Goal: Task Accomplishment & Management: Use online tool/utility

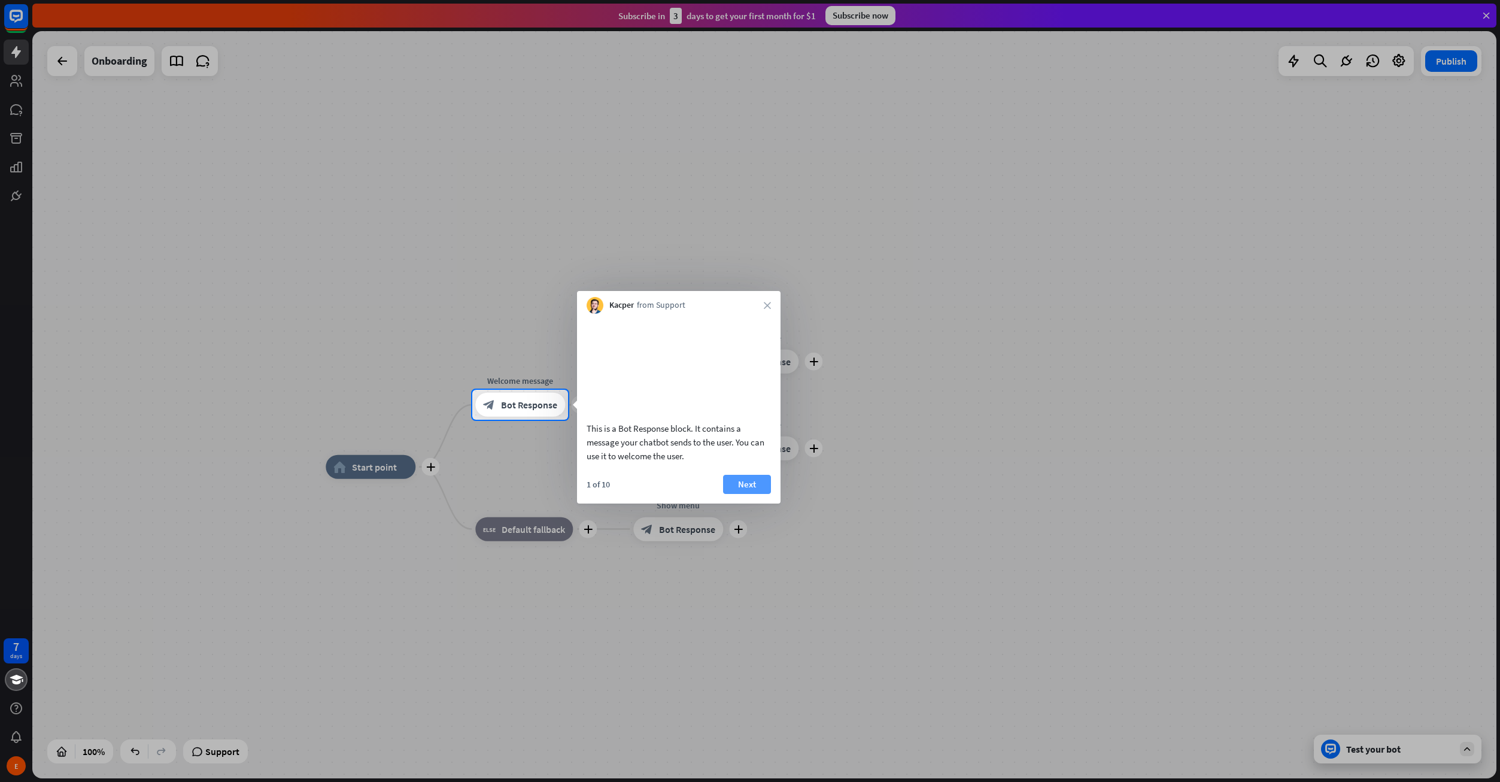
click at [748, 494] on button "Next" at bounding box center [747, 484] width 48 height 19
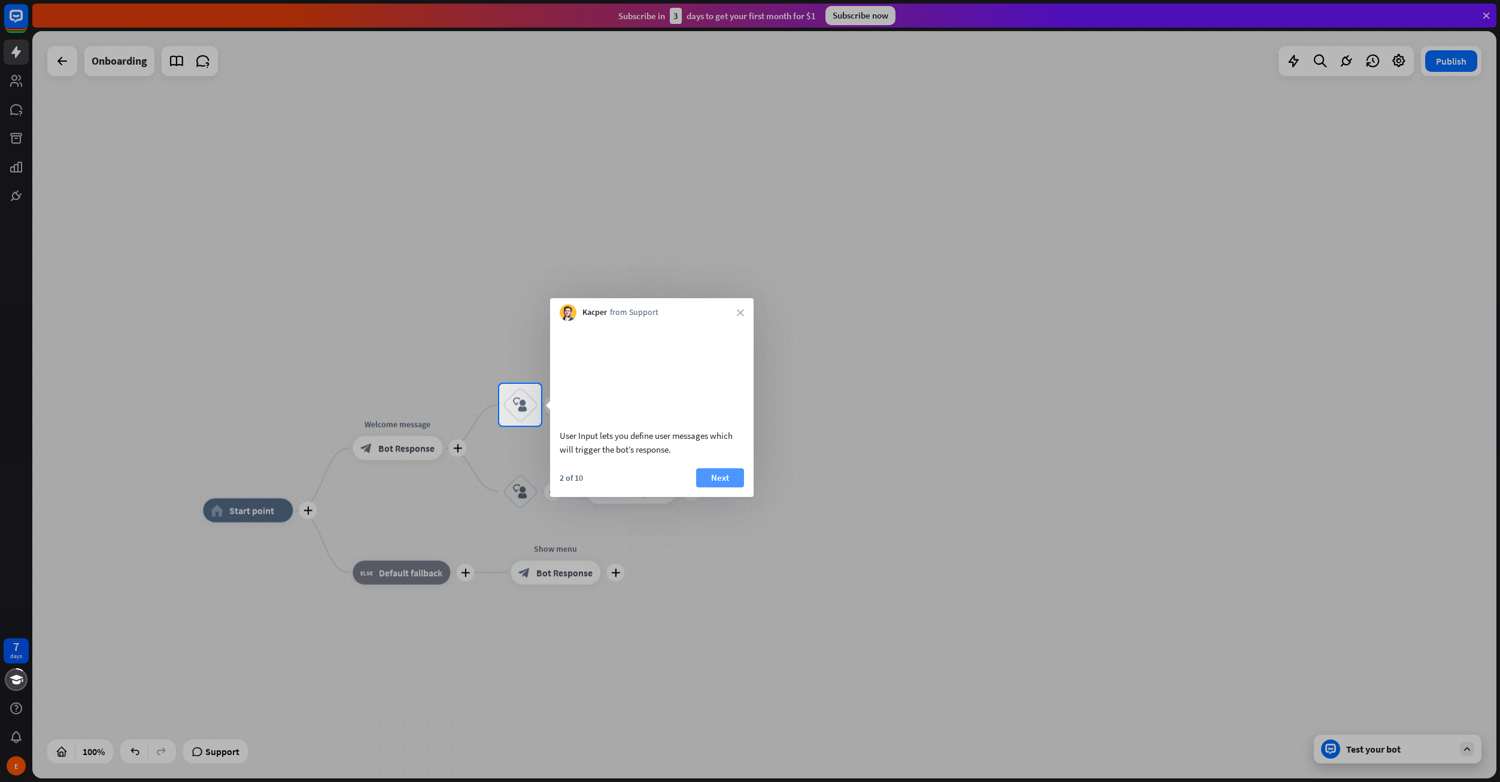
click at [720, 487] on button "Next" at bounding box center [720, 477] width 48 height 19
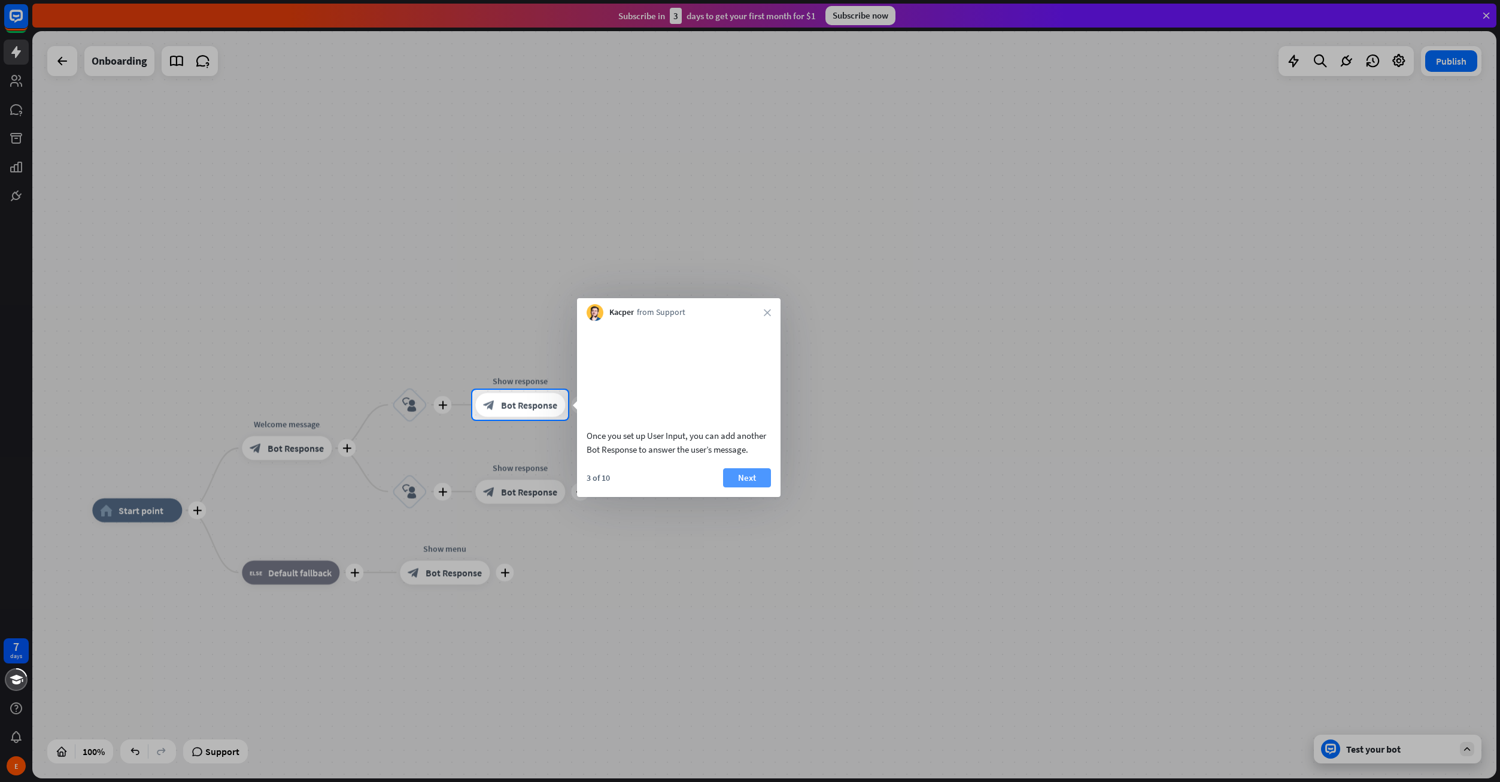
click at [755, 487] on button "Next" at bounding box center [747, 477] width 48 height 19
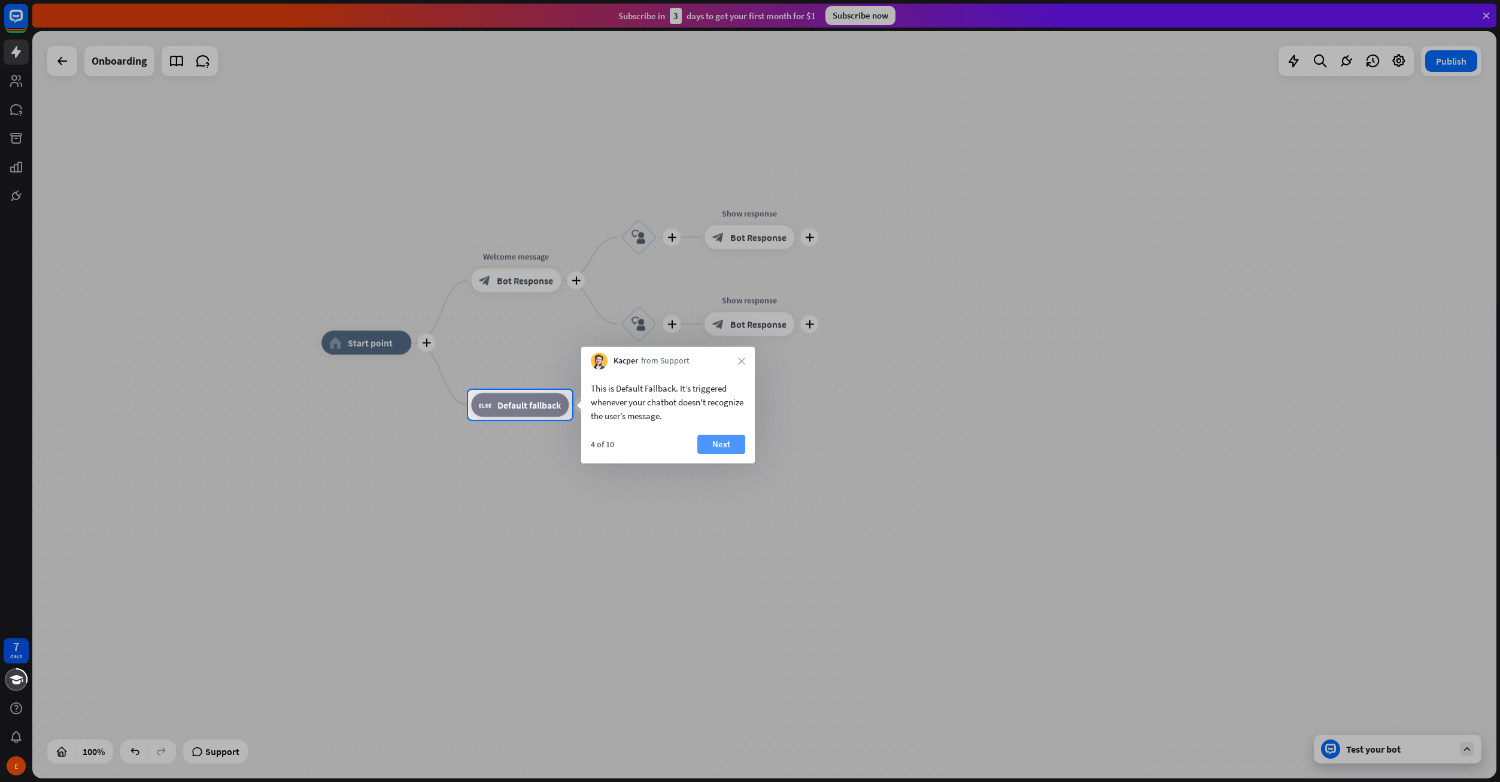
click at [719, 447] on button "Next" at bounding box center [721, 444] width 48 height 19
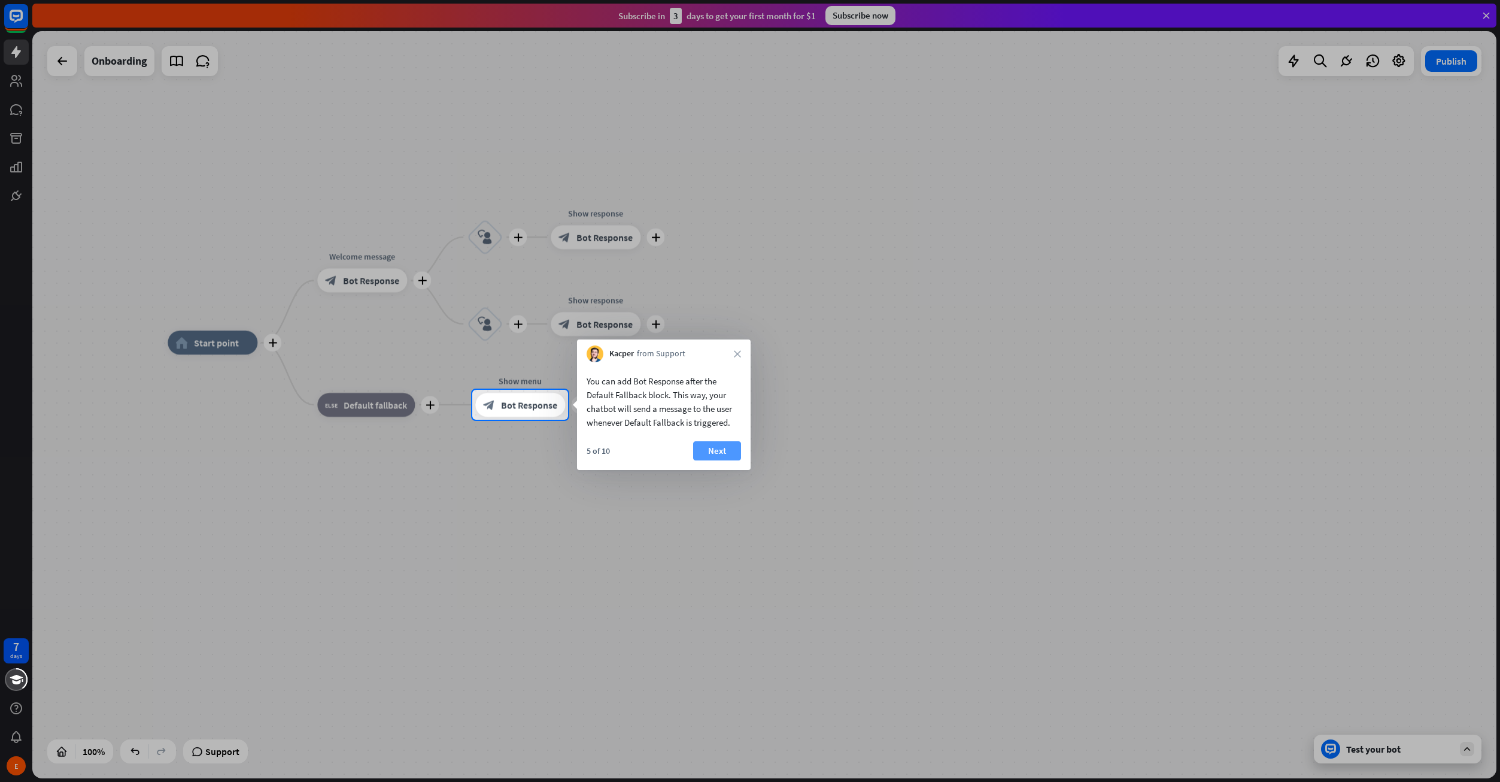
click at [710, 447] on button "Next" at bounding box center [717, 450] width 48 height 19
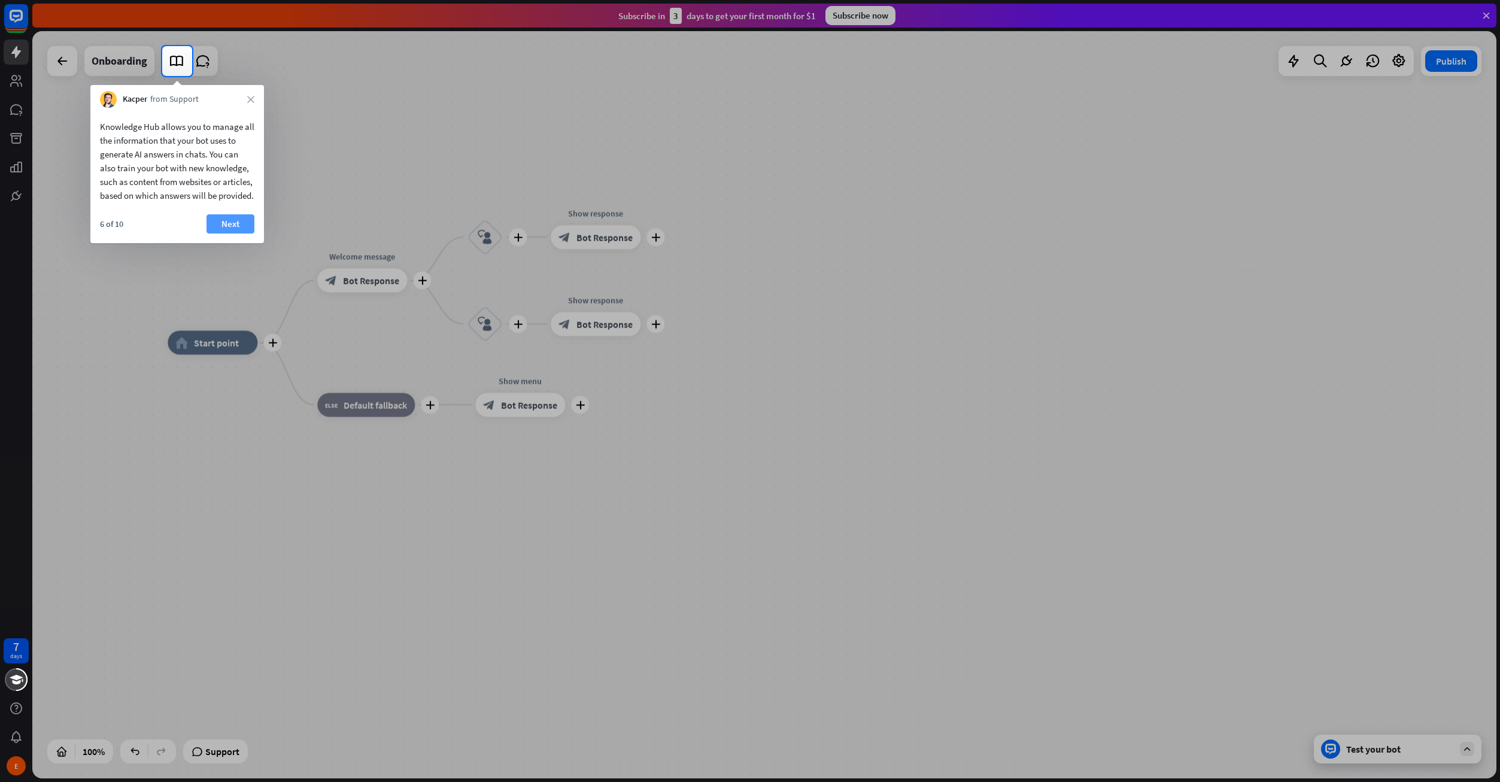
click at [240, 233] on button "Next" at bounding box center [231, 223] width 48 height 19
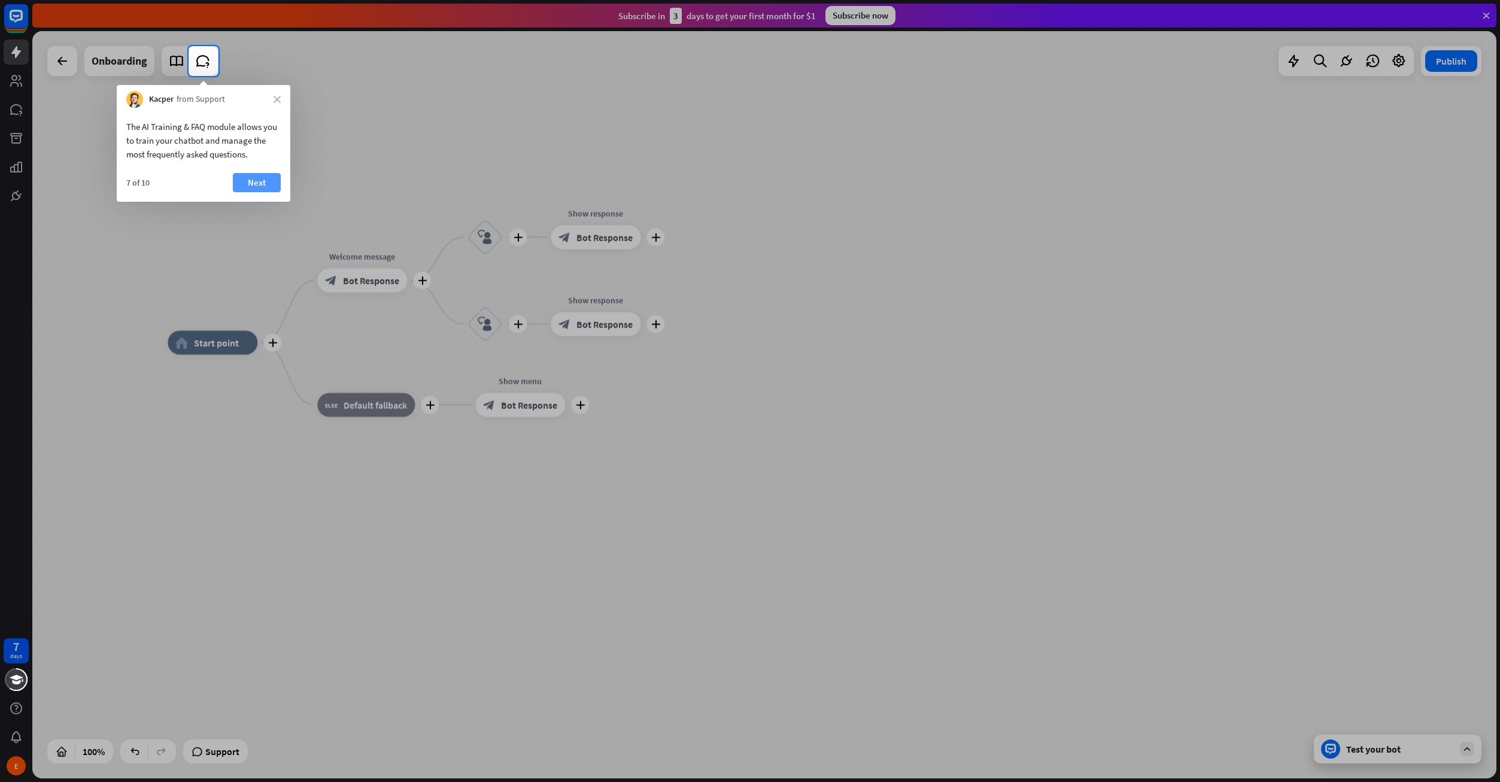
click at [248, 183] on button "Next" at bounding box center [257, 182] width 48 height 19
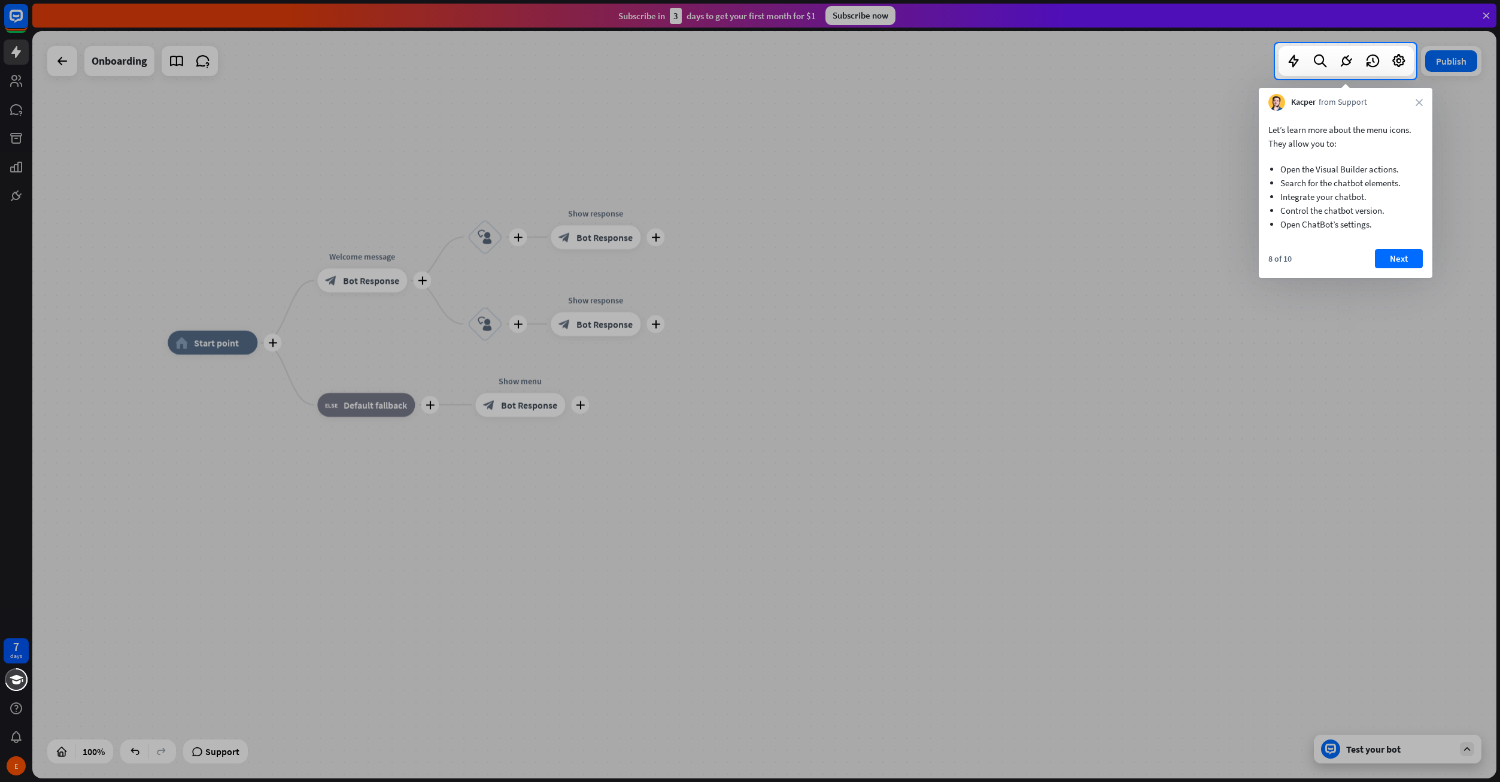
click at [1397, 257] on button "Next" at bounding box center [1399, 258] width 48 height 19
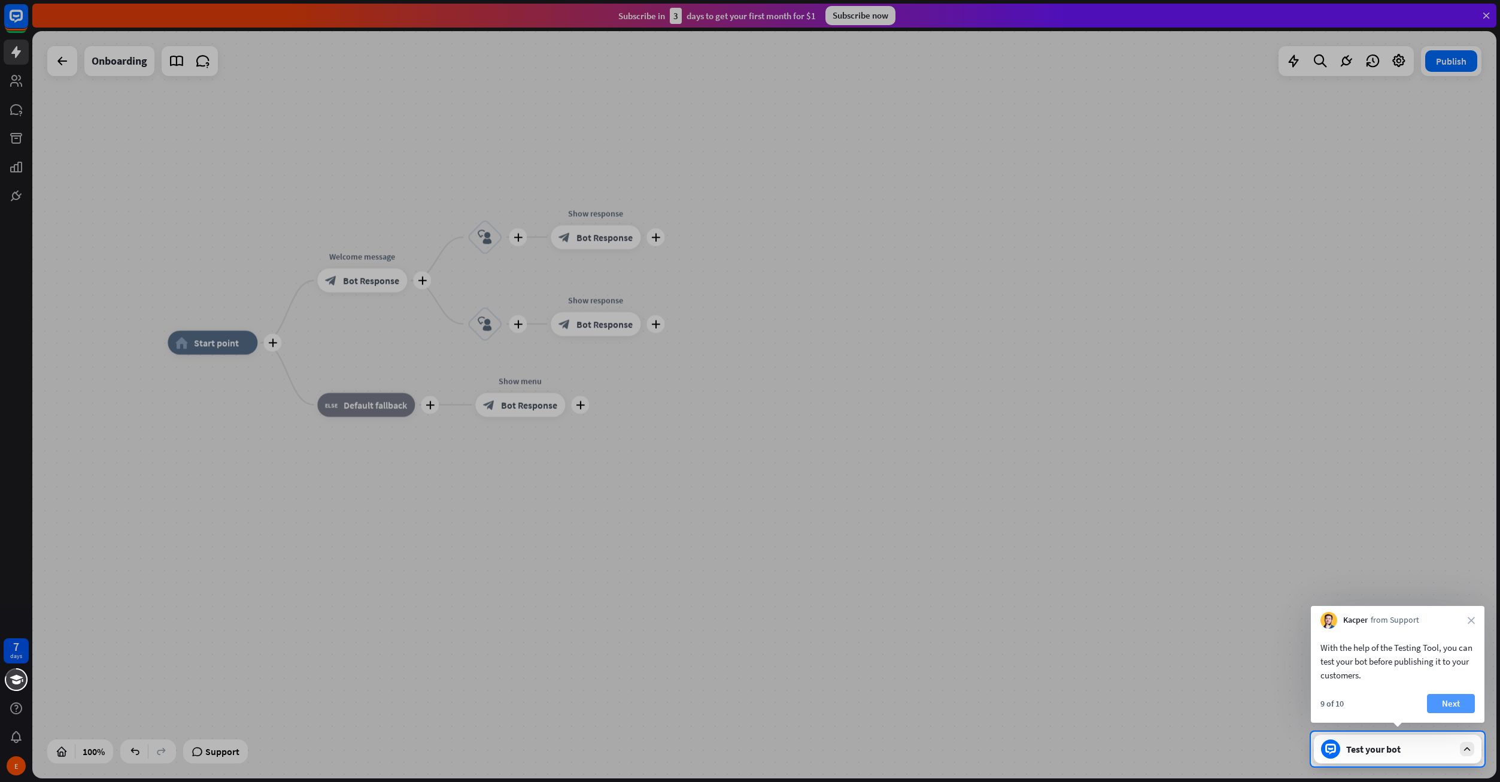
click at [1457, 702] on button "Next" at bounding box center [1451, 703] width 48 height 19
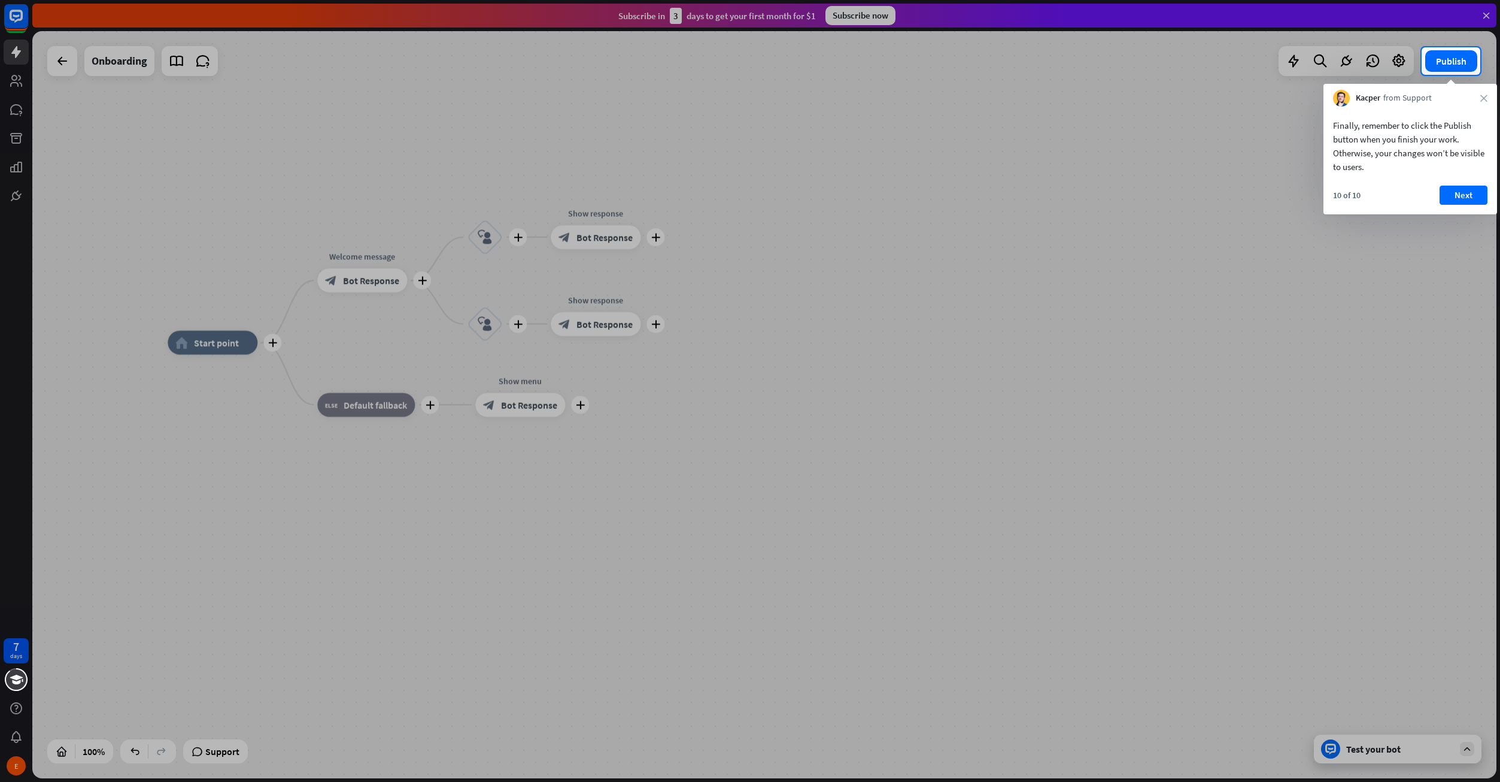
click at [1428, 754] on div at bounding box center [750, 428] width 1500 height 707
click at [1457, 191] on button "Next" at bounding box center [1464, 195] width 48 height 19
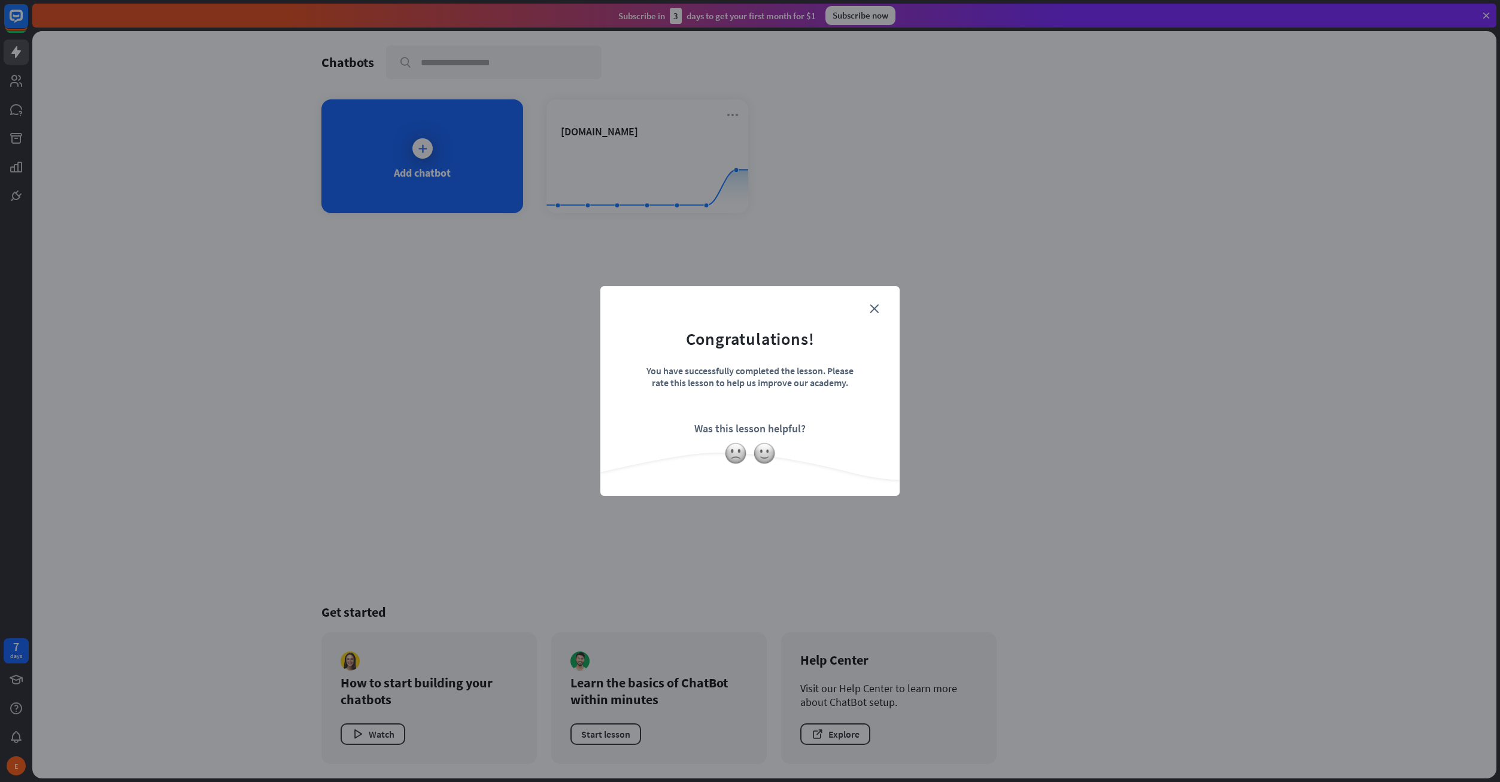
click at [882, 308] on form "Congratulations! You have successfully completed the lesson. Please rate this l…" at bounding box center [749, 372] width 269 height 143
click at [873, 305] on icon "close" at bounding box center [874, 308] width 9 height 9
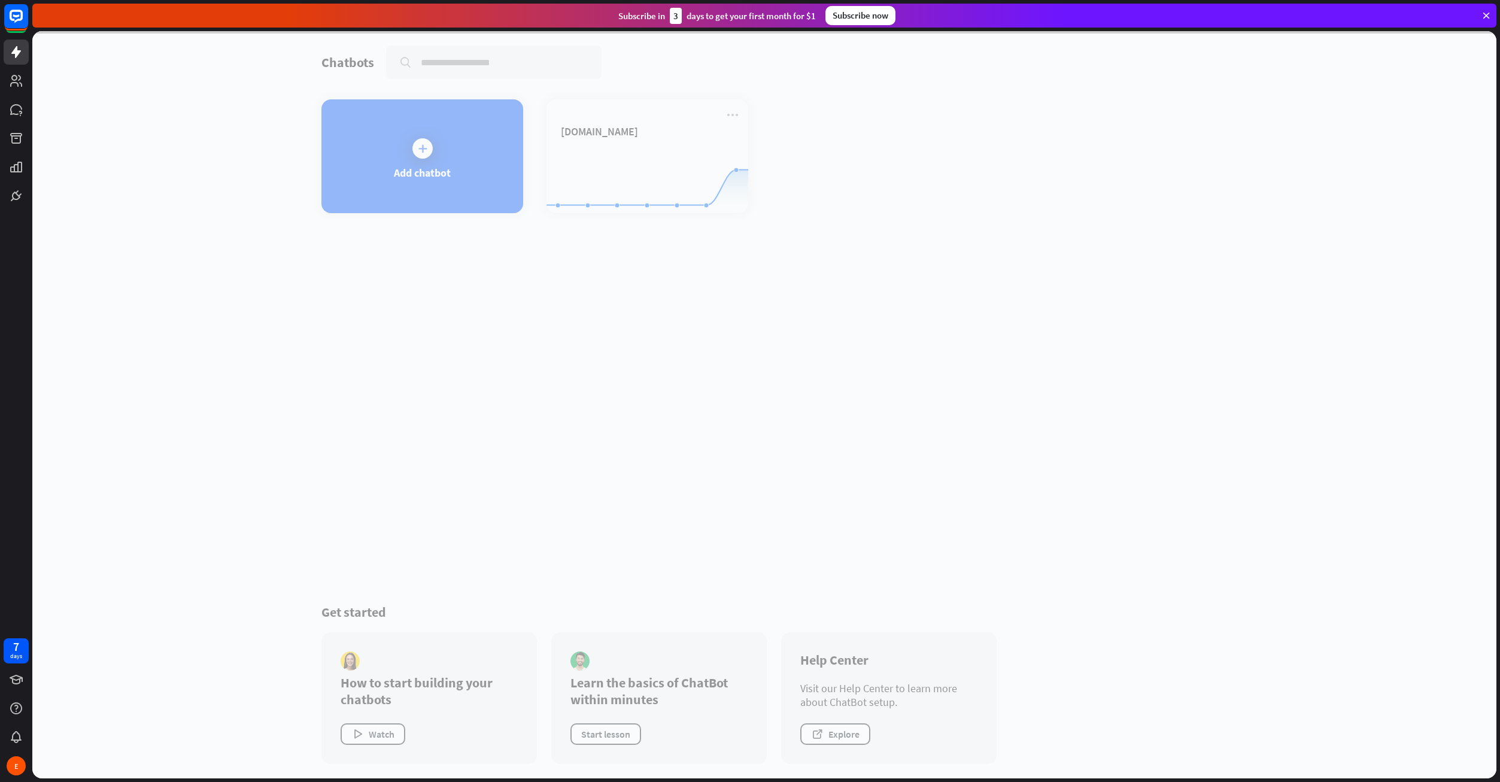
click at [615, 162] on div at bounding box center [764, 404] width 1464 height 747
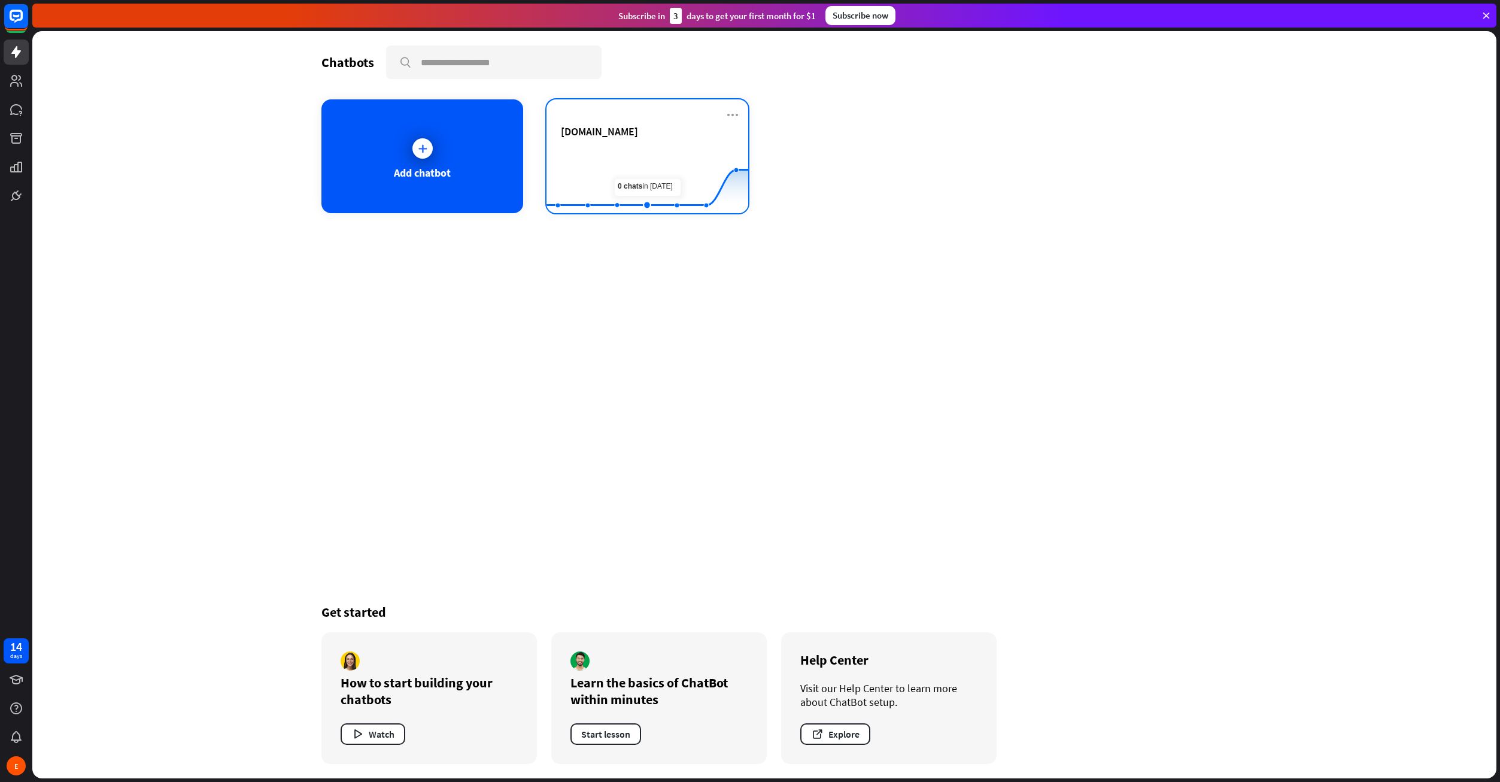
click at [654, 148] on rect at bounding box center [647, 183] width 202 height 75
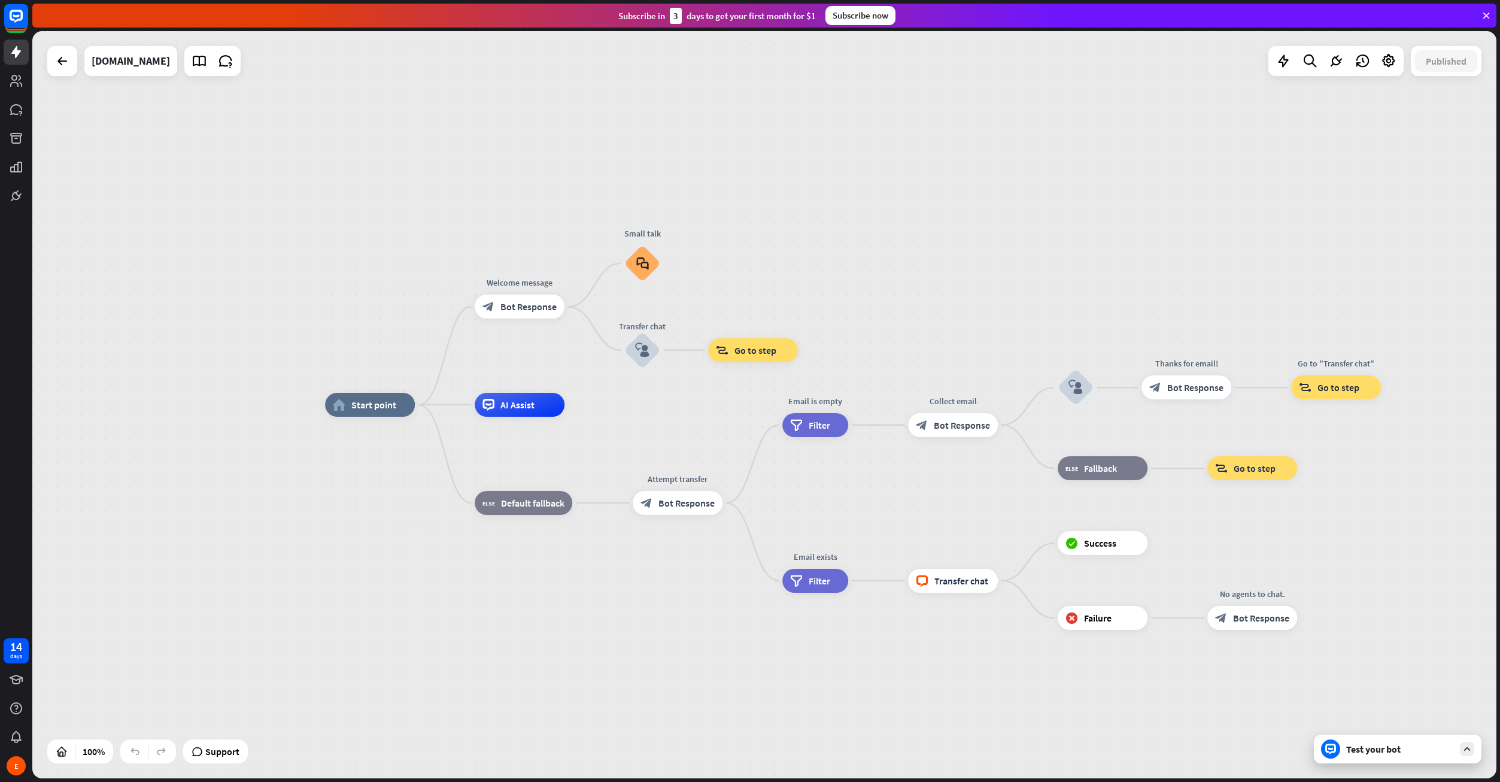
click at [1376, 749] on div "Test your bot" at bounding box center [1400, 749] width 108 height 12
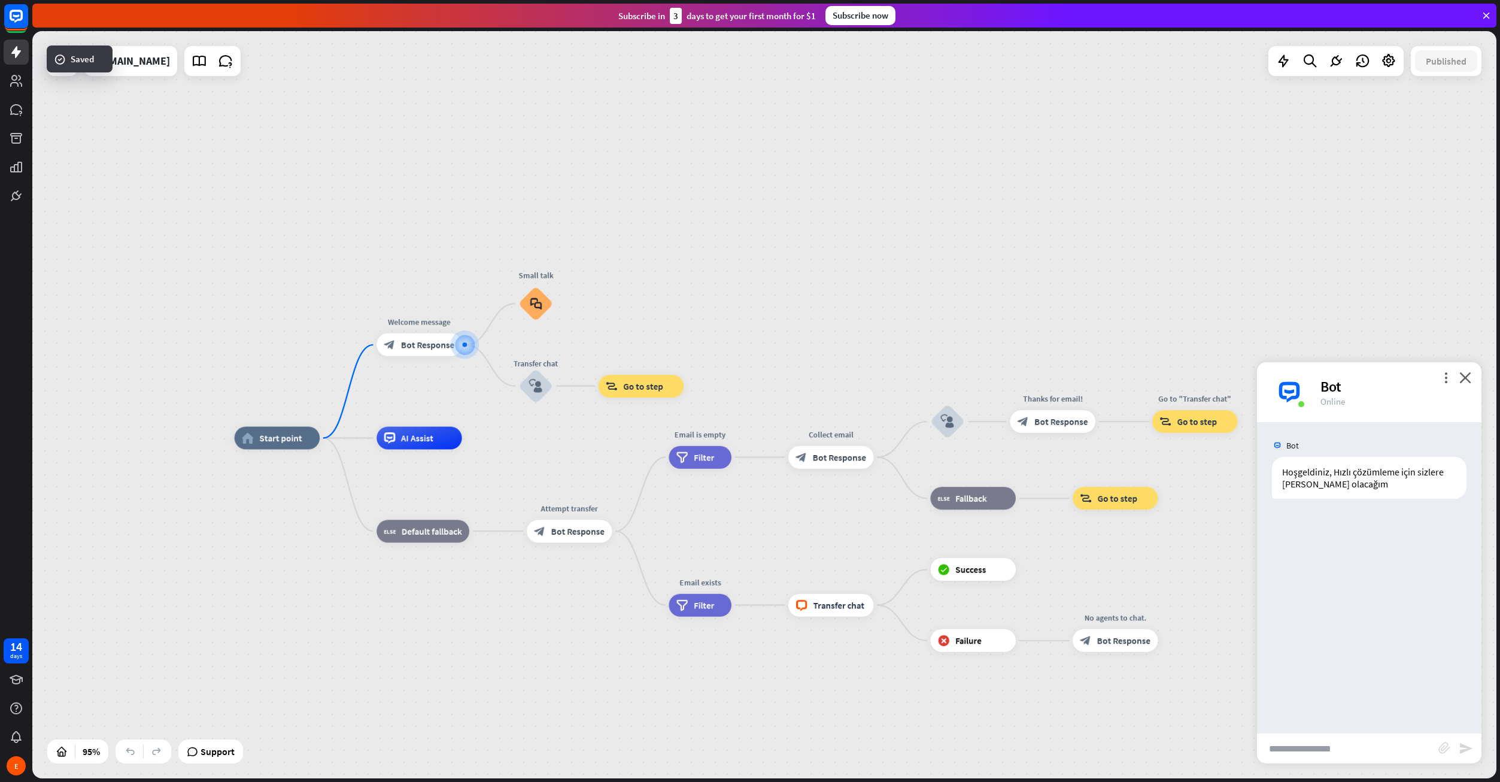
drag, startPoint x: 1033, startPoint y: 311, endPoint x: 785, endPoint y: 259, distance: 253.8
click at [785, 259] on div "home_2 Start point Welcome message block_bot_response Bot Response Small talk b…" at bounding box center [764, 404] width 1464 height 747
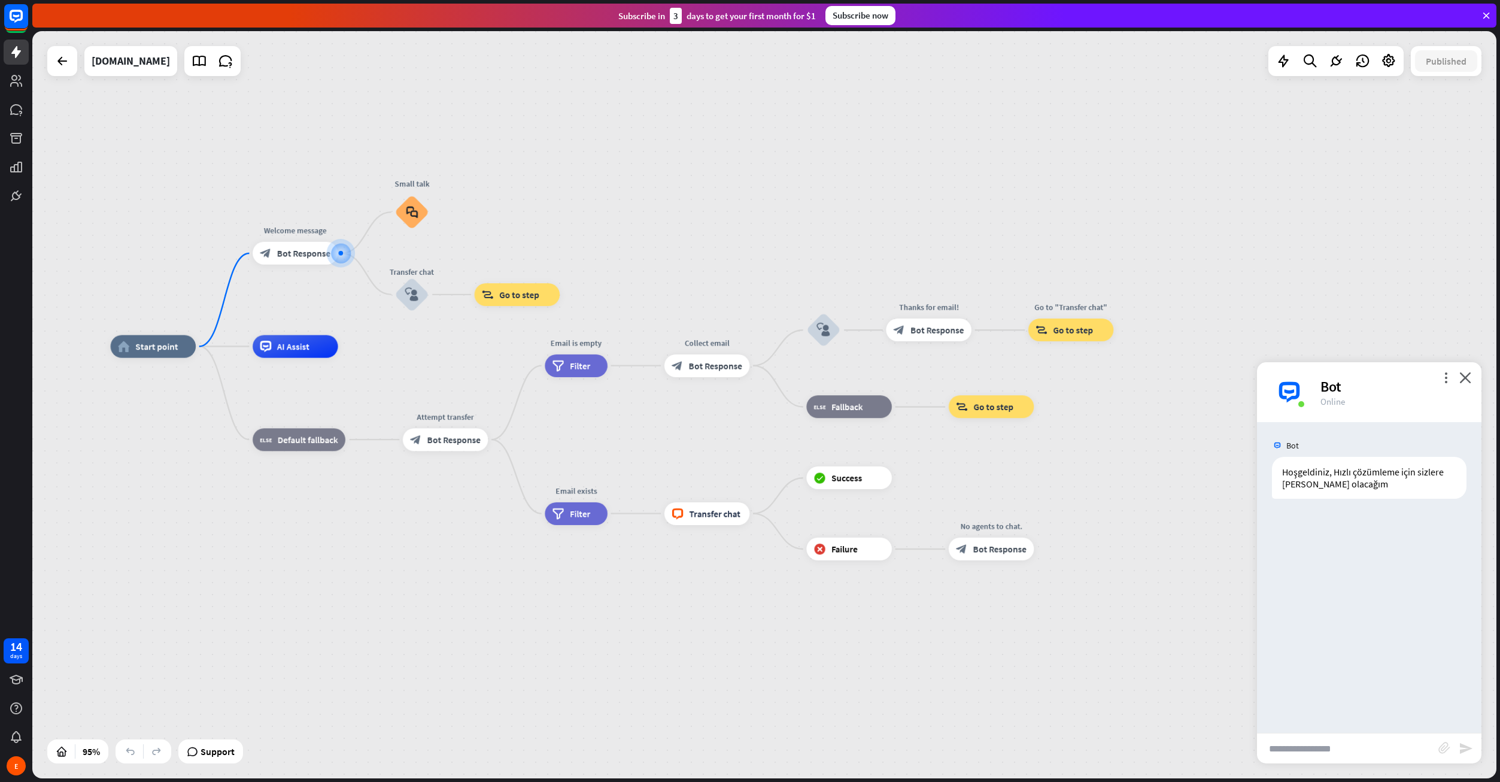
drag, startPoint x: 985, startPoint y: 319, endPoint x: 760, endPoint y: 168, distance: 271.3
click at [760, 168] on div "home_2 Start point Welcome message block_bot_response Bot Response Small talk b…" at bounding box center [764, 404] width 1464 height 747
click at [1355, 444] on span "Show JSON" at bounding box center [1356, 444] width 44 height 11
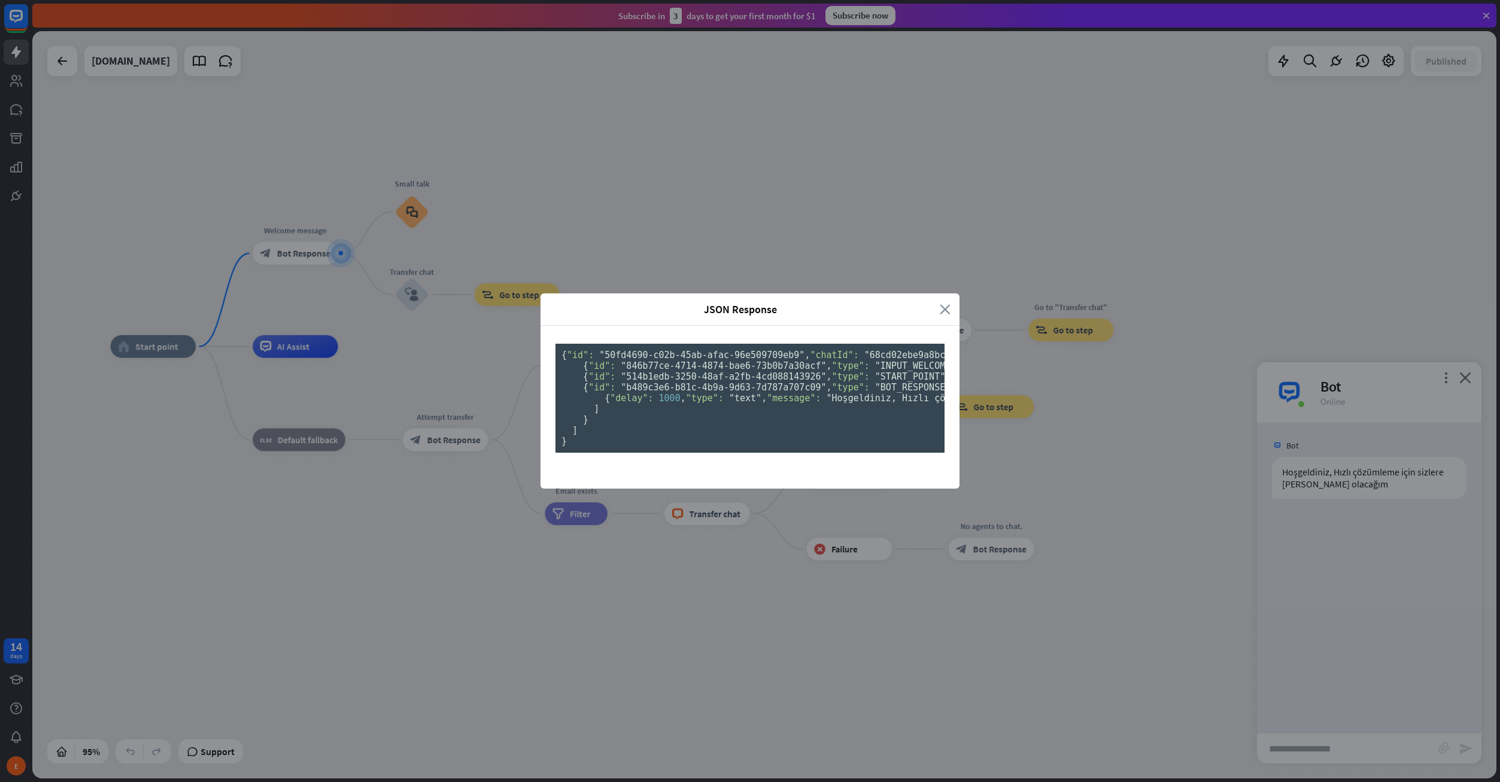
click at [946, 302] on icon "close" at bounding box center [945, 309] width 11 height 14
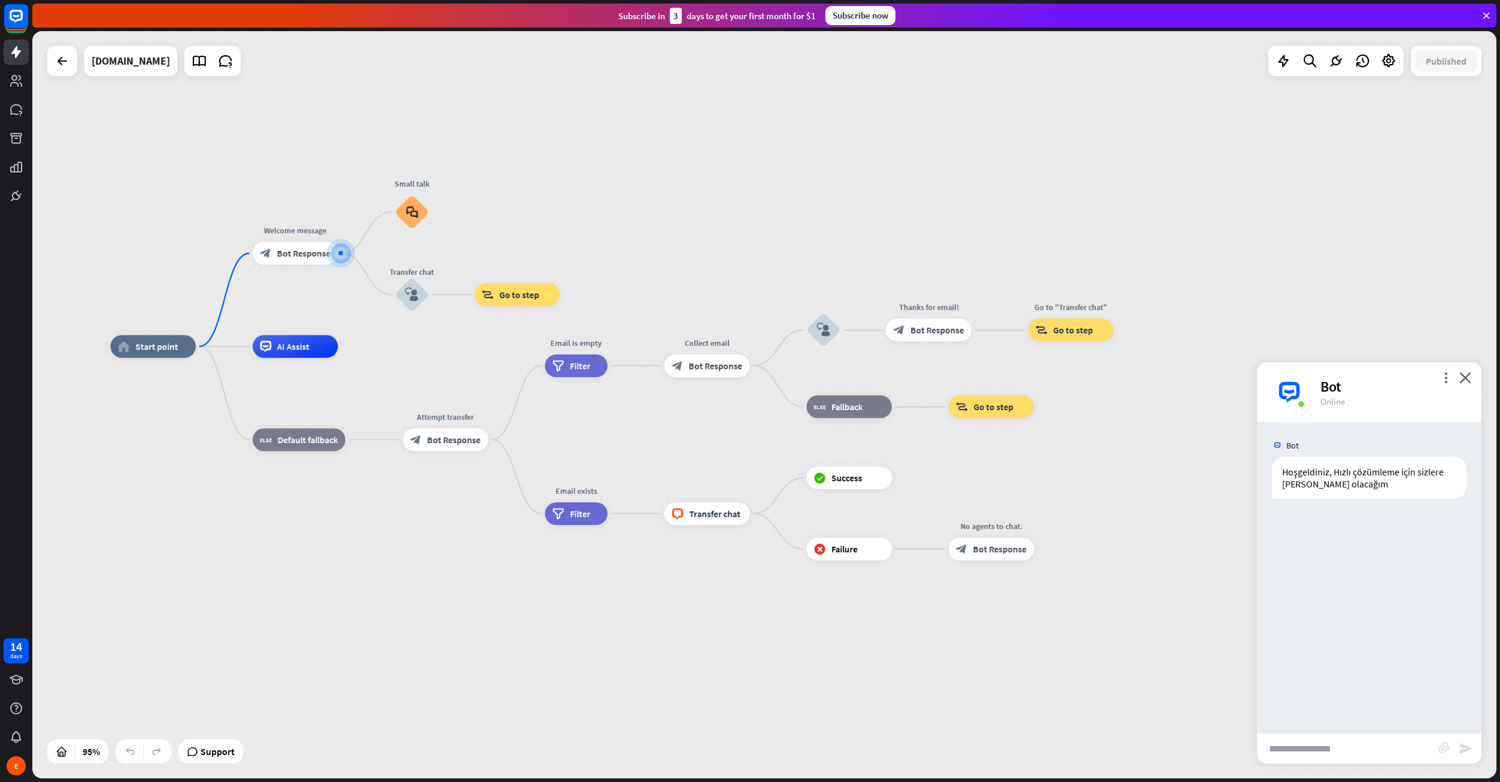
click at [1099, 211] on div "home_2 Start point Welcome message block_bot_response Bot Response Small talk b…" at bounding box center [764, 404] width 1464 height 747
click at [448, 215] on div "plus" at bounding box center [443, 212] width 17 height 17
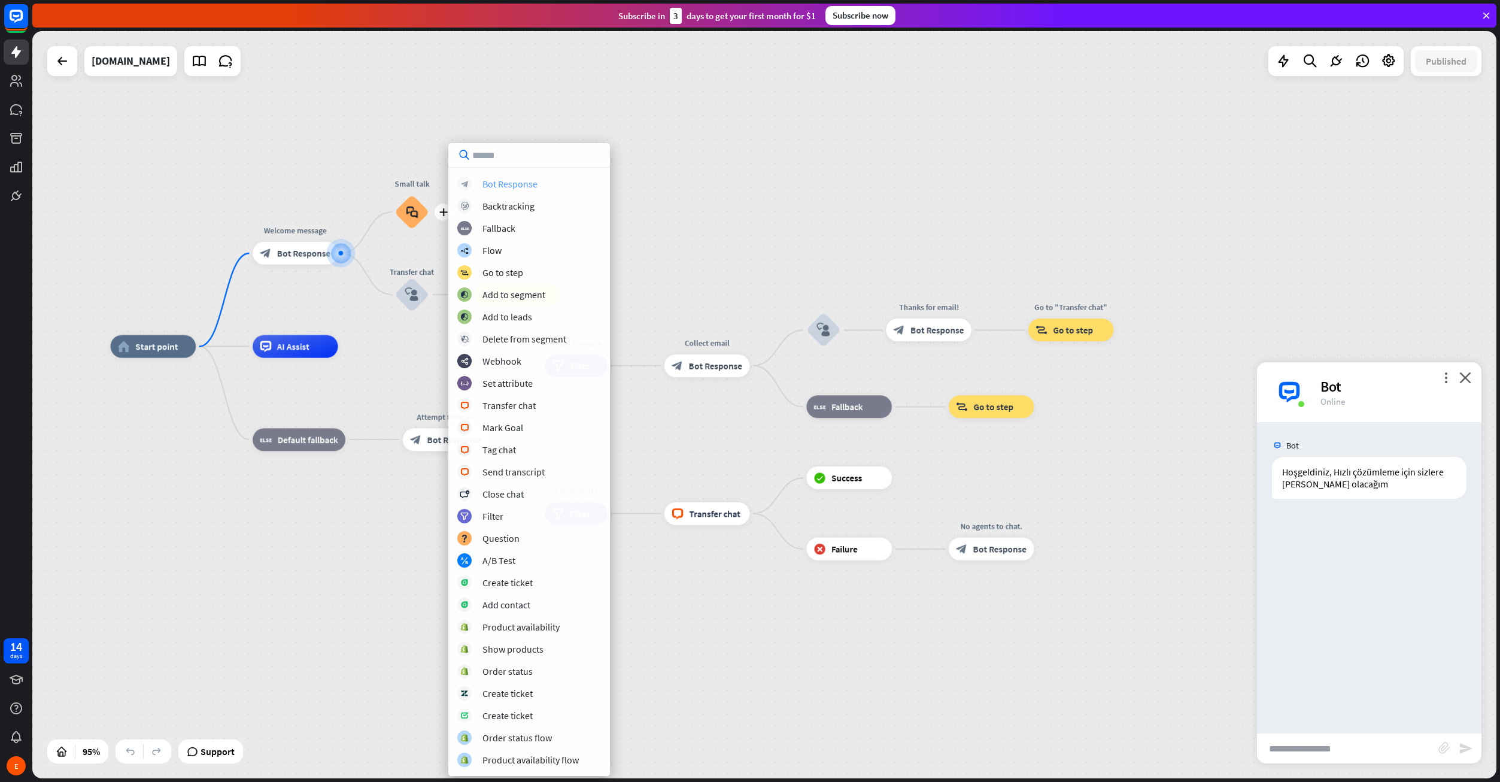
click at [532, 186] on div "Bot Response" at bounding box center [509, 184] width 55 height 12
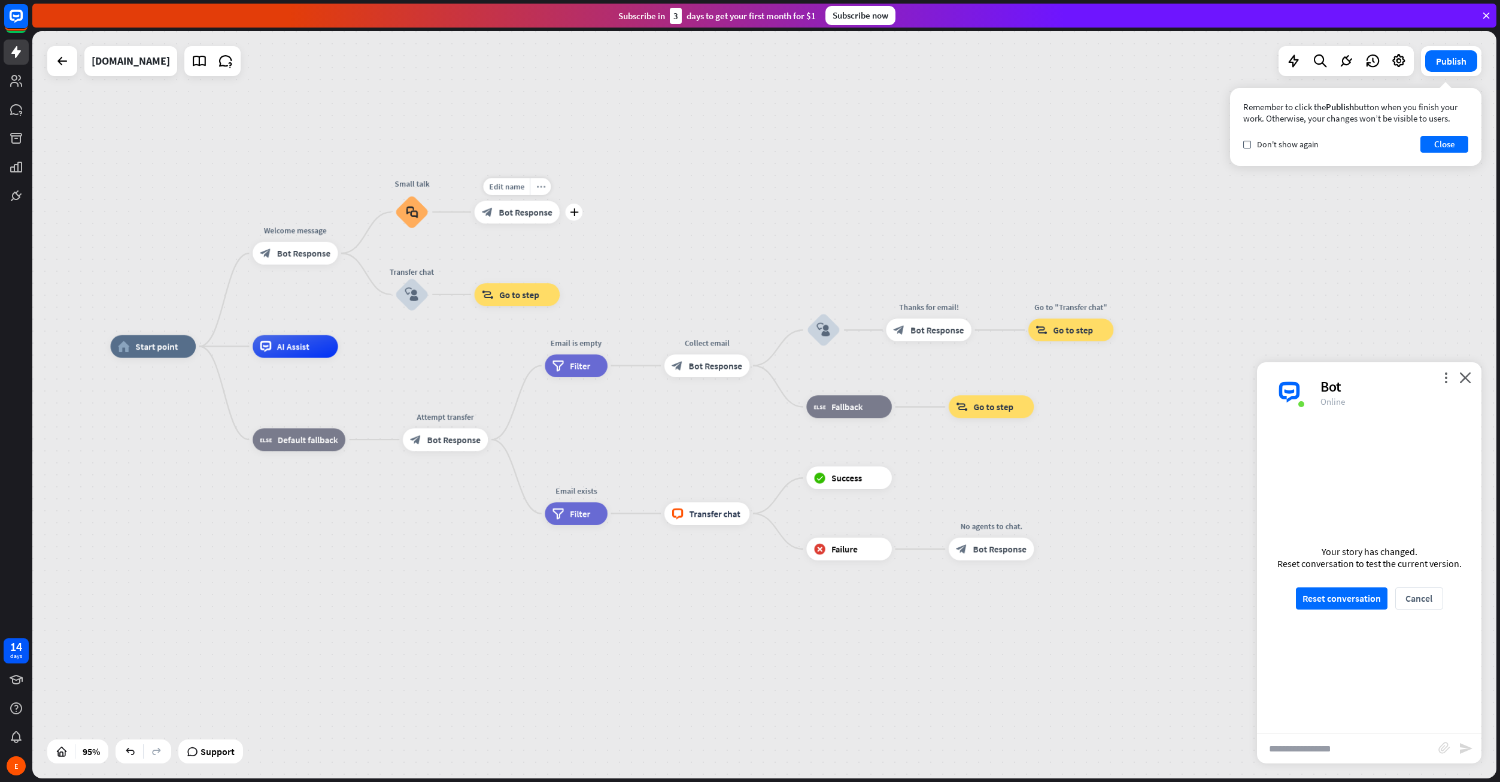
click at [539, 190] on icon "more_horiz" at bounding box center [540, 186] width 9 height 8
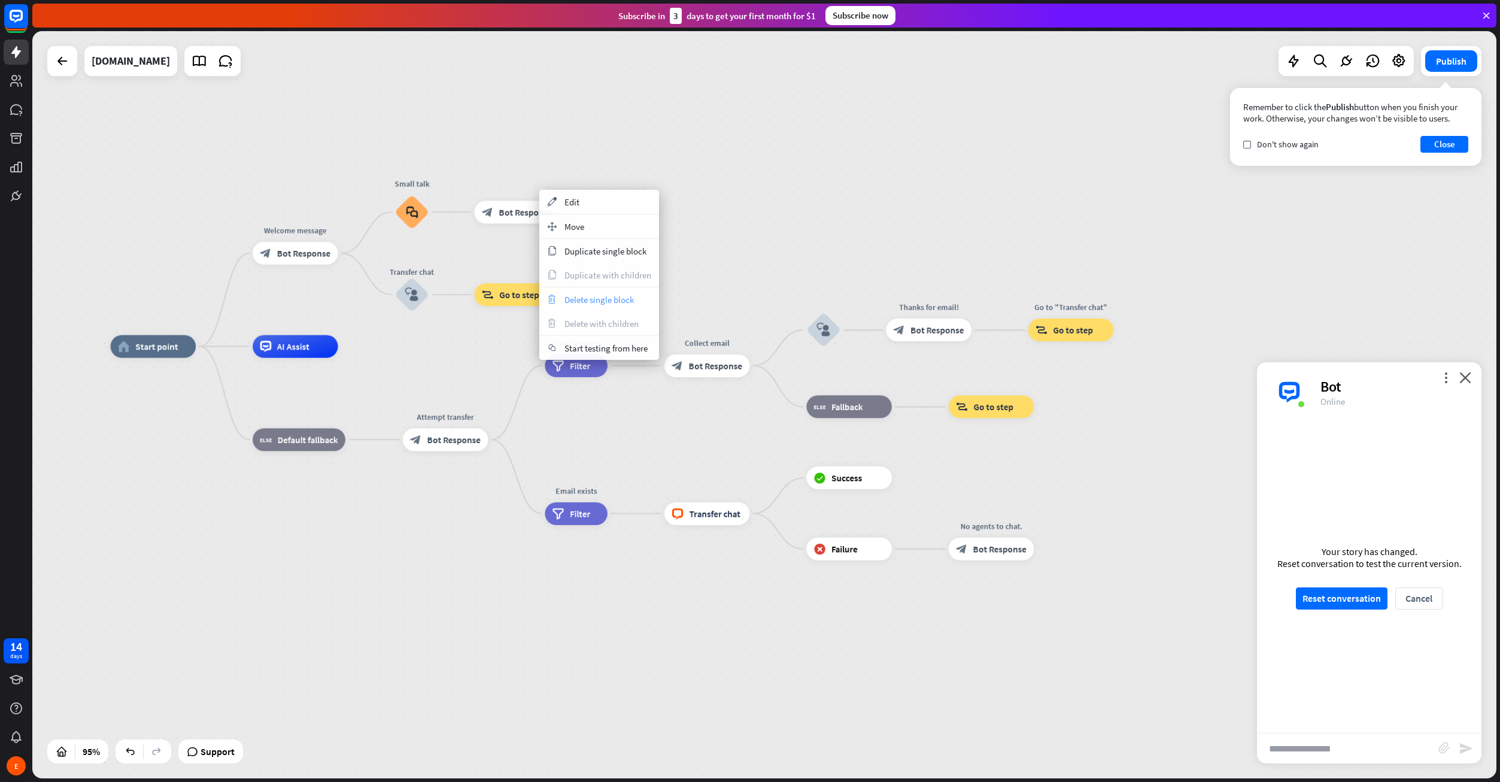
click at [585, 297] on span "Delete single block" at bounding box center [598, 299] width 69 height 11
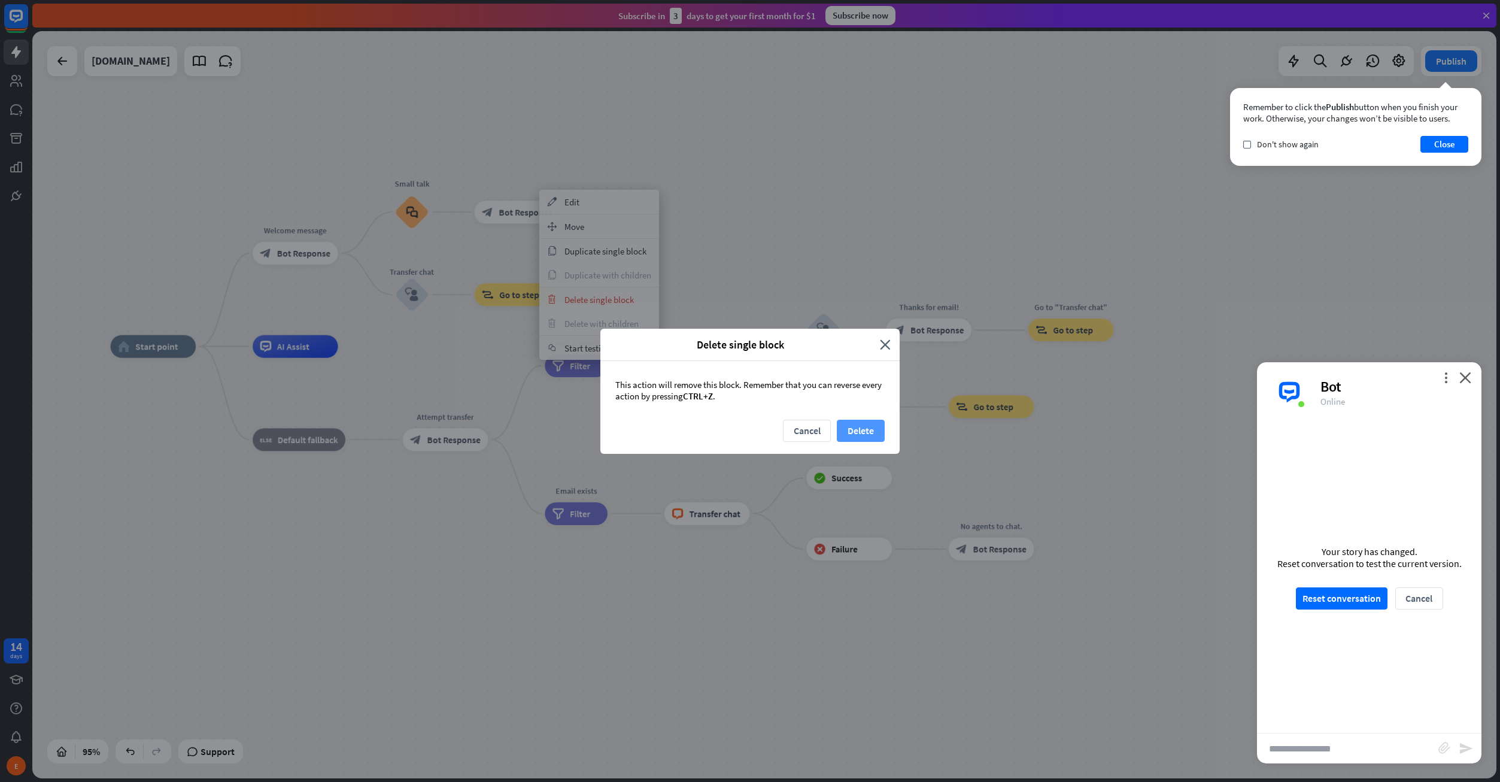
click at [855, 432] on button "Delete" at bounding box center [861, 431] width 48 height 22
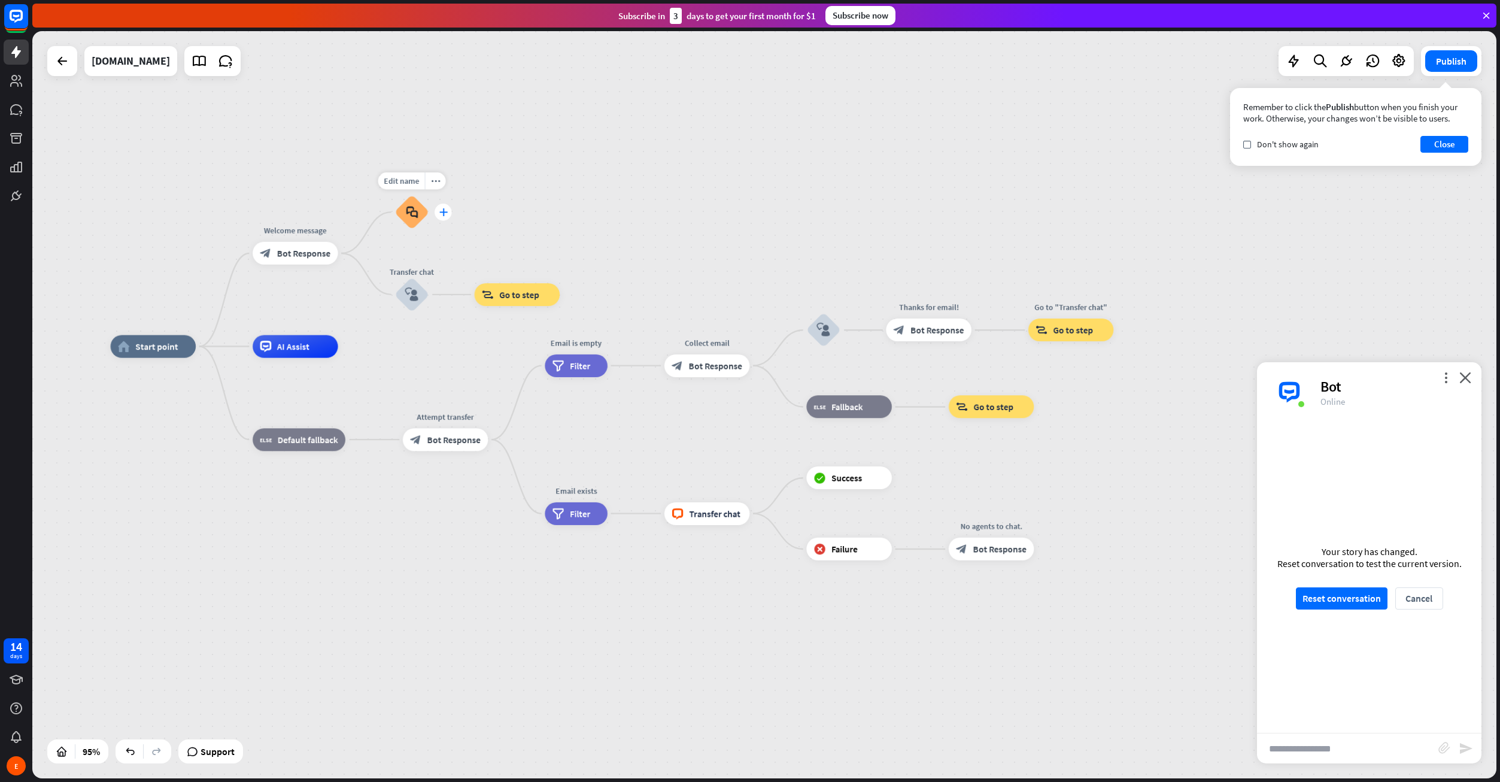
click at [444, 215] on icon "plus" at bounding box center [443, 212] width 8 height 8
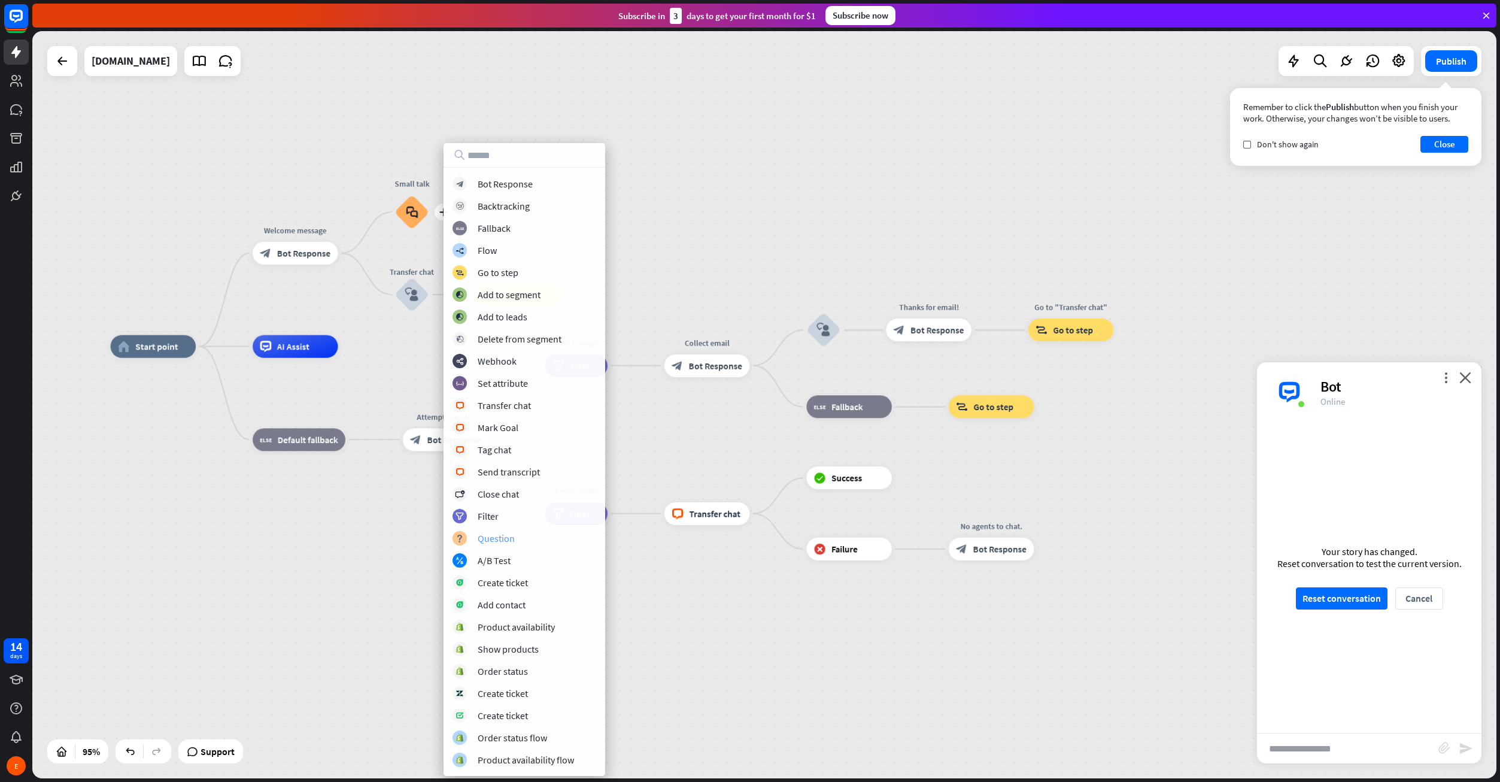
click at [516, 539] on div "block_question Question" at bounding box center [525, 538] width 144 height 14
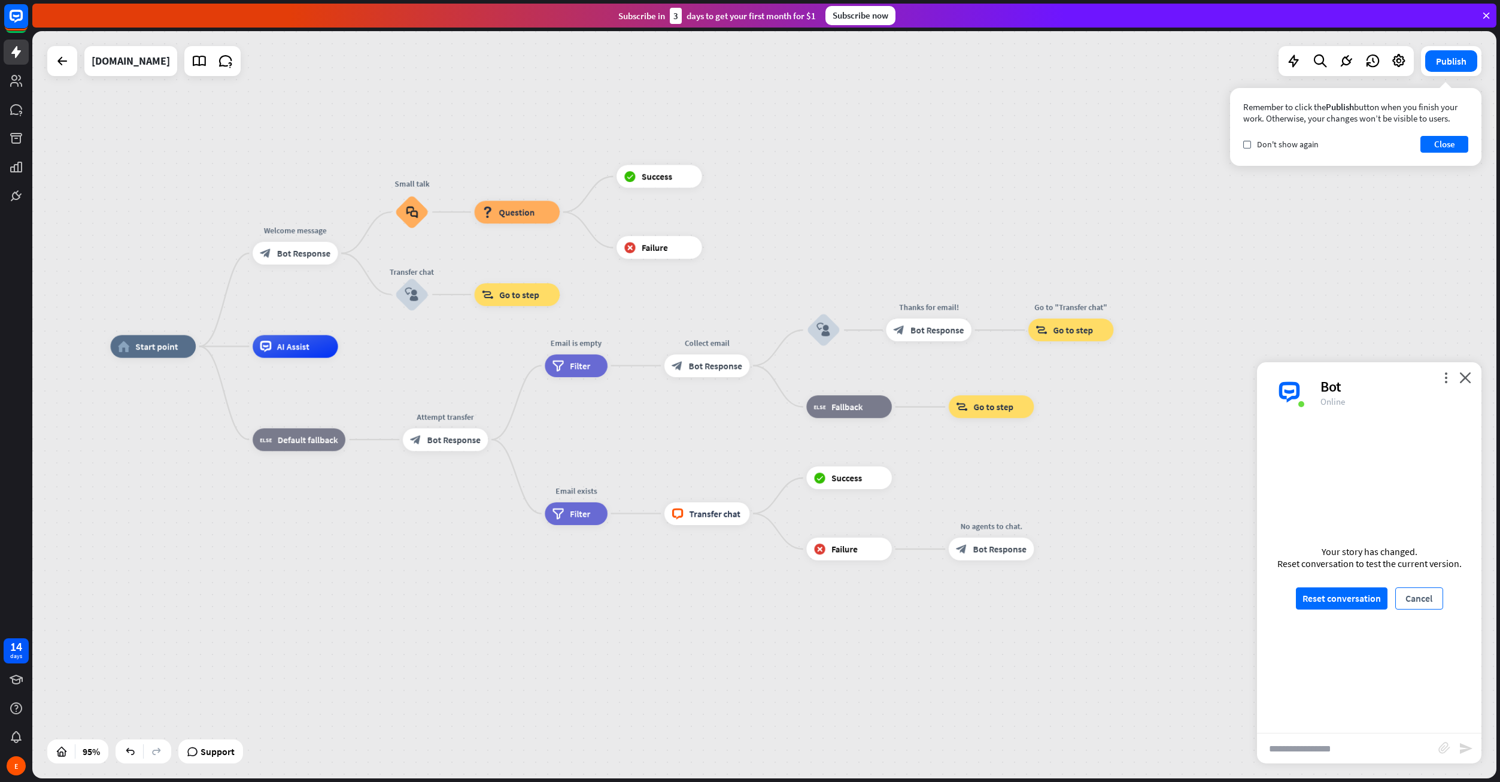
click at [1428, 597] on button "Cancel" at bounding box center [1419, 598] width 48 height 22
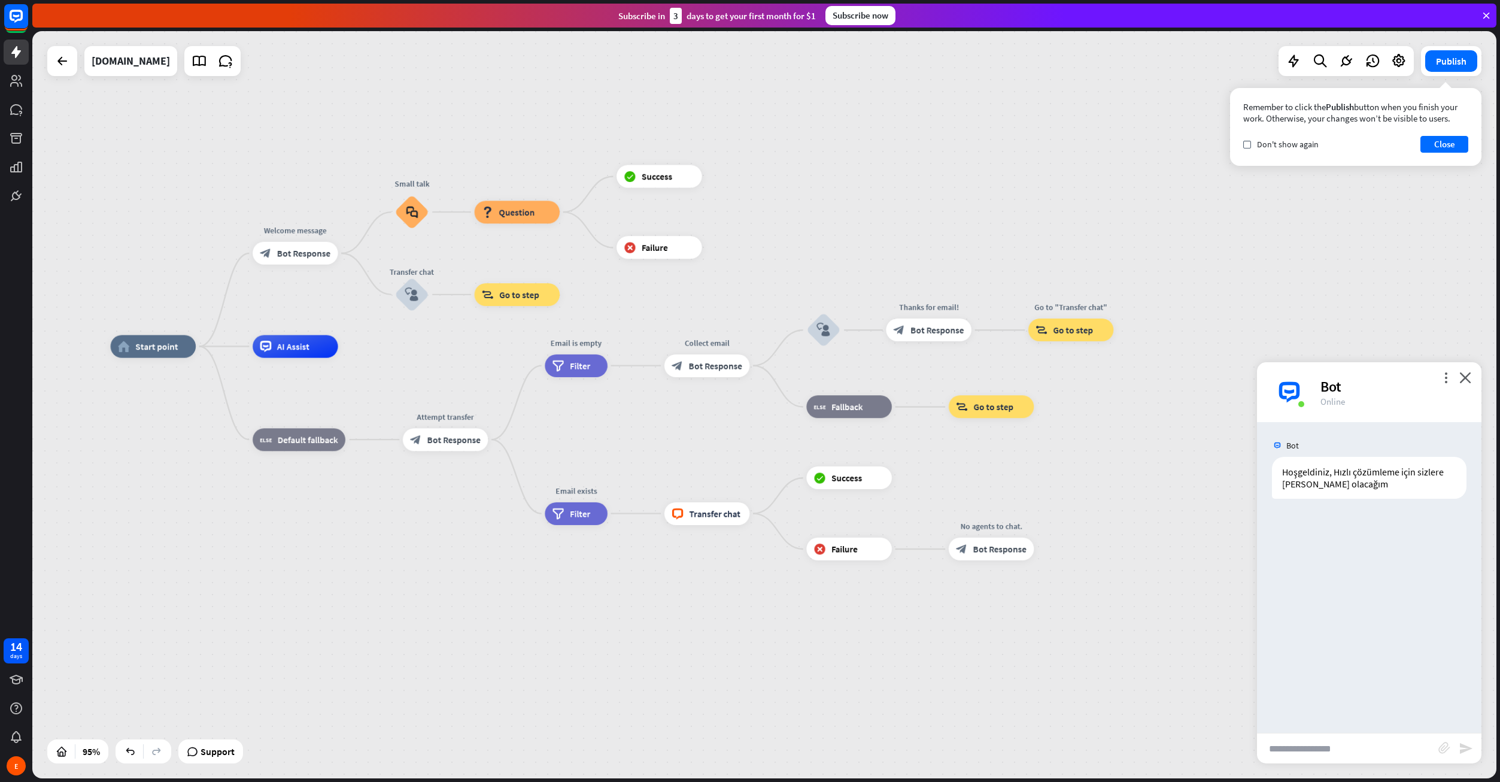
click at [1320, 742] on input "text" at bounding box center [1347, 748] width 181 height 30
type input "****"
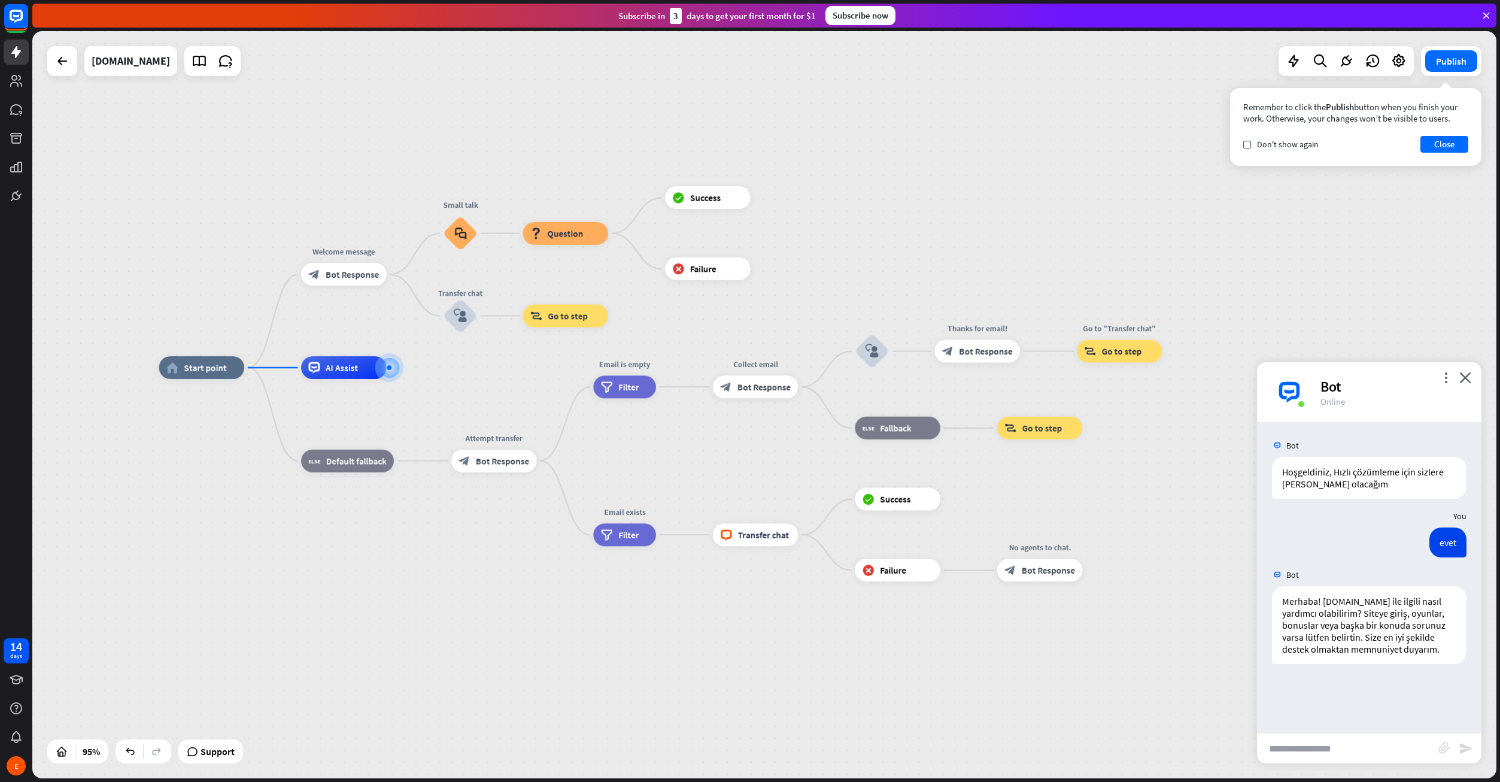
drag, startPoint x: 1159, startPoint y: 691, endPoint x: 971, endPoint y: 648, distance: 193.0
click at [977, 652] on div "home_2 Start point Welcome message block_bot_response Bot Response Small talk b…" at bounding box center [854, 723] width 1391 height 710
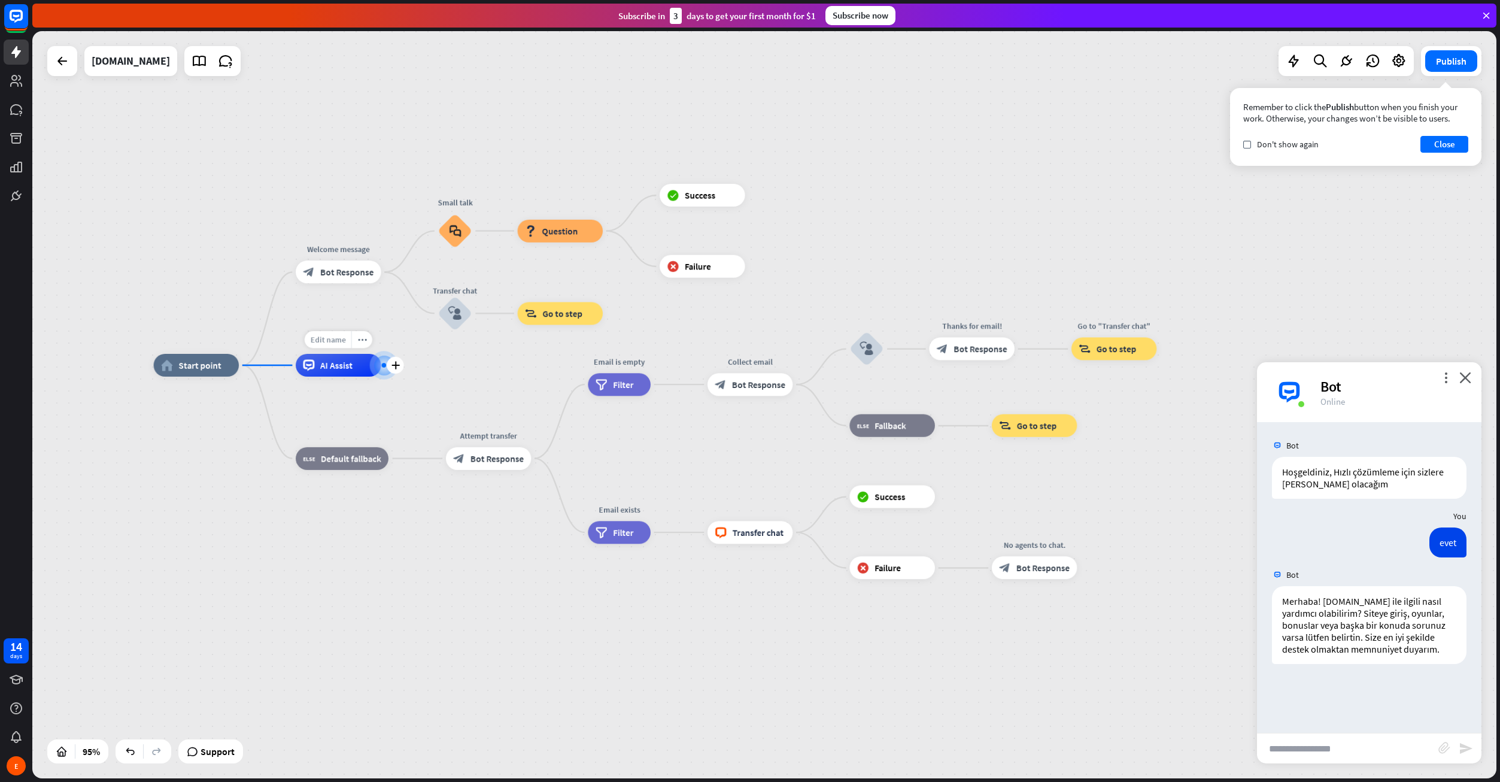
click at [336, 340] on span "Edit name" at bounding box center [327, 340] width 35 height 10
click at [458, 369] on div "home_2 Start point Welcome message block_bot_response Bot Response Small talk b…" at bounding box center [849, 720] width 1391 height 710
click at [383, 367] on div at bounding box center [384, 365] width 5 height 5
click at [395, 367] on icon "plus" at bounding box center [395, 365] width 8 height 8
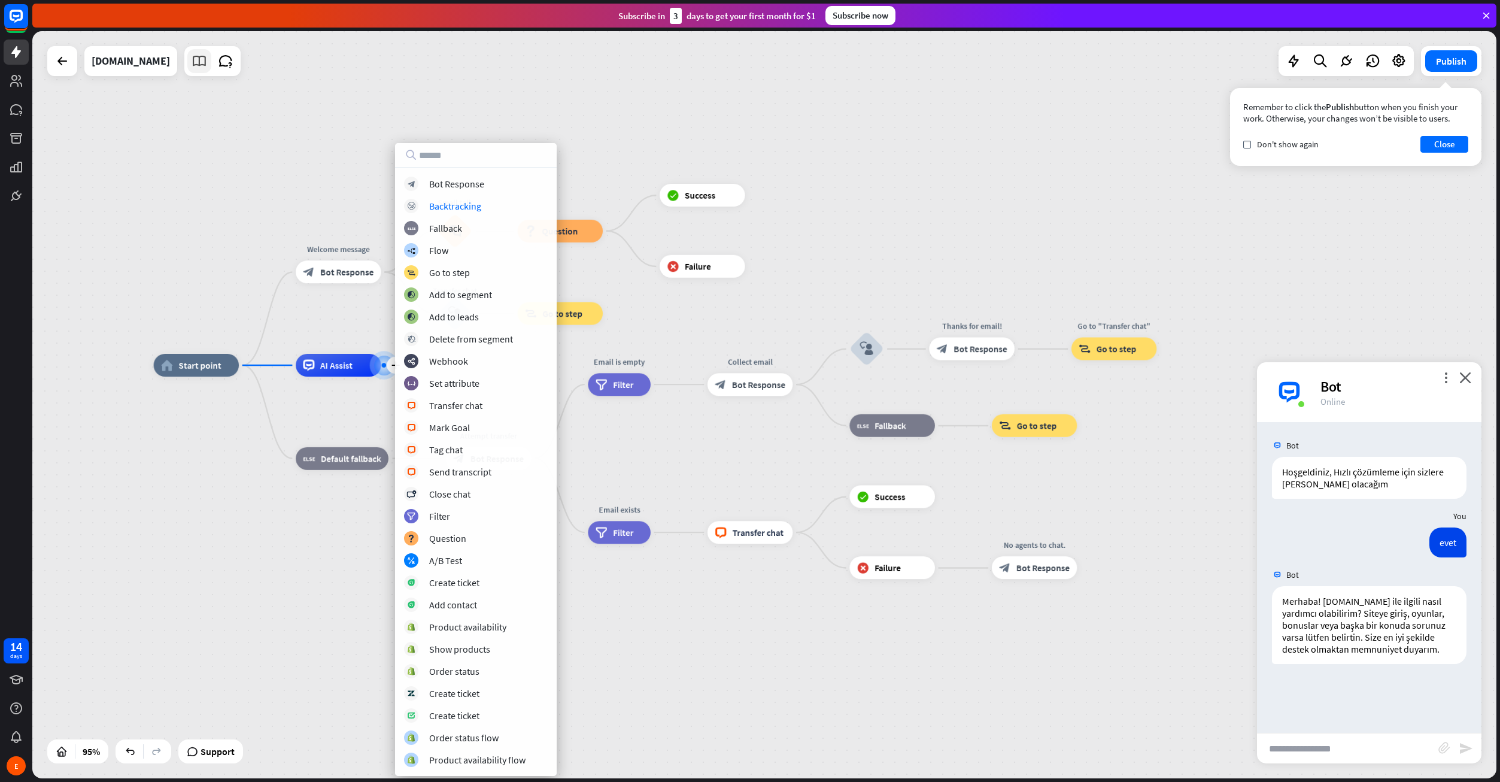
click at [205, 67] on icon at bounding box center [200, 61] width 16 height 16
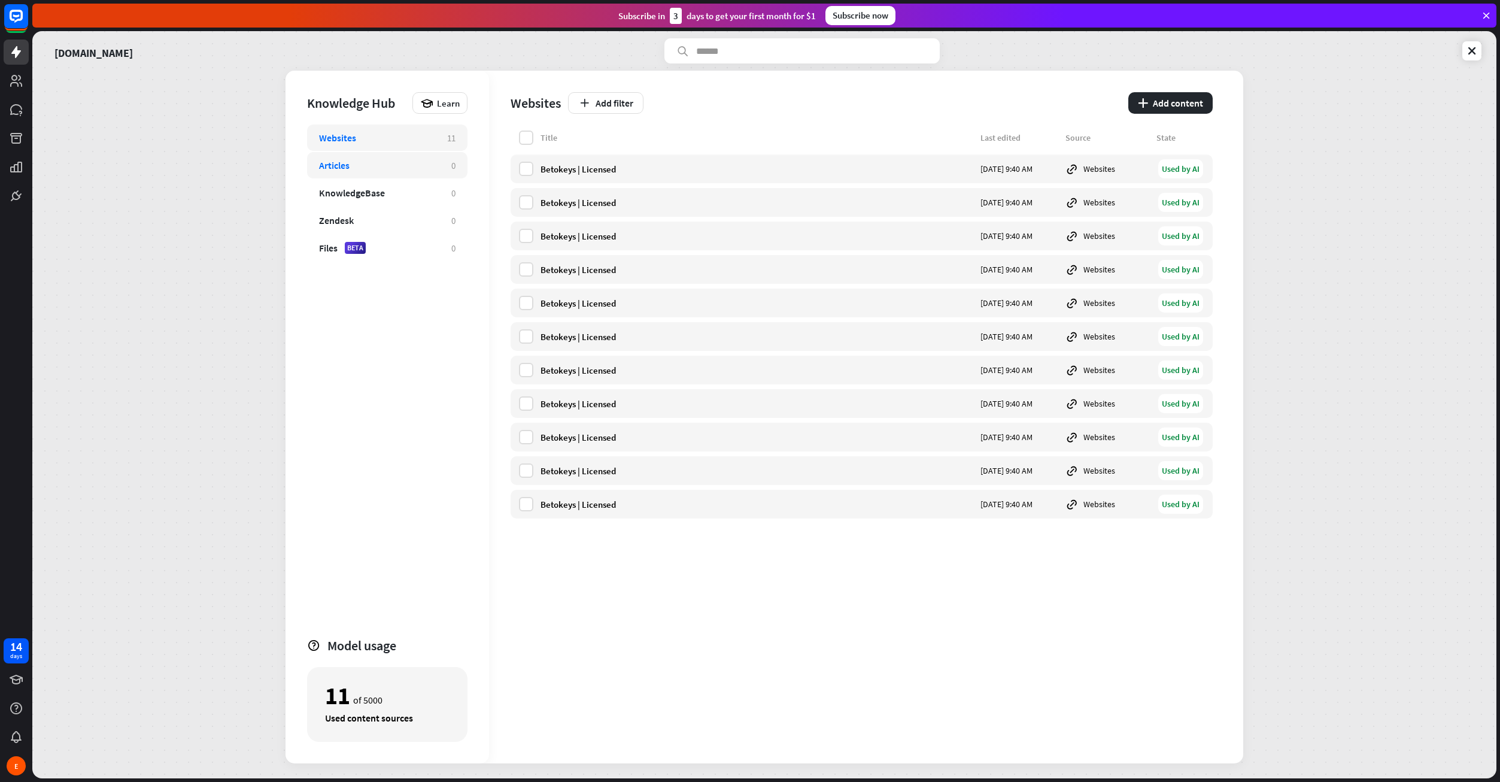
click at [405, 162] on div "Articles" at bounding box center [379, 165] width 120 height 12
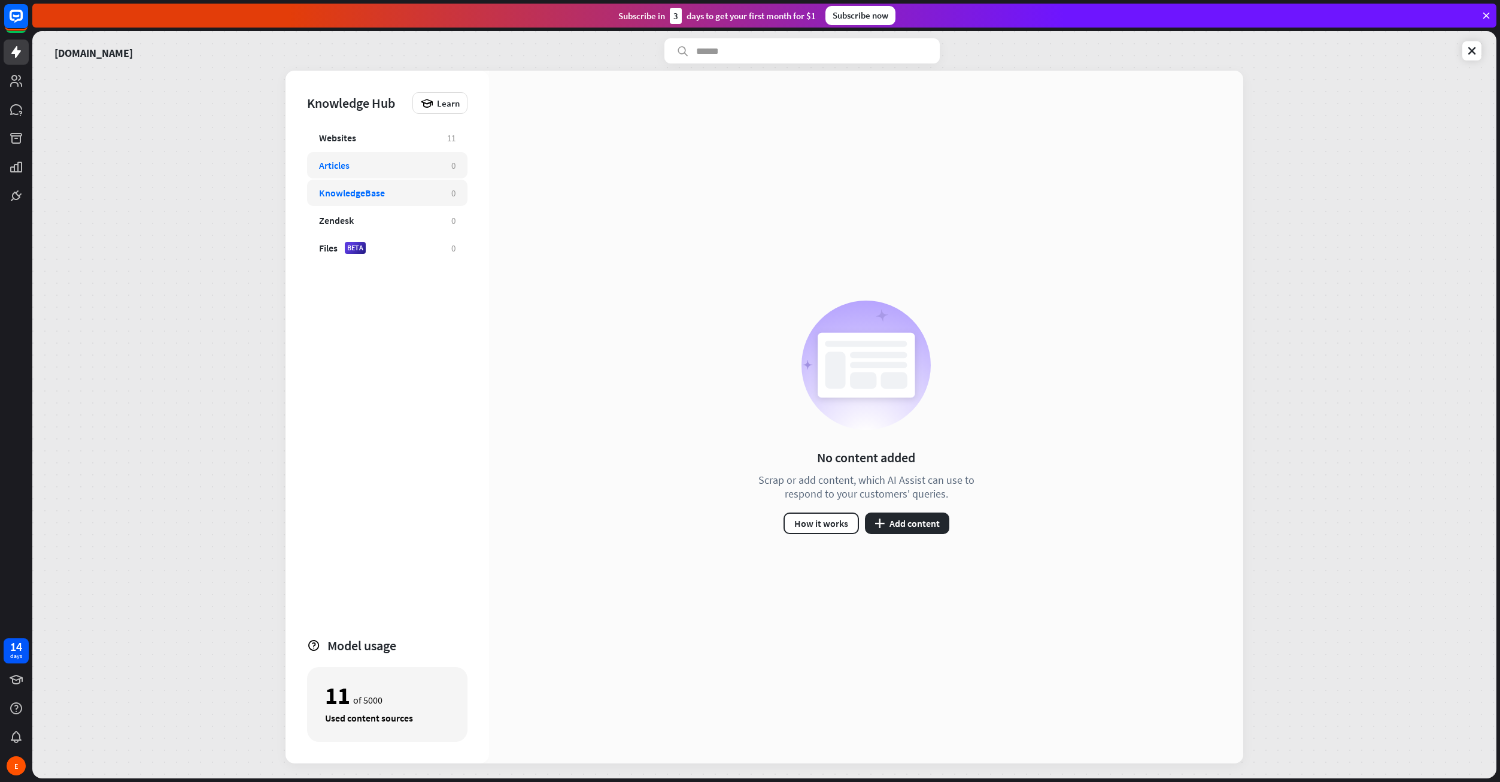
click at [402, 183] on div "KnowledgeBase 0" at bounding box center [387, 193] width 160 height 26
click at [404, 211] on div "Zendesk 0" at bounding box center [387, 220] width 160 height 26
click at [417, 244] on div "Files BETA" at bounding box center [379, 248] width 120 height 12
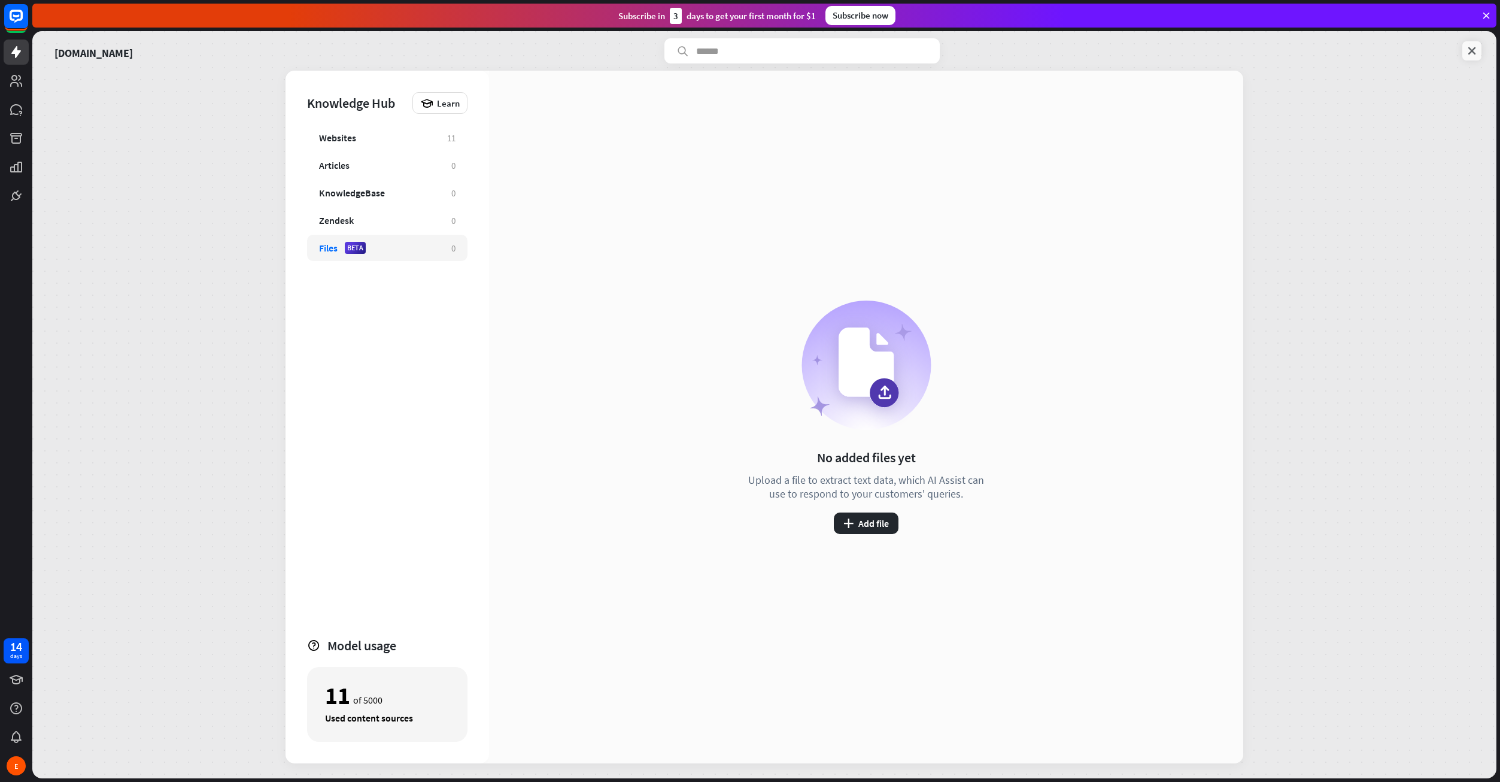
click at [1466, 49] on icon at bounding box center [1472, 51] width 12 height 12
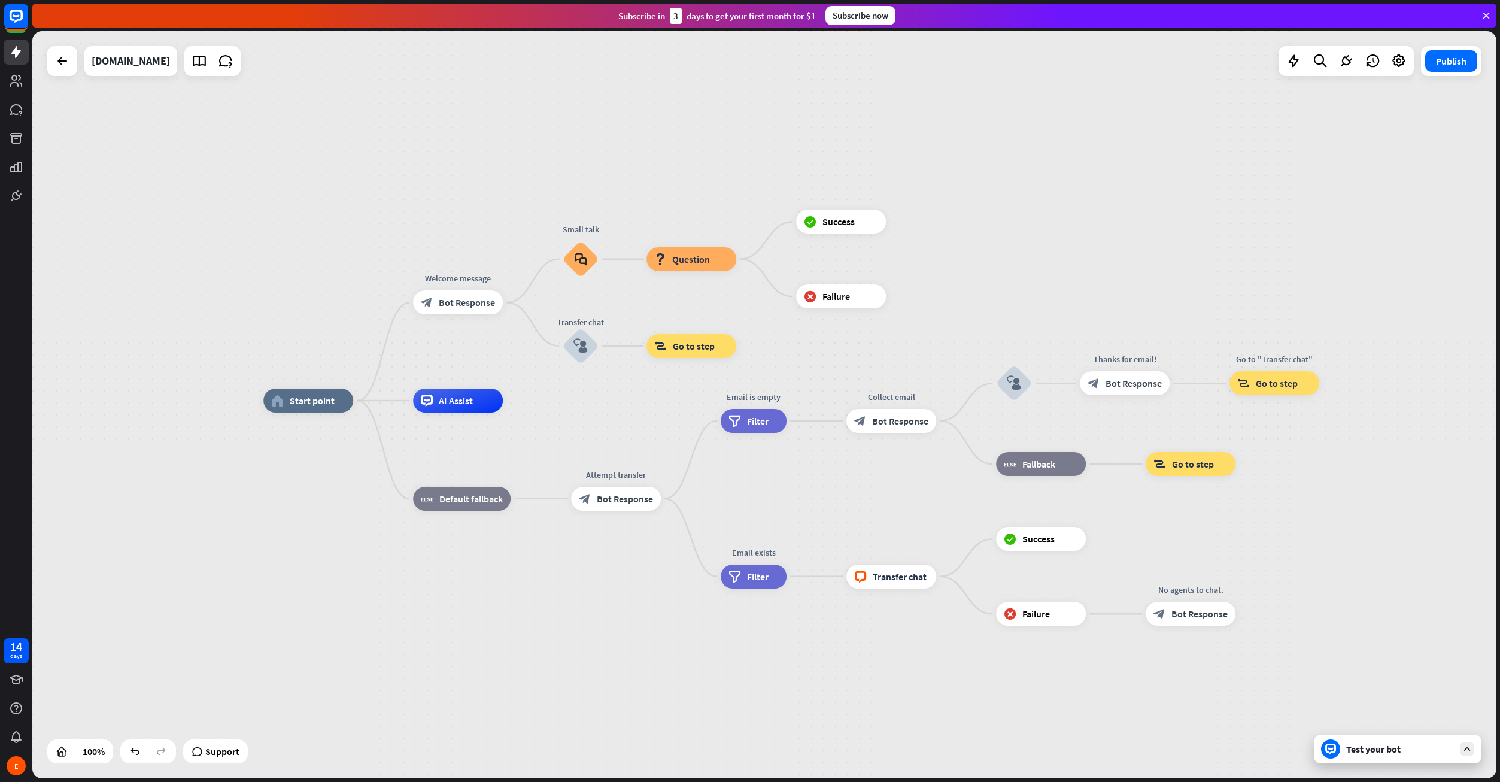
drag, startPoint x: 639, startPoint y: 426, endPoint x: 566, endPoint y: 395, distance: 79.4
click at [566, 413] on div "home_2 Start point Welcome message block_bot_response Bot Response Small talk b…" at bounding box center [995, 773] width 1464 height 747
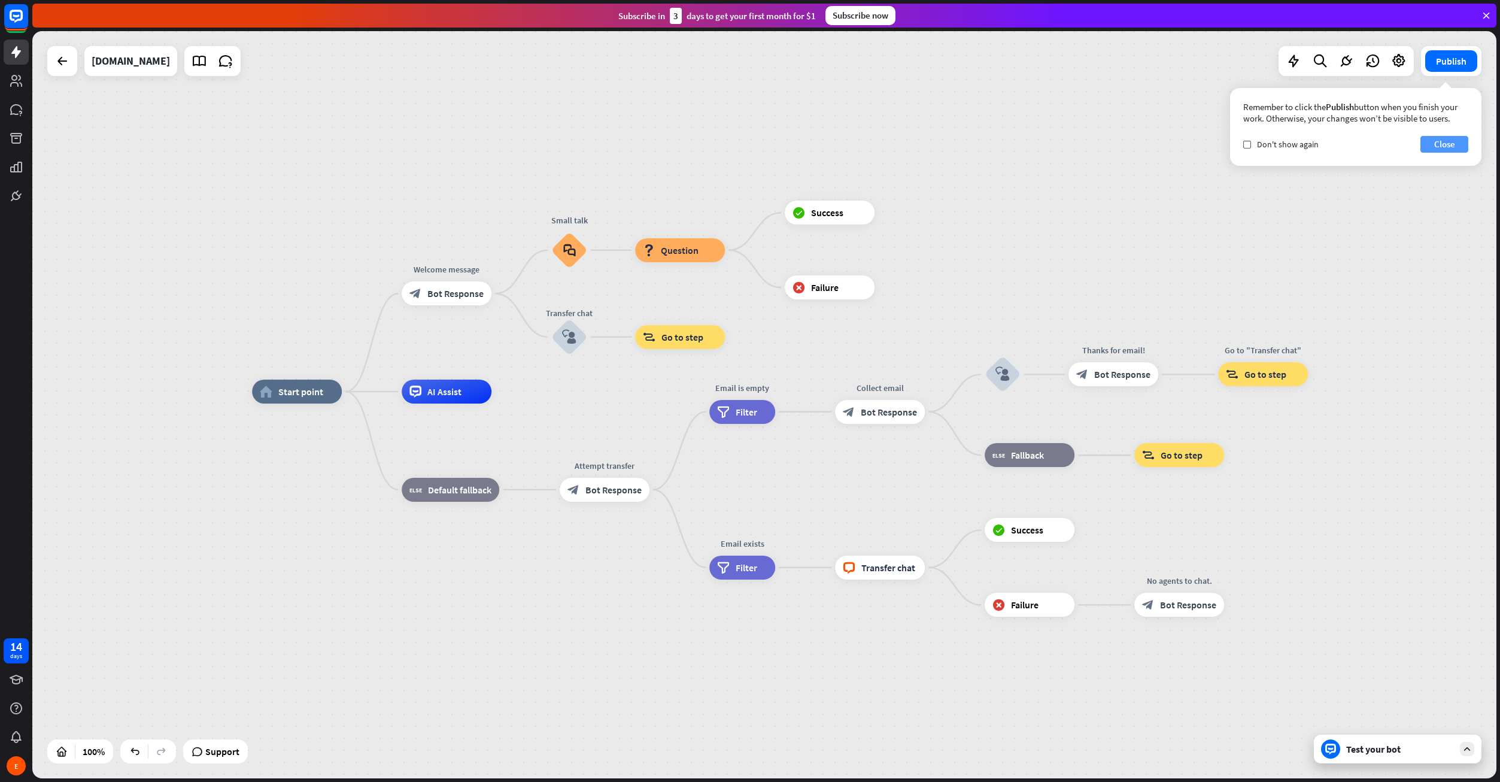
click at [1446, 147] on button "Close" at bounding box center [1444, 144] width 48 height 17
click at [1407, 766] on div "home_2 Start point Welcome message block_bot_response Bot Response Small talk b…" at bounding box center [984, 764] width 1464 height 747
click at [1408, 754] on div "Test your bot" at bounding box center [1400, 749] width 108 height 12
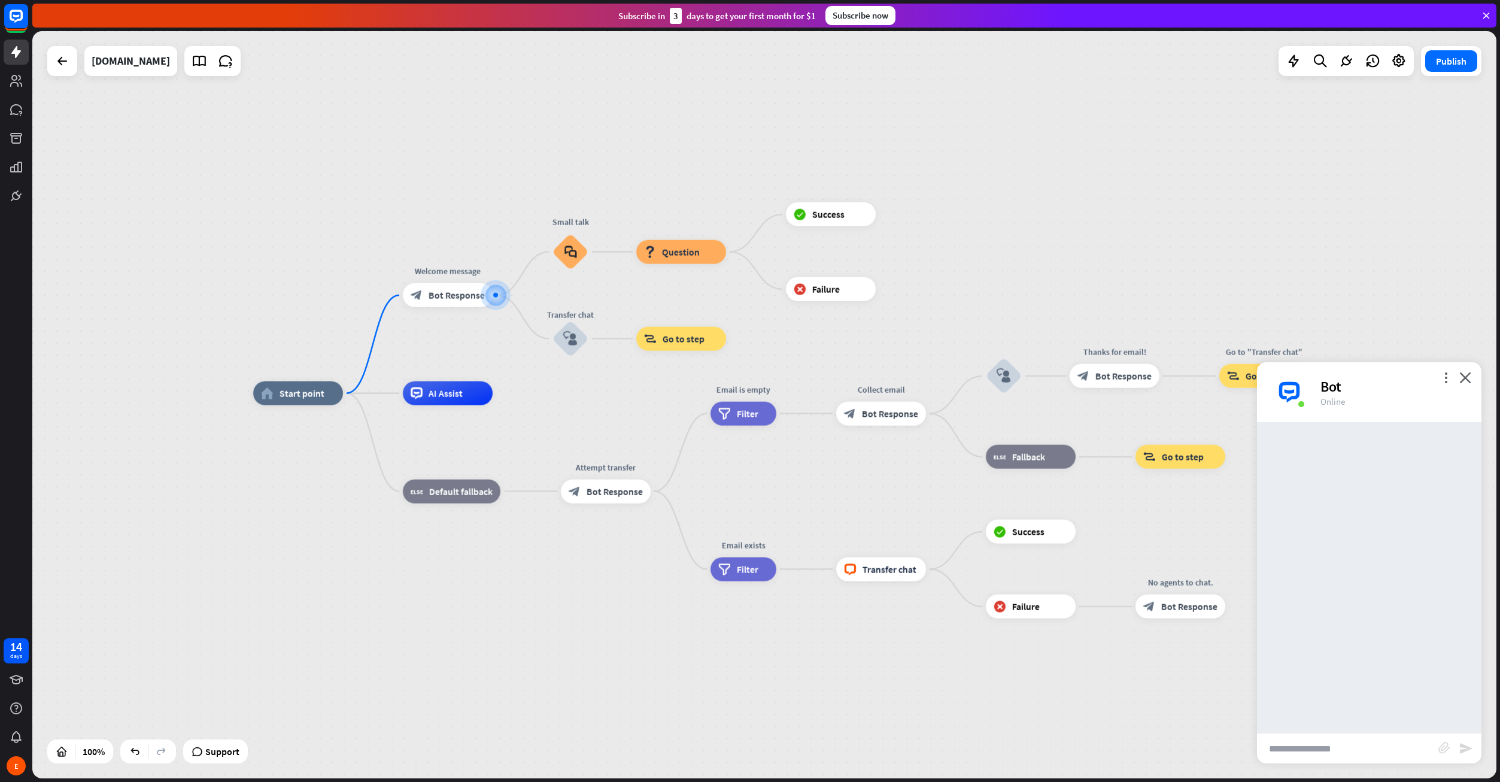
click at [1382, 737] on input "text" at bounding box center [1347, 748] width 181 height 30
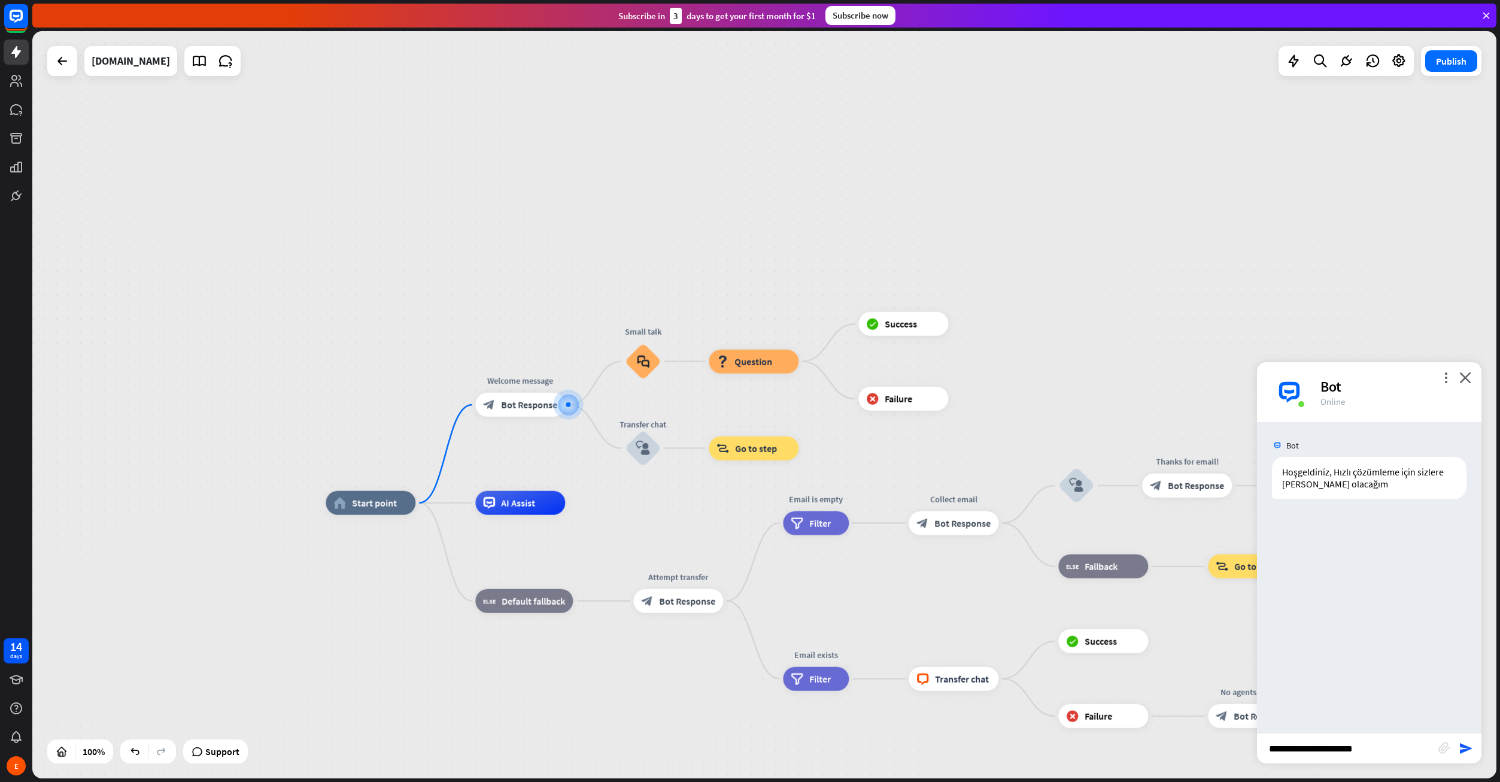
type input "**********"
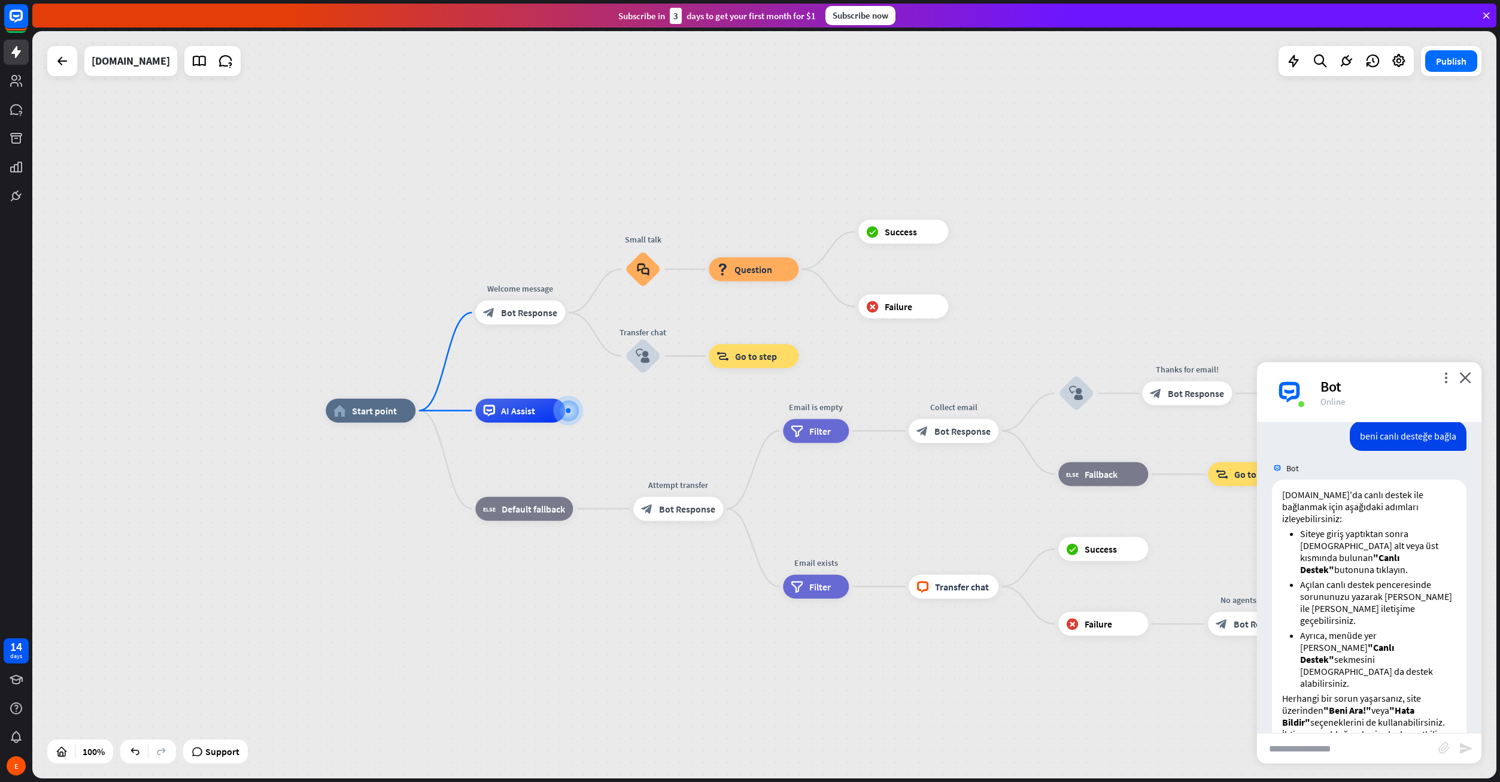
scroll to position [117, 0]
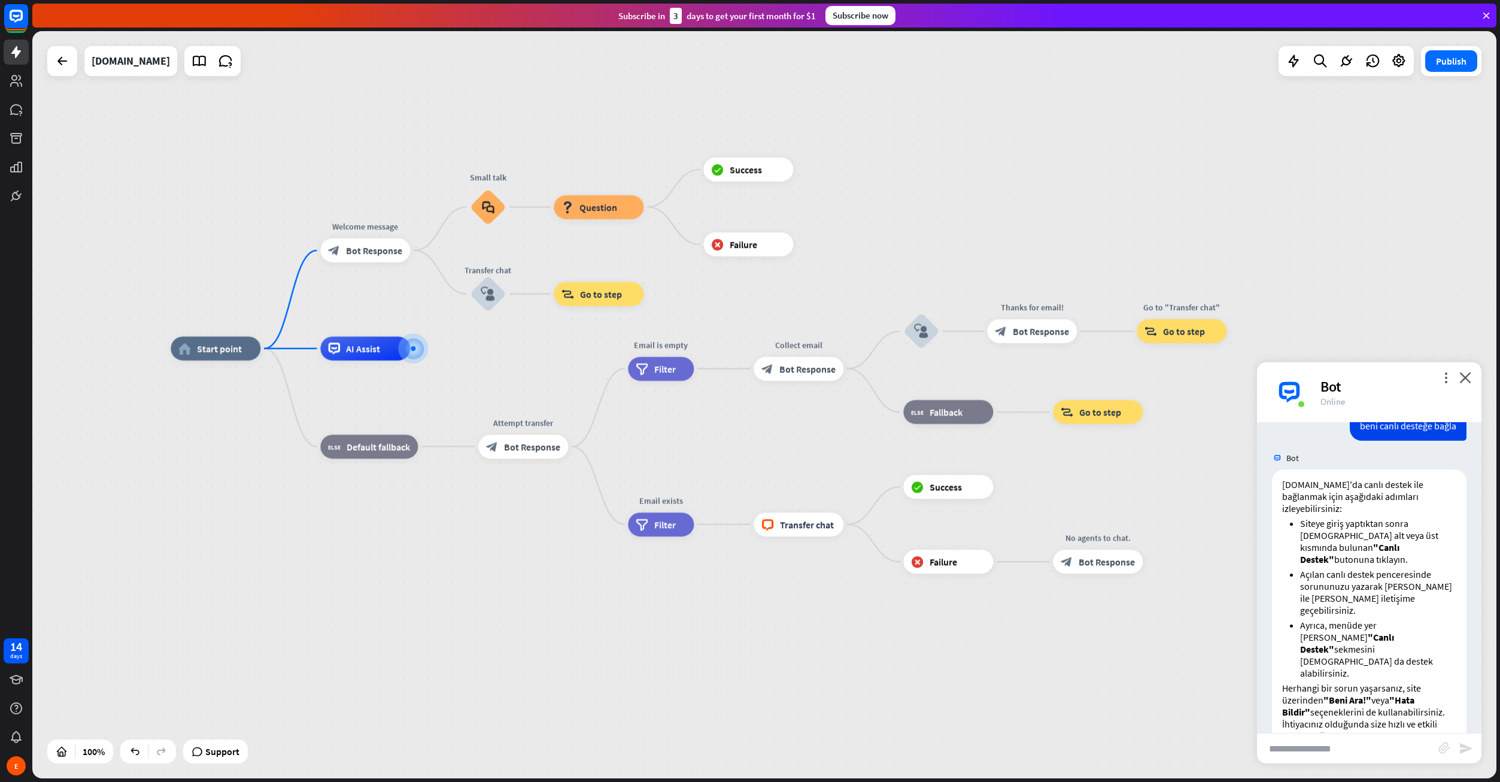
drag, startPoint x: 926, startPoint y: 710, endPoint x: 771, endPoint y: 654, distance: 164.9
click at [771, 654] on div "home_2 Start point Welcome message block_bot_response Bot Response Small talk b…" at bounding box center [903, 721] width 1464 height 747
click at [409, 449] on span "Default fallback" at bounding box center [378, 447] width 63 height 12
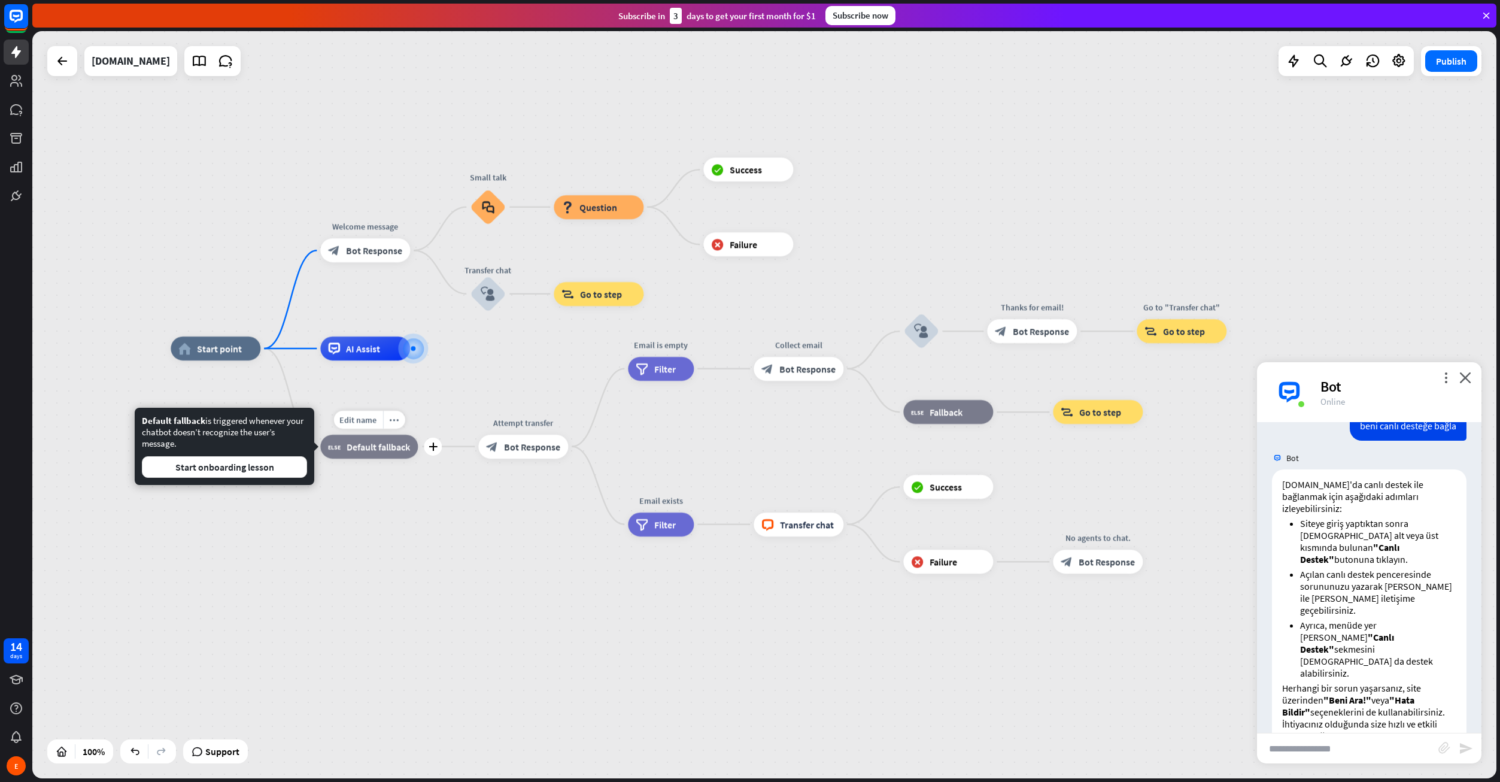
click at [409, 449] on span "Default fallback" at bounding box center [378, 447] width 63 height 12
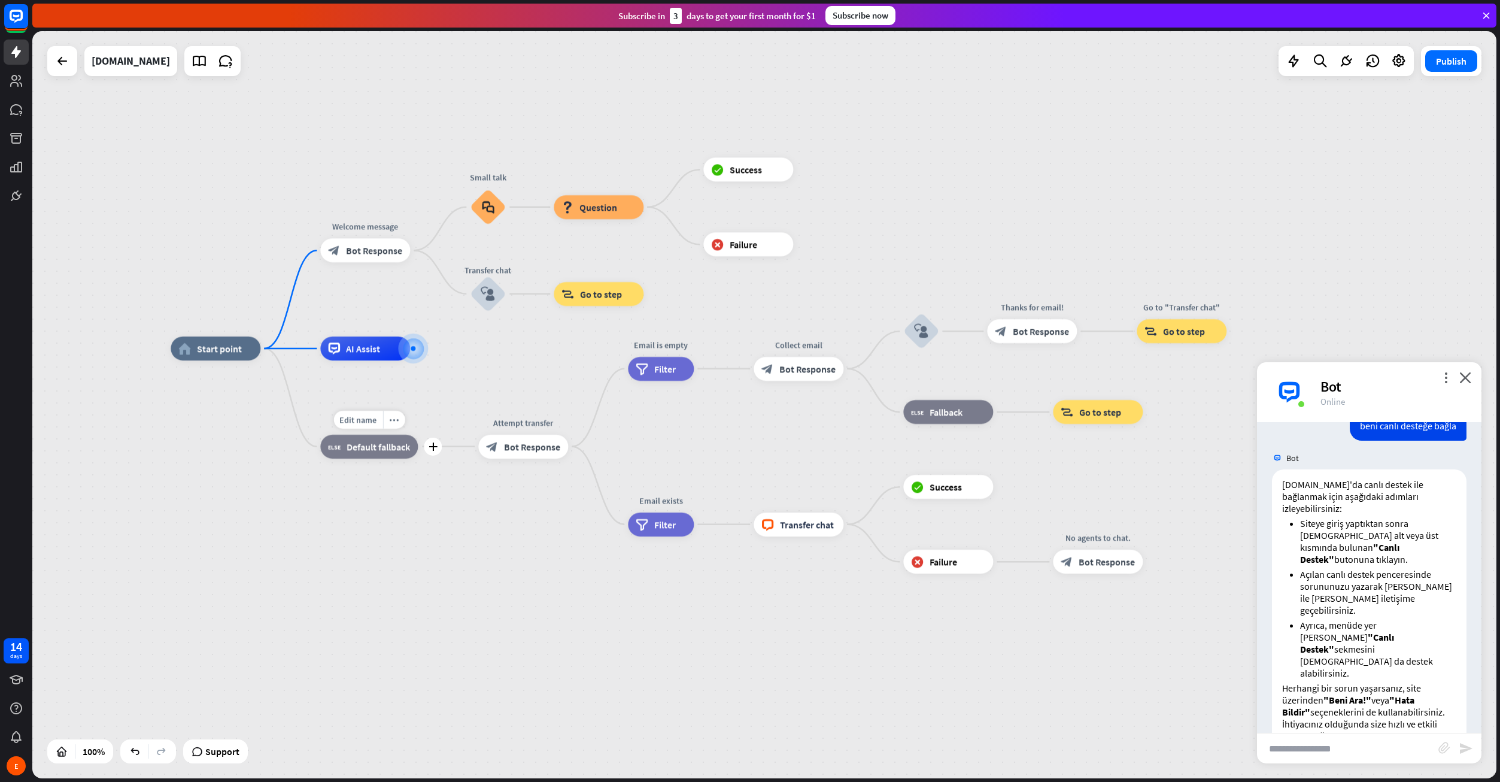
click at [409, 449] on span "Default fallback" at bounding box center [378, 447] width 63 height 12
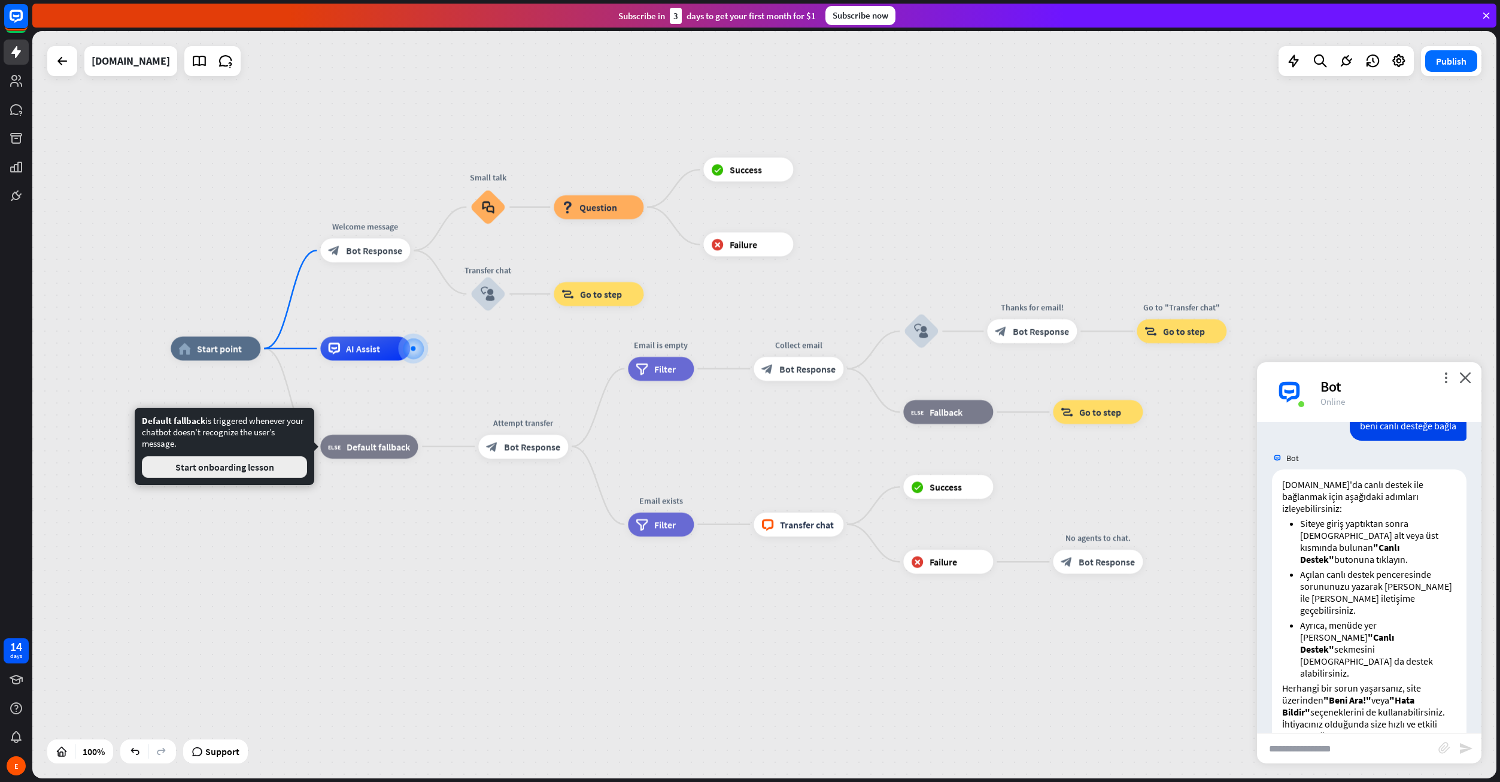
click at [274, 469] on button "Start onboarding lesson" at bounding box center [224, 467] width 165 height 22
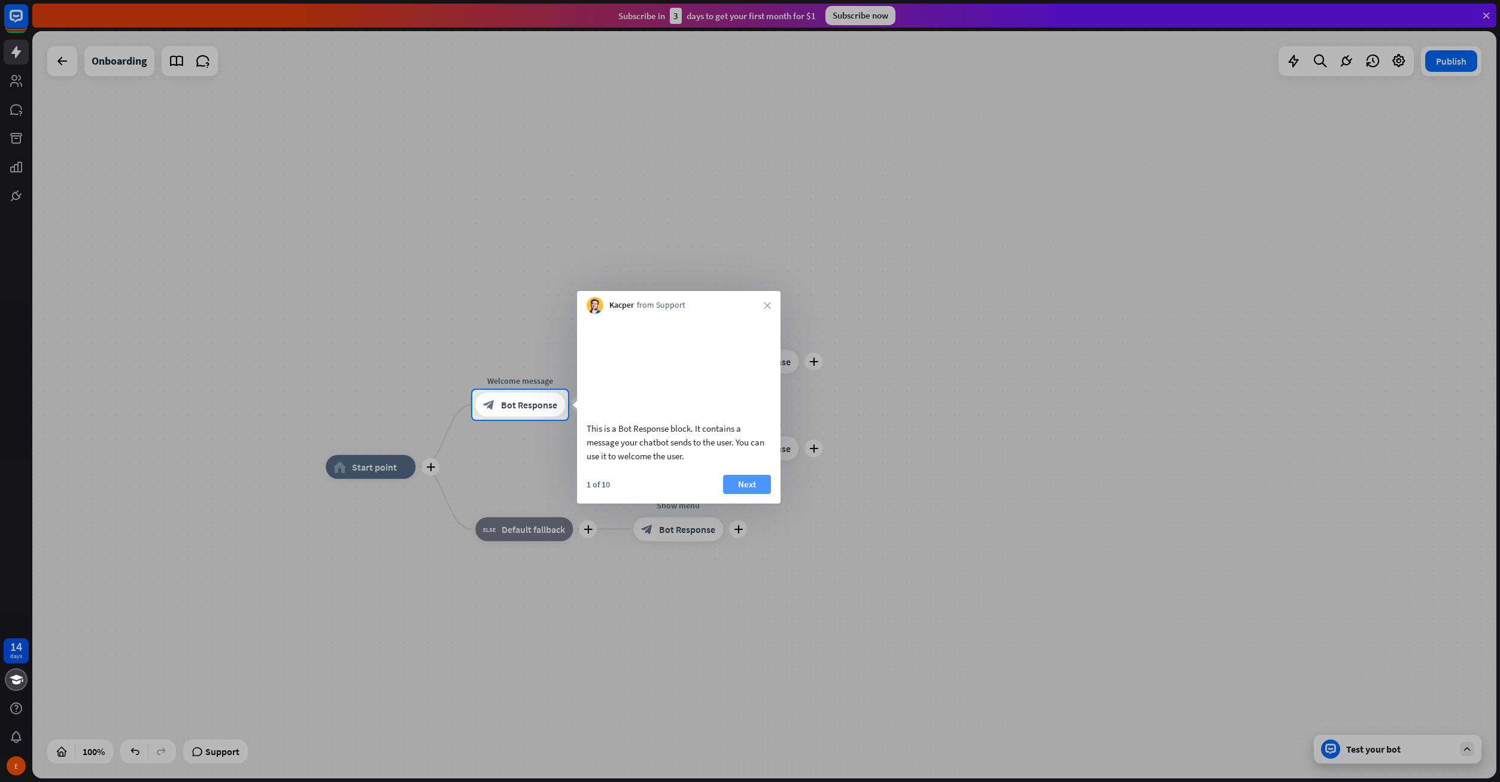
click at [746, 494] on button "Next" at bounding box center [747, 484] width 48 height 19
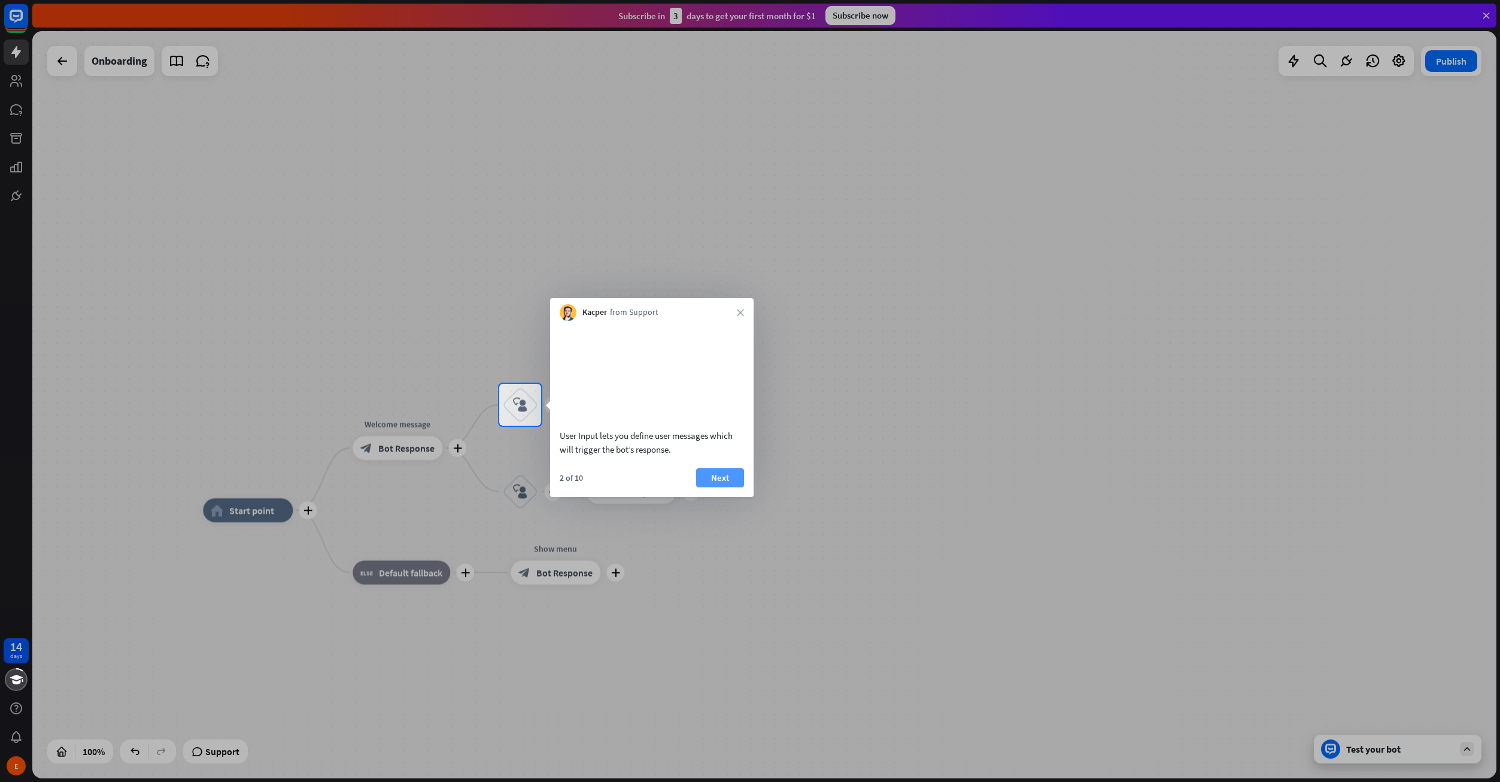
click at [733, 487] on button "Next" at bounding box center [720, 477] width 48 height 19
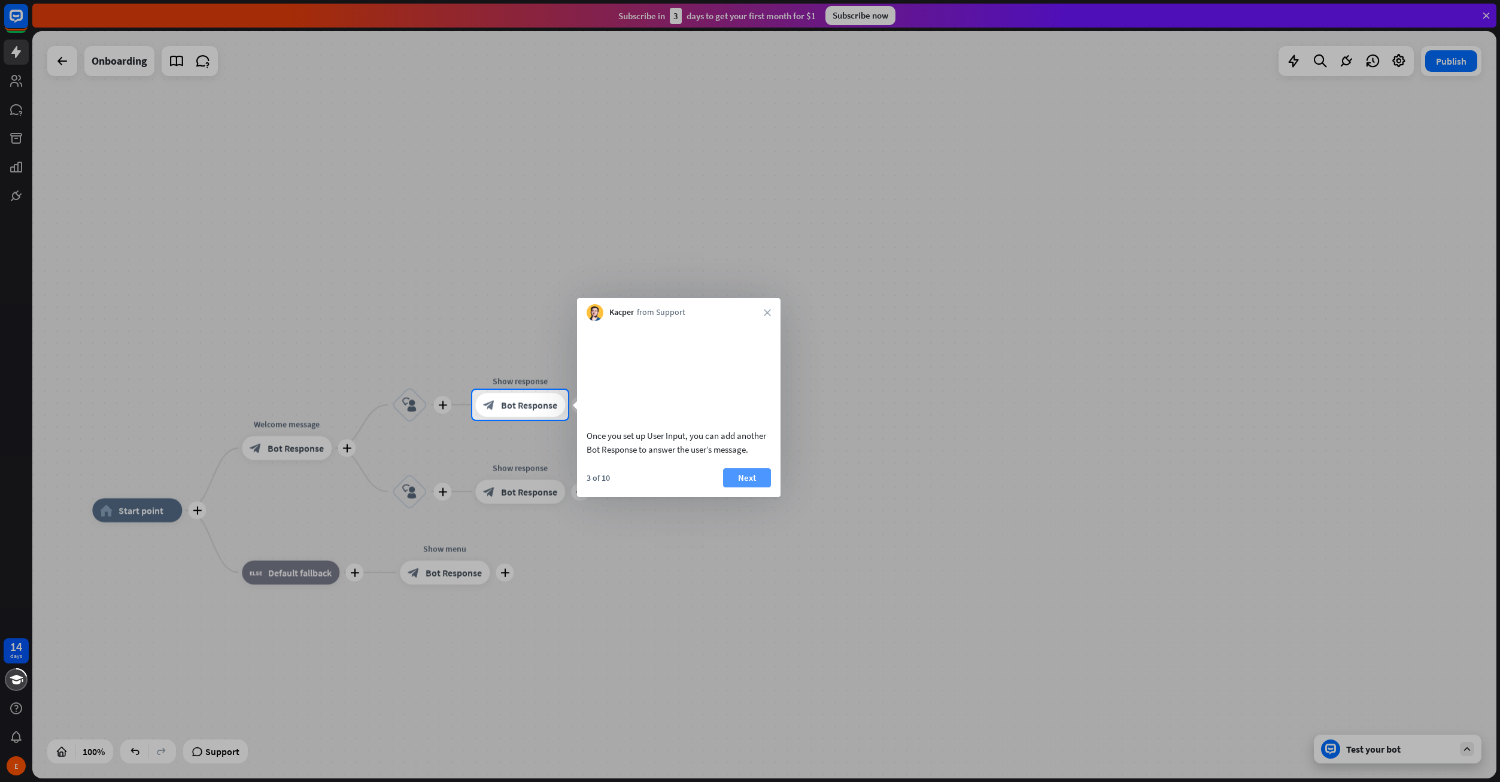
click at [737, 487] on button "Next" at bounding box center [747, 477] width 48 height 19
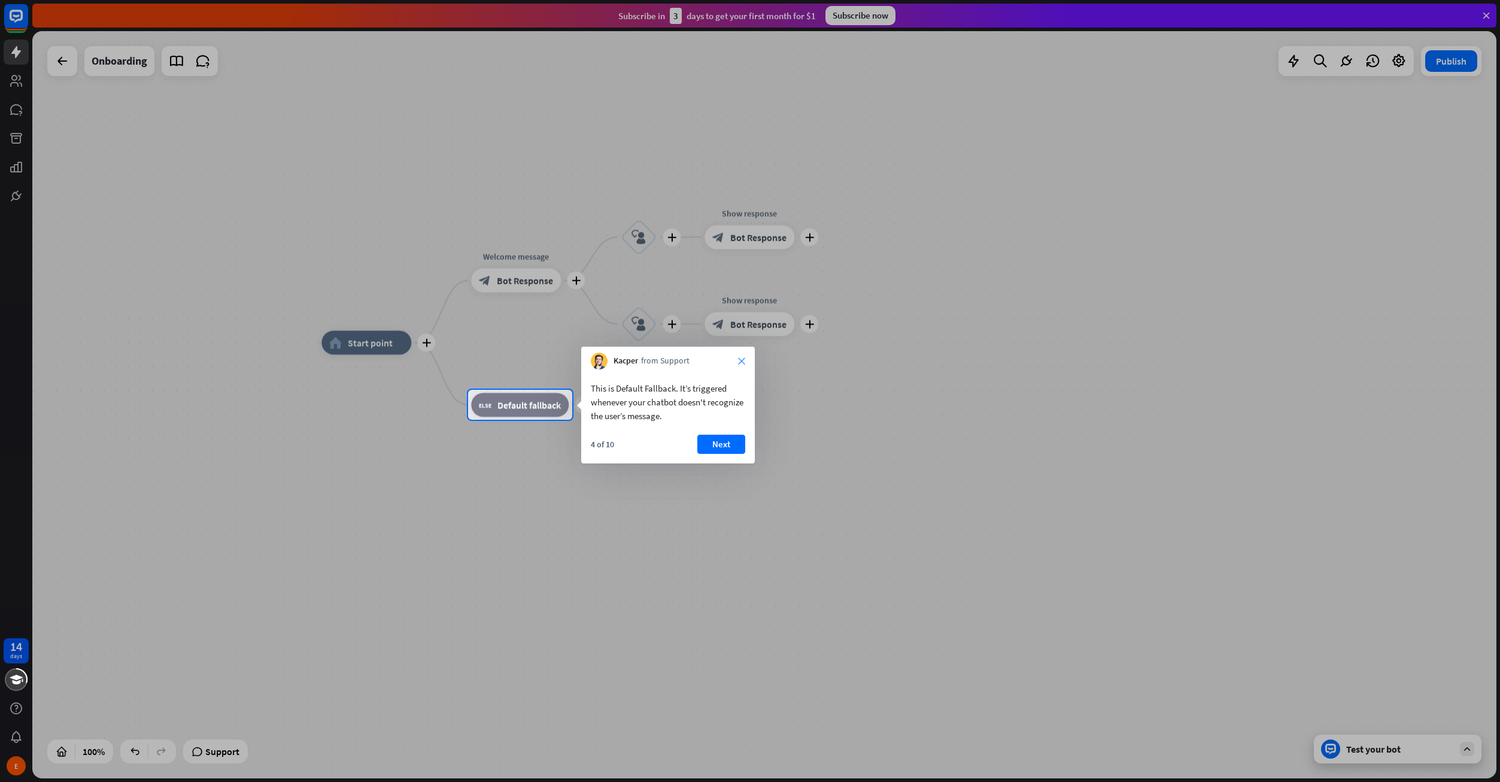
click at [738, 359] on icon "close" at bounding box center [741, 360] width 7 height 7
click at [651, 441] on button "No, stay" at bounding box center [628, 439] width 74 height 19
click at [715, 443] on button "Next" at bounding box center [721, 444] width 48 height 19
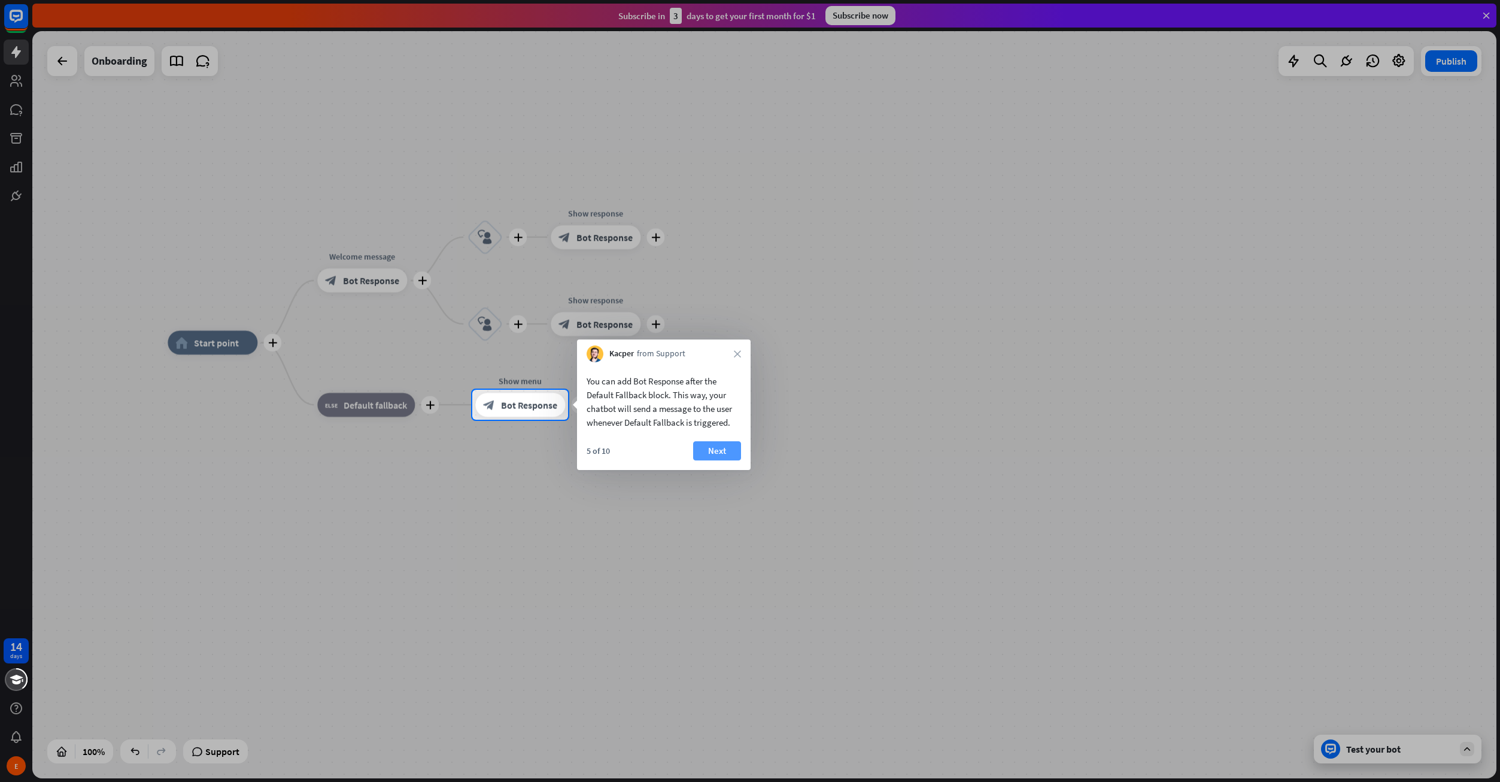
click at [714, 450] on button "Next" at bounding box center [717, 450] width 48 height 19
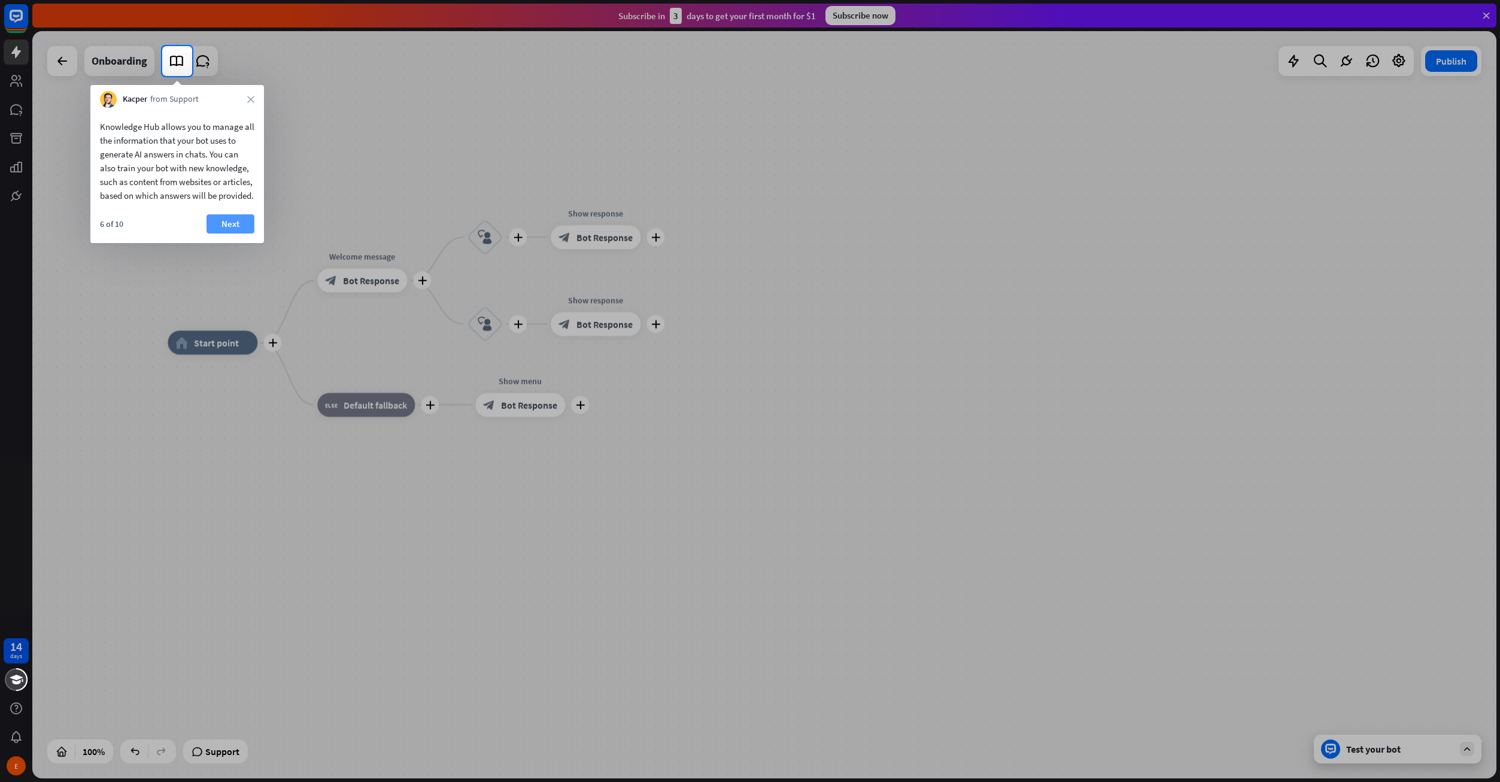
click at [244, 233] on button "Next" at bounding box center [231, 223] width 48 height 19
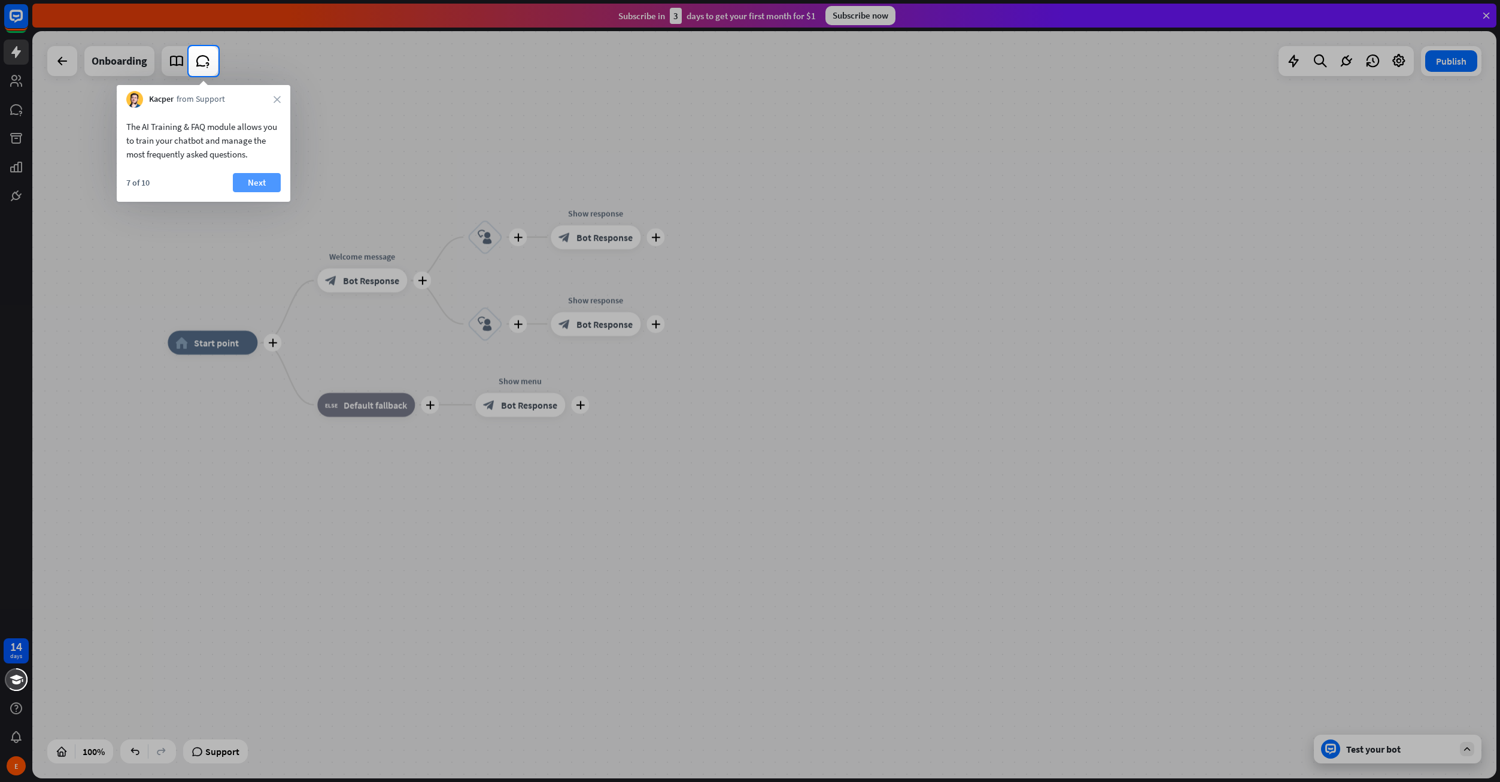
click at [256, 180] on button "Next" at bounding box center [257, 182] width 48 height 19
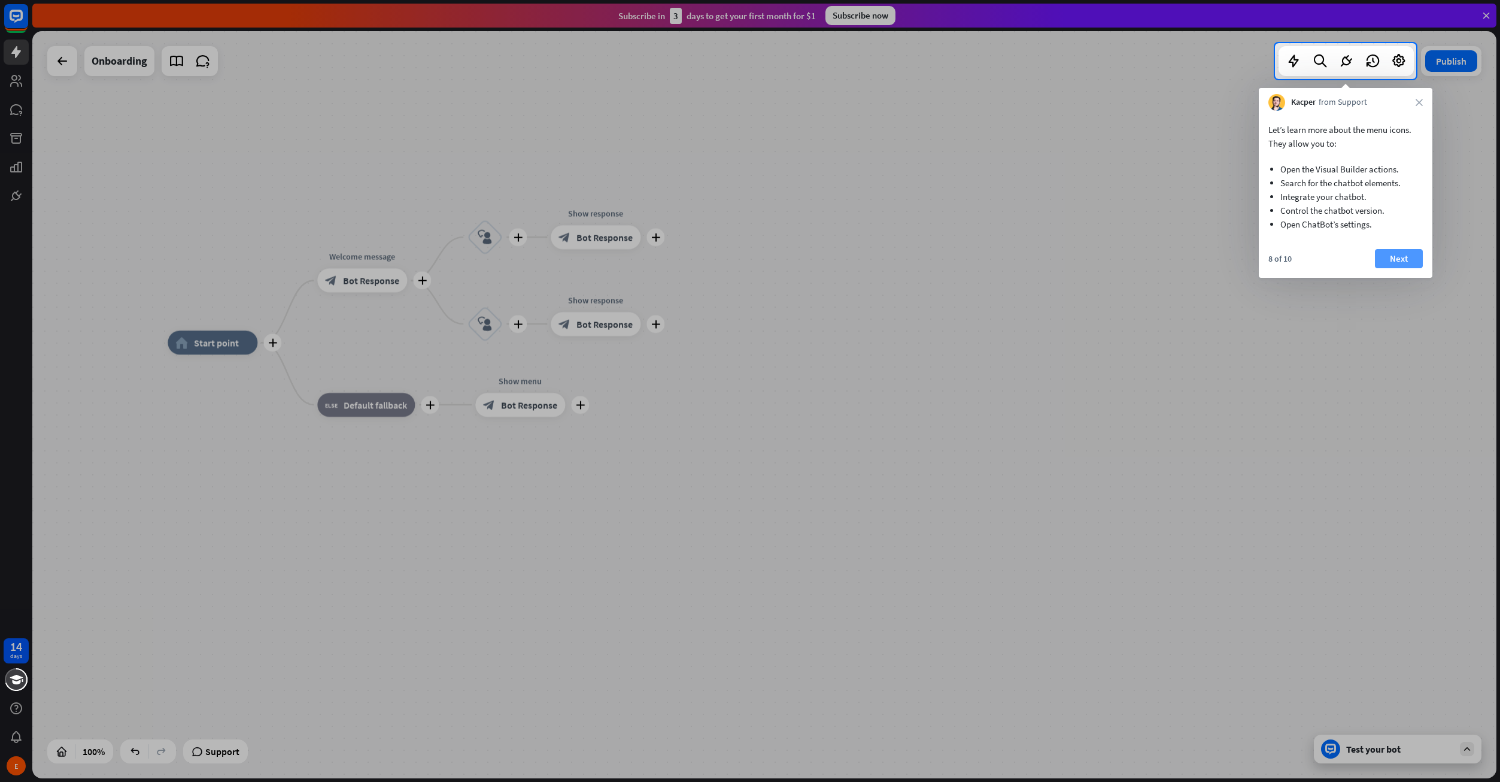
click at [1398, 249] on div "Let’s learn more about the menu icons. They allow you to: Open the Visual Build…" at bounding box center [1346, 194] width 174 height 167
click at [1395, 257] on button "Next" at bounding box center [1399, 258] width 48 height 19
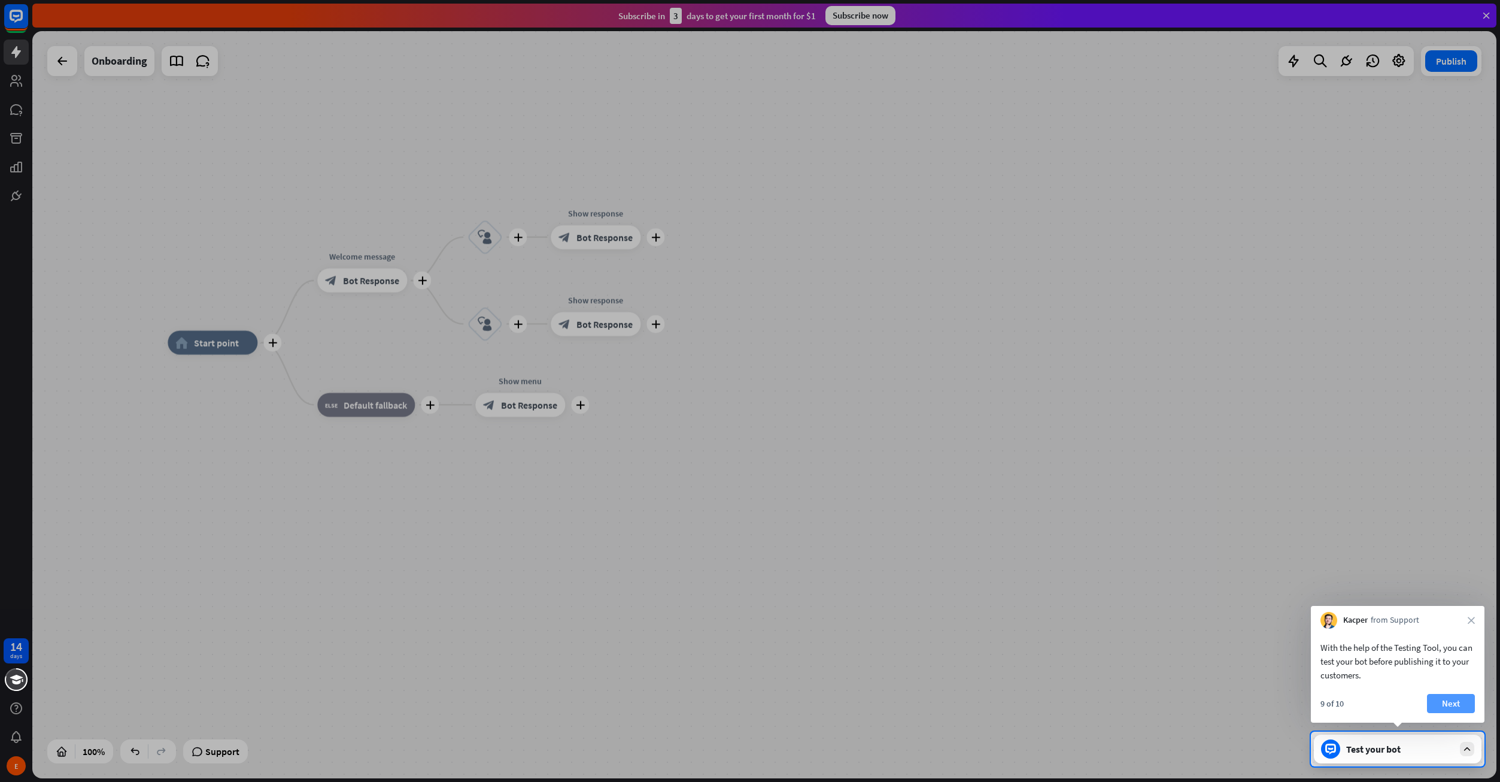
click at [1452, 696] on div "With the help of the Testing Tool, you can test your bot before publishing it t…" at bounding box center [1398, 675] width 174 height 94
click at [1452, 697] on button "Next" at bounding box center [1451, 703] width 48 height 19
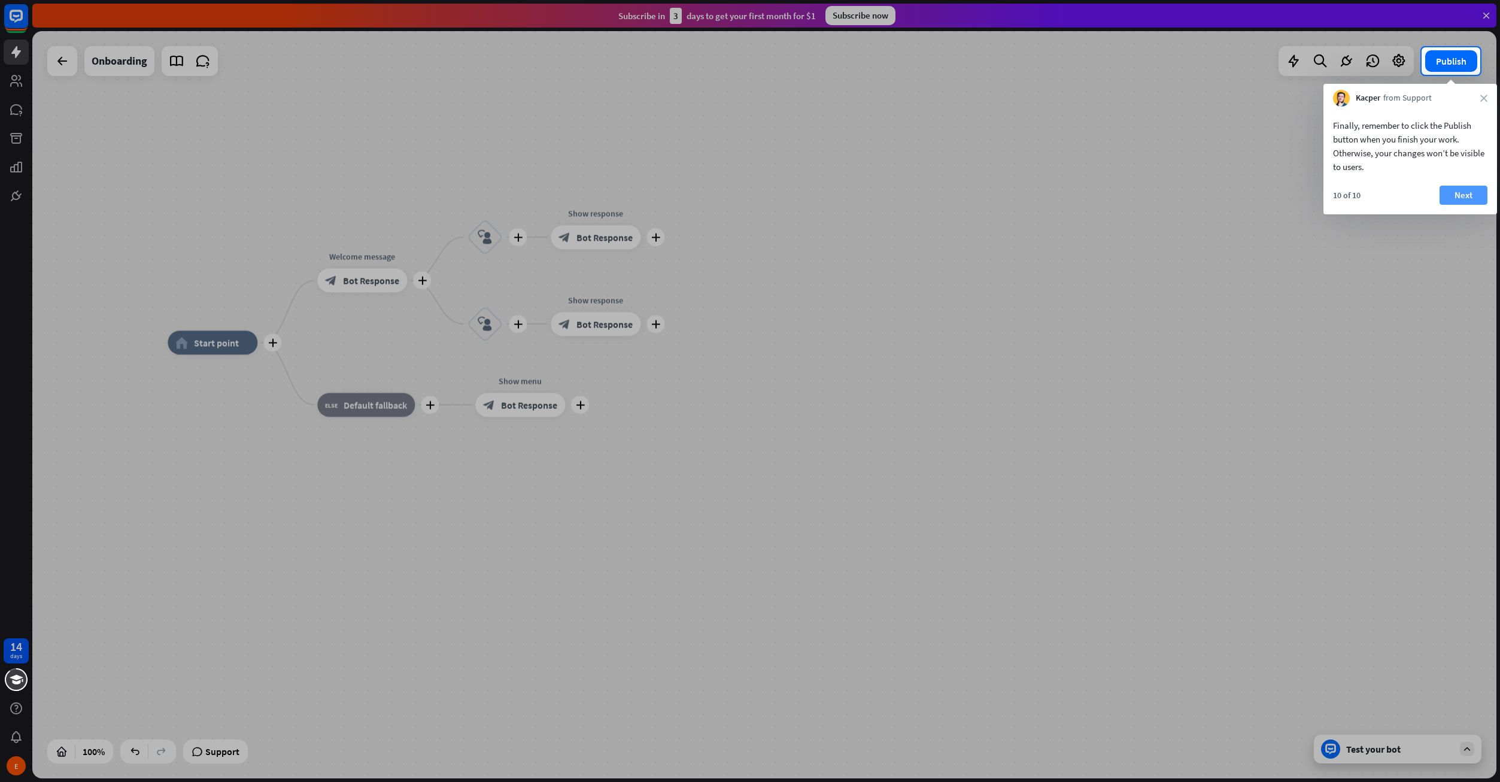
click at [1463, 196] on button "Next" at bounding box center [1464, 195] width 48 height 19
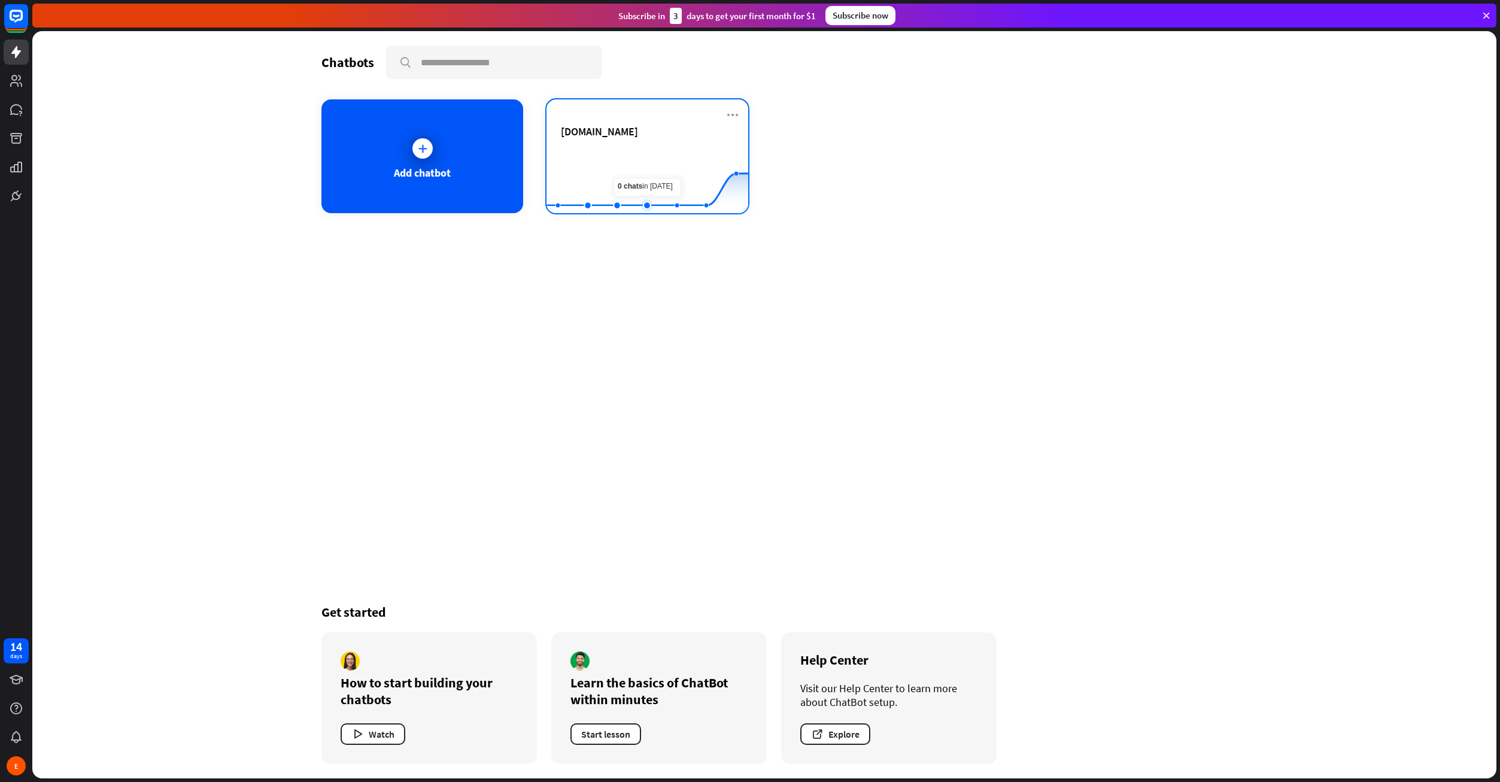
click at [640, 166] on rect at bounding box center [647, 183] width 202 height 75
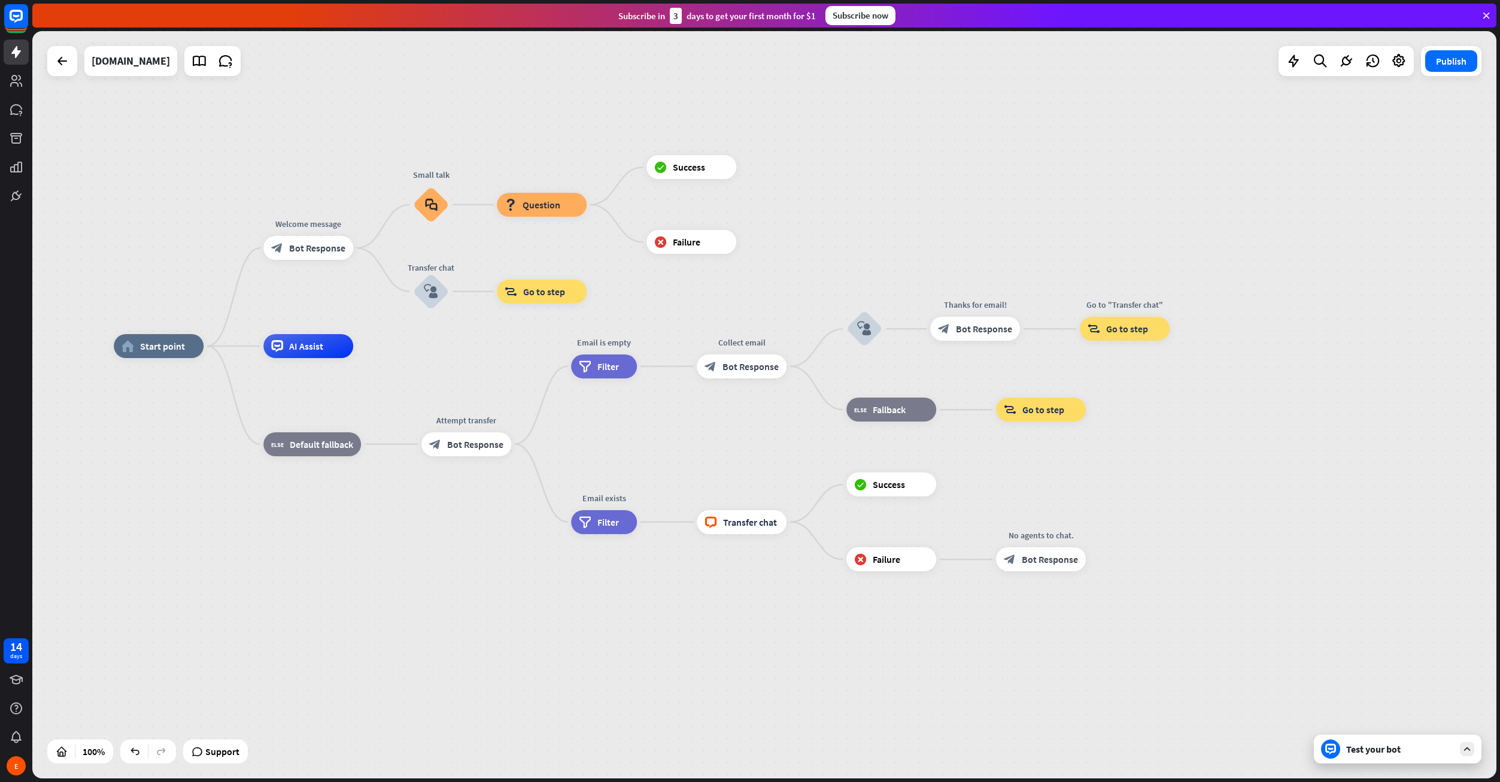
drag, startPoint x: 1093, startPoint y: 281, endPoint x: 1202, endPoint y: 500, distance: 244.1
click at [882, 224] on div "home_2 Start point Welcome message block_bot_response Bot Response Small talk b…" at bounding box center [764, 404] width 1464 height 747
click at [1419, 749] on div "Test your bot" at bounding box center [1400, 749] width 108 height 12
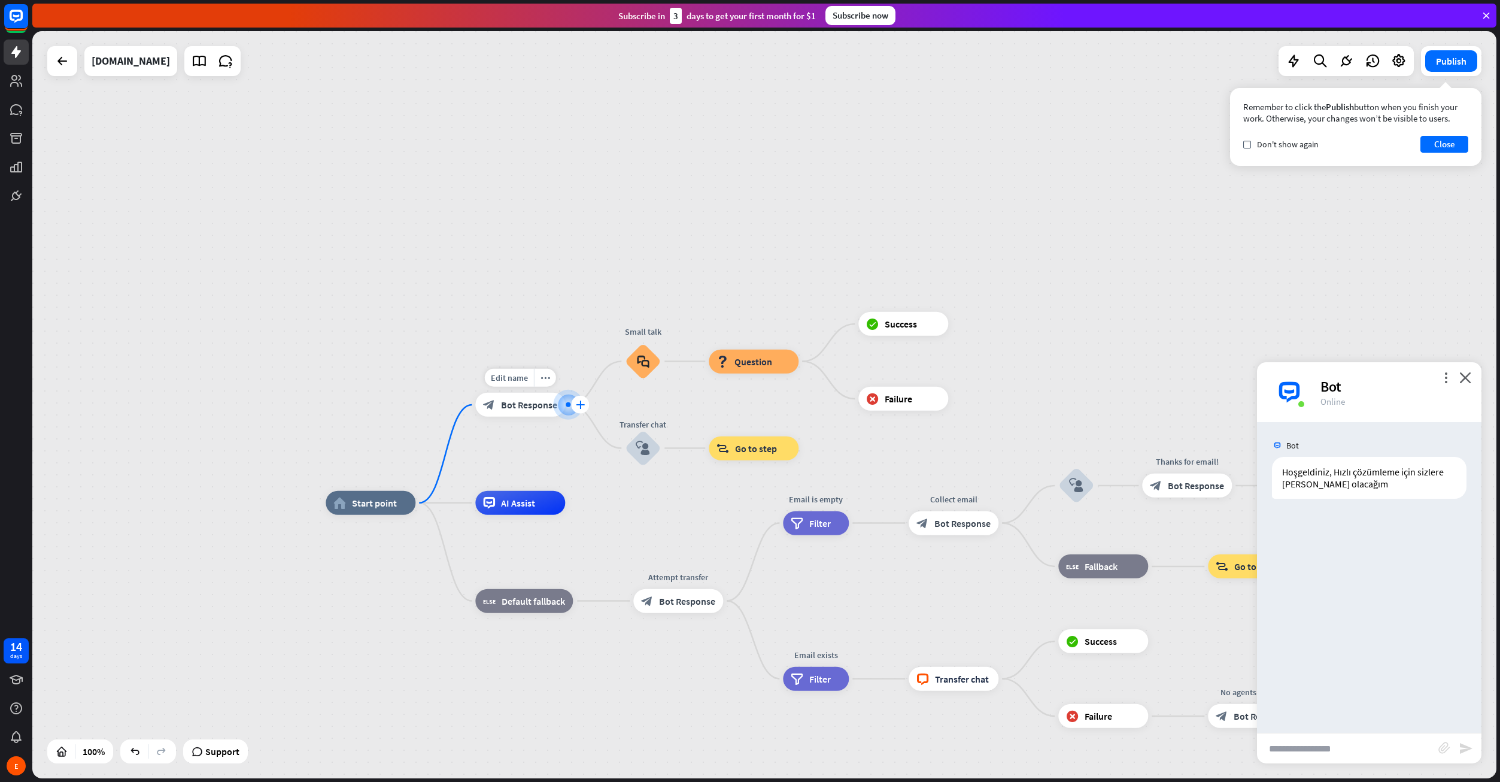
click at [578, 404] on icon "plus" at bounding box center [580, 404] width 9 height 8
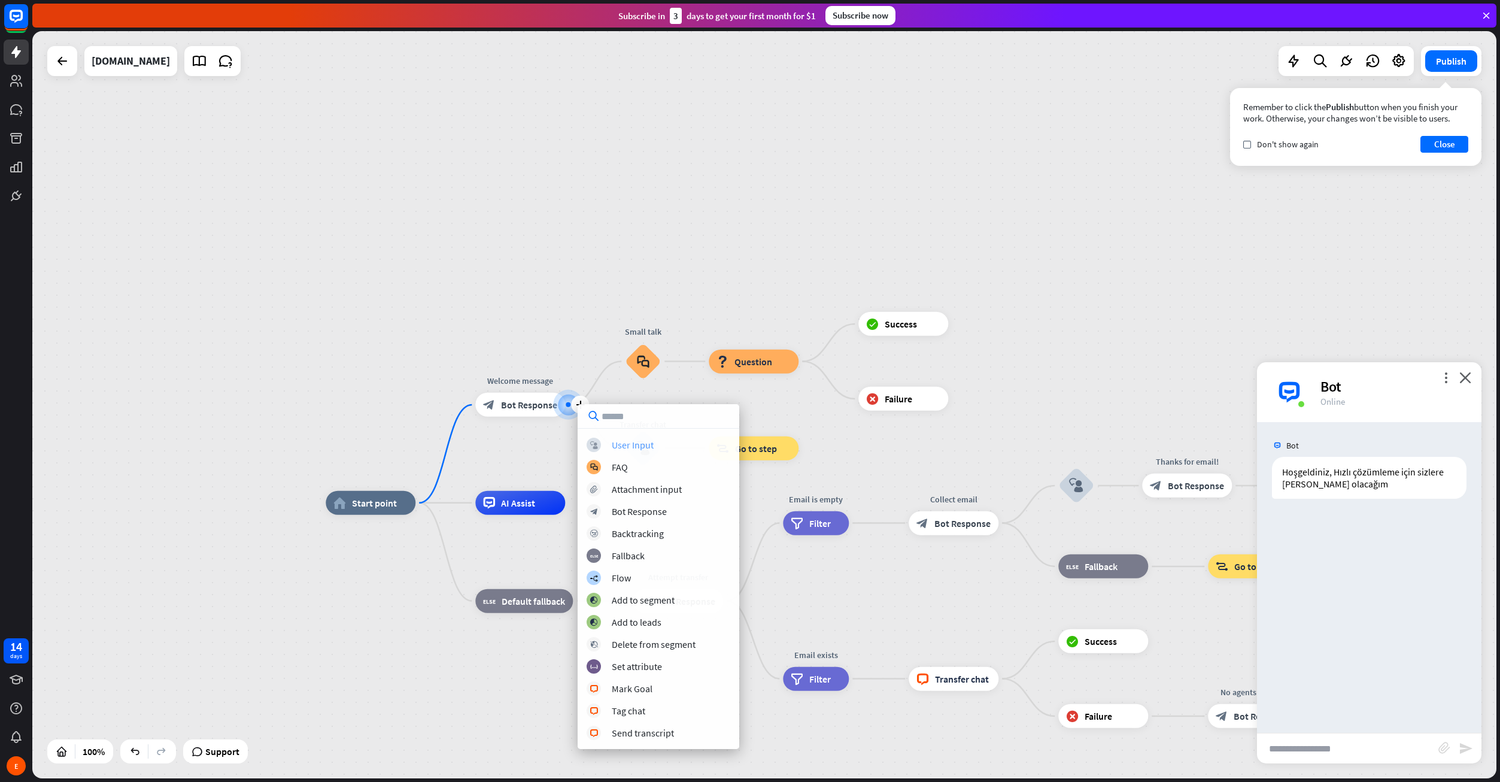
click at [599, 443] on div "block_user_input" at bounding box center [594, 445] width 14 height 14
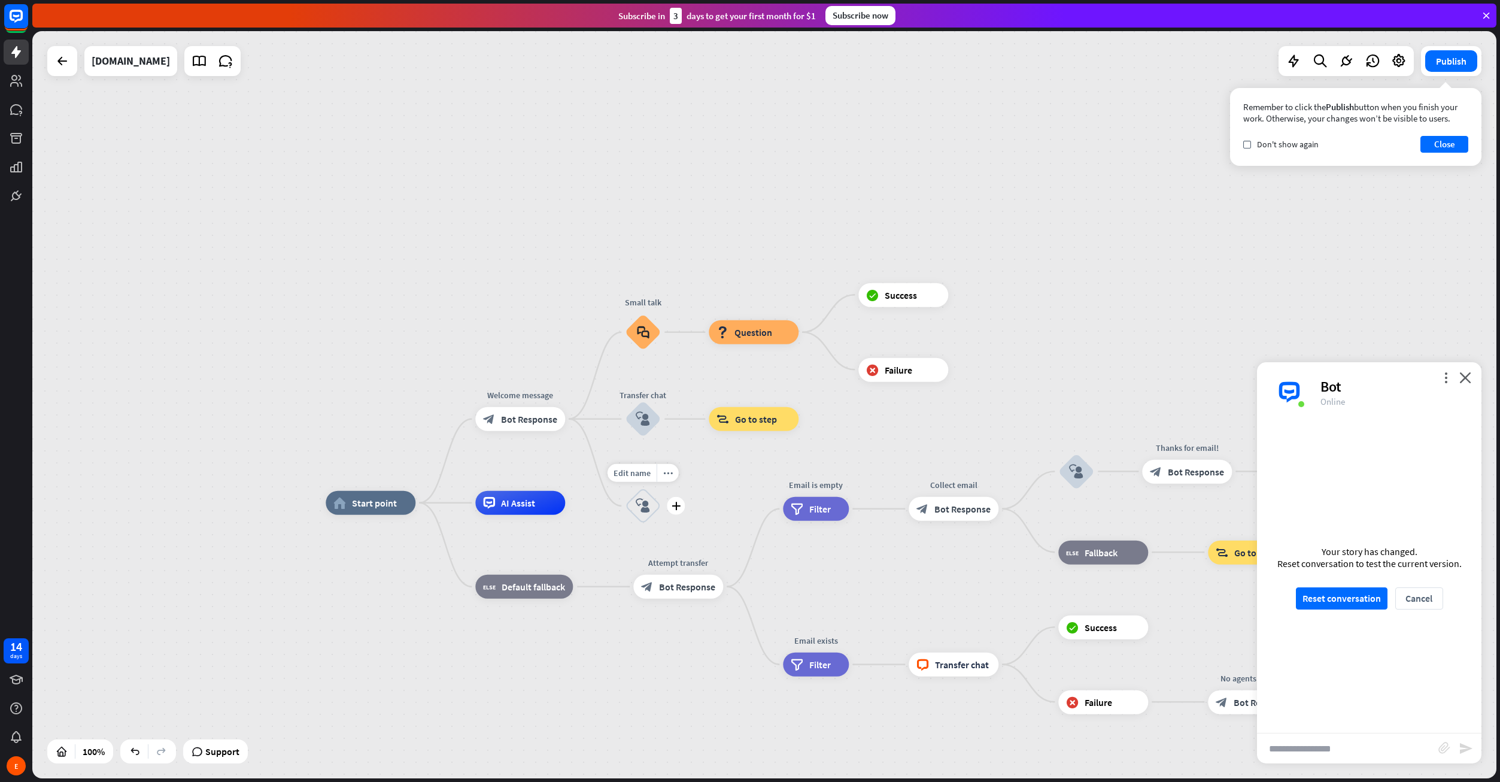
click at [651, 505] on div "block_user_input" at bounding box center [643, 506] width 36 height 36
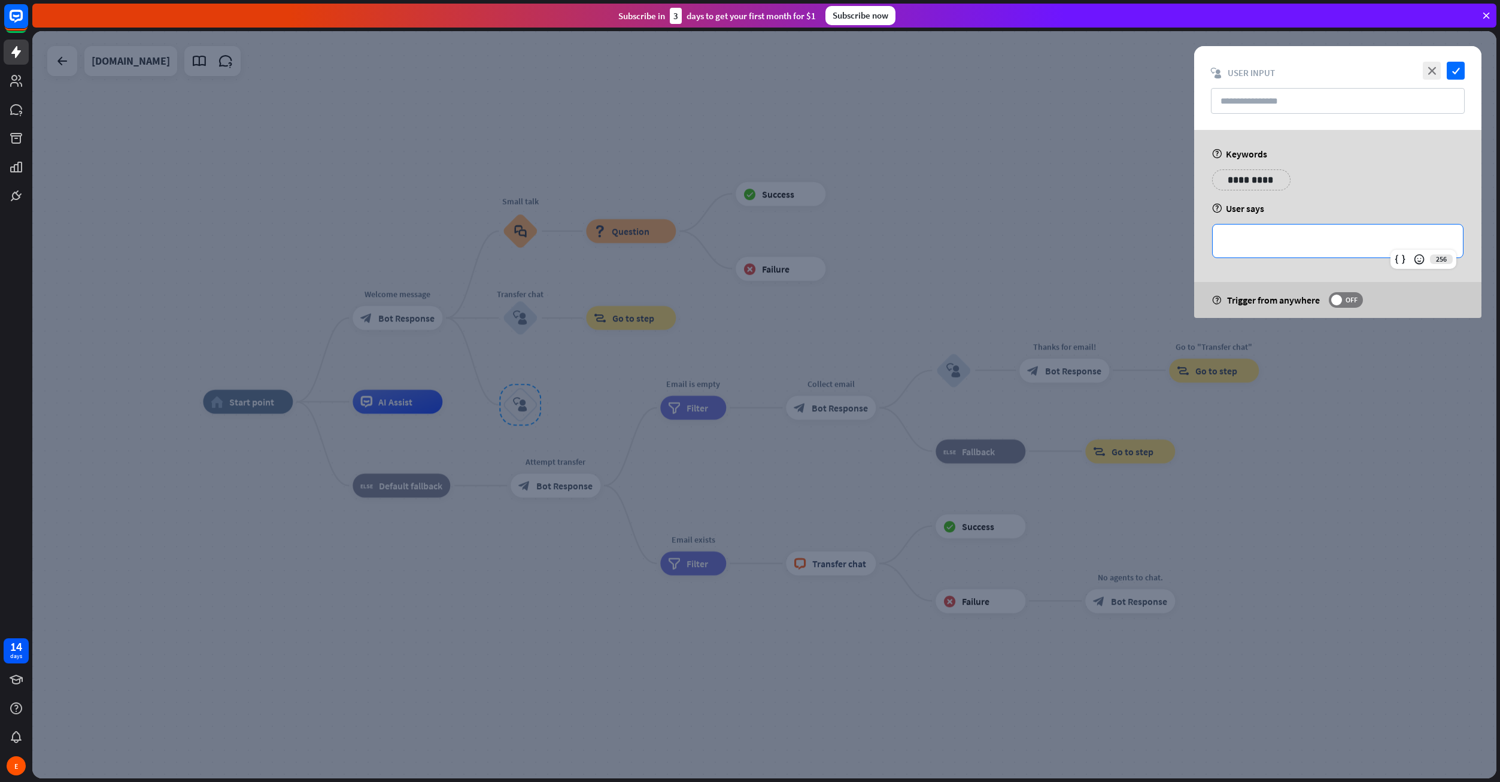
click at [1290, 240] on p "**********" at bounding box center [1338, 240] width 226 height 15
click at [1263, 93] on input "text" at bounding box center [1338, 101] width 254 height 26
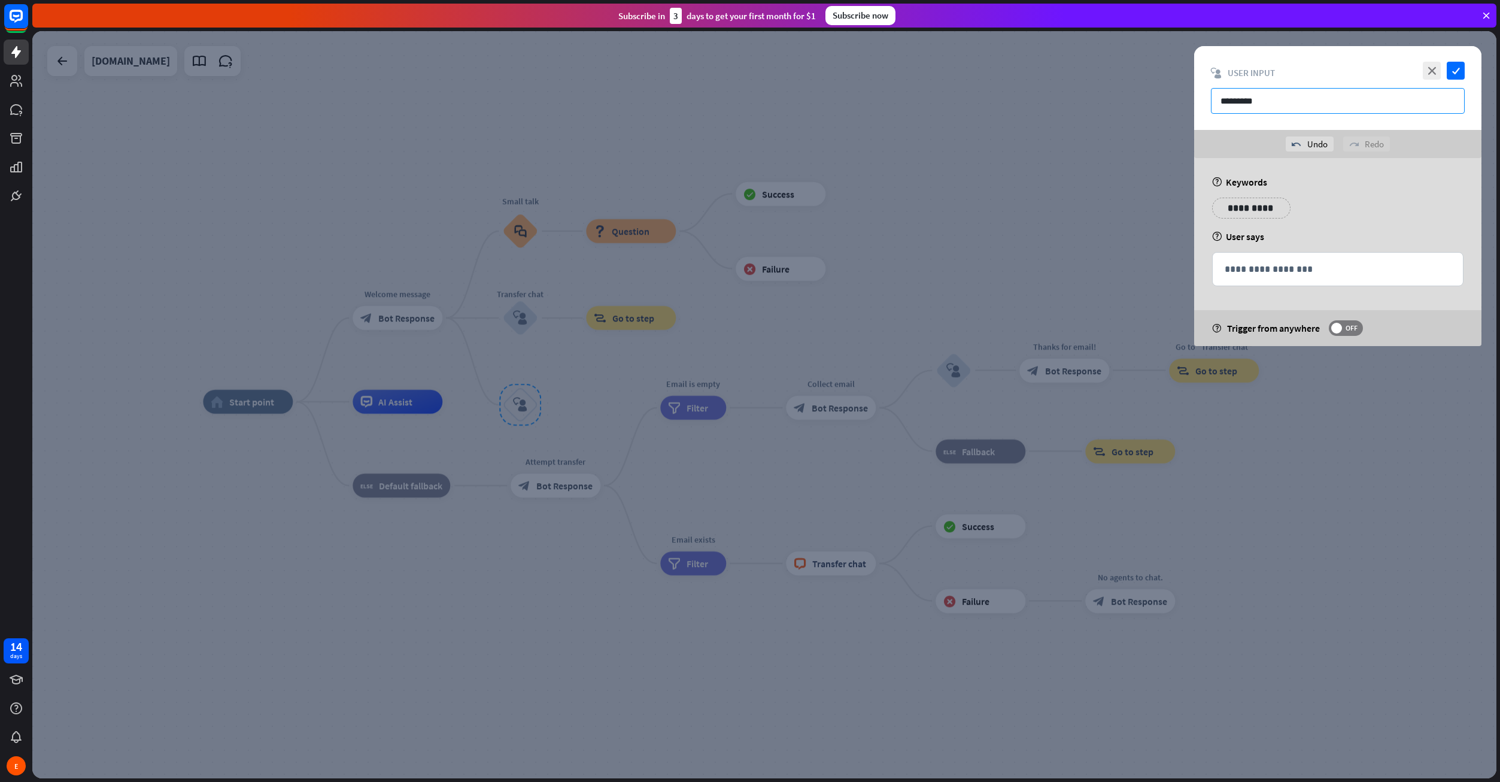
click at [1287, 109] on input "*********" at bounding box center [1338, 101] width 254 height 26
type input "**********"
click at [1254, 204] on p "**********" at bounding box center [1251, 208] width 60 height 15
click at [1267, 276] on p "**********" at bounding box center [1338, 269] width 226 height 15
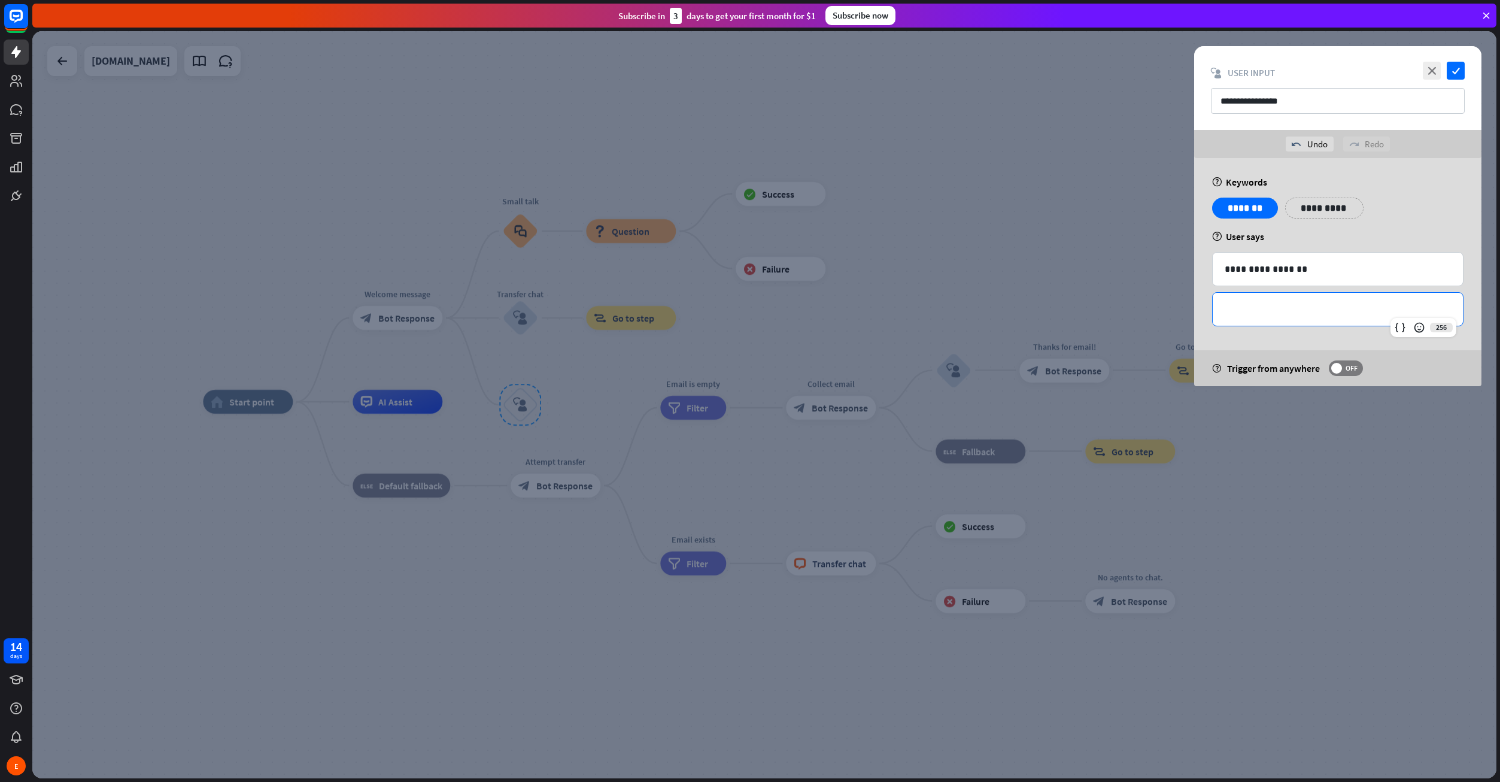
click at [1277, 312] on p "**********" at bounding box center [1338, 309] width 226 height 15
click at [1454, 67] on icon "check" at bounding box center [1456, 71] width 18 height 18
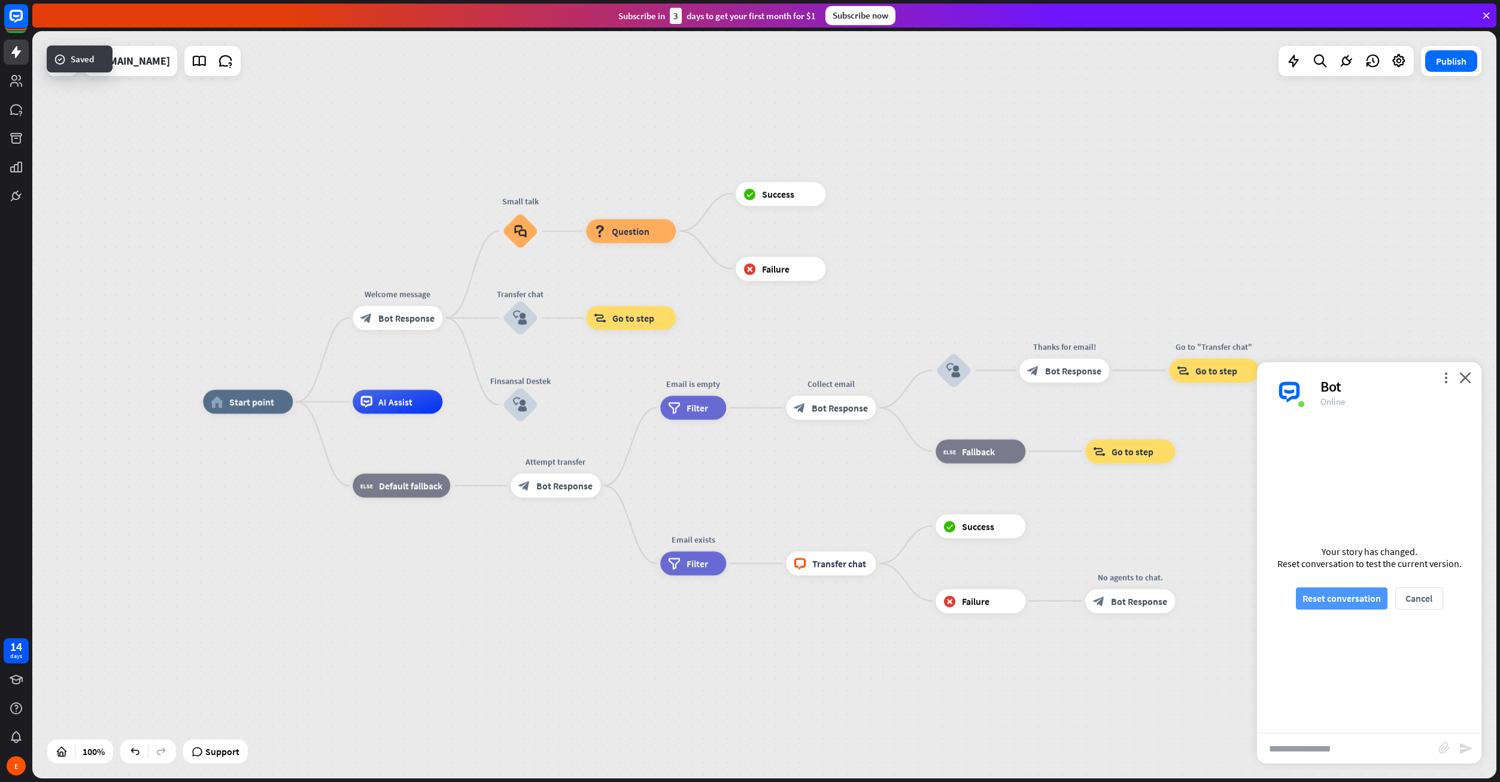
click at [1335, 605] on button "Reset conversation" at bounding box center [1342, 598] width 92 height 22
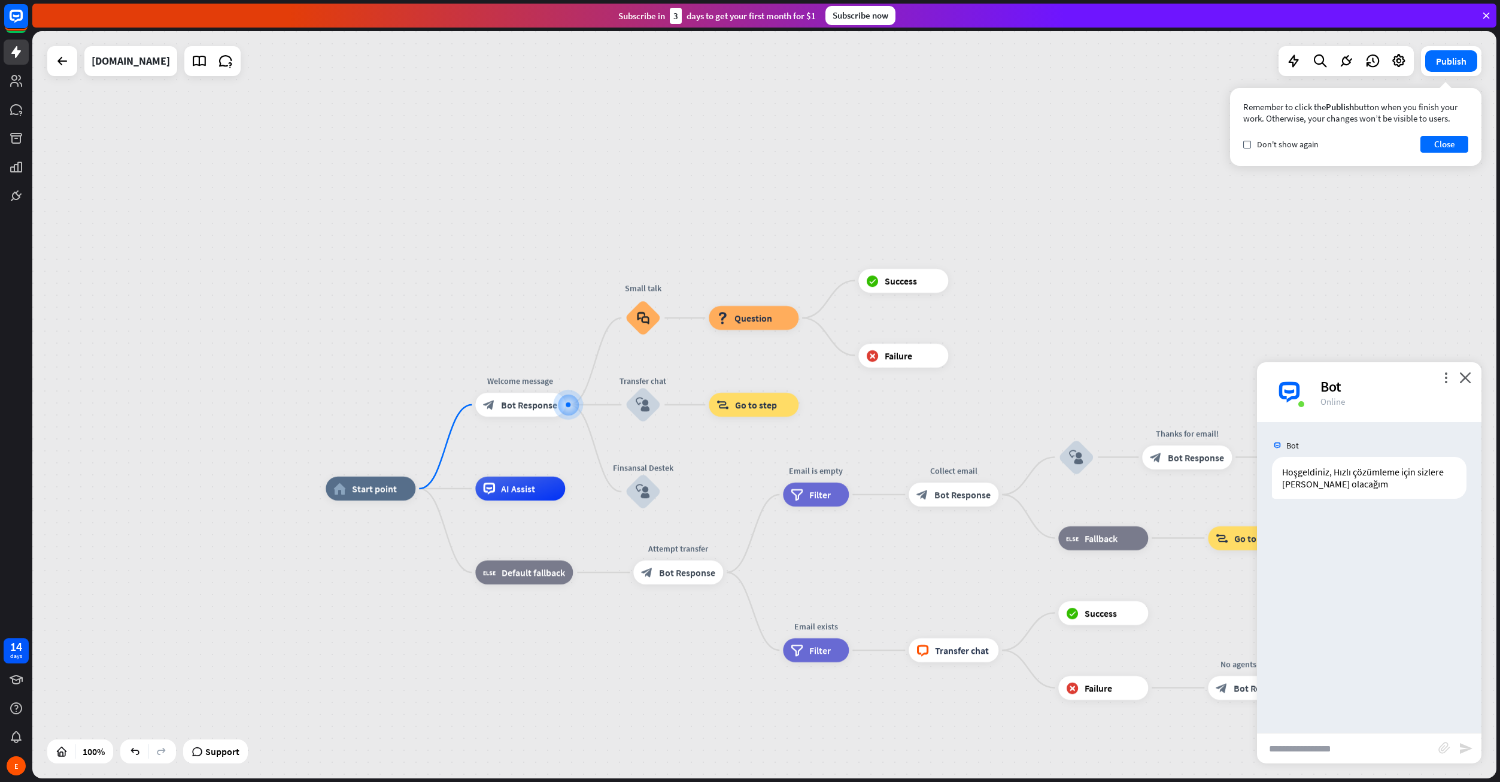
click at [1328, 746] on input "text" at bounding box center [1347, 748] width 181 height 30
type input "*******"
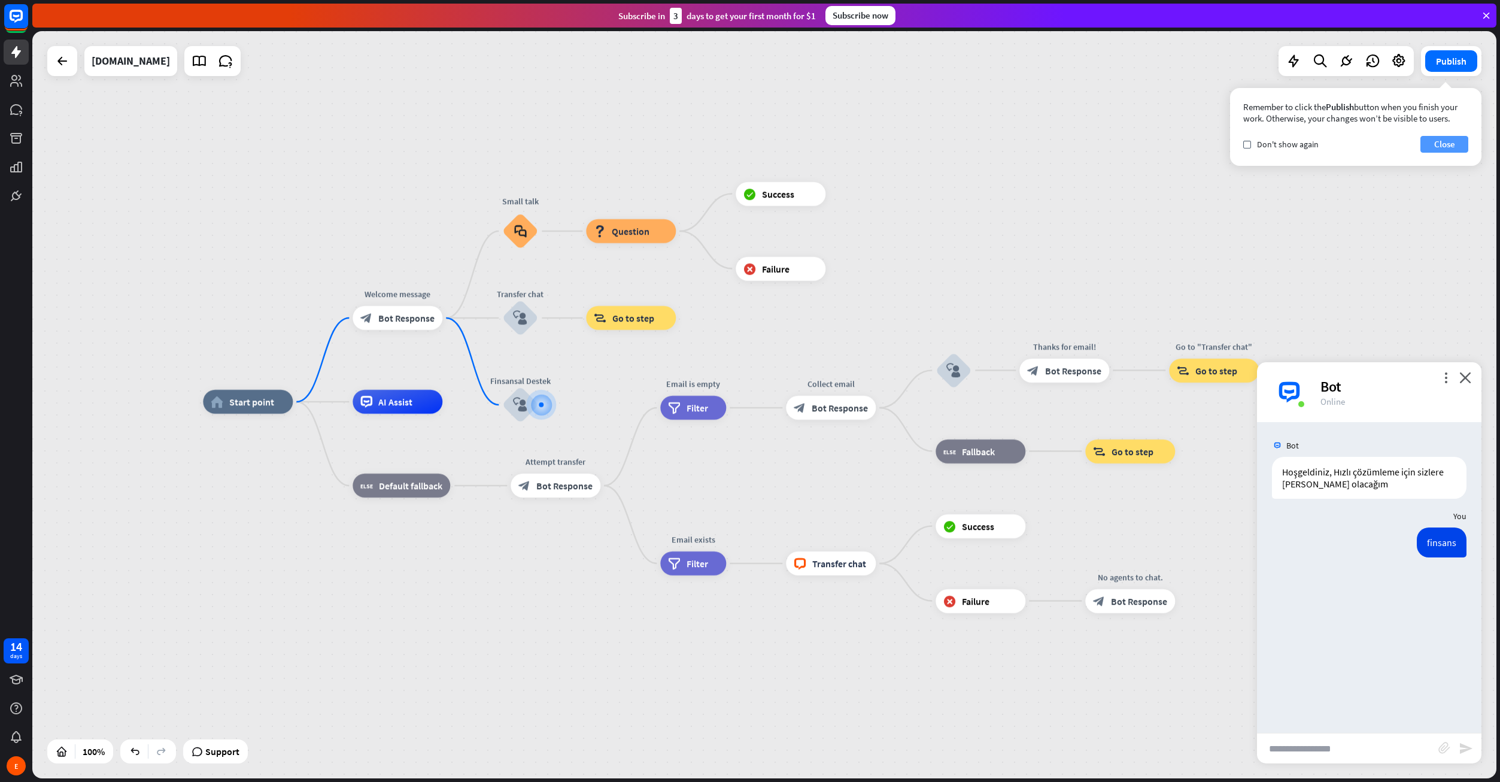
click at [1436, 142] on button "Close" at bounding box center [1444, 144] width 48 height 17
click at [1288, 57] on icon at bounding box center [1294, 61] width 16 height 16
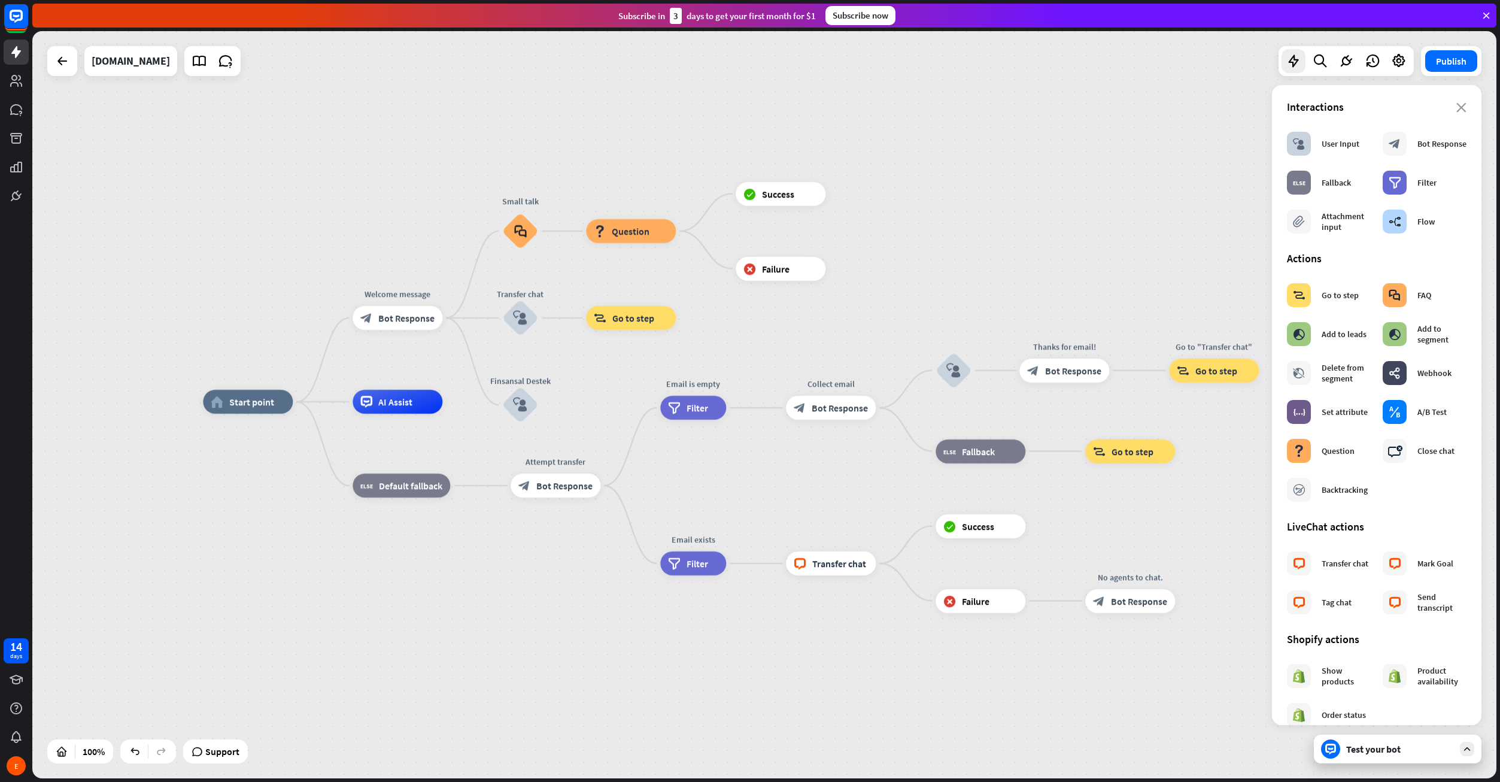
click at [1106, 227] on div "home_2 Start point Welcome message block_bot_response Bot Response Small talk b…" at bounding box center [764, 404] width 1464 height 747
click at [1112, 227] on div "home_2 Start point Welcome message block_bot_response Bot Response Small talk b…" at bounding box center [764, 404] width 1464 height 747
click at [1456, 109] on icon "close" at bounding box center [1461, 108] width 10 height 10
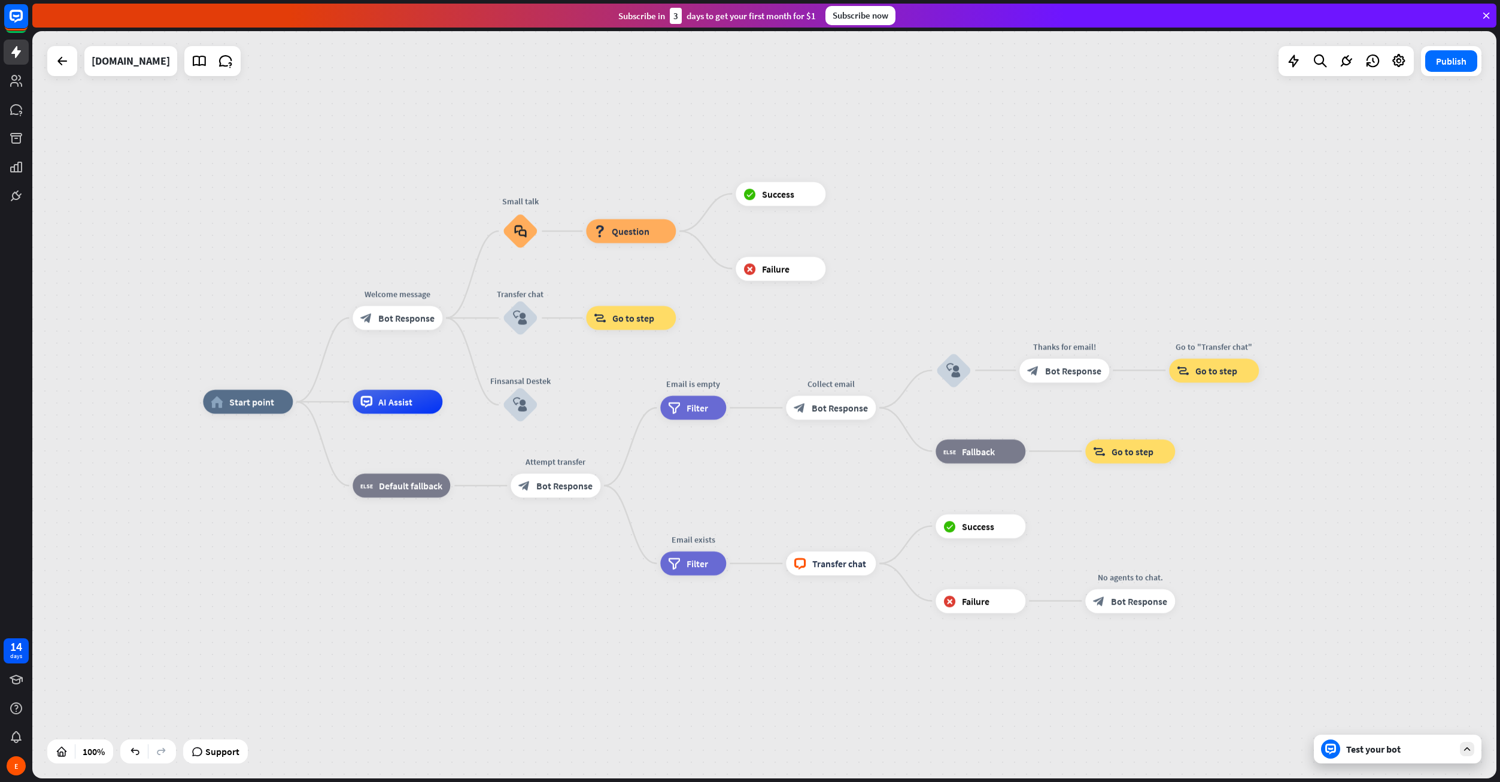
click at [1380, 746] on div "Test your bot" at bounding box center [1400, 749] width 108 height 12
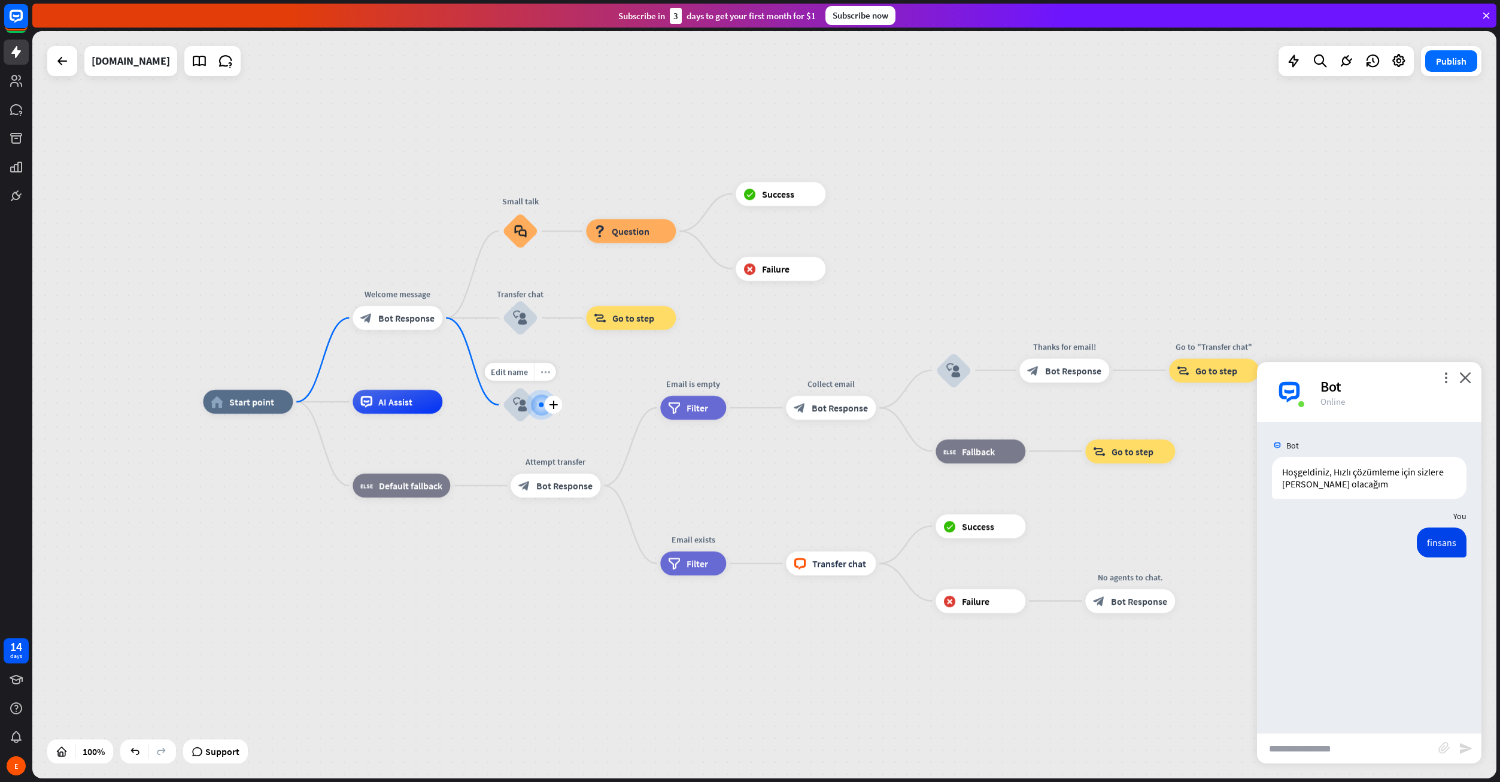
click at [541, 374] on icon "more_horiz" at bounding box center [546, 372] width 10 height 9
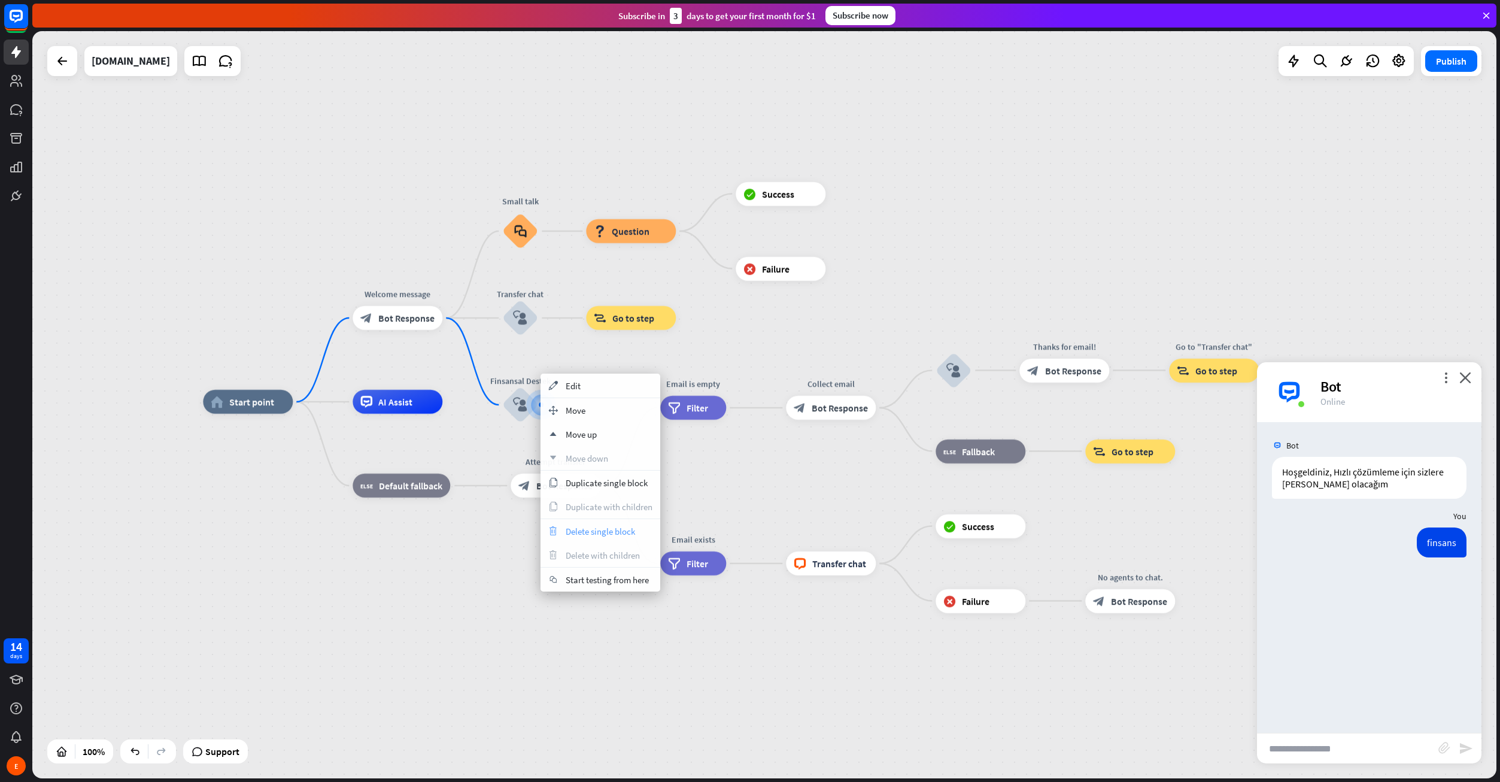
click at [587, 535] on span "Delete single block" at bounding box center [600, 531] width 69 height 11
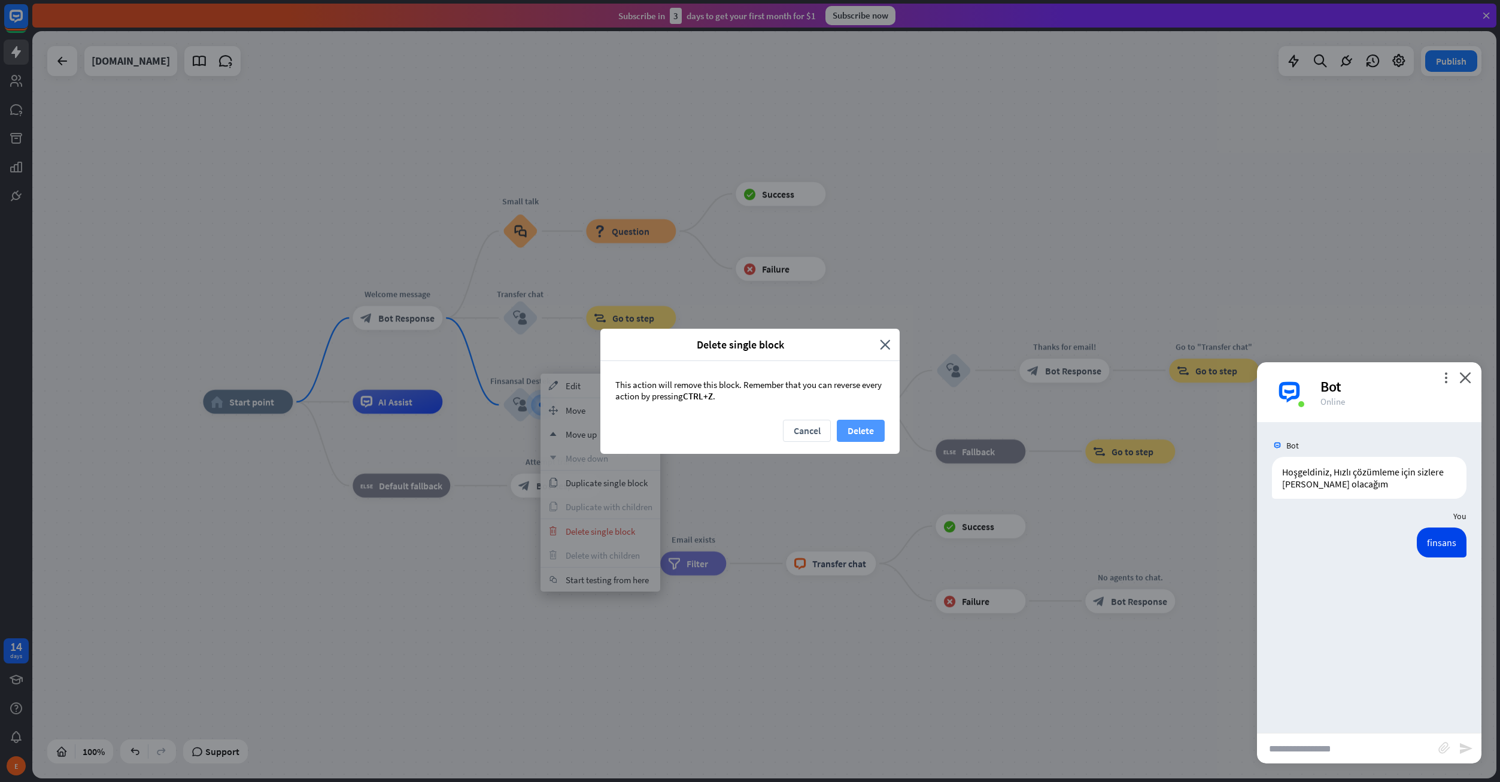
click at [854, 435] on button "Delete" at bounding box center [861, 431] width 48 height 22
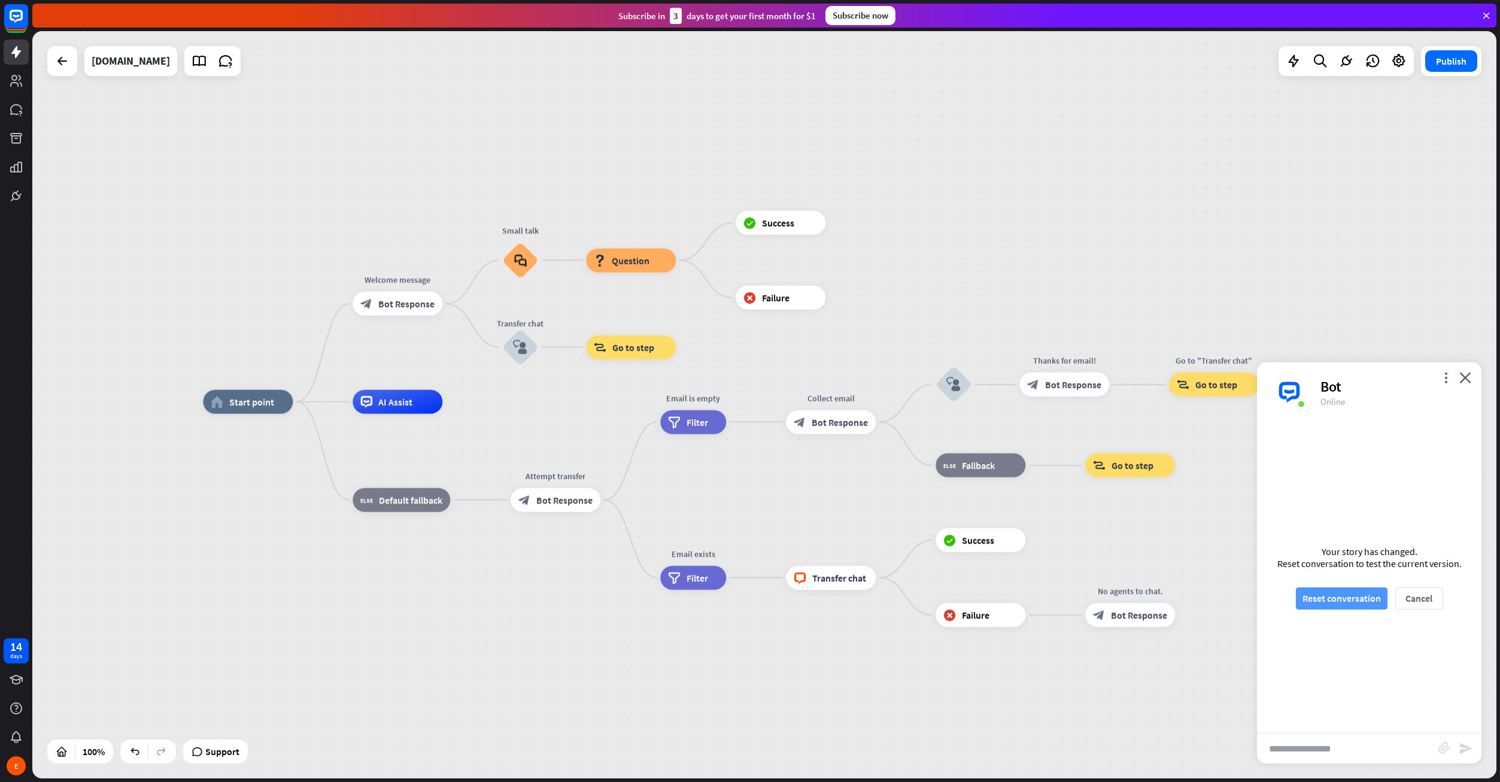
click at [1364, 597] on button "Reset conversation" at bounding box center [1342, 598] width 92 height 22
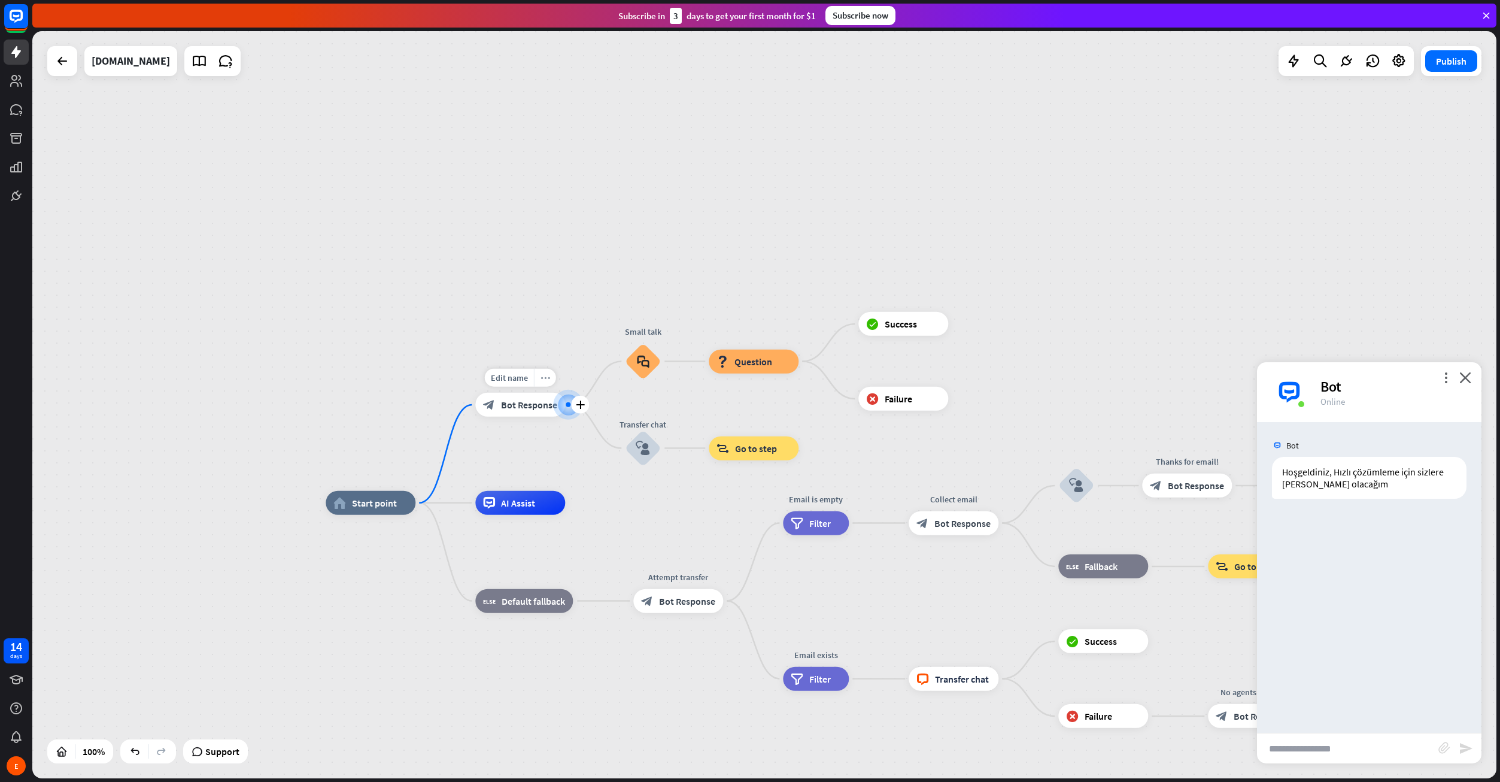
click at [542, 380] on icon "more_horiz" at bounding box center [546, 378] width 10 height 9
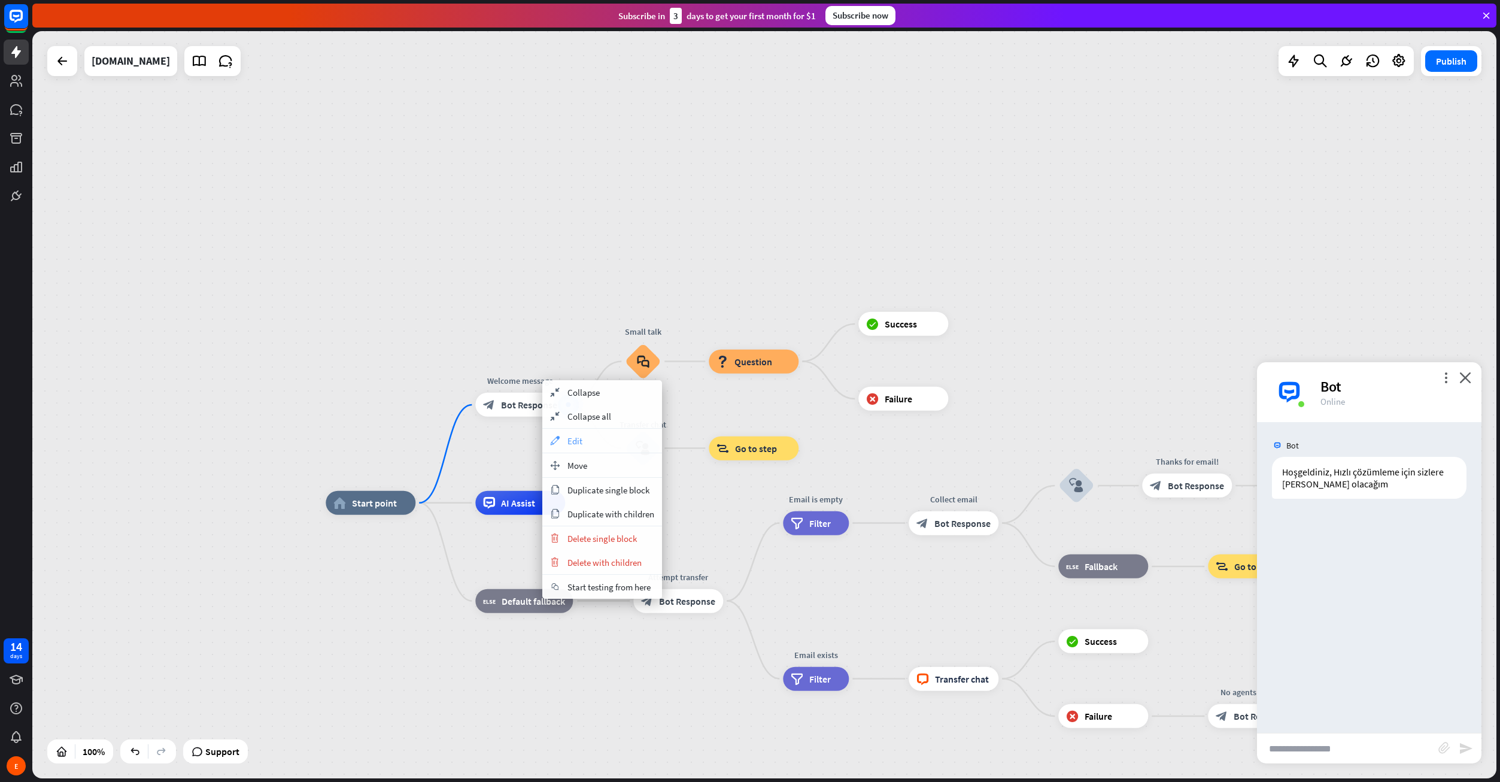
click at [607, 444] on div "appearance Edit" at bounding box center [602, 441] width 120 height 24
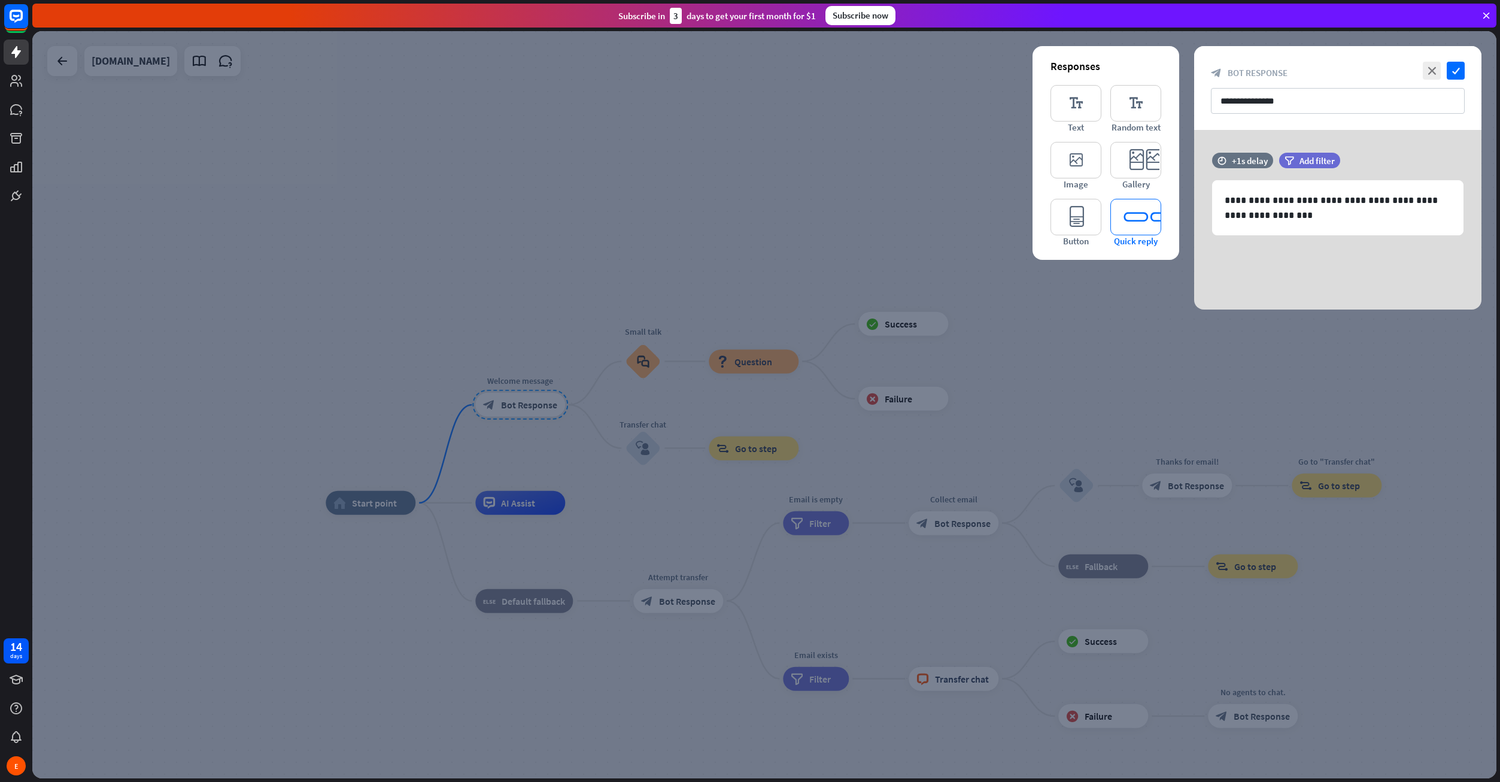
click at [1147, 212] on icon "editor_quick_replies" at bounding box center [1135, 217] width 51 height 37
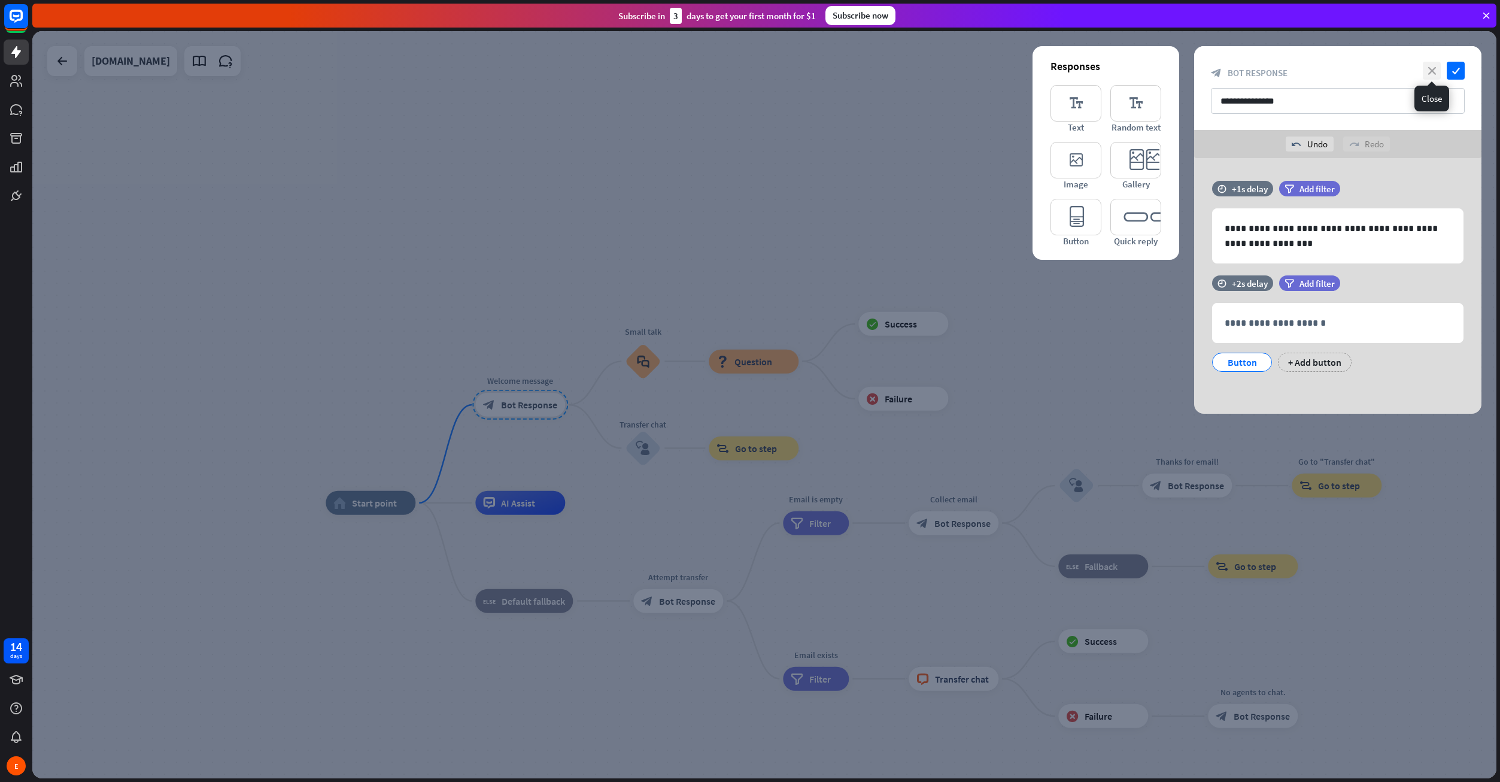
click at [1434, 68] on icon "close" at bounding box center [1432, 71] width 18 height 18
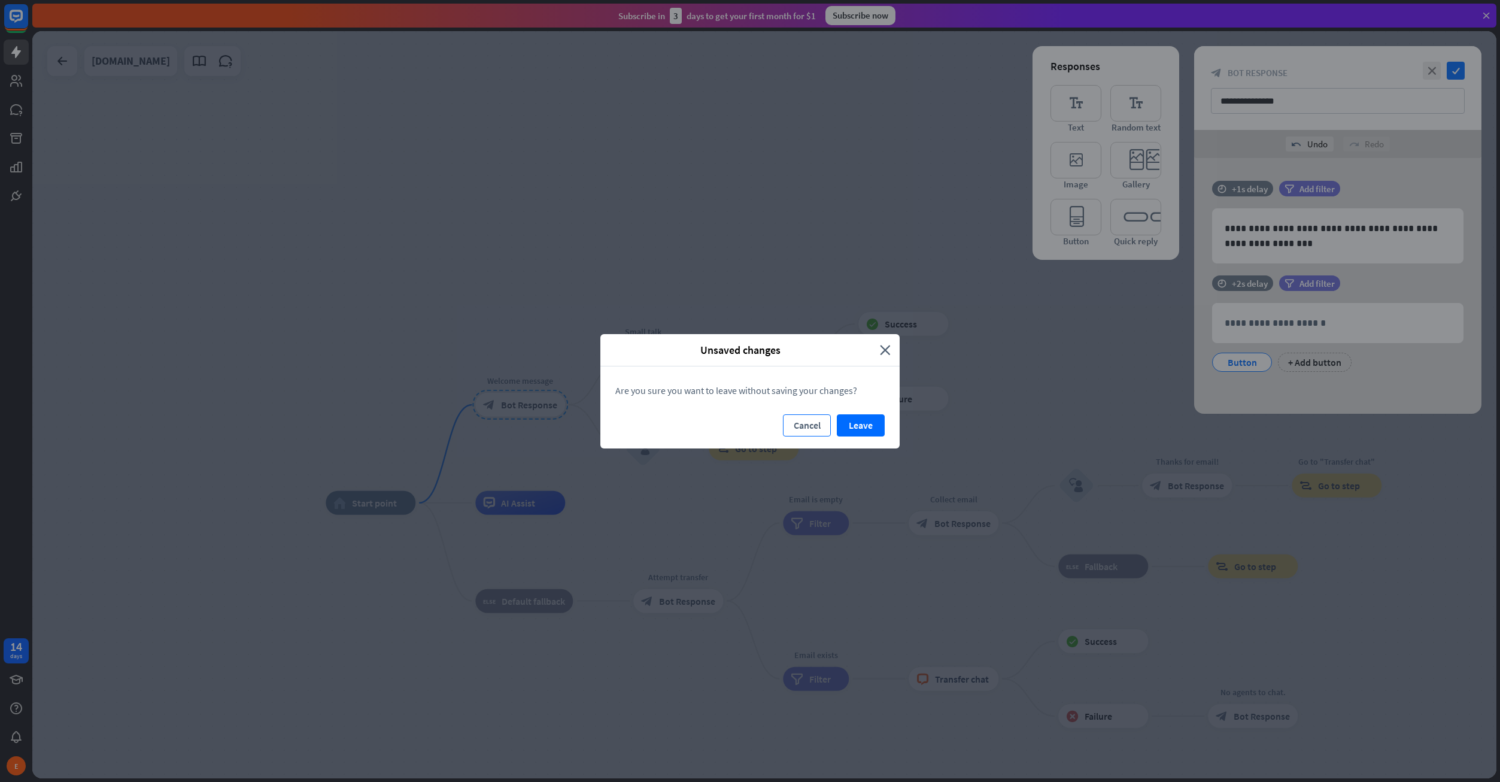
click at [825, 424] on button "Cancel" at bounding box center [807, 425] width 48 height 22
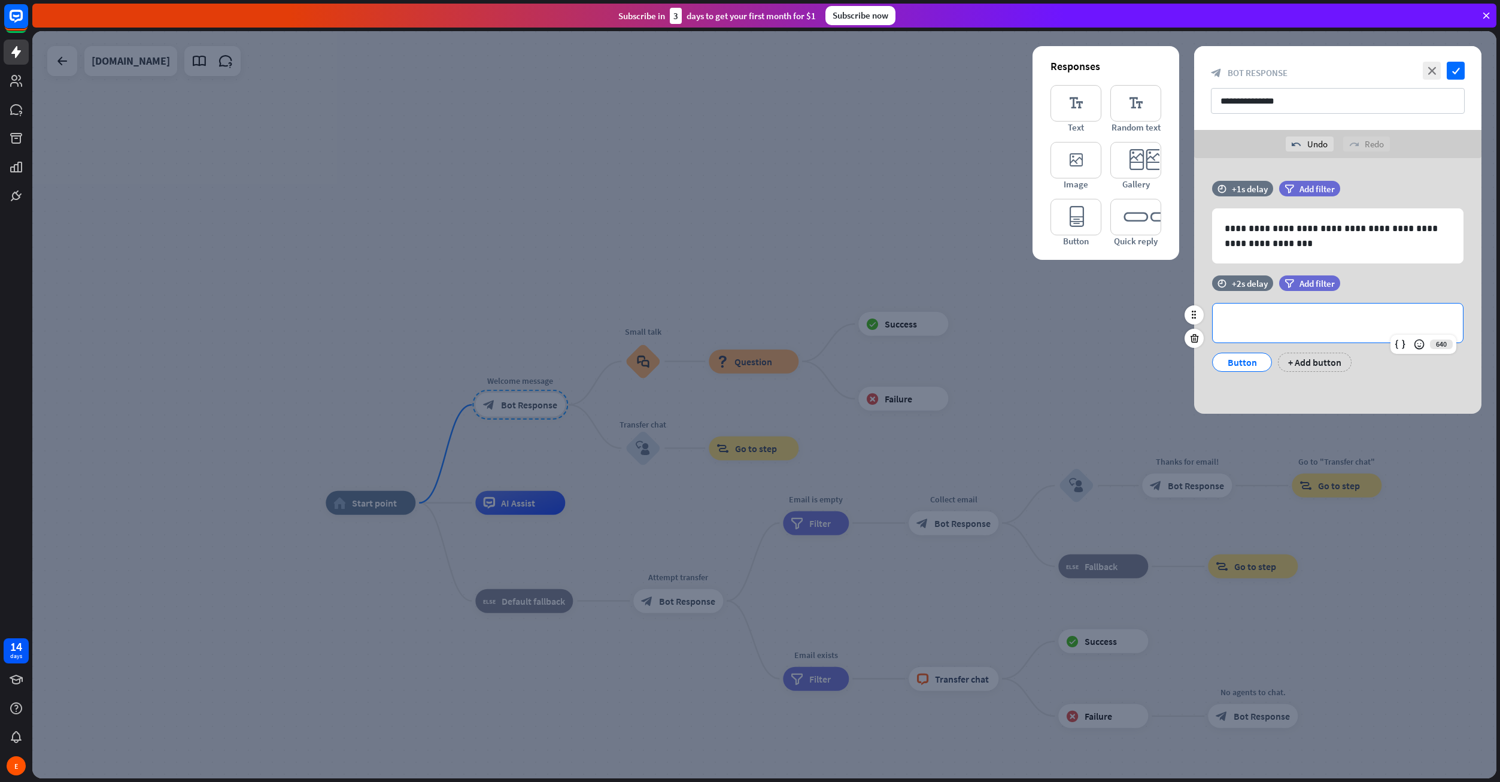
click at [1289, 333] on div "**********" at bounding box center [1338, 322] width 250 height 39
click at [1298, 362] on div "+ Add button" at bounding box center [1315, 362] width 74 height 19
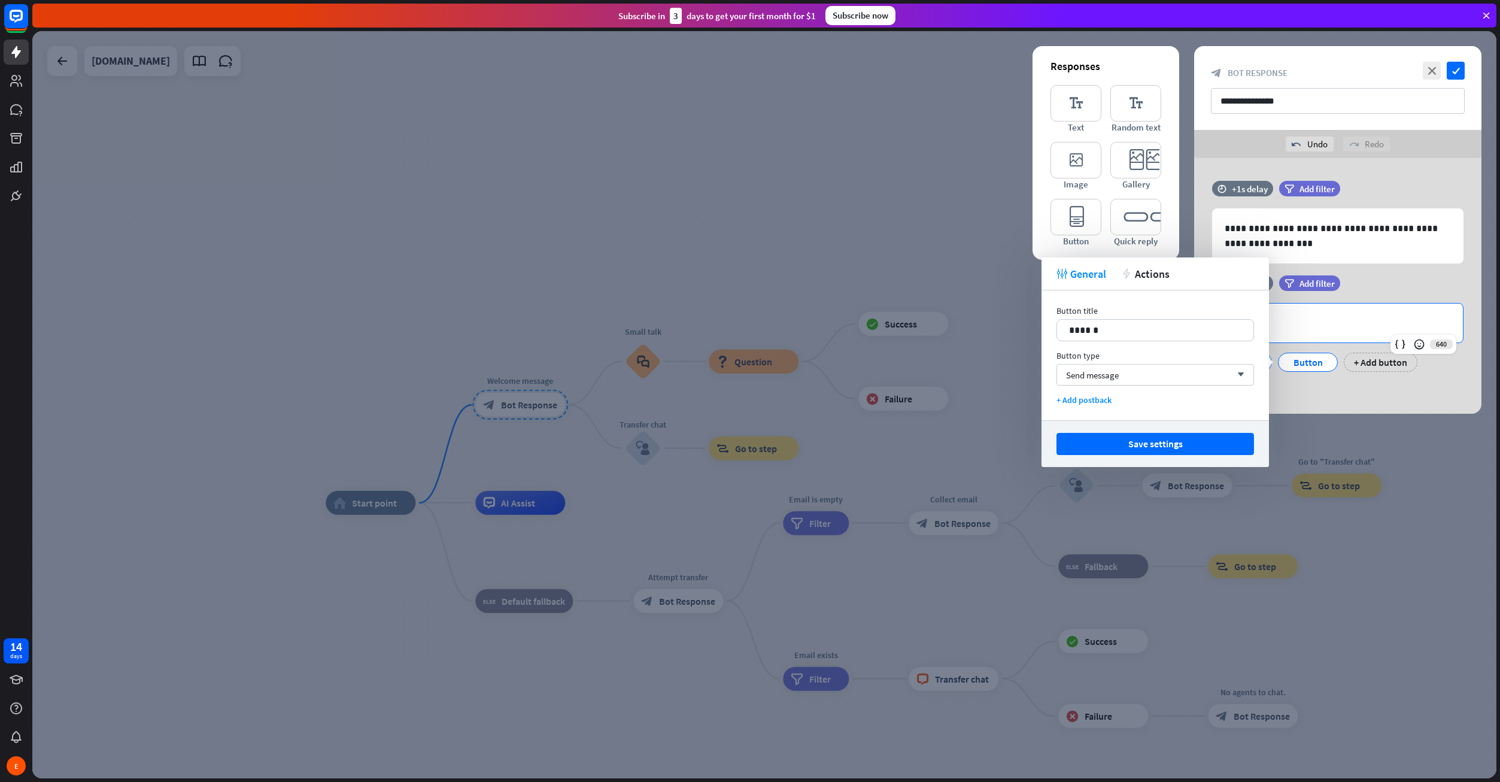
click at [1310, 324] on p "**********" at bounding box center [1338, 322] width 226 height 15
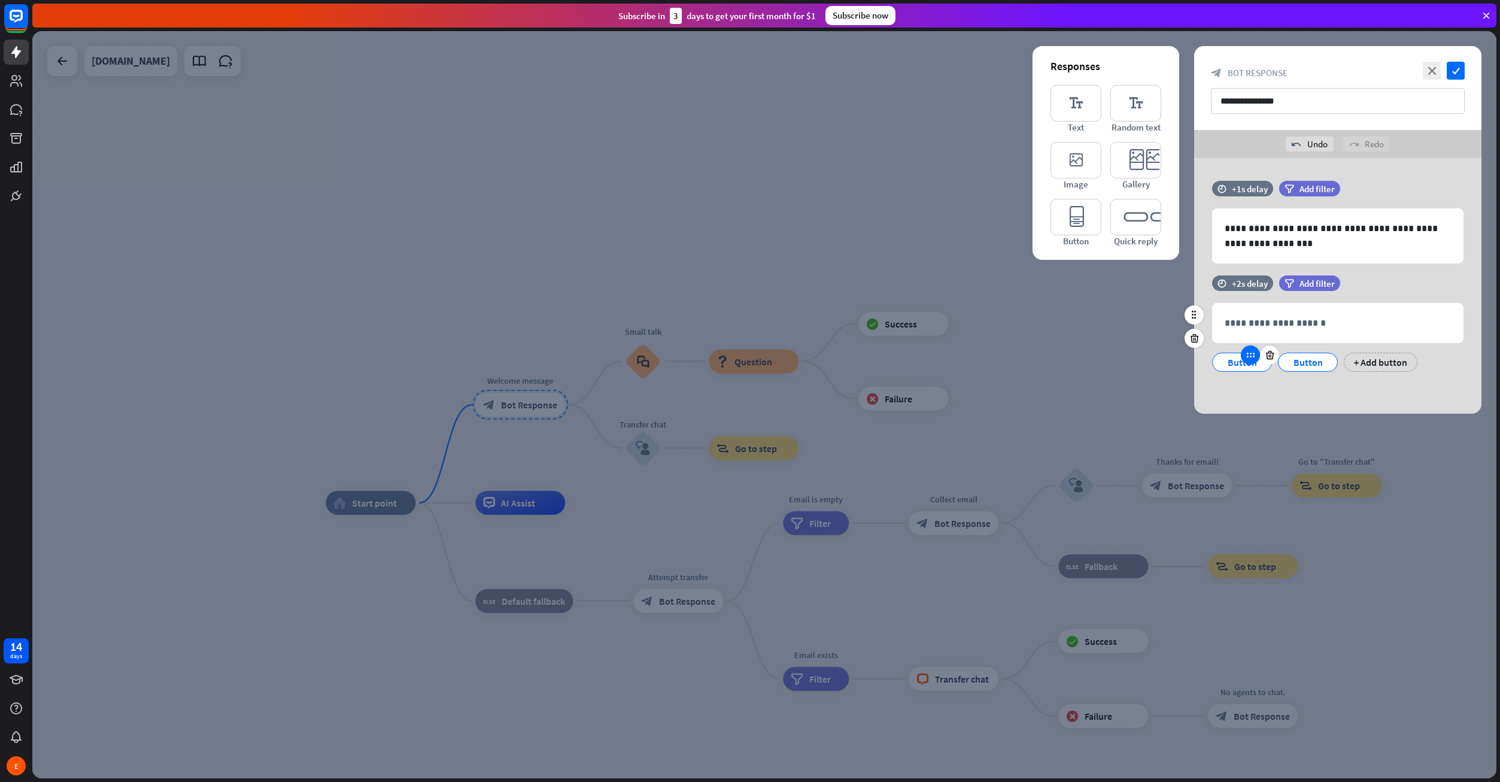
click at [1250, 361] on div at bounding box center [1250, 354] width 19 height 19
click at [1277, 318] on p "**********" at bounding box center [1338, 322] width 226 height 15
click at [1455, 66] on icon "check" at bounding box center [1456, 71] width 18 height 18
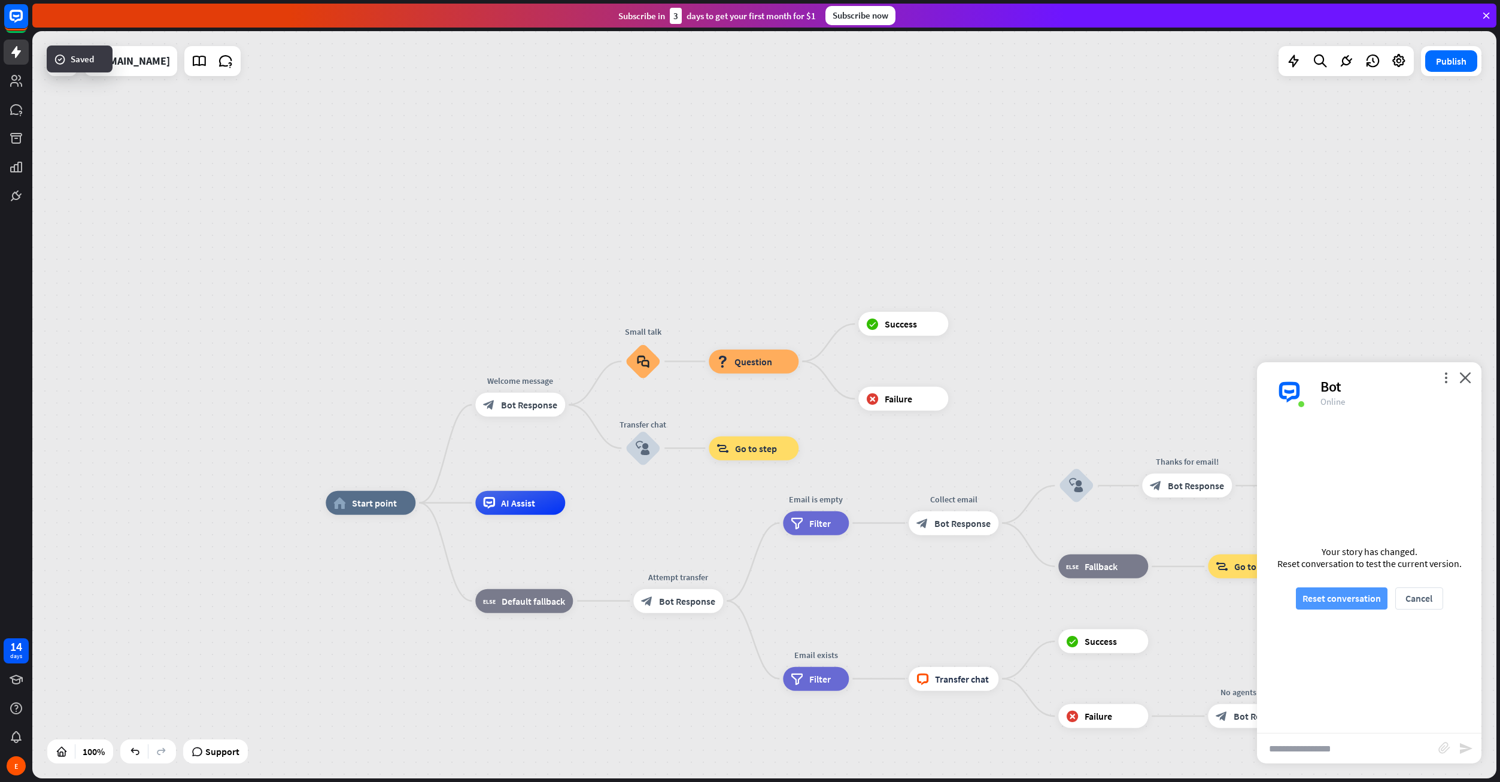
click at [1331, 592] on button "Reset conversation" at bounding box center [1342, 598] width 92 height 22
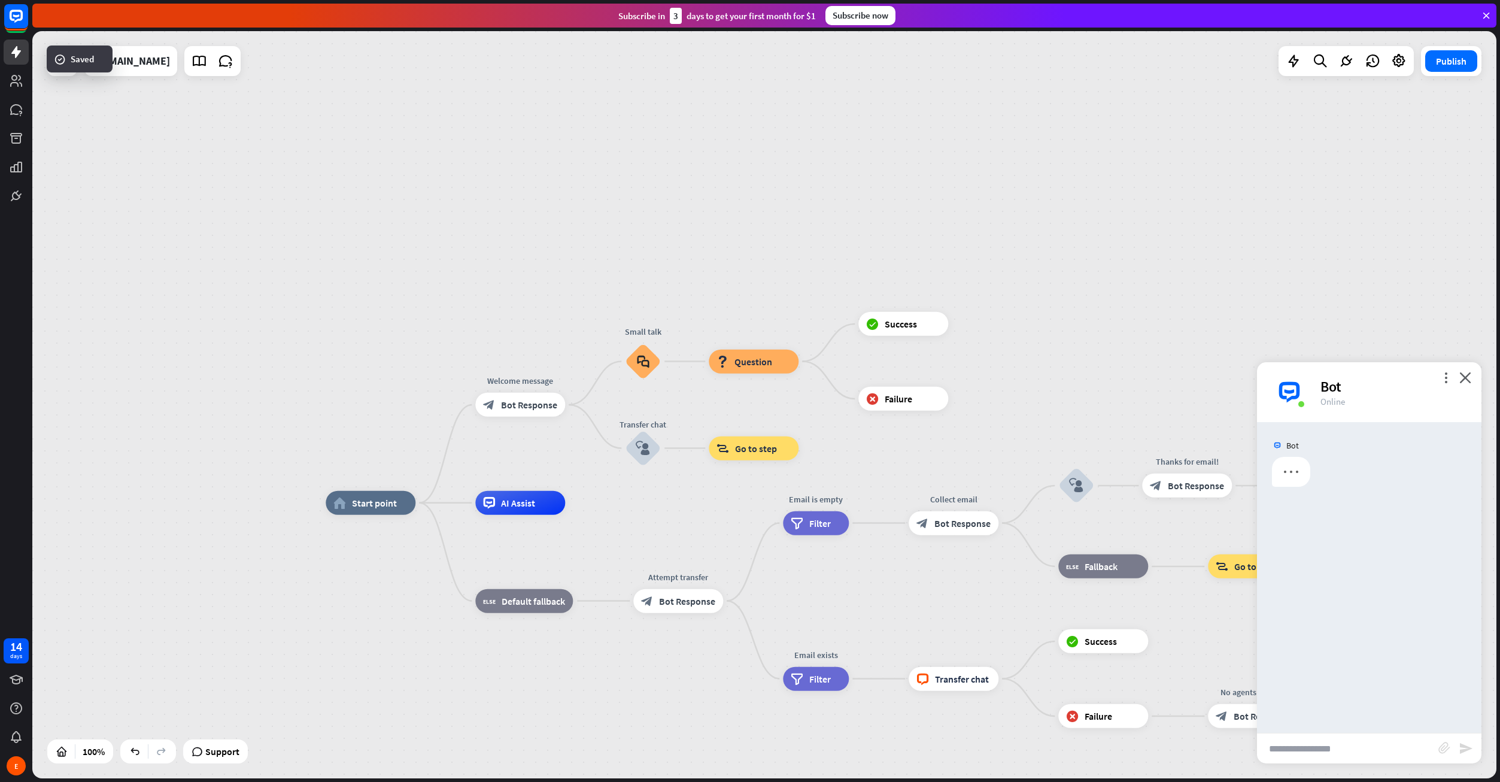
click at [1331, 592] on div "Bot" at bounding box center [1369, 577] width 224 height 311
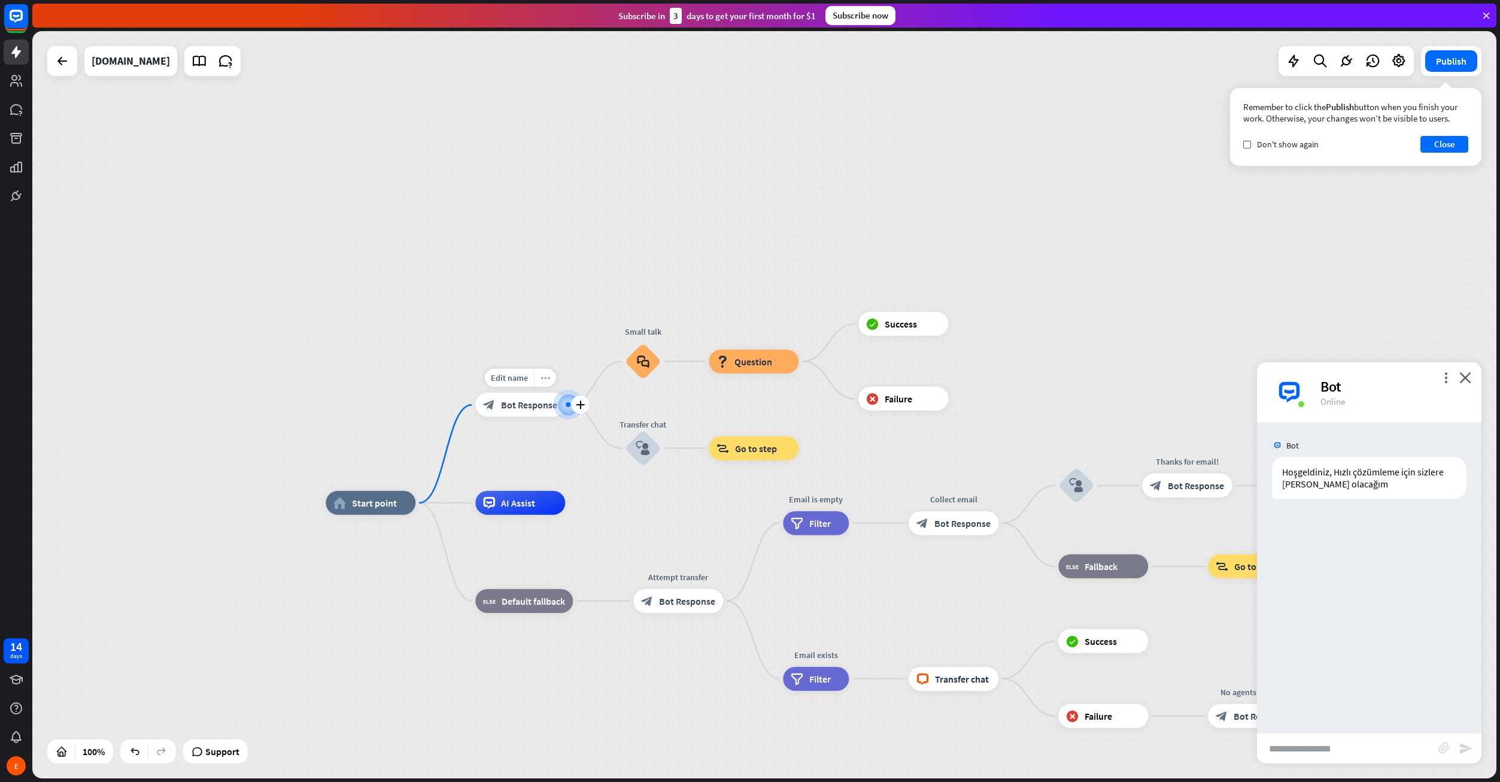
click at [546, 378] on icon "more_horiz" at bounding box center [546, 378] width 10 height 9
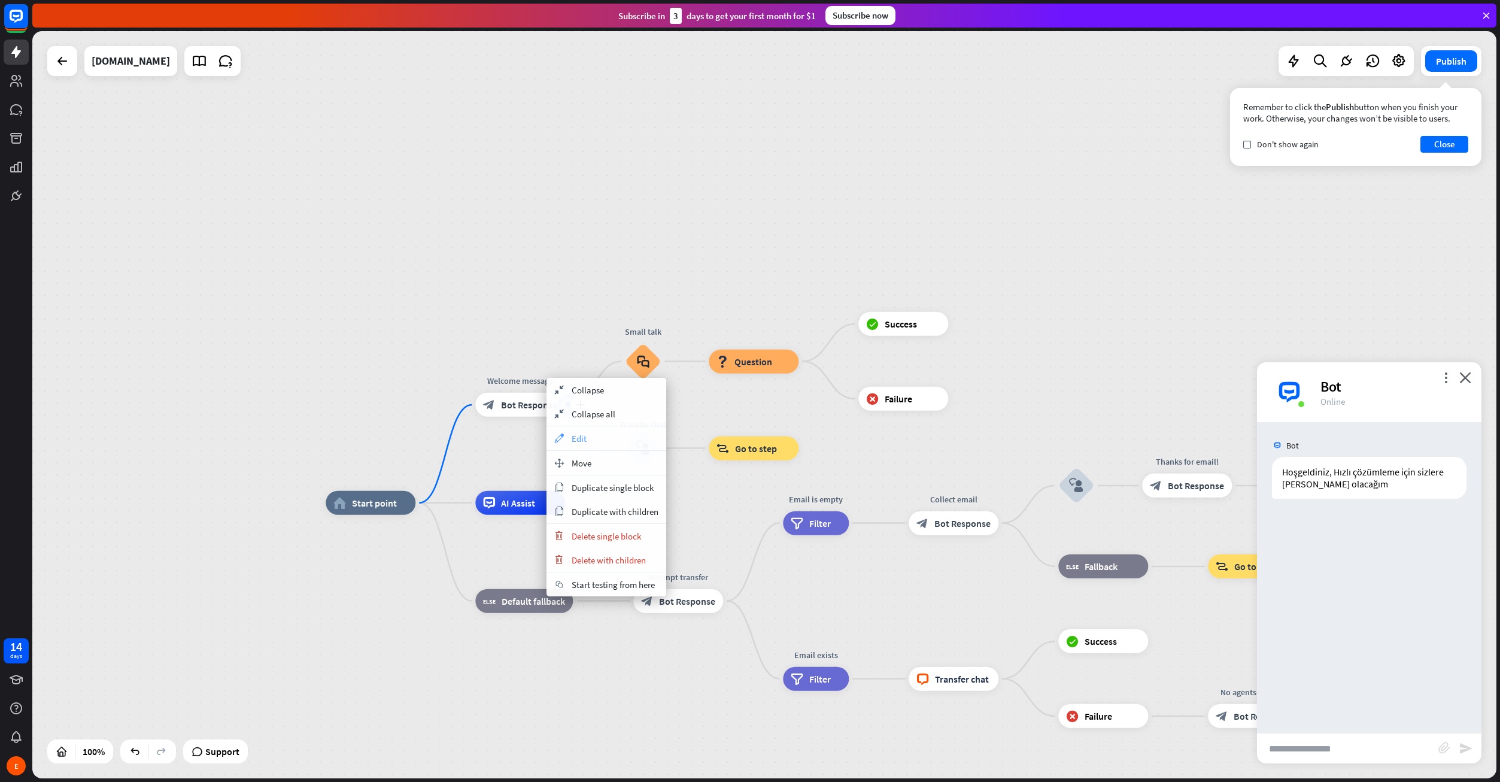
click at [573, 442] on span "Edit" at bounding box center [579, 438] width 15 height 11
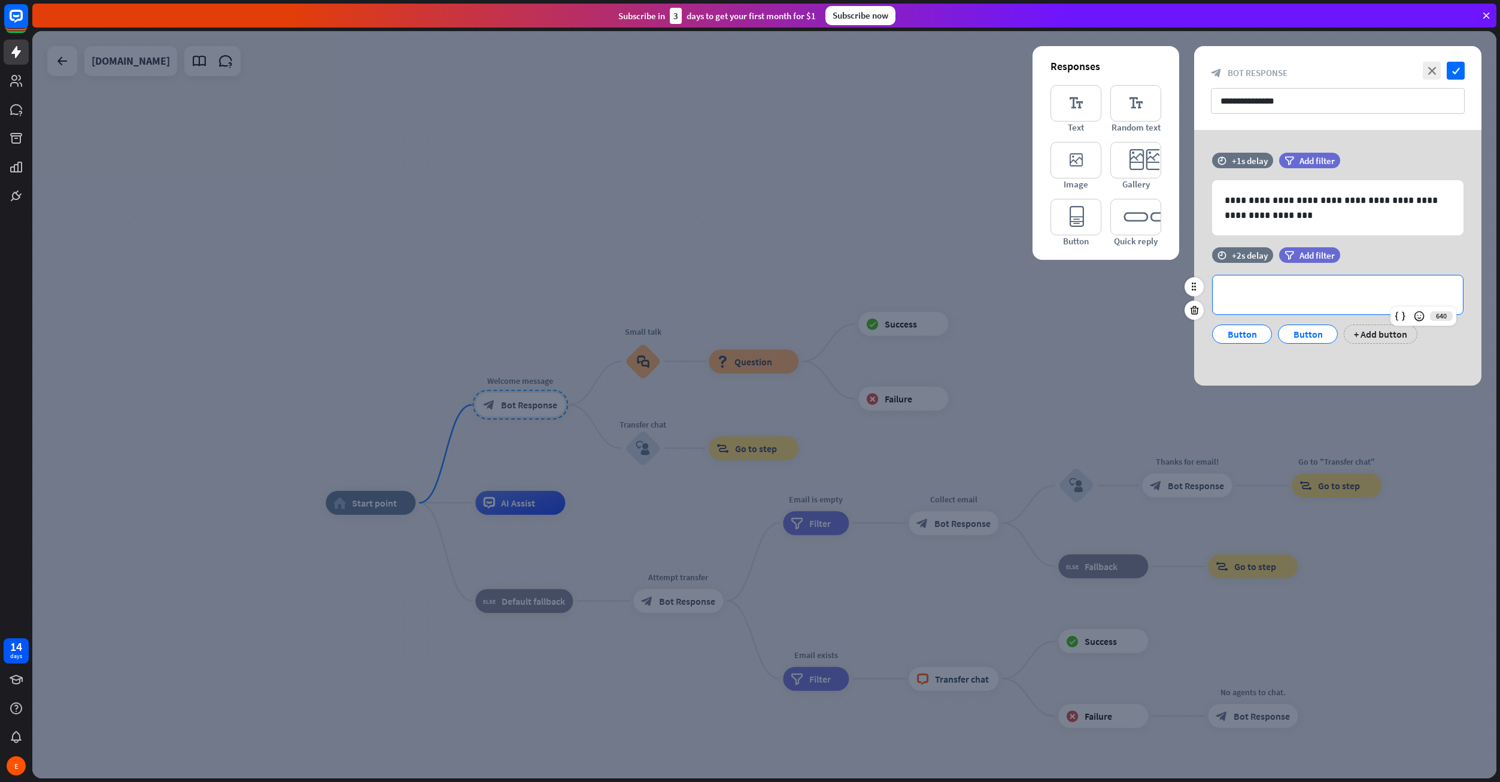
click at [1311, 292] on p "**********" at bounding box center [1338, 294] width 226 height 15
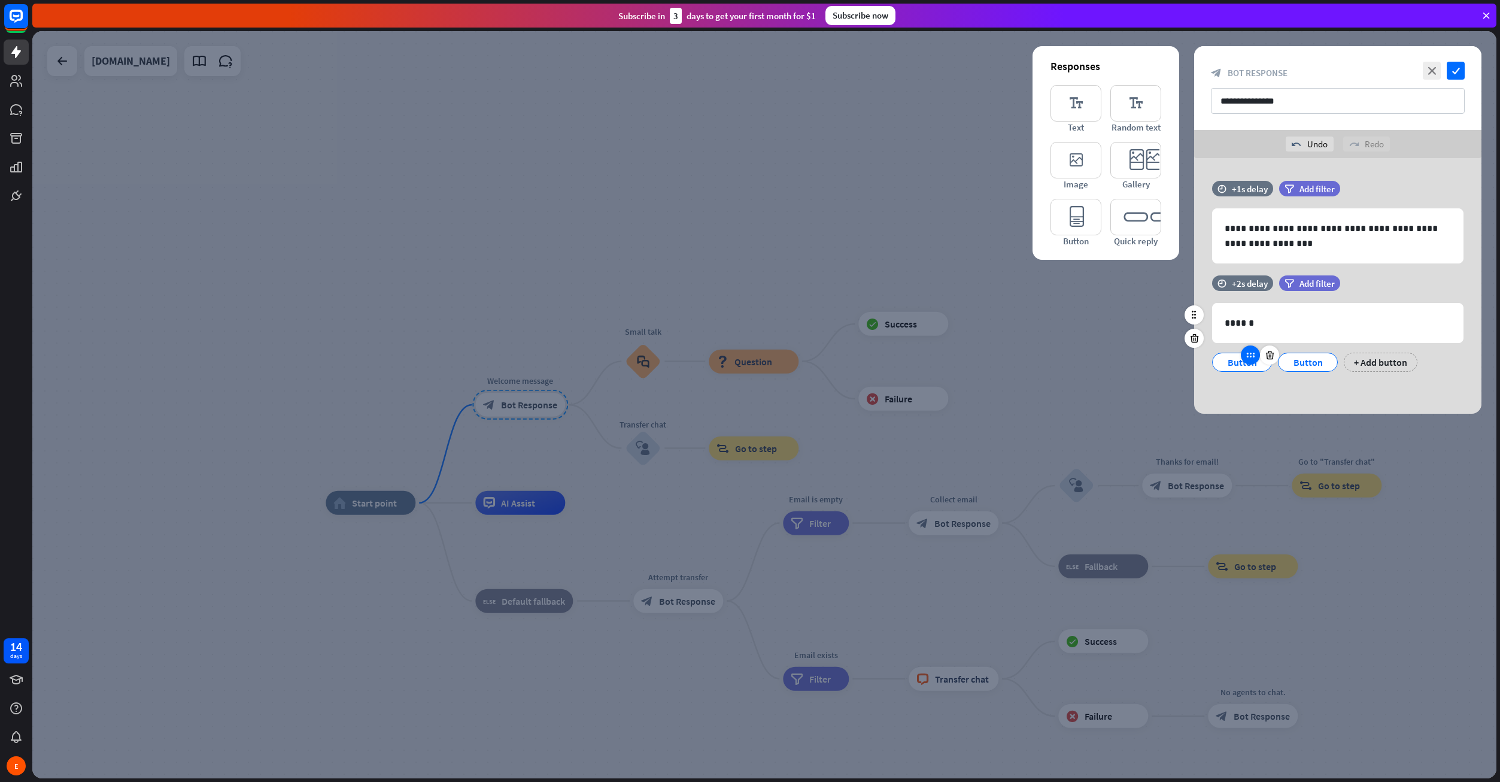
click at [1245, 363] on div at bounding box center [1250, 354] width 19 height 19
click at [1234, 365] on div "Button" at bounding box center [1242, 362] width 40 height 18
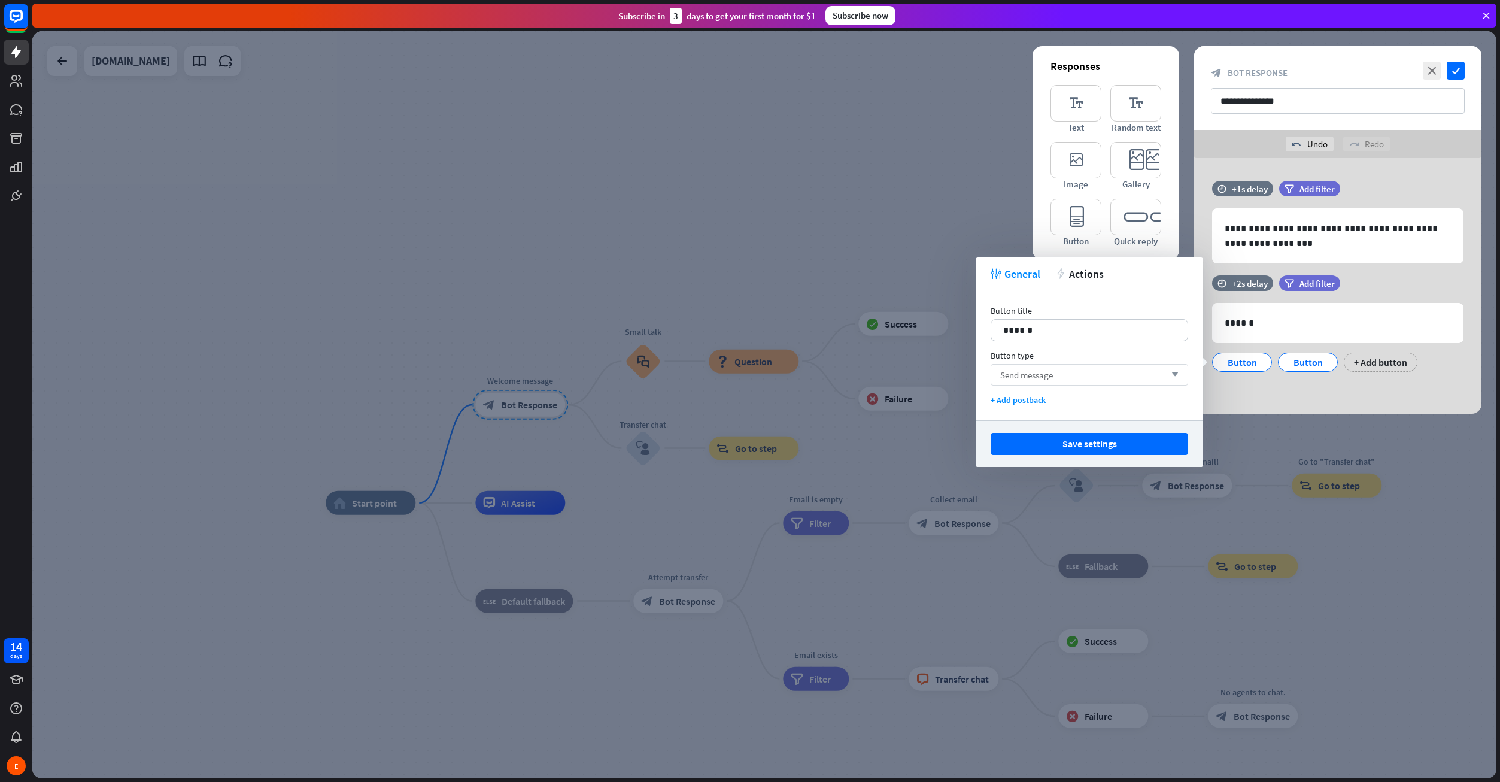
click at [1082, 372] on div "Send message arrow_down" at bounding box center [1090, 375] width 198 height 22
click at [1082, 372] on input "search" at bounding box center [1080, 375] width 160 height 20
click at [1141, 343] on div "Button title 14 ****** Button type search + Add postback" at bounding box center [1089, 355] width 227 height 130
click at [1449, 75] on icon "check" at bounding box center [1456, 71] width 18 height 18
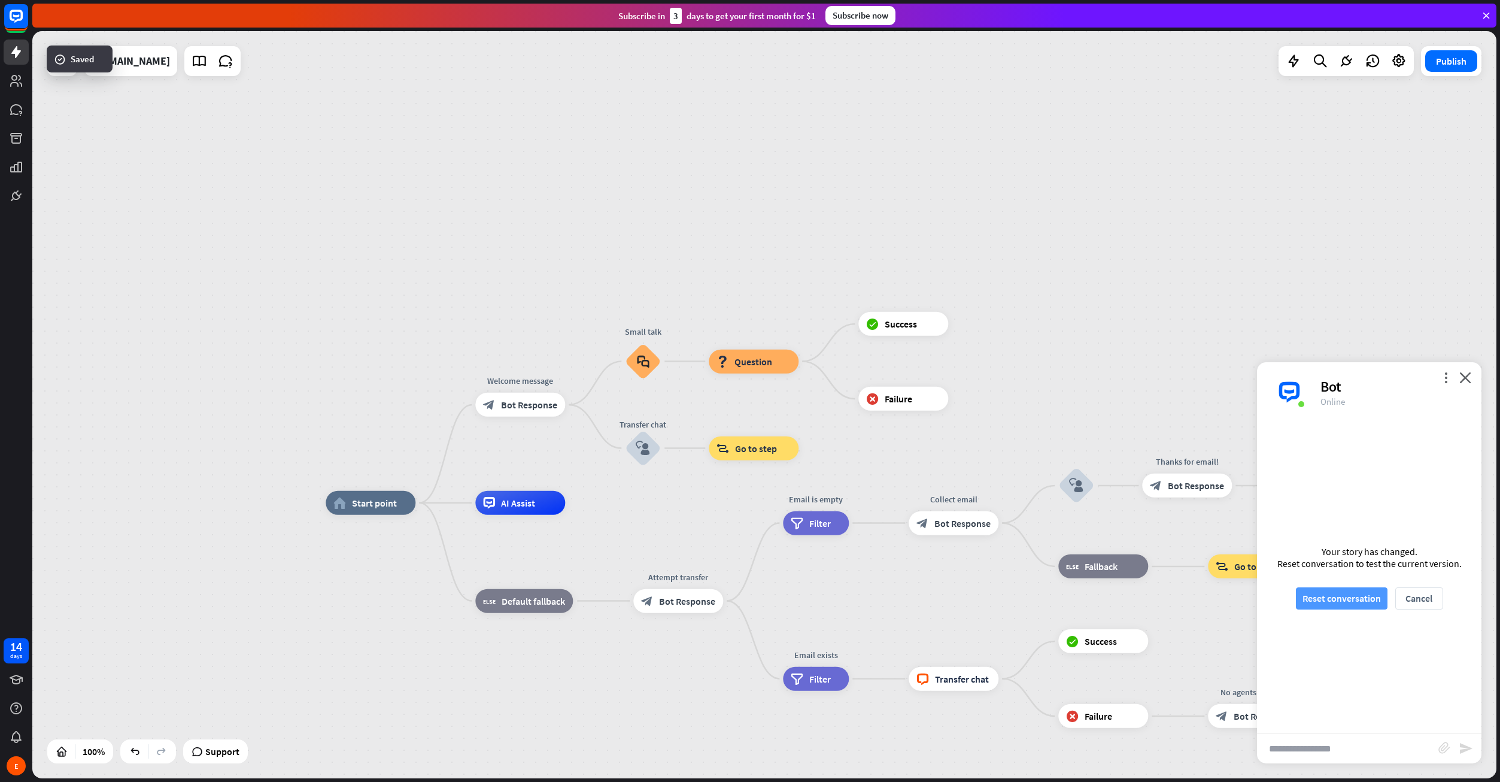
click at [1335, 605] on button "Reset conversation" at bounding box center [1342, 598] width 92 height 22
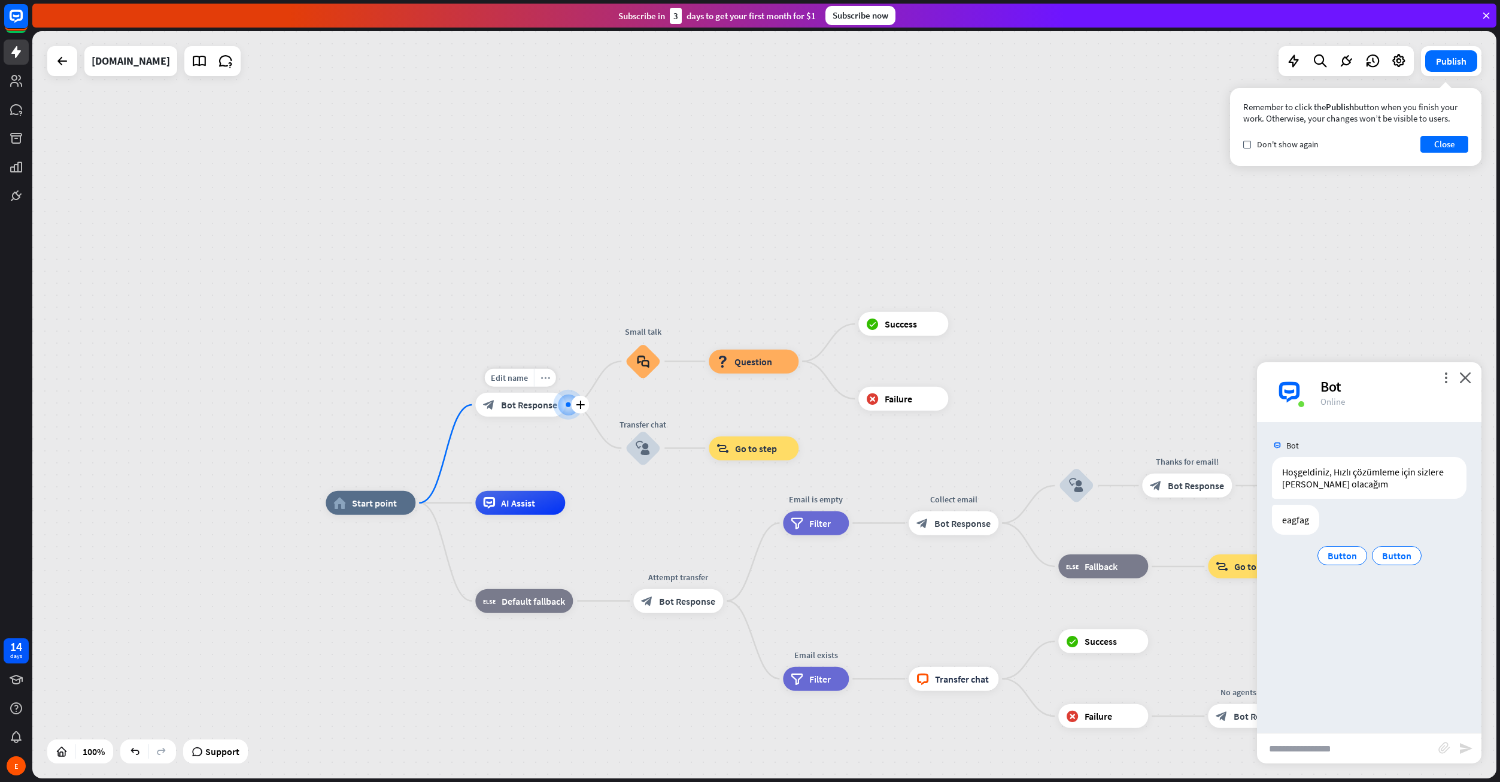
click at [542, 378] on icon "more_horiz" at bounding box center [546, 378] width 10 height 9
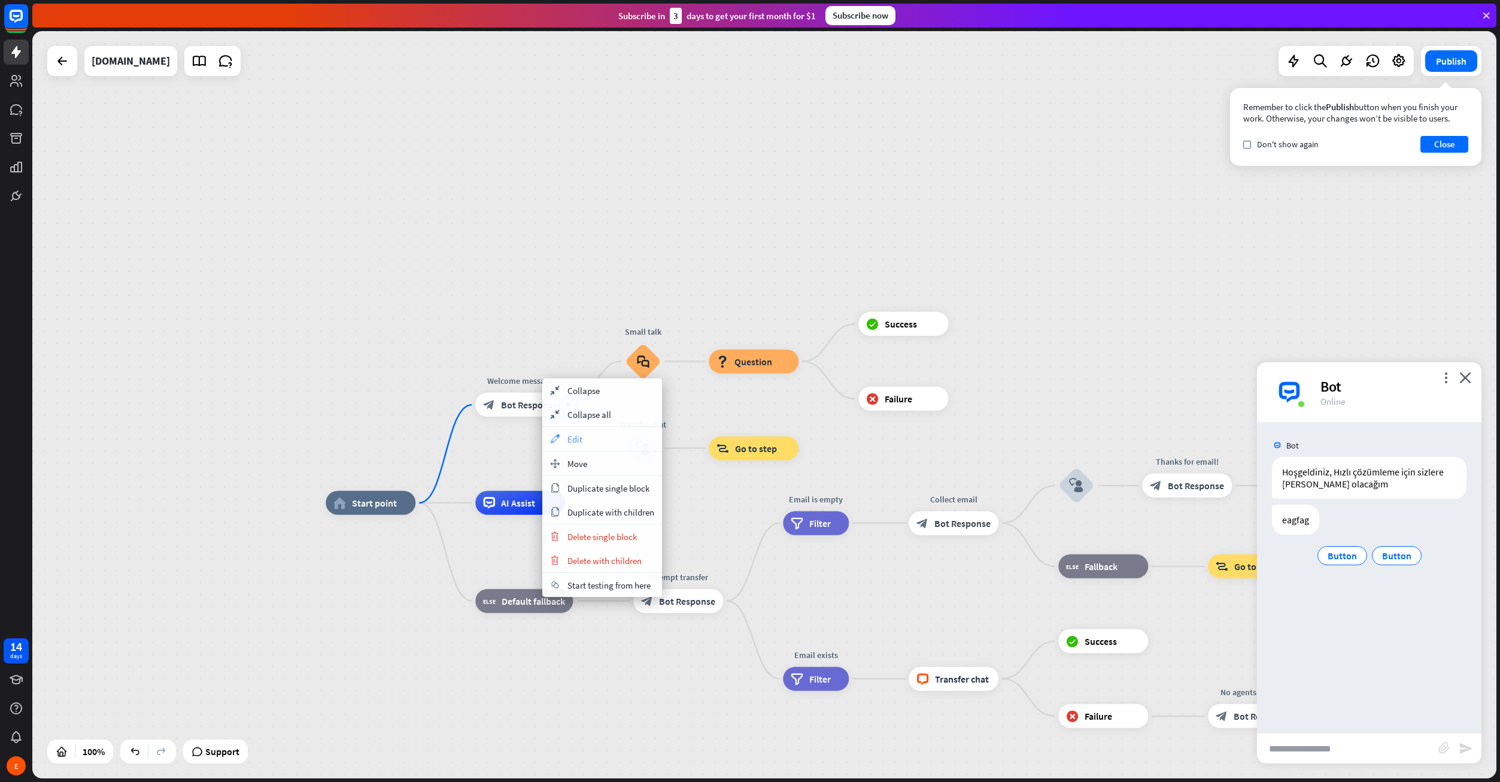
click at [573, 436] on span "Edit" at bounding box center [574, 438] width 15 height 11
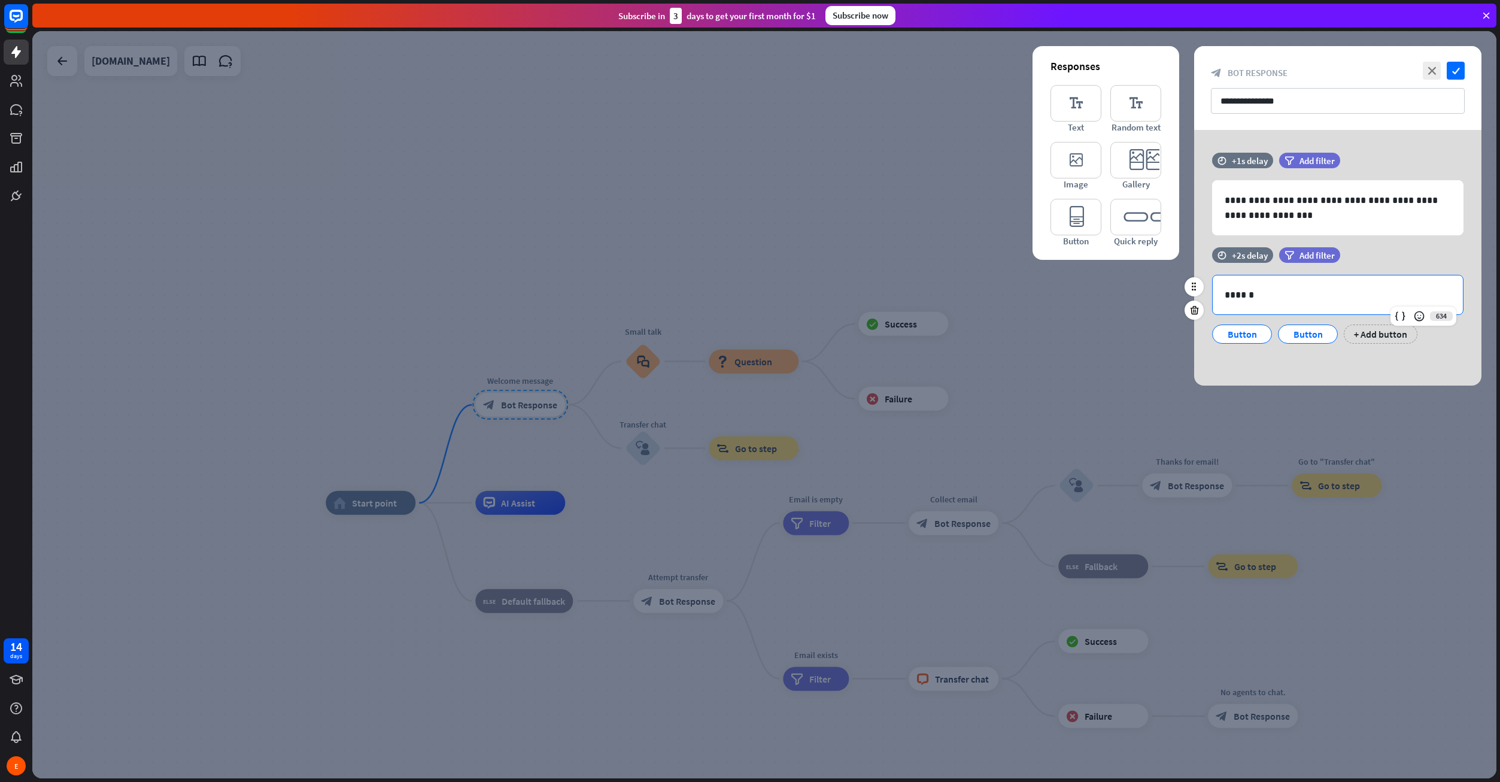
click at [1286, 289] on p "******" at bounding box center [1338, 294] width 226 height 15
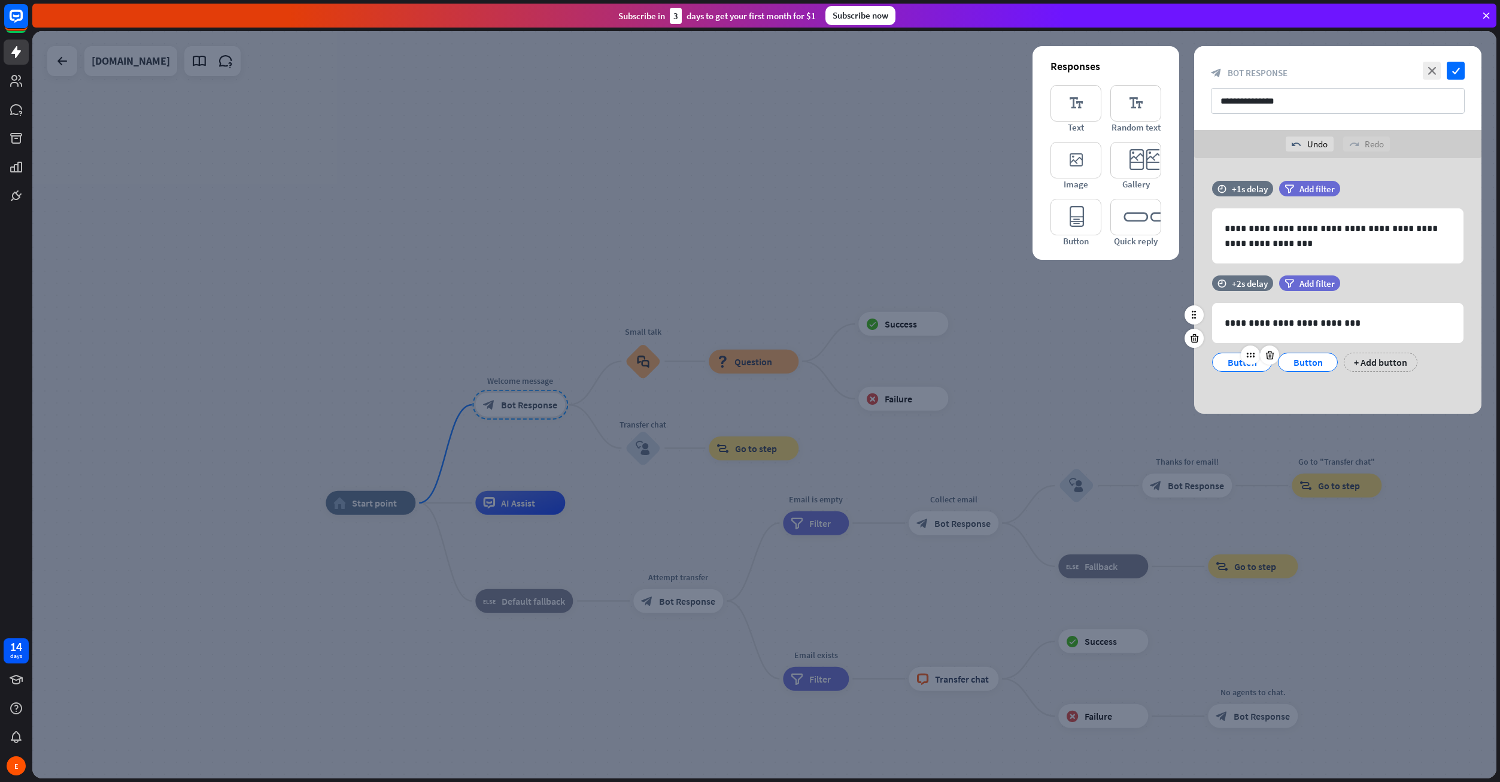
click at [1243, 371] on div "Button" at bounding box center [1242, 362] width 40 height 18
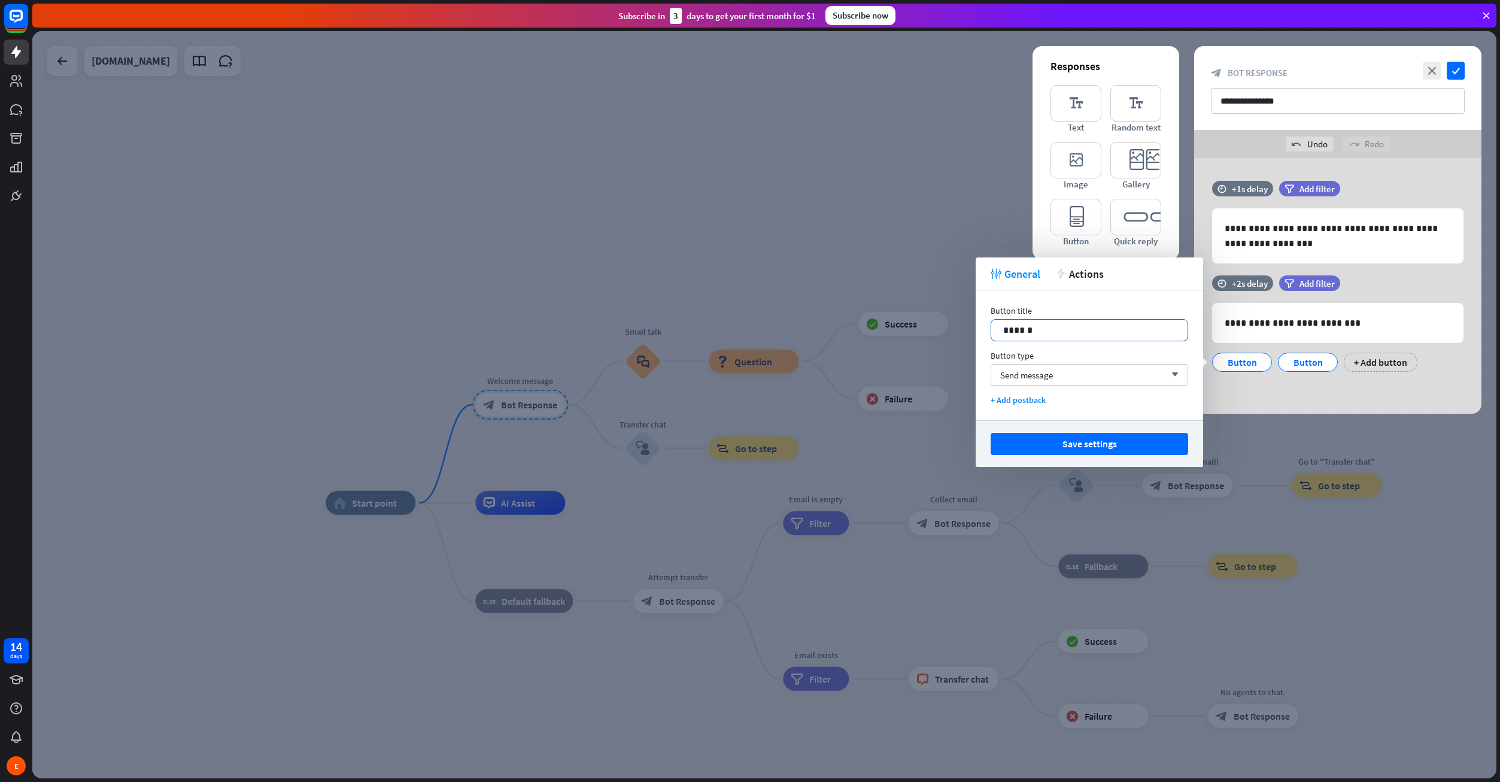
click at [1040, 329] on p "******" at bounding box center [1089, 330] width 172 height 15
click at [1089, 444] on button "Save settings" at bounding box center [1090, 444] width 198 height 22
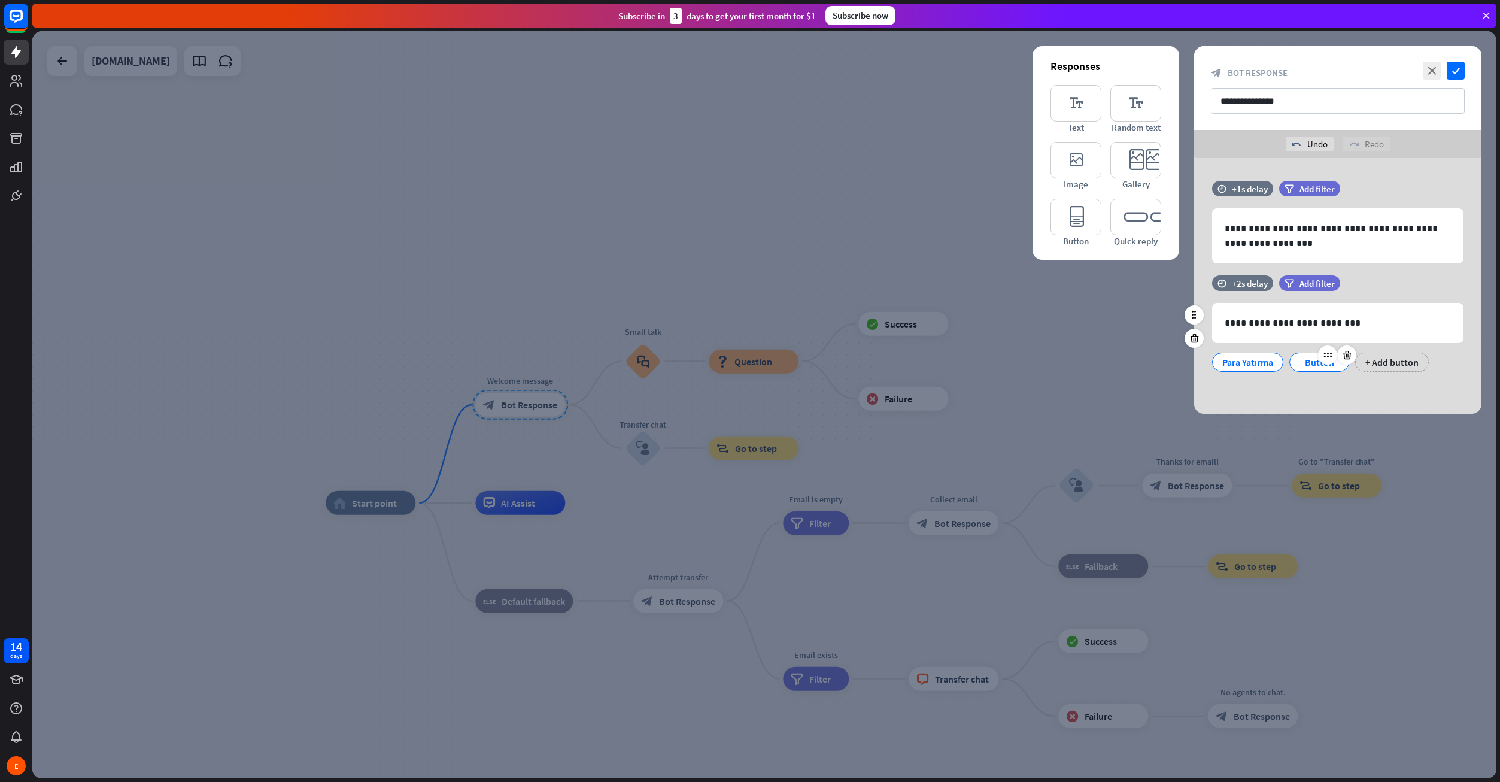
click at [1311, 365] on div "Button" at bounding box center [1319, 362] width 40 height 18
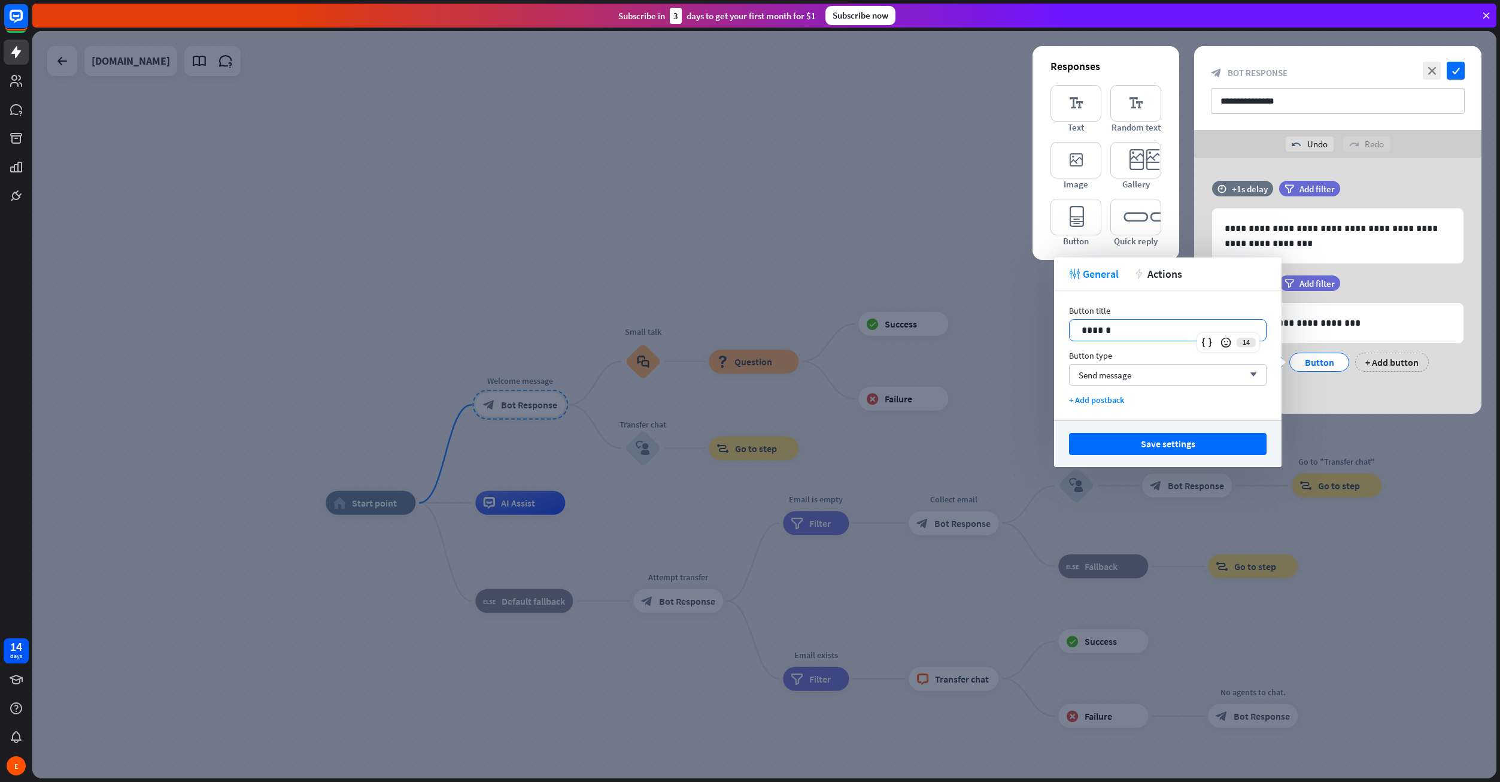
click at [1141, 323] on p "******" at bounding box center [1168, 330] width 172 height 15
click at [1191, 437] on button "Save settings" at bounding box center [1168, 444] width 198 height 22
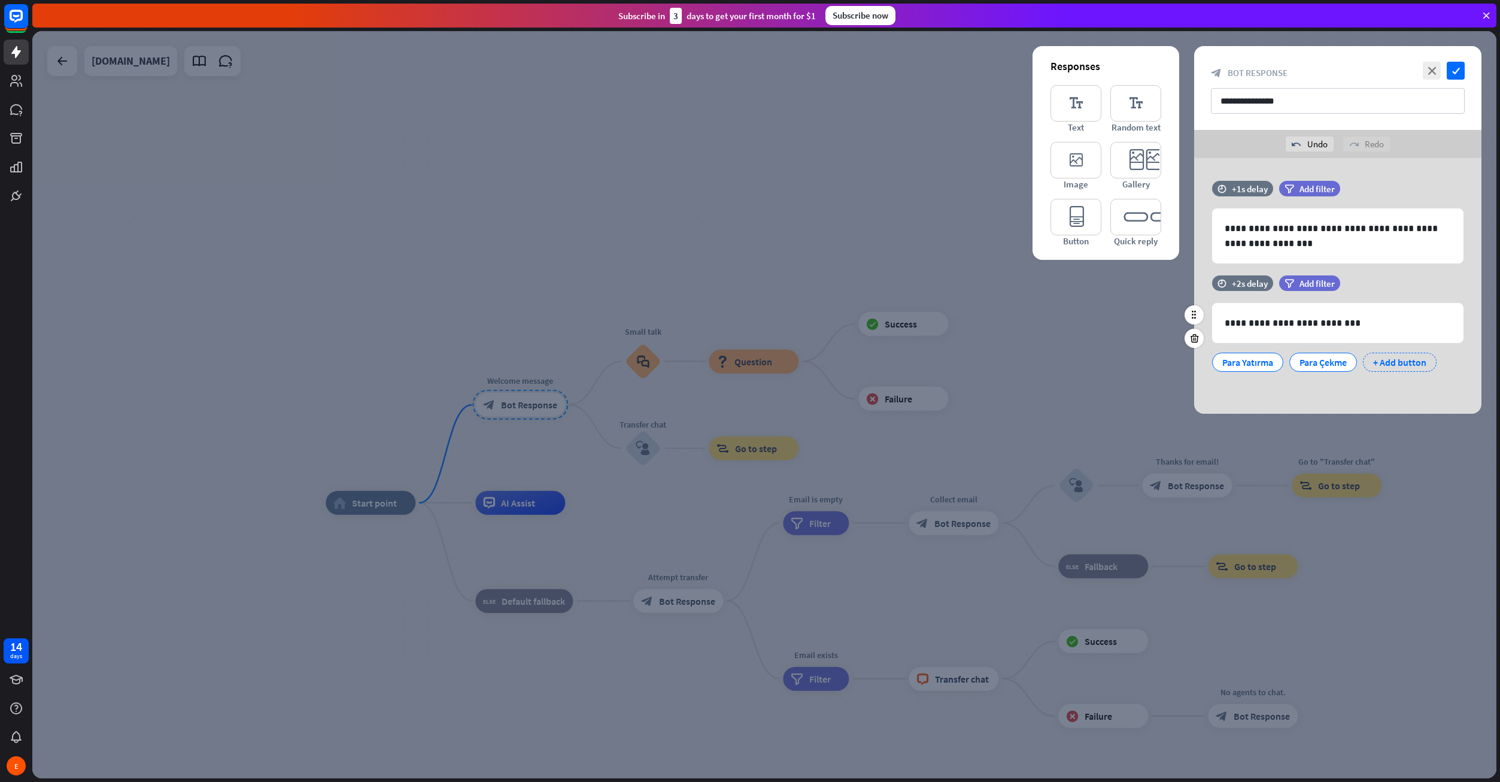
click at [1399, 359] on div "+ Add button" at bounding box center [1400, 362] width 74 height 19
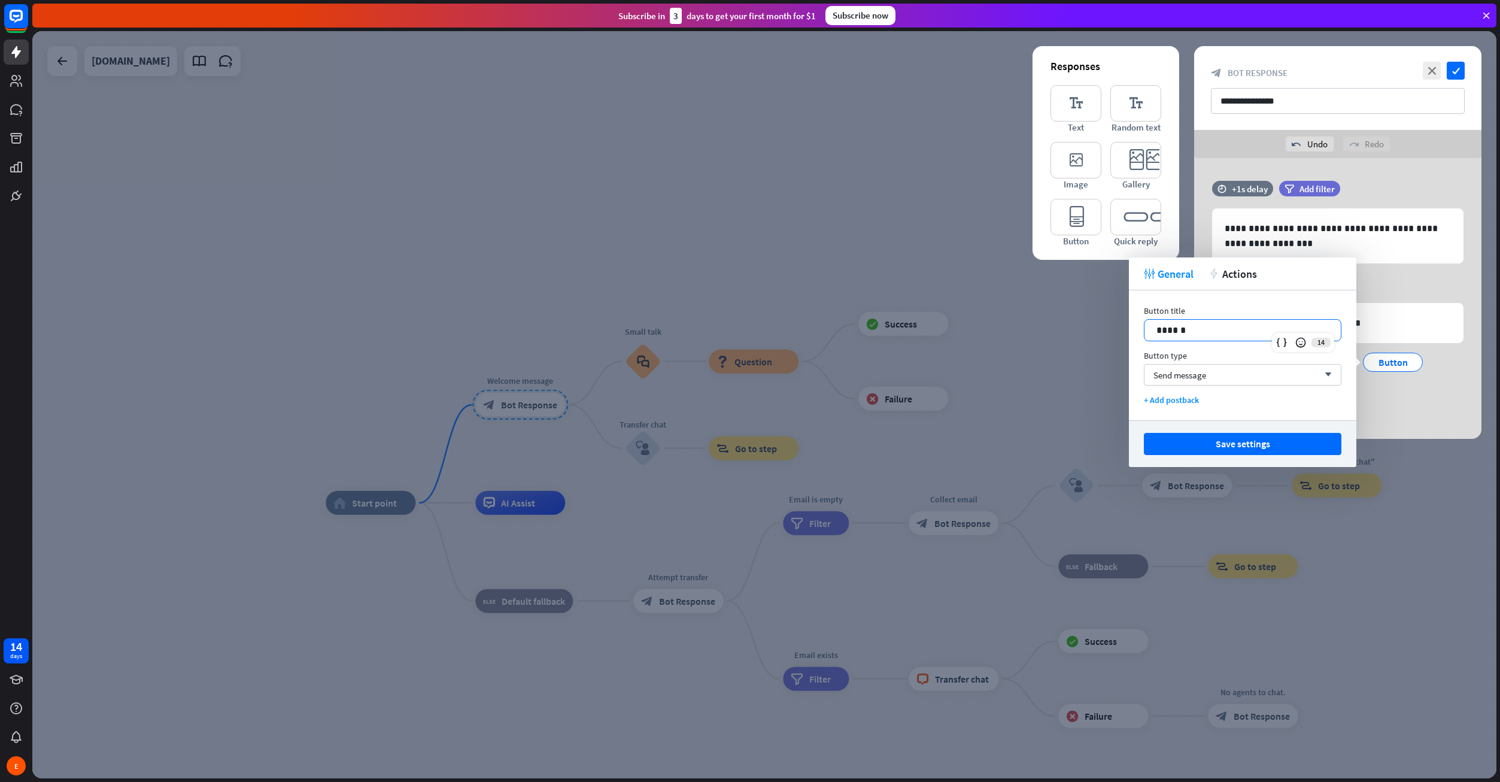
click at [1217, 334] on p "******" at bounding box center [1242, 330] width 172 height 15
click at [1231, 439] on button "Save settings" at bounding box center [1243, 444] width 198 height 22
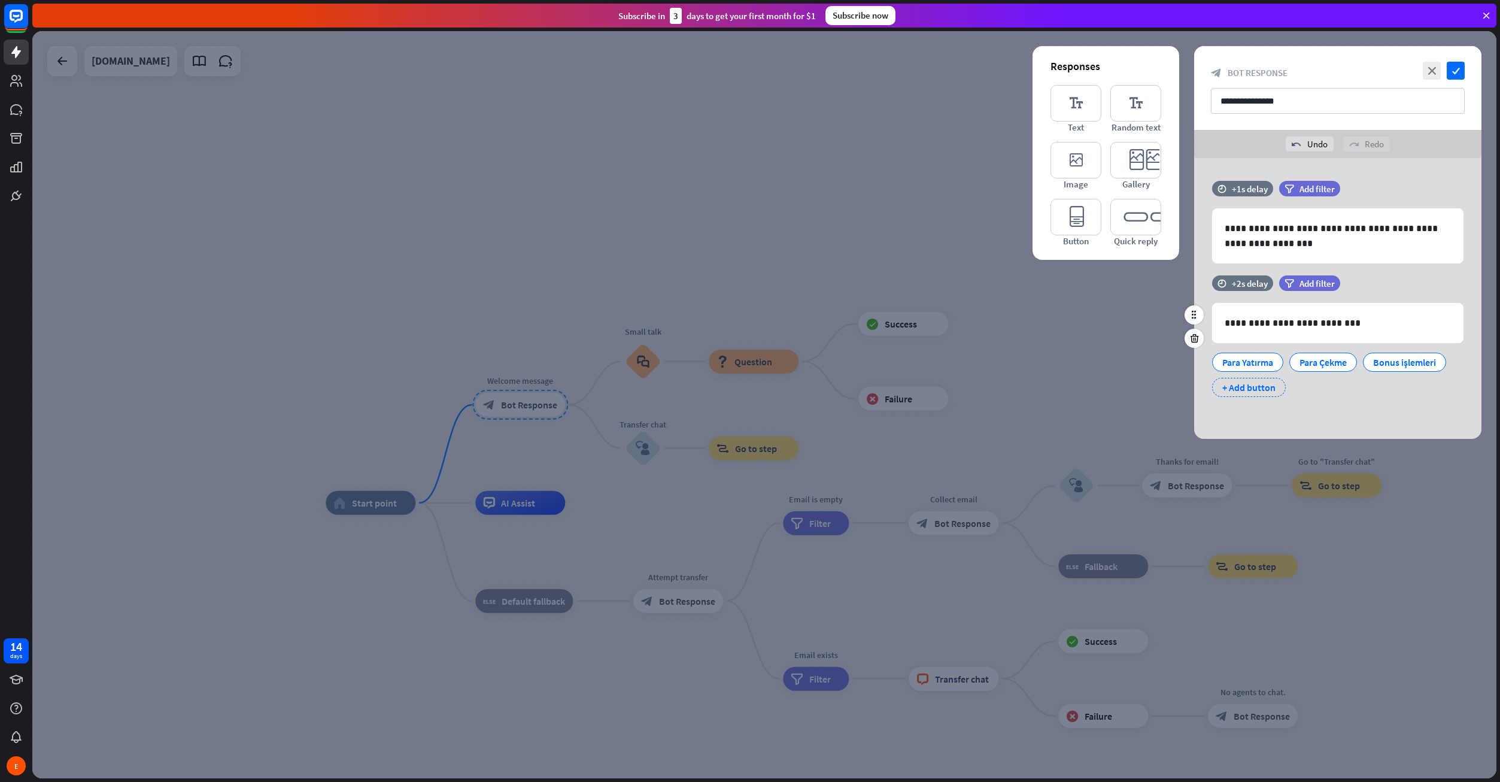
click at [1268, 389] on div "+ Add button" at bounding box center [1249, 387] width 74 height 19
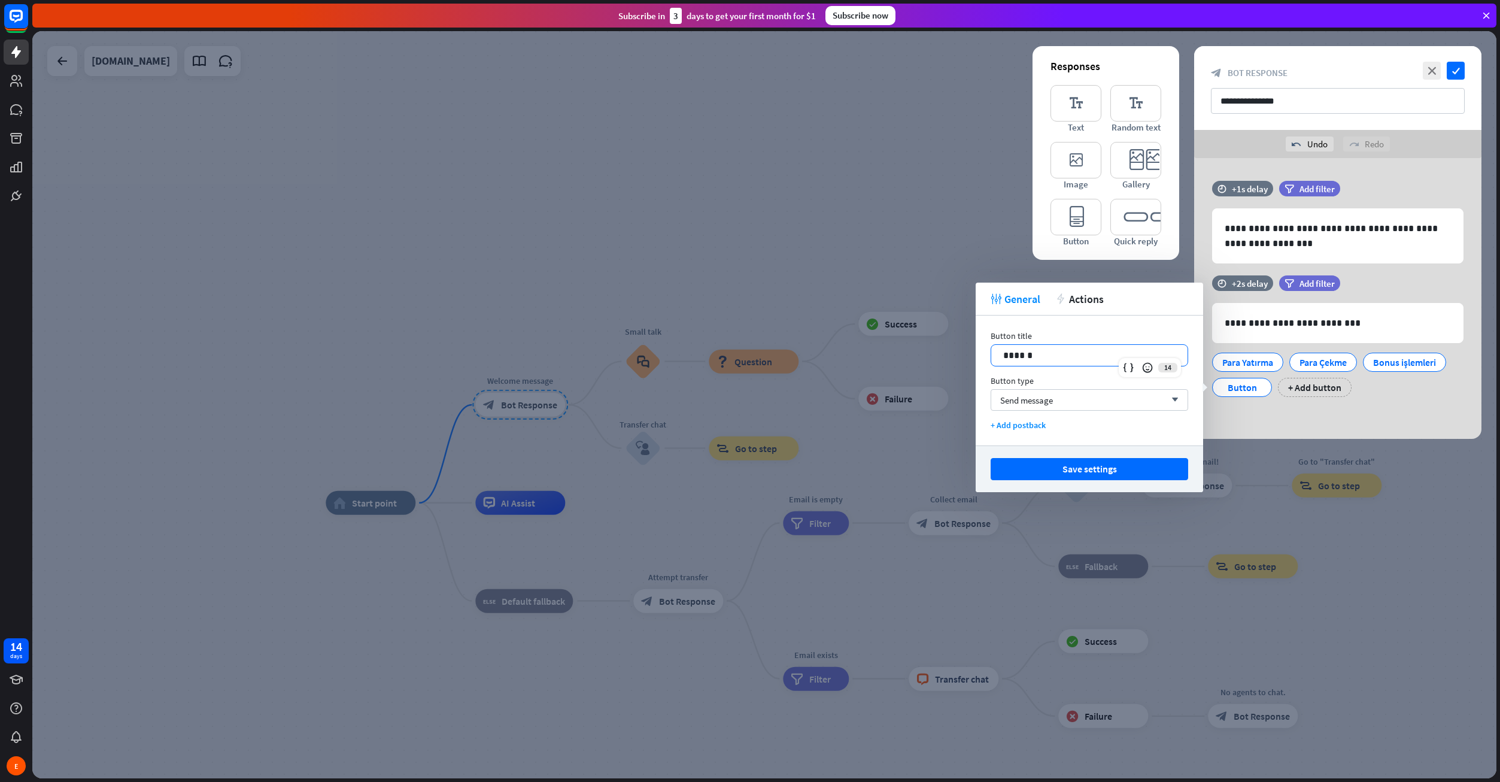
click at [1100, 359] on p "******" at bounding box center [1089, 355] width 172 height 15
click at [1100, 470] on button "Save settings" at bounding box center [1090, 469] width 198 height 22
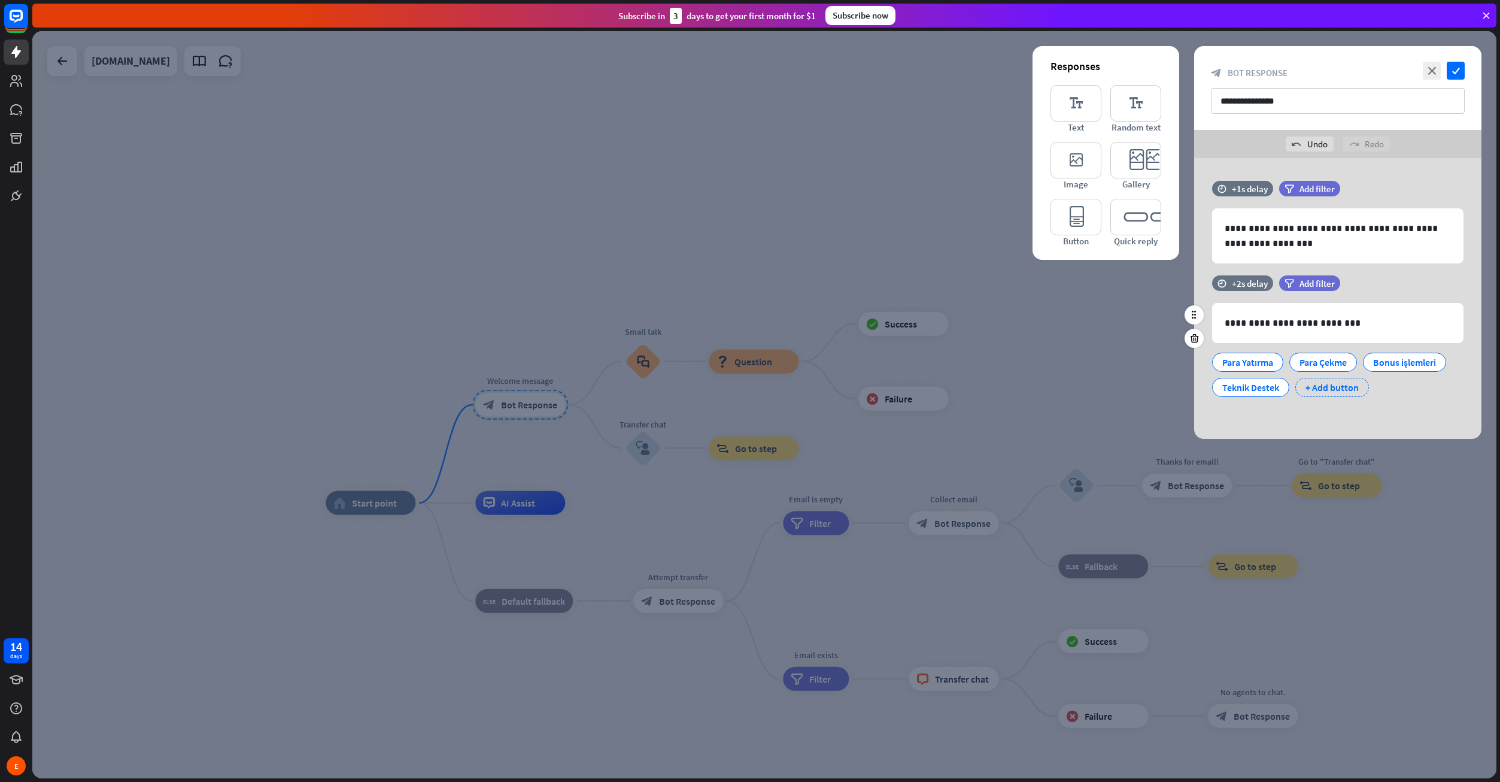
click at [1320, 390] on div "+ Add button" at bounding box center [1332, 387] width 74 height 19
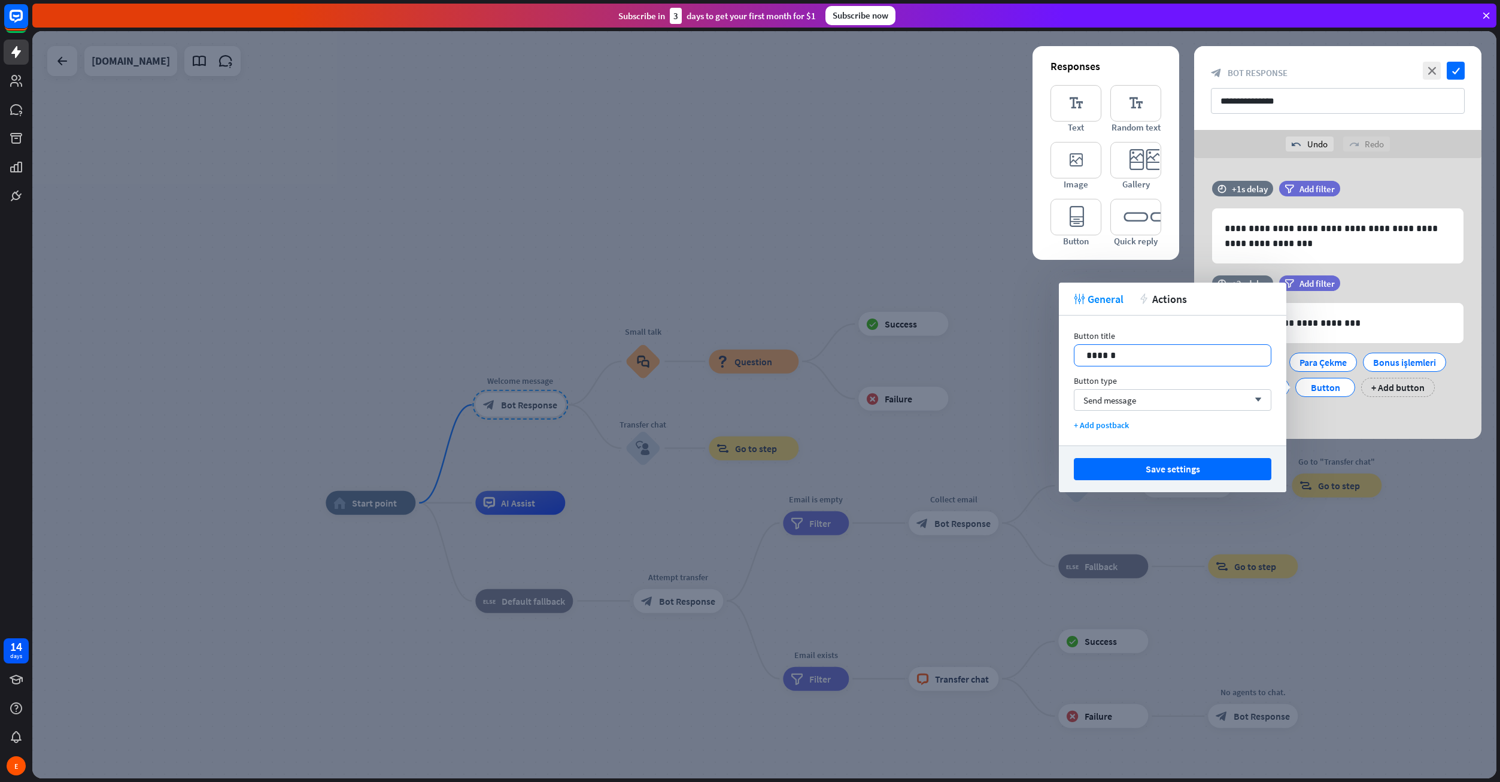
click at [1141, 357] on p "******" at bounding box center [1172, 355] width 172 height 15
click at [1152, 463] on button "Save settings" at bounding box center [1173, 469] width 198 height 22
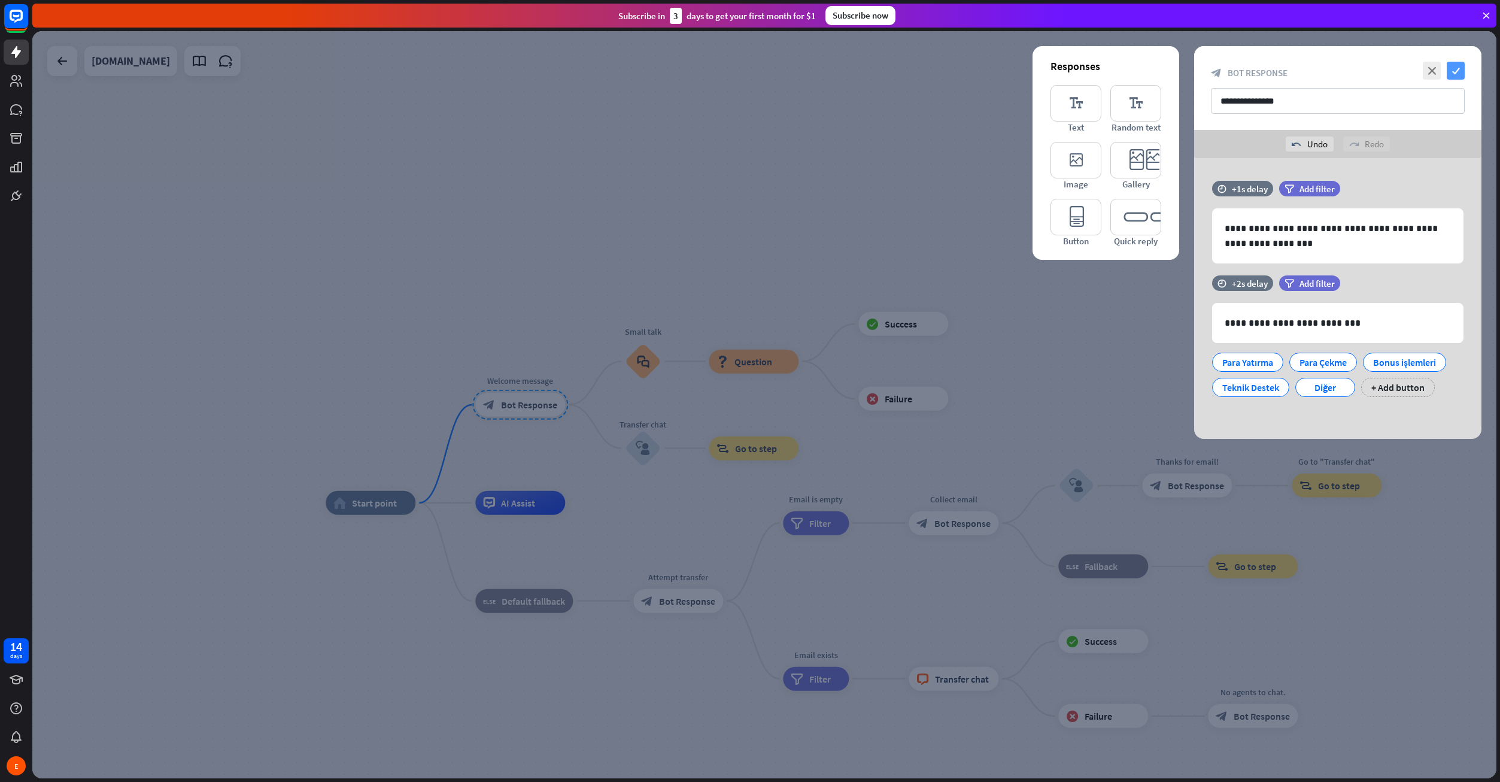
click at [1453, 68] on icon "check" at bounding box center [1456, 71] width 18 height 18
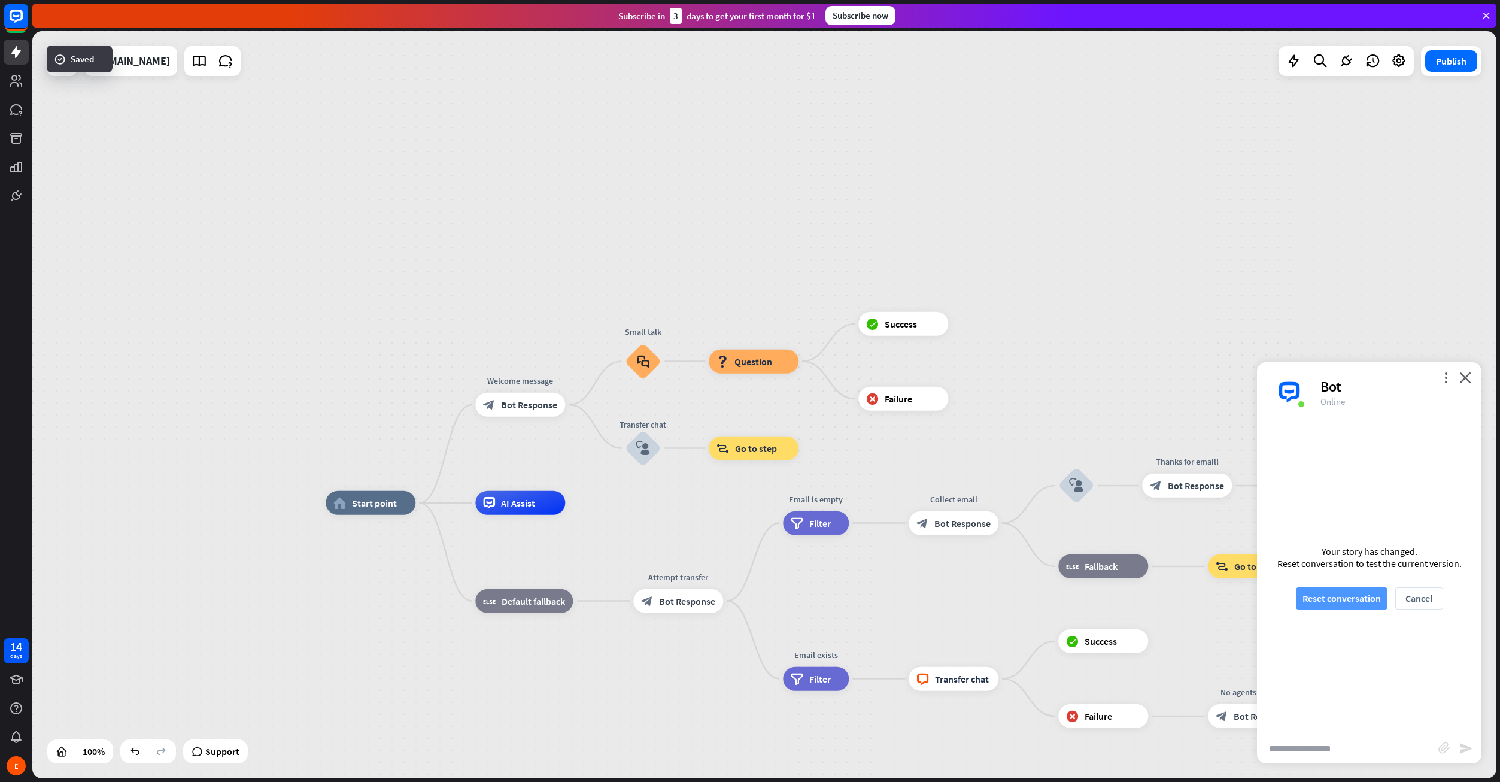
click at [1352, 591] on button "Reset conversation" at bounding box center [1342, 598] width 92 height 22
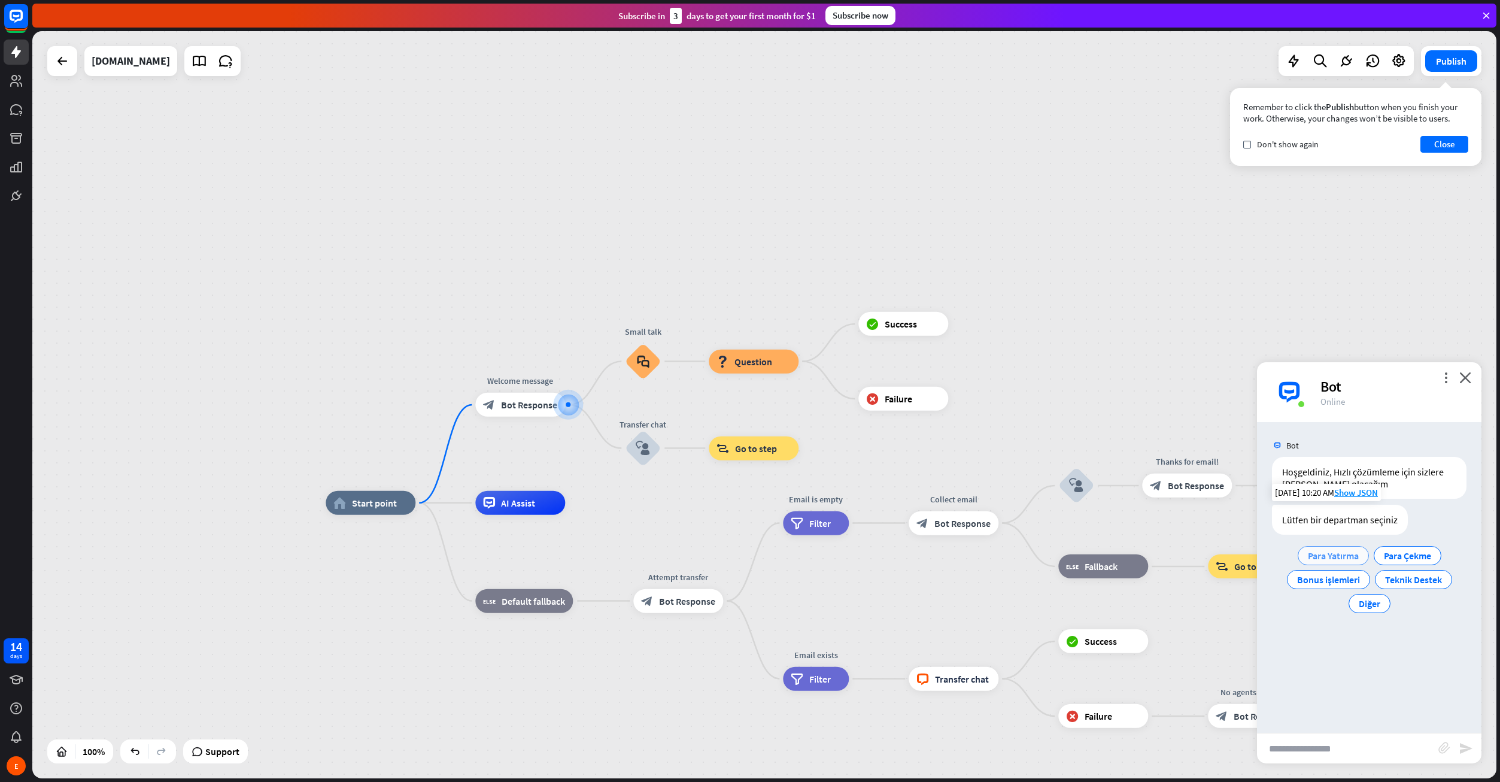
click at [1338, 554] on span "Para Yatırma" at bounding box center [1333, 555] width 51 height 12
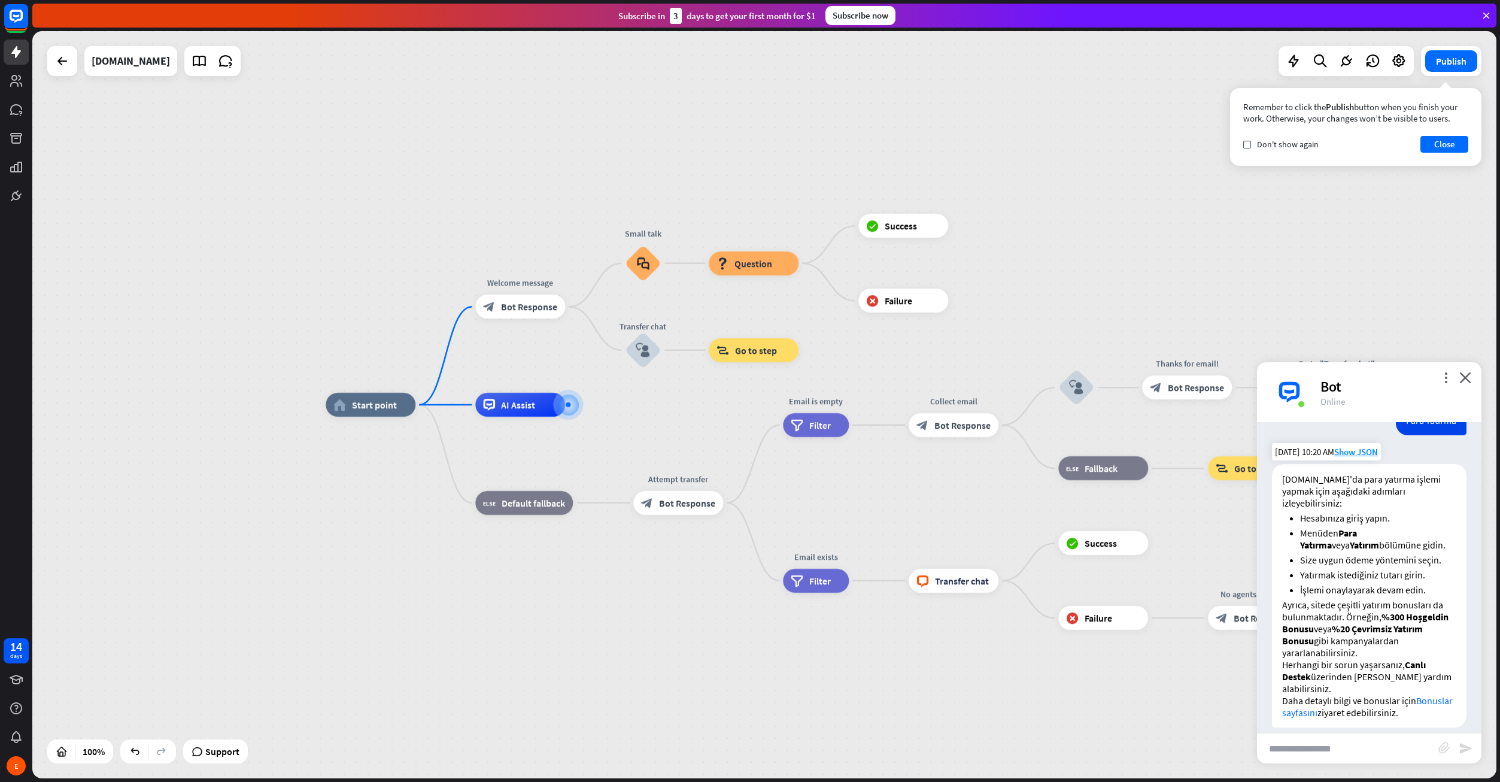
scroll to position [171, 0]
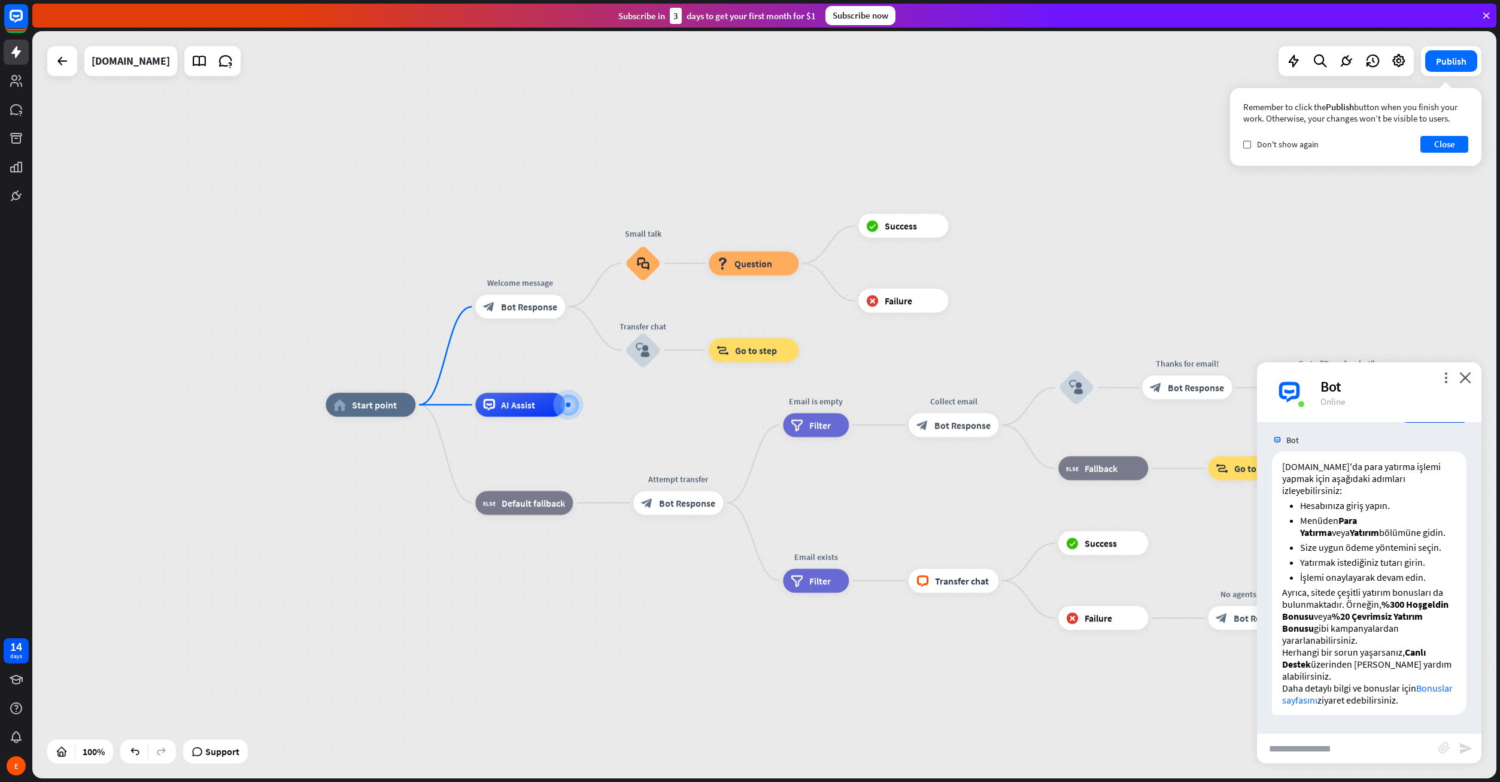
click at [678, 121] on div "home_2 Start point Welcome message block_bot_response Bot Response Small talk b…" at bounding box center [764, 404] width 1464 height 747
click at [1457, 145] on button "Close" at bounding box center [1444, 144] width 48 height 17
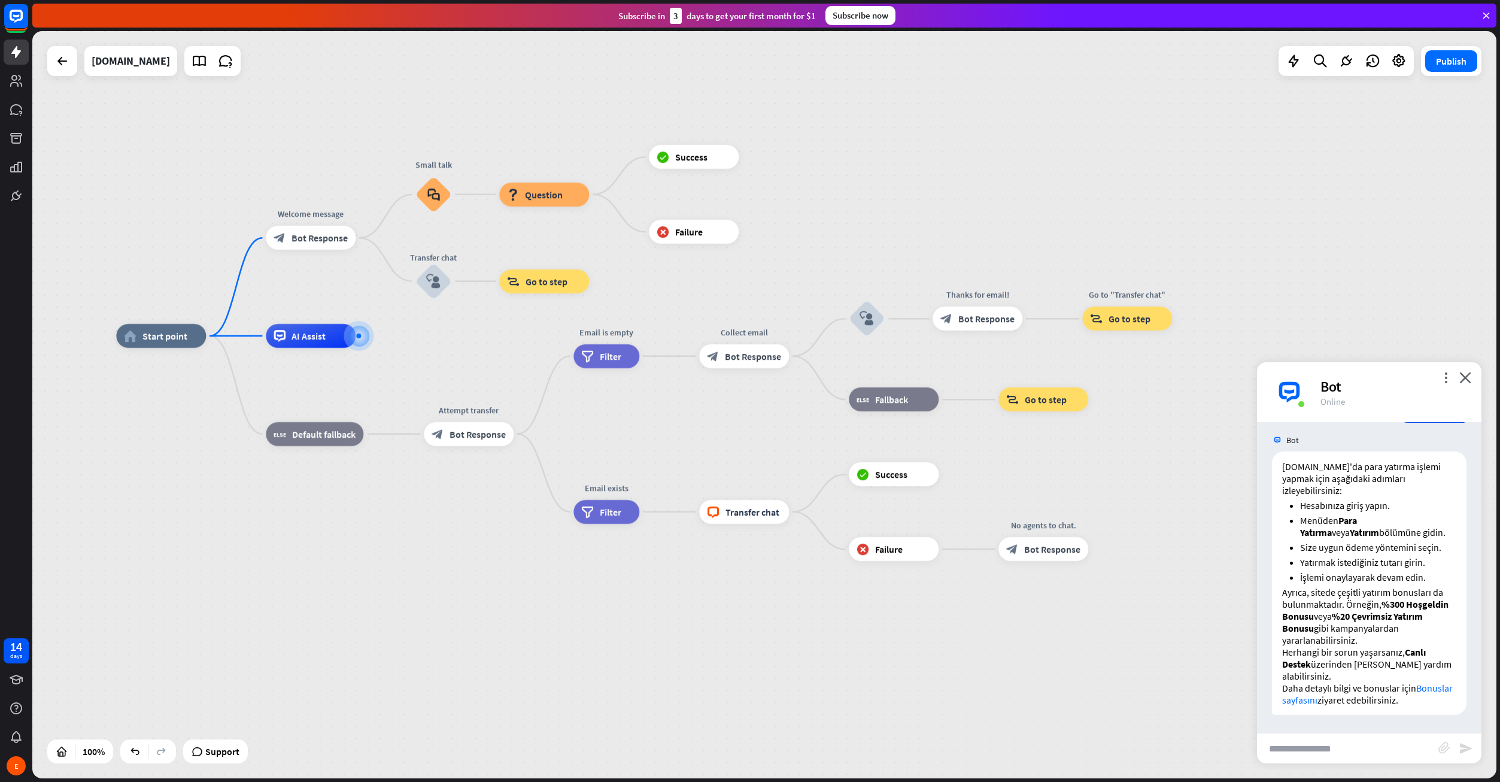
drag, startPoint x: 907, startPoint y: 536, endPoint x: 697, endPoint y: 467, distance: 221.1
click at [697, 467] on div "home_2 Start point Welcome message block_bot_response Bot Response Small talk b…" at bounding box center [848, 709] width 1464 height 747
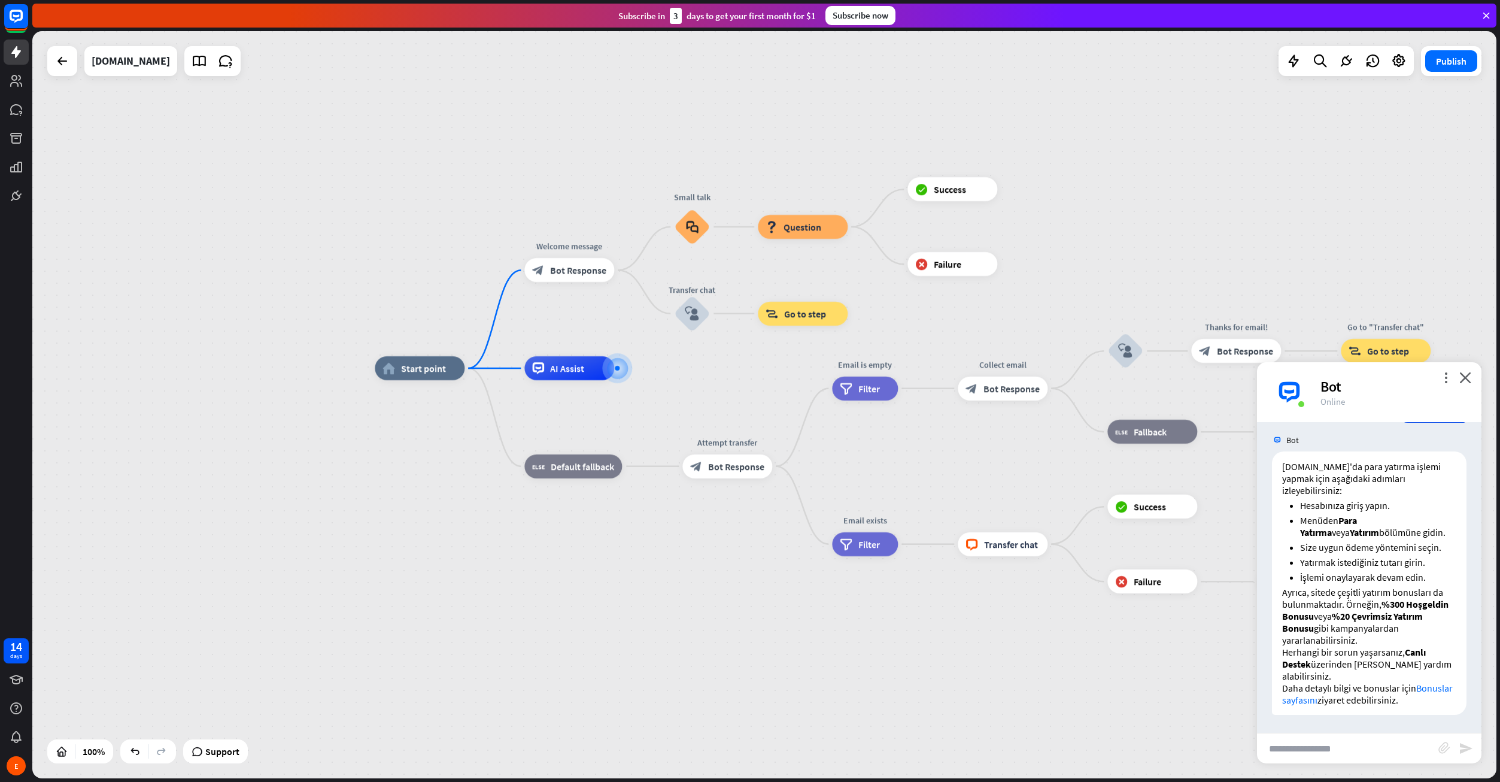
drag, startPoint x: 438, startPoint y: 359, endPoint x: 657, endPoint y: 357, distance: 219.7
click at [730, 397] on div "home_2 Start point Welcome message block_bot_response Bot Response Small talk b…" at bounding box center [1107, 741] width 1464 height 747
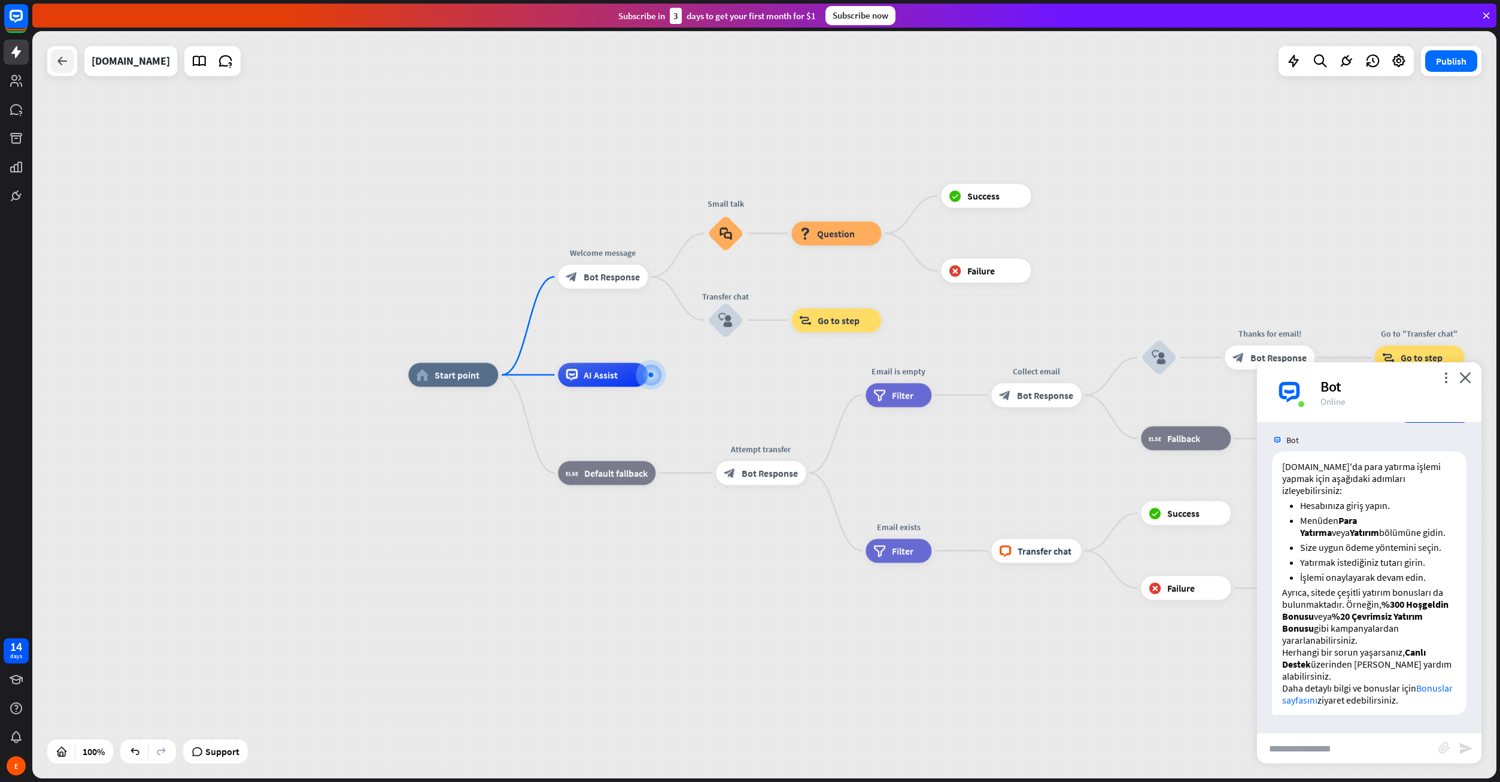
click at [68, 53] on div at bounding box center [62, 61] width 24 height 24
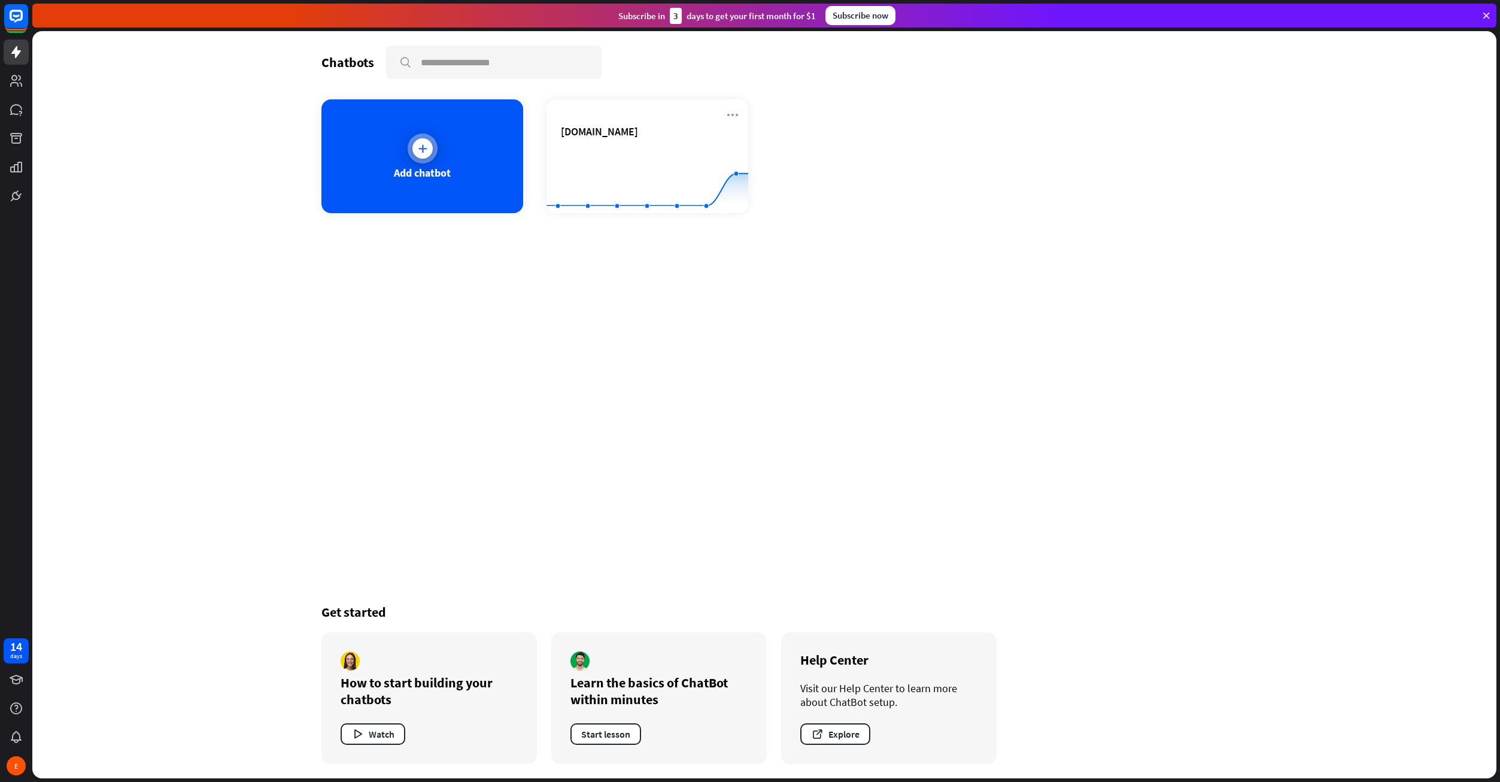
click at [391, 132] on div "Add chatbot" at bounding box center [422, 156] width 202 height 114
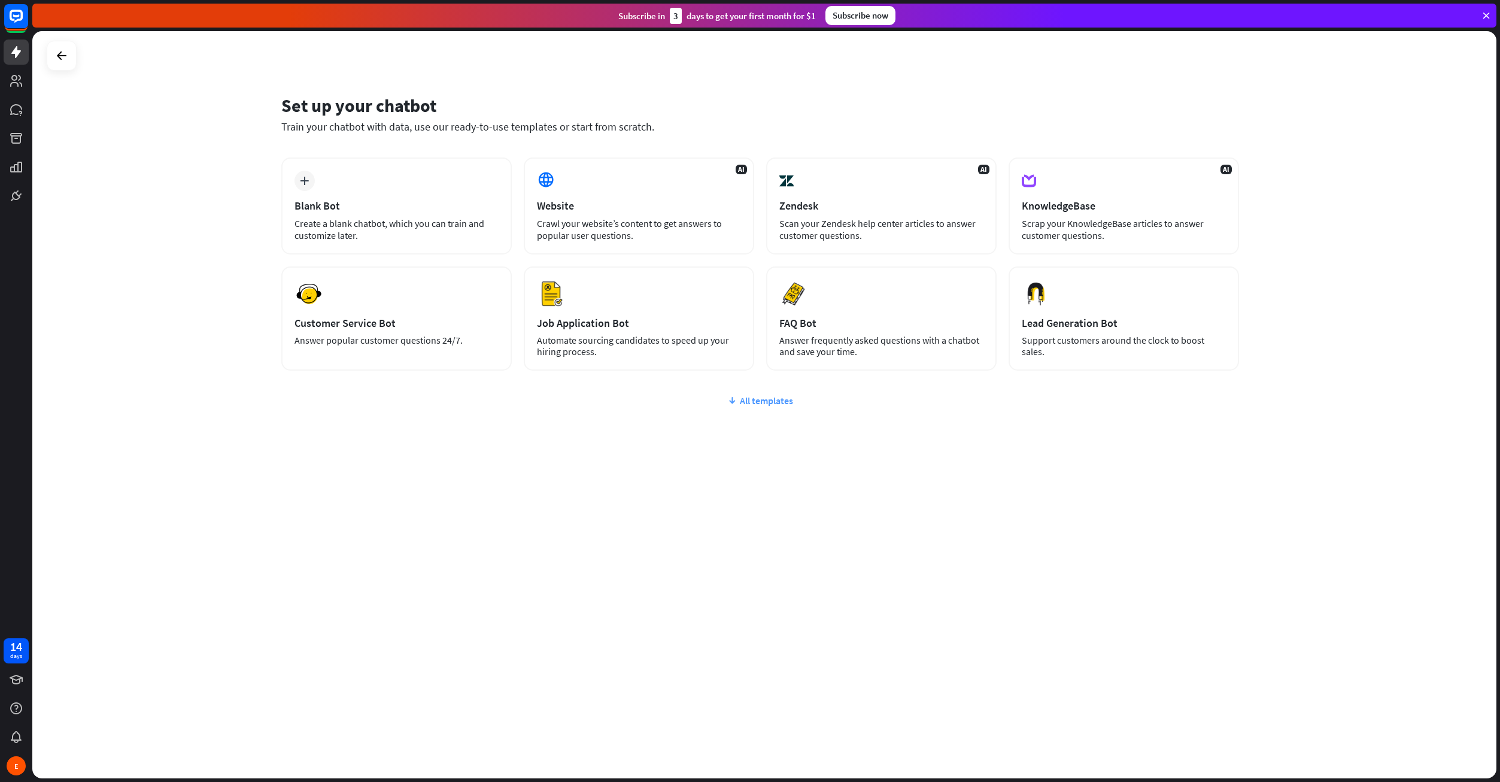
click at [744, 399] on div "All templates" at bounding box center [760, 400] width 958 height 12
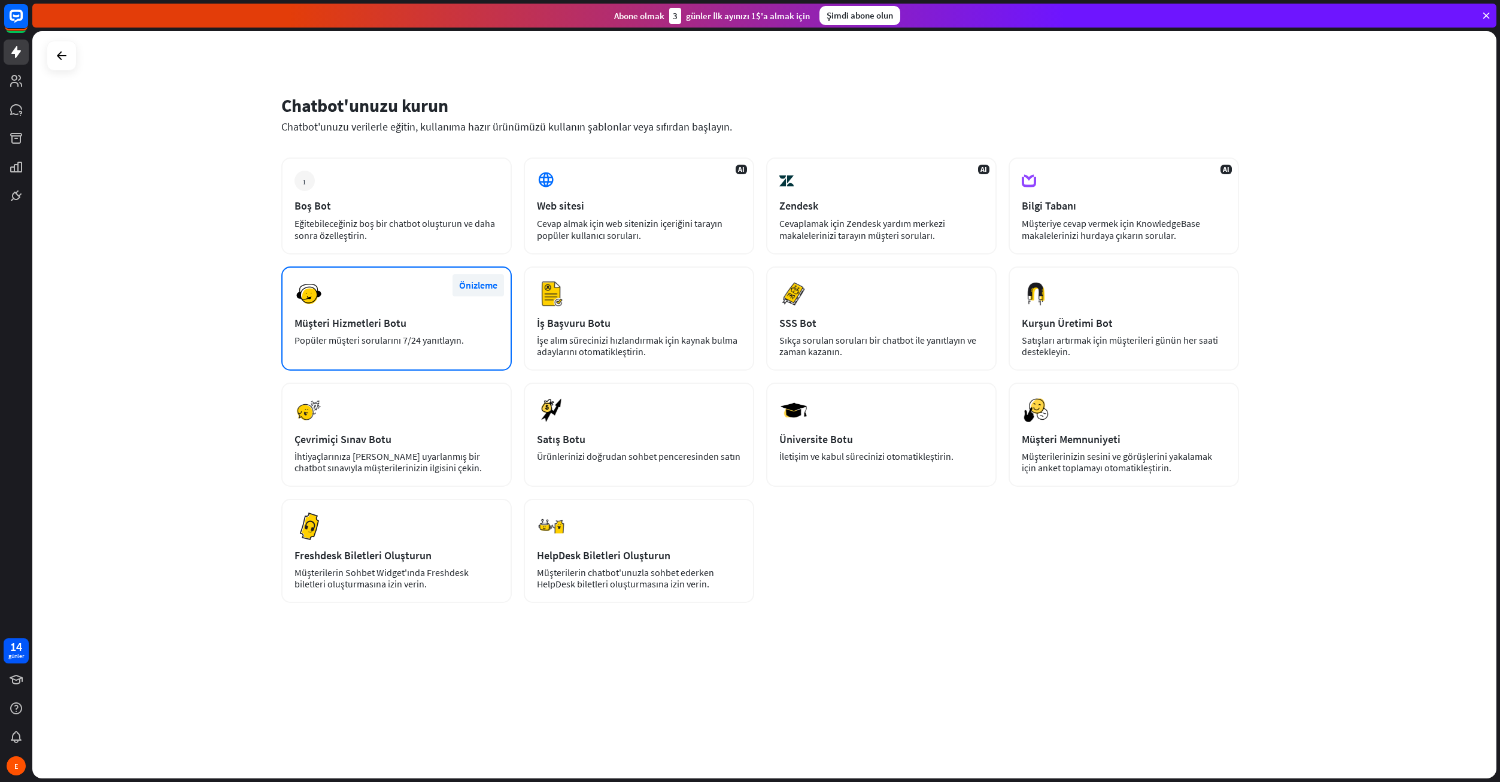
click at [491, 283] on button "Önizleme" at bounding box center [478, 285] width 51 height 22
click at [703, 202] on div "yakın Müşteri Hizmetleri Botu [GEOGRAPHIC_DATA] Kategoriler temel, otomasyon, ö…" at bounding box center [750, 391] width 1500 height 782
click at [399, 218] on div "Eğitebileceğiniz boş bir chatbot oluşturun ve daha sonra özelleştirin." at bounding box center [396, 229] width 204 height 24
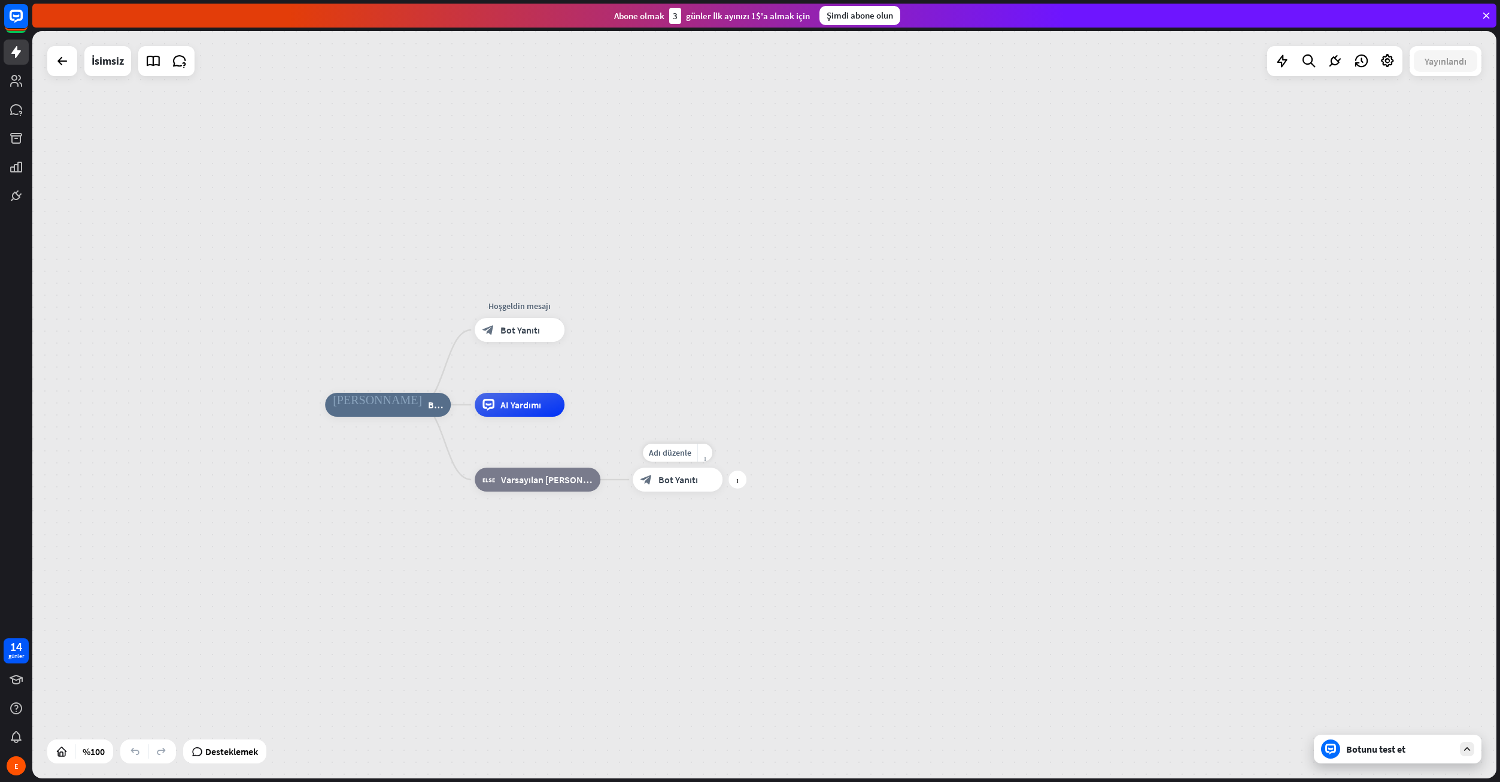
click at [702, 452] on div "daha fazlası_horiz" at bounding box center [704, 453] width 15 height 18
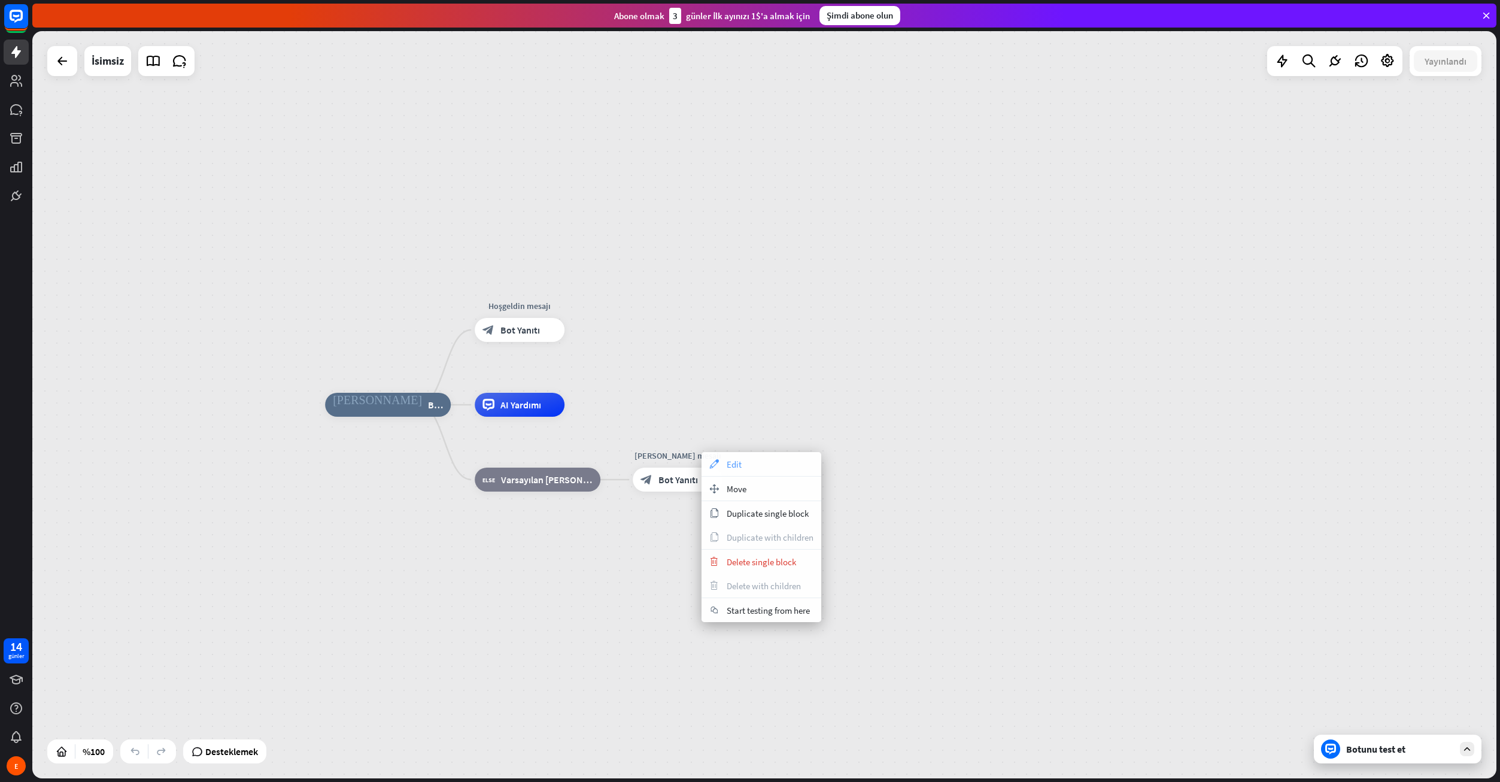
click at [721, 472] on div "appearance Edit" at bounding box center [762, 464] width 120 height 24
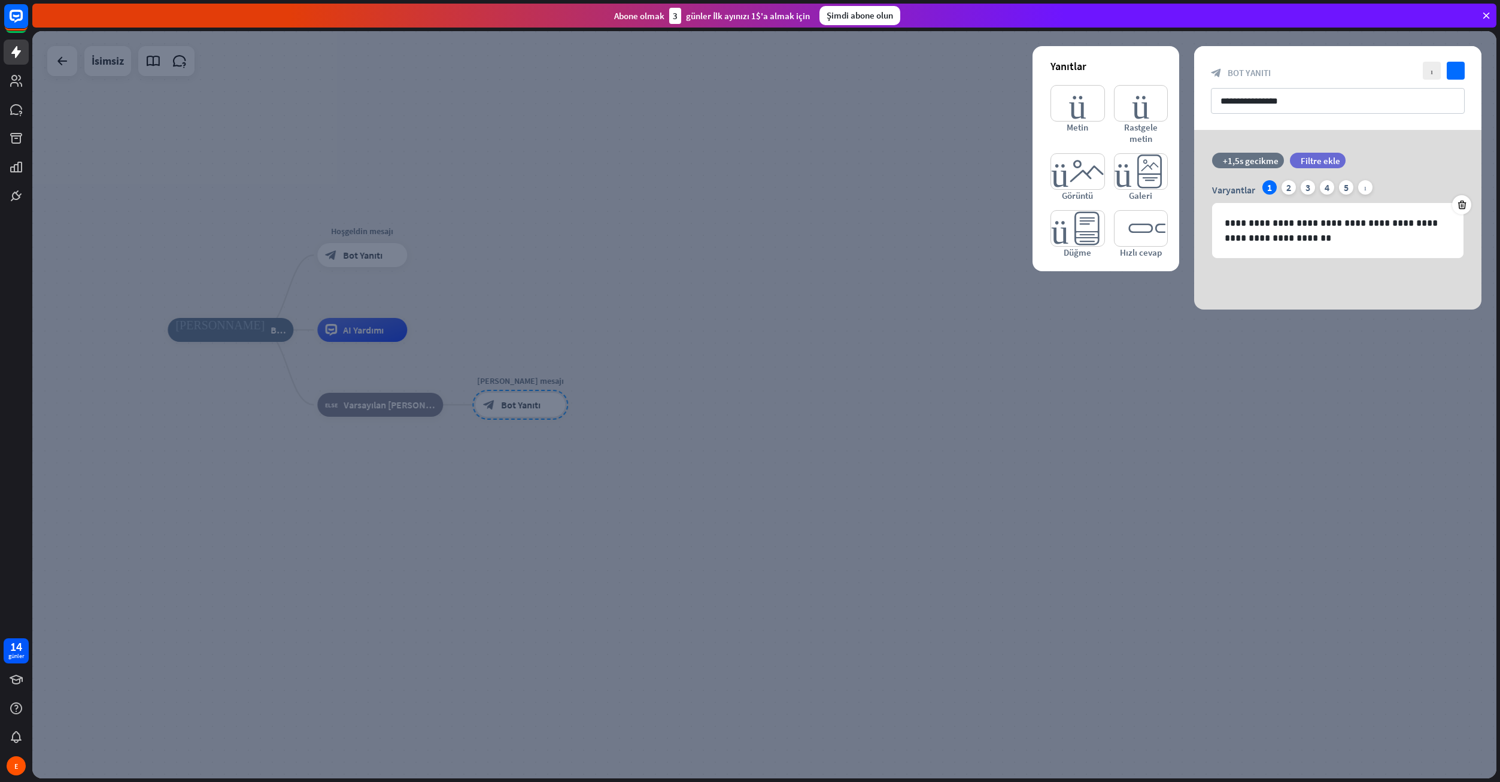
click at [1034, 372] on div at bounding box center [764, 404] width 1464 height 747
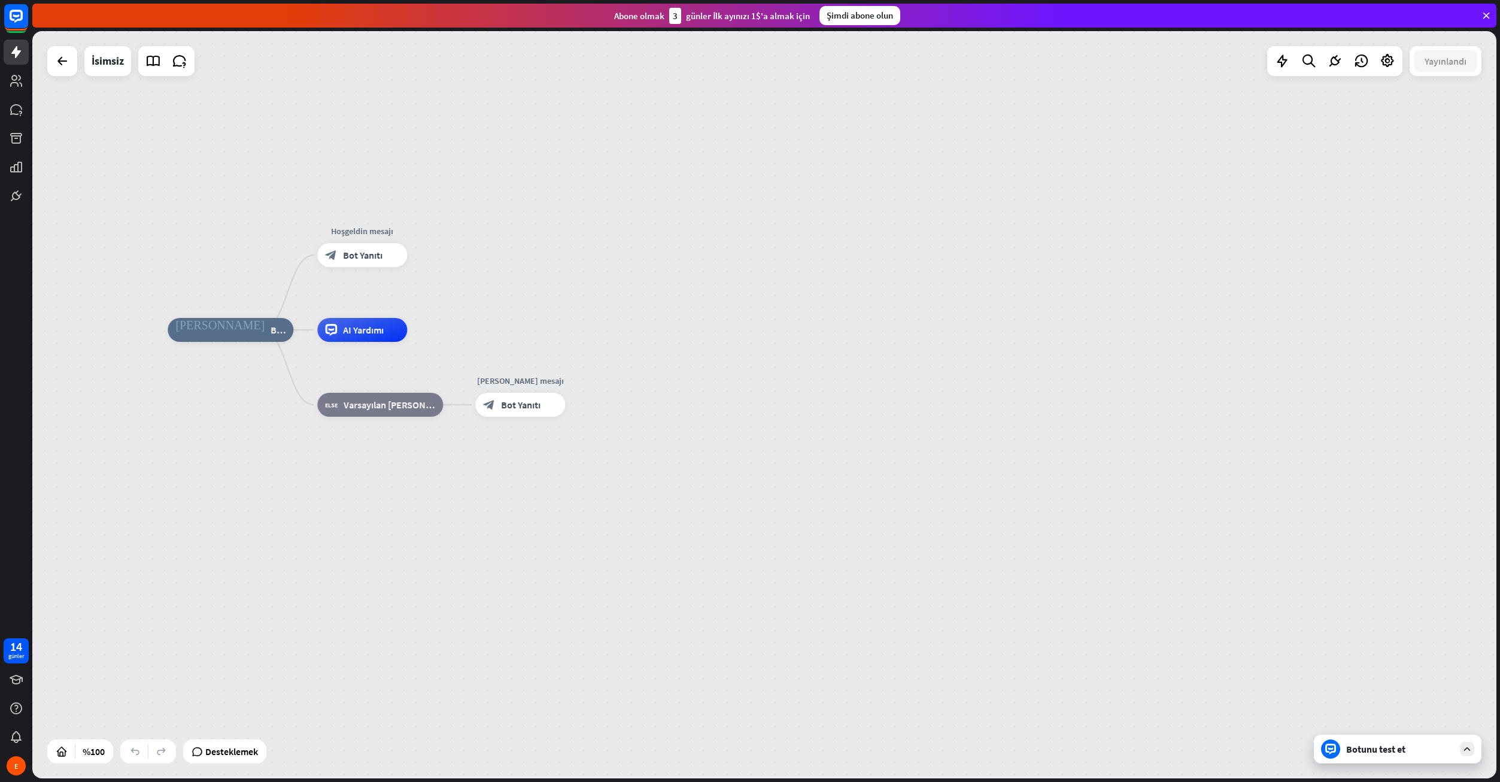
click at [1384, 756] on div "Botunu test et" at bounding box center [1398, 748] width 168 height 29
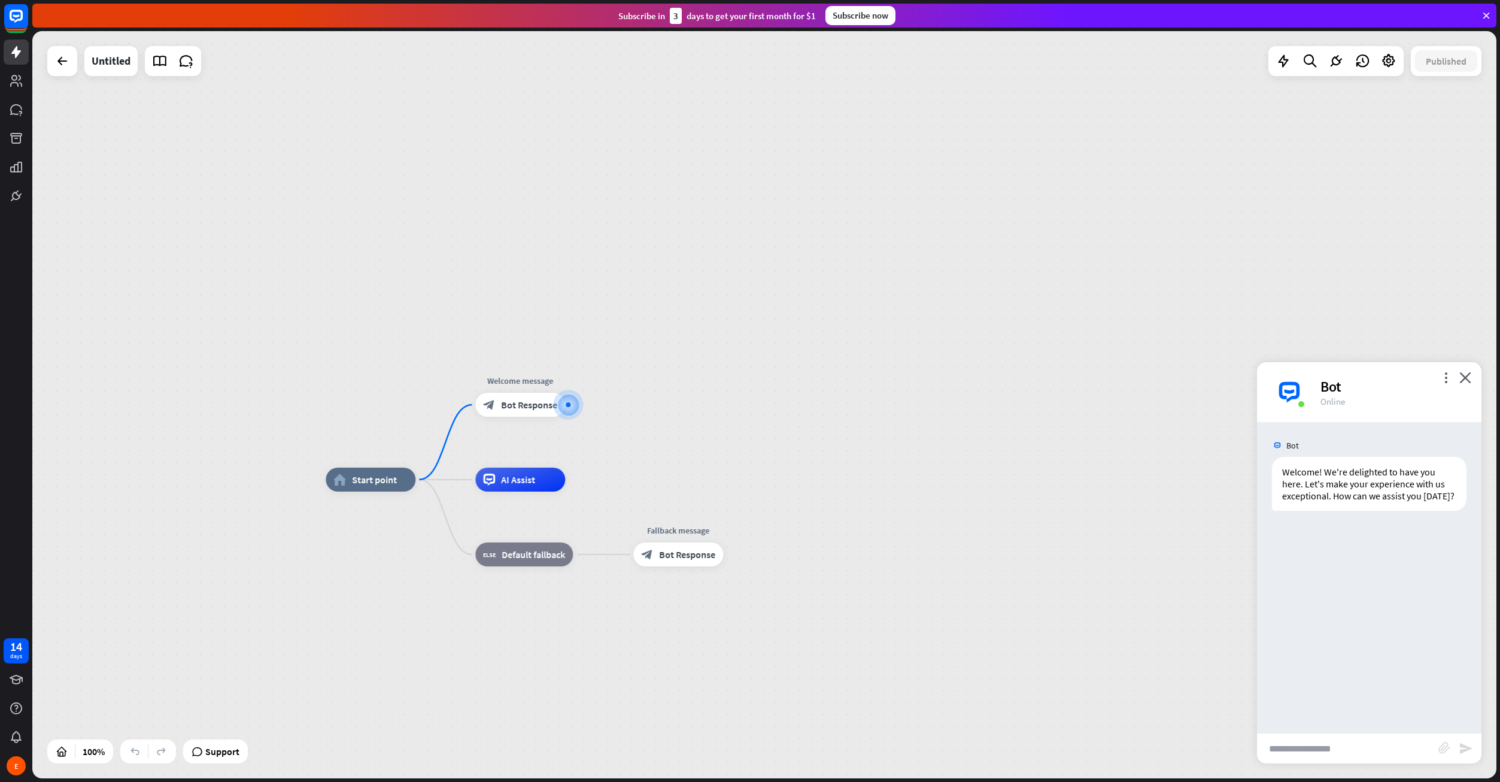
click at [1015, 309] on div "home_2 Start point Welcome message block_bot_response Bot Response AI Assist bl…" at bounding box center [764, 404] width 1464 height 747
click at [58, 65] on icon at bounding box center [62, 61] width 14 height 14
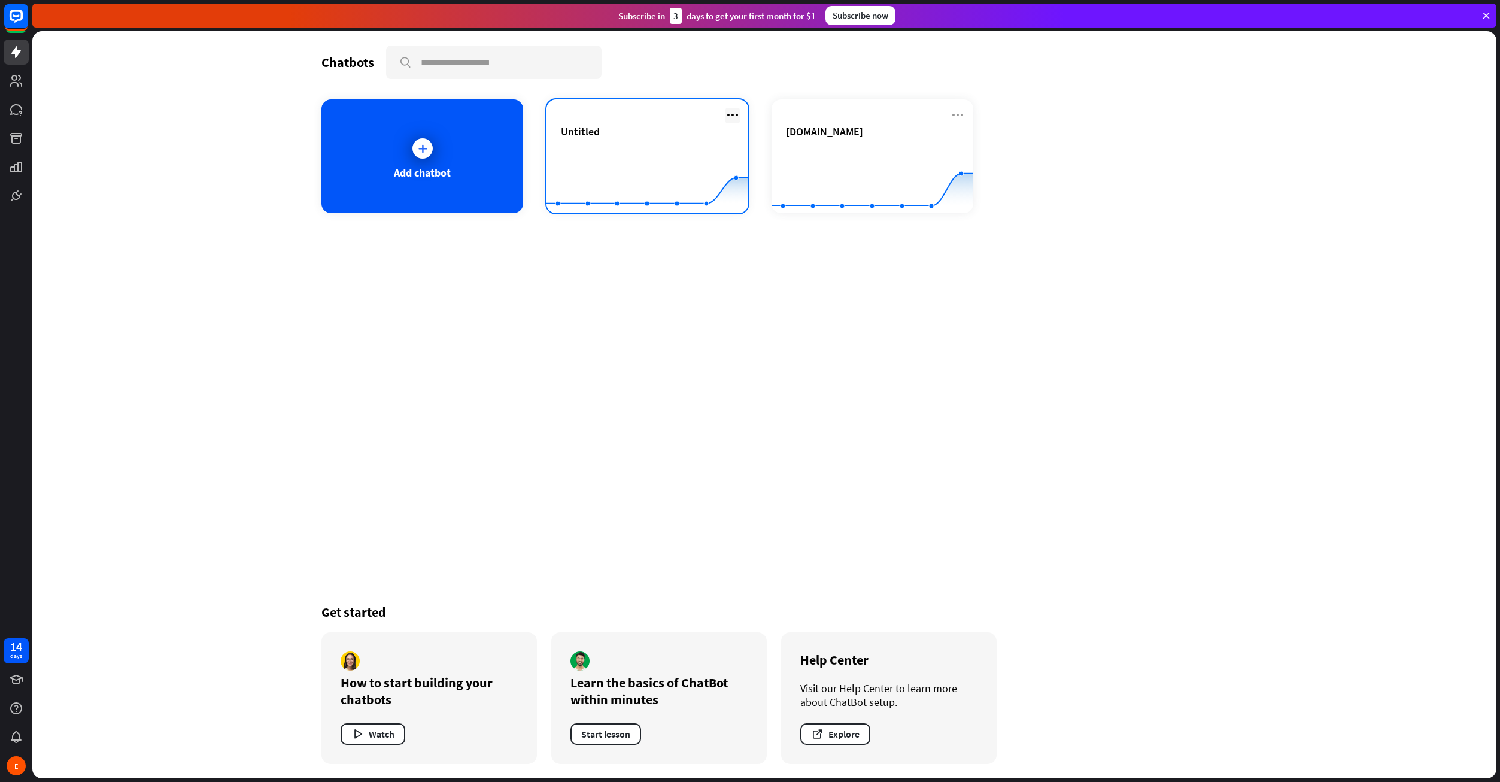
click at [728, 112] on icon at bounding box center [732, 115] width 14 height 14
click at [737, 209] on div "Delete chatbot" at bounding box center [738, 207] width 81 height 22
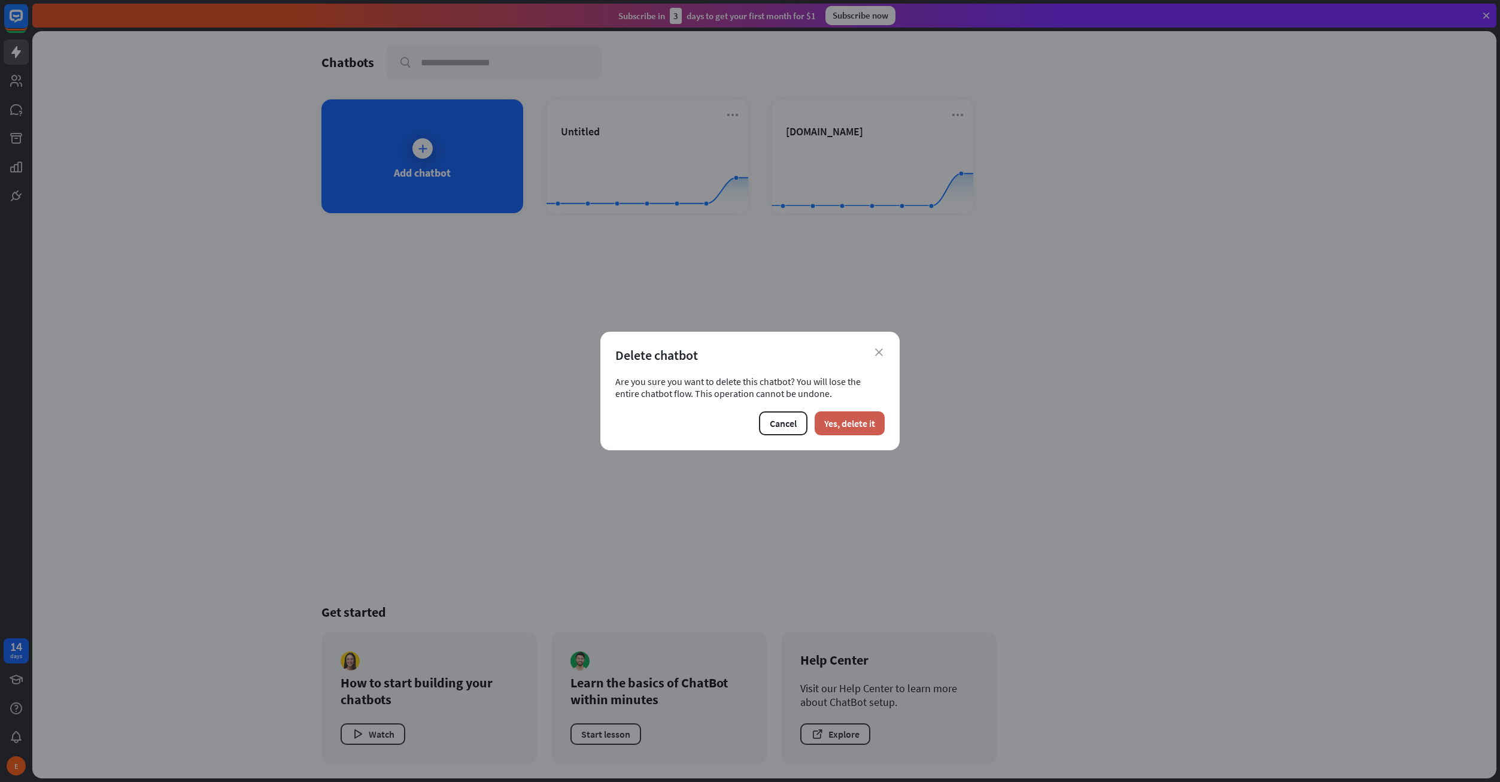
click at [864, 417] on button "Yes, delete it" at bounding box center [850, 423] width 70 height 24
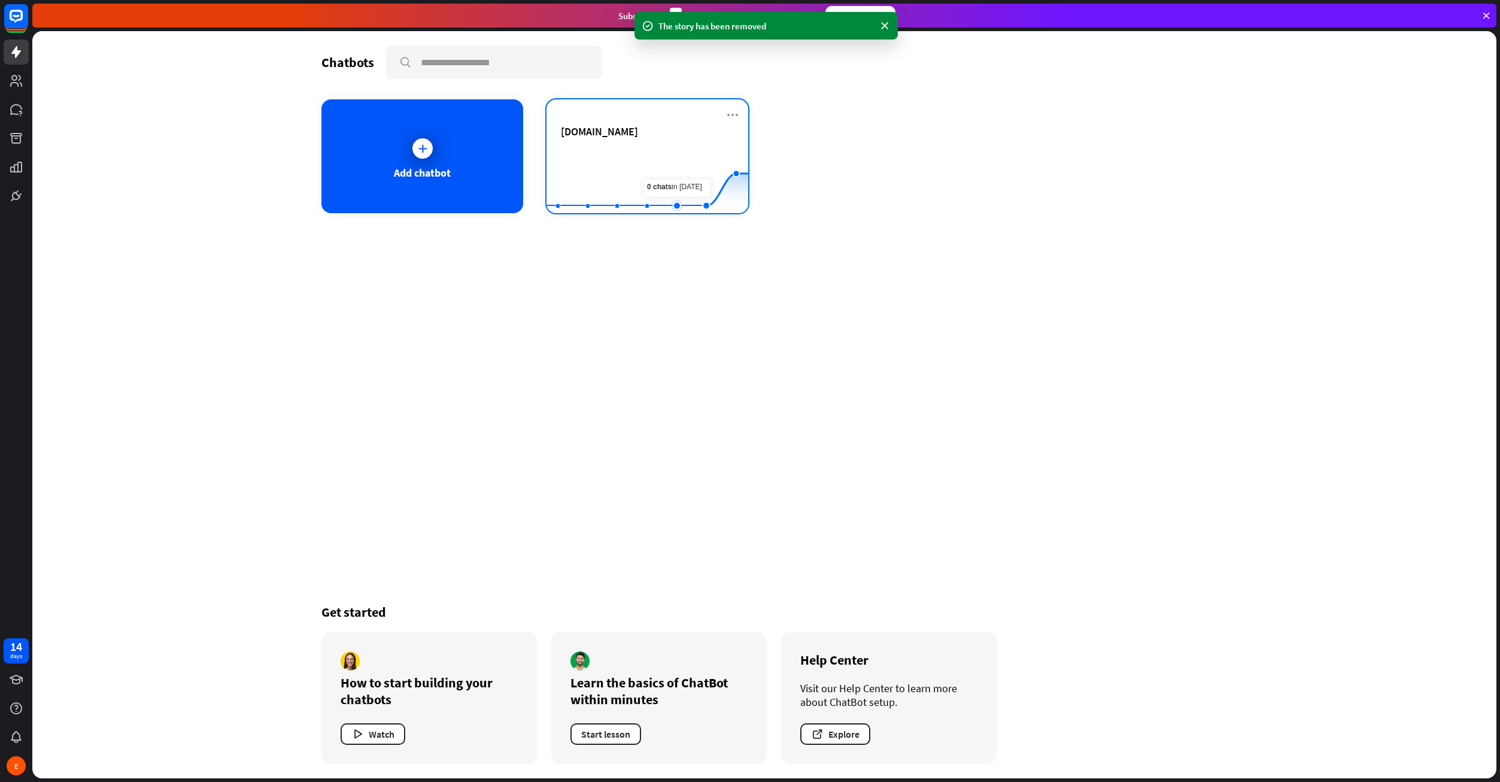
click at [680, 155] on rect at bounding box center [647, 183] width 202 height 75
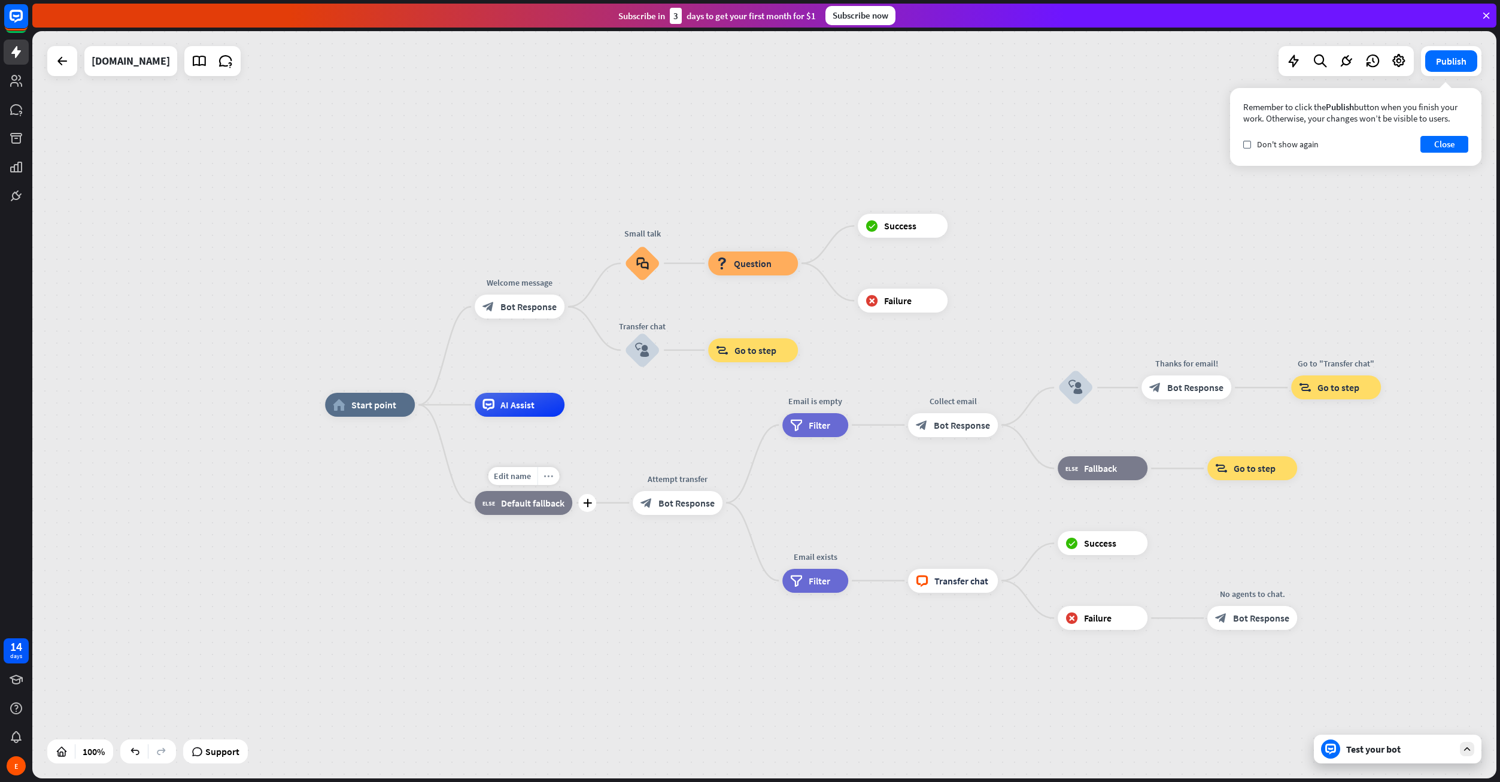
click at [552, 478] on icon "more_horiz" at bounding box center [548, 475] width 10 height 9
click at [487, 515] on div "plus block_fallback Default fallback" at bounding box center [524, 503] width 98 height 24
click at [530, 502] on span "Default fallback" at bounding box center [532, 503] width 63 height 12
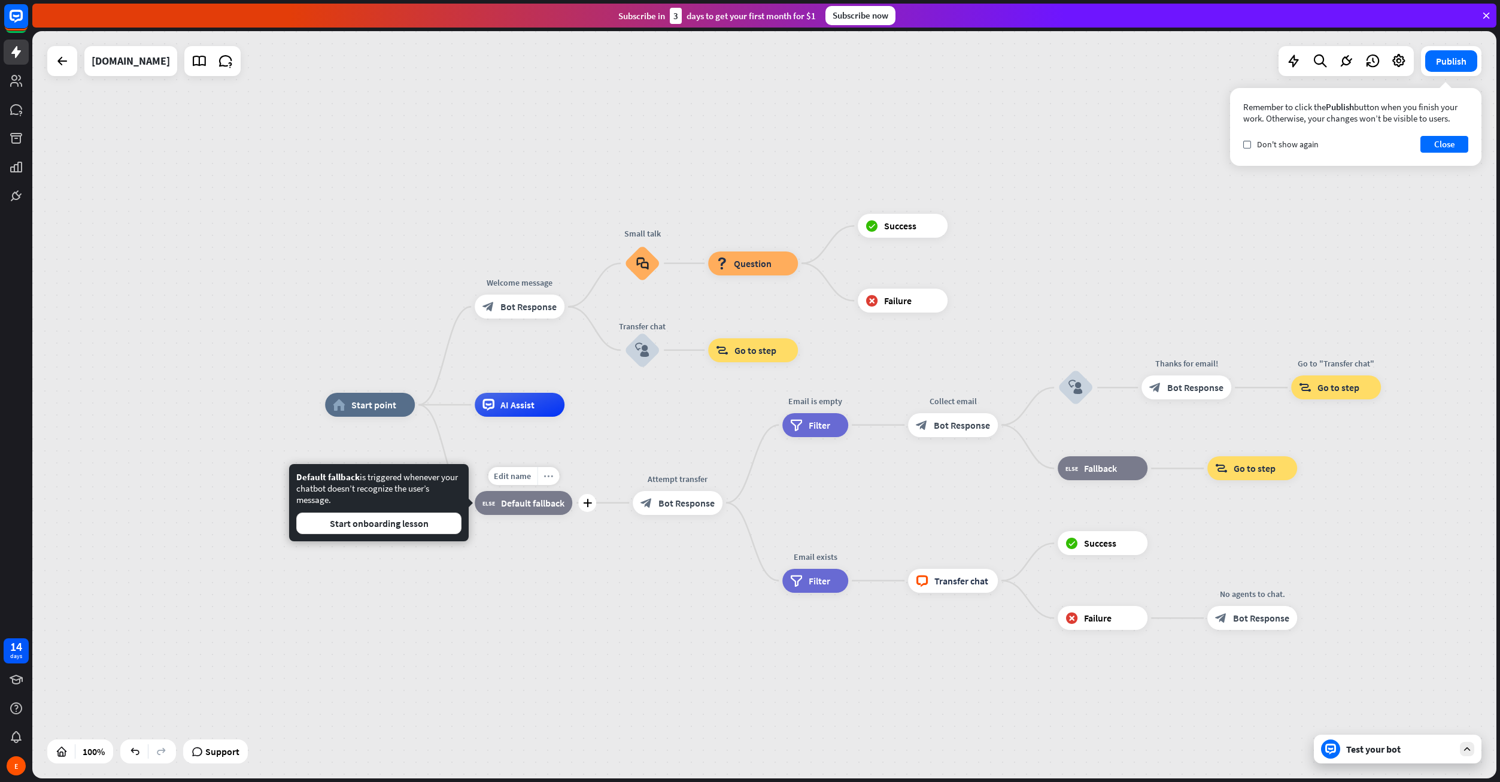
click at [543, 479] on icon "more_horiz" at bounding box center [548, 475] width 10 height 9
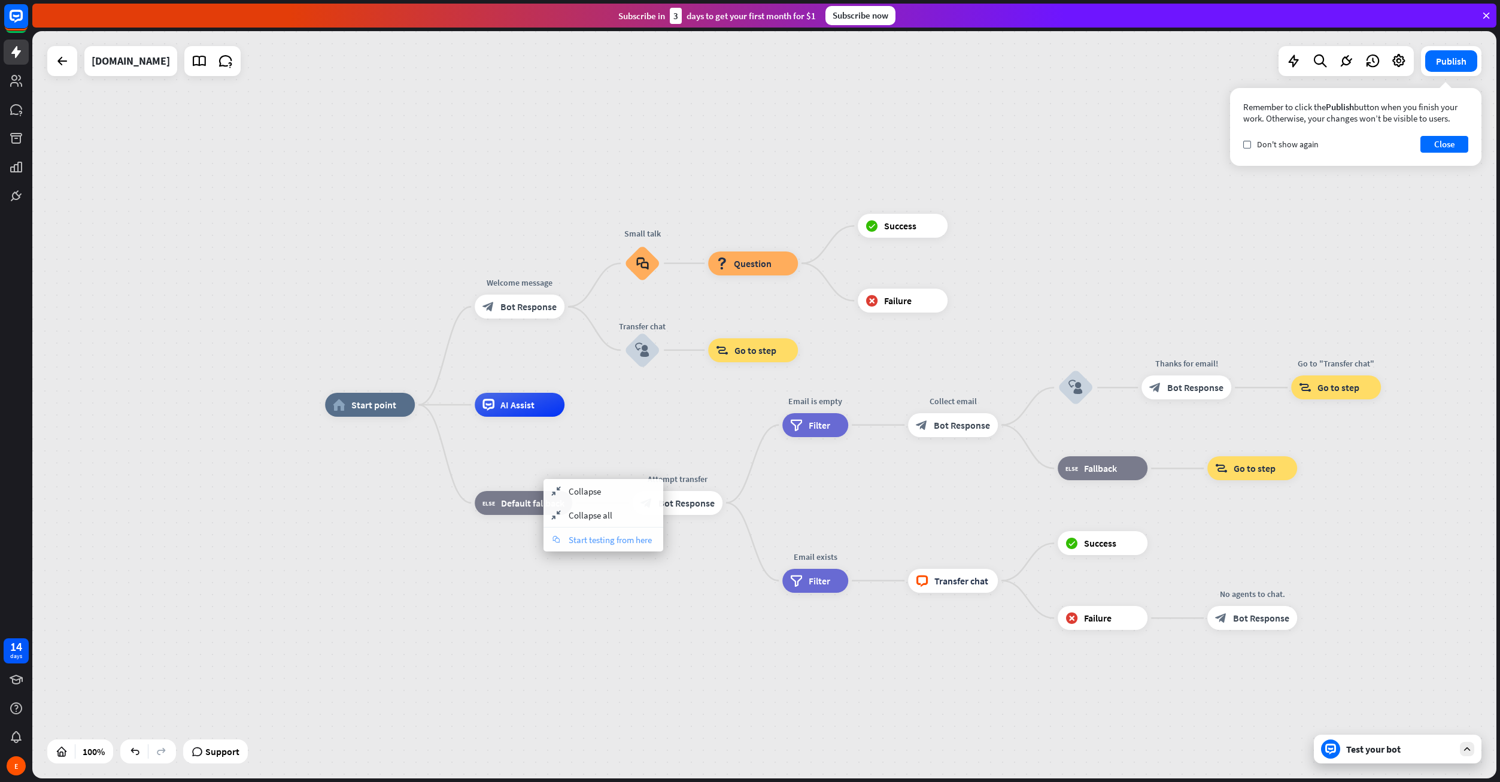
click at [626, 546] on div "chat Start testing from here" at bounding box center [603, 539] width 120 height 24
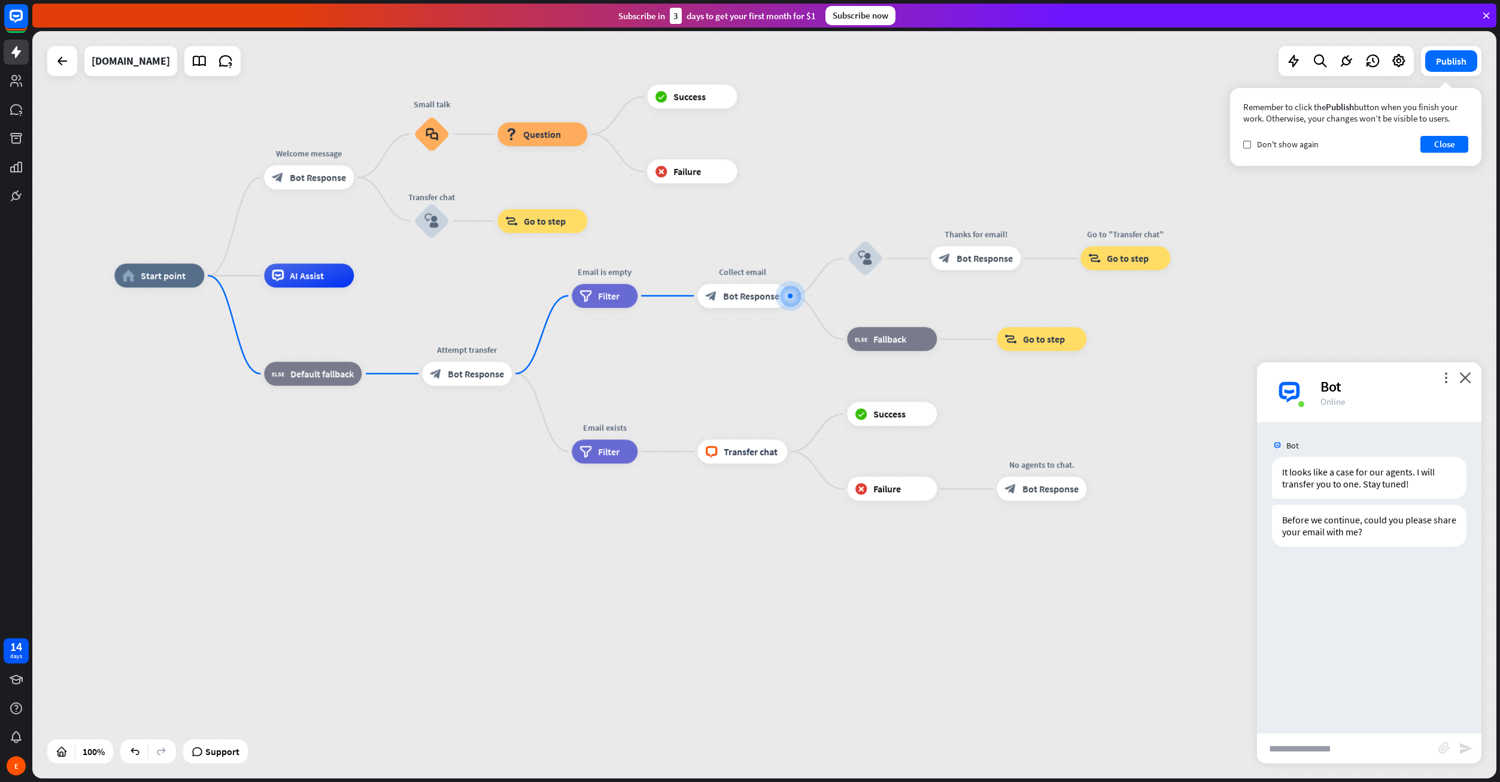
drag, startPoint x: 992, startPoint y: 470, endPoint x: 1206, endPoint y: 369, distance: 236.7
click at [1206, 369] on div "home_2 Start point Welcome message block_bot_response Bot Response Small talk b…" at bounding box center [846, 648] width 1464 height 747
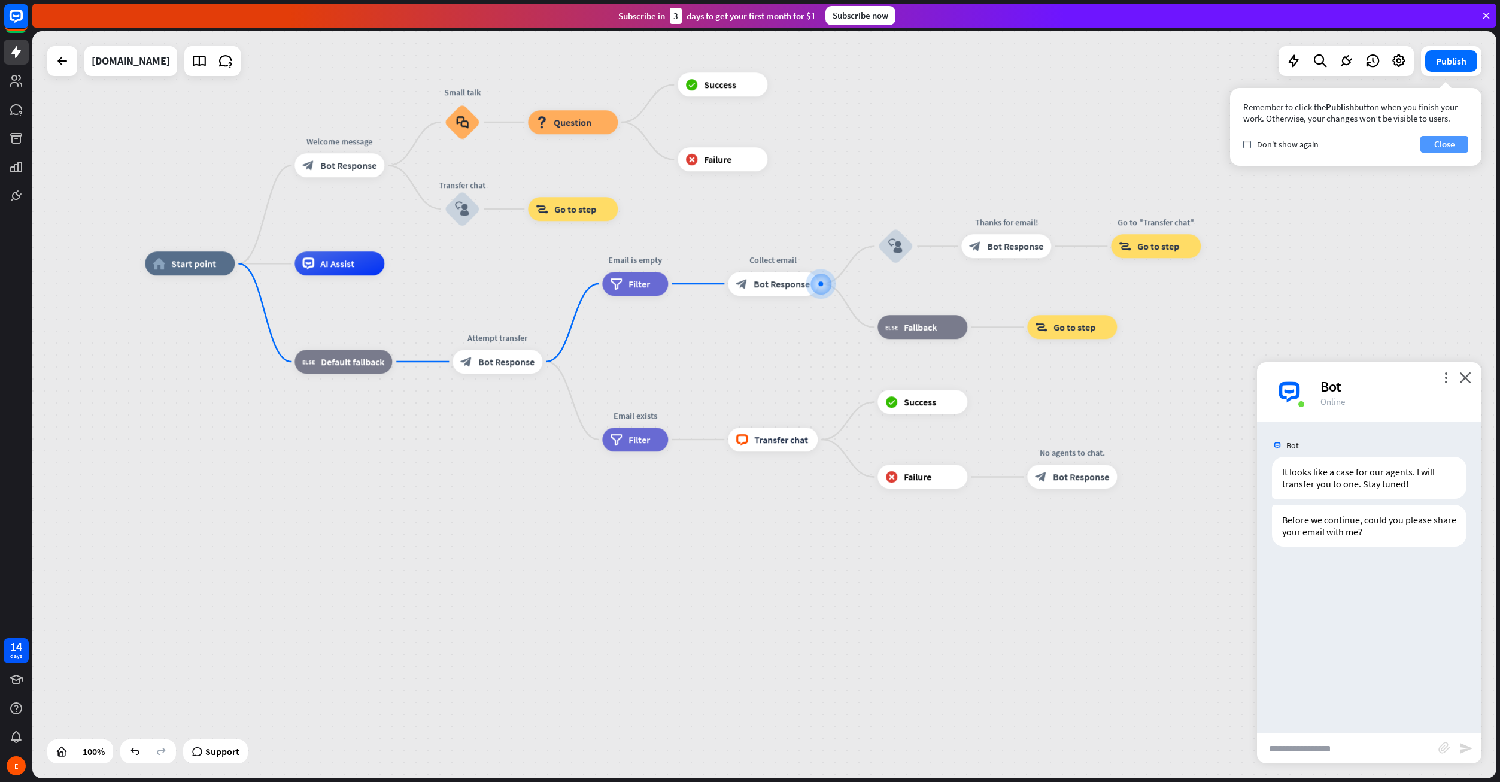
click at [1443, 144] on button "Close" at bounding box center [1444, 144] width 48 height 17
drag, startPoint x: 1282, startPoint y: 470, endPoint x: 1408, endPoint y: 485, distance: 127.1
click at [1408, 485] on div "It looks like a case for our agents. I will transfer you to one. Stay tuned!" at bounding box center [1369, 478] width 195 height 42
copy div "It looks like a case for our agents. I will transfer you to one. Stay tuned!"
click at [1328, 523] on div "Before we continue, could you please share your email with me?" at bounding box center [1369, 526] width 195 height 42
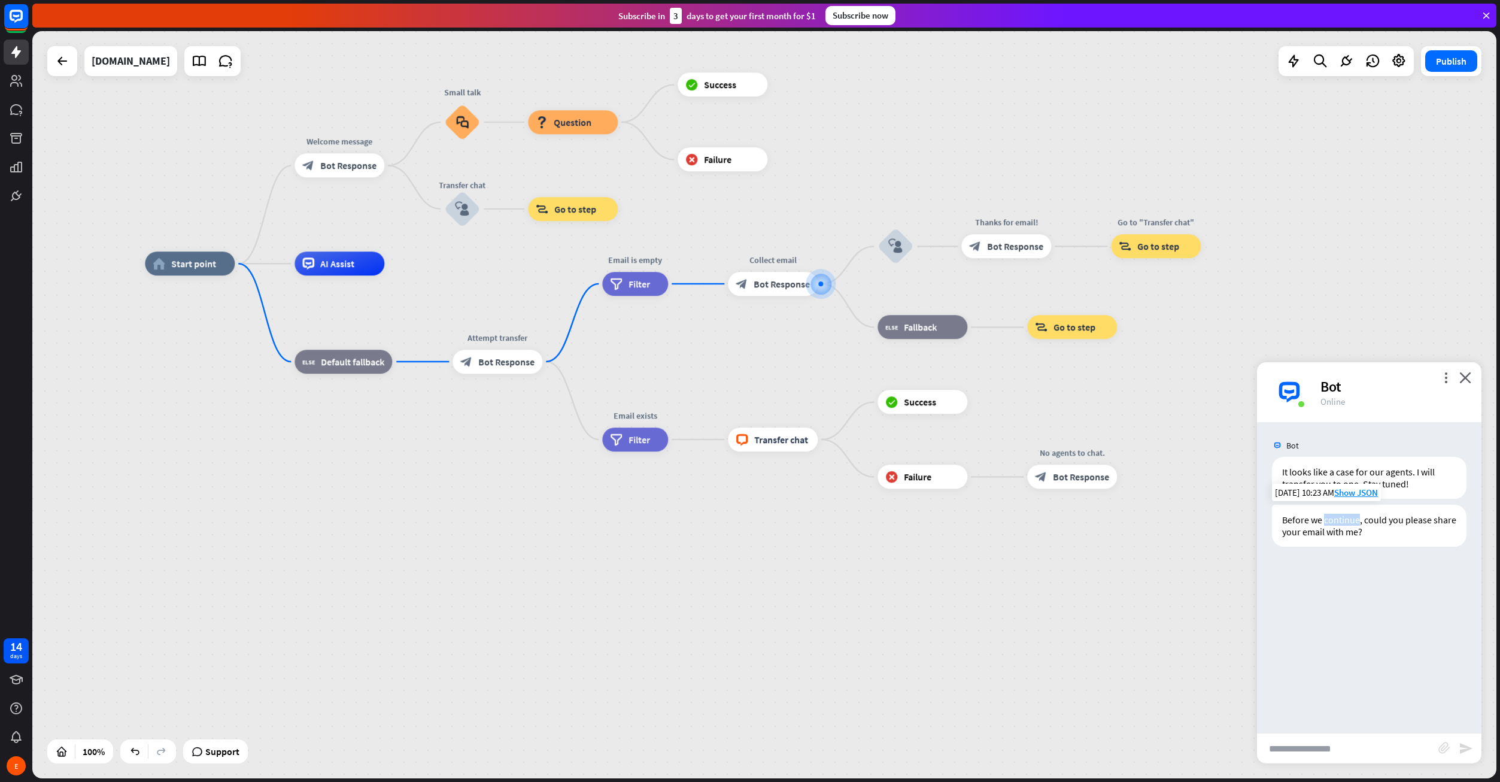
click at [1328, 523] on div "Before we continue, could you please share your email with me?" at bounding box center [1369, 526] width 195 height 42
copy div "Before we continue, could you please share your email with me?"
click at [800, 259] on icon "more_horiz" at bounding box center [798, 257] width 10 height 9
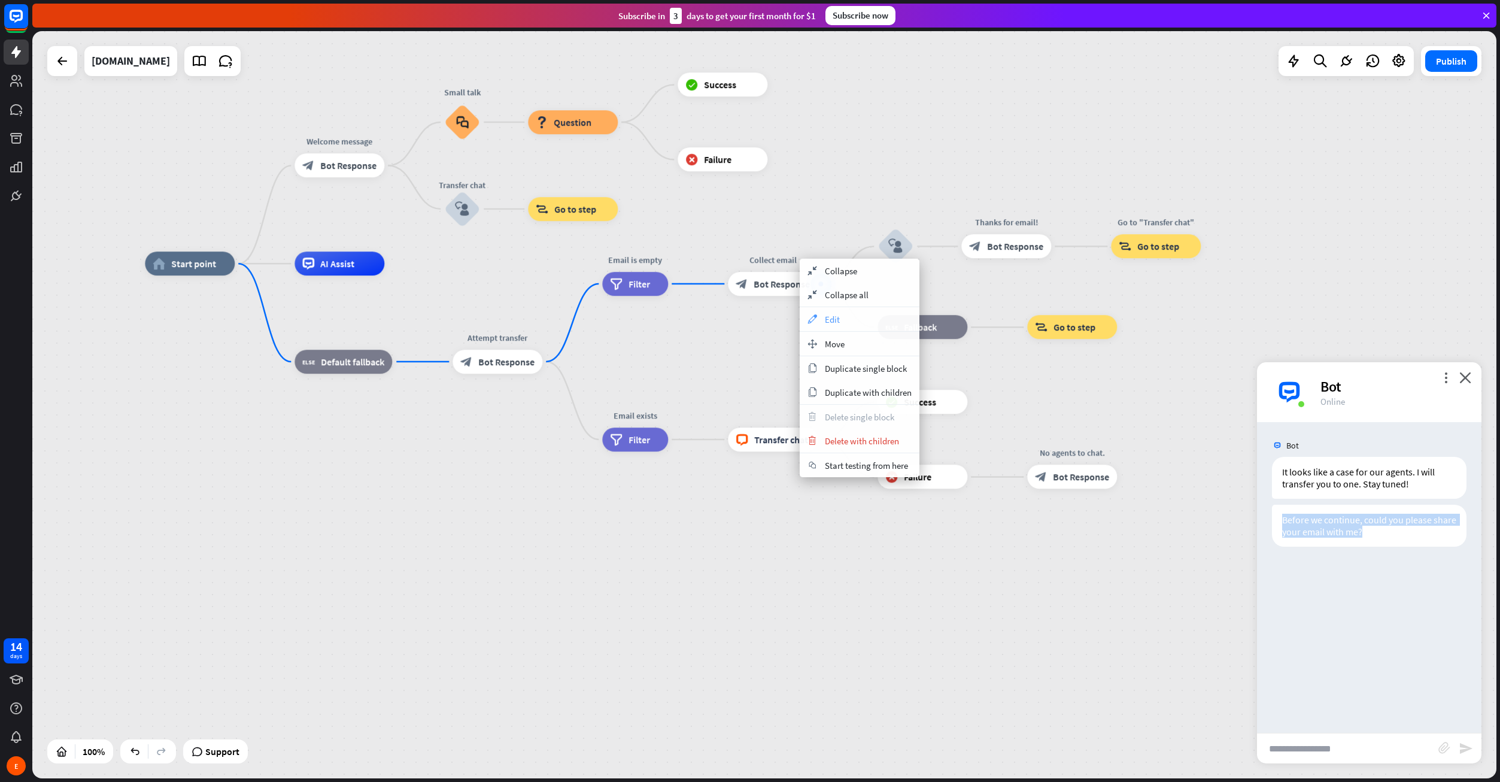
click at [821, 319] on div "appearance Edit" at bounding box center [860, 319] width 120 height 24
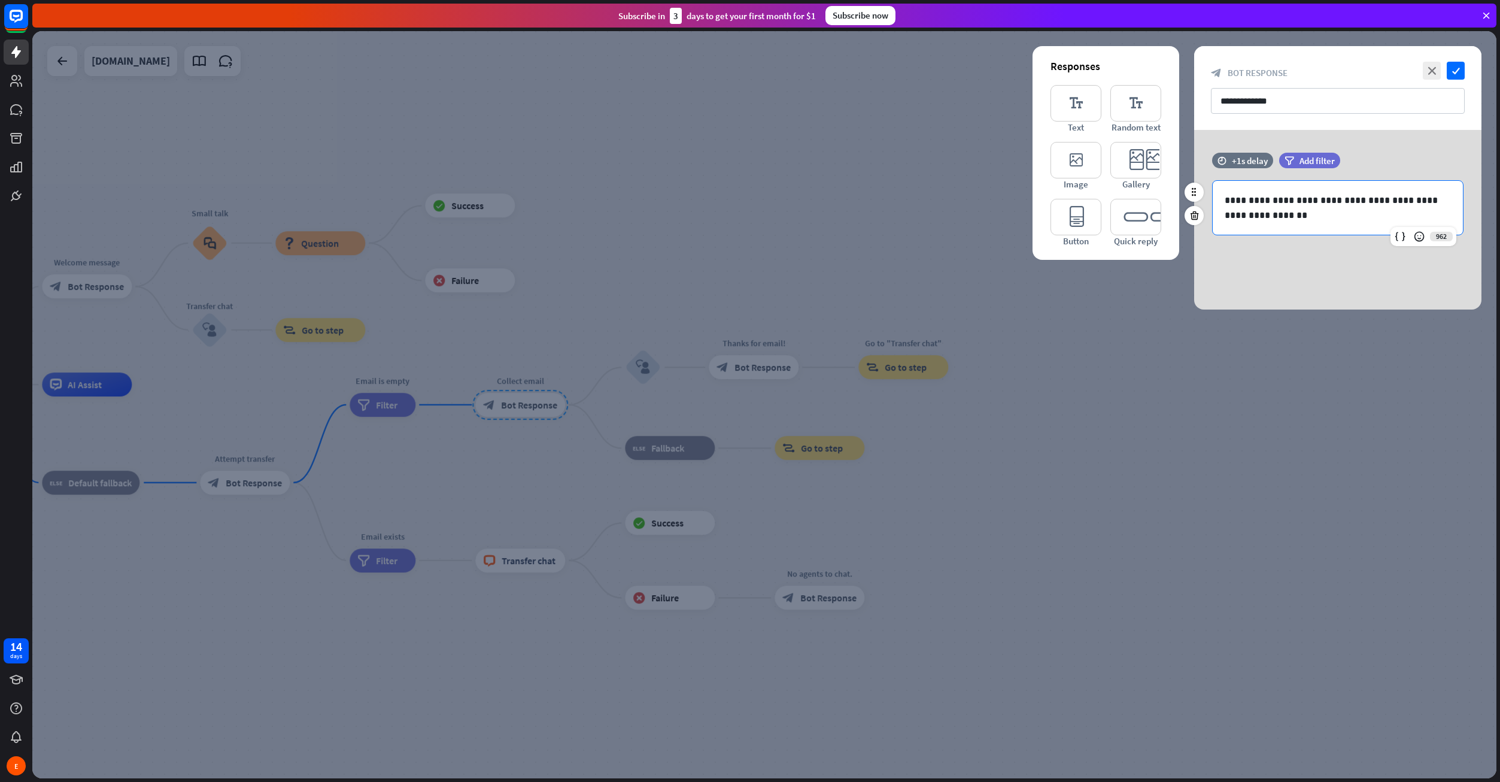
click at [1294, 210] on p "**********" at bounding box center [1338, 208] width 226 height 30
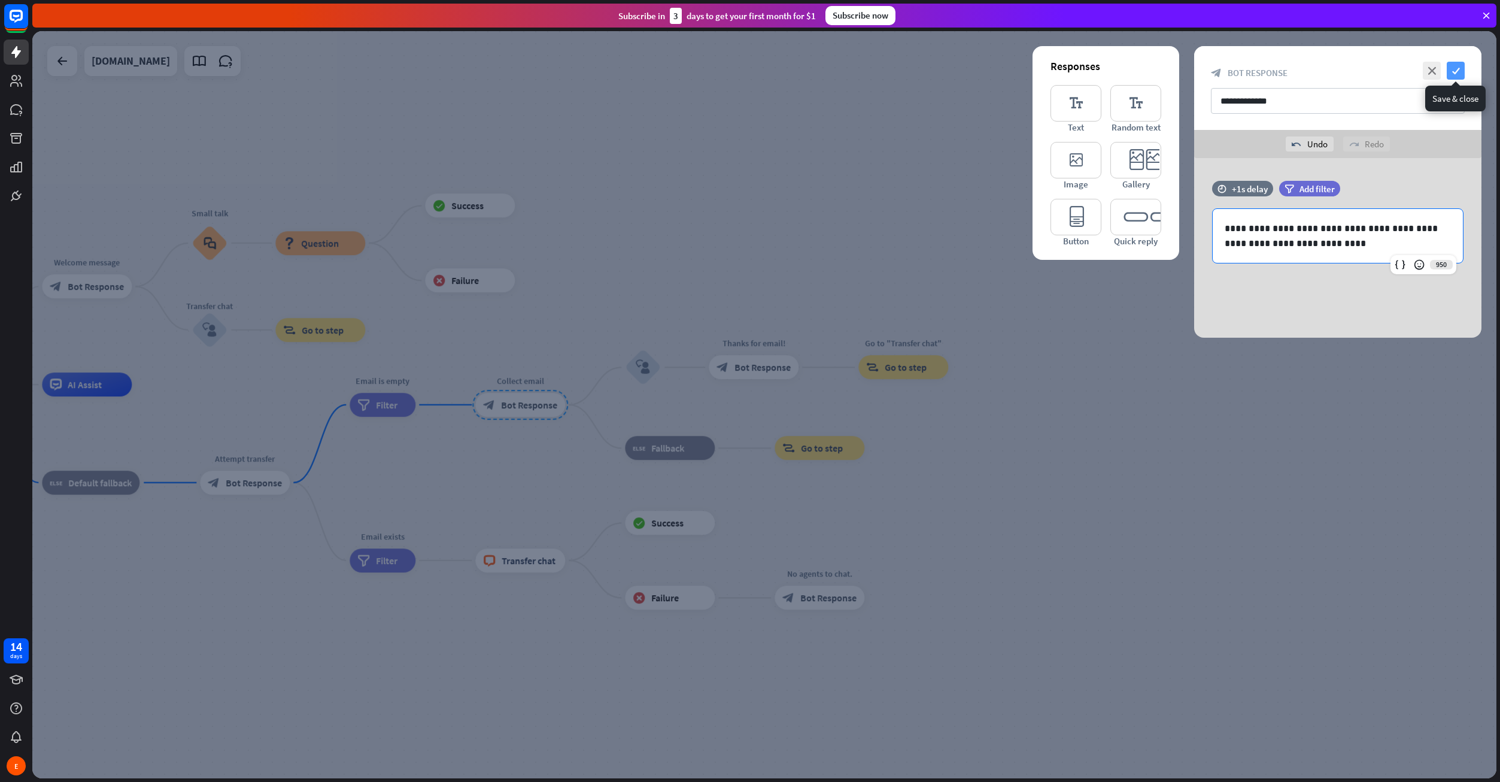
click at [1453, 69] on icon "check" at bounding box center [1456, 71] width 18 height 18
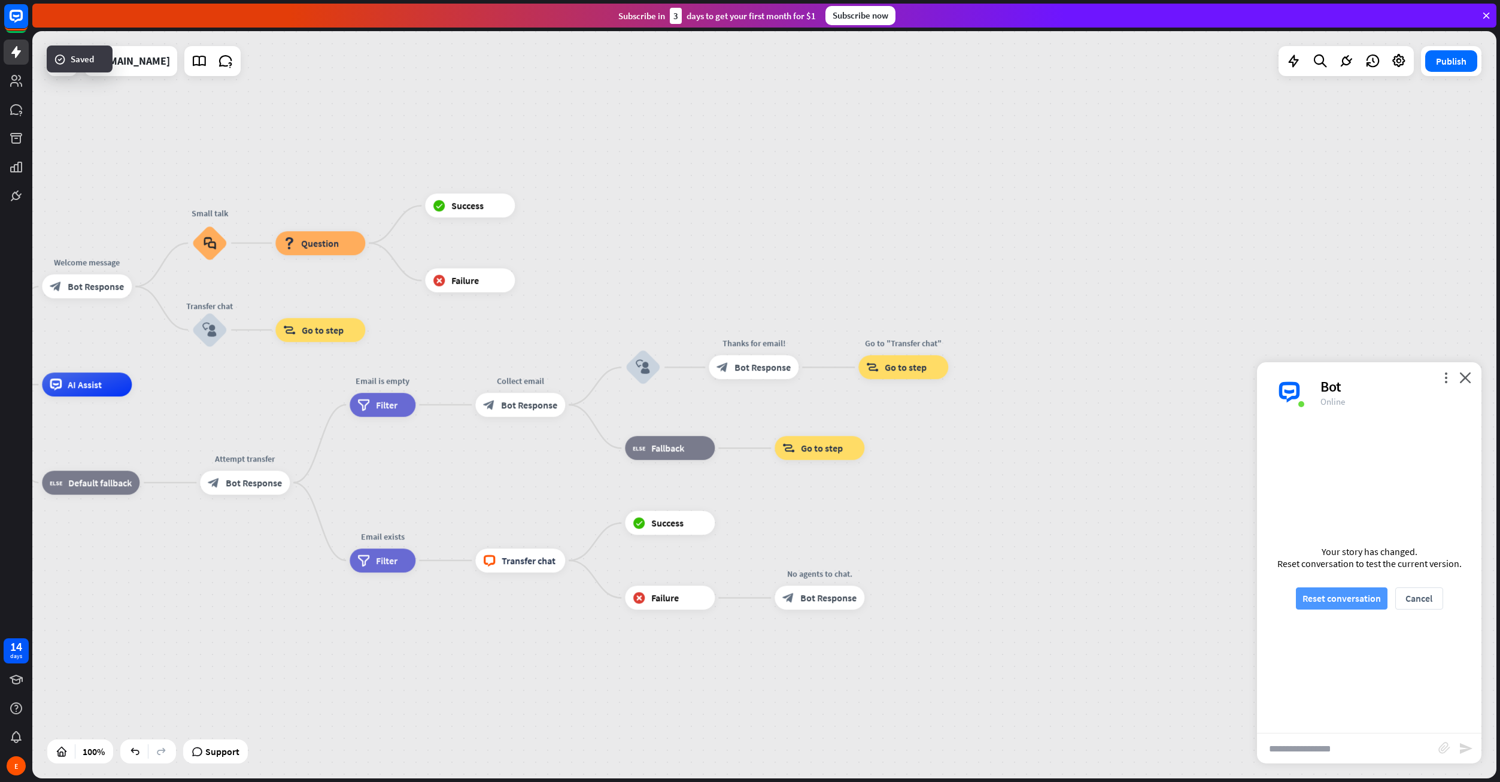
click at [1336, 599] on button "Reset conversation" at bounding box center [1342, 598] width 92 height 22
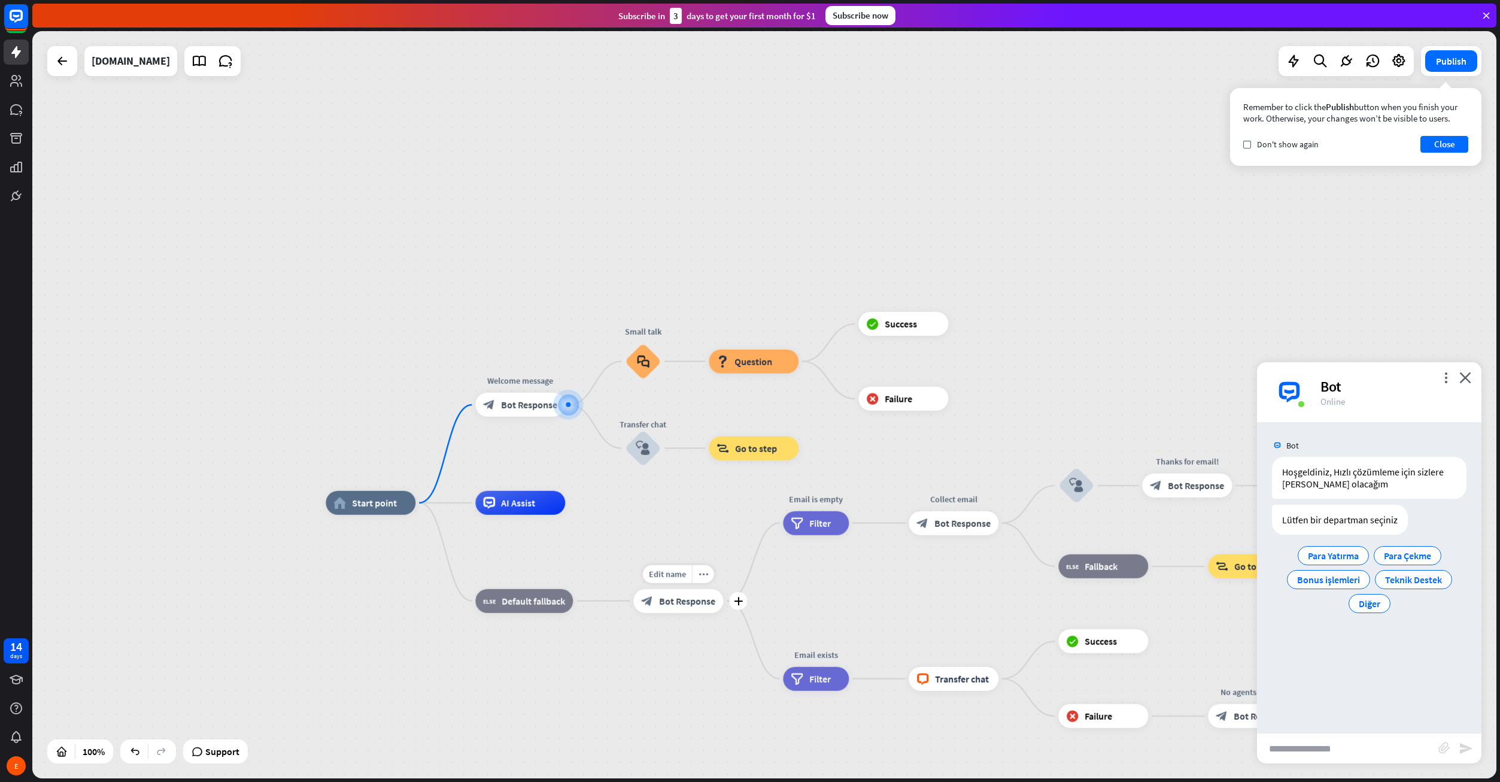
click at [696, 608] on div "block_bot_response Bot Response" at bounding box center [678, 601] width 90 height 24
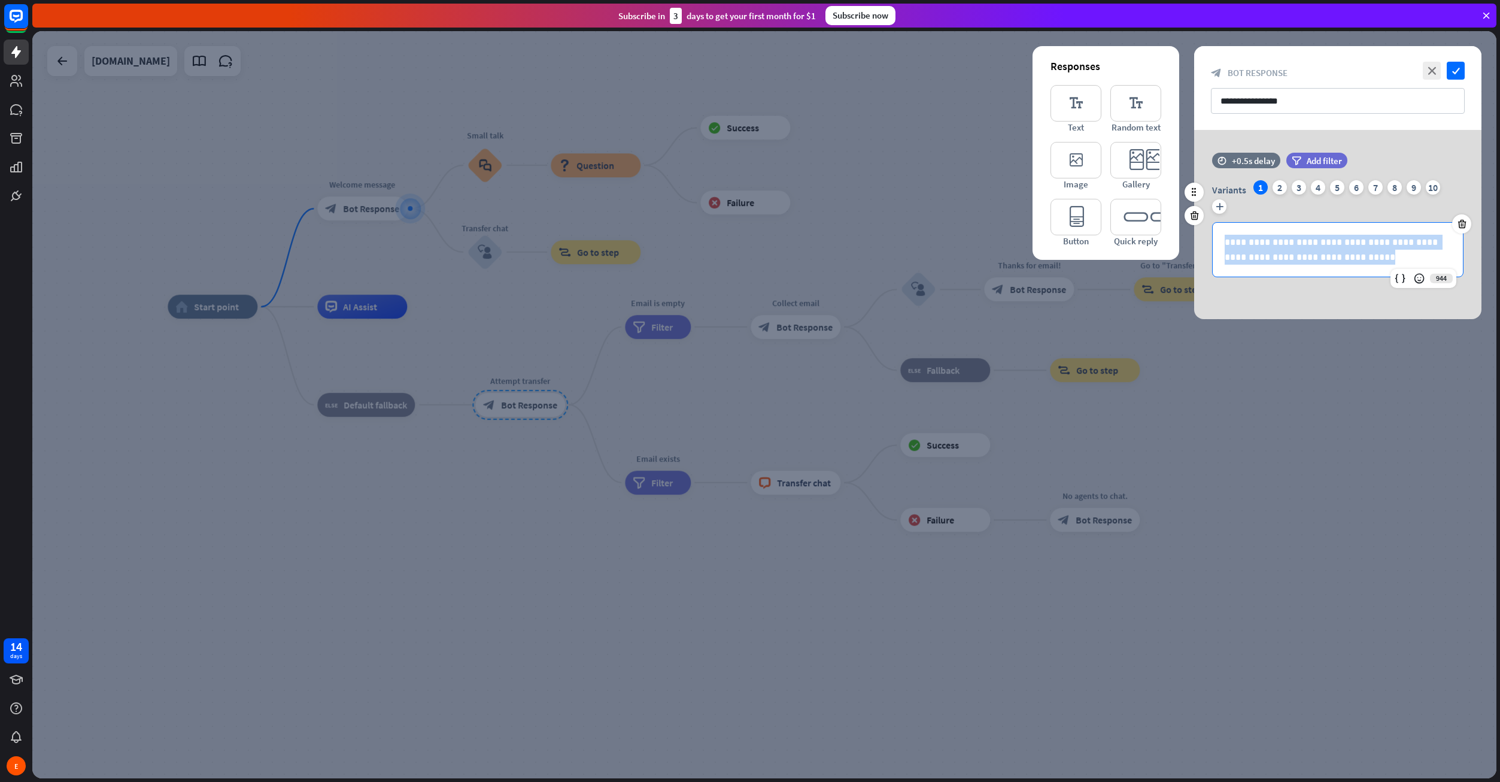
drag, startPoint x: 1320, startPoint y: 256, endPoint x: 1224, endPoint y: 238, distance: 97.9
click at [1224, 238] on div "**********" at bounding box center [1338, 250] width 250 height 54
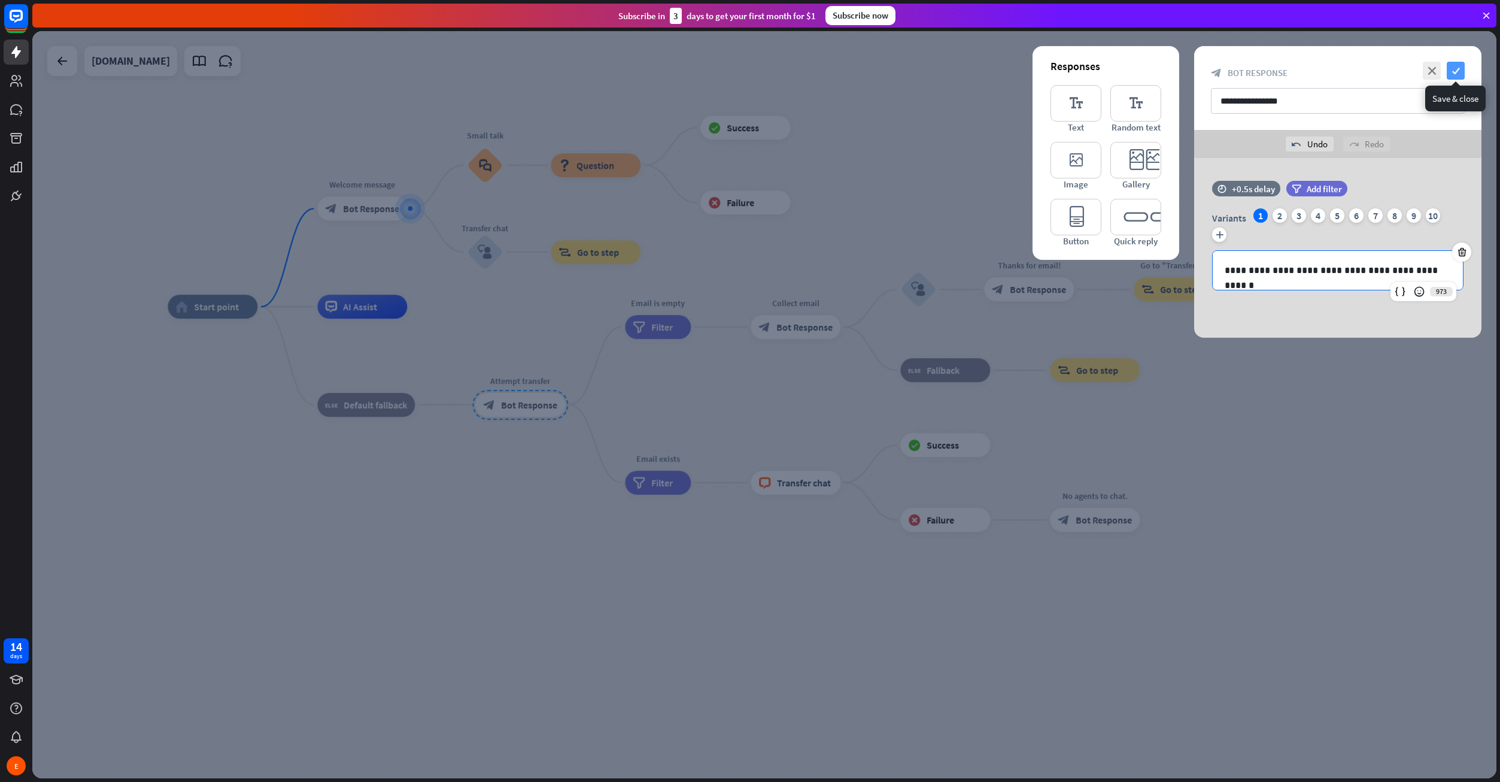
click at [1452, 68] on icon "check" at bounding box center [1456, 71] width 18 height 18
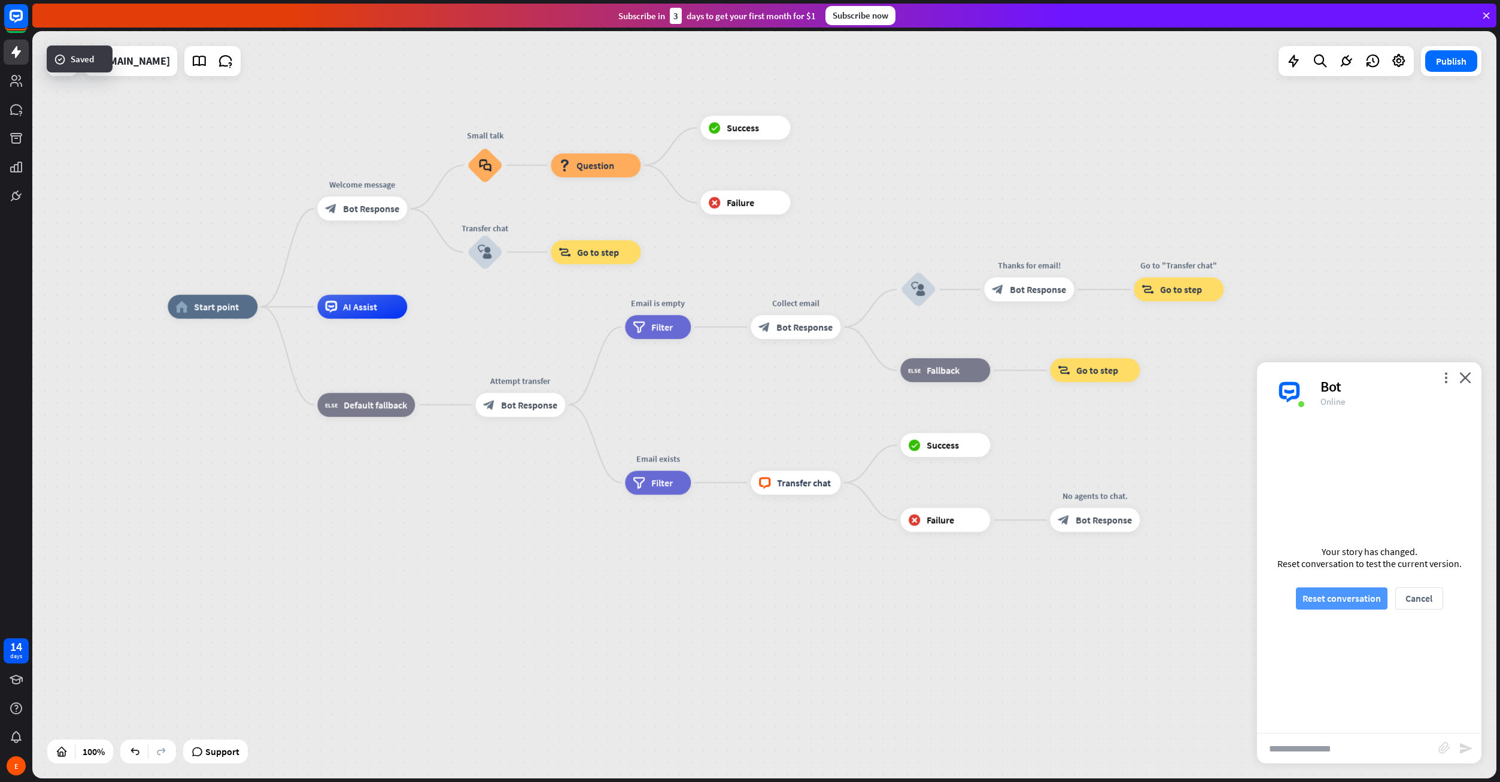
click at [1339, 600] on button "Reset conversation" at bounding box center [1342, 598] width 92 height 22
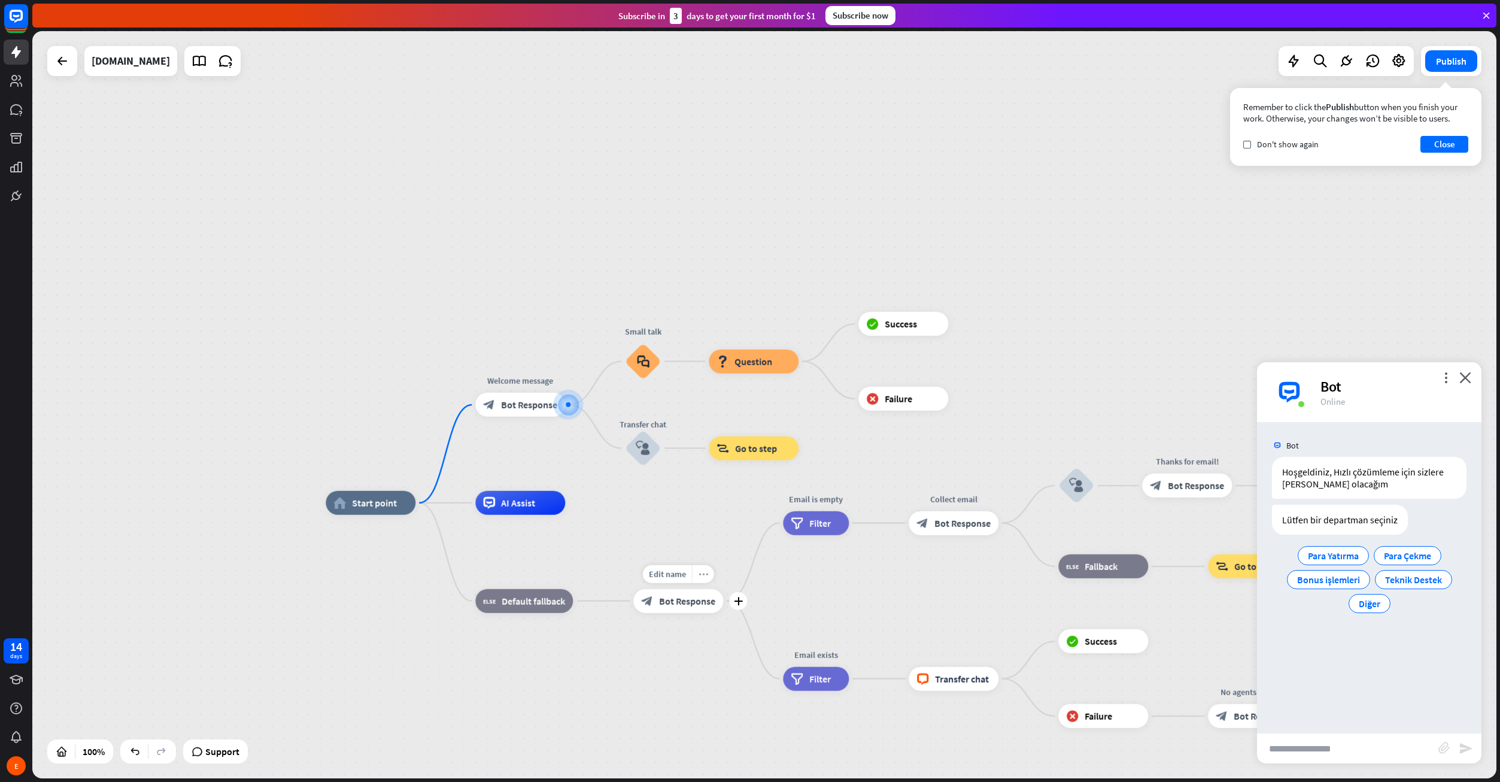
click at [708, 570] on div "more_horiz" at bounding box center [703, 574] width 22 height 18
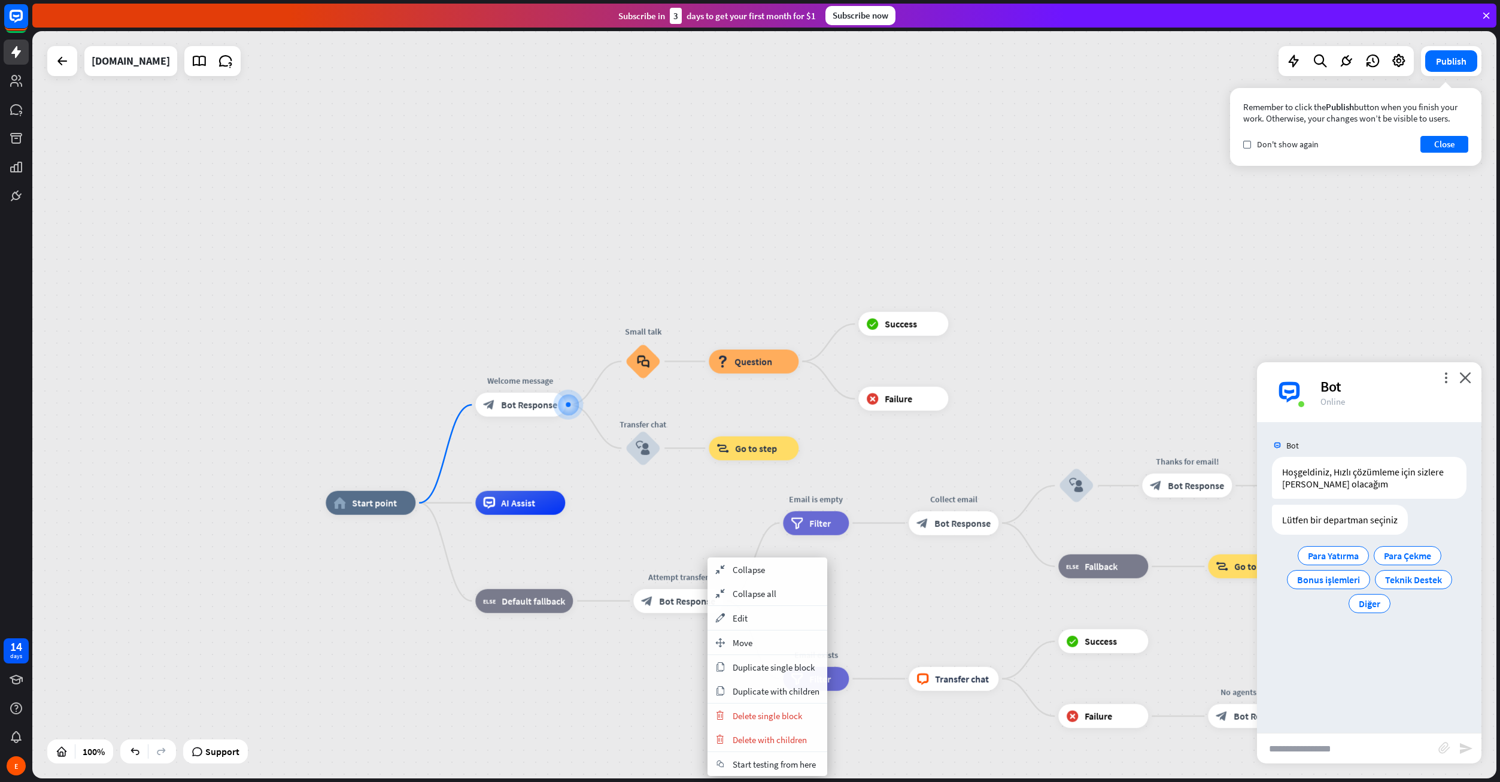
drag, startPoint x: 672, startPoint y: 698, endPoint x: 671, endPoint y: 639, distance: 59.3
click at [1368, 606] on span "Diğer" at bounding box center [1370, 603] width 22 height 12
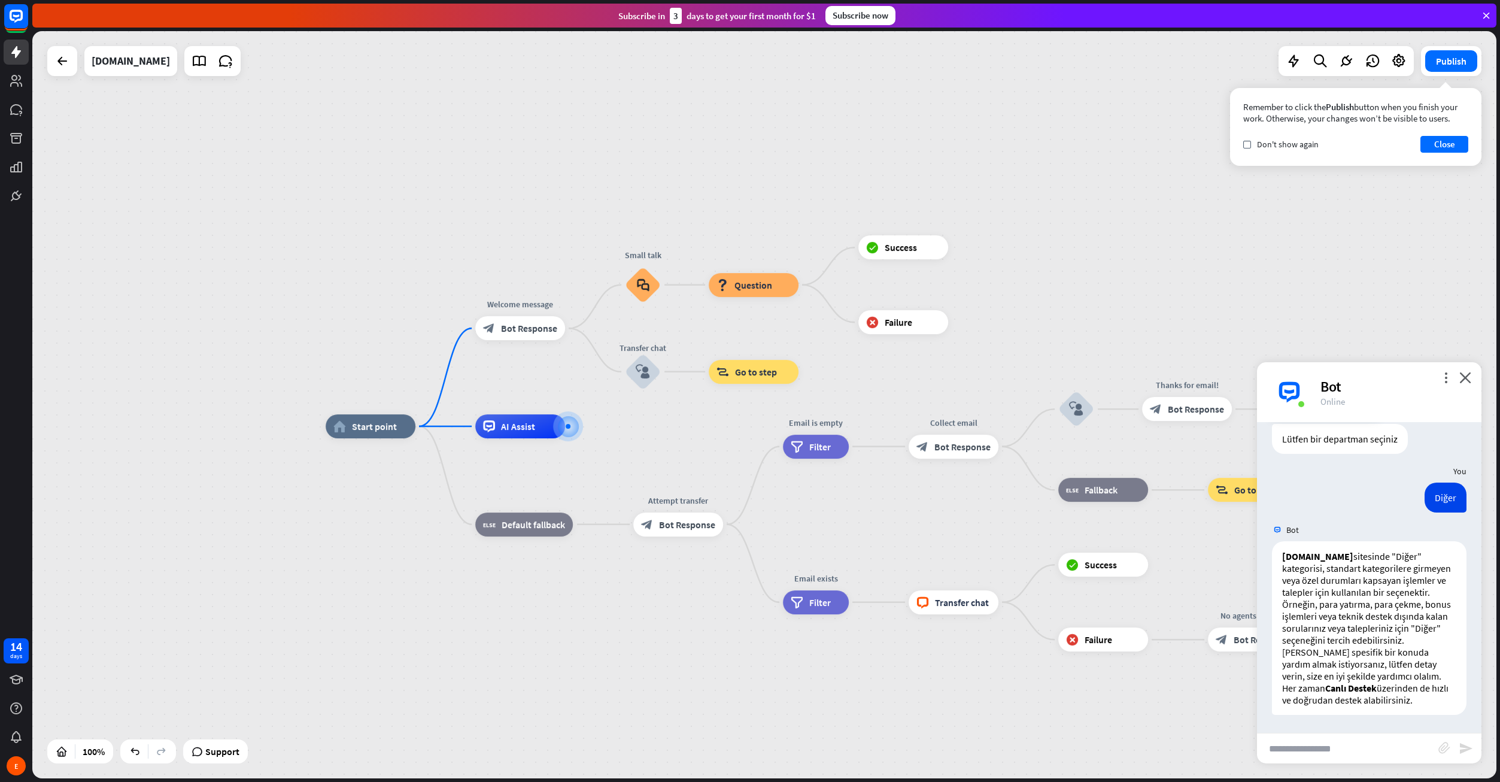
scroll to position [93, 0]
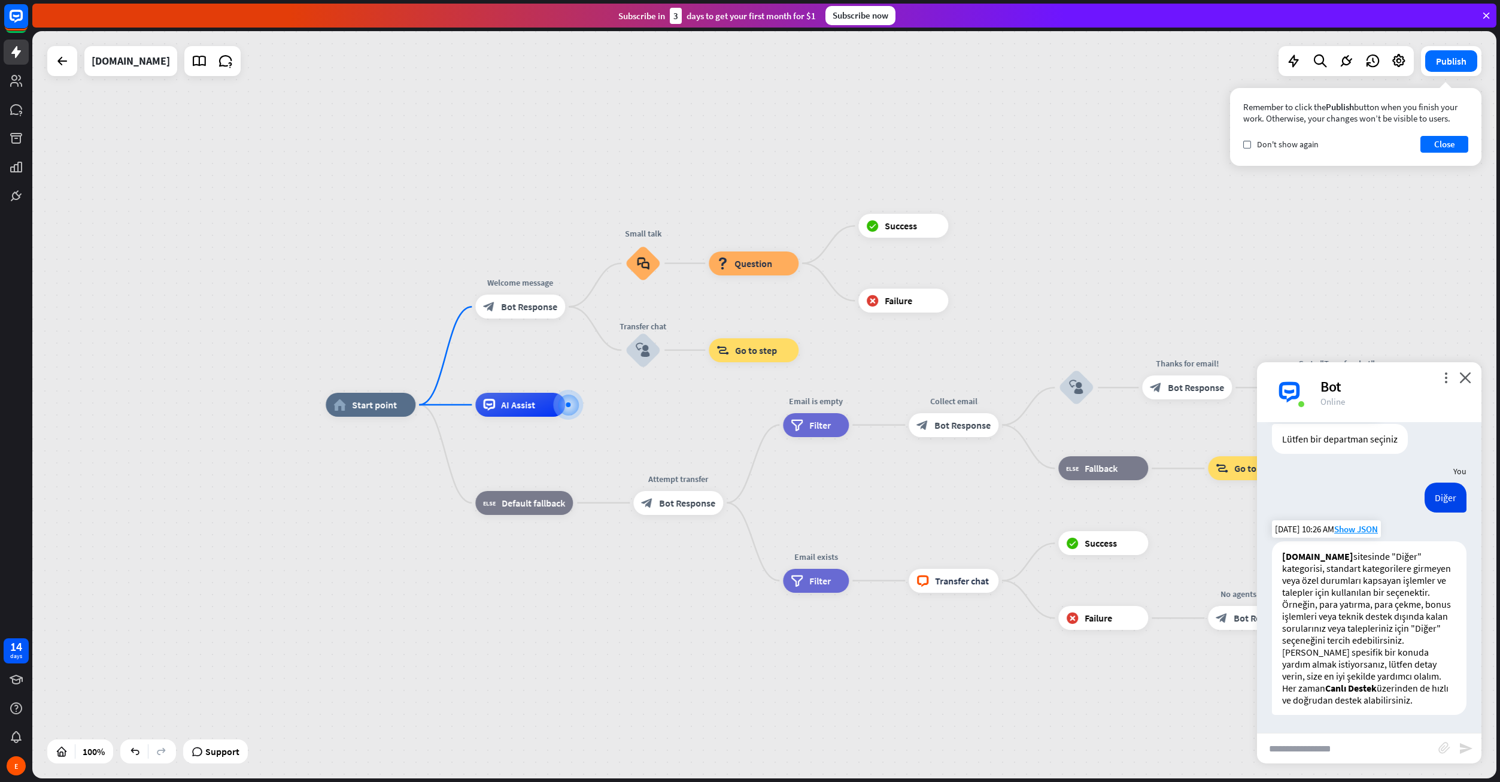
click at [1367, 693] on strong "Canlı Destek" at bounding box center [1350, 688] width 51 height 12
click at [1355, 688] on strong "Canlı Destek" at bounding box center [1350, 688] width 51 height 12
drag, startPoint x: 1328, startPoint y: 686, endPoint x: 1378, endPoint y: 687, distance: 49.7
click at [1377, 687] on strong "Canlı Destek" at bounding box center [1350, 688] width 51 height 12
copy strong "Canlı Destek"
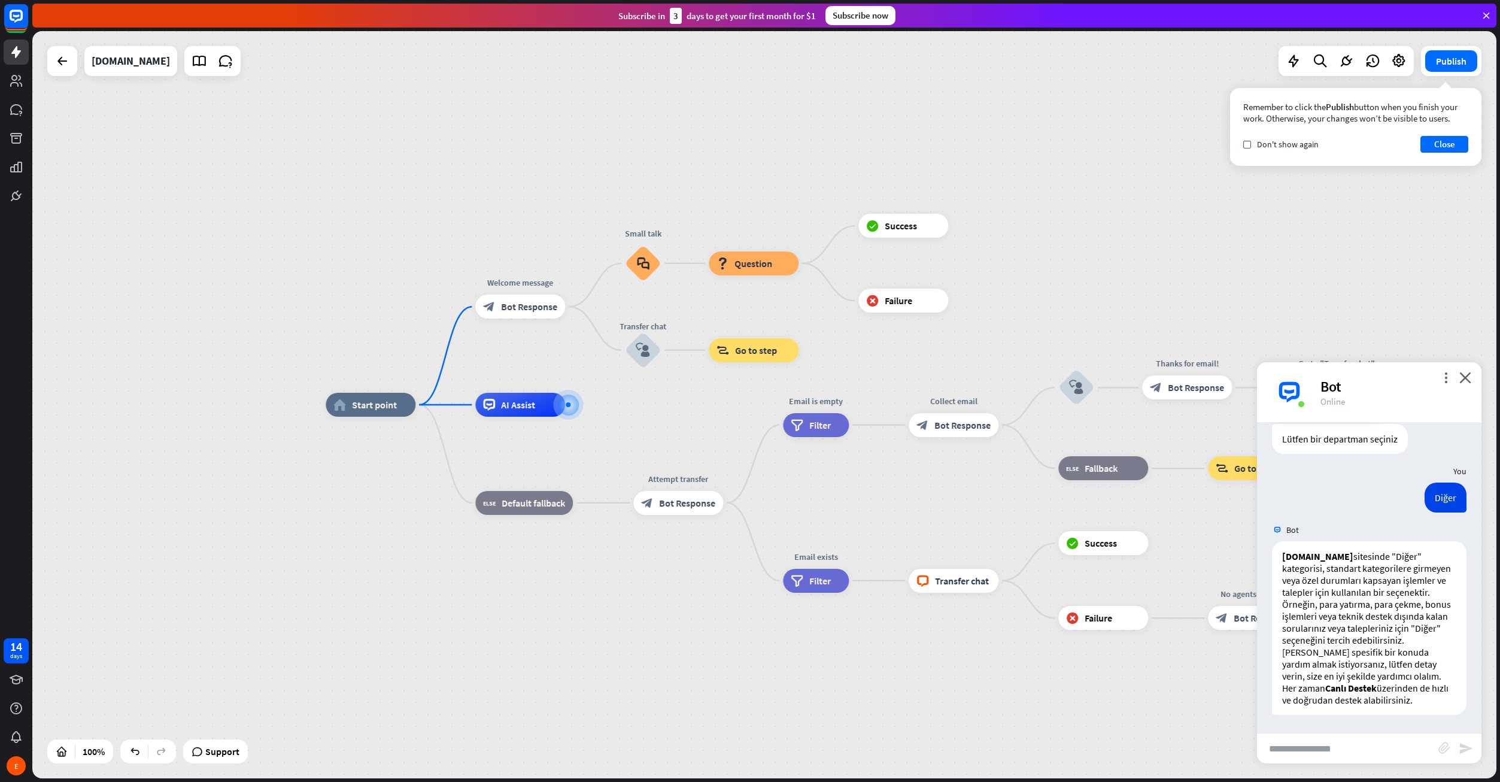
click at [1329, 745] on input "text" at bounding box center [1347, 748] width 181 height 30
paste input "**********"
type input "**********"
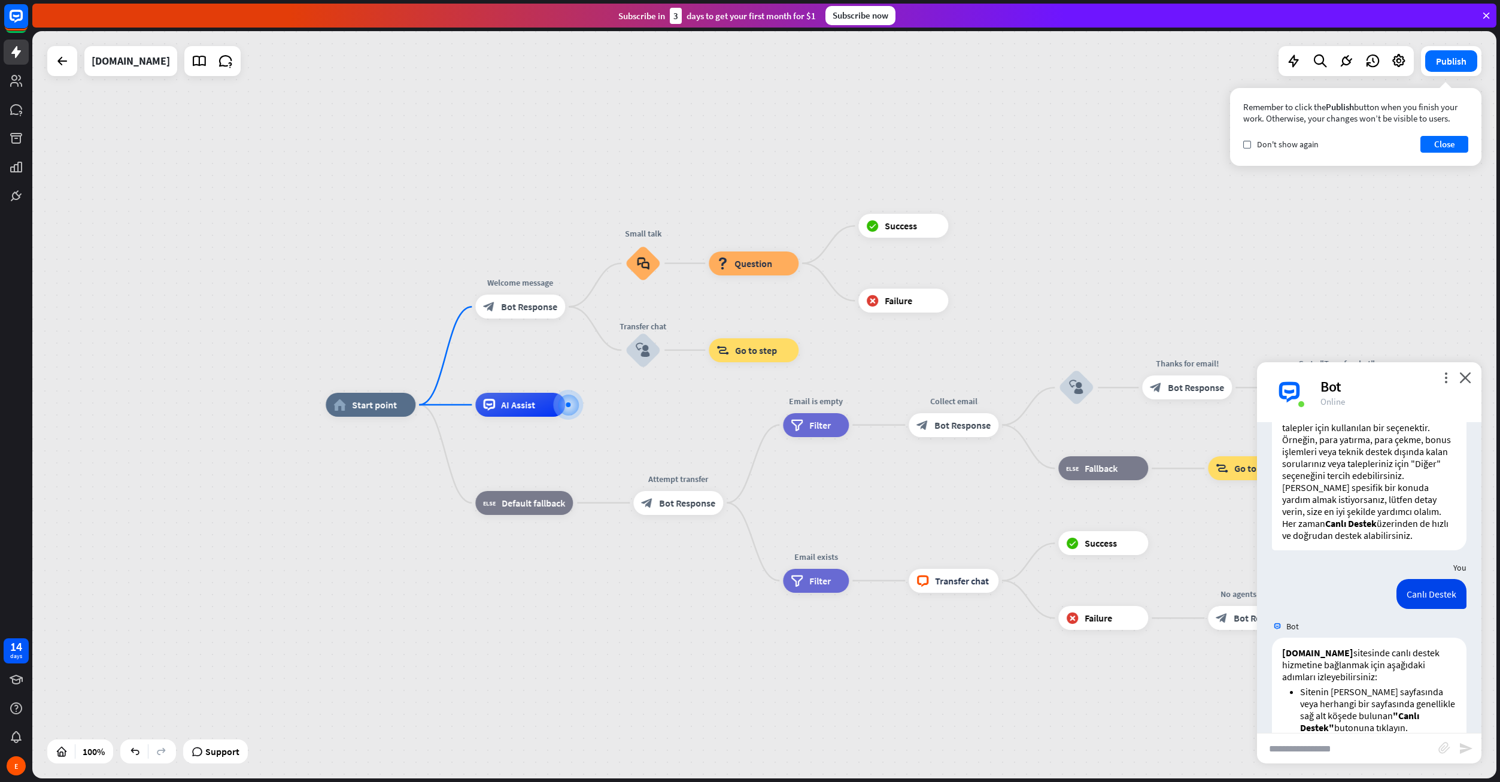
scroll to position [426, 0]
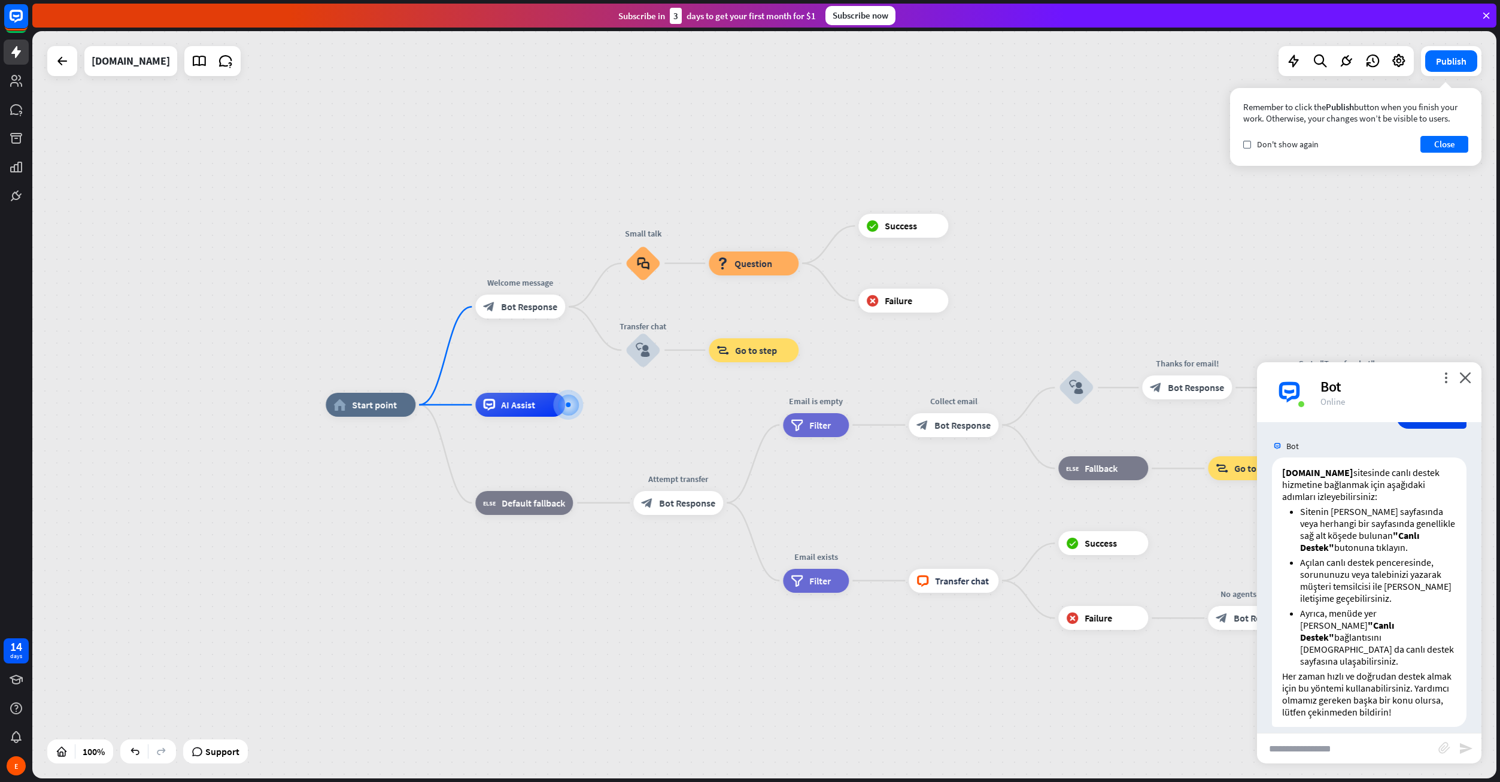
click at [1331, 742] on input "text" at bounding box center [1347, 748] width 181 height 30
type input "**********"
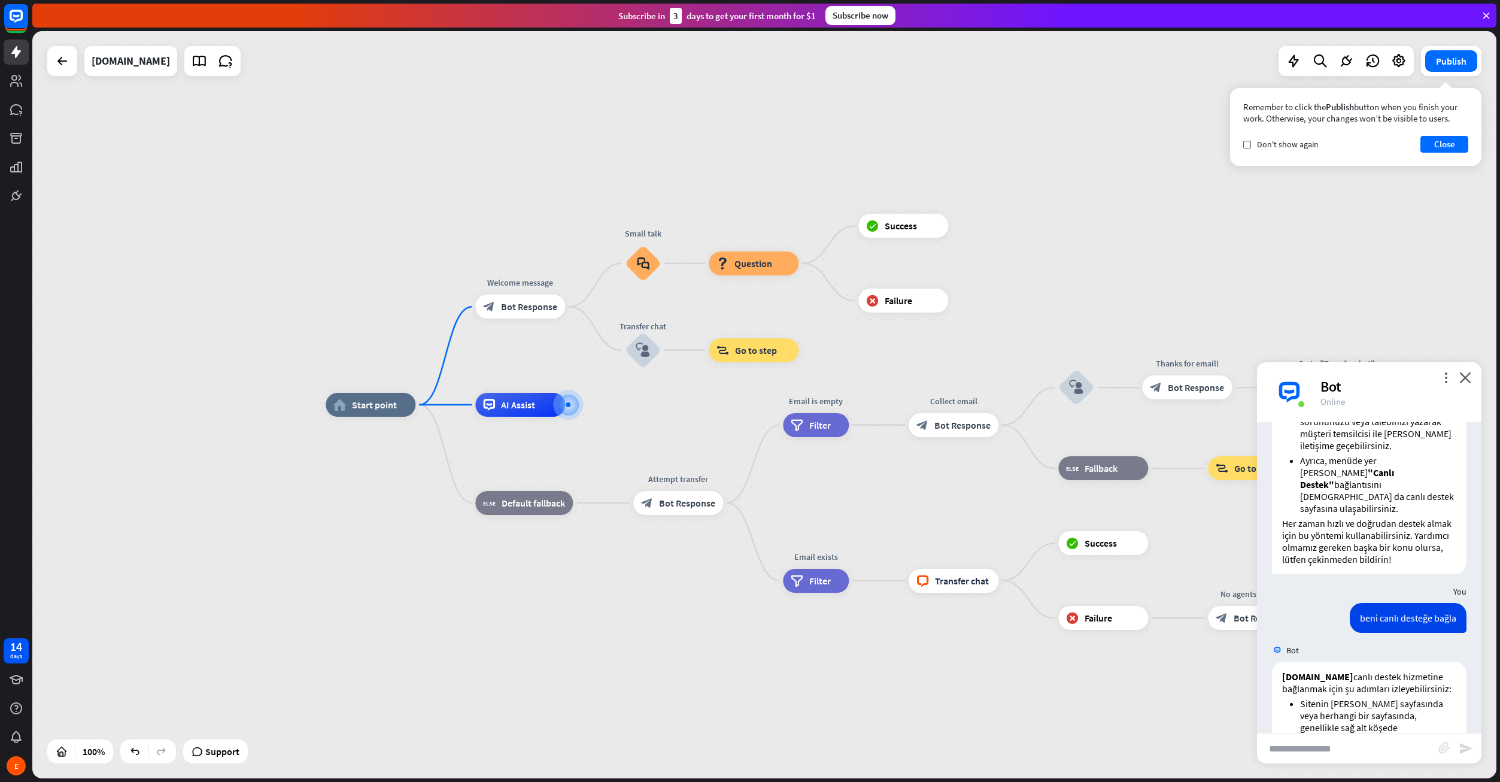
scroll to position [758, 0]
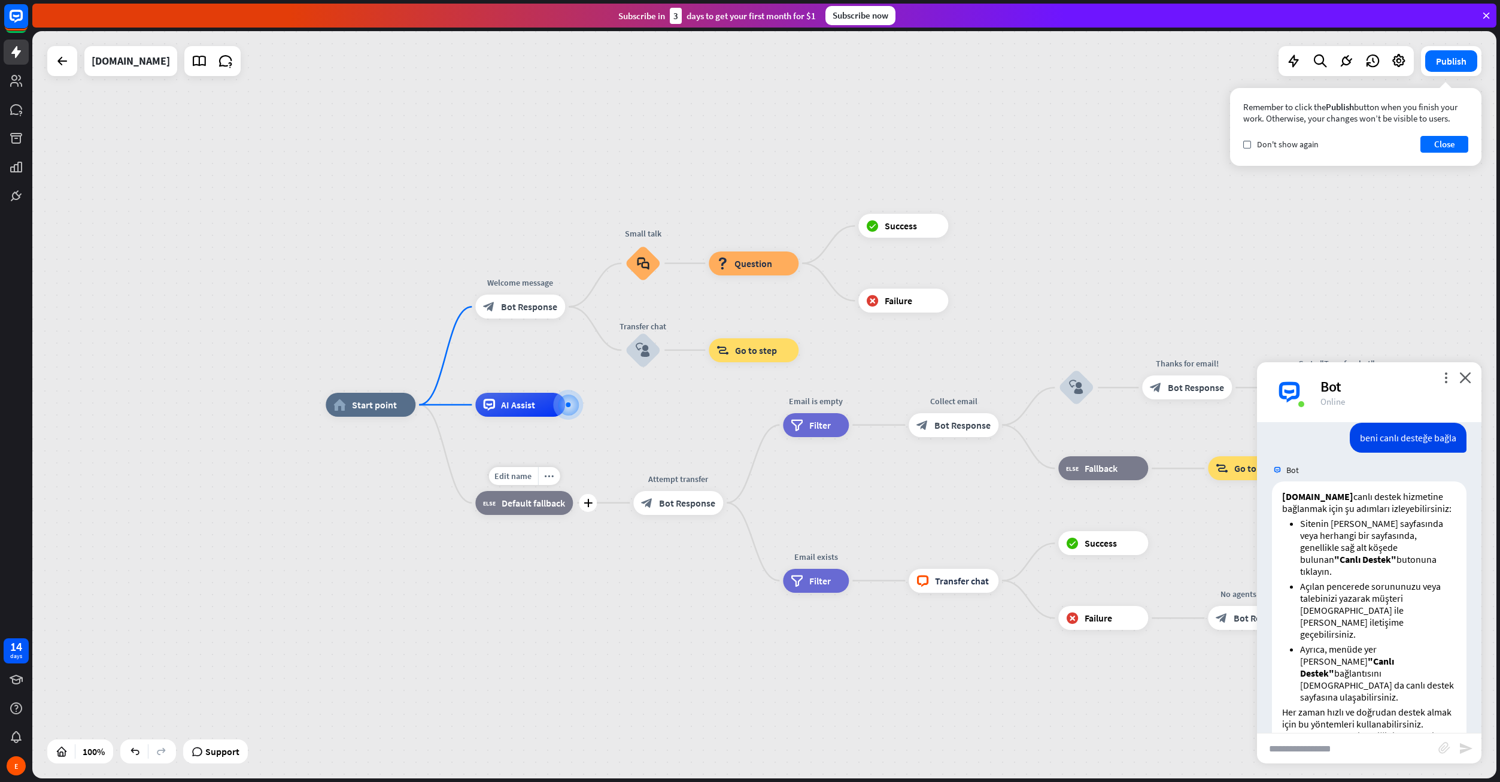
click at [550, 512] on div "block_fallback Default fallback" at bounding box center [524, 503] width 98 height 24
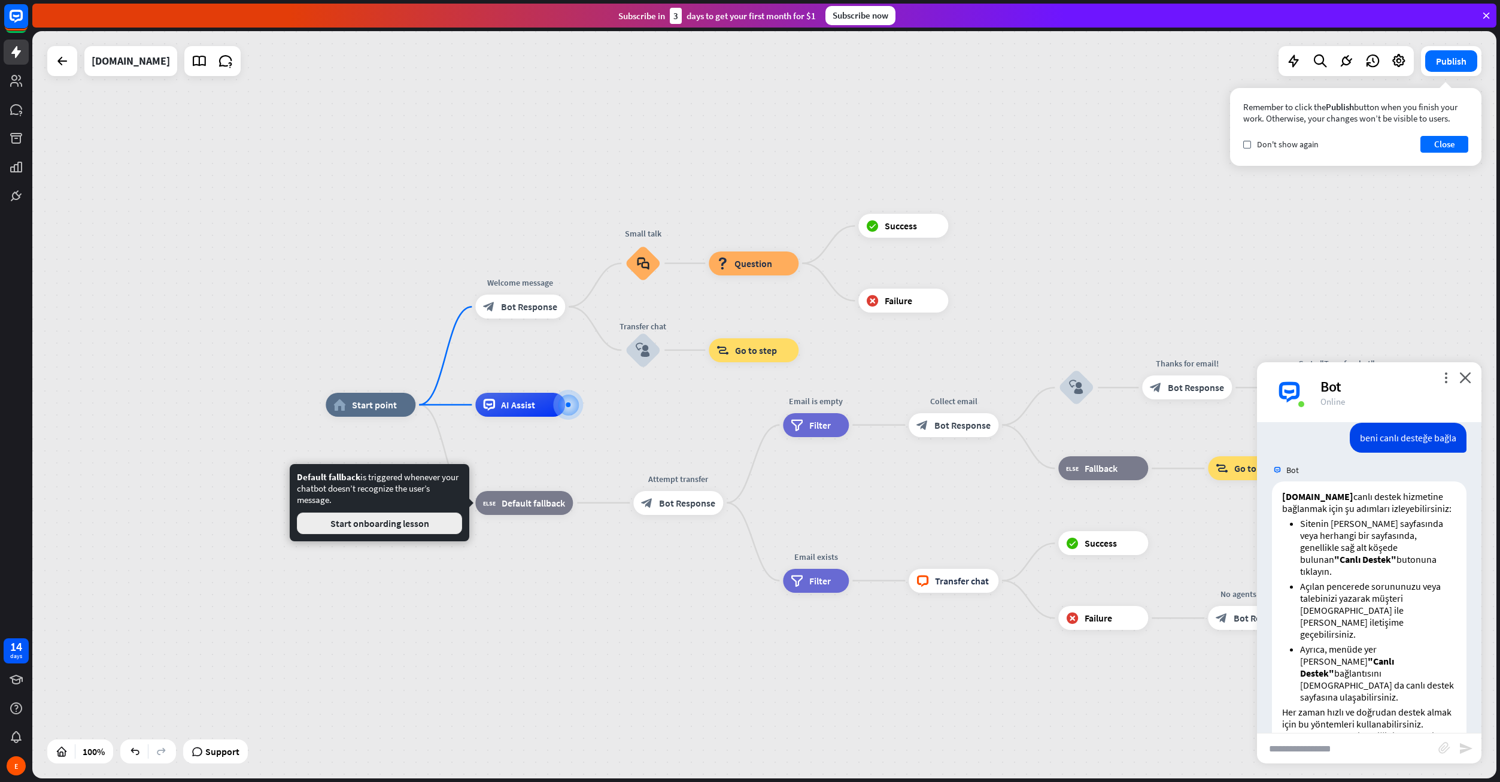
click at [429, 521] on button "Start onboarding lesson" at bounding box center [379, 523] width 165 height 22
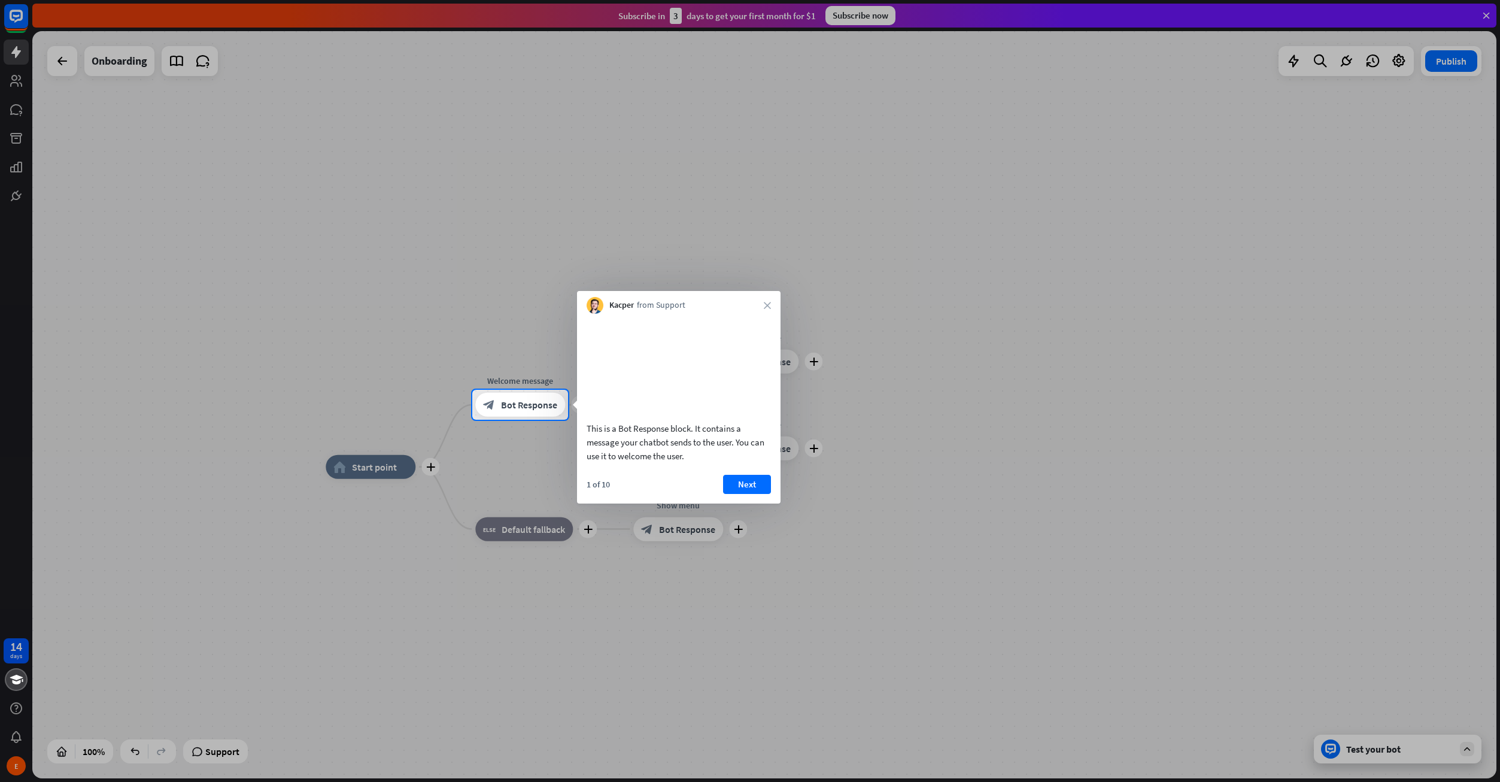
click at [895, 502] on div at bounding box center [750, 601] width 1500 height 362
click at [766, 309] on div "Kacper from Support close" at bounding box center [679, 302] width 204 height 23
click at [767, 302] on icon "close" at bounding box center [767, 305] width 7 height 7
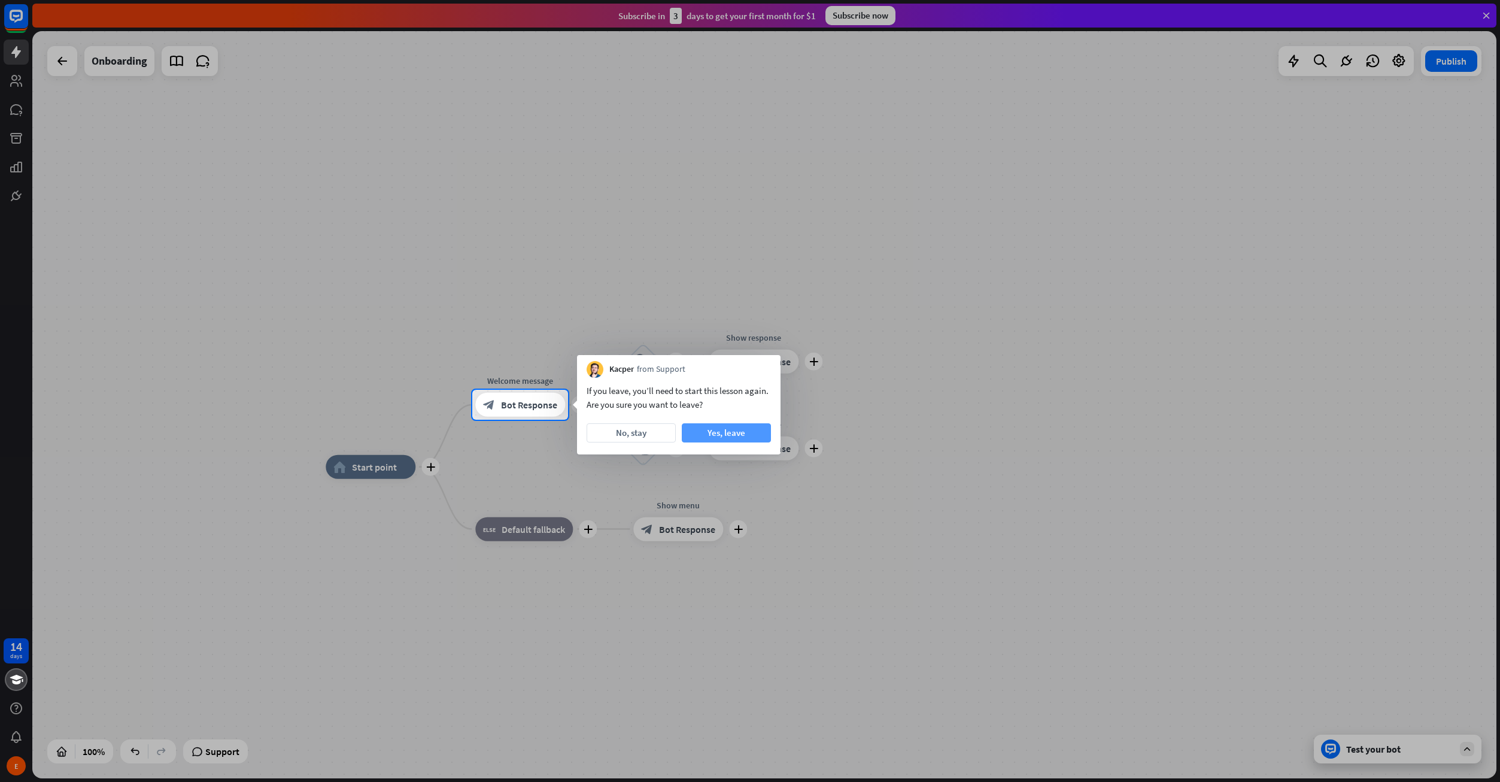
click at [705, 432] on button "Yes, leave" at bounding box center [726, 432] width 89 height 19
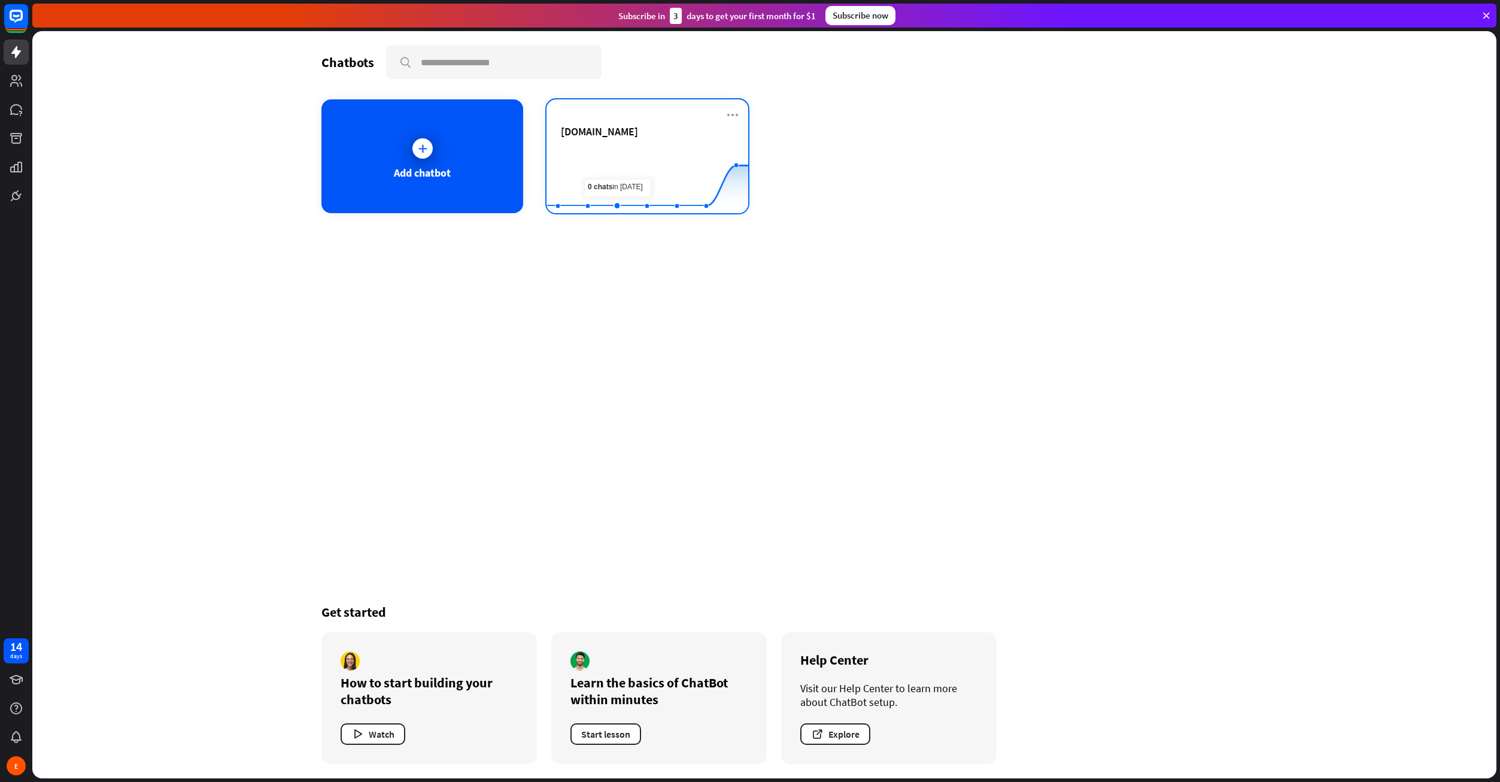
click at [630, 151] on rect at bounding box center [647, 183] width 202 height 75
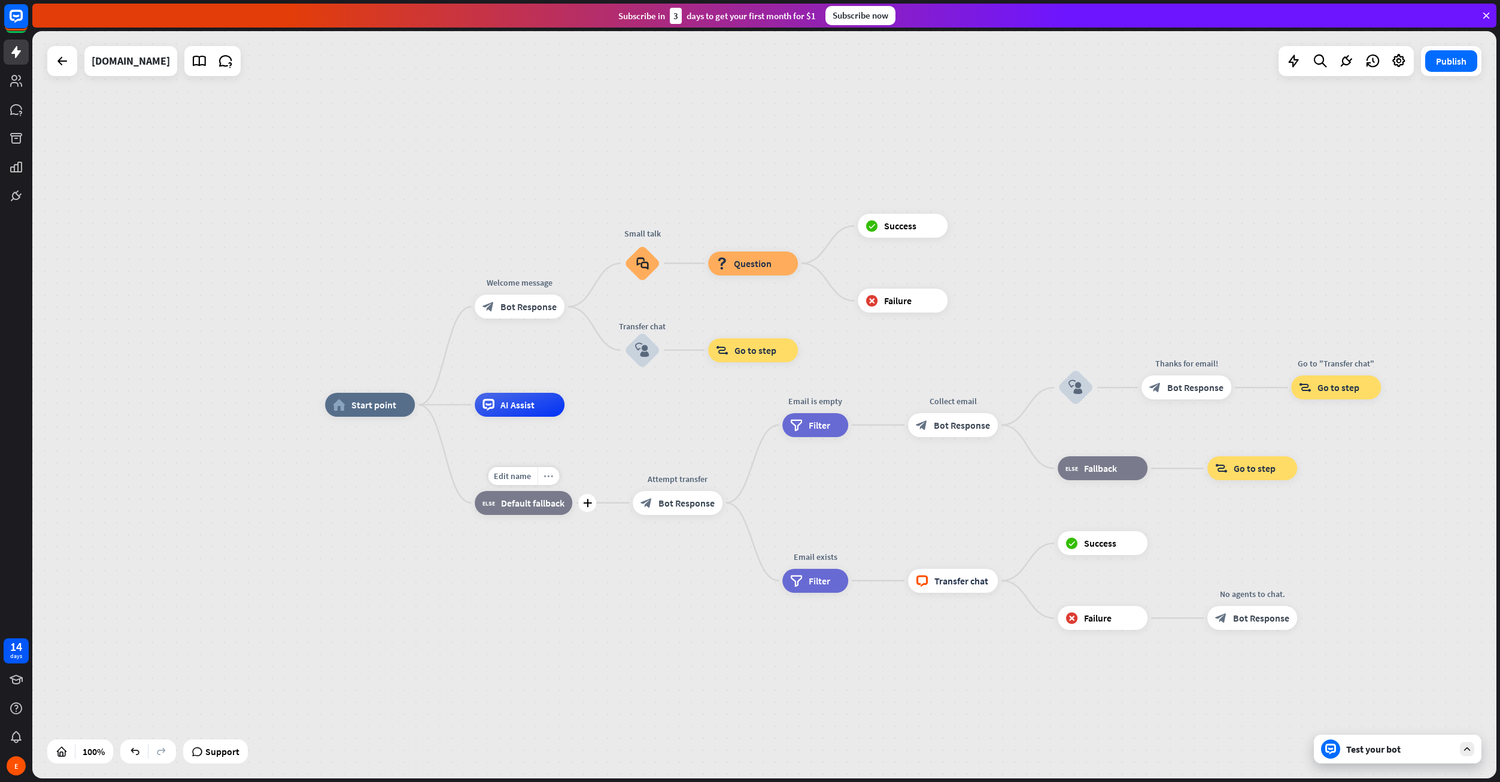
click at [550, 477] on icon "more_horiz" at bounding box center [548, 475] width 10 height 9
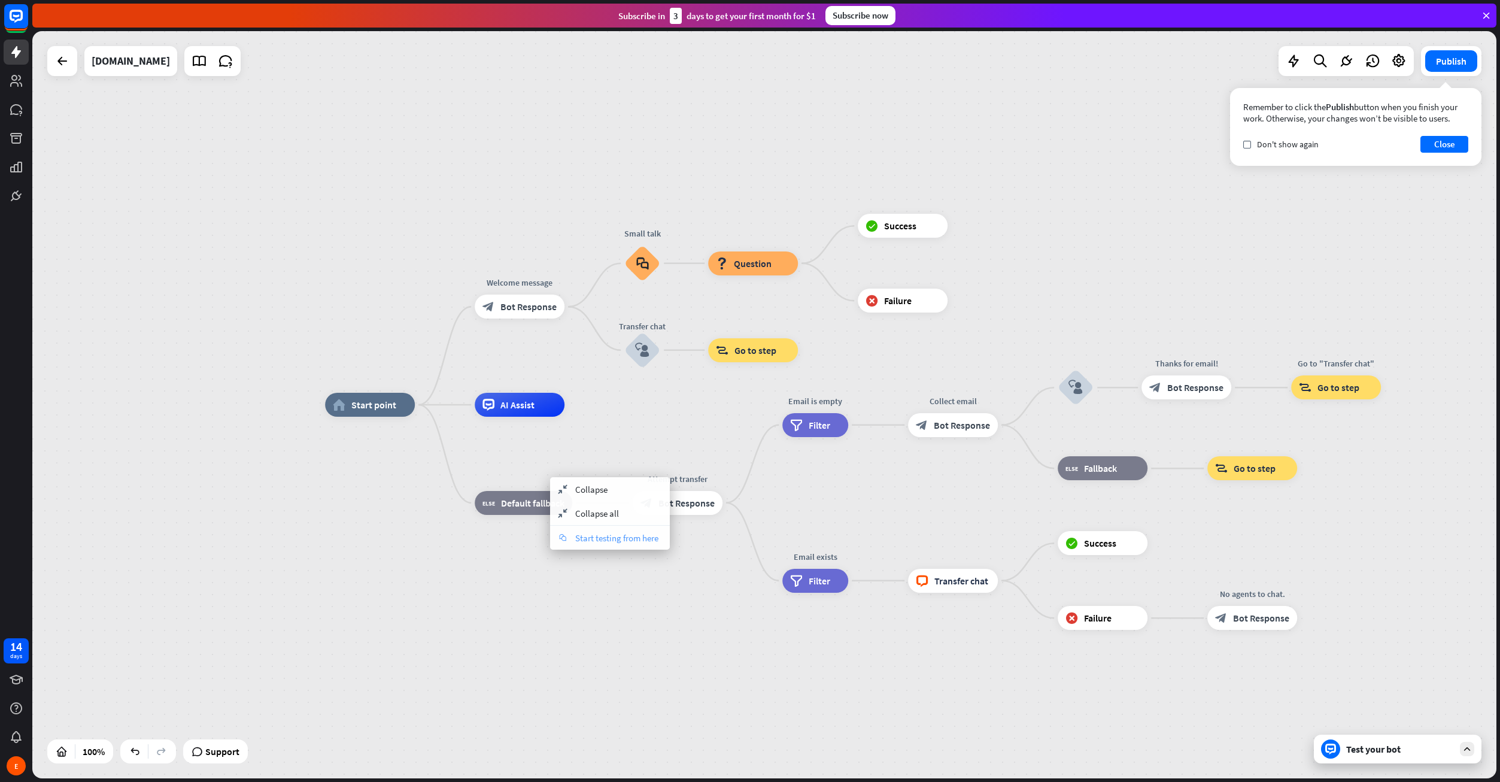
click at [626, 548] on div "chat Start testing from here" at bounding box center [610, 538] width 120 height 24
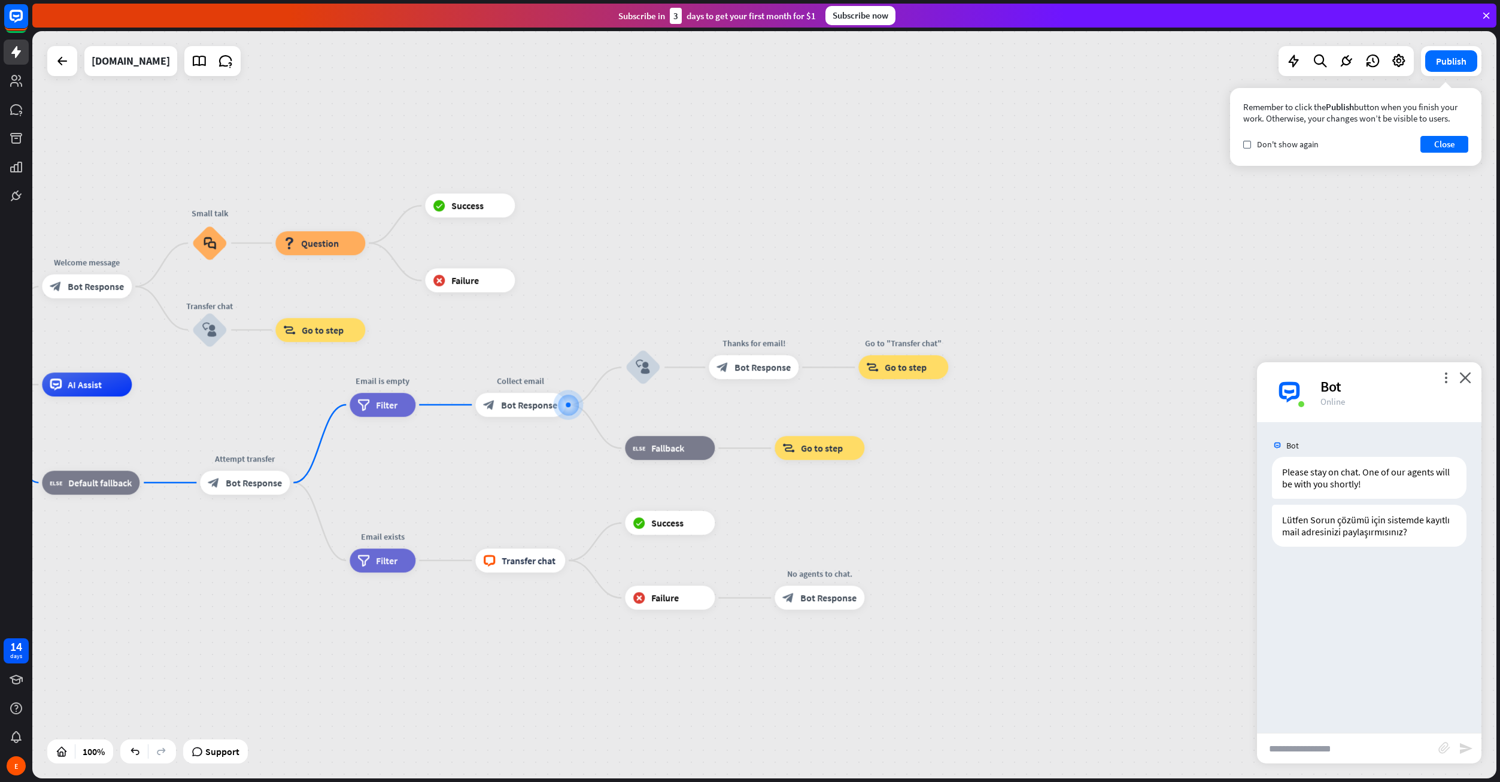
click at [1338, 742] on input "text" at bounding box center [1347, 748] width 181 height 30
type input "**********"
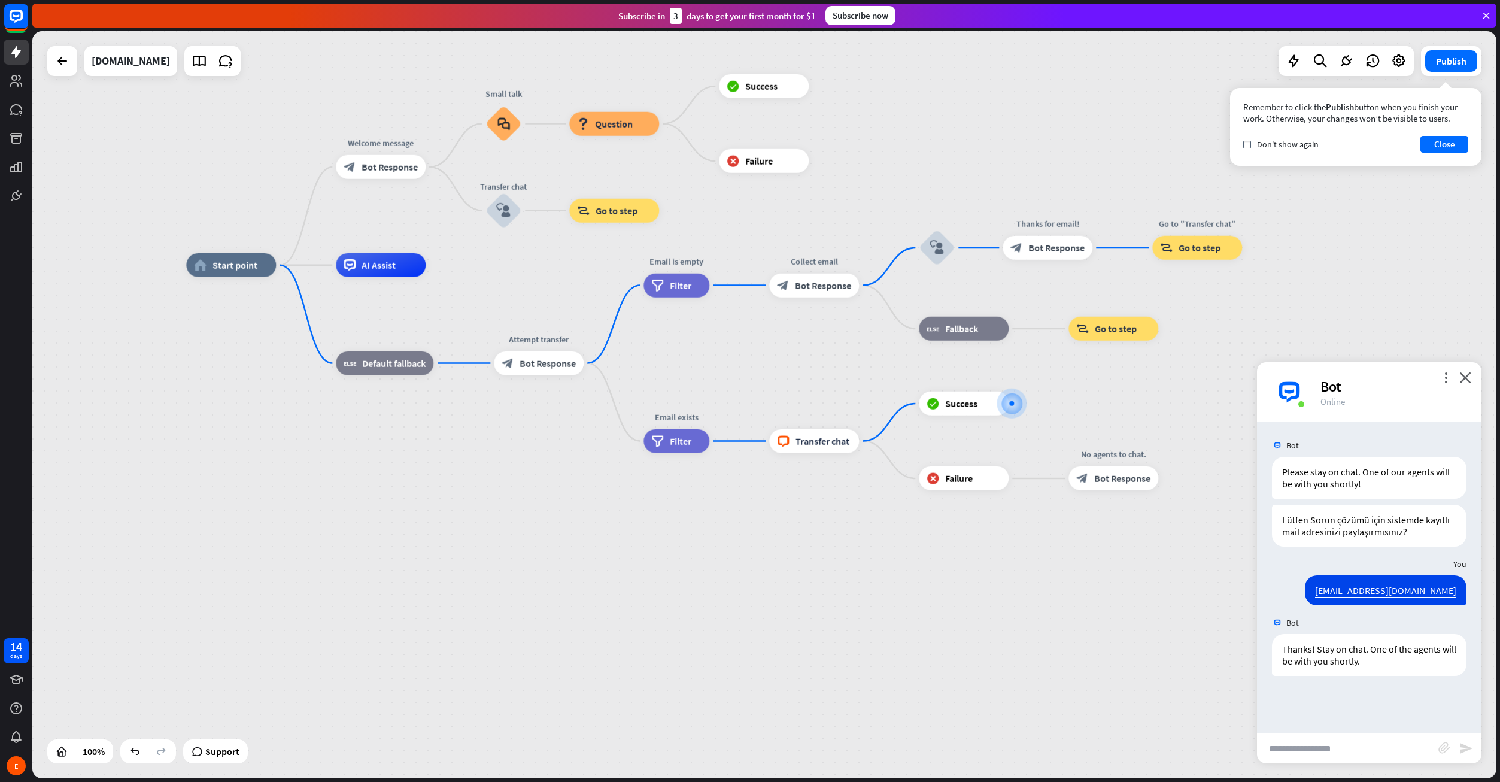
drag, startPoint x: 356, startPoint y: 346, endPoint x: 800, endPoint y: 345, distance: 443.5
click at [800, 345] on div "home_2 Start point Welcome message block_bot_response Bot Response Small talk b…" at bounding box center [918, 638] width 1464 height 747
click at [405, 337] on icon "more_horiz" at bounding box center [410, 336] width 10 height 9
click at [426, 428] on div "home_2 Start point Welcome message block_bot_response Bot Response Small talk b…" at bounding box center [918, 638] width 1464 height 747
click at [406, 387] on span "Collapse" at bounding box center [407, 383] width 32 height 11
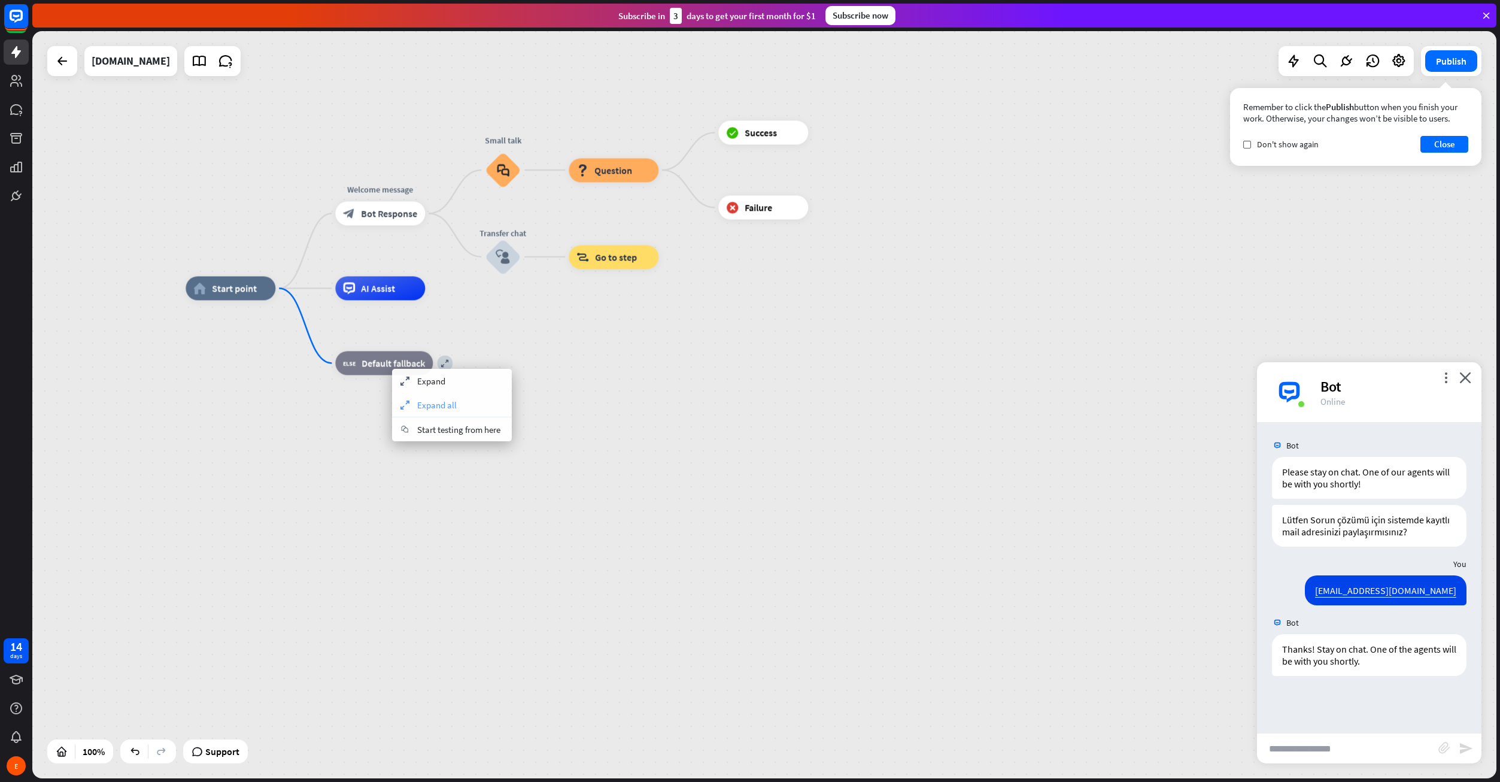
click at [419, 402] on span "Expand all" at bounding box center [437, 404] width 40 height 11
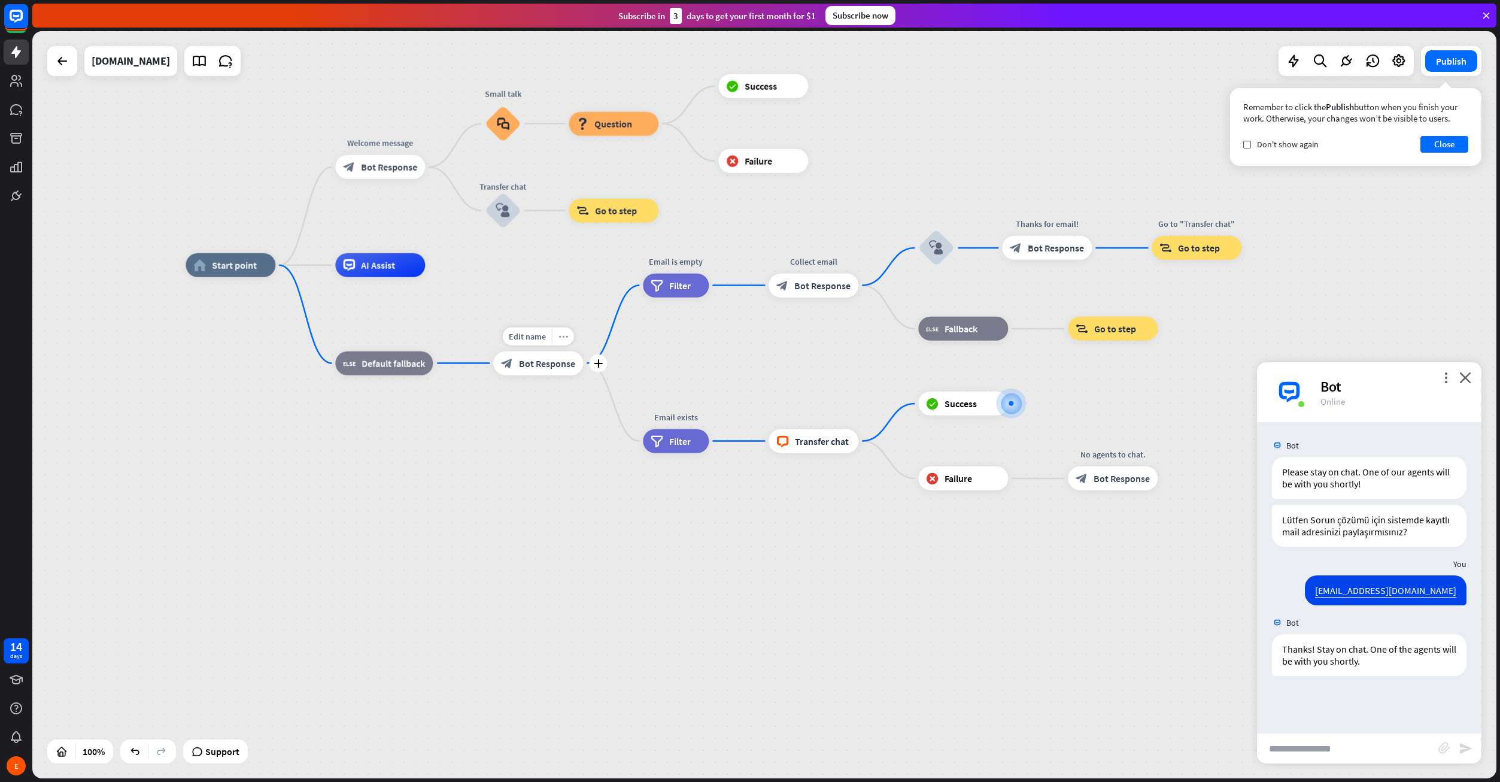
click at [560, 335] on icon "more_horiz" at bounding box center [563, 336] width 10 height 9
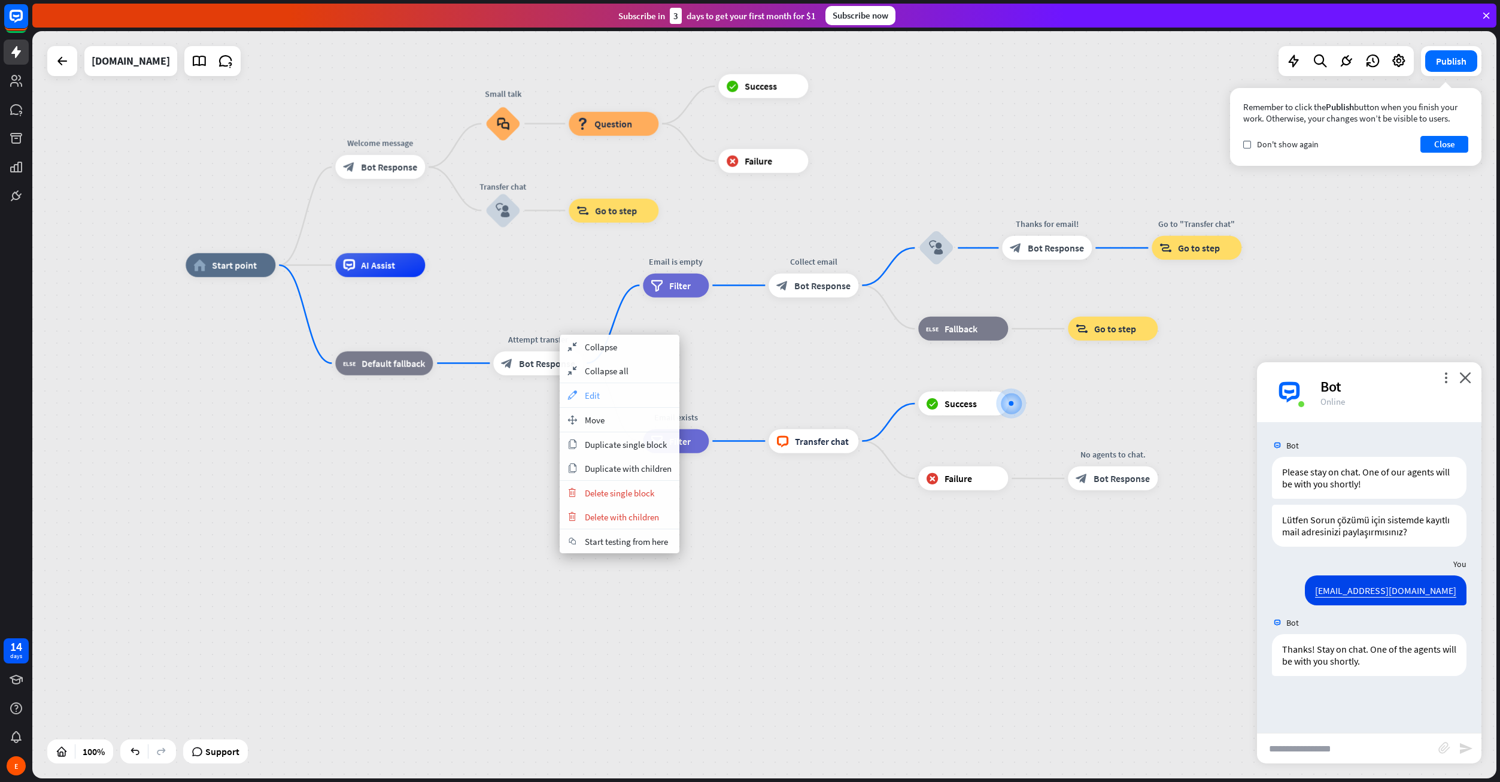
click at [575, 397] on icon "appearance" at bounding box center [572, 395] width 13 height 10
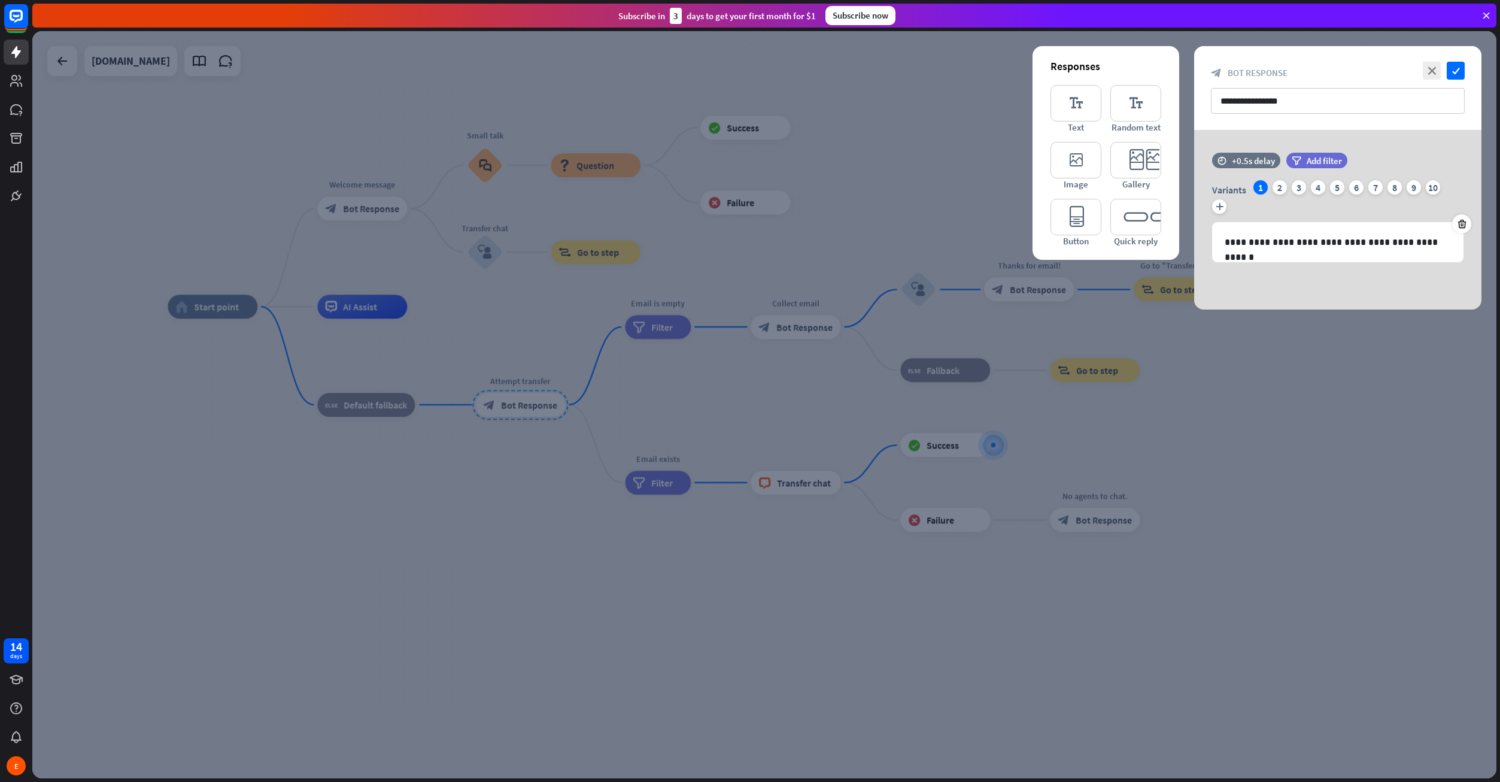
click at [1245, 563] on div at bounding box center [764, 404] width 1464 height 747
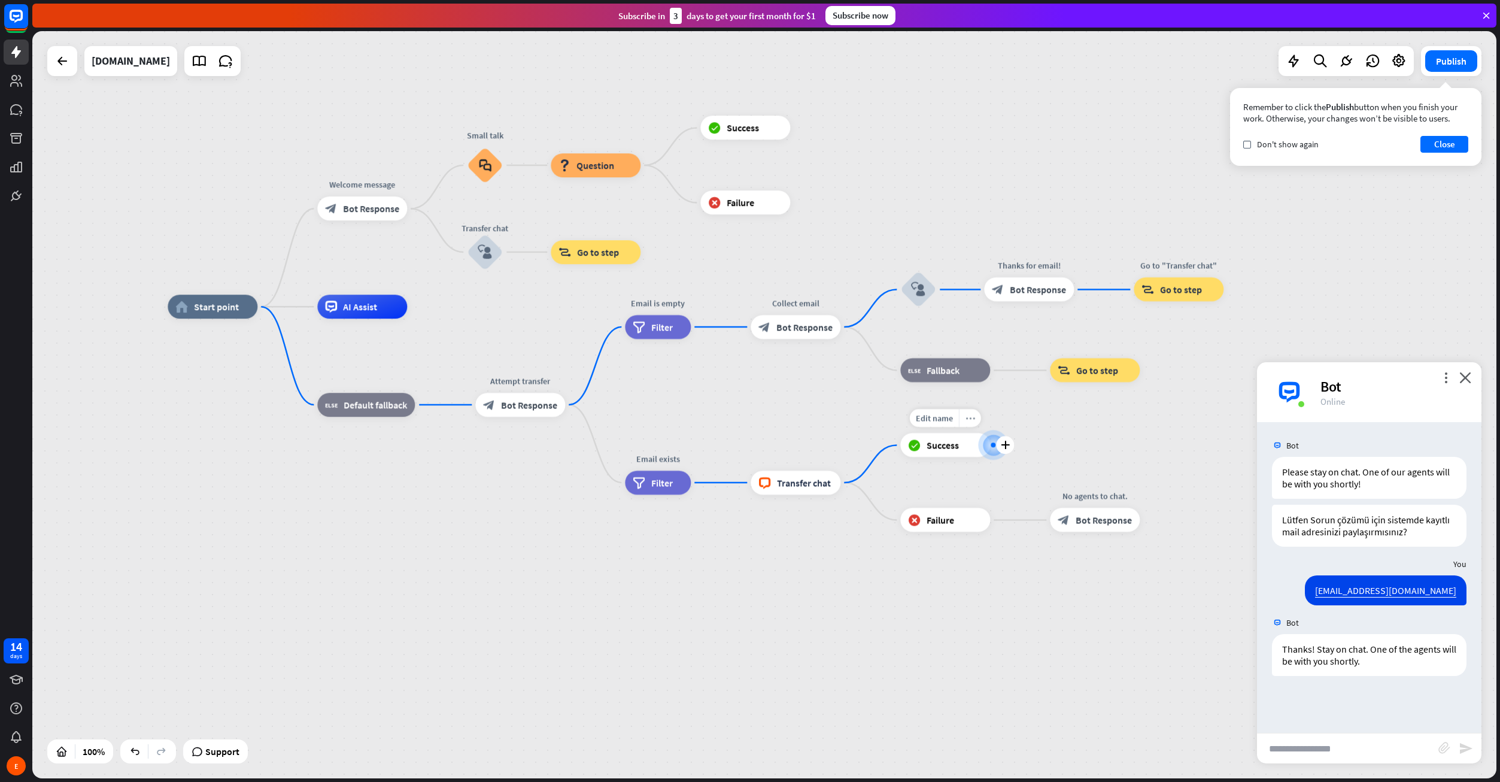
click at [969, 421] on icon "more_horiz" at bounding box center [970, 418] width 10 height 9
click at [947, 440] on span "Success" at bounding box center [943, 445] width 32 height 12
click at [968, 423] on div "more_horiz" at bounding box center [970, 418] width 22 height 18
click at [942, 448] on span "Success" at bounding box center [943, 445] width 32 height 12
click at [945, 447] on span "Success" at bounding box center [943, 445] width 32 height 12
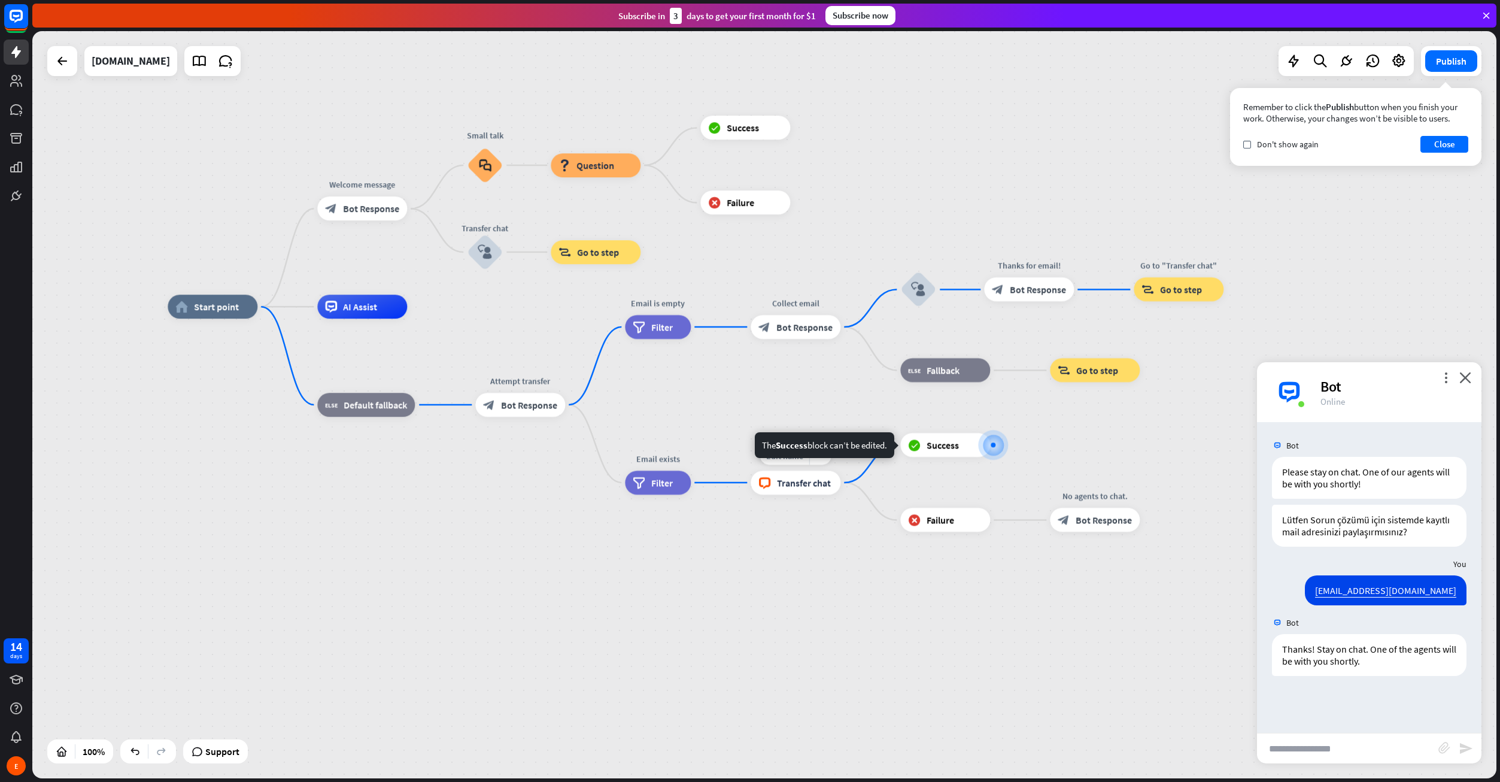
click at [810, 485] on span "Transfer chat" at bounding box center [804, 482] width 54 height 12
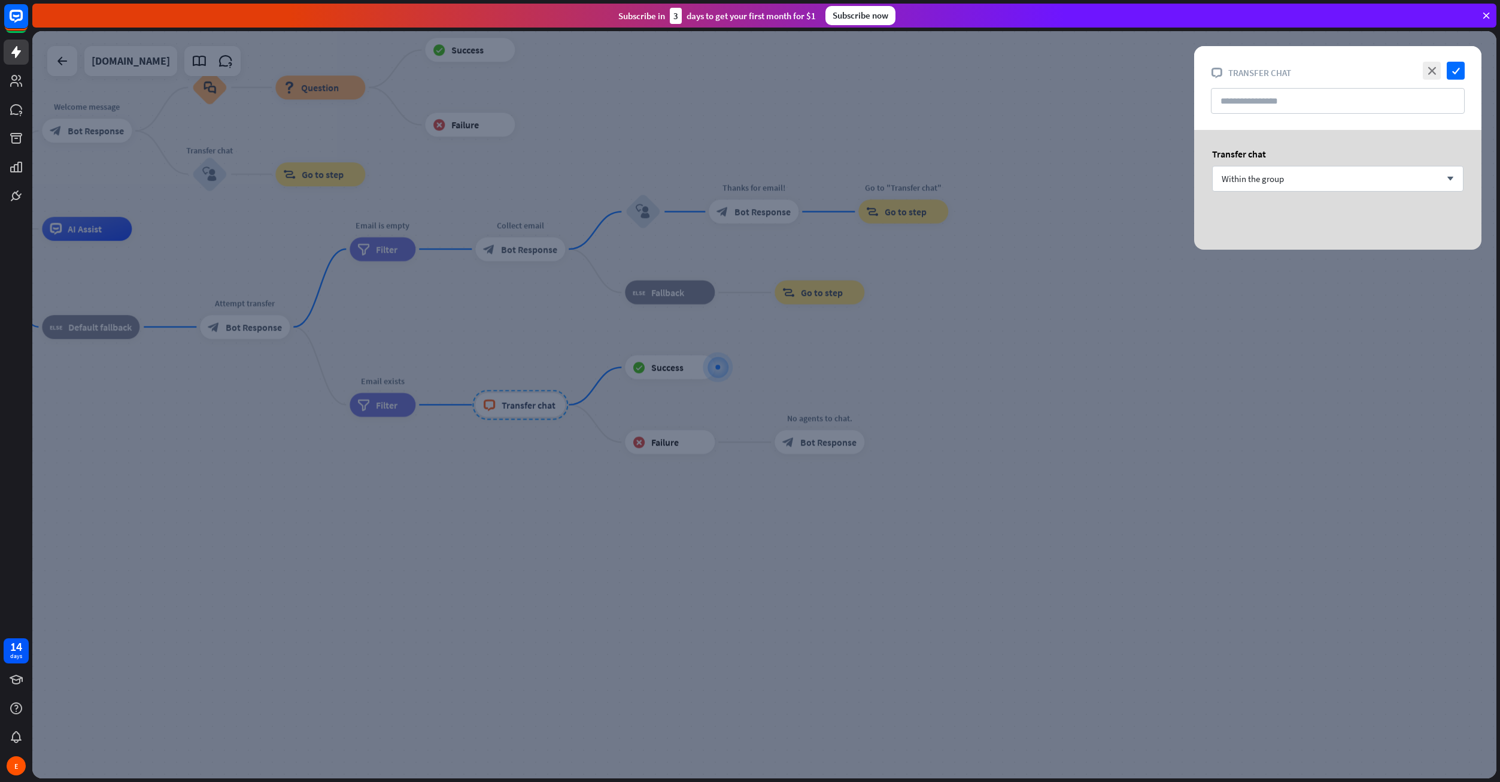
click at [1184, 301] on div at bounding box center [764, 404] width 1464 height 747
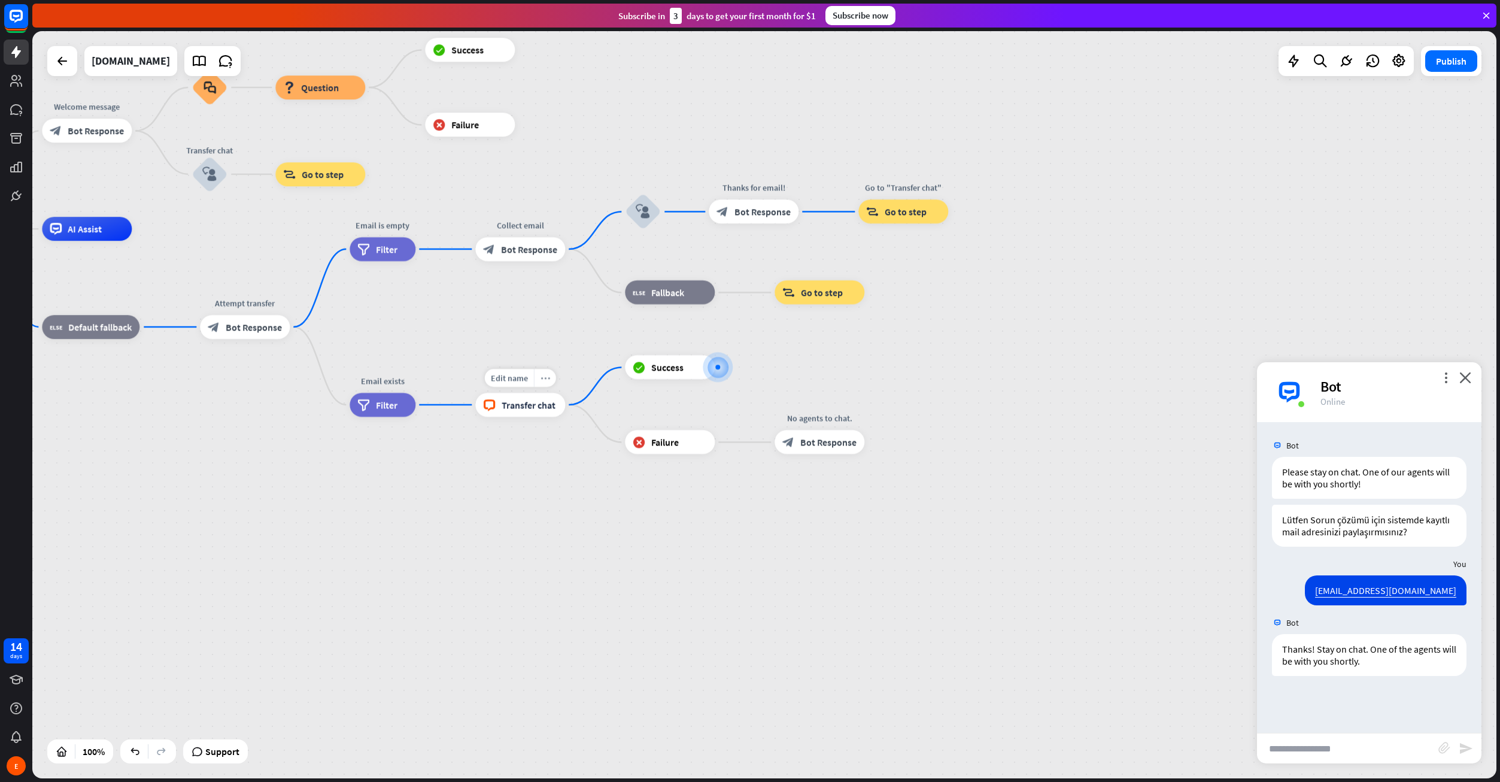
click at [548, 382] on div "more_horiz" at bounding box center [545, 378] width 22 height 18
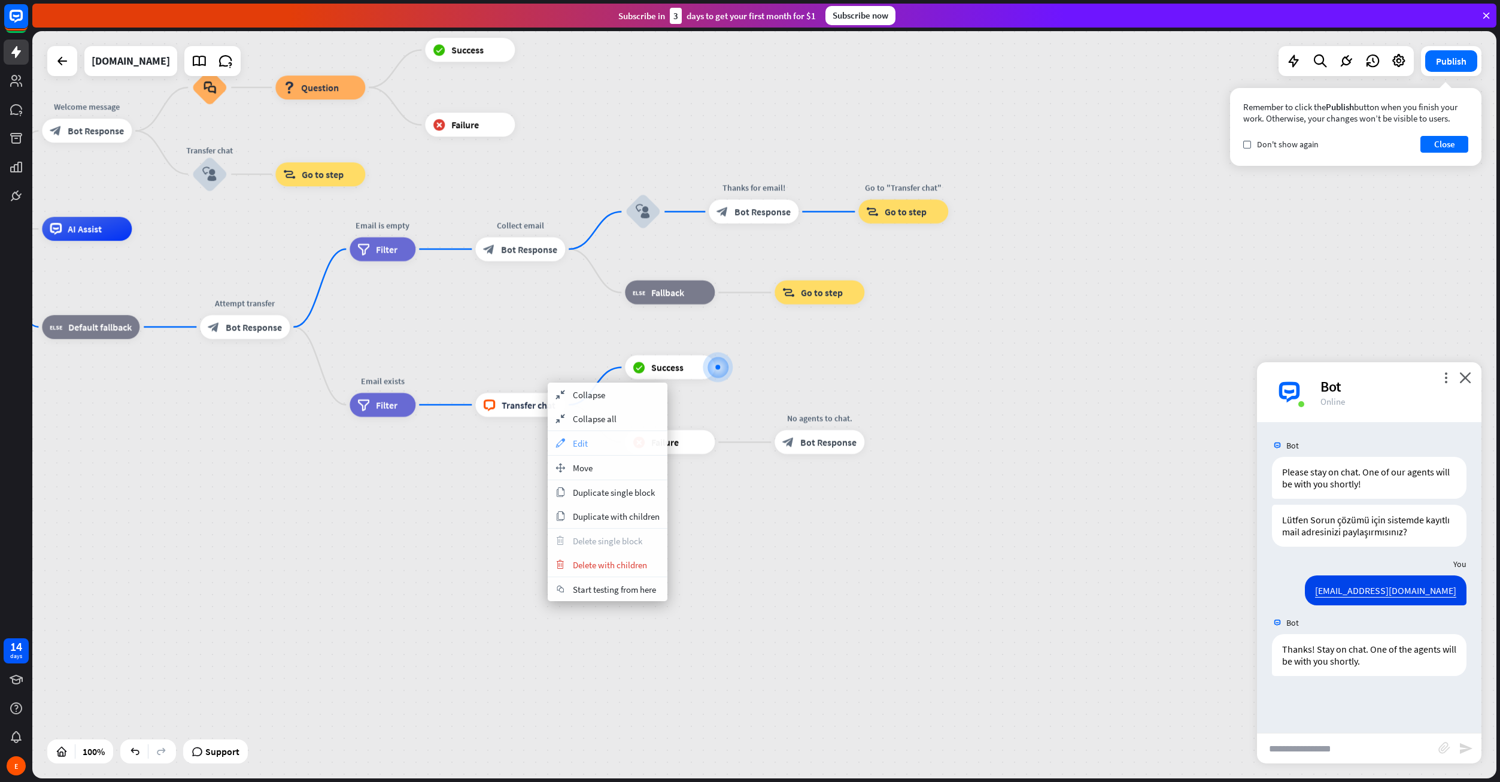
click at [572, 450] on div "appearance Edit" at bounding box center [608, 443] width 120 height 24
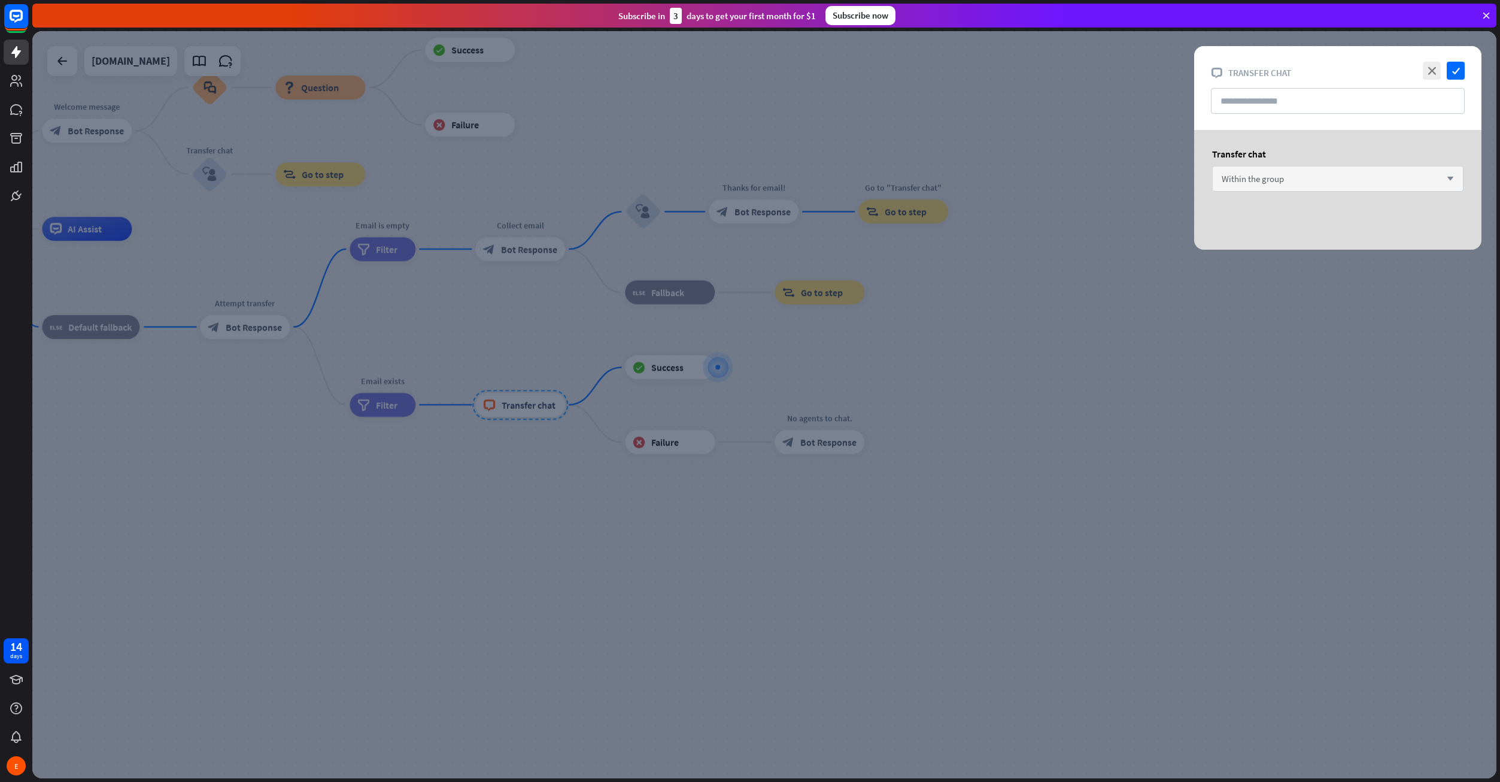
click at [1271, 183] on span "Within the group" at bounding box center [1253, 178] width 62 height 11
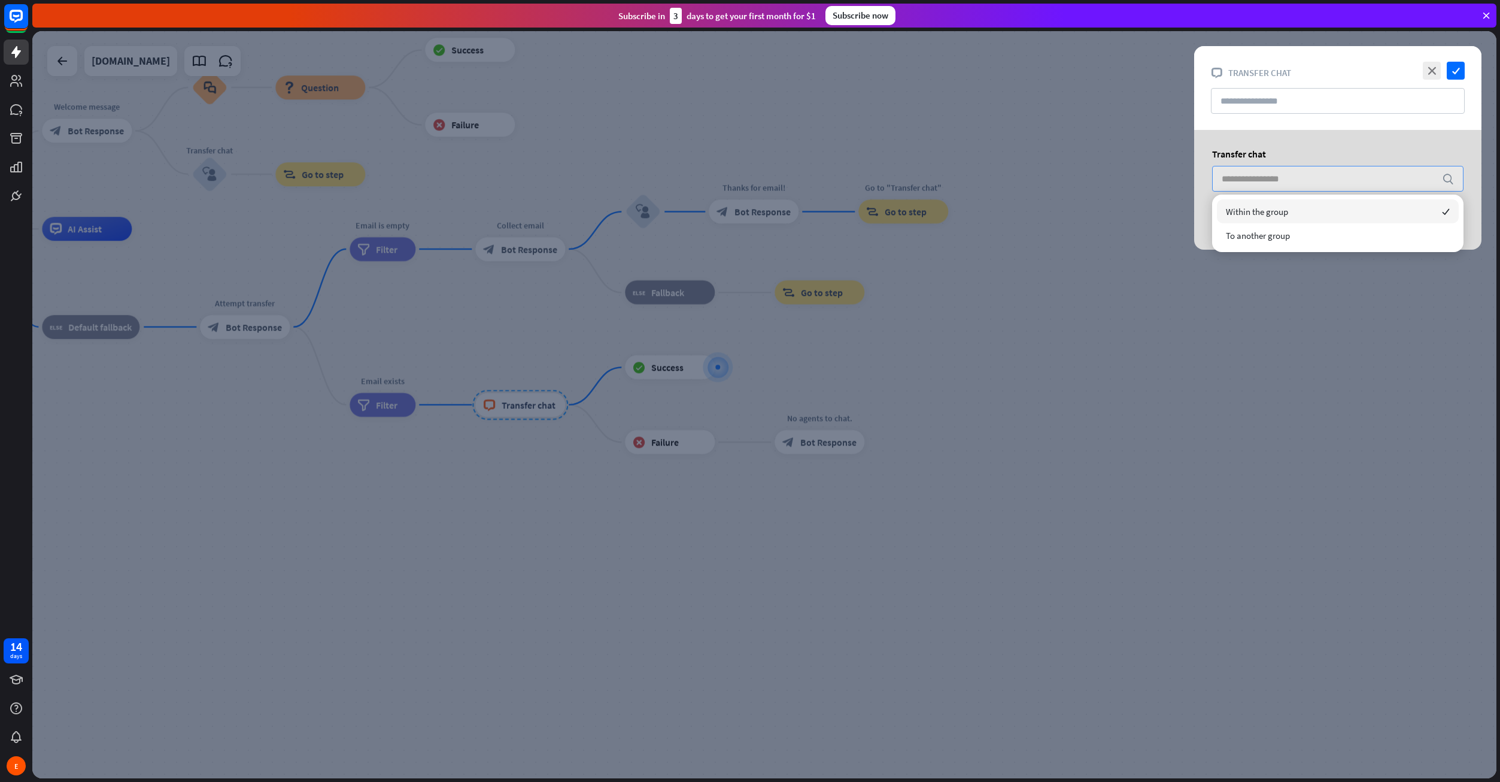
click at [1271, 183] on input "search" at bounding box center [1329, 178] width 214 height 25
click at [1004, 321] on div at bounding box center [764, 404] width 1464 height 747
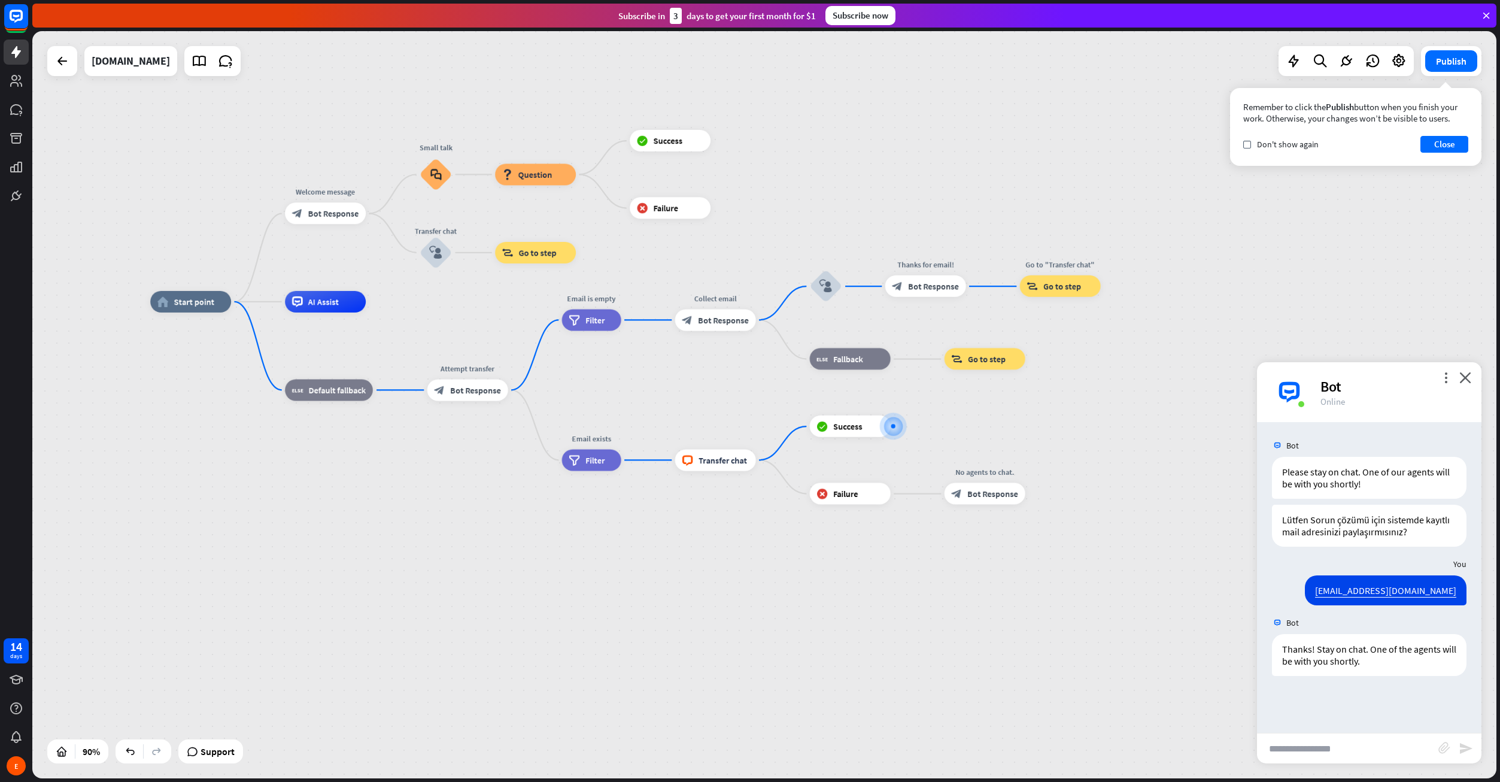
drag, startPoint x: 514, startPoint y: 142, endPoint x: 734, endPoint y: 227, distance: 236.1
click at [734, 227] on div "home_2 Start point Welcome message block_bot_response Bot Response Small talk b…" at bounding box center [764, 404] width 1464 height 747
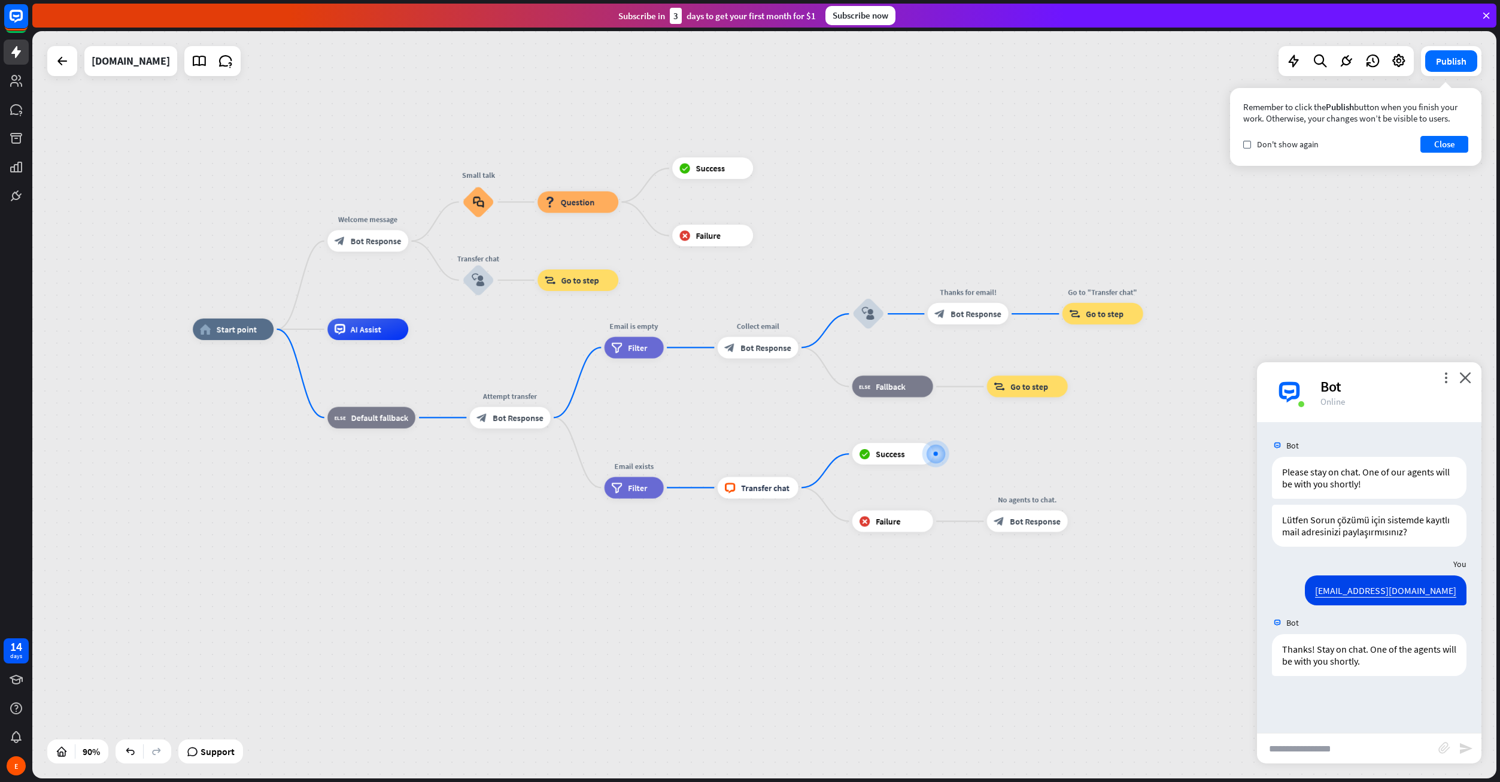
drag, startPoint x: 657, startPoint y: 555, endPoint x: 694, endPoint y: 573, distance: 41.8
click at [694, 573] on div "home_2 Start point Welcome message block_bot_response Bot Response Small talk b…" at bounding box center [851, 665] width 1317 height 672
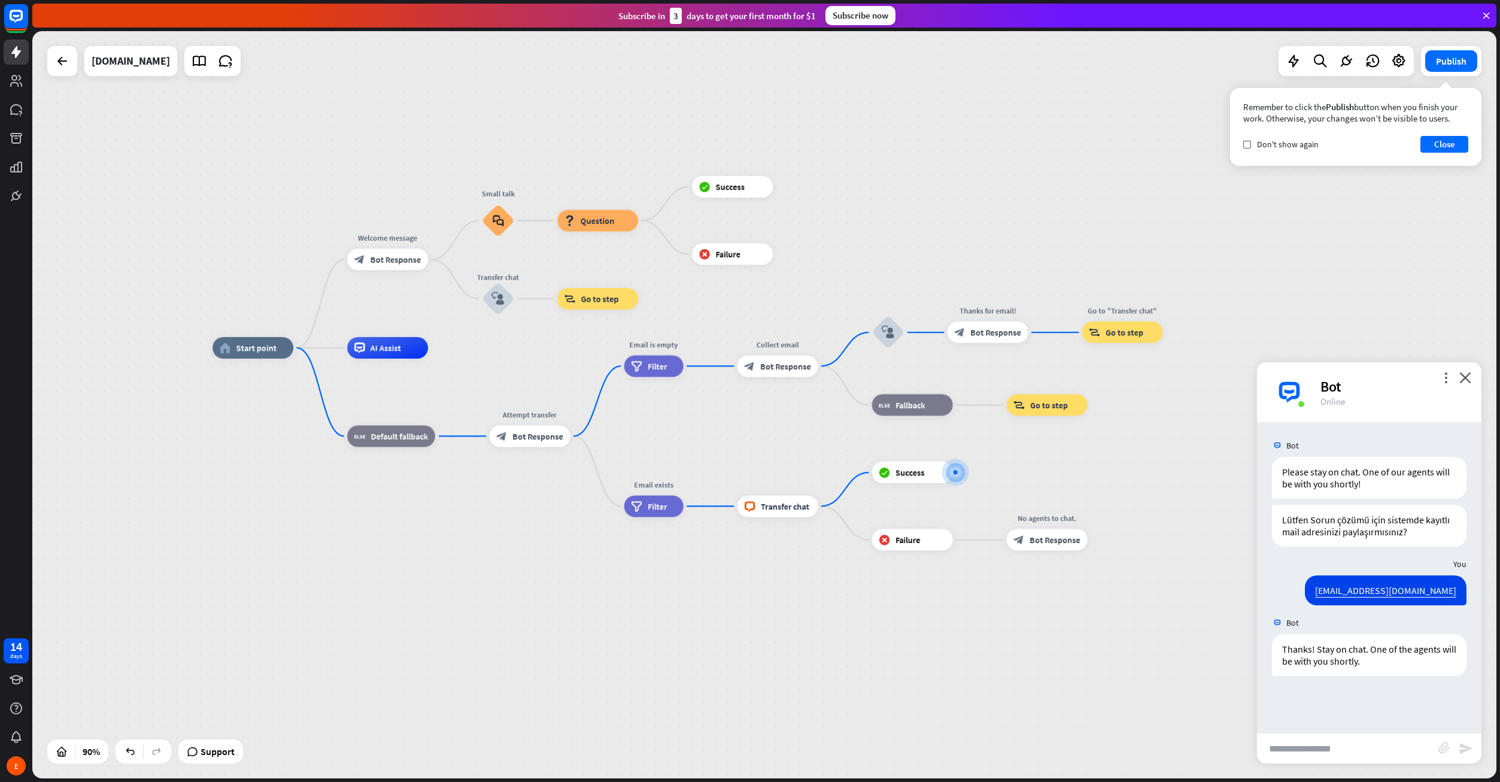
drag, startPoint x: 895, startPoint y: 622, endPoint x: 915, endPoint y: 640, distance: 27.1
click at [915, 640] on div "home_2 Start point Welcome message block_bot_response Bot Response Small talk b…" at bounding box center [870, 684] width 1317 height 672
click at [1465, 378] on icon "close" at bounding box center [1465, 377] width 12 height 11
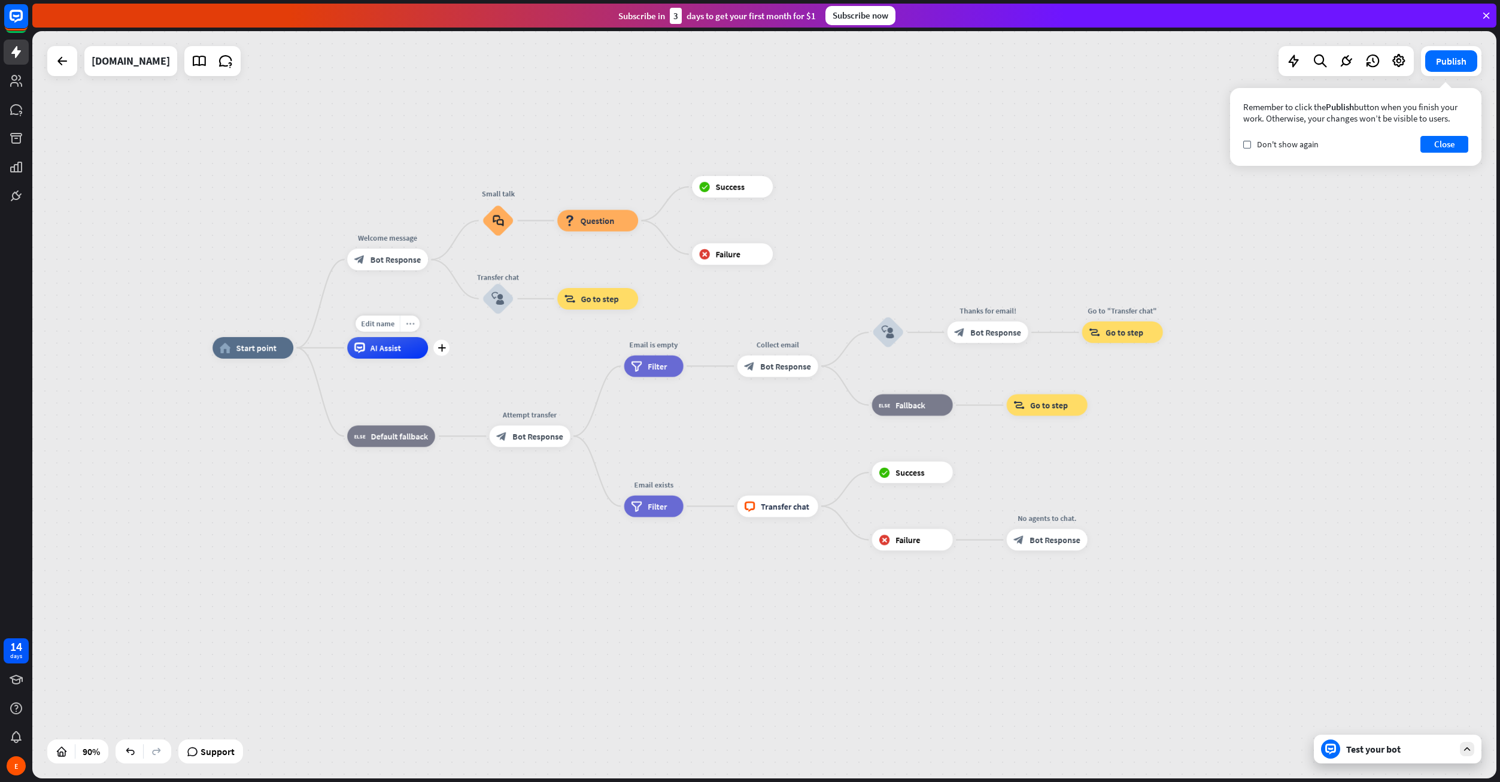
click at [411, 326] on icon "more_horiz" at bounding box center [410, 324] width 8 height 8
click at [438, 338] on span "Start testing from here" at bounding box center [477, 338] width 83 height 11
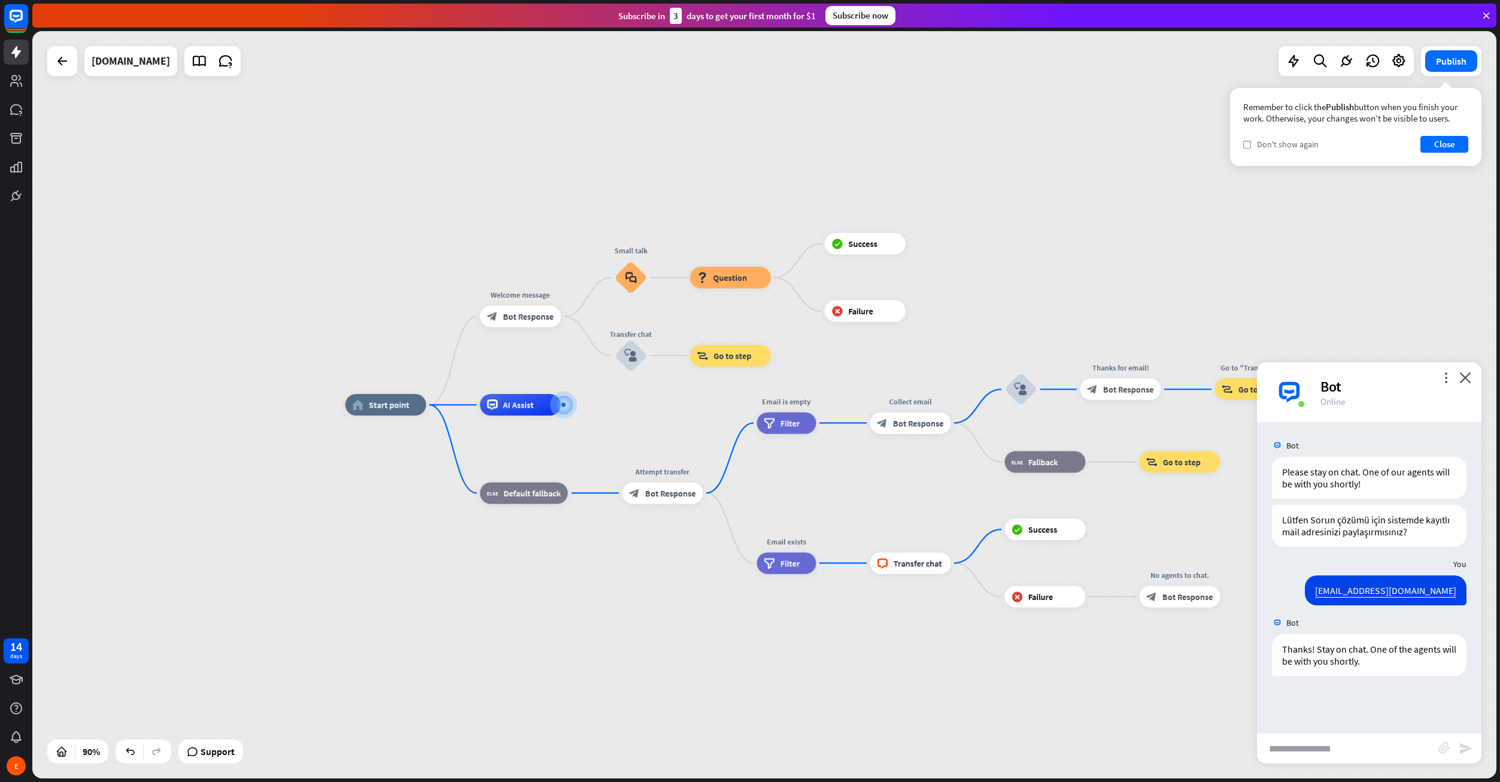
click at [1289, 143] on span "Don't show again" at bounding box center [1288, 144] width 62 height 11
click at [1428, 151] on button "Close" at bounding box center [1444, 144] width 48 height 17
click at [1391, 62] on icon at bounding box center [1399, 61] width 16 height 16
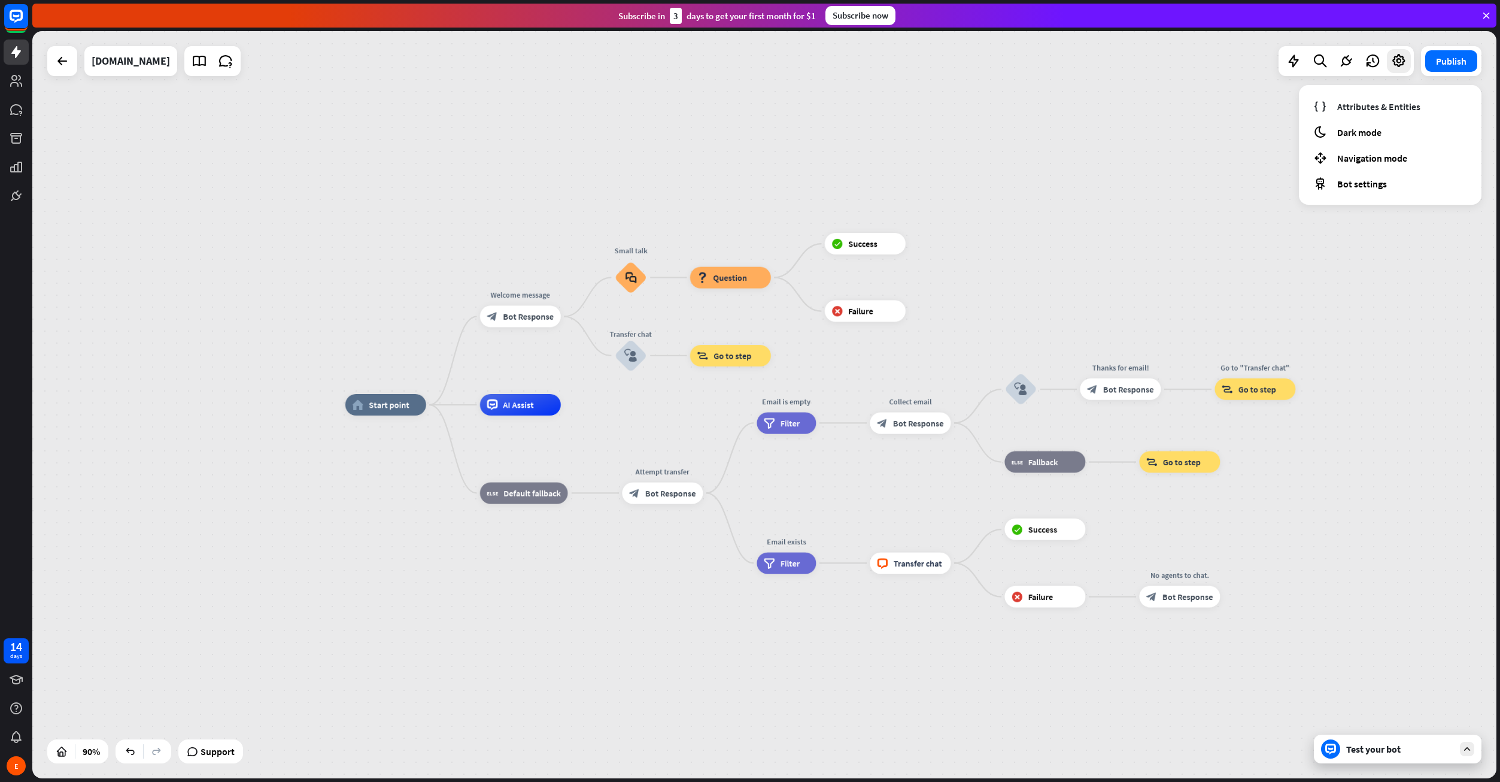
click at [1109, 233] on div "home_2 Start point Welcome message block_bot_response Bot Response Small talk b…" at bounding box center [764, 404] width 1464 height 747
click at [1362, 755] on div "Test your bot" at bounding box center [1398, 748] width 168 height 29
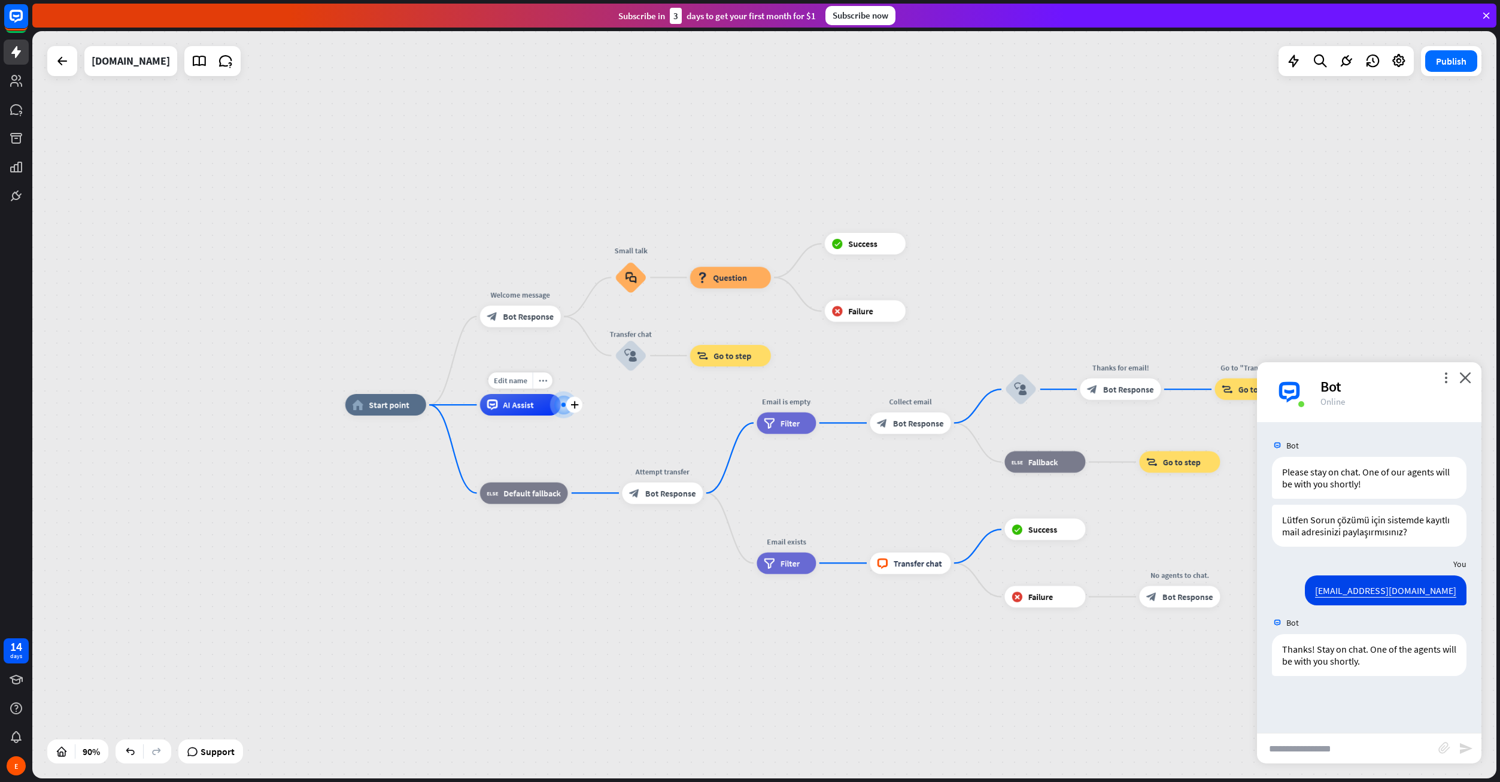
click at [539, 406] on div "AI Assist" at bounding box center [520, 405] width 81 height 22
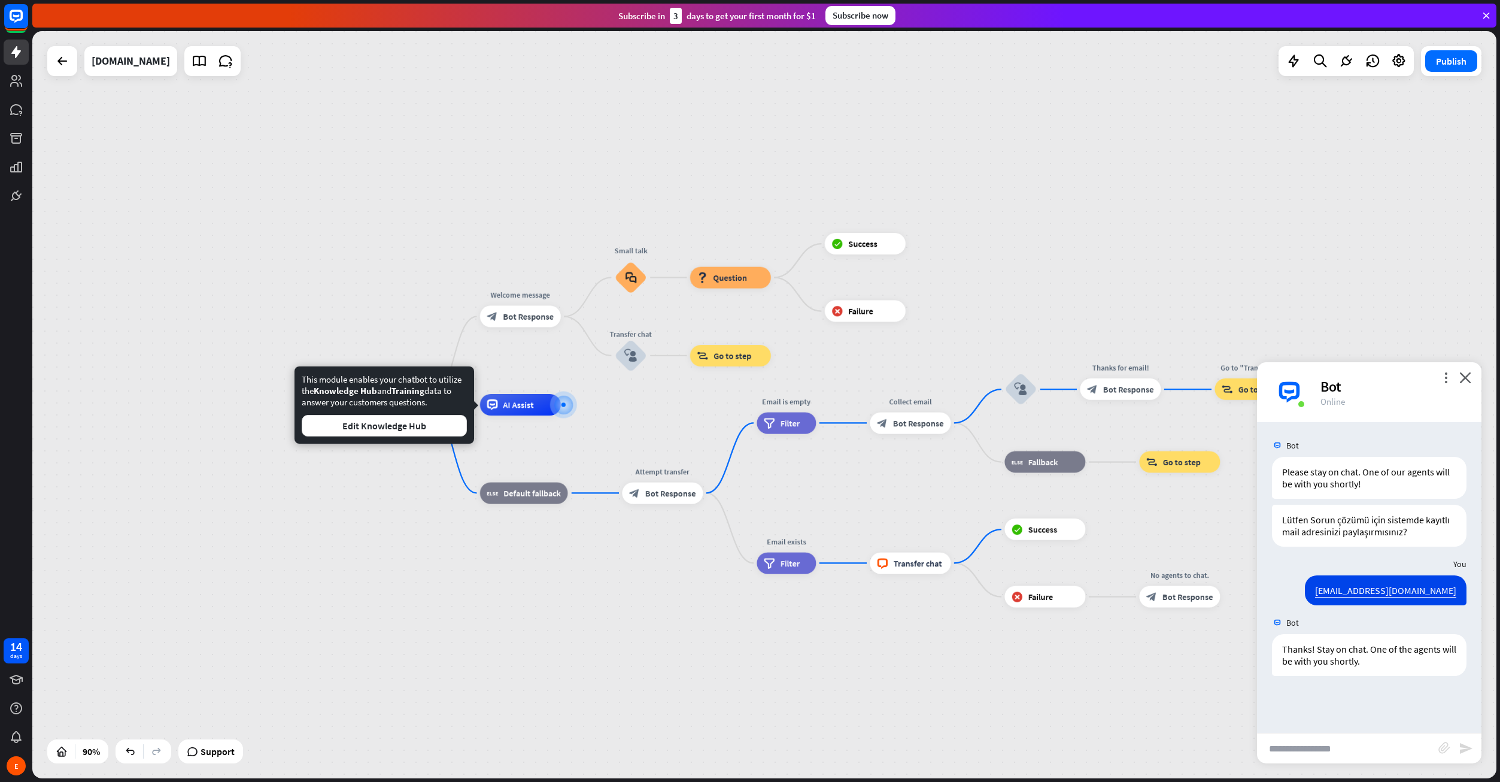
click at [534, 441] on div "home_2 Start point Welcome message block_bot_response Bot Response Small talk b…" at bounding box center [1003, 741] width 1317 height 672
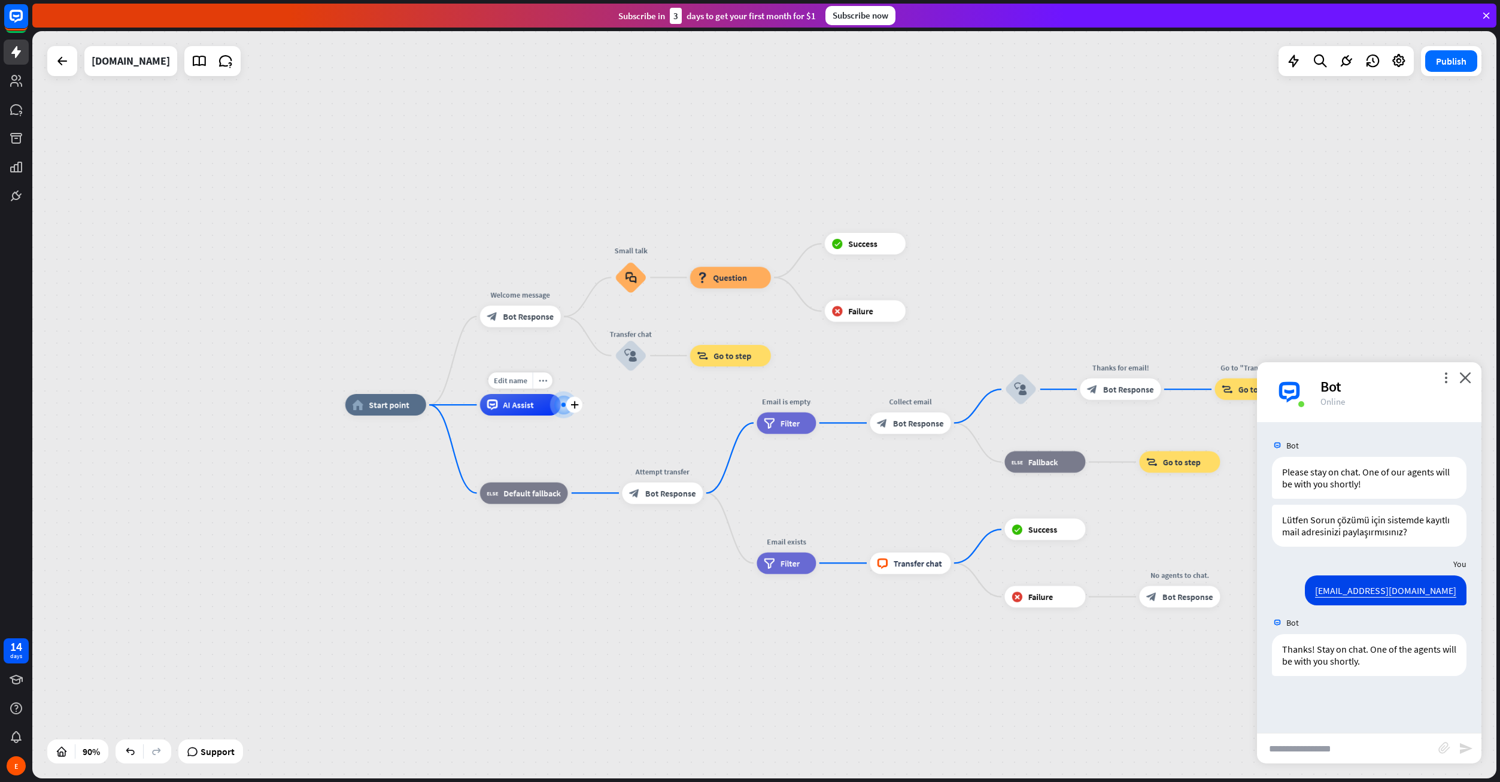
click at [531, 400] on span "AI Assist" at bounding box center [518, 404] width 31 height 11
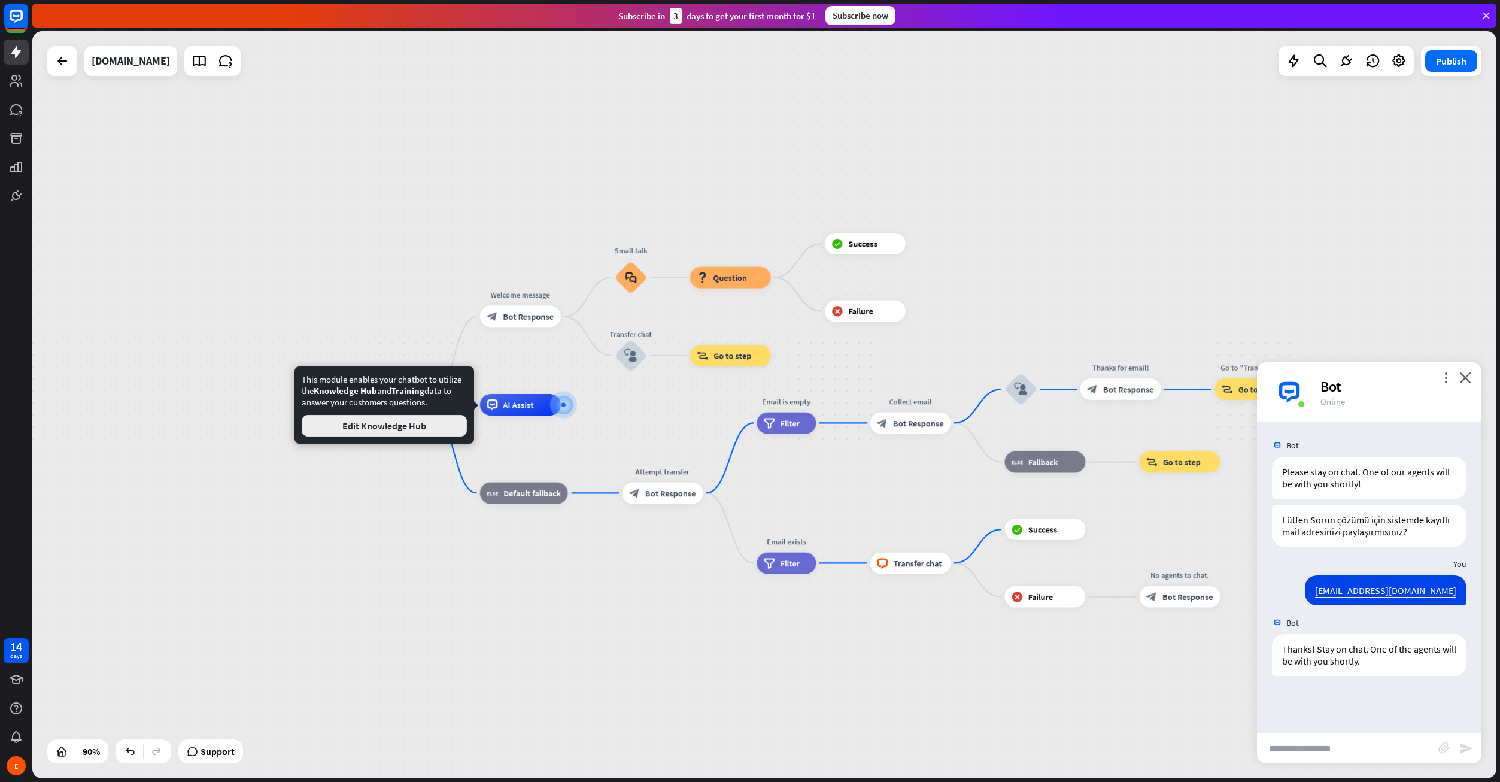
click at [455, 428] on button "Edit Knowledge Hub" at bounding box center [384, 426] width 165 height 22
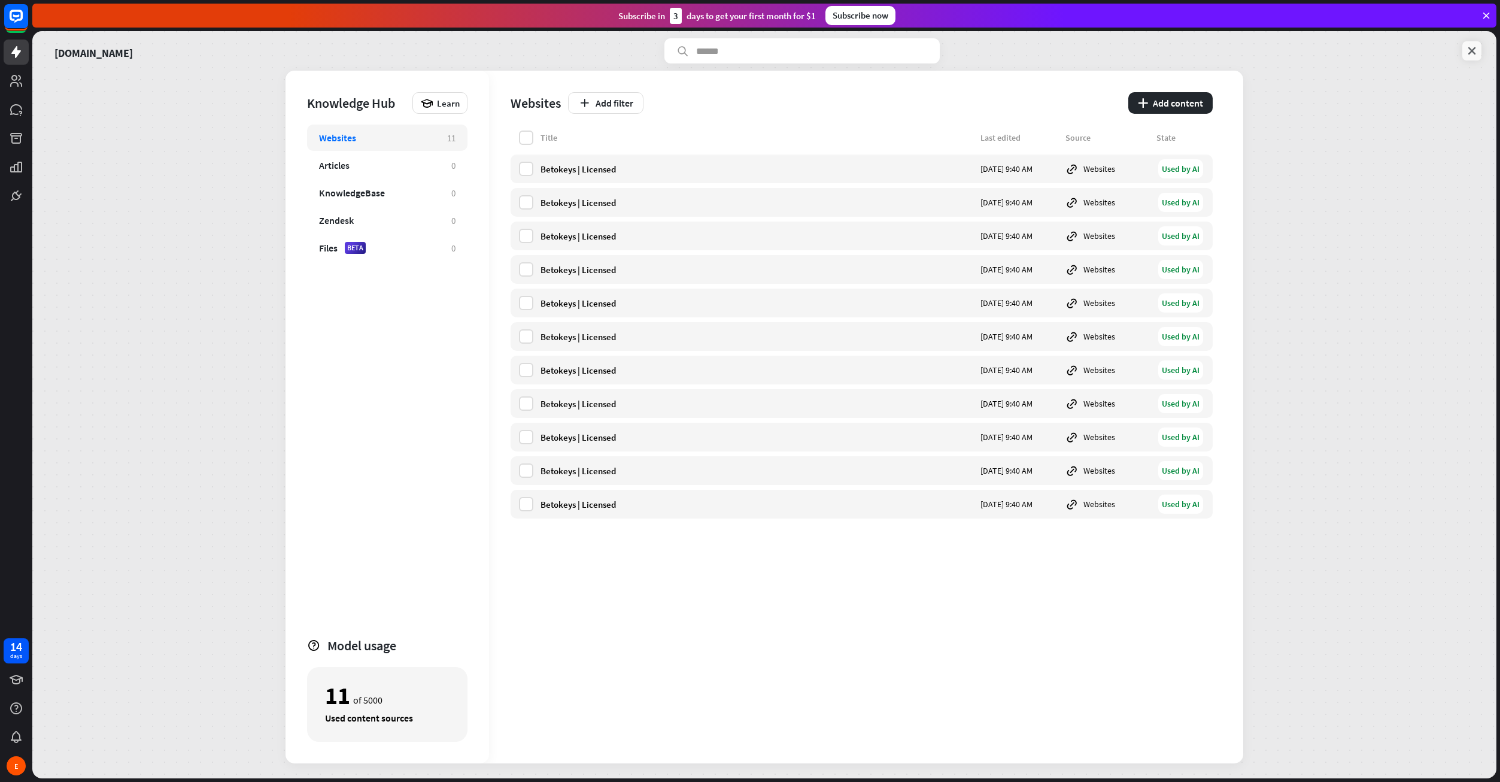
click at [1472, 44] on link at bounding box center [1471, 50] width 19 height 19
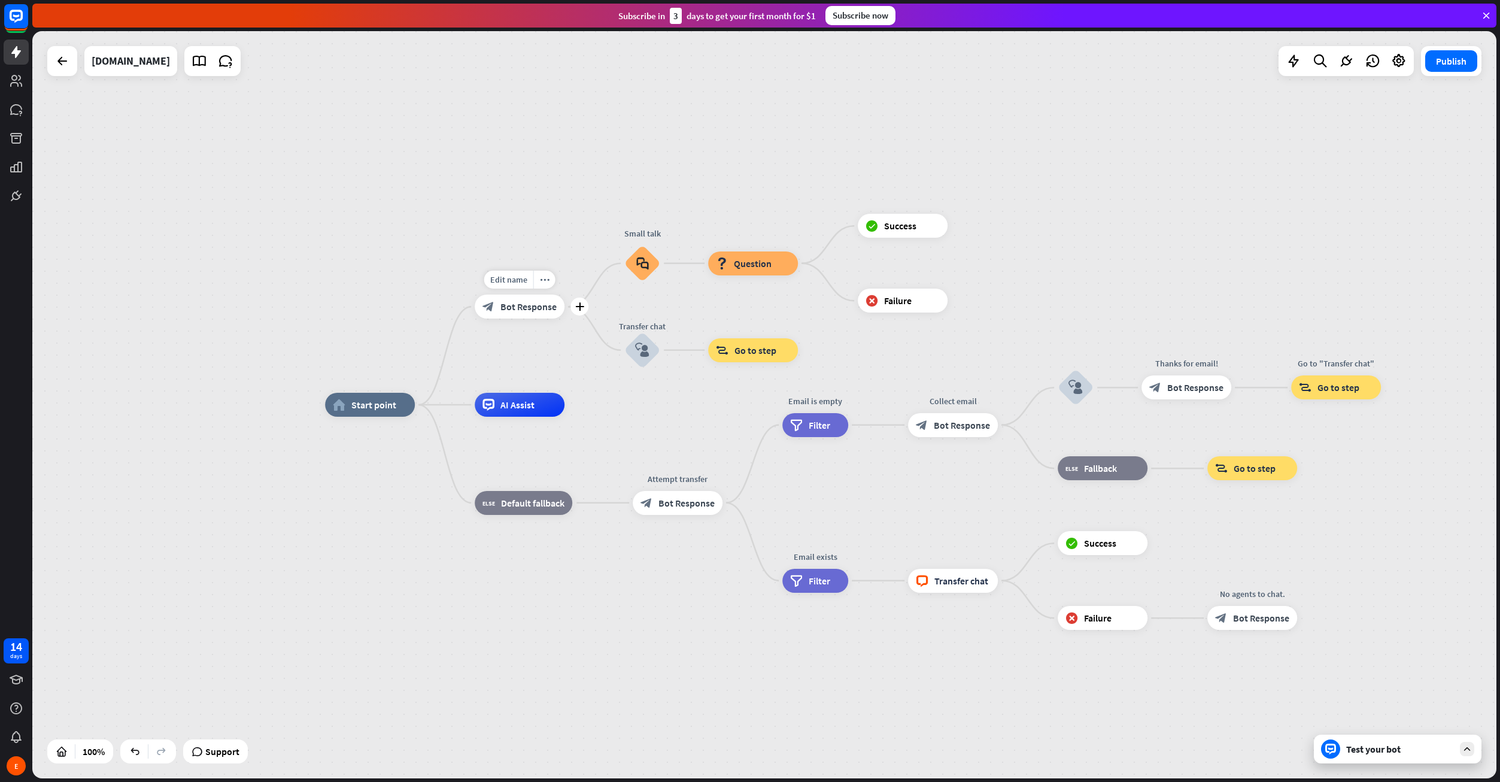
click at [546, 309] on span "Bot Response" at bounding box center [528, 306] width 56 height 12
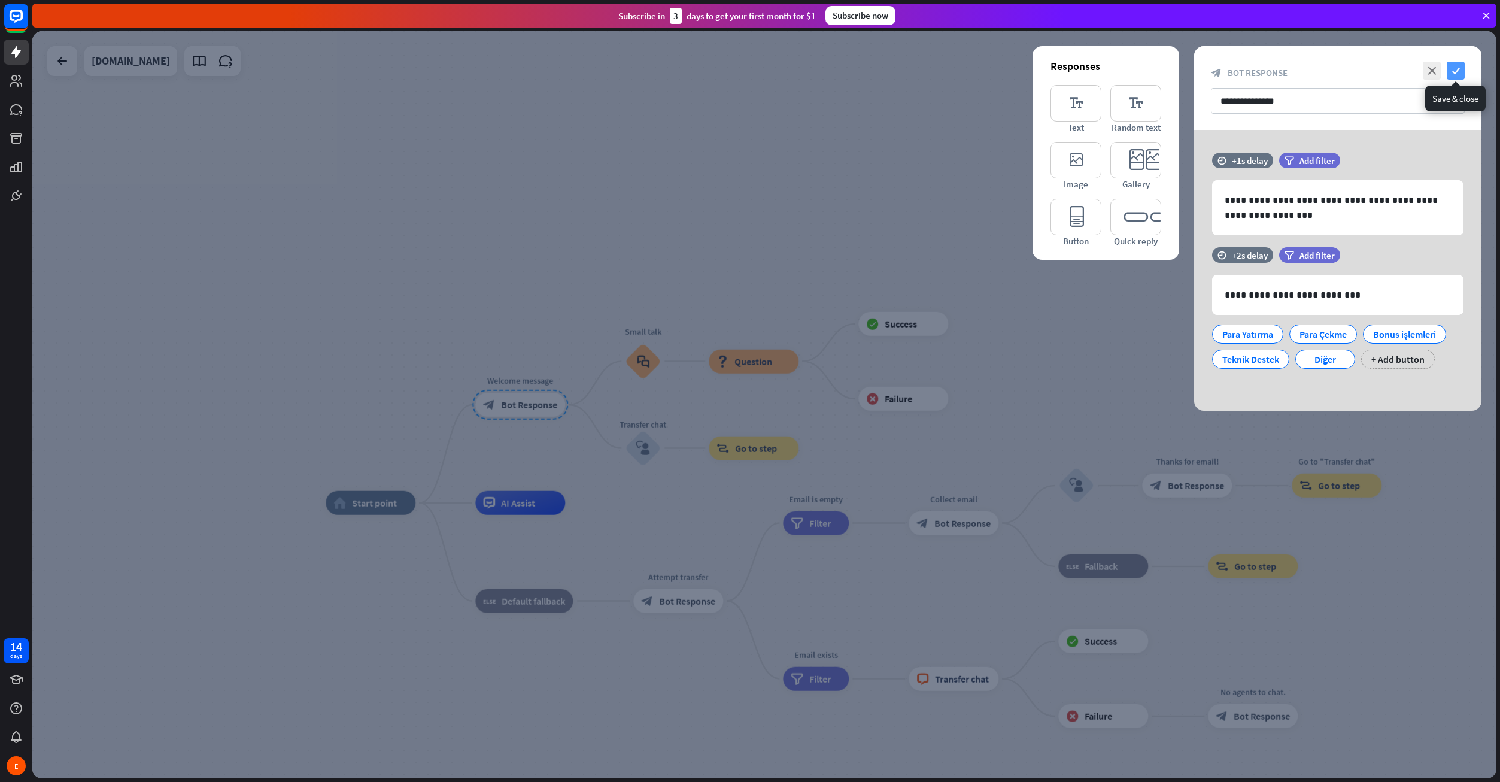
click at [1452, 68] on icon "check" at bounding box center [1456, 71] width 18 height 18
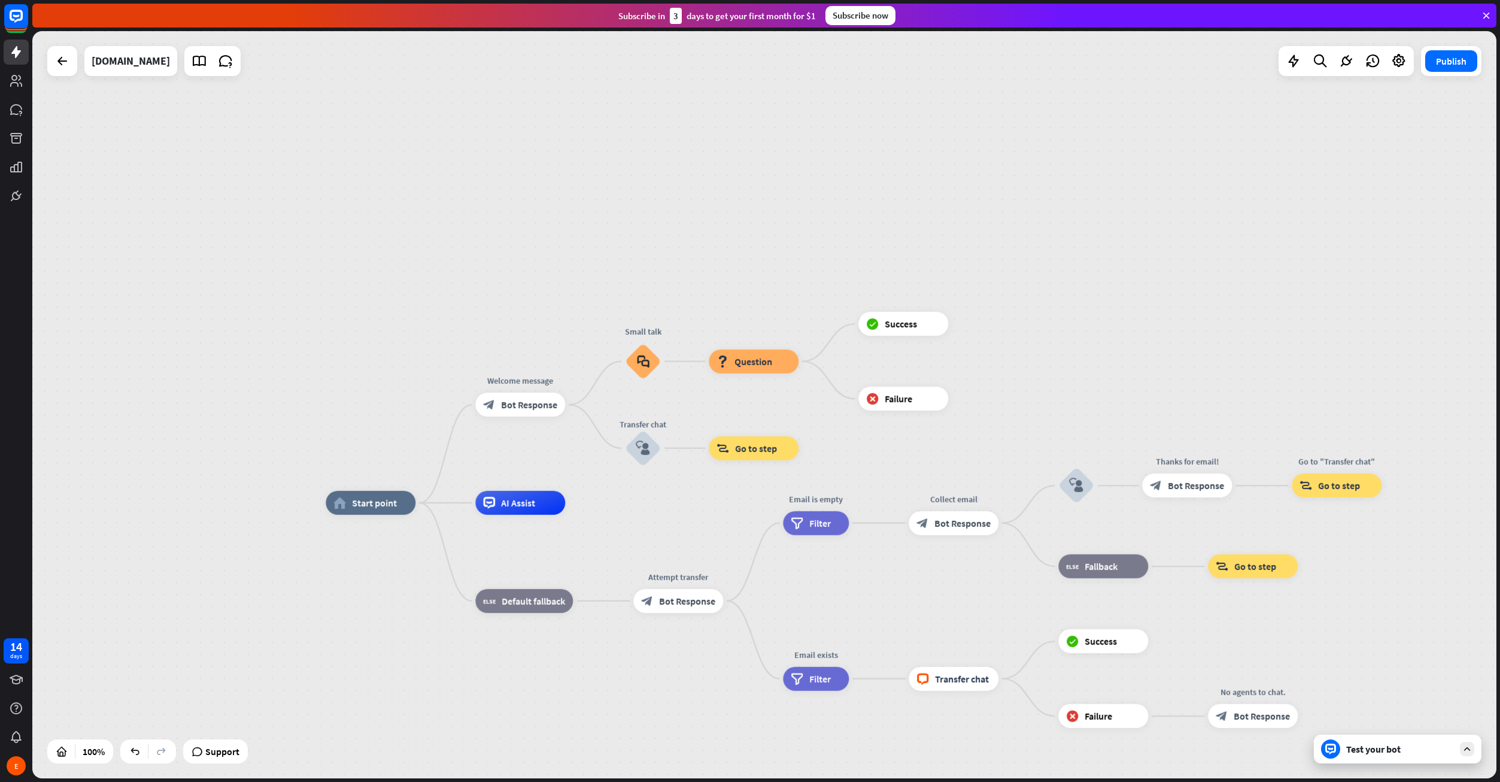
click at [1402, 761] on div "Test your bot" at bounding box center [1398, 748] width 168 height 29
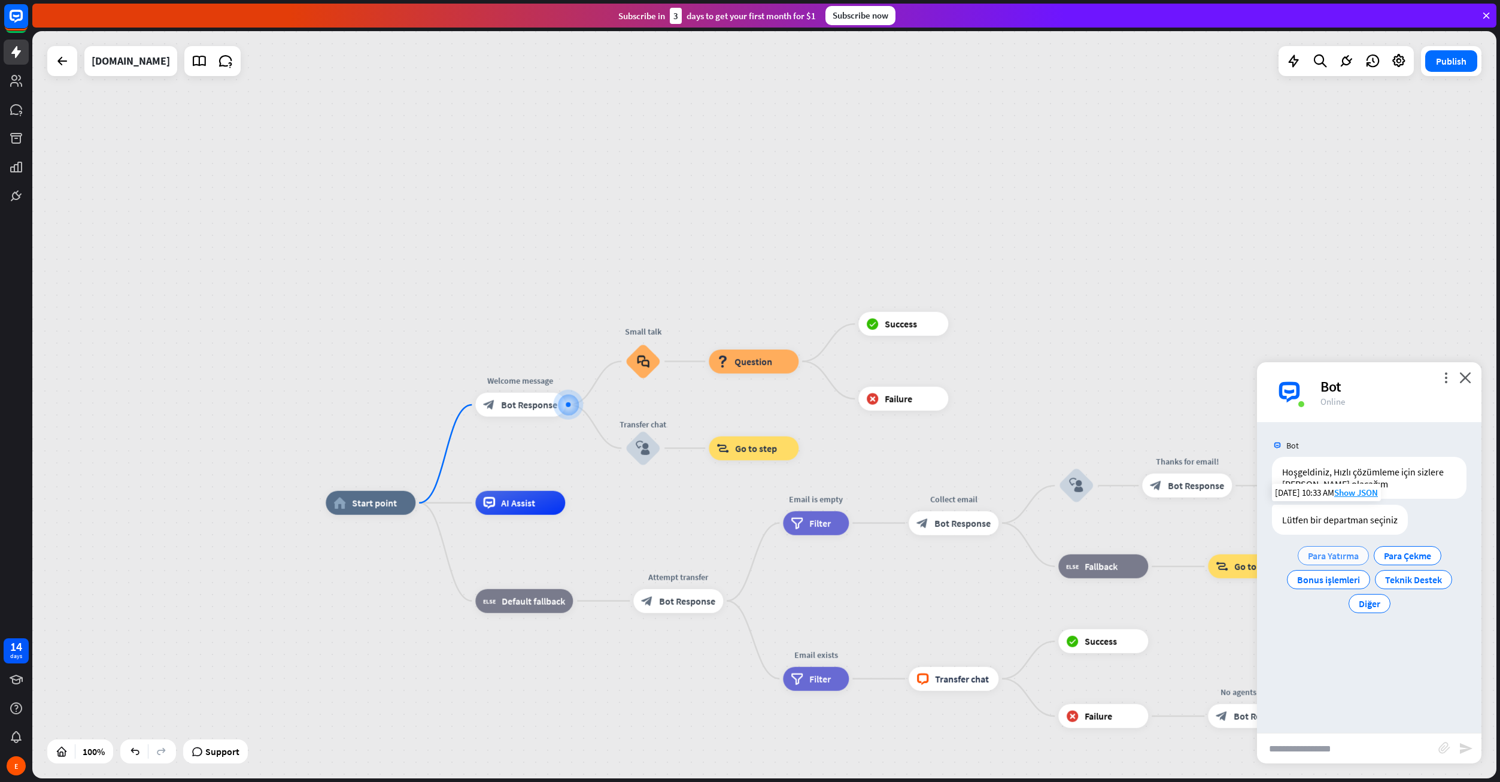
click at [1348, 555] on span "Para Yatırma" at bounding box center [1333, 555] width 51 height 12
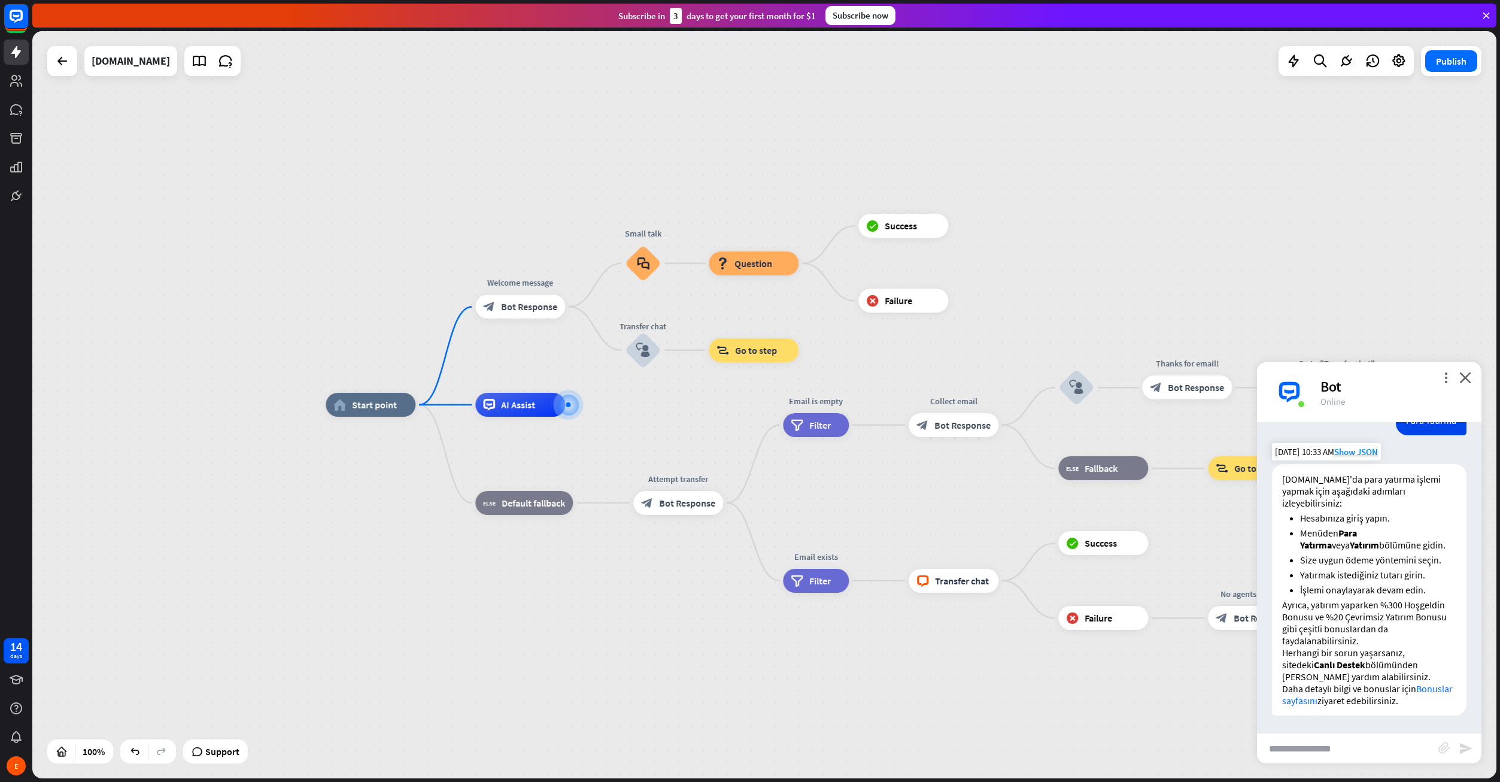
scroll to position [159, 0]
click at [666, 231] on icon "more_horiz" at bounding box center [668, 230] width 10 height 9
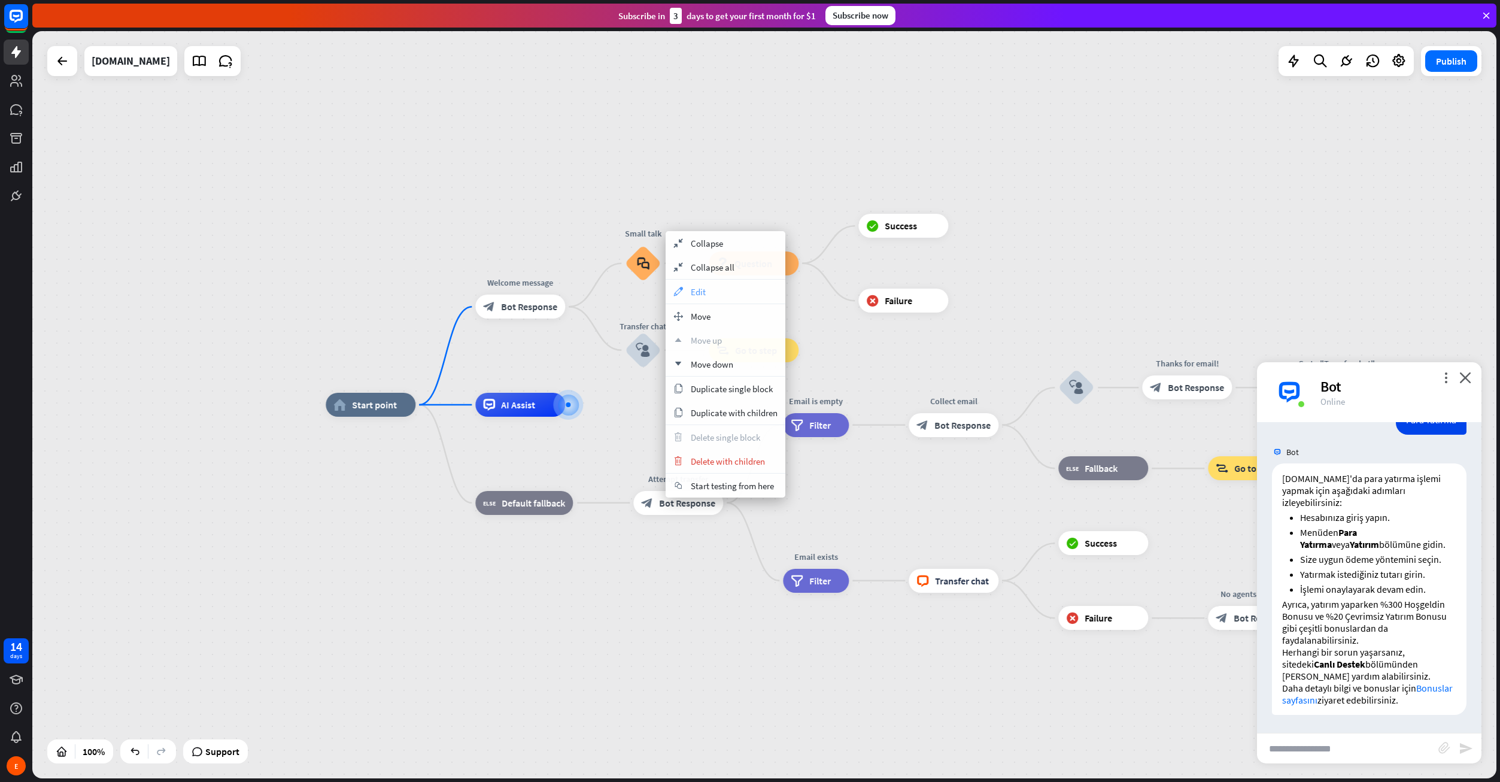
click at [699, 290] on span "Edit" at bounding box center [698, 291] width 15 height 11
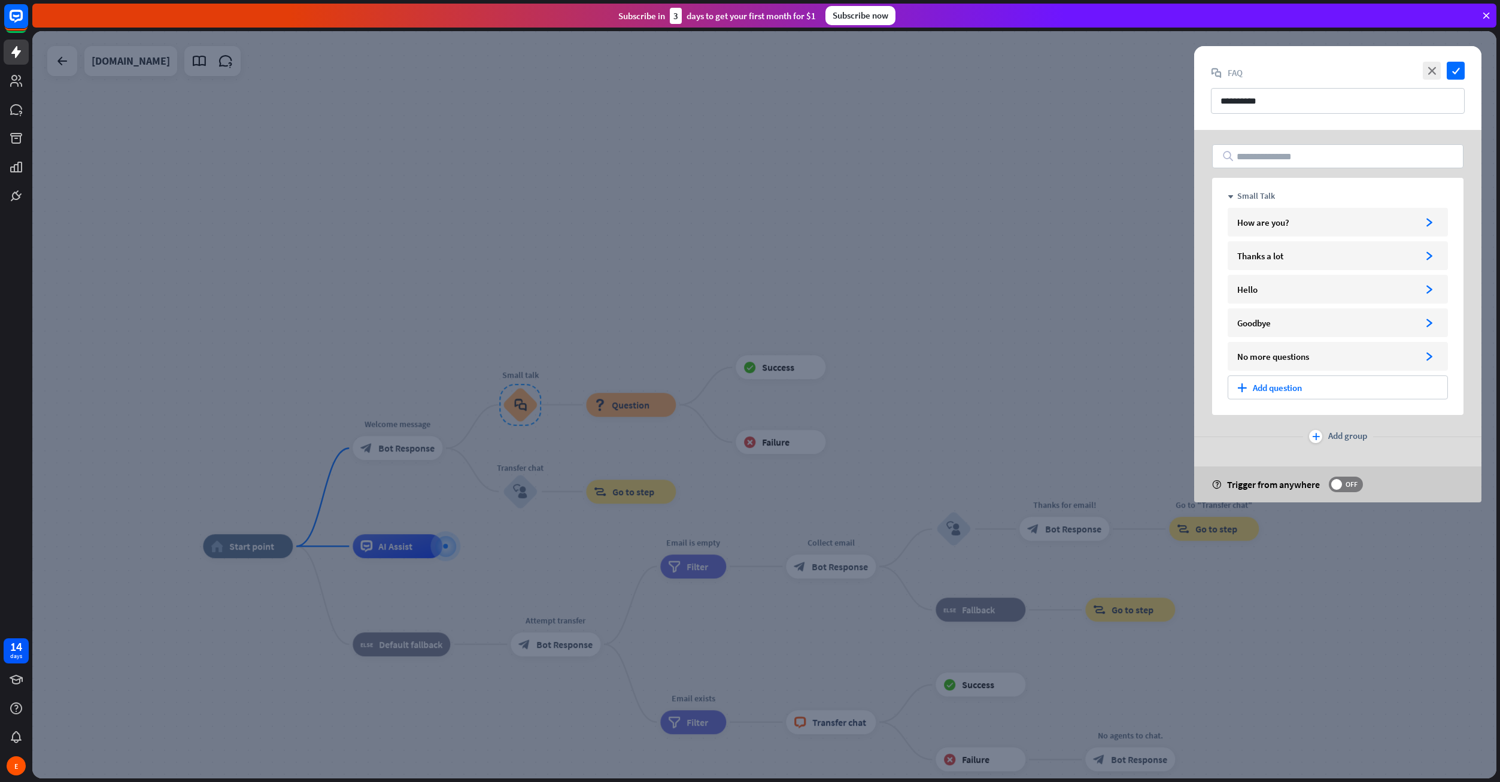
click at [901, 287] on div at bounding box center [764, 404] width 1464 height 747
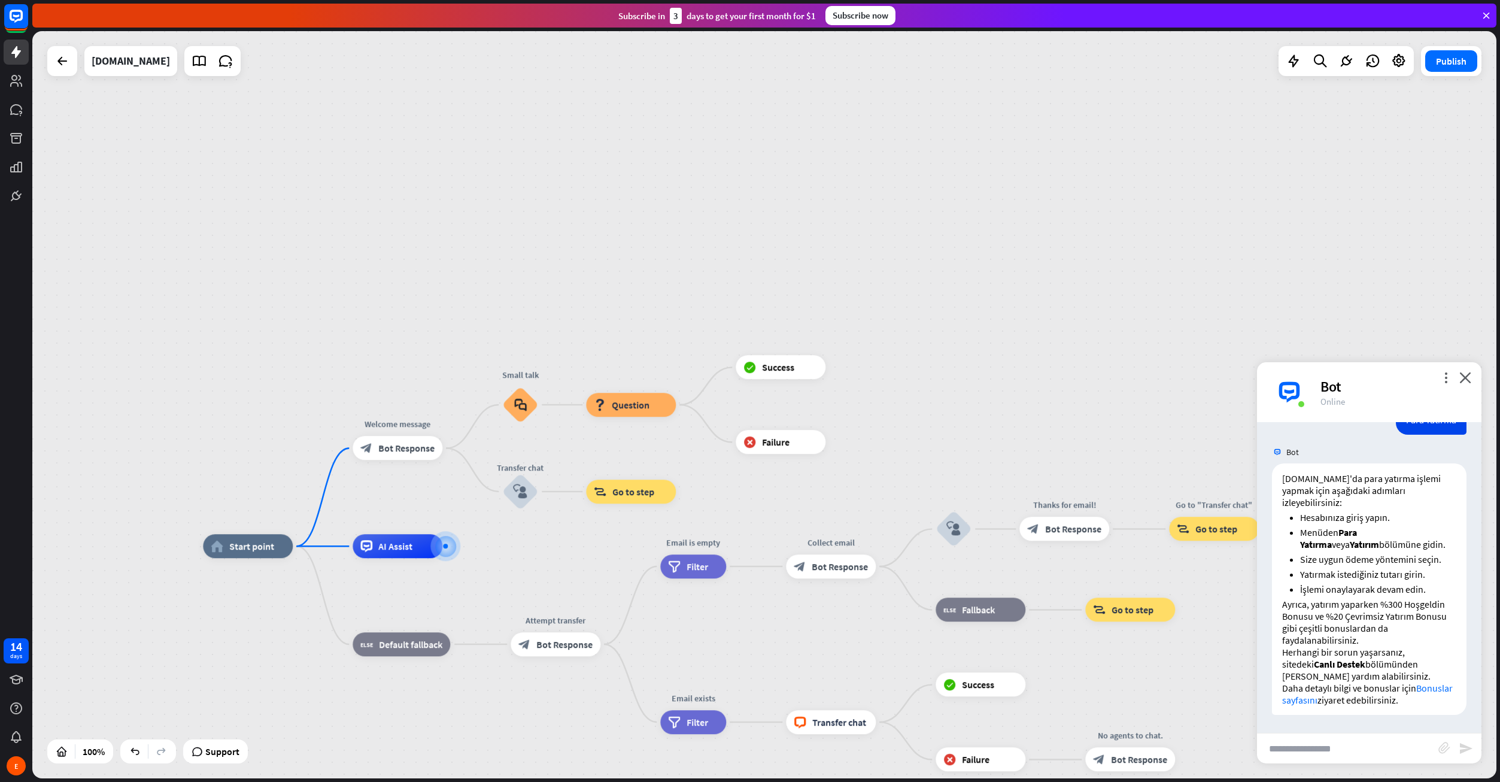
click at [667, 212] on div "home_2 Start point Welcome message block_bot_response Bot Response Small talk b…" at bounding box center [764, 404] width 1464 height 747
click at [1298, 57] on icon at bounding box center [1294, 61] width 16 height 16
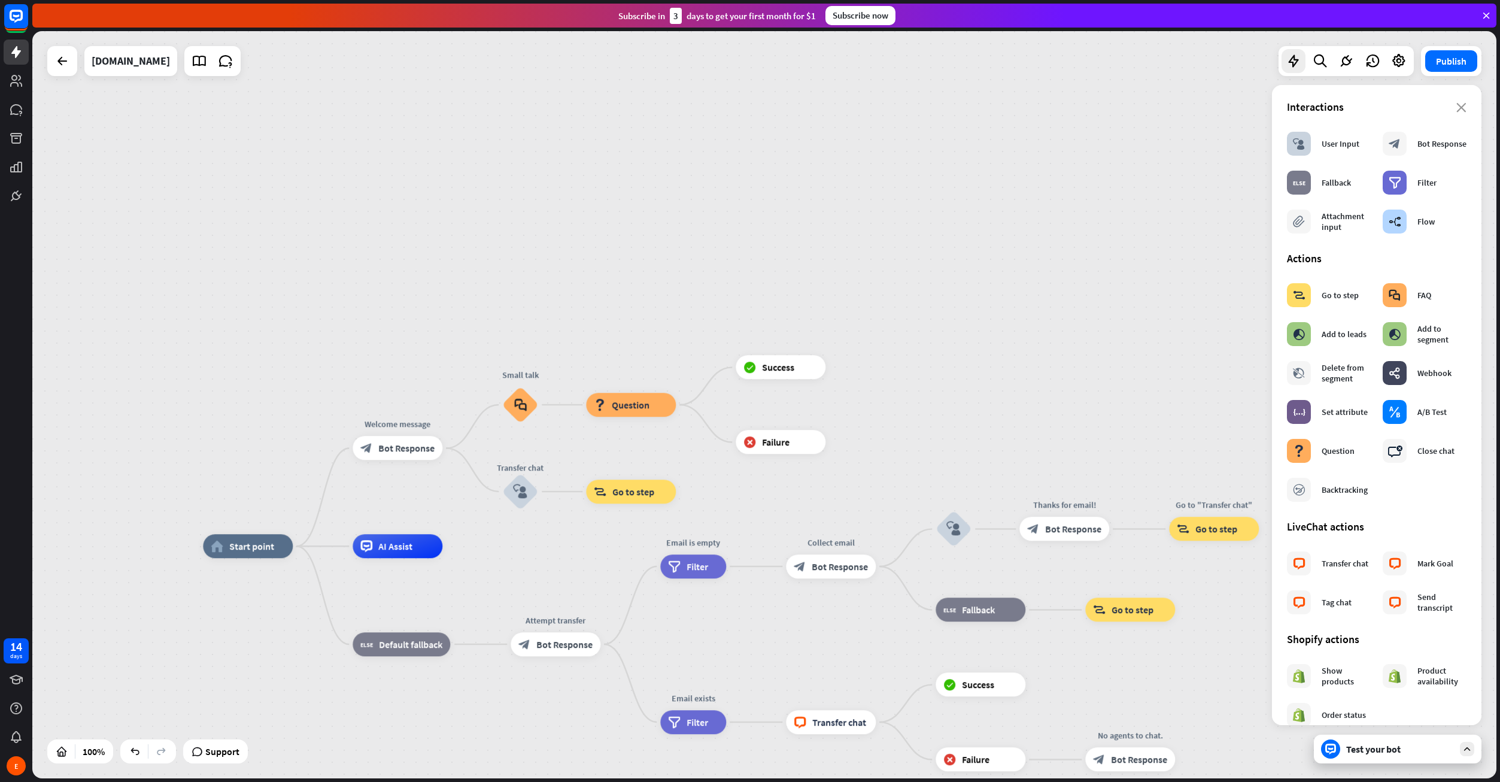
click at [1038, 318] on div "home_2 Start point Welcome message block_bot_response Bot Response Small talk b…" at bounding box center [764, 404] width 1464 height 747
click at [427, 522] on div "more_horiz" at bounding box center [422, 519] width 22 height 18
click at [453, 549] on icon "plus" at bounding box center [457, 546] width 9 height 8
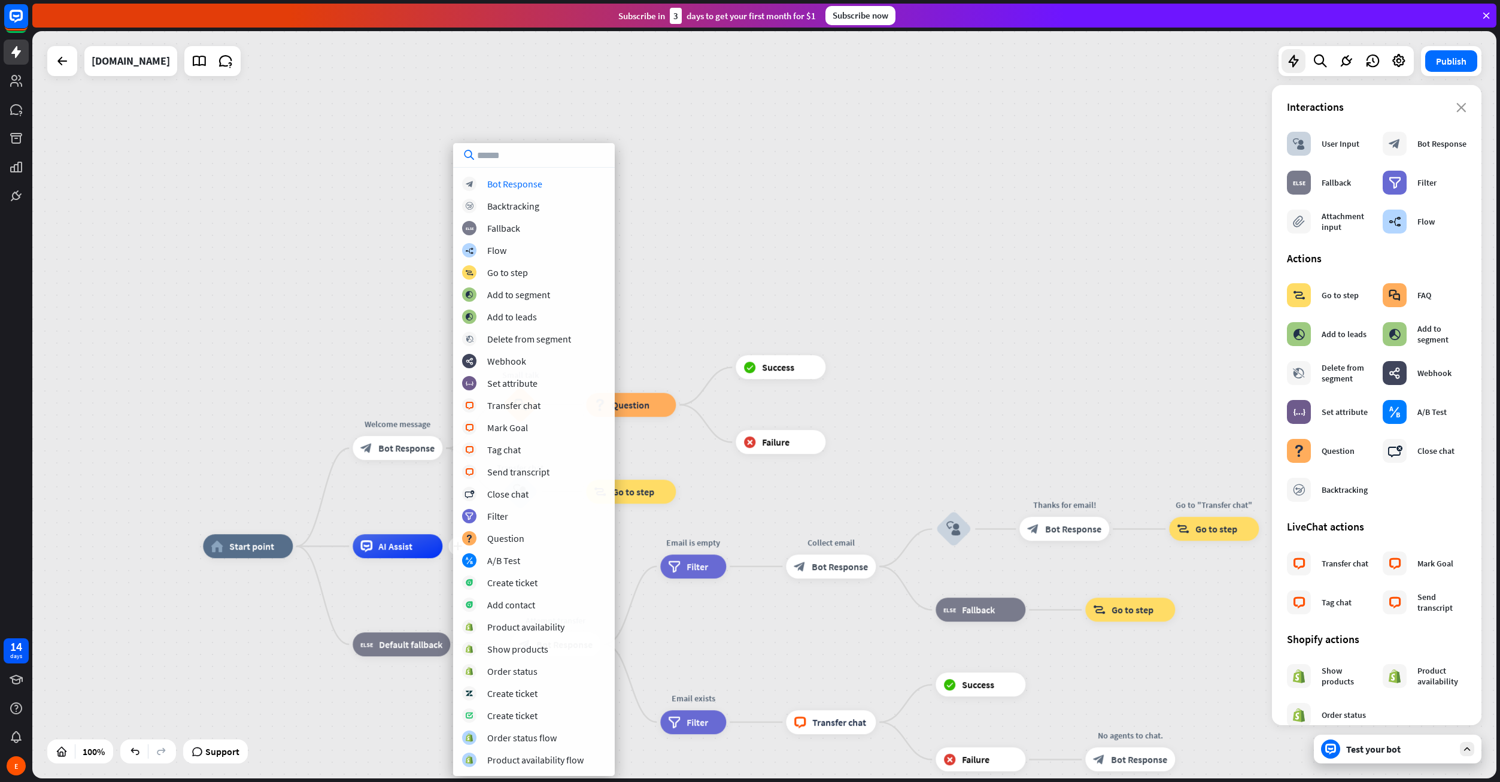
click at [690, 161] on div "home_2 Start point Welcome message block_bot_response Bot Response Small talk b…" at bounding box center [764, 404] width 1464 height 747
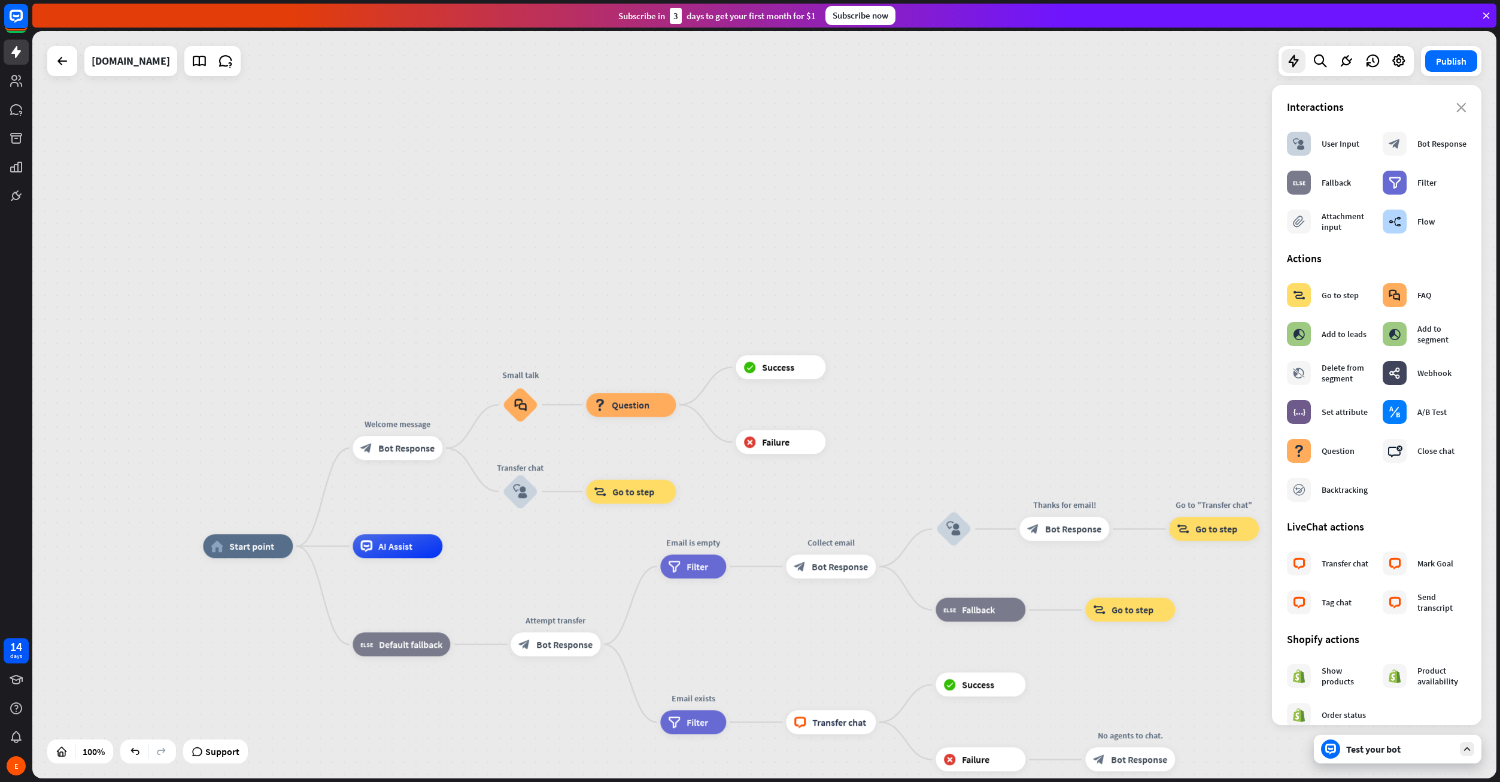
drag, startPoint x: 1100, startPoint y: 312, endPoint x: 1062, endPoint y: 309, distance: 38.4
click at [1100, 311] on div "home_2 Start point Welcome message block_bot_response Bot Response Small talk b…" at bounding box center [764, 404] width 1464 height 747
click at [405, 453] on span "Bot Response" at bounding box center [406, 448] width 56 height 12
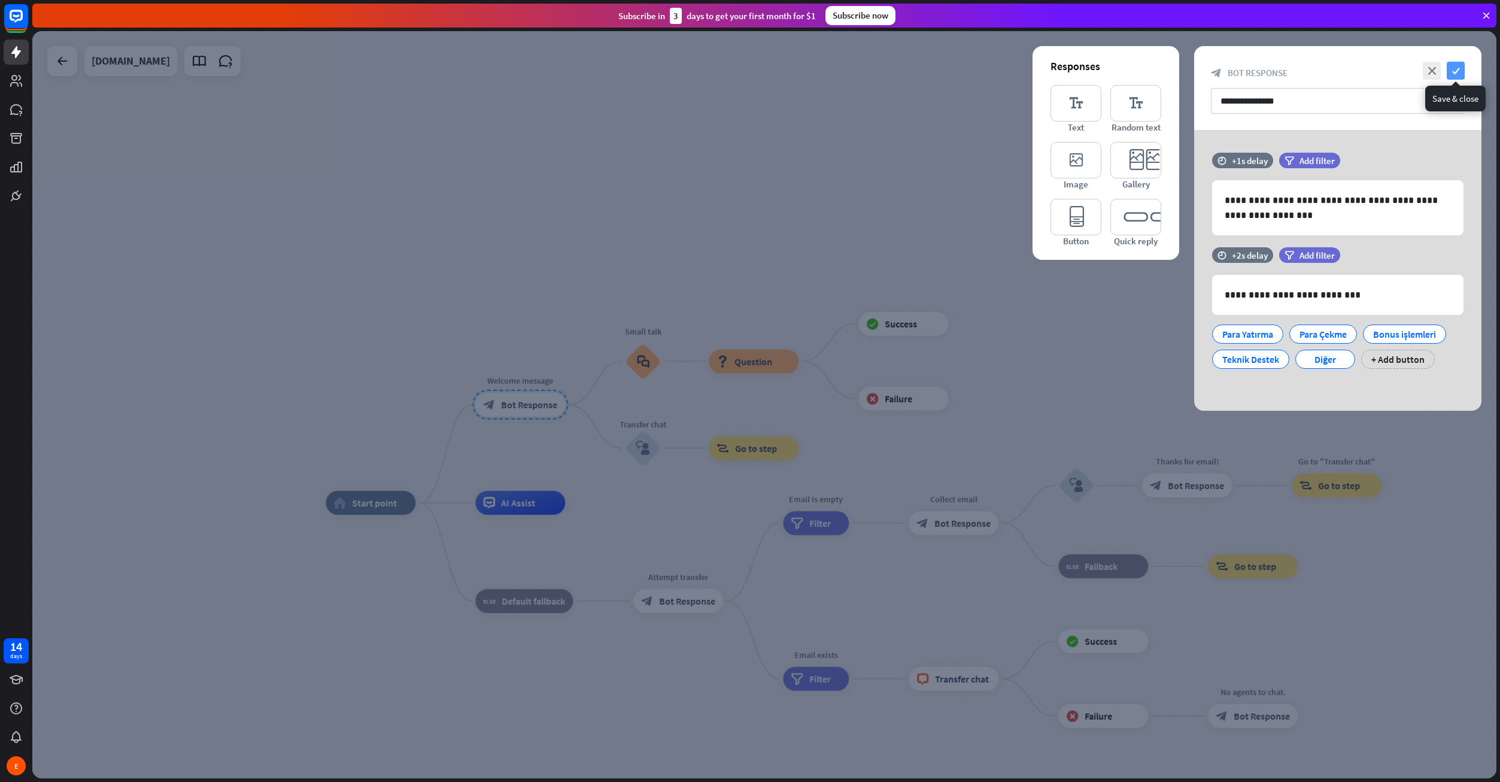
click at [1458, 73] on icon "check" at bounding box center [1456, 71] width 18 height 18
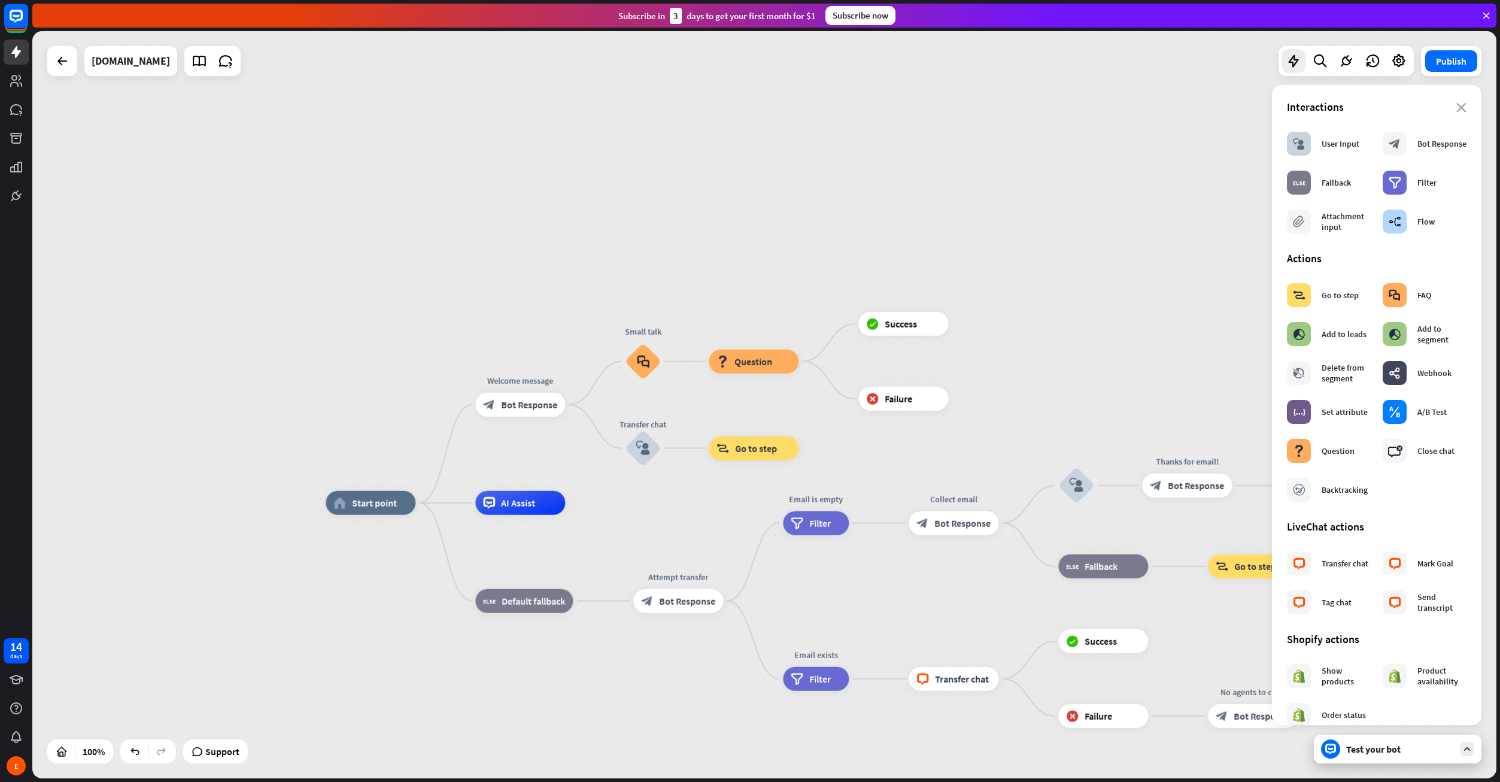
click at [1376, 757] on div "Test your bot" at bounding box center [1398, 748] width 168 height 29
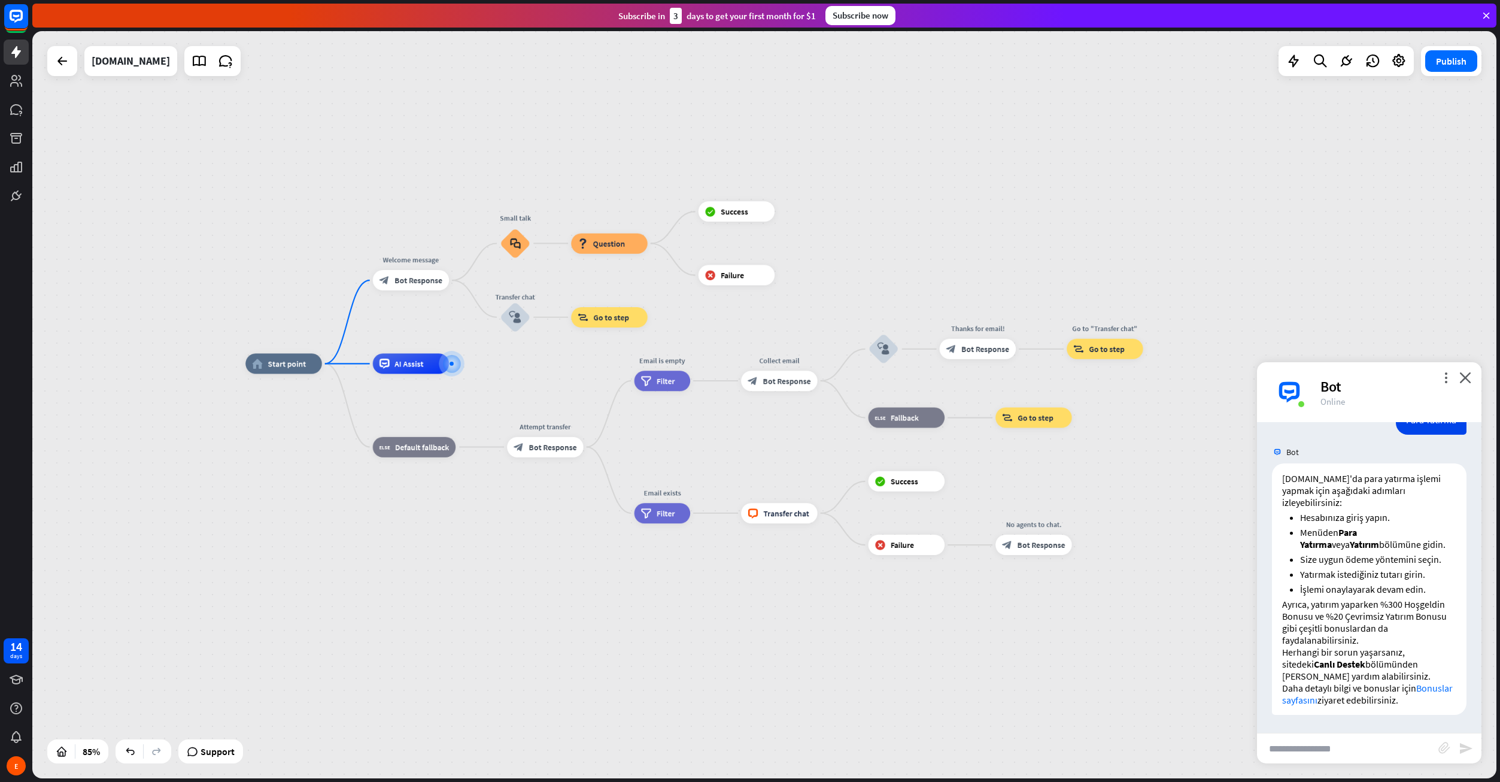
drag, startPoint x: 1170, startPoint y: 302, endPoint x: 965, endPoint y: 198, distance: 230.2
click at [965, 198] on div "home_2 Start point Welcome message block_bot_response Bot Response Small talk b…" at bounding box center [764, 404] width 1464 height 747
click at [306, 344] on icon "more_horiz" at bounding box center [304, 341] width 8 height 8
click at [363, 408] on span "Start testing from here" at bounding box center [373, 404] width 83 height 11
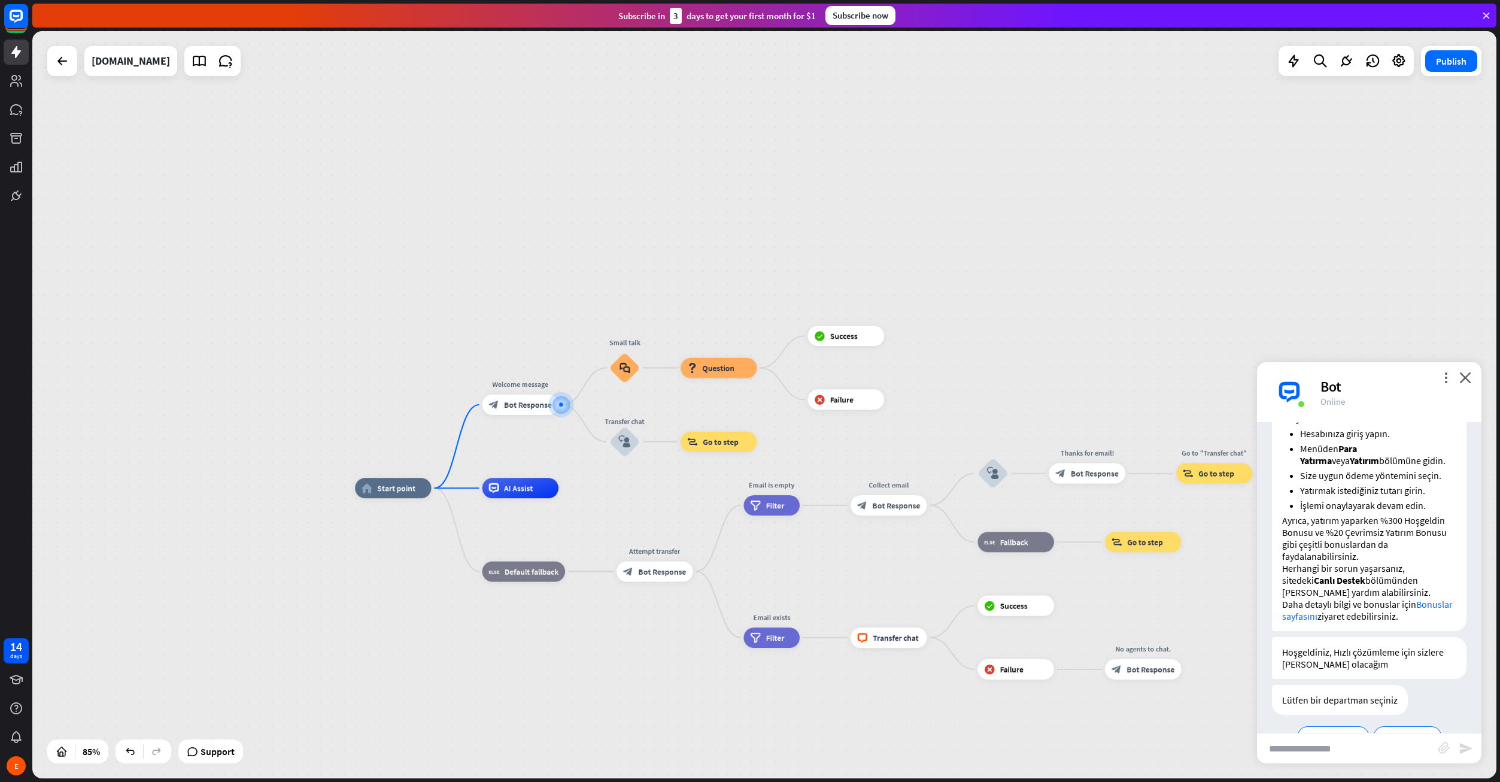
scroll to position [323, 0]
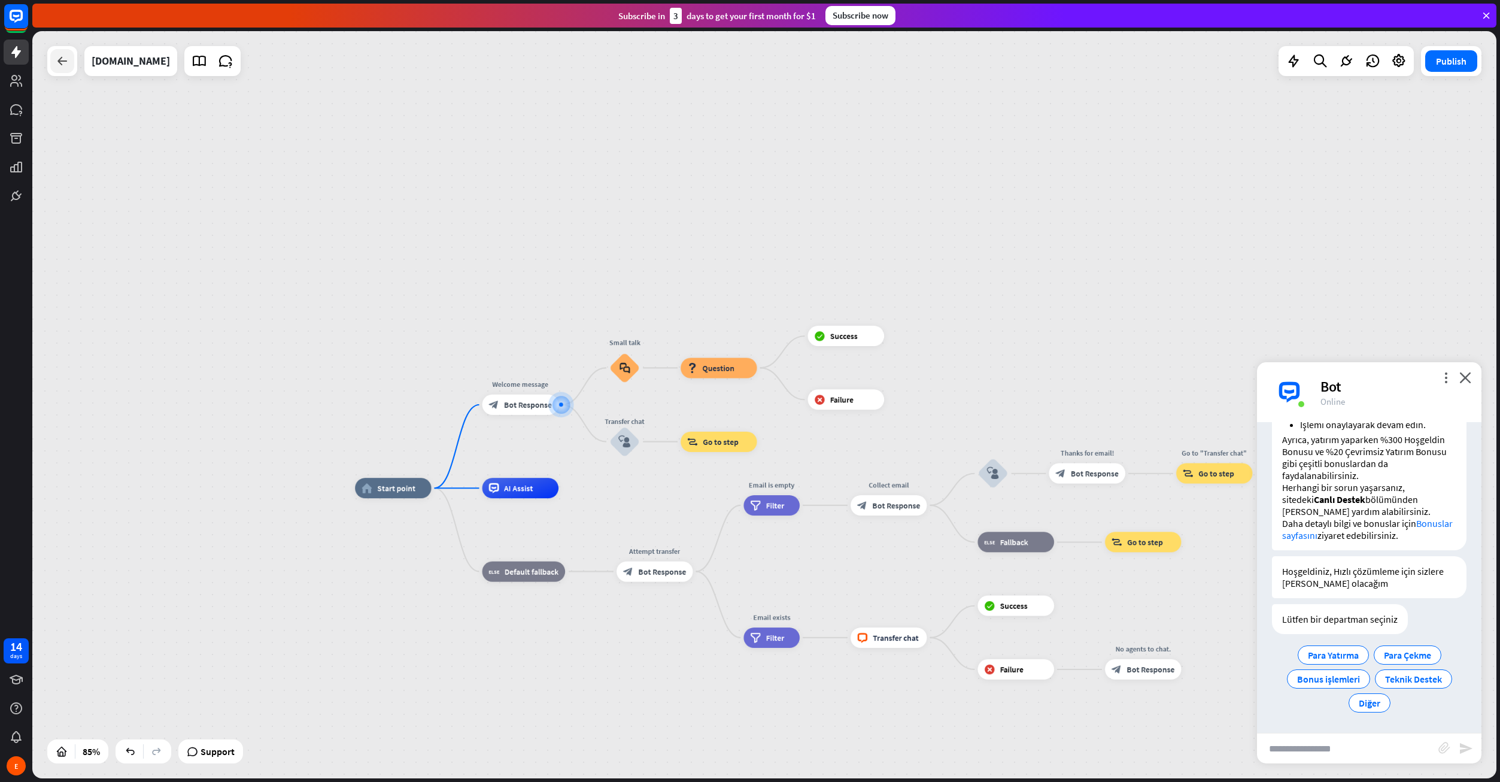
click at [68, 59] on icon at bounding box center [62, 61] width 14 height 14
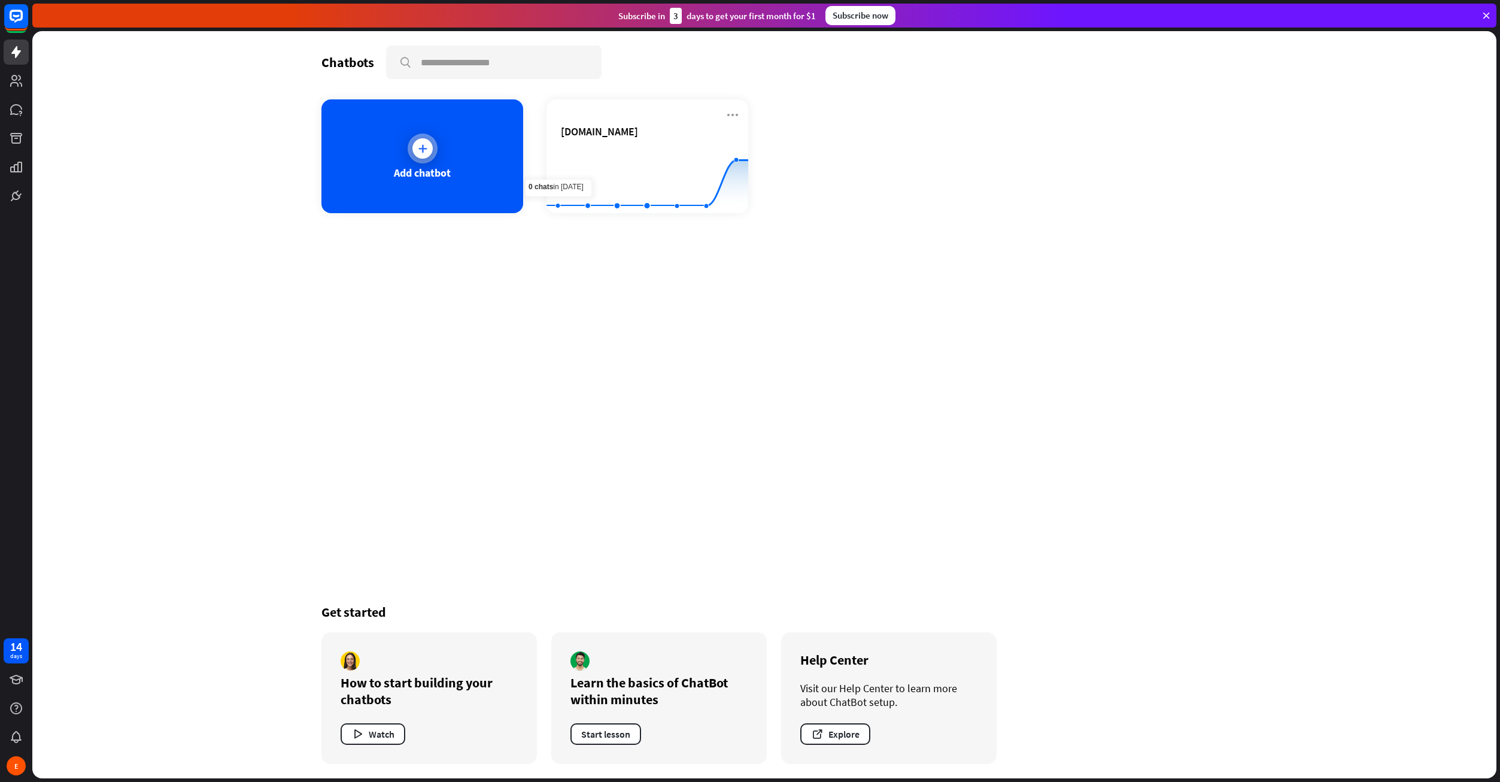
click at [457, 136] on div "Add chatbot" at bounding box center [422, 156] width 202 height 114
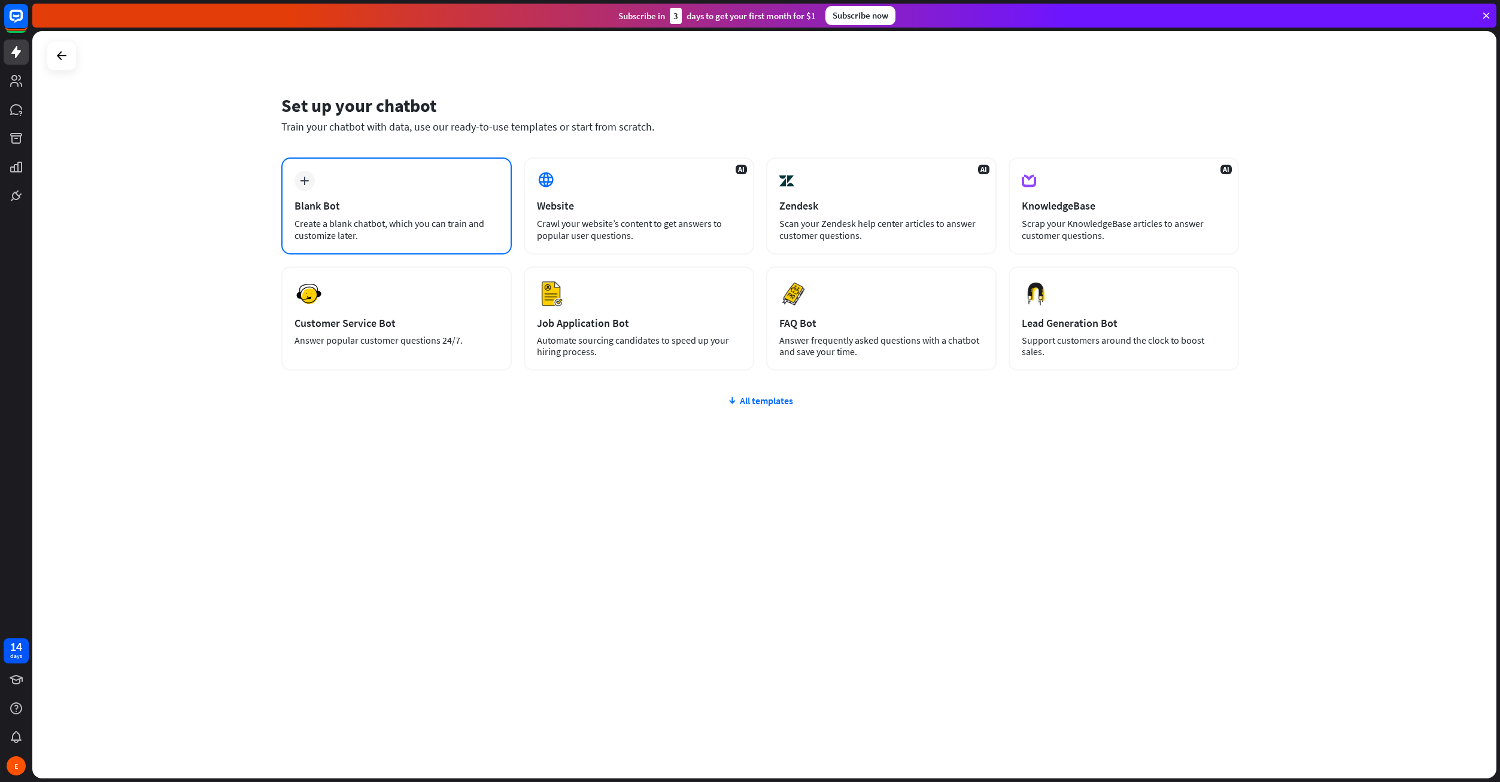
click at [409, 209] on div "Blank Bot" at bounding box center [396, 206] width 204 height 14
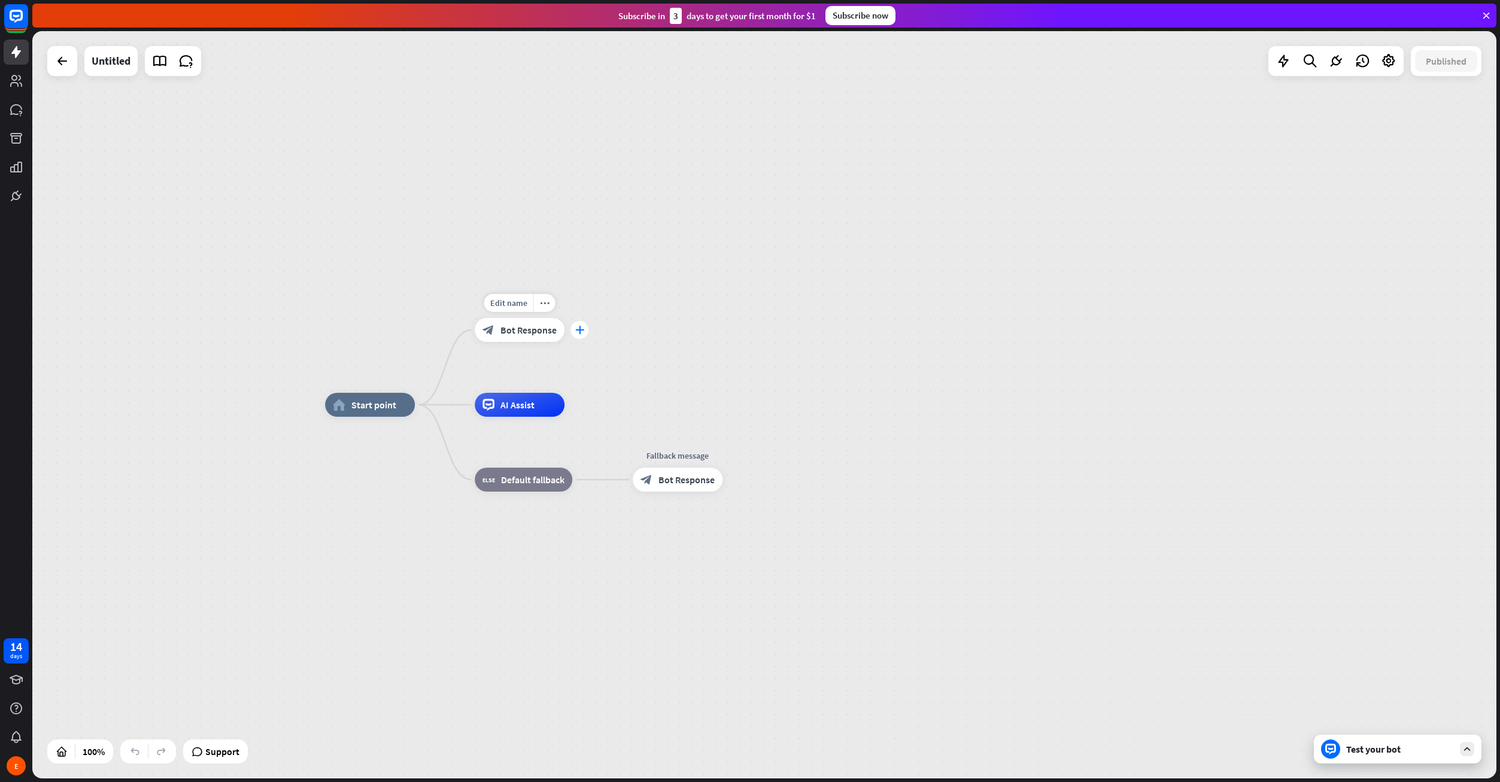
click at [581, 329] on icon "plus" at bounding box center [579, 330] width 9 height 8
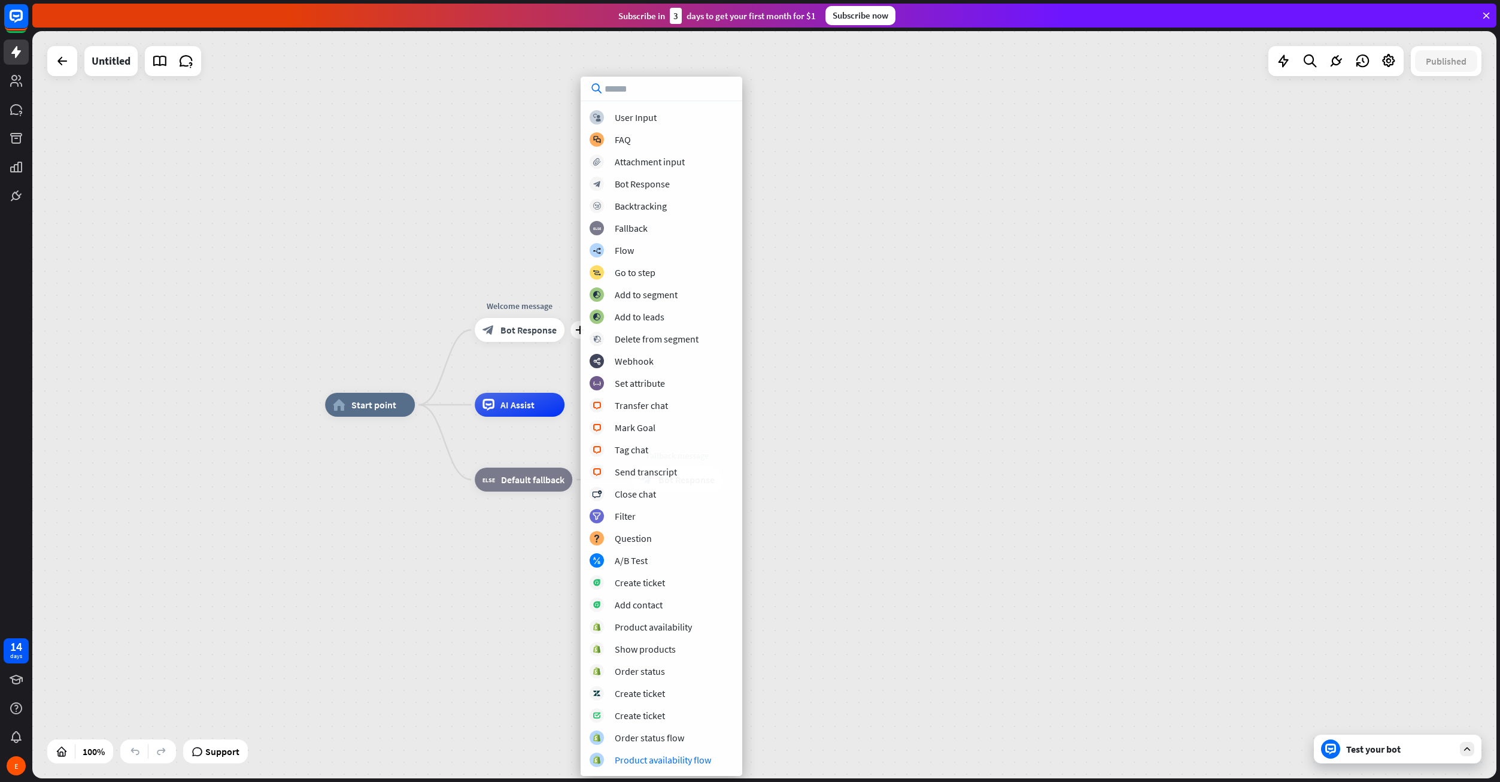
click at [1094, 687] on div "home_2 Start point plus Welcome message block_bot_response Bot Response AI Assi…" at bounding box center [1057, 778] width 1464 height 747
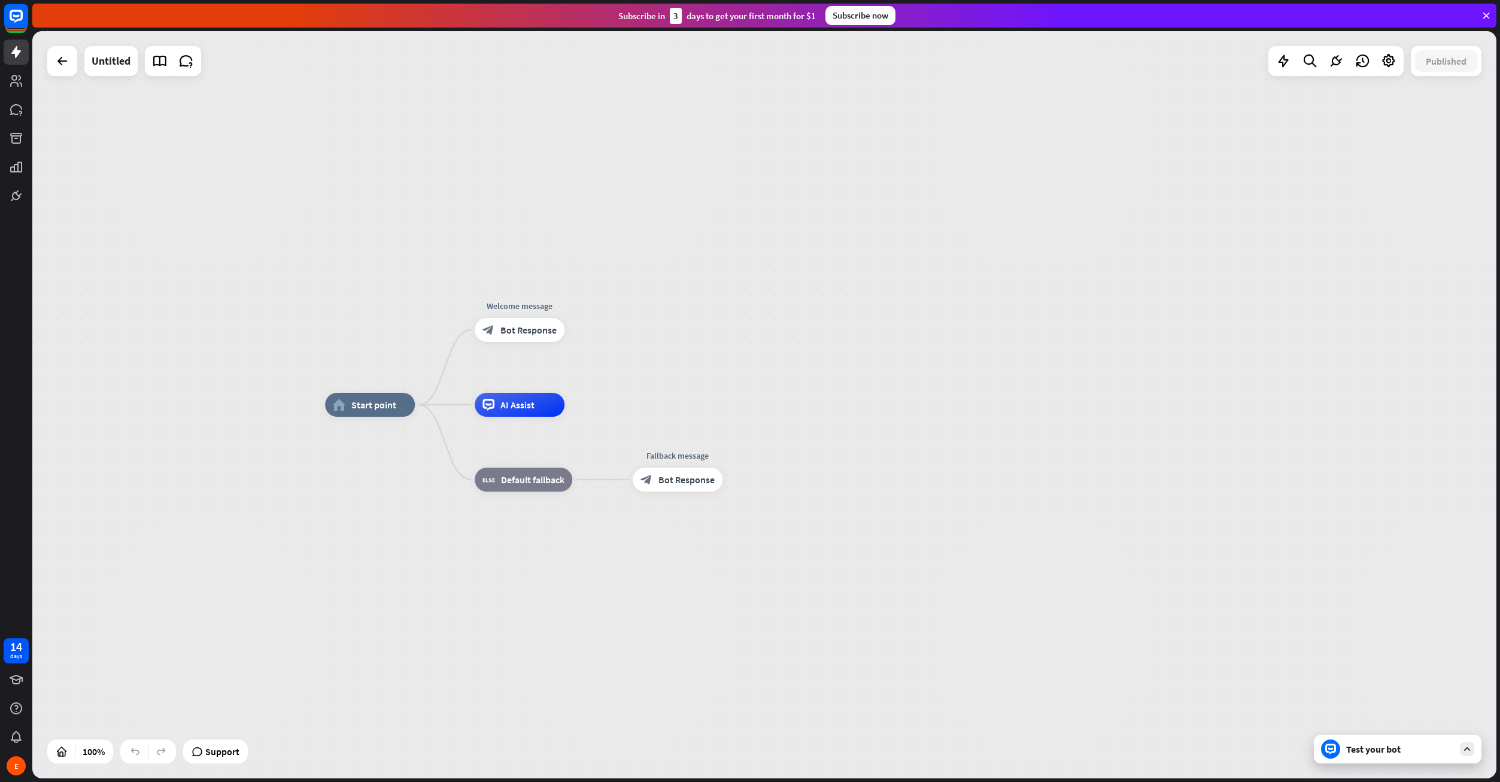
click at [1327, 751] on icon at bounding box center [1330, 748] width 11 height 11
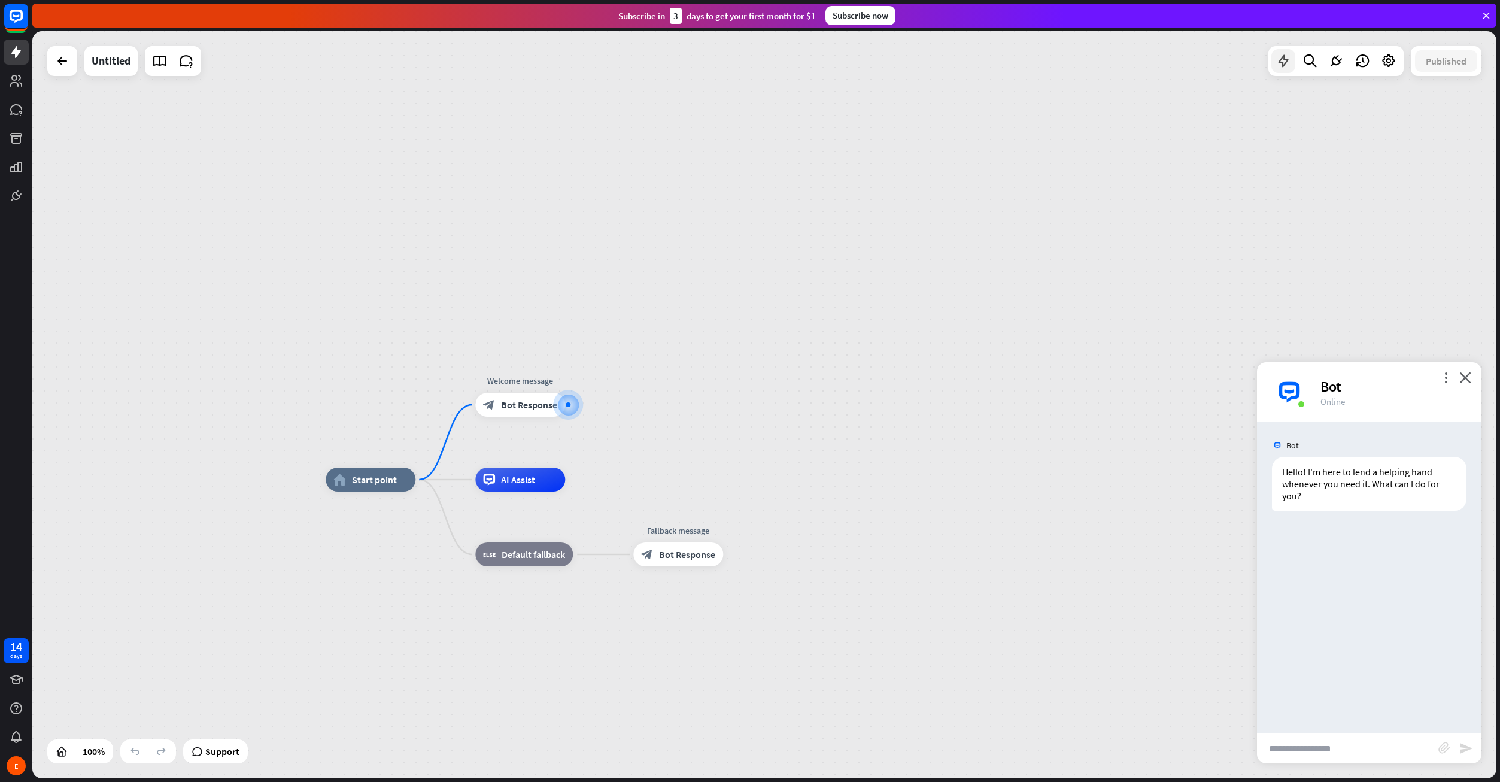
click at [1280, 64] on icon at bounding box center [1284, 61] width 16 height 16
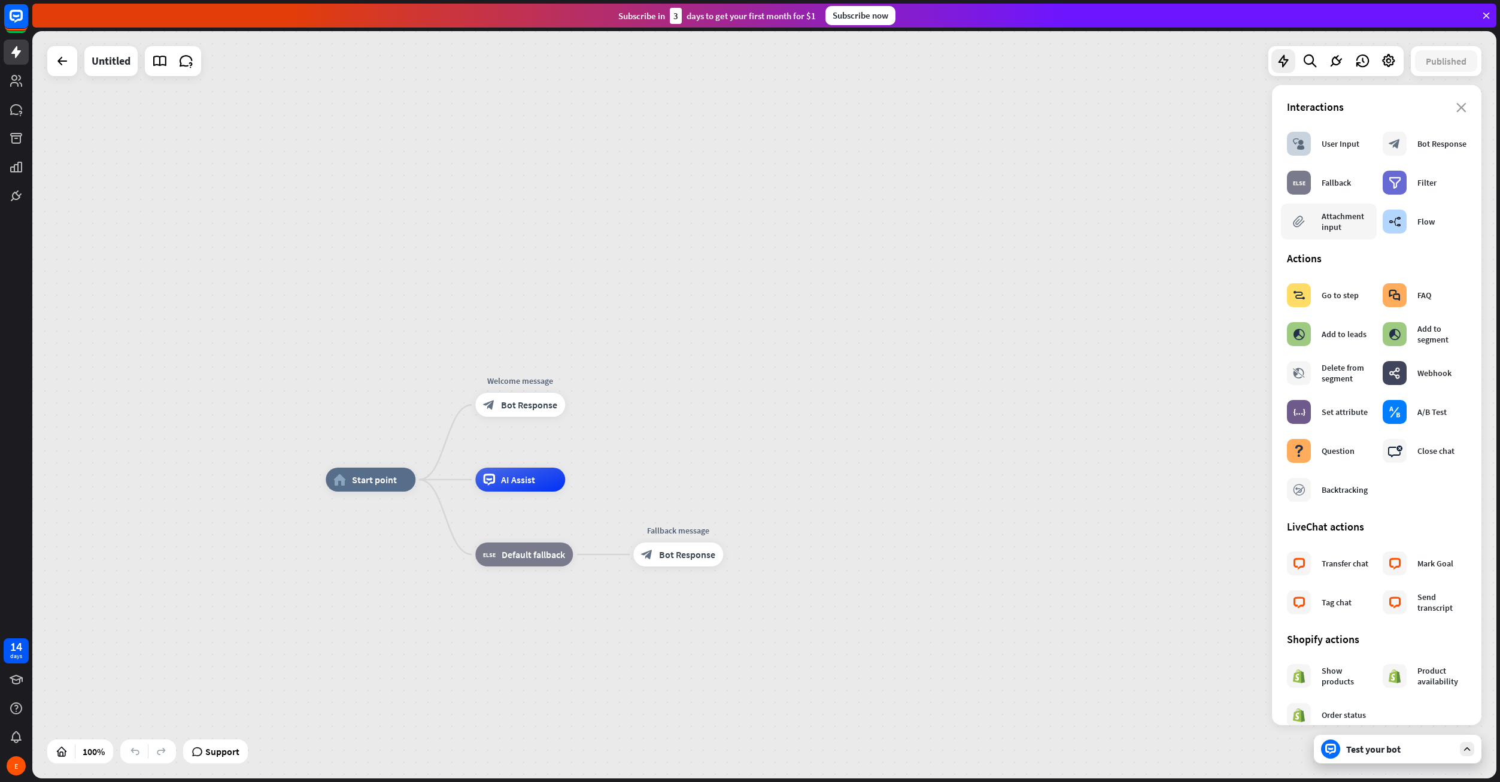
click at [1355, 226] on div "Attachment input" at bounding box center [1346, 222] width 49 height 22
click at [1314, 221] on div "block_attachment Attachment input" at bounding box center [1329, 221] width 84 height 24
click at [1302, 224] on icon "block_attachment" at bounding box center [1299, 221] width 12 height 12
click at [645, 400] on icon "block_attachment" at bounding box center [643, 404] width 14 height 14
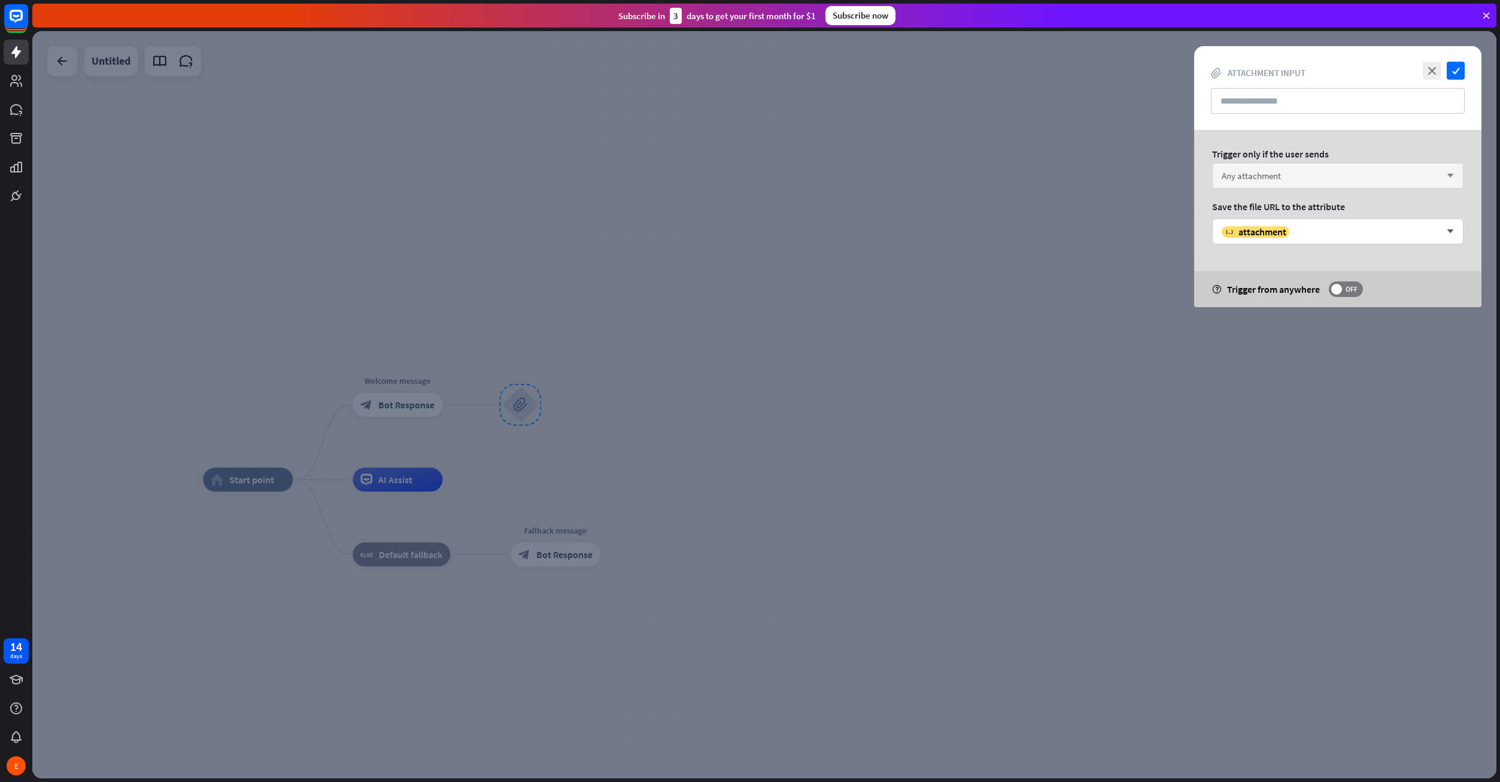
click at [1291, 173] on div "Any attachment arrow_down" at bounding box center [1337, 176] width 251 height 26
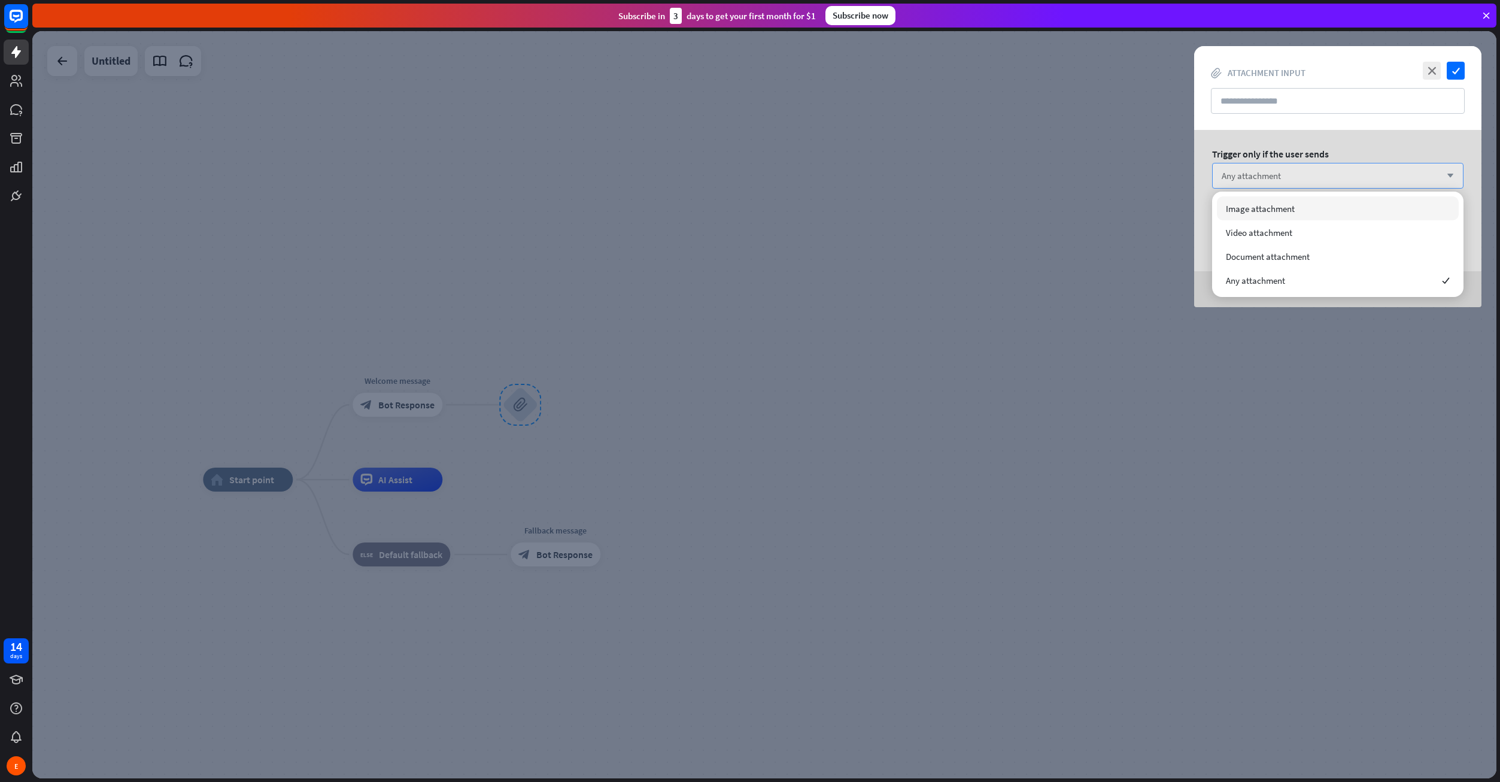
click at [1301, 179] on div "Any attachment arrow_down" at bounding box center [1337, 176] width 251 height 26
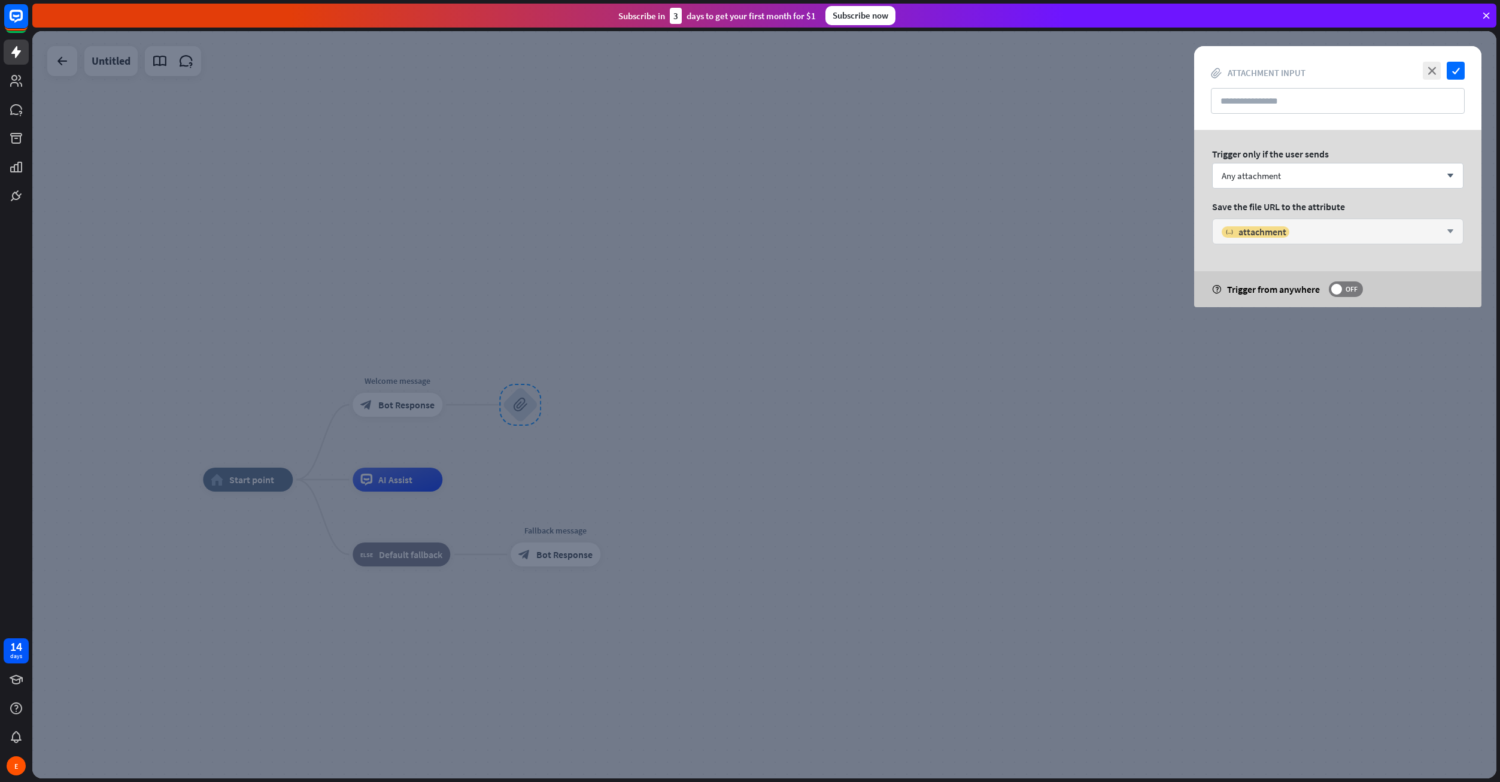
click at [1292, 232] on div "variable attachment" at bounding box center [1331, 232] width 219 height 12
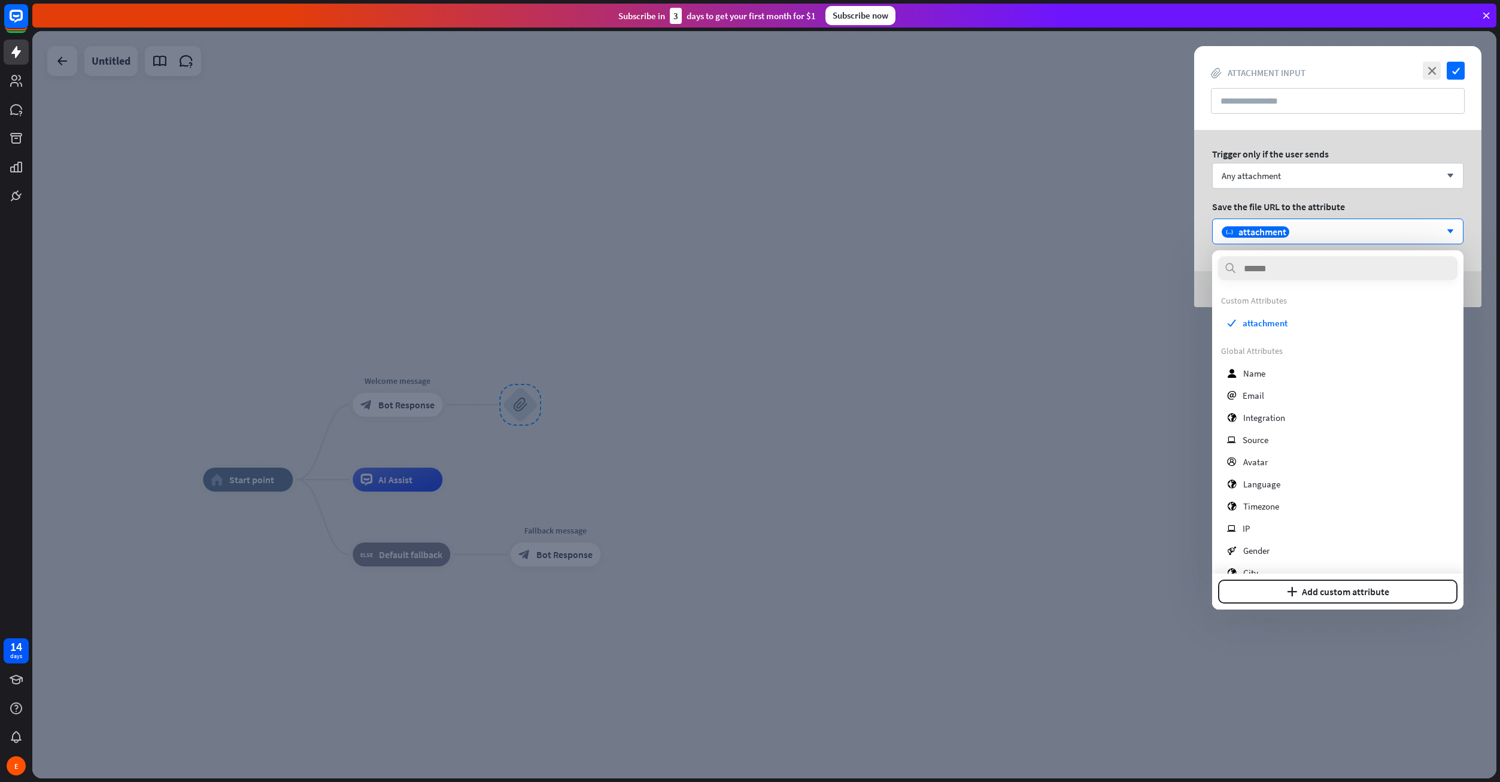
click at [1204, 220] on div "Trigger only if the user sends Any attachment arrow_down Save the file URL to t…" at bounding box center [1337, 218] width 287 height 177
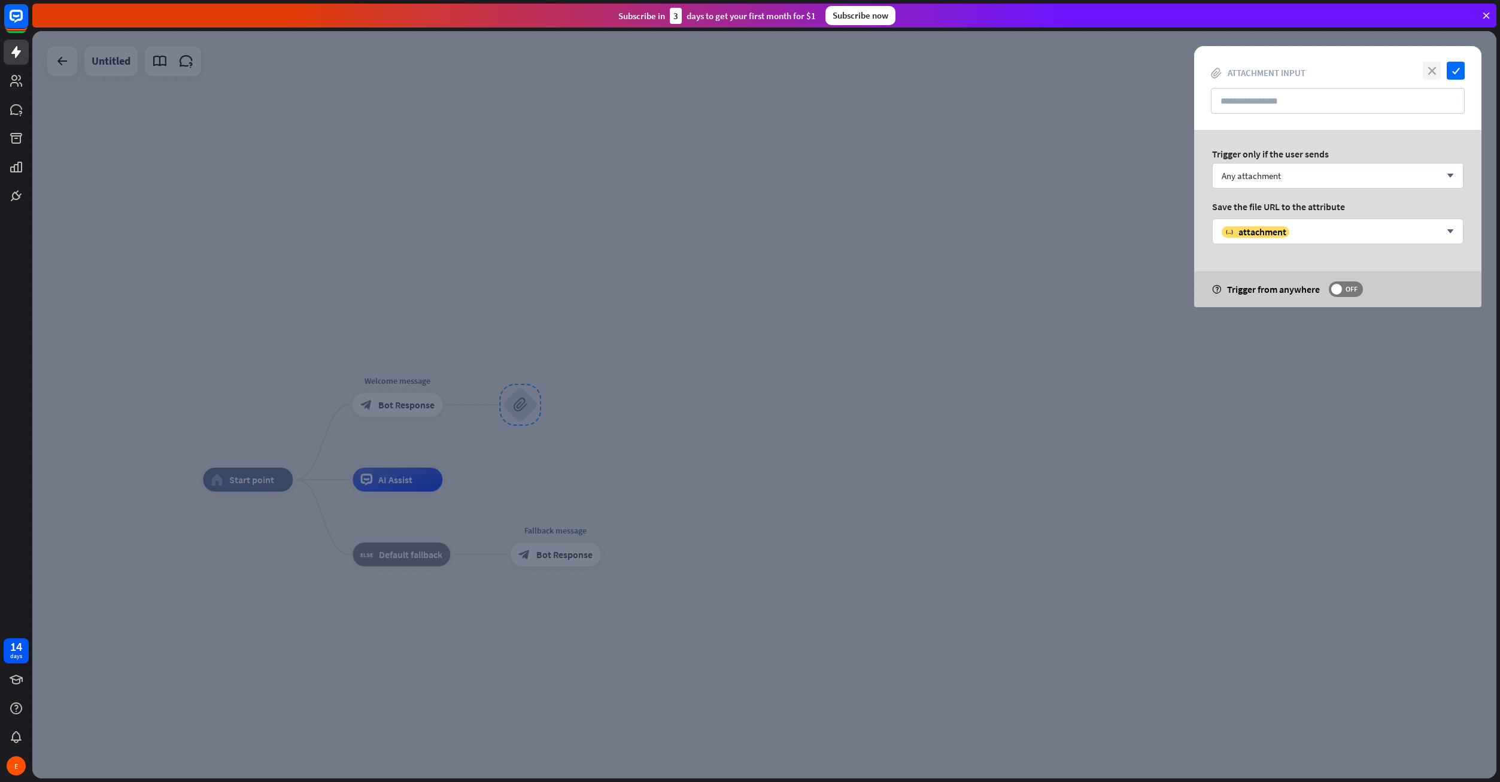
click at [1437, 71] on icon "close" at bounding box center [1432, 71] width 18 height 18
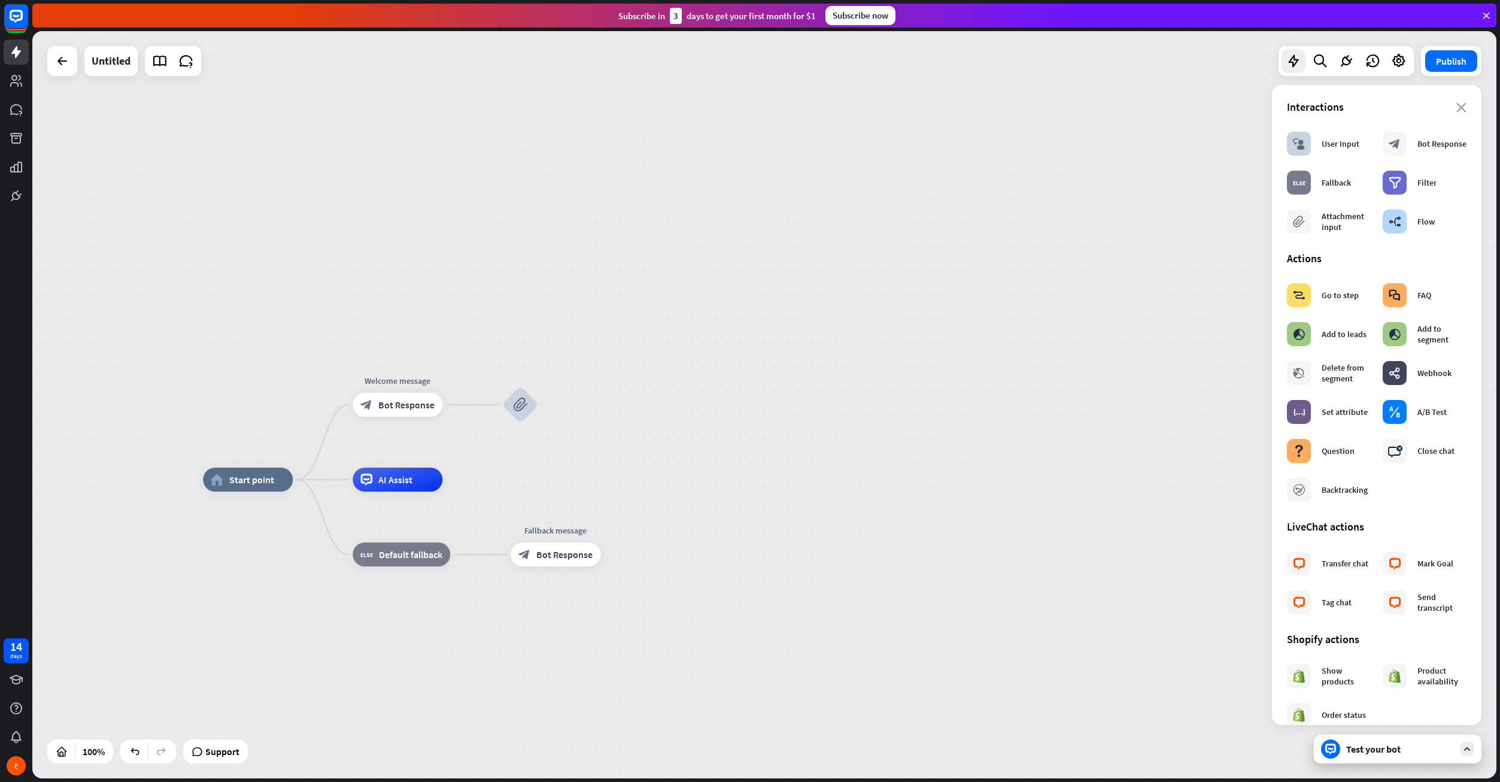
click at [977, 263] on div "home_2 Start point Welcome message block_bot_response Bot Response block_attach…" at bounding box center [764, 404] width 1464 height 747
click at [1005, 411] on div "home_2 Start point Welcome message block_bot_response Bot Response block_attach…" at bounding box center [764, 404] width 1464 height 747
drag, startPoint x: 416, startPoint y: 415, endPoint x: 412, endPoint y: 402, distance: 13.1
click at [412, 402] on div "block_bot_response Bot Response" at bounding box center [398, 405] width 90 height 24
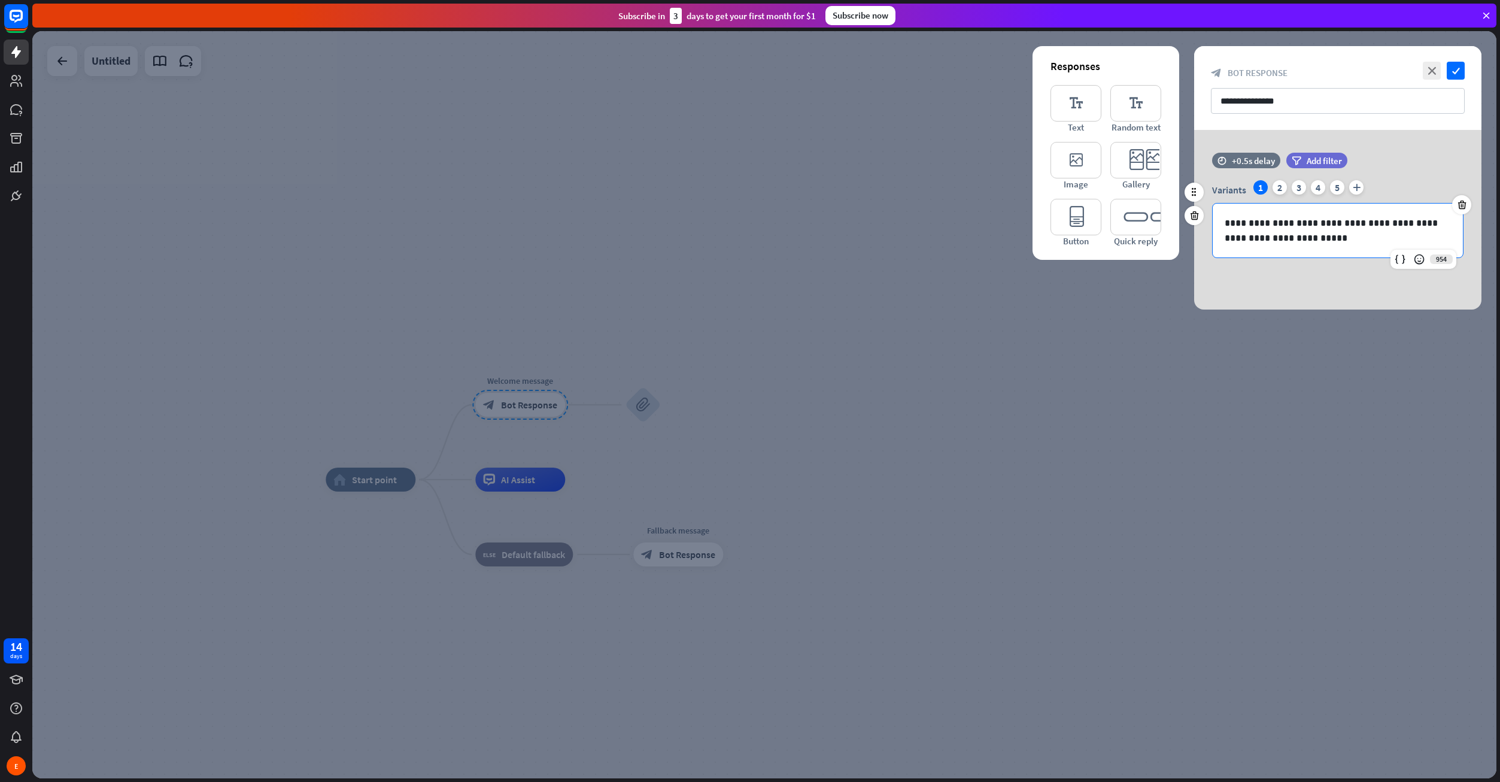
click at [1299, 230] on p "**********" at bounding box center [1338, 230] width 226 height 30
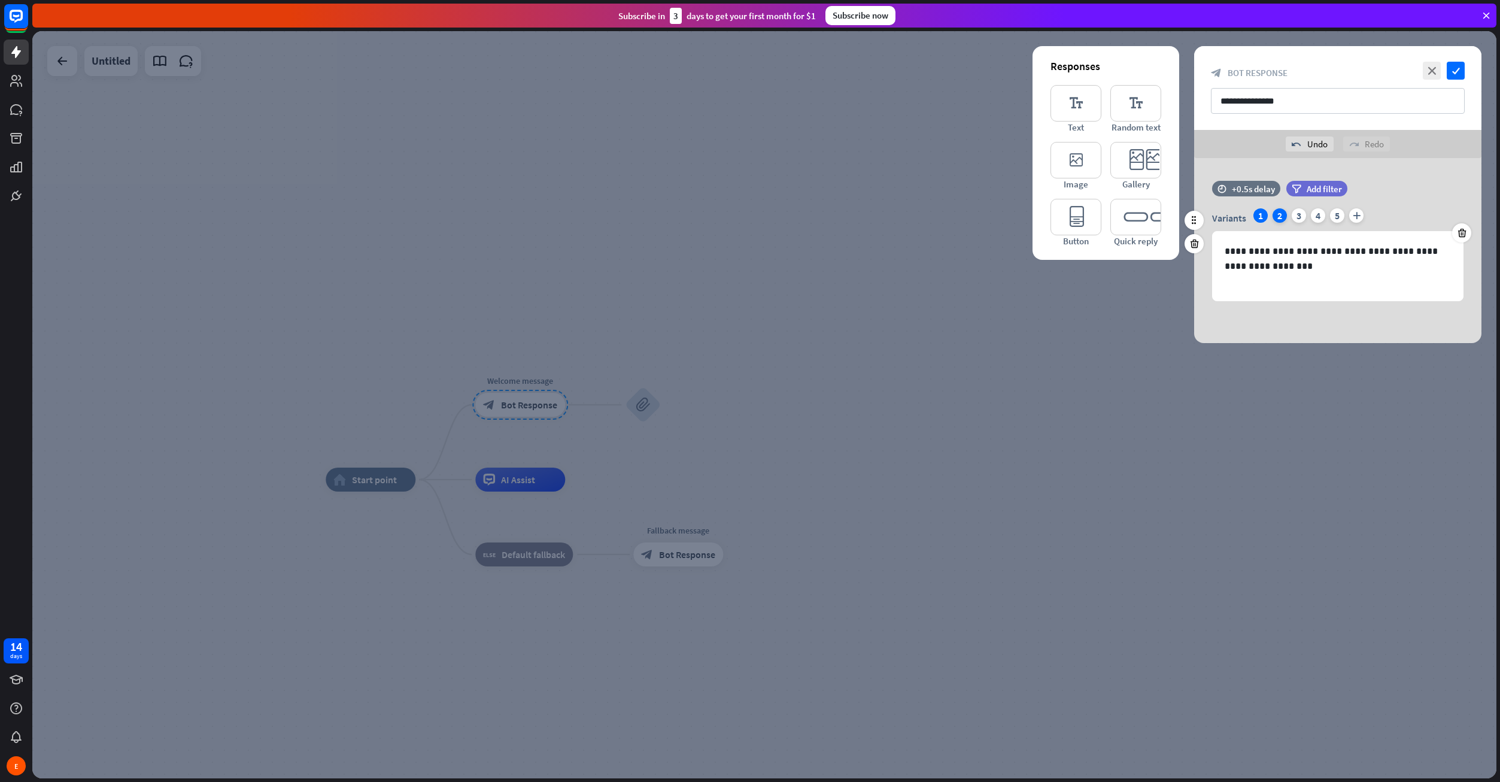
click at [1279, 214] on div "2" at bounding box center [1280, 215] width 14 height 14
click at [1265, 214] on div "1" at bounding box center [1260, 215] width 14 height 14
click at [1280, 217] on div "2" at bounding box center [1280, 215] width 14 height 14
click at [1462, 232] on icon at bounding box center [1461, 232] width 11 height 11
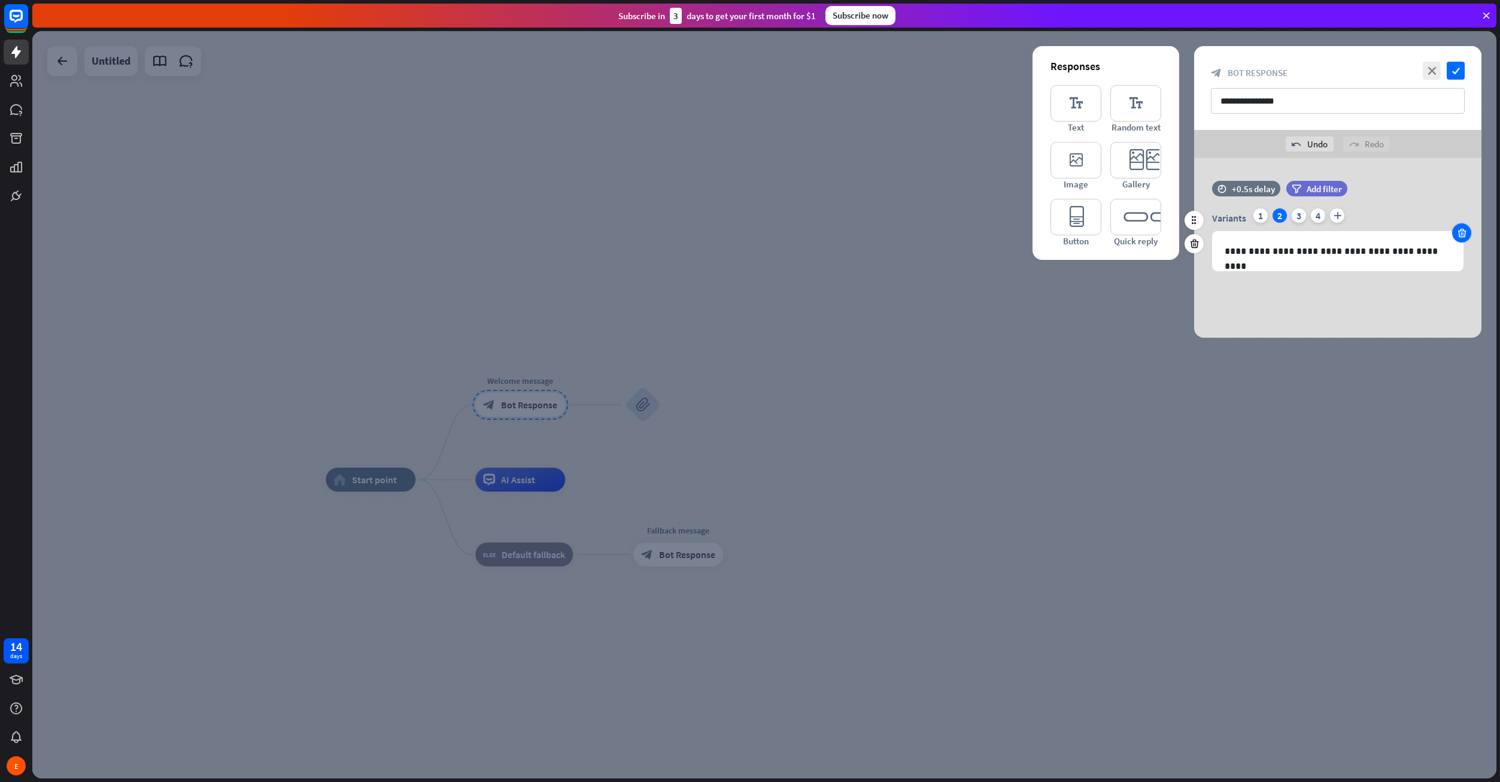
click at [1454, 233] on div at bounding box center [1461, 232] width 19 height 19
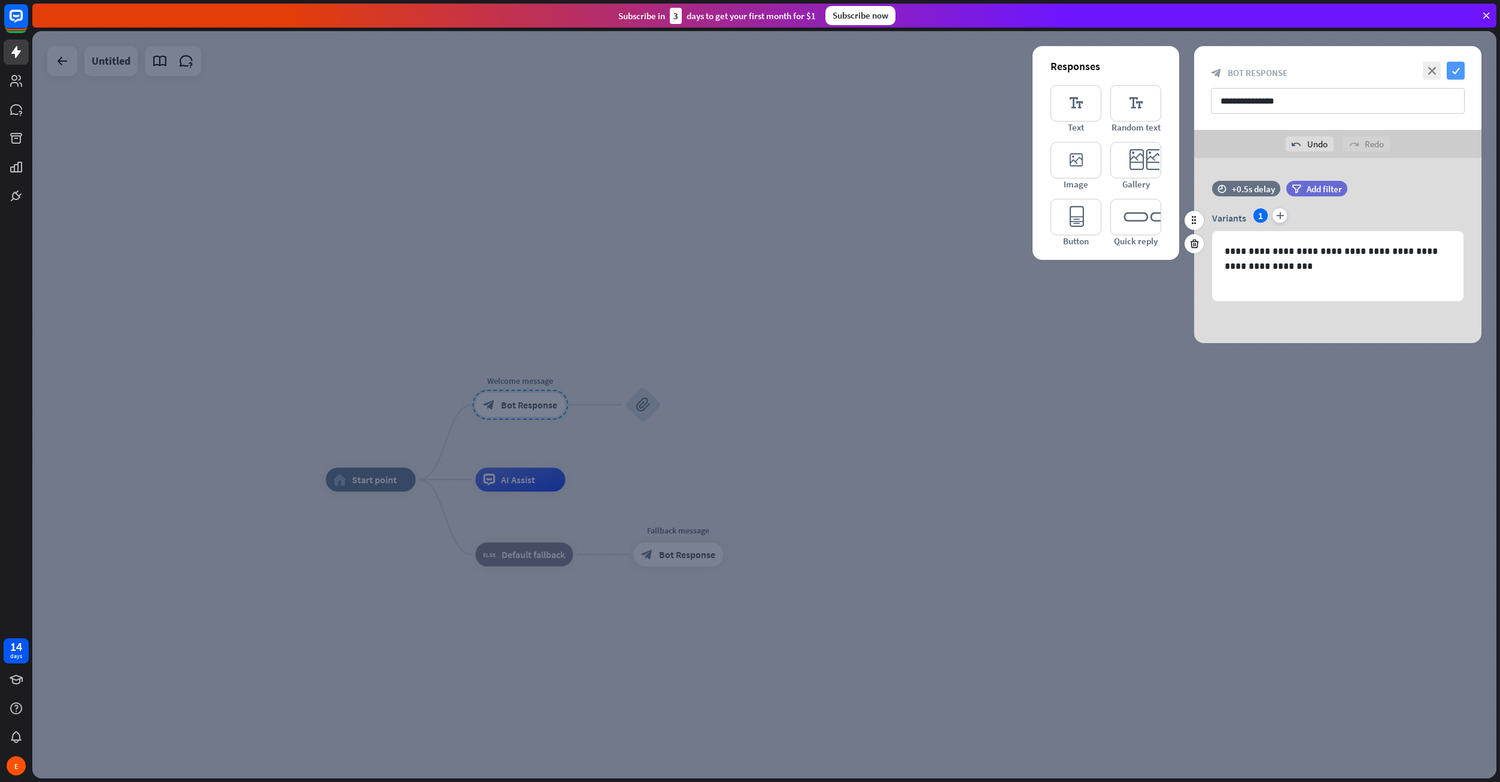
click at [1451, 75] on icon "check" at bounding box center [1456, 71] width 18 height 18
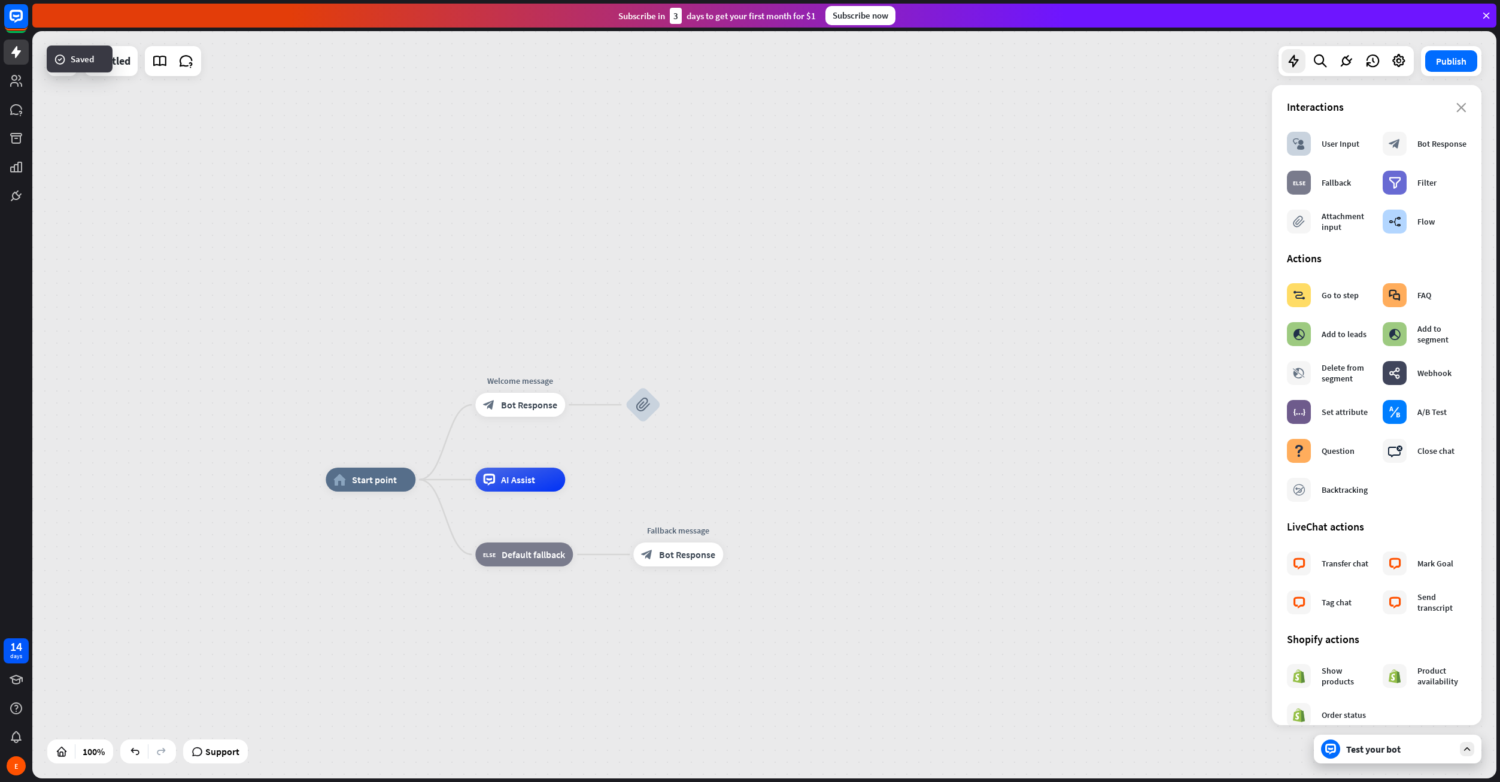
click at [1346, 755] on div "Test your bot" at bounding box center [1398, 748] width 168 height 29
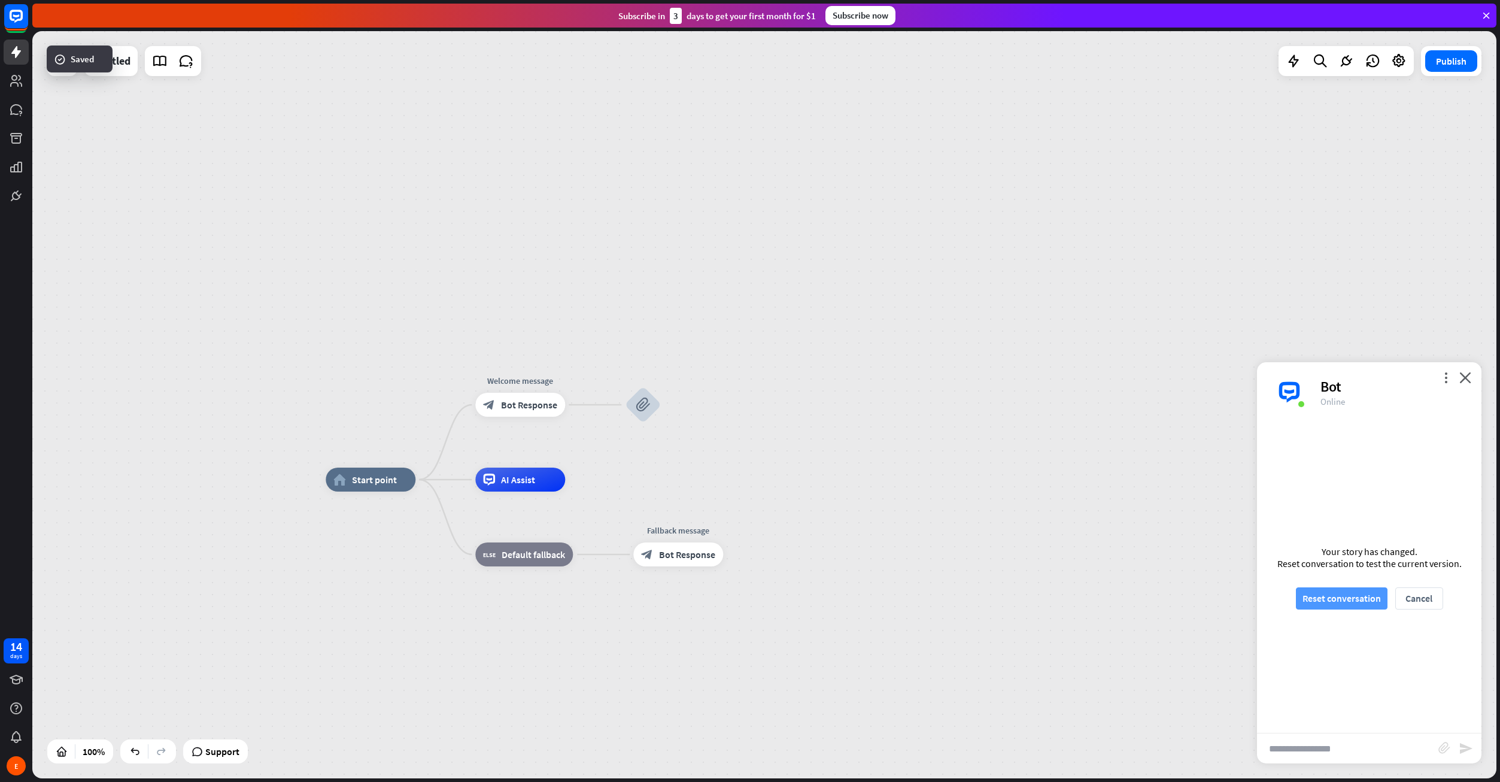
click at [1350, 601] on button "Reset conversation" at bounding box center [1342, 598] width 92 height 22
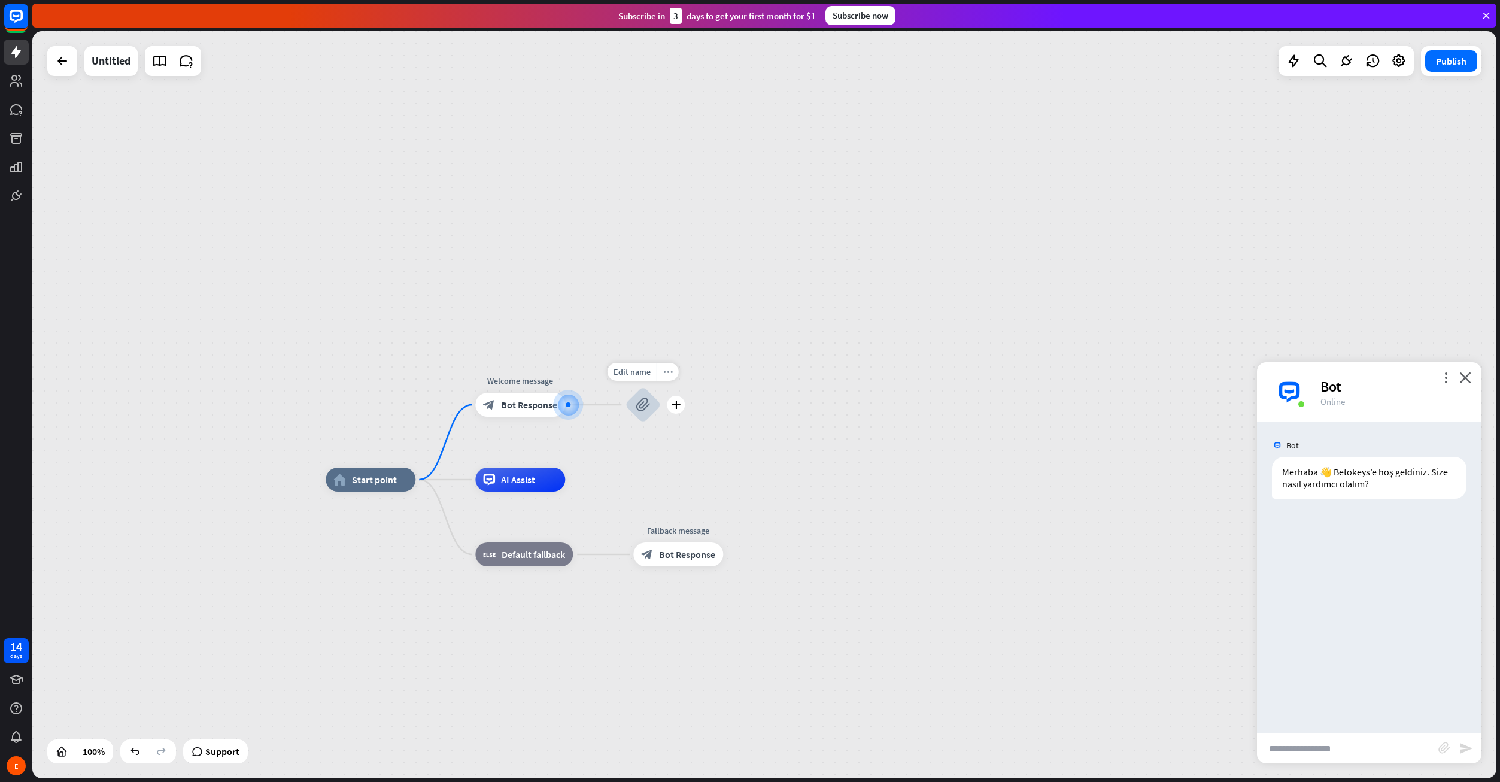
click at [665, 377] on div "more_horiz" at bounding box center [668, 372] width 22 height 18
click at [713, 490] on span "Delete single block" at bounding box center [724, 486] width 69 height 11
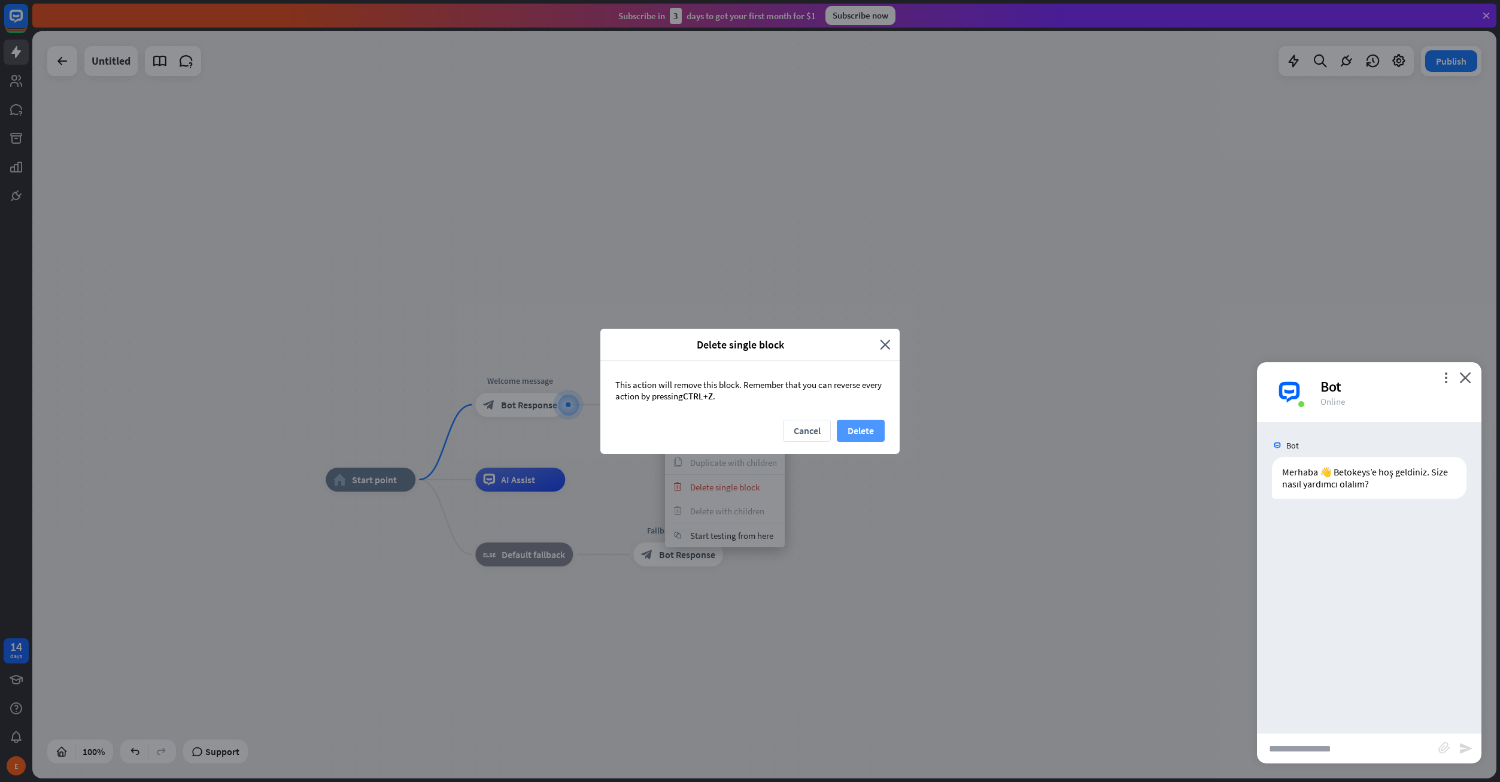
click at [862, 431] on button "Delete" at bounding box center [861, 431] width 48 height 22
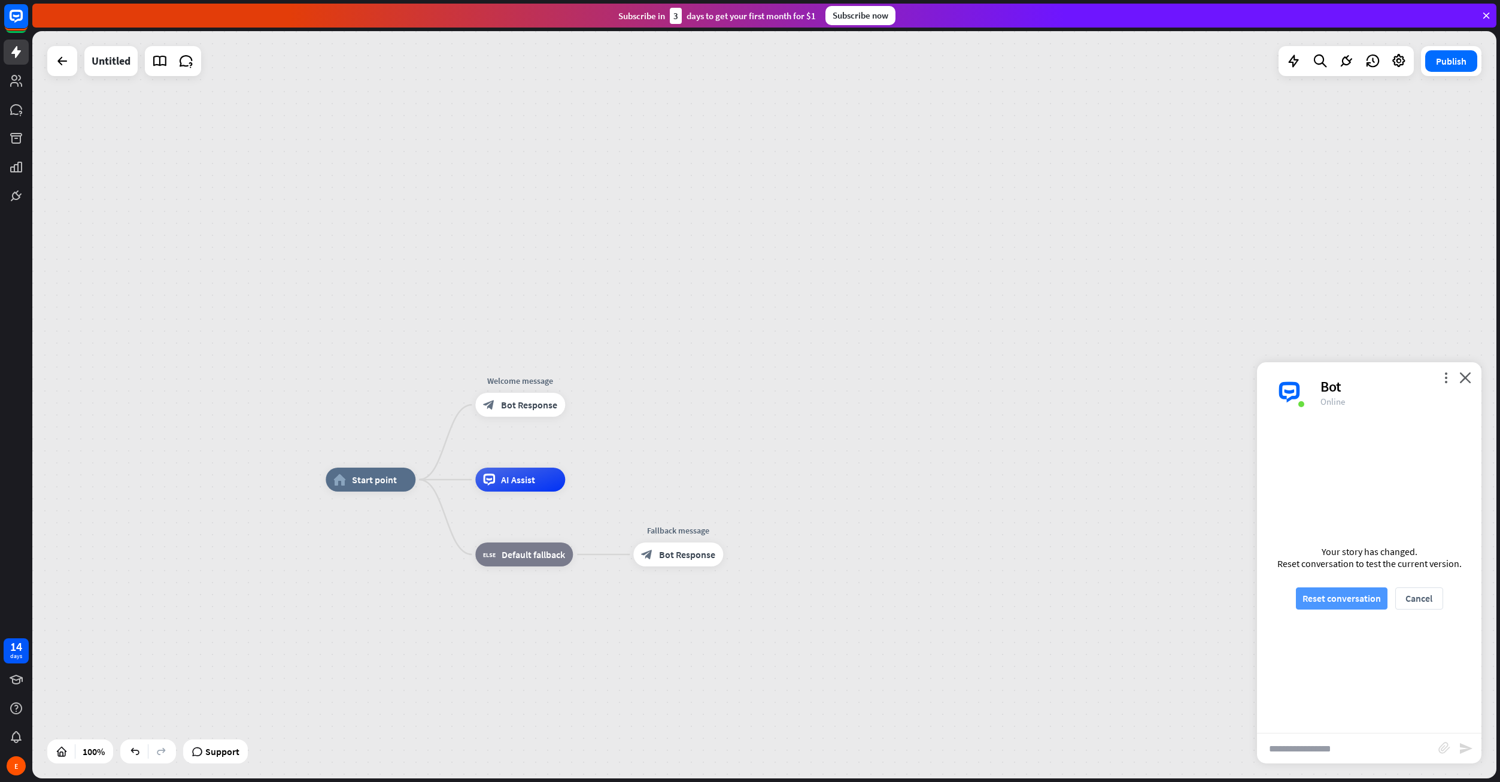
click at [1361, 602] on button "Reset conversation" at bounding box center [1342, 598] width 92 height 22
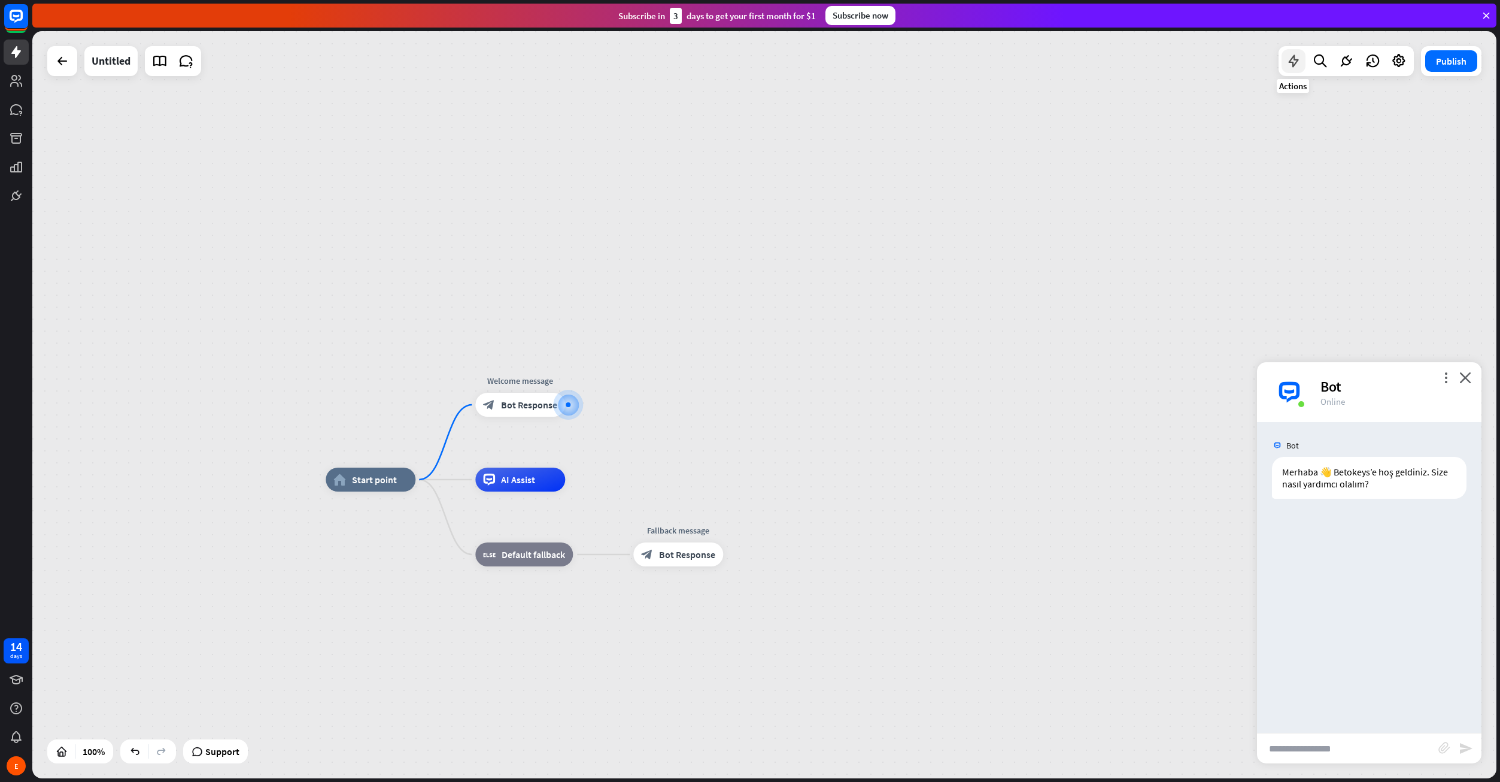
click at [1290, 61] on icon at bounding box center [1294, 61] width 16 height 16
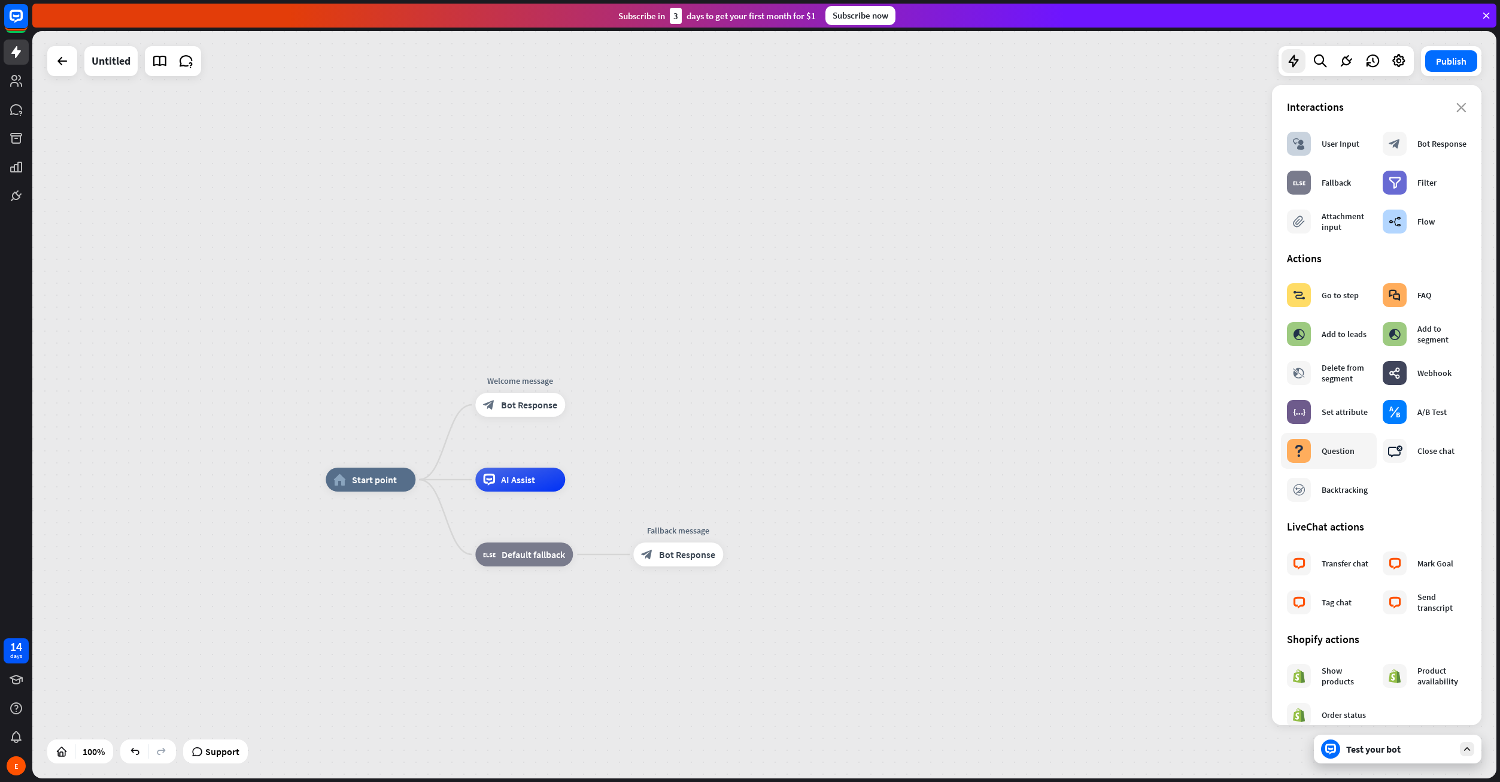
click at [1357, 455] on div "block_question Question" at bounding box center [1329, 451] width 96 height 36
click at [1323, 464] on div "block_question Question" at bounding box center [1329, 451] width 96 height 36
click at [998, 421] on div "home_2 Start point Welcome message block_bot_response Bot Response block_questi…" at bounding box center [764, 404] width 1464 height 747
click at [1004, 461] on div "home_2 Start point Welcome message block_bot_response Bot Response block_questi…" at bounding box center [764, 404] width 1464 height 747
click at [1083, 177] on div "home_2 Start point Welcome message block_bot_response Bot Response block_questi…" at bounding box center [764, 404] width 1464 height 747
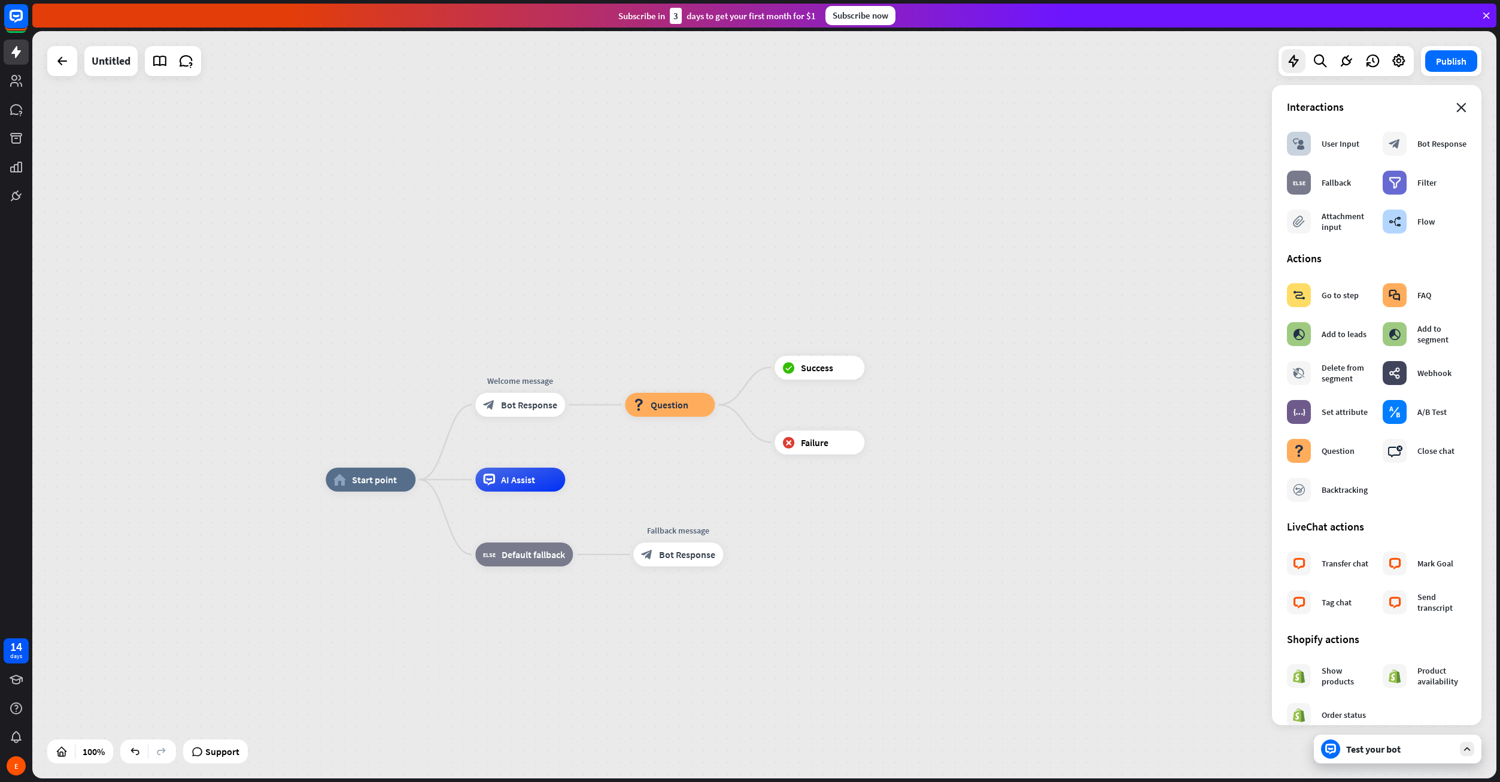
click at [1456, 108] on icon "close" at bounding box center [1461, 108] width 10 height 10
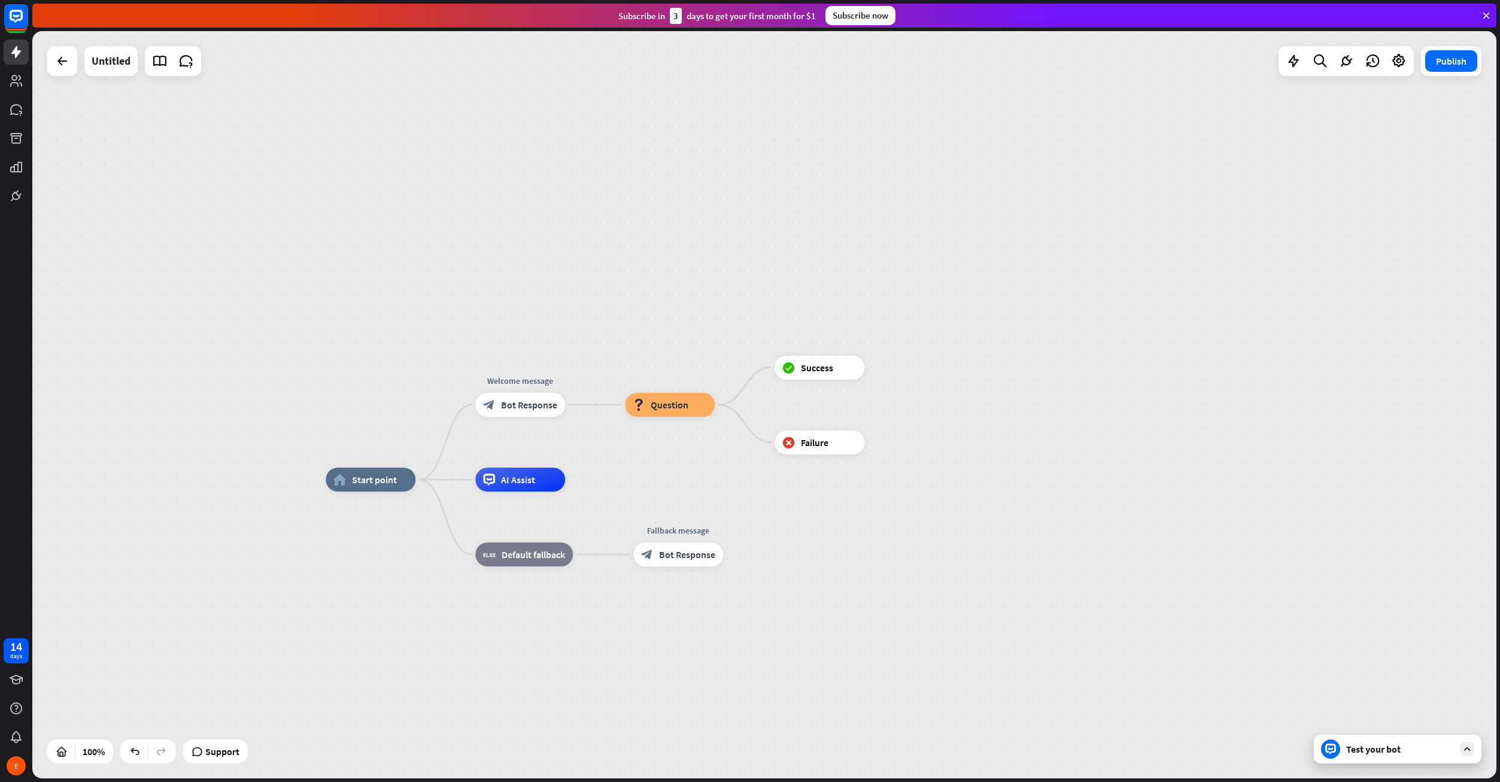
click at [1396, 753] on div "Test your bot" at bounding box center [1400, 749] width 108 height 12
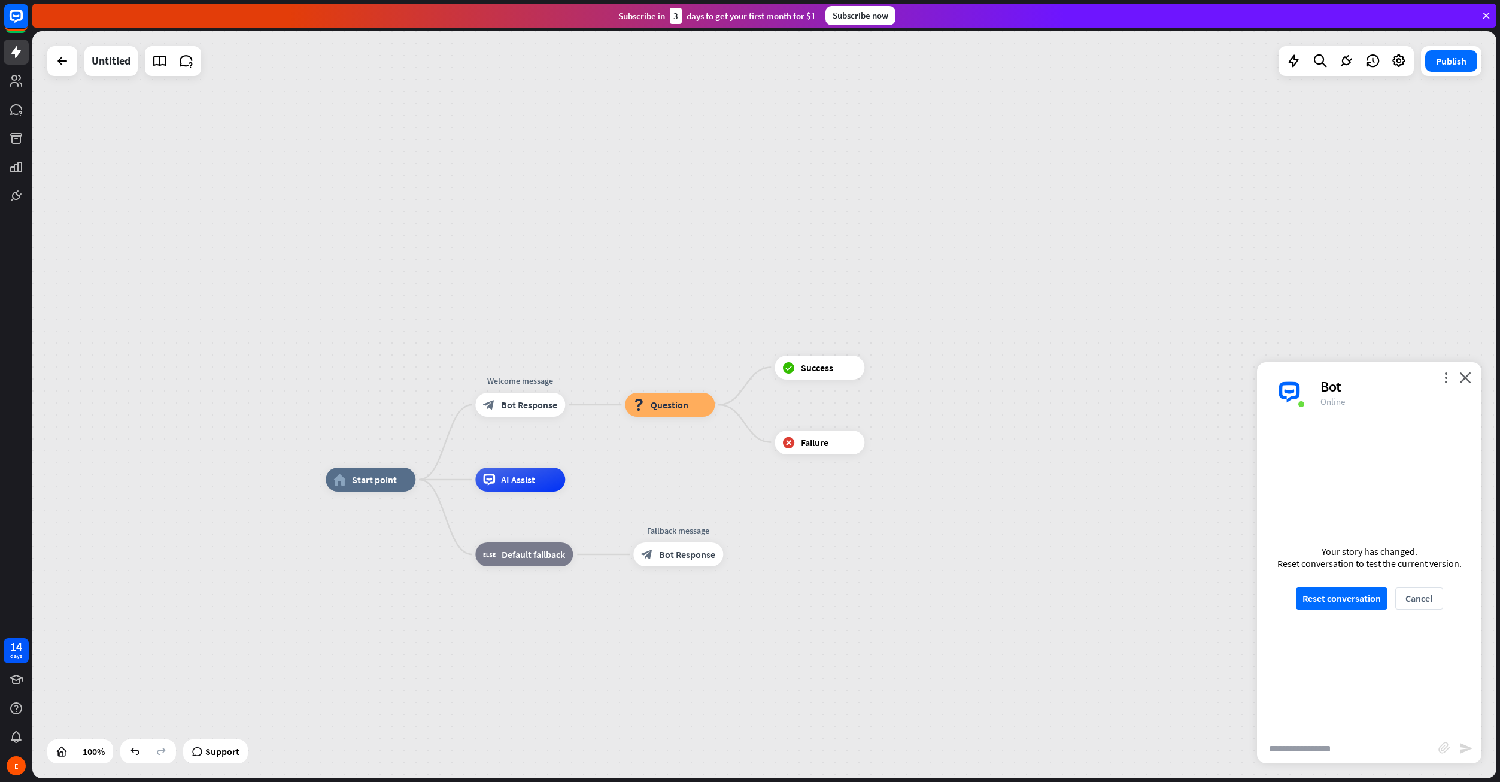
click at [1343, 584] on div "Your story has changed. Reset conversation to test the current version. Reset c…" at bounding box center [1369, 577] width 224 height 311
click at [1341, 595] on button "Reset conversation" at bounding box center [1342, 598] width 92 height 22
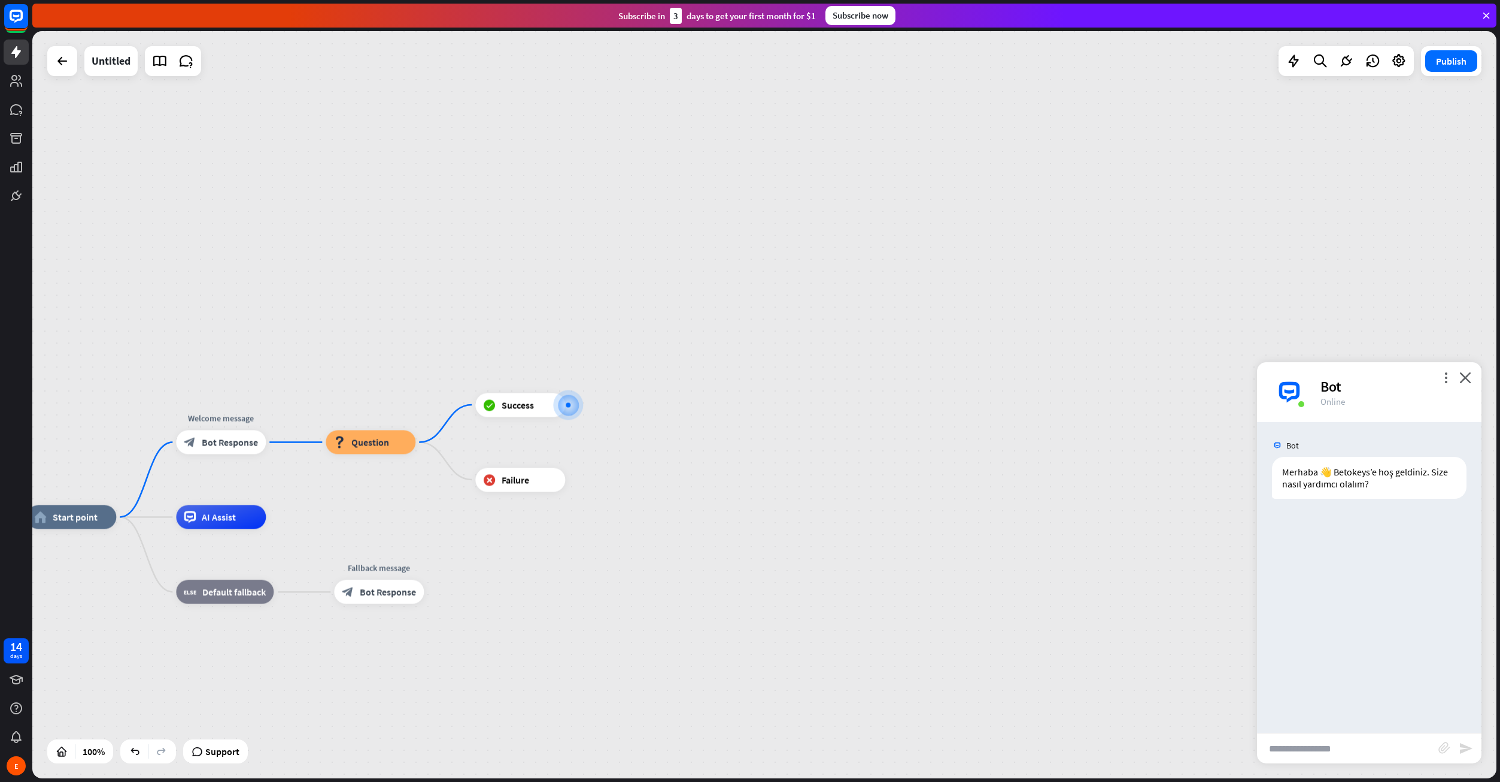
click at [1342, 746] on input "text" at bounding box center [1347, 748] width 181 height 30
type input "****"
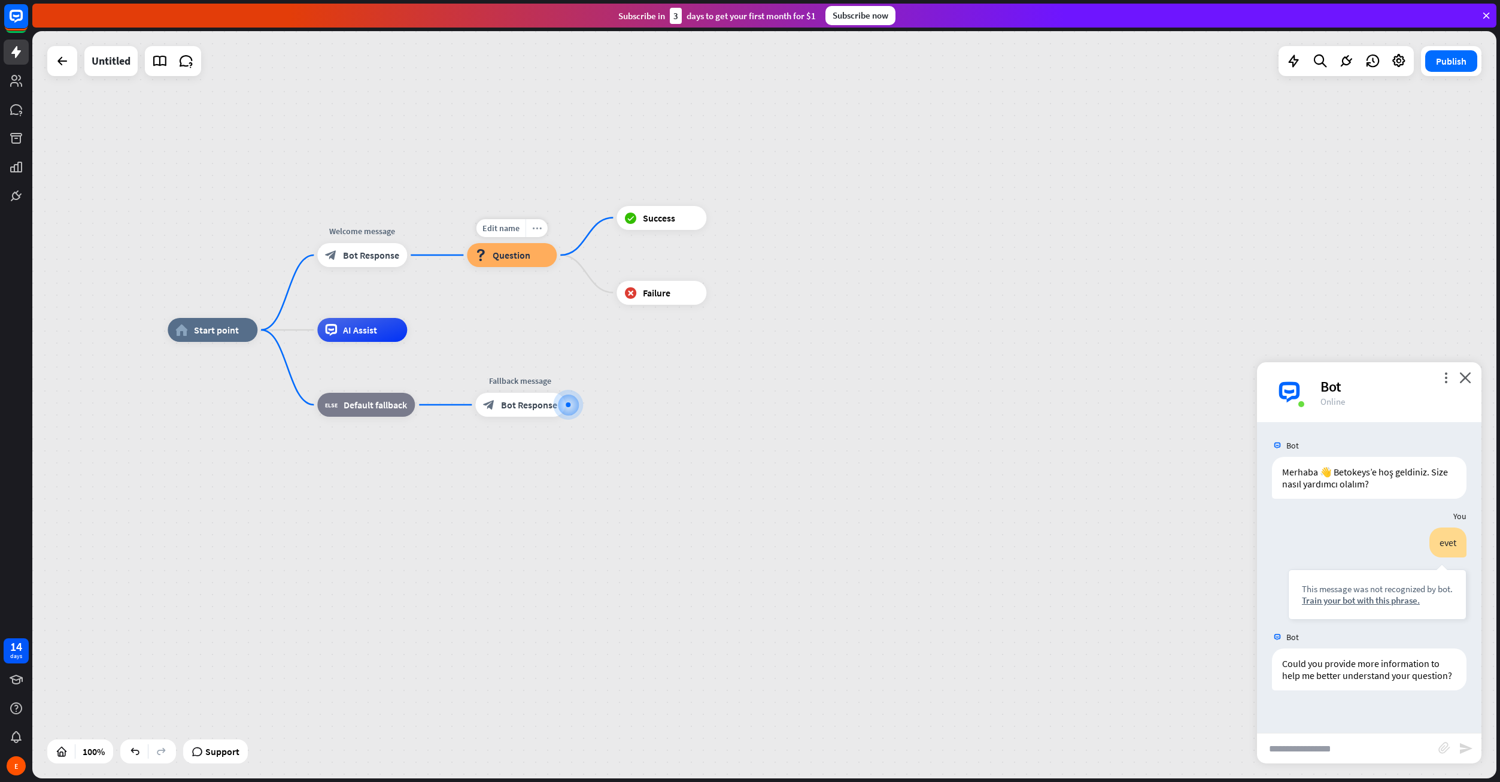
click at [535, 227] on icon "more_horiz" at bounding box center [537, 228] width 10 height 9
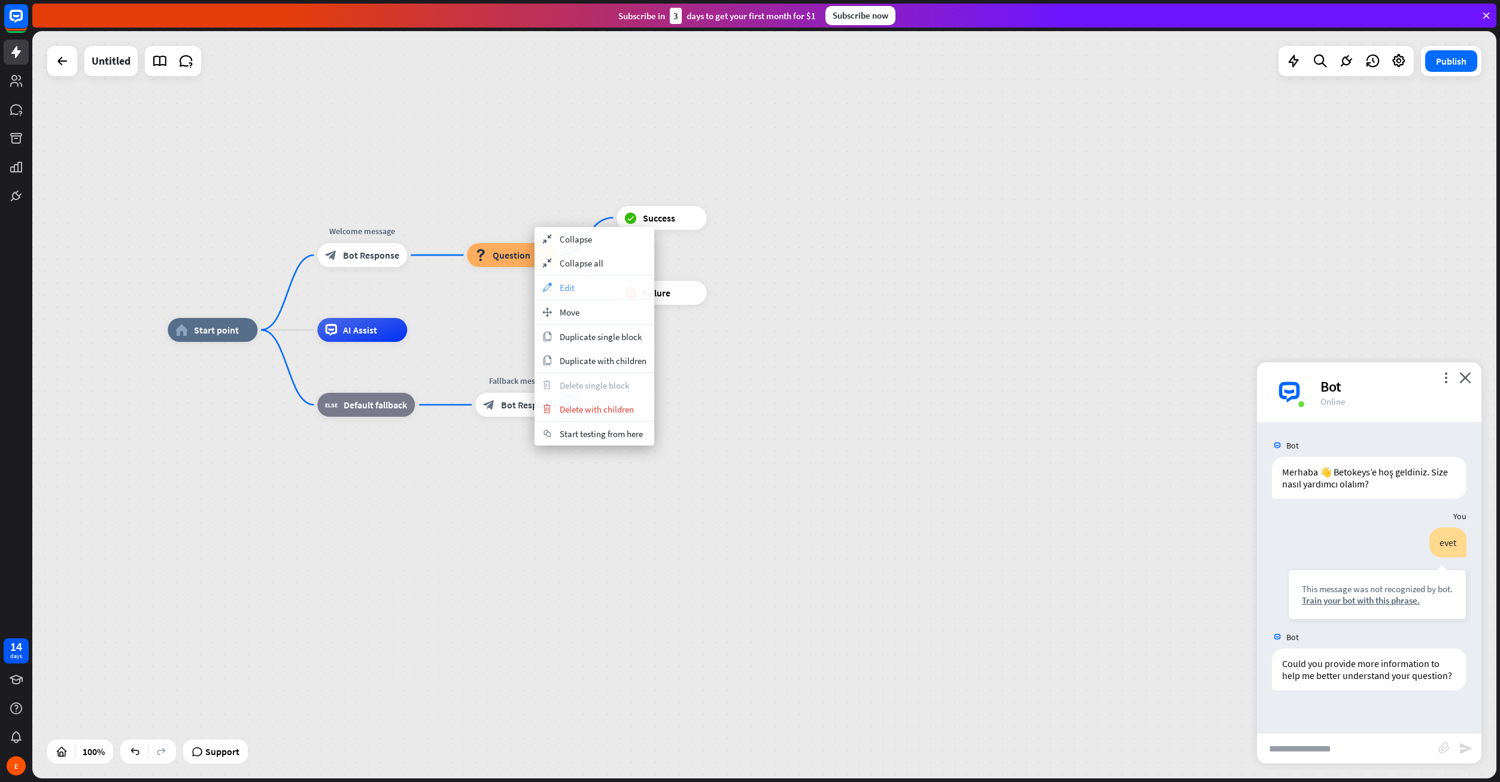
click at [572, 287] on span "Edit" at bounding box center [567, 287] width 15 height 11
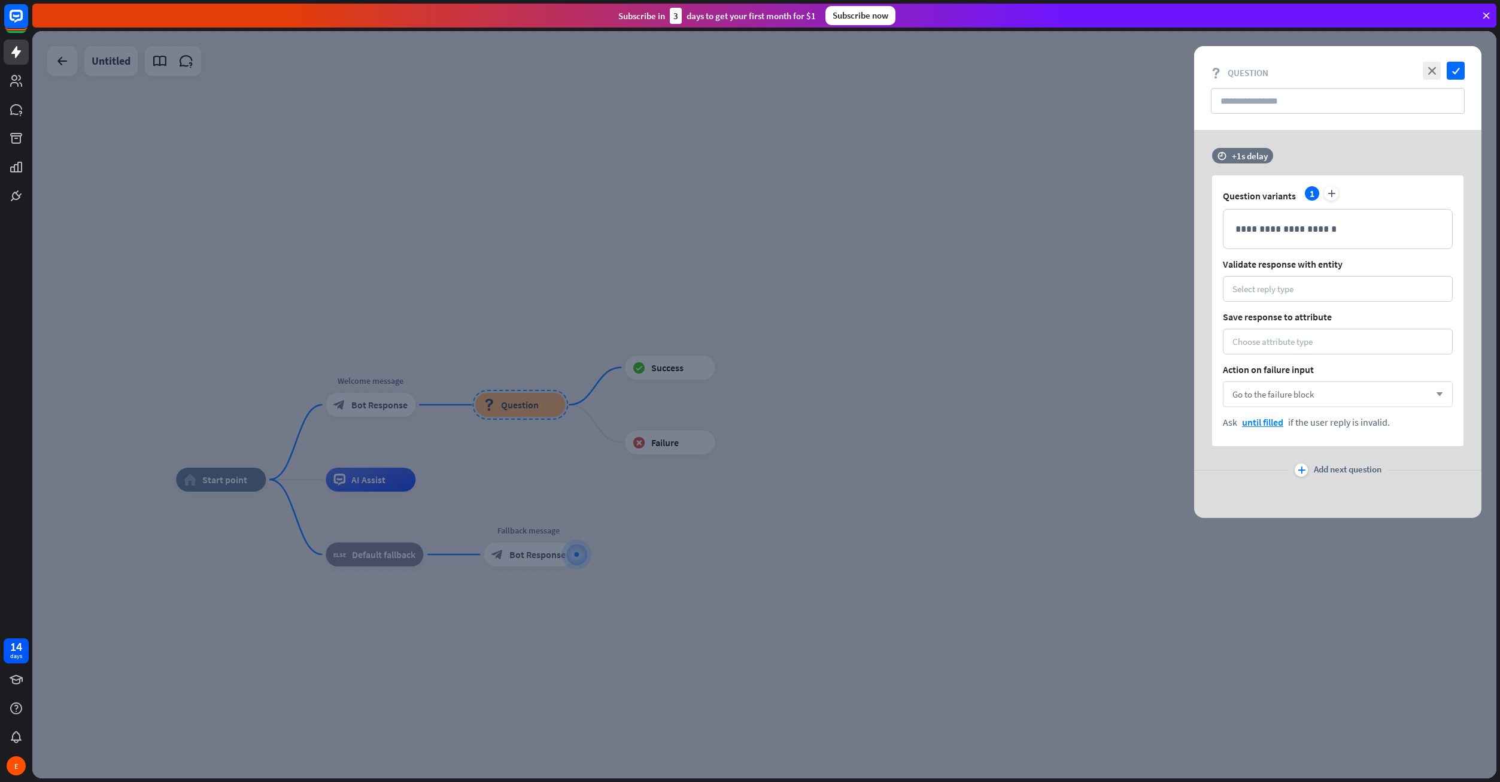
click at [1304, 394] on span "Go to the failure block" at bounding box center [1272, 393] width 81 height 11
click at [1341, 399] on div "Go to the failure block arrow_down" at bounding box center [1338, 394] width 230 height 26
click at [1303, 290] on div "Select reply type" at bounding box center [1337, 288] width 211 height 11
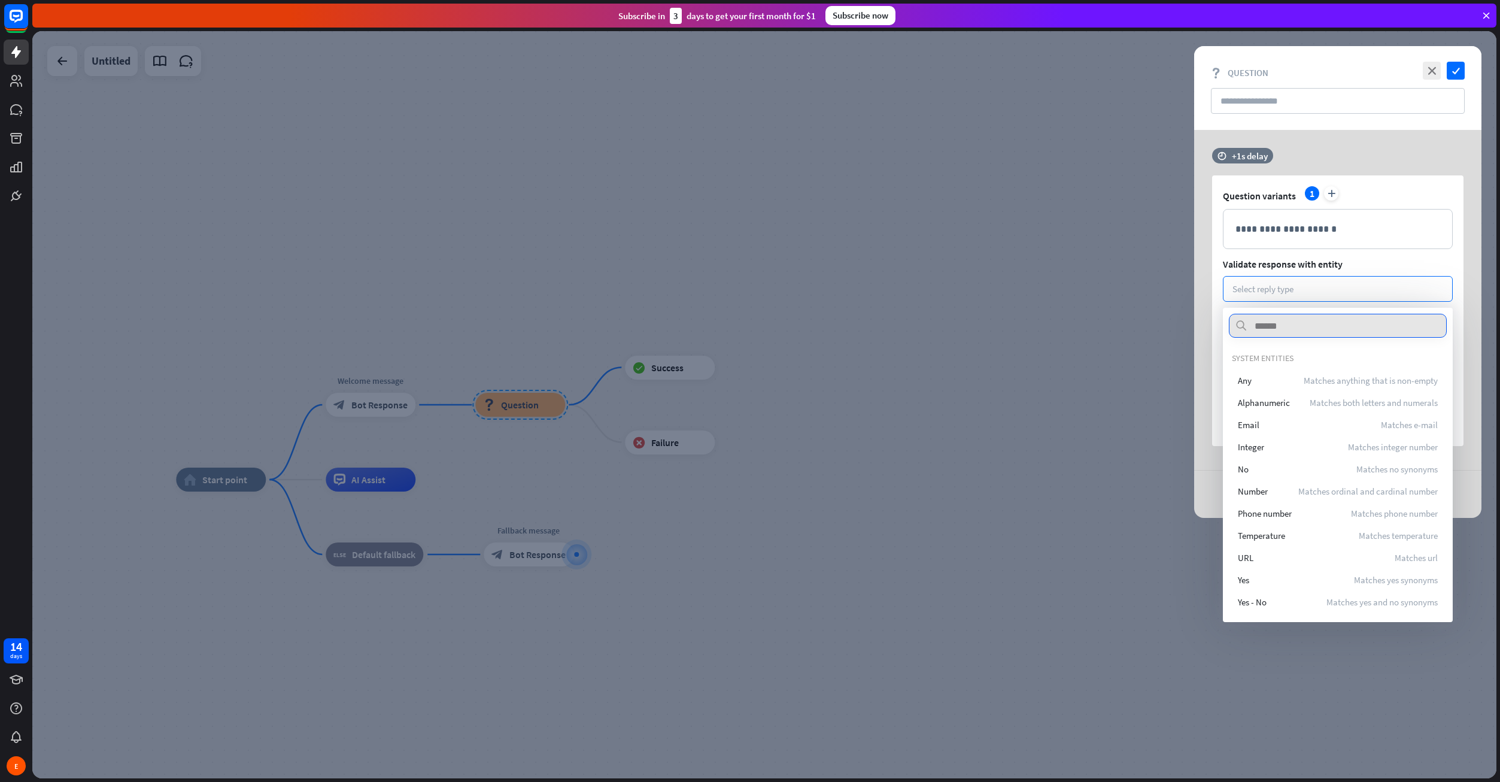
click at [1310, 318] on input "text" at bounding box center [1338, 326] width 218 height 24
click at [1331, 304] on div "**********" at bounding box center [1337, 310] width 251 height 271
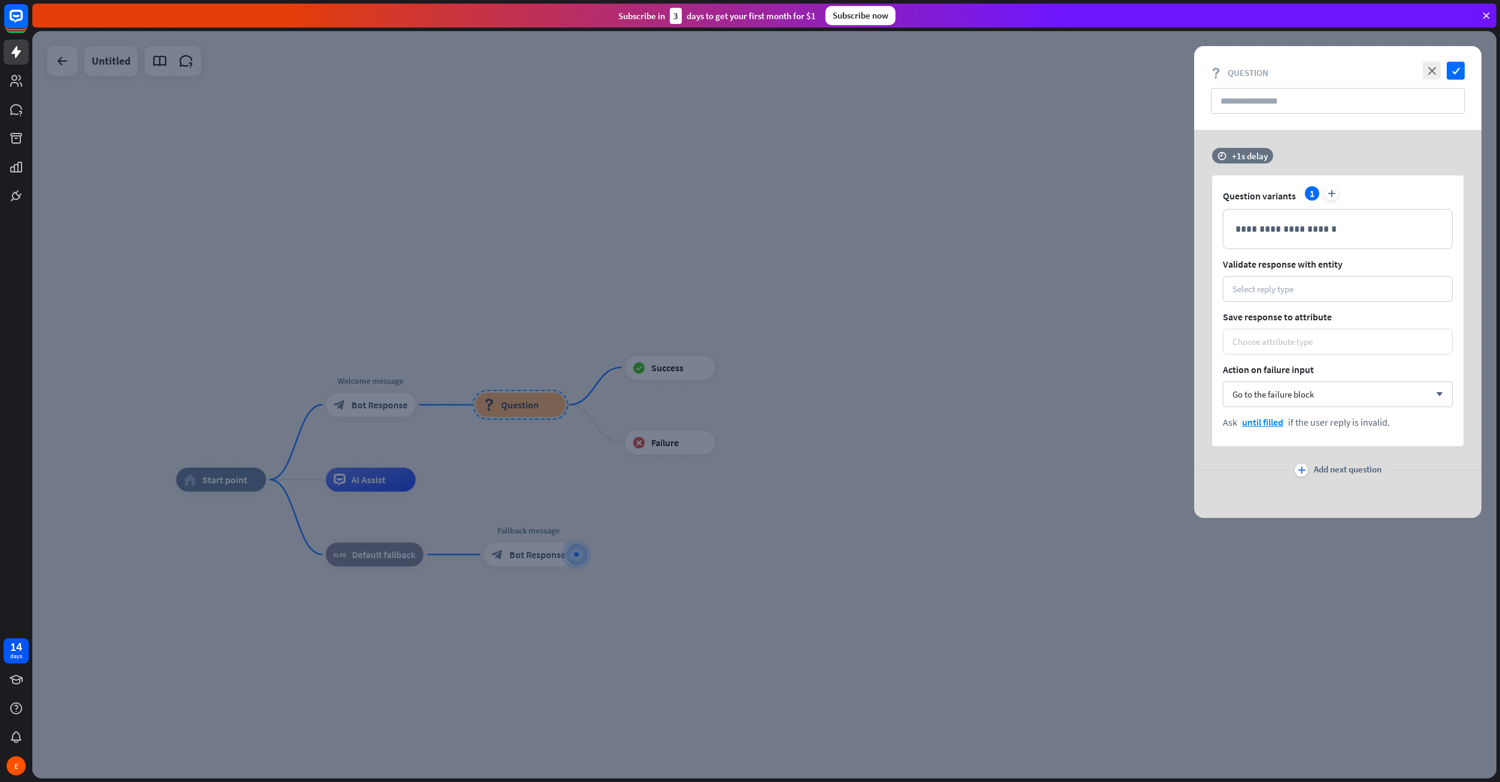
click at [1298, 352] on div "Choose attribute type" at bounding box center [1338, 342] width 230 height 26
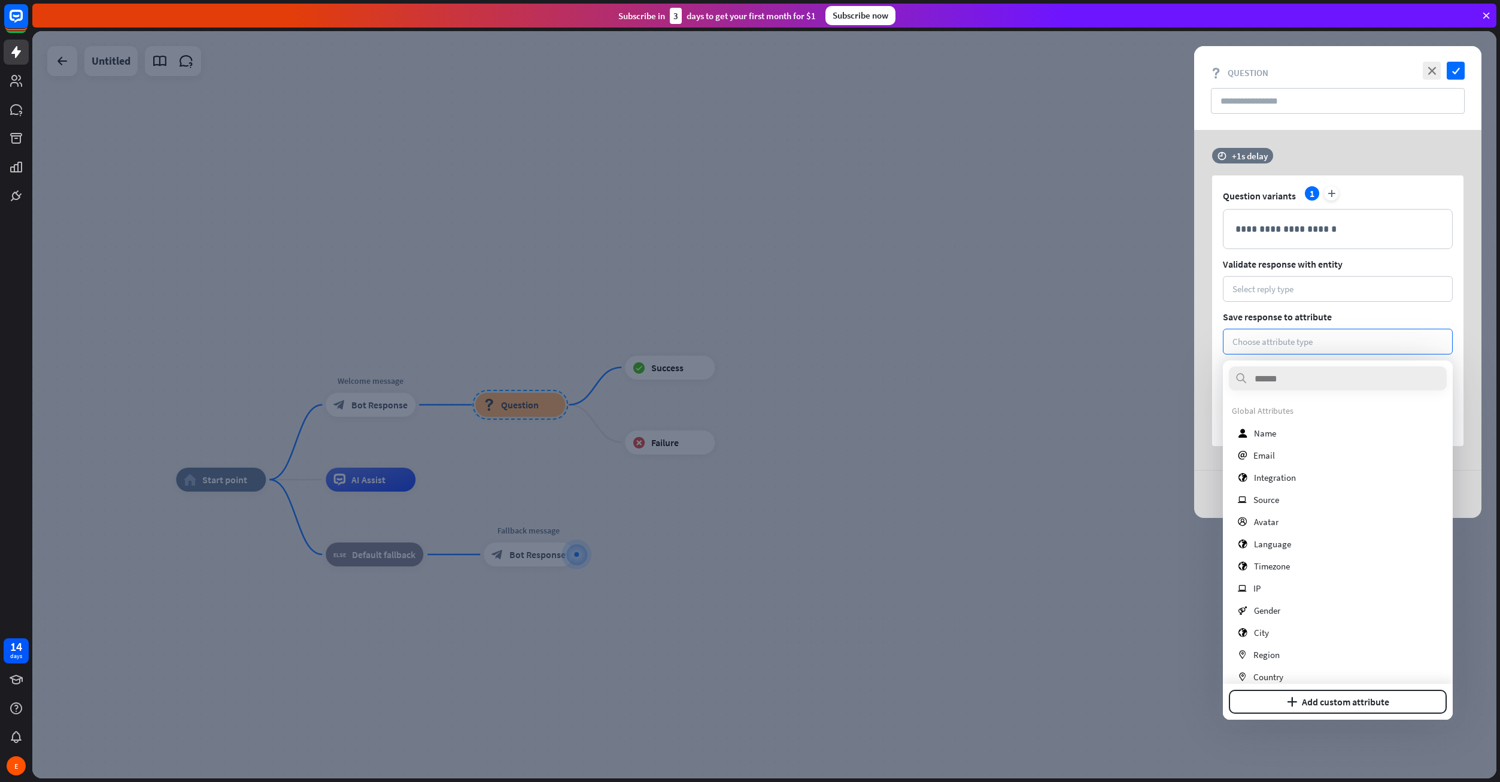
click at [1311, 328] on div "**********" at bounding box center [1337, 310] width 251 height 271
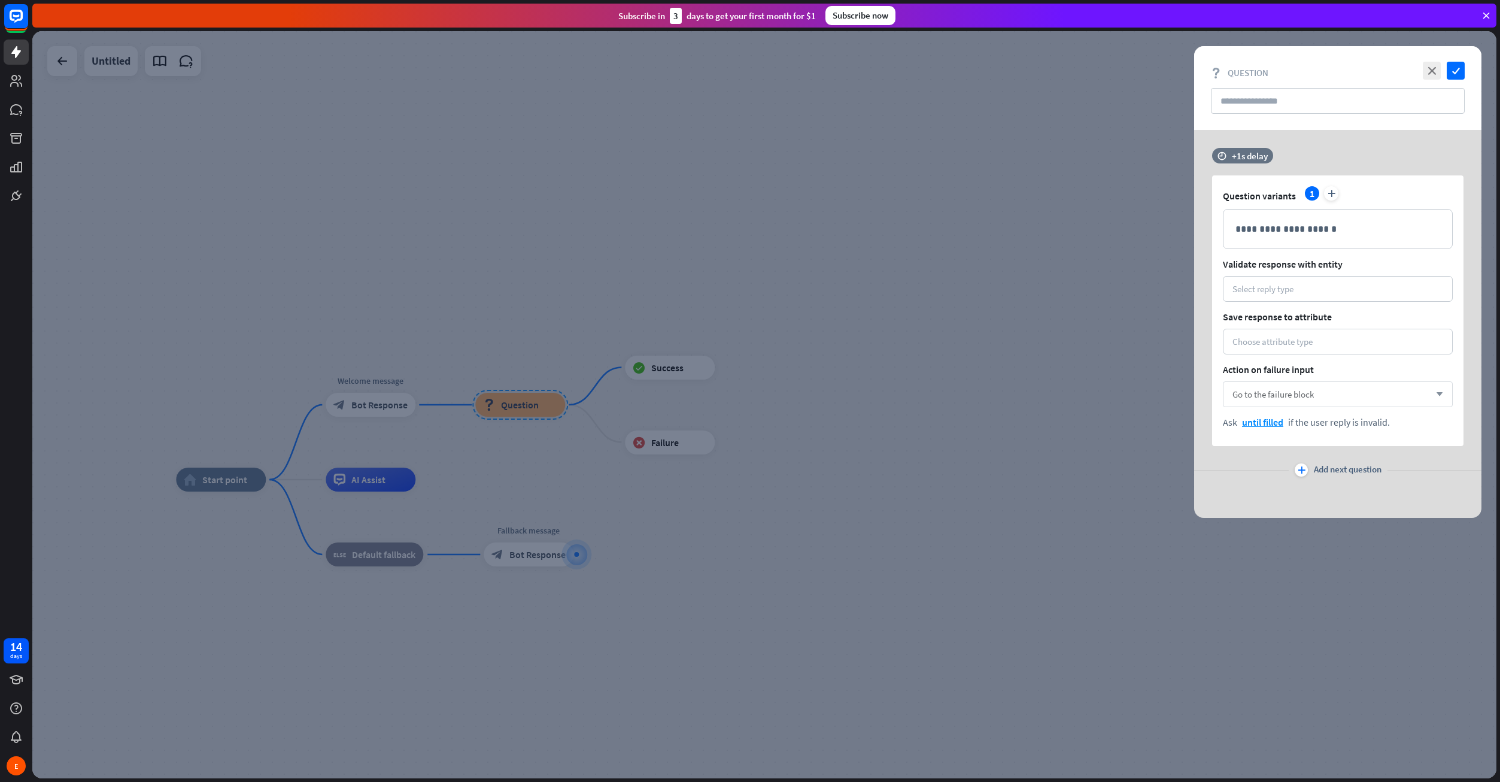
click at [1306, 396] on span "Go to the failure block" at bounding box center [1272, 393] width 81 height 11
drag, startPoint x: 1300, startPoint y: 474, endPoint x: 1303, endPoint y: 201, distance: 273.0
click at [1306, 409] on div "**********" at bounding box center [1337, 324] width 287 height 388
click at [1273, 96] on input "text" at bounding box center [1338, 101] width 254 height 26
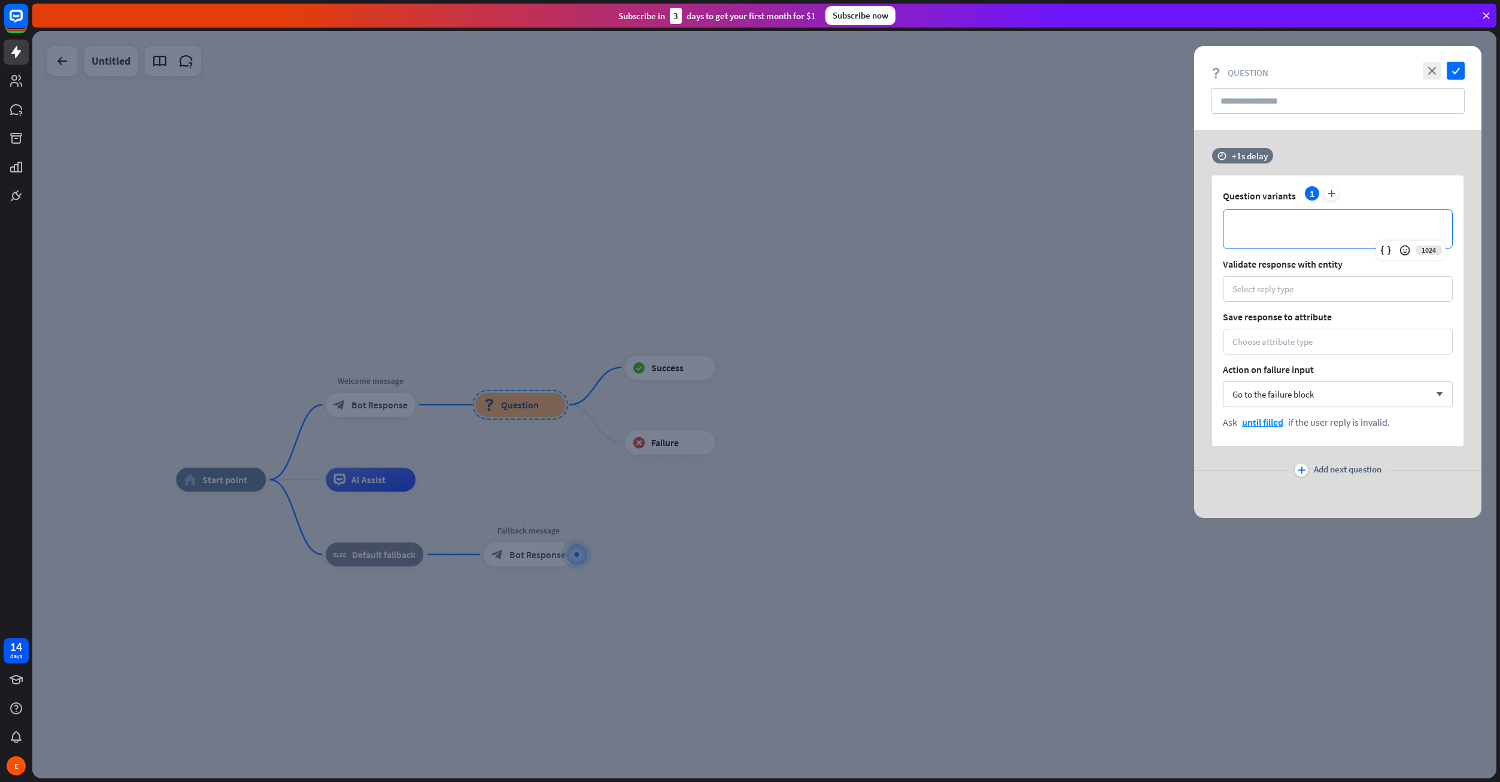
click at [1261, 224] on p "**********" at bounding box center [1337, 228] width 205 height 15
click at [1270, 393] on span "Go to the failure block" at bounding box center [1272, 393] width 81 height 11
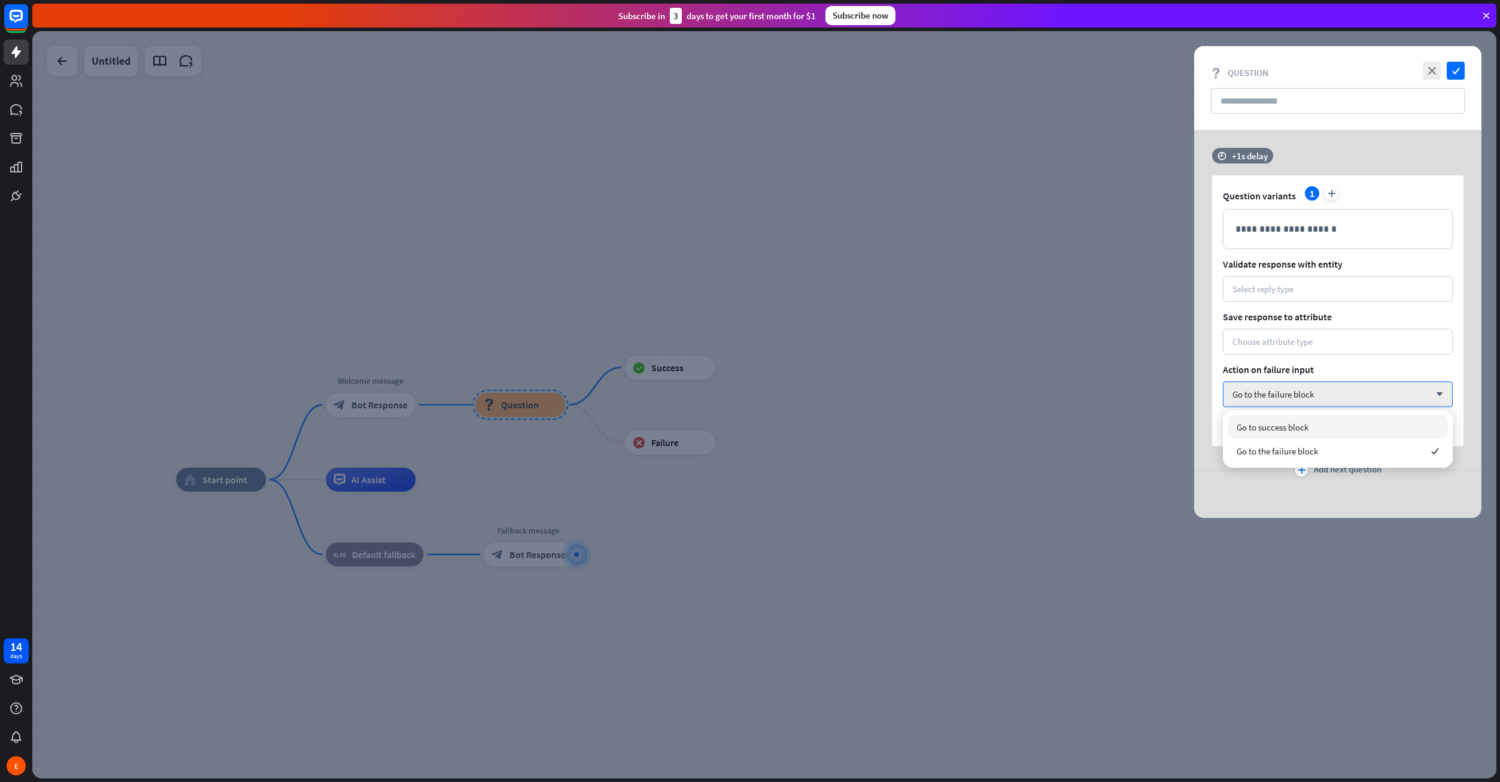
click at [1276, 432] on span "Go to success block" at bounding box center [1273, 426] width 72 height 11
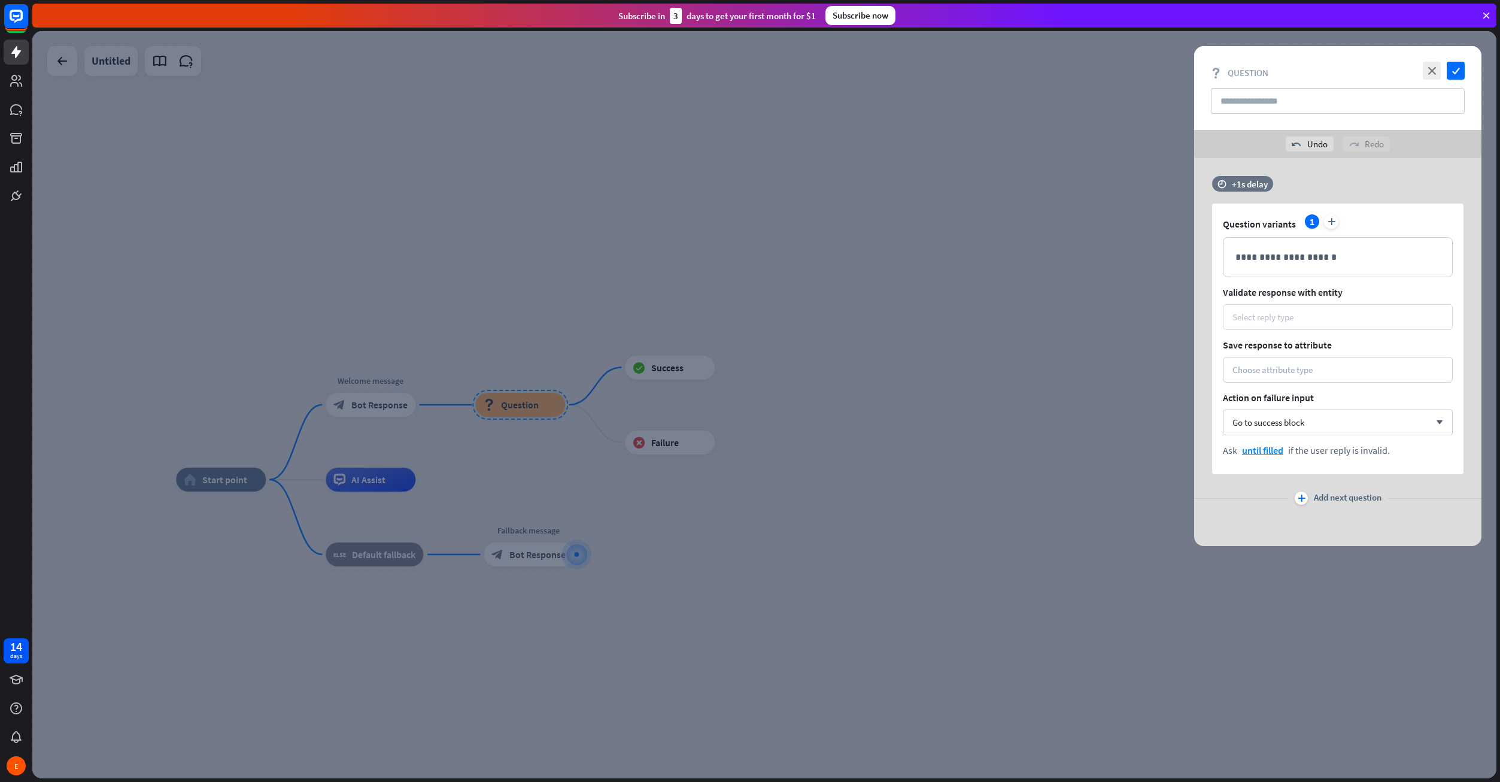
click at [1311, 308] on div "Select reply type" at bounding box center [1338, 317] width 230 height 26
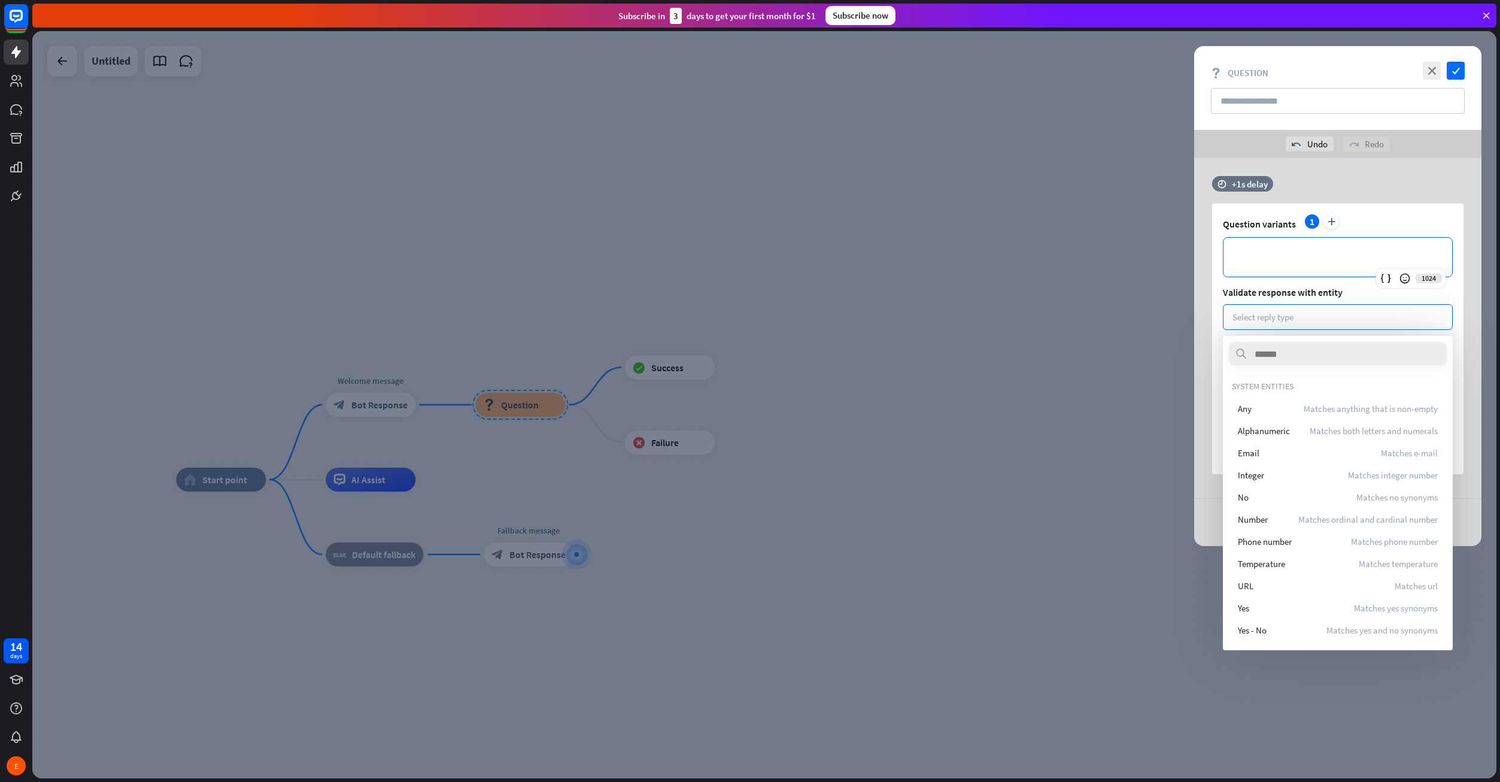
click at [1300, 268] on div "**********" at bounding box center [1337, 257] width 229 height 39
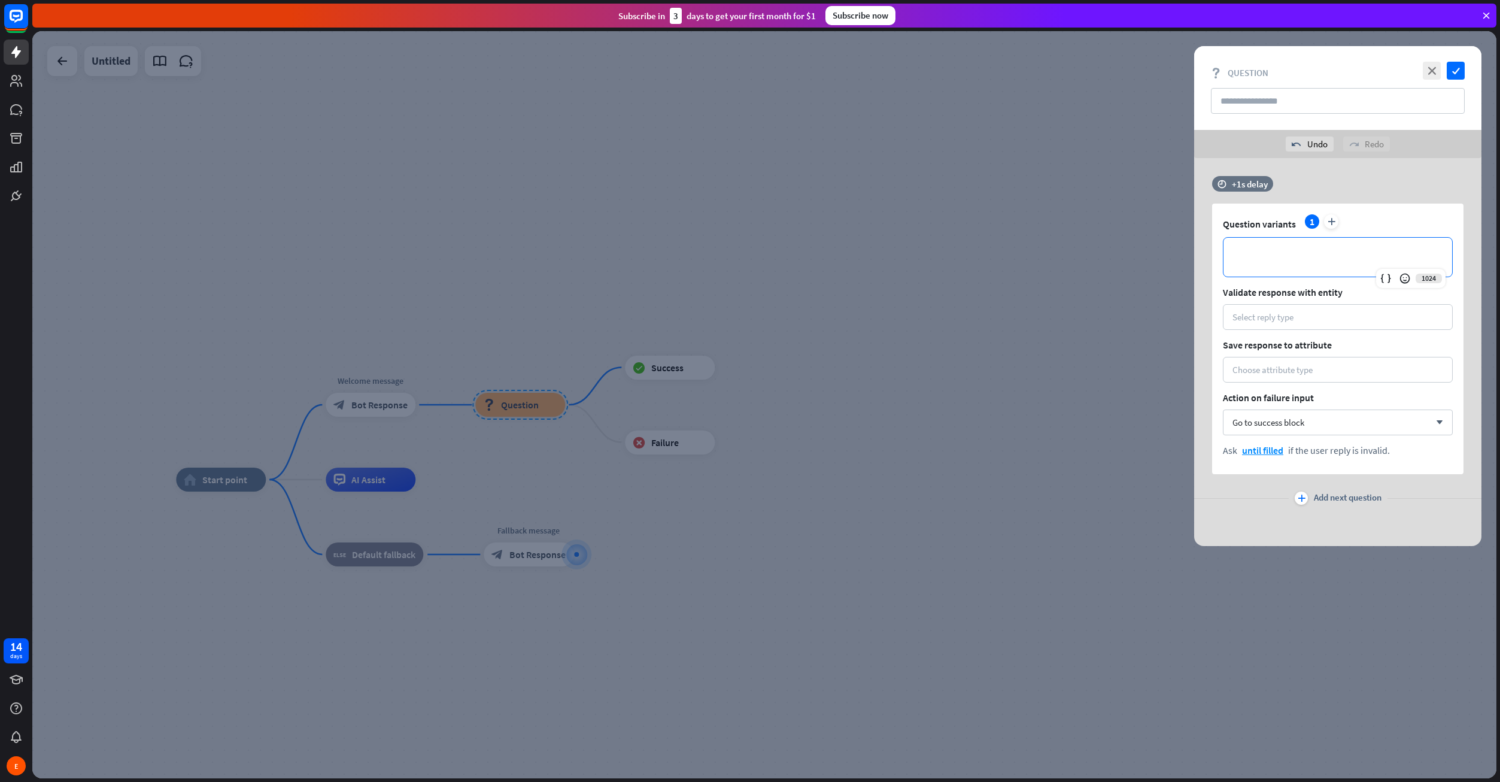
click at [986, 399] on div at bounding box center [764, 404] width 1464 height 747
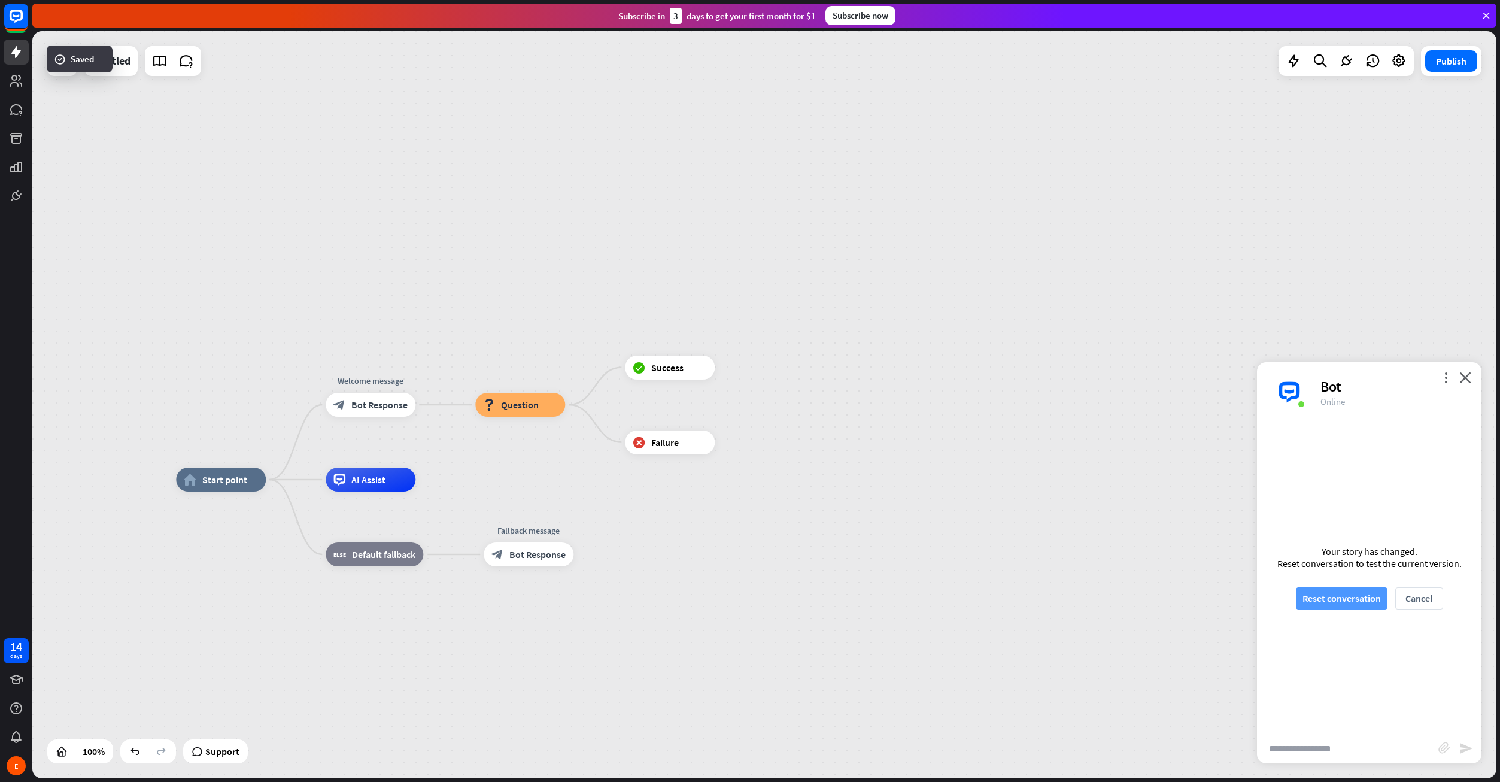
click at [1343, 594] on button "Reset conversation" at bounding box center [1342, 598] width 92 height 22
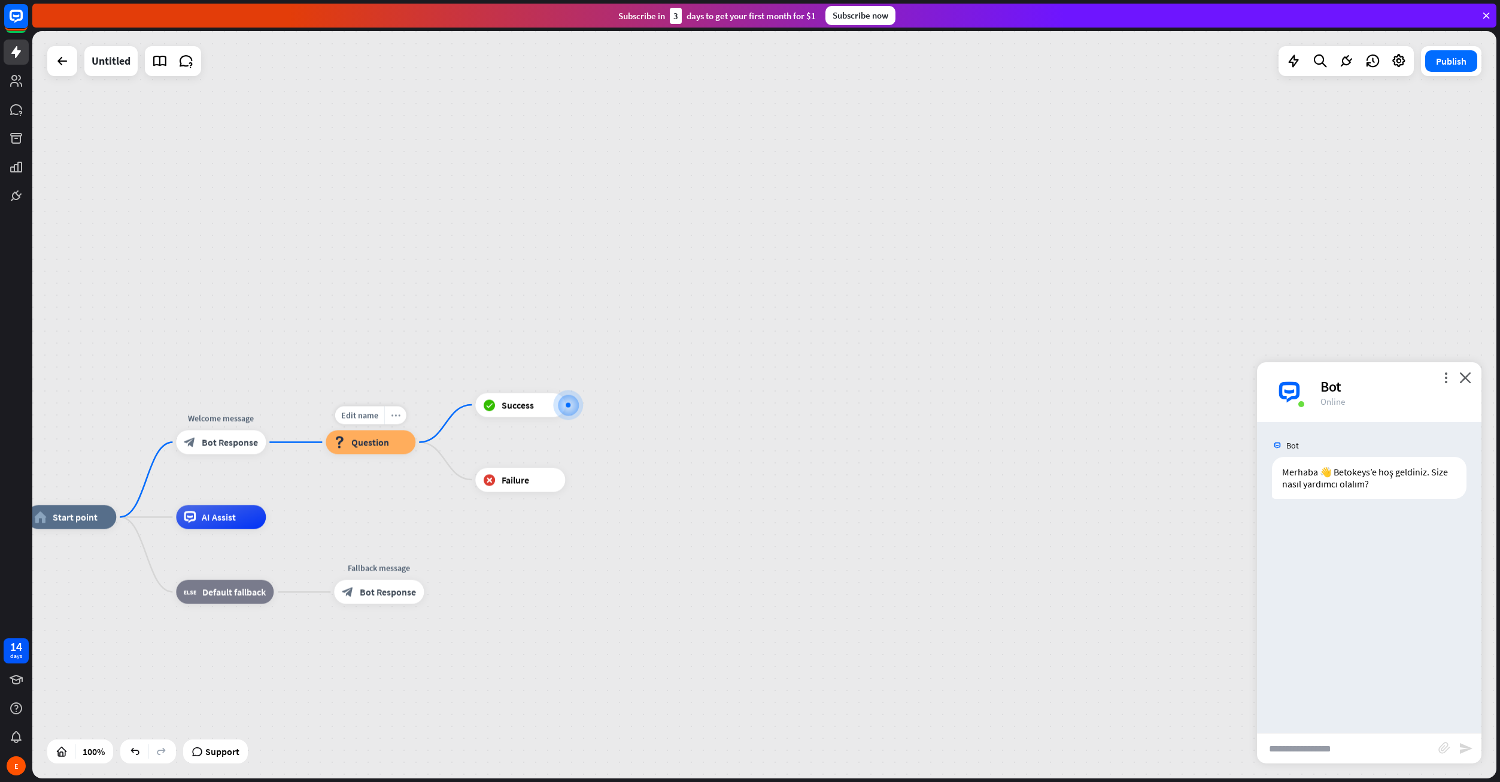
click at [399, 418] on icon "more_horiz" at bounding box center [396, 415] width 10 height 9
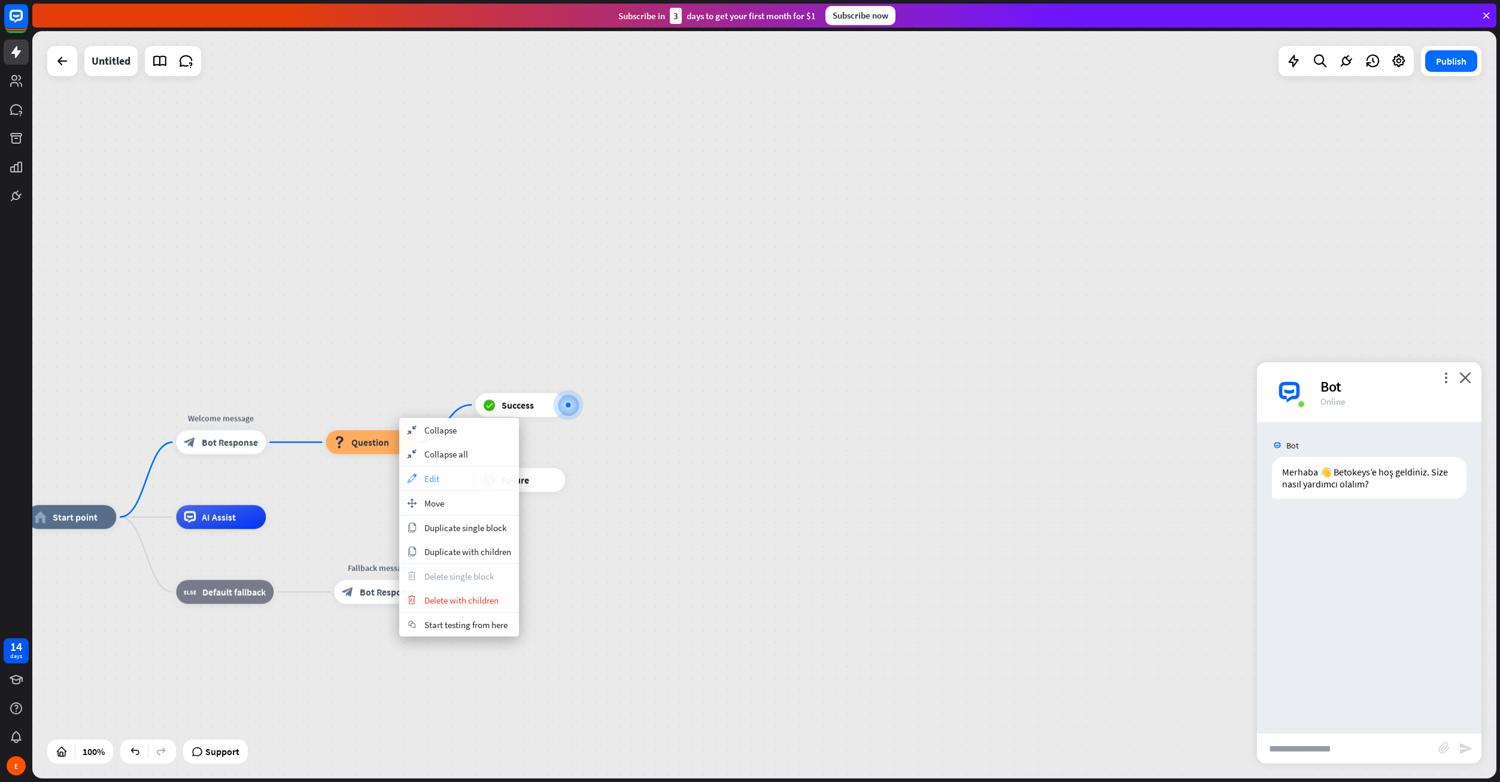
click at [433, 475] on span "Edit" at bounding box center [431, 478] width 15 height 11
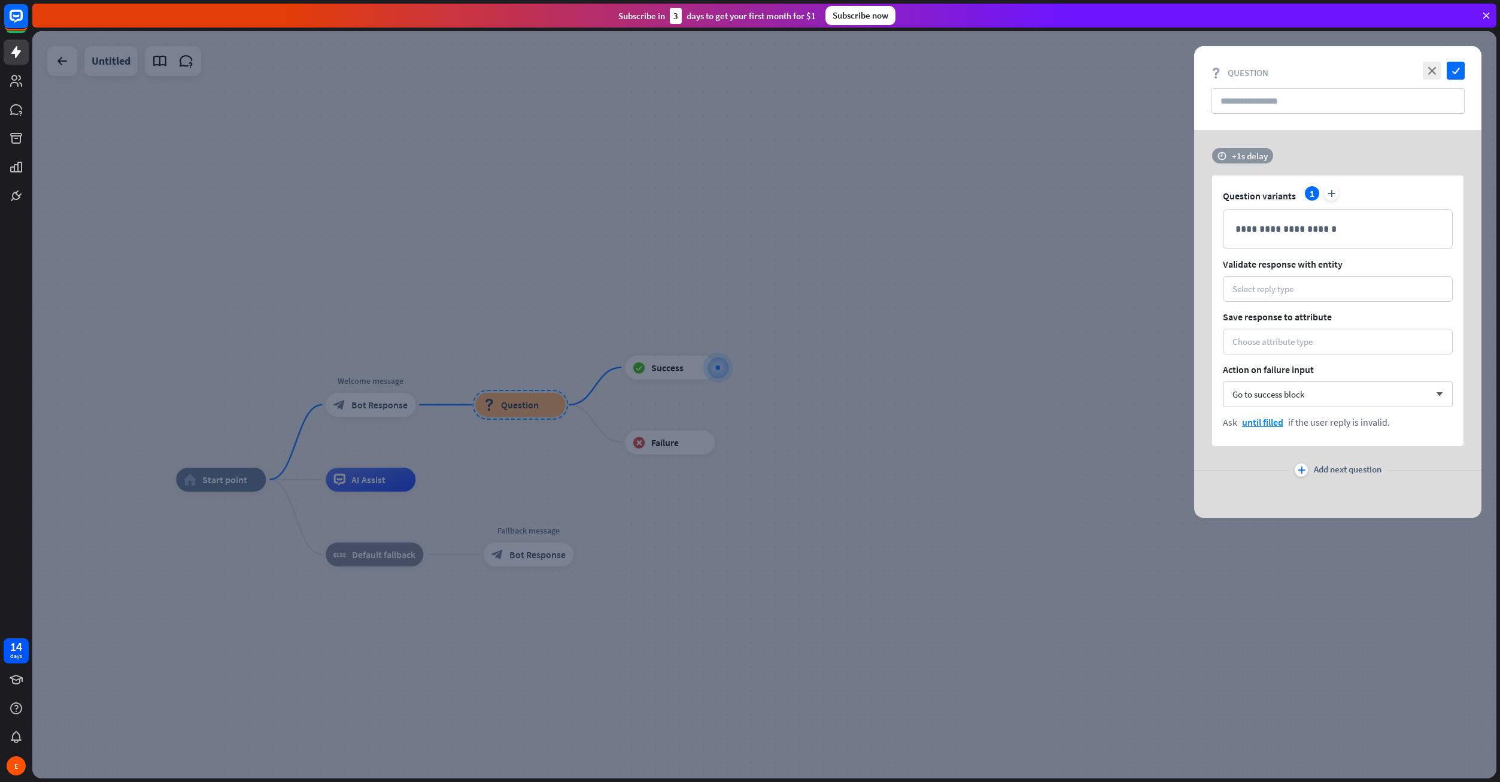
click at [1249, 151] on div "+1s delay" at bounding box center [1250, 155] width 36 height 11
click at [1261, 136] on div "**********" at bounding box center [1337, 324] width 287 height 388
click at [1326, 296] on div "Select reply type" at bounding box center [1338, 289] width 230 height 26
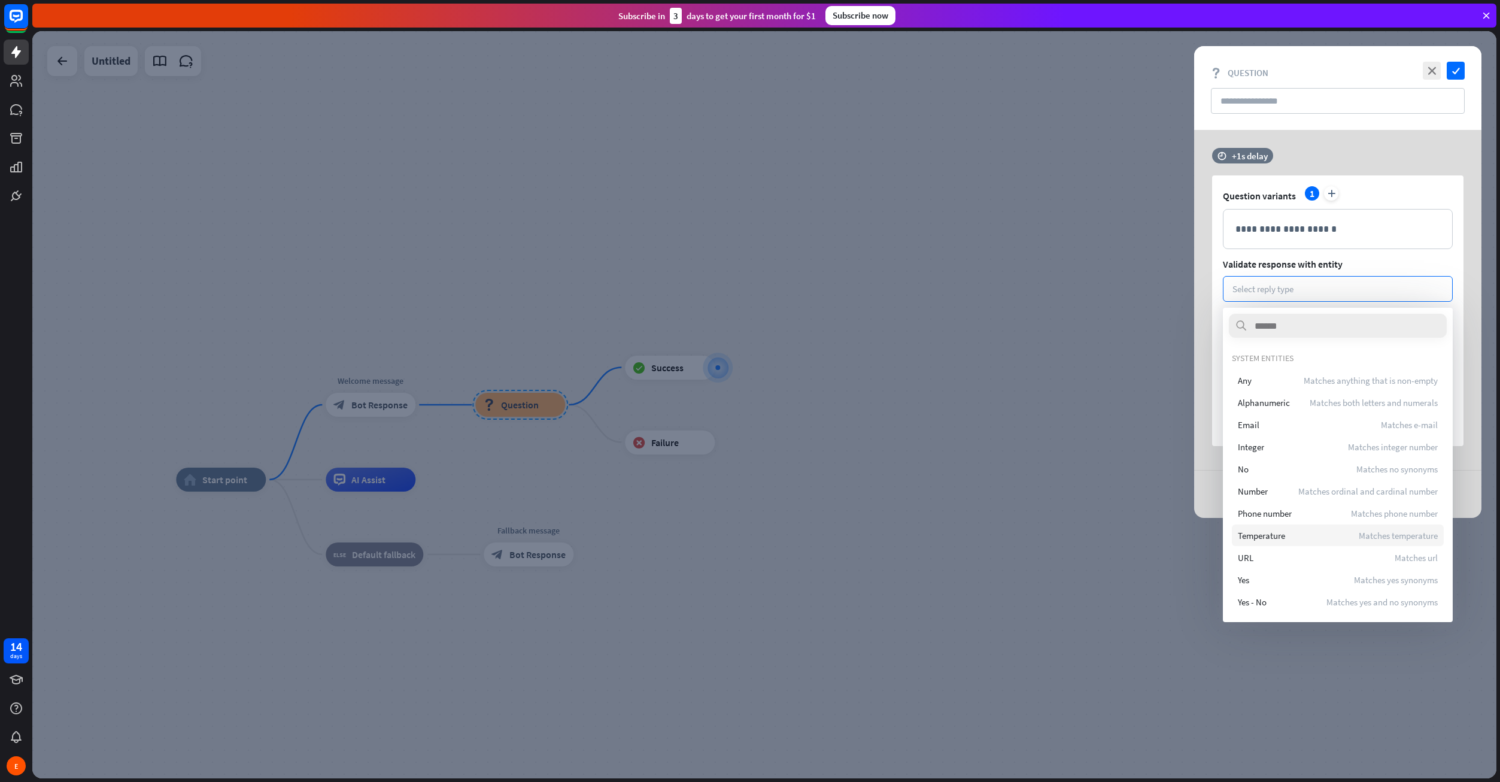
click at [1303, 539] on div "Temperature Matches temperature" at bounding box center [1338, 535] width 212 height 22
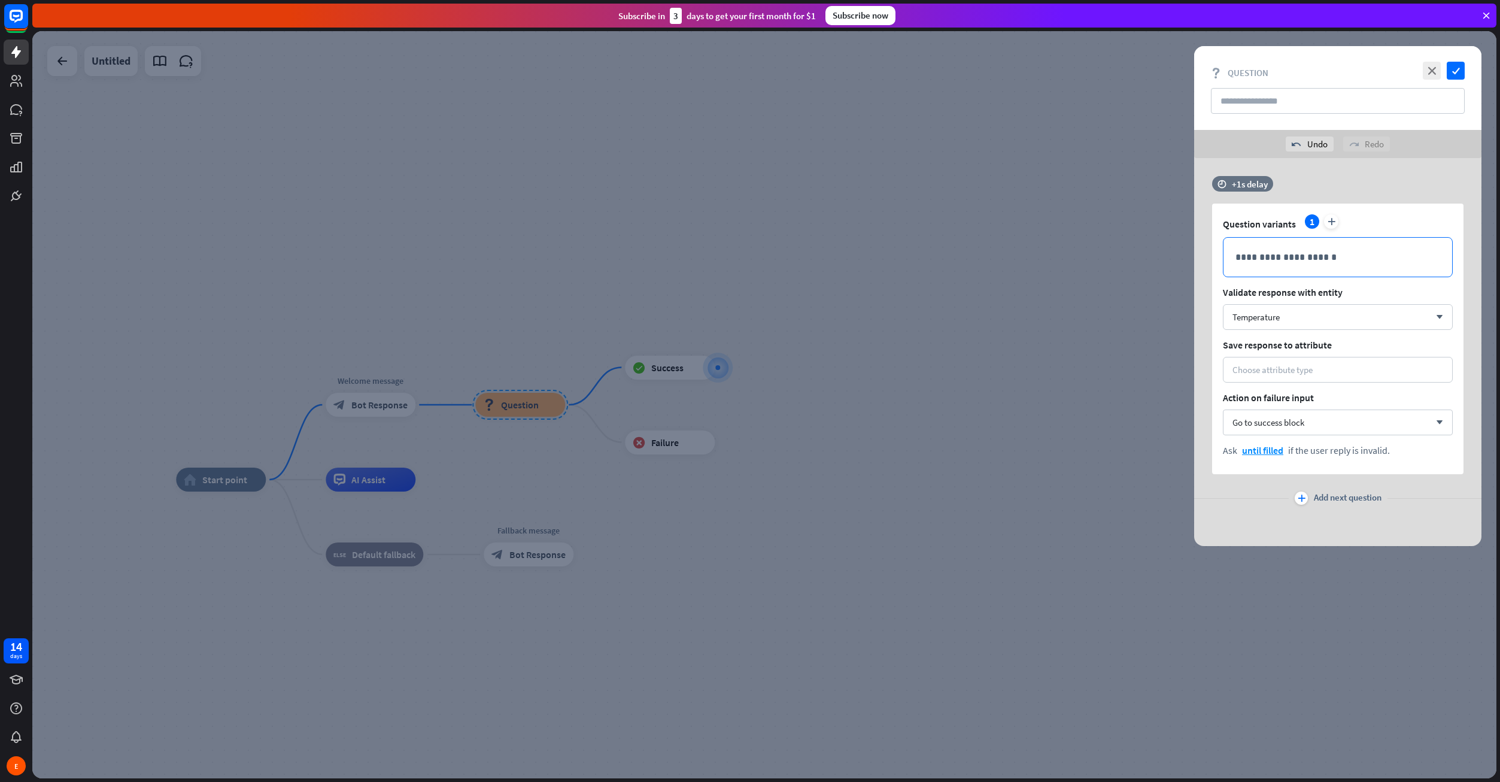
click at [1320, 259] on p "**********" at bounding box center [1337, 257] width 205 height 15
click at [1450, 76] on icon "check" at bounding box center [1456, 71] width 18 height 18
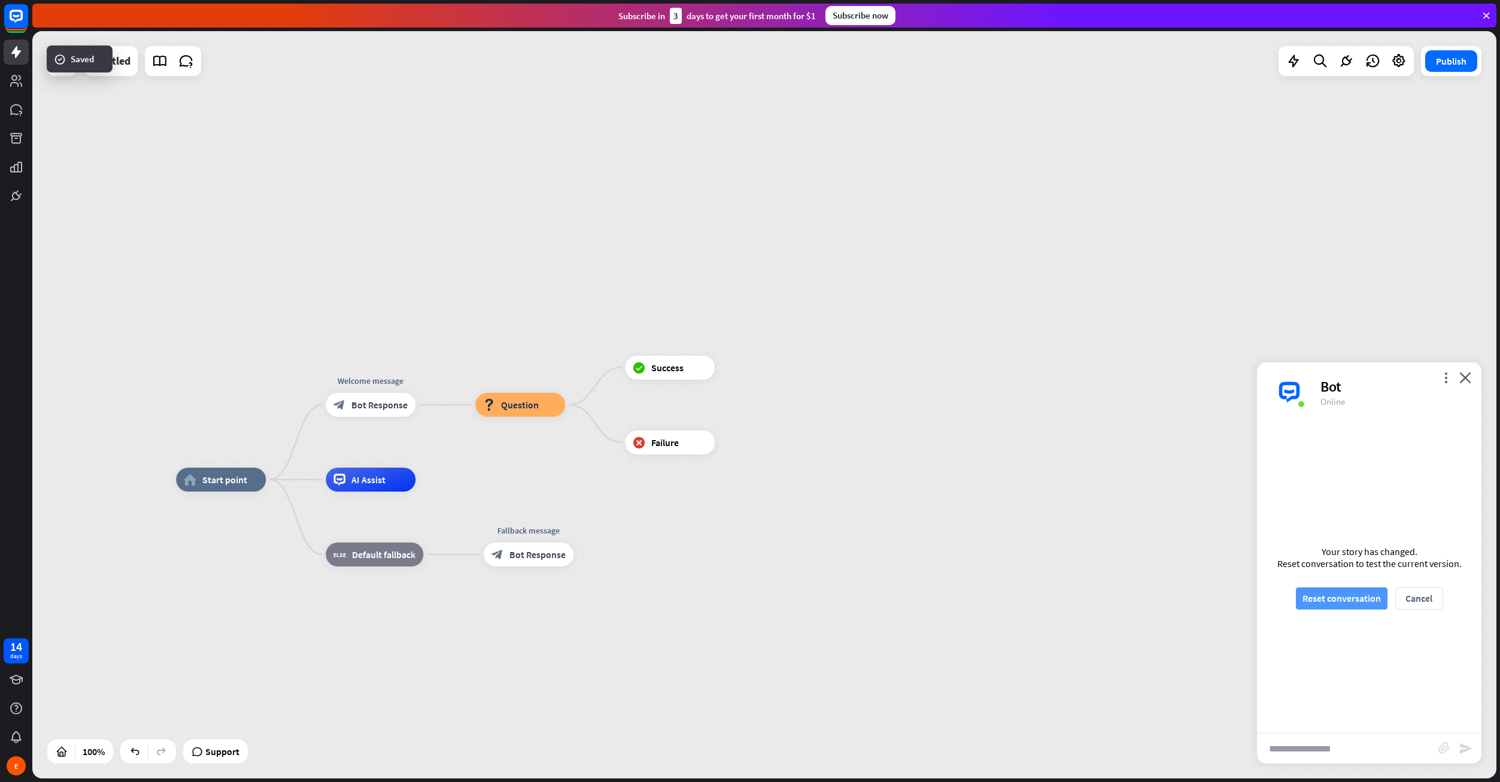
click at [1365, 607] on button "Reset conversation" at bounding box center [1342, 598] width 92 height 22
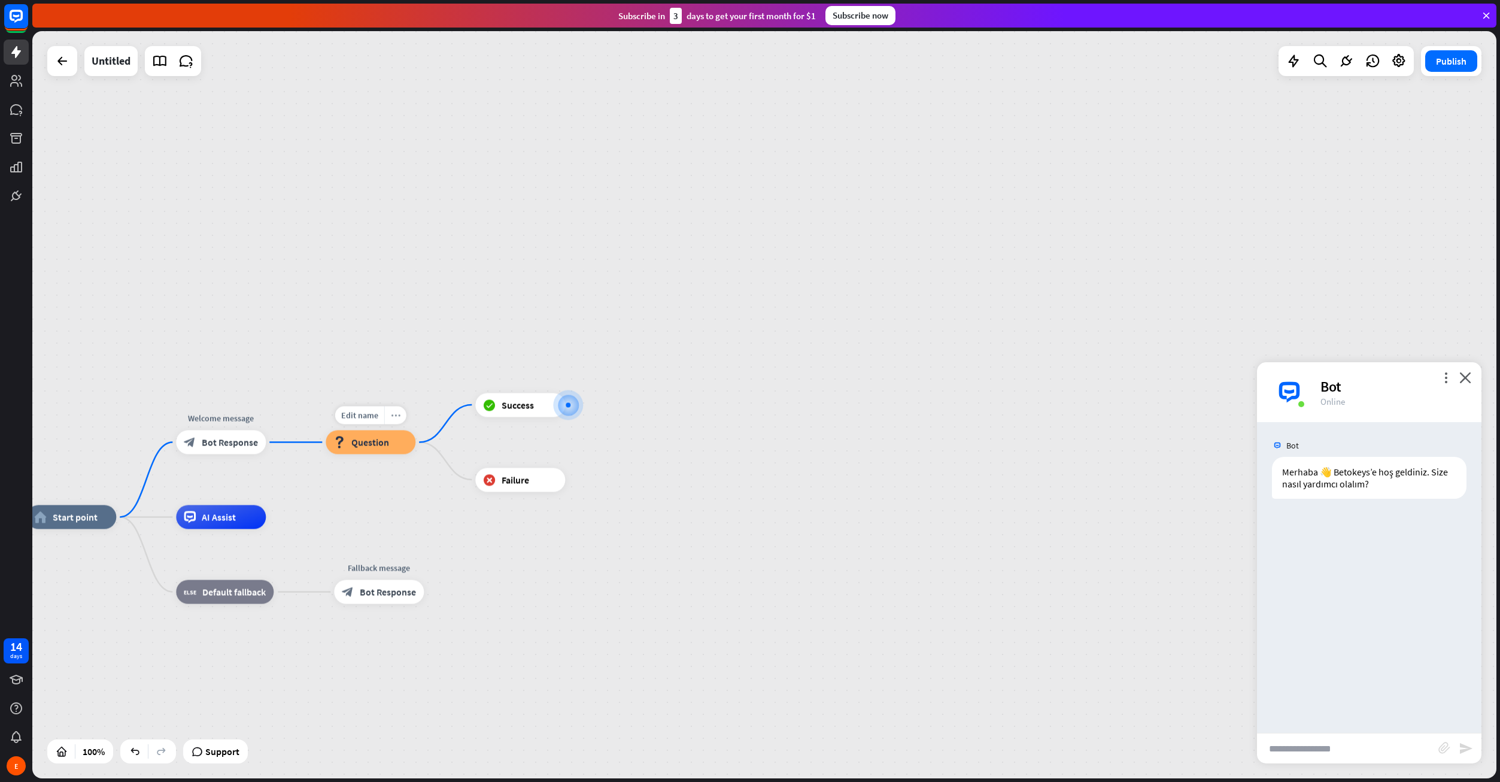
click at [391, 415] on icon "more_horiz" at bounding box center [396, 415] width 10 height 9
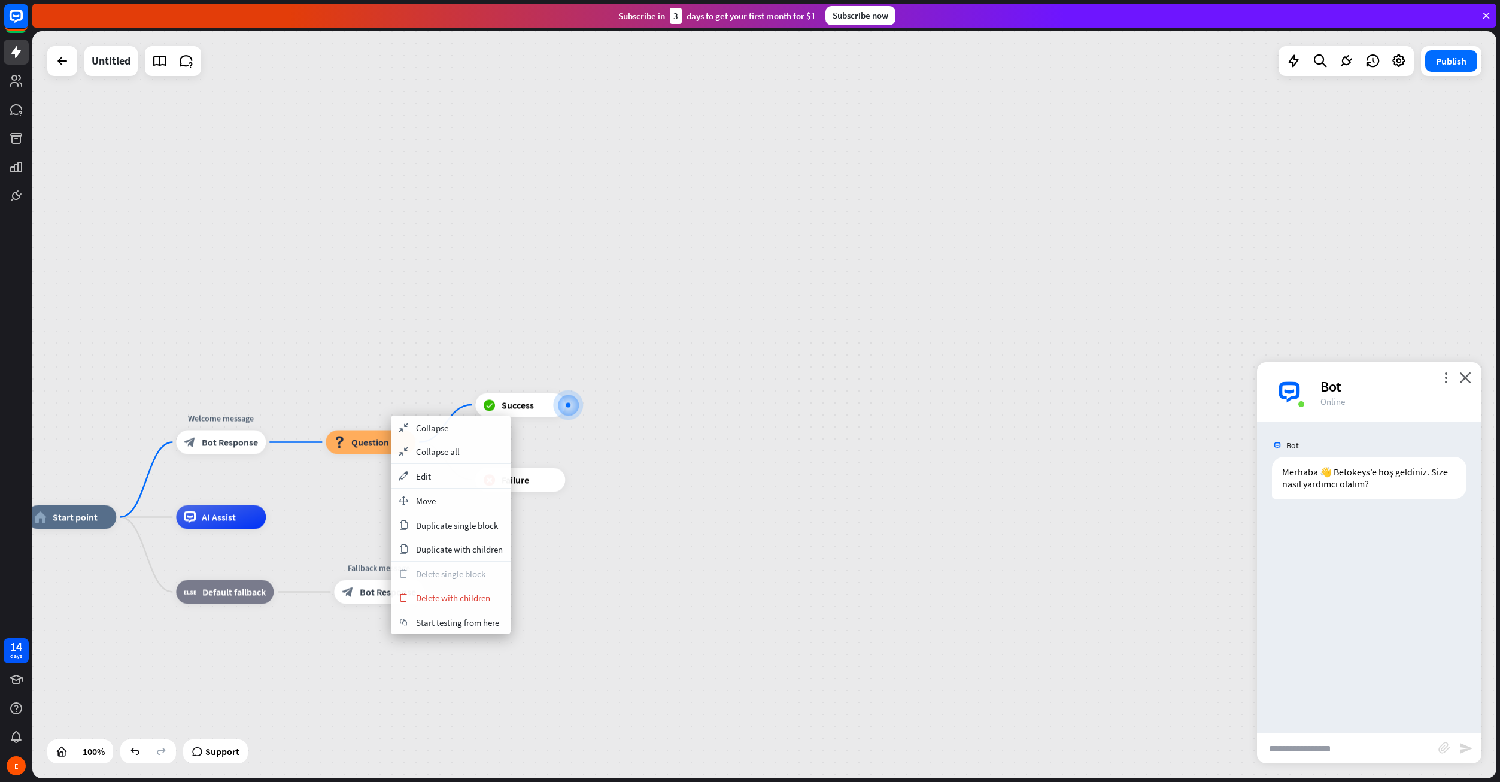
click at [1452, 376] on div "more_vert close Bot Online" at bounding box center [1369, 392] width 224 height 60
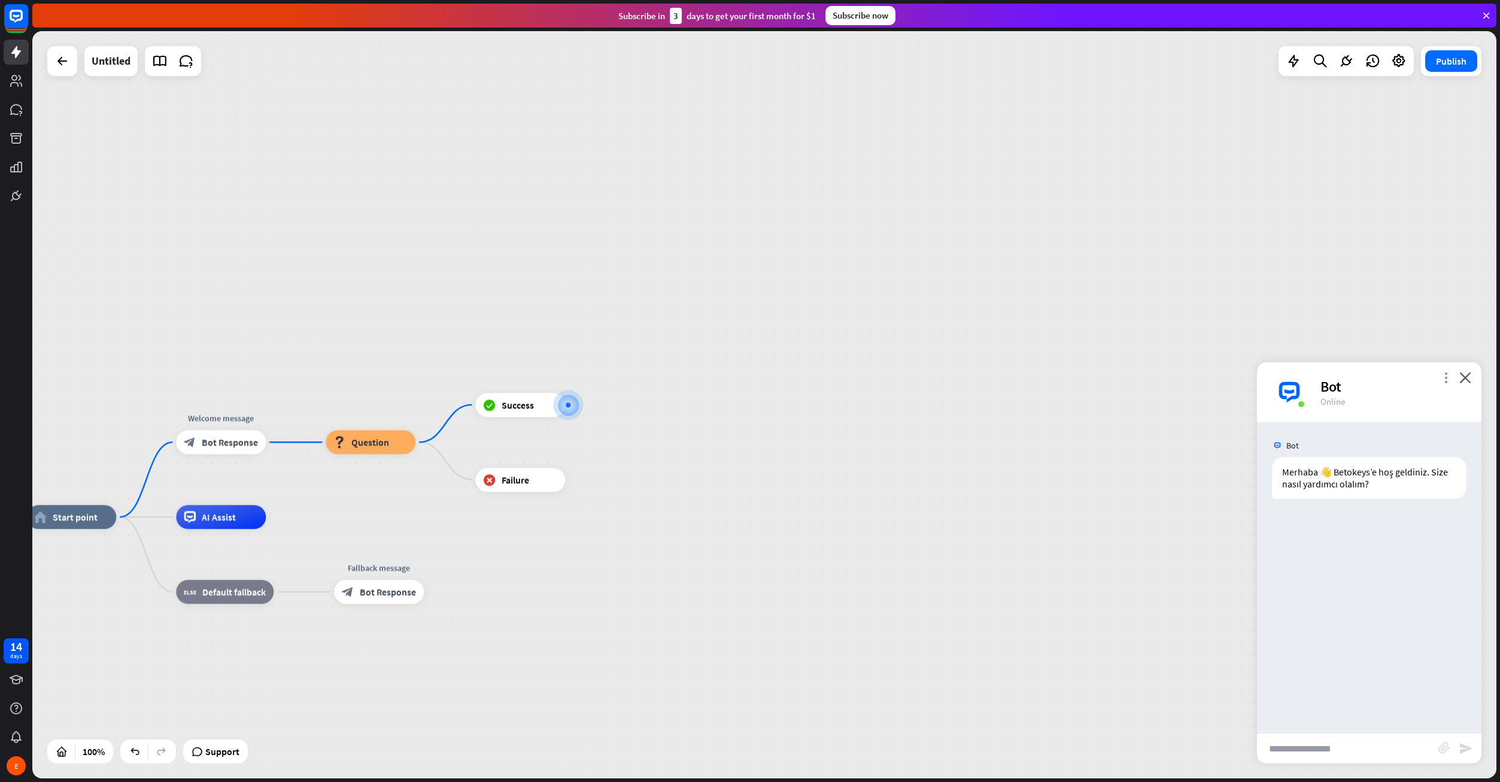
click at [1443, 379] on icon "more_vert" at bounding box center [1445, 377] width 11 height 11
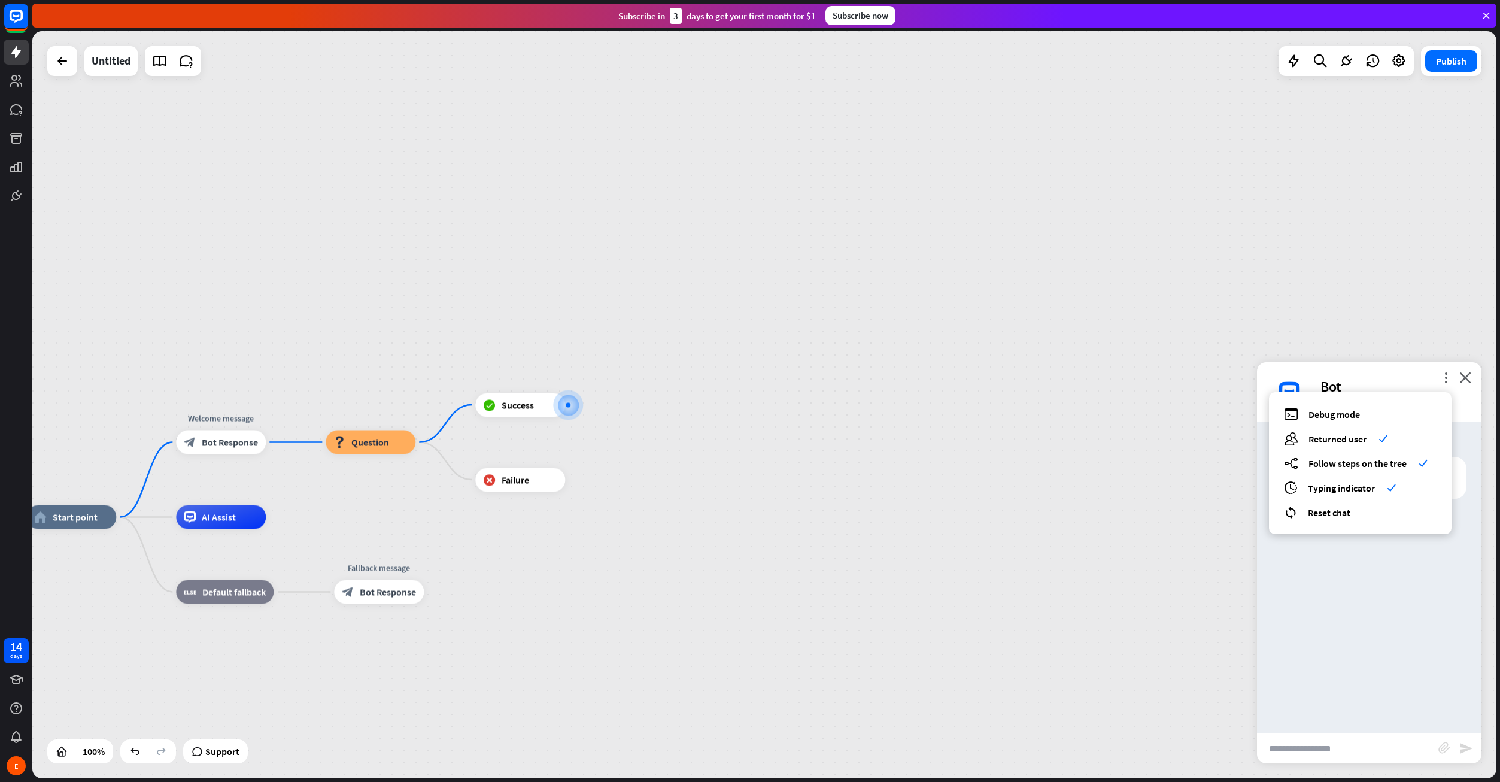
click at [1368, 617] on div "Bot Merhaba 👋 Betokeys’e hoş geldiniz. Size nasıl yardımcı olalım? [DATE] 10:42…" at bounding box center [1369, 577] width 224 height 311
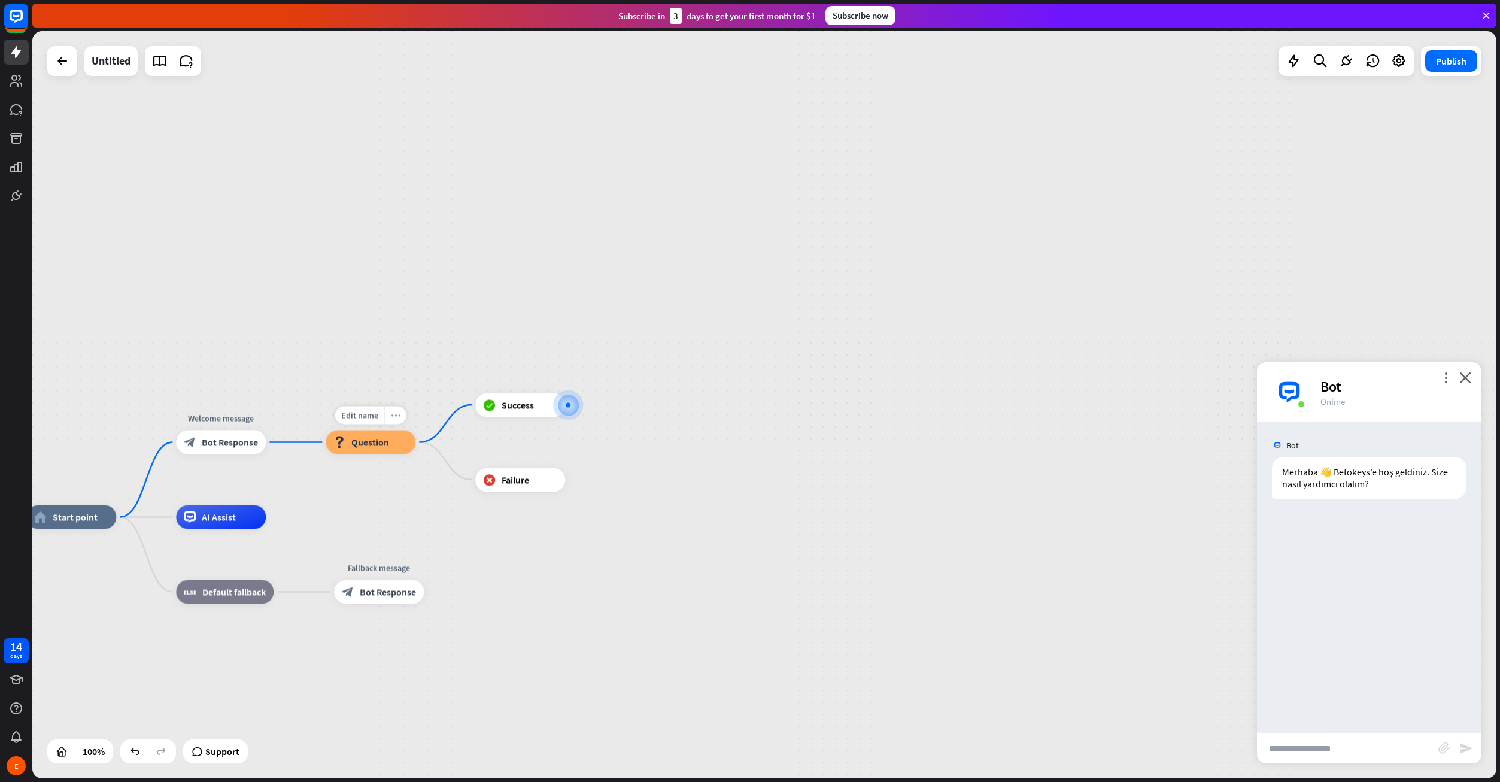
click at [397, 419] on icon "more_horiz" at bounding box center [396, 415] width 10 height 9
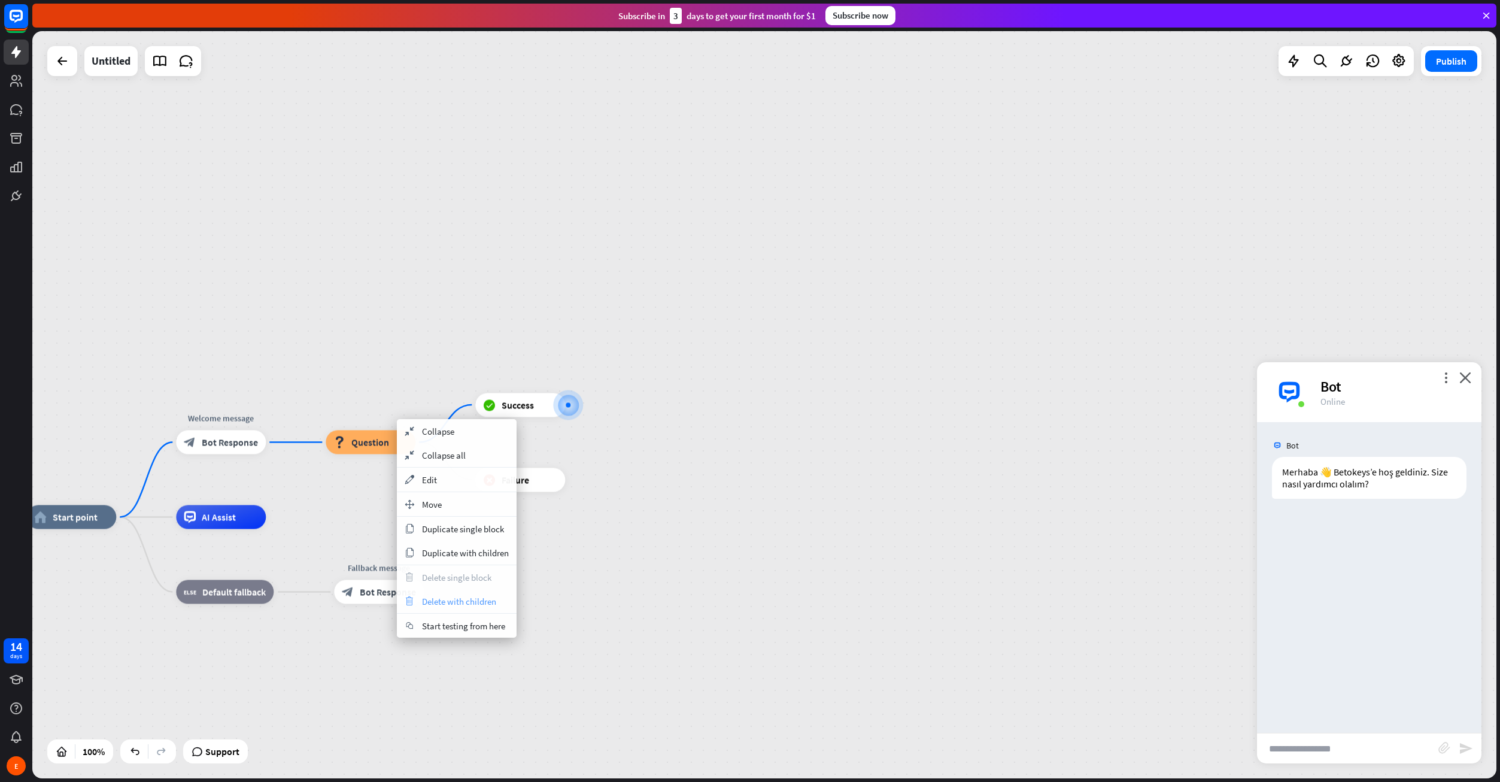
click at [449, 608] on div "trash Delete with children" at bounding box center [457, 601] width 120 height 24
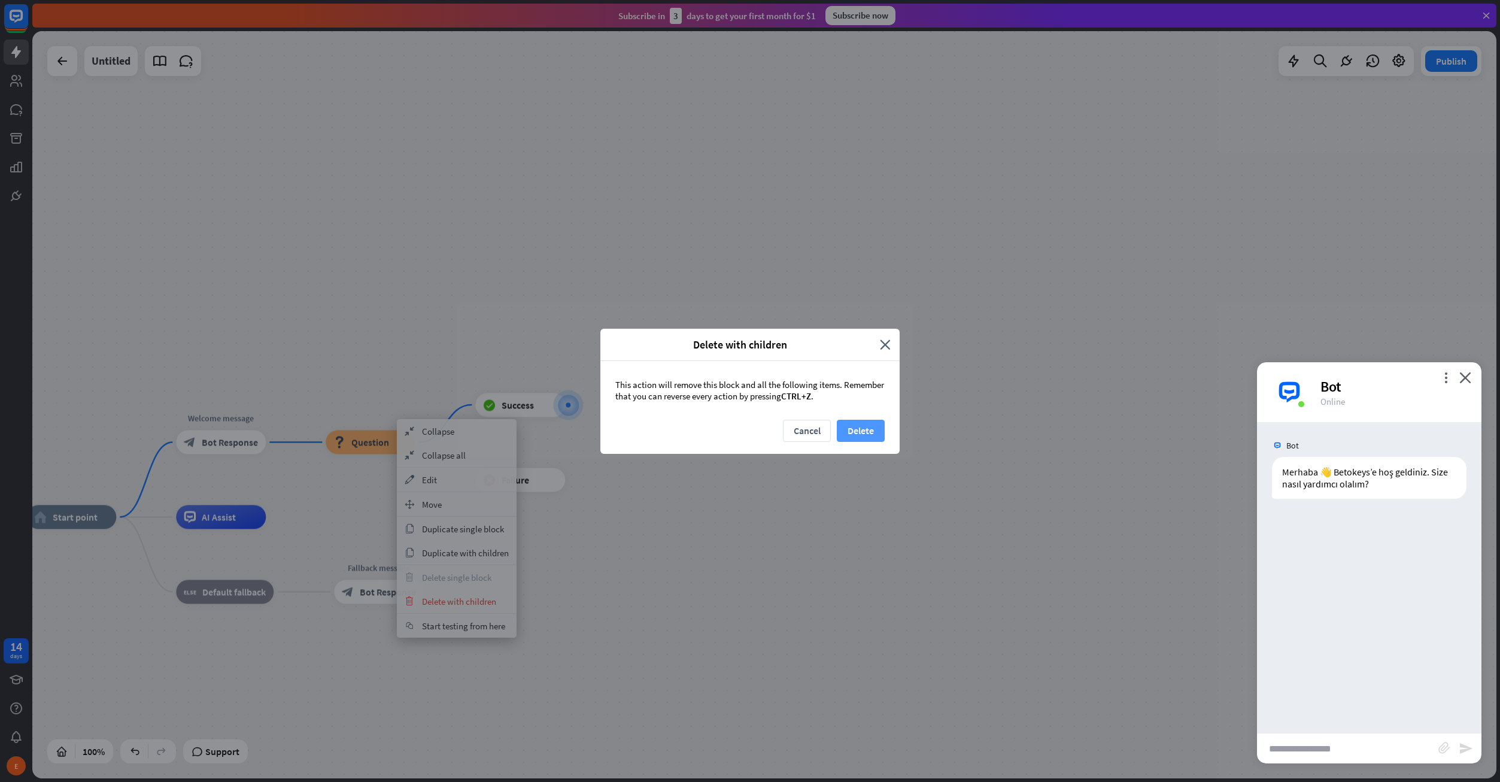
click at [863, 432] on button "Delete" at bounding box center [861, 431] width 48 height 22
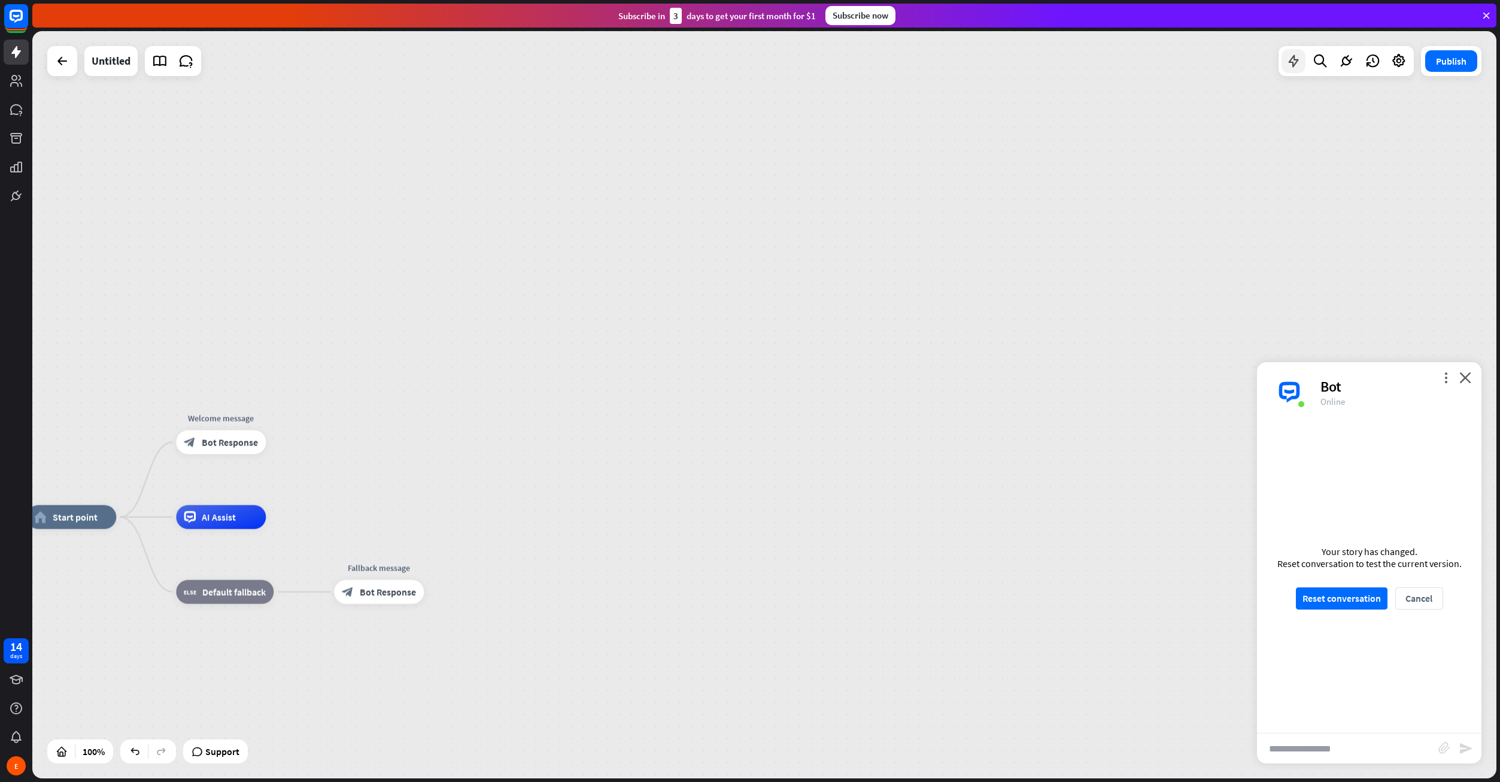
click at [1291, 56] on icon at bounding box center [1294, 61] width 16 height 16
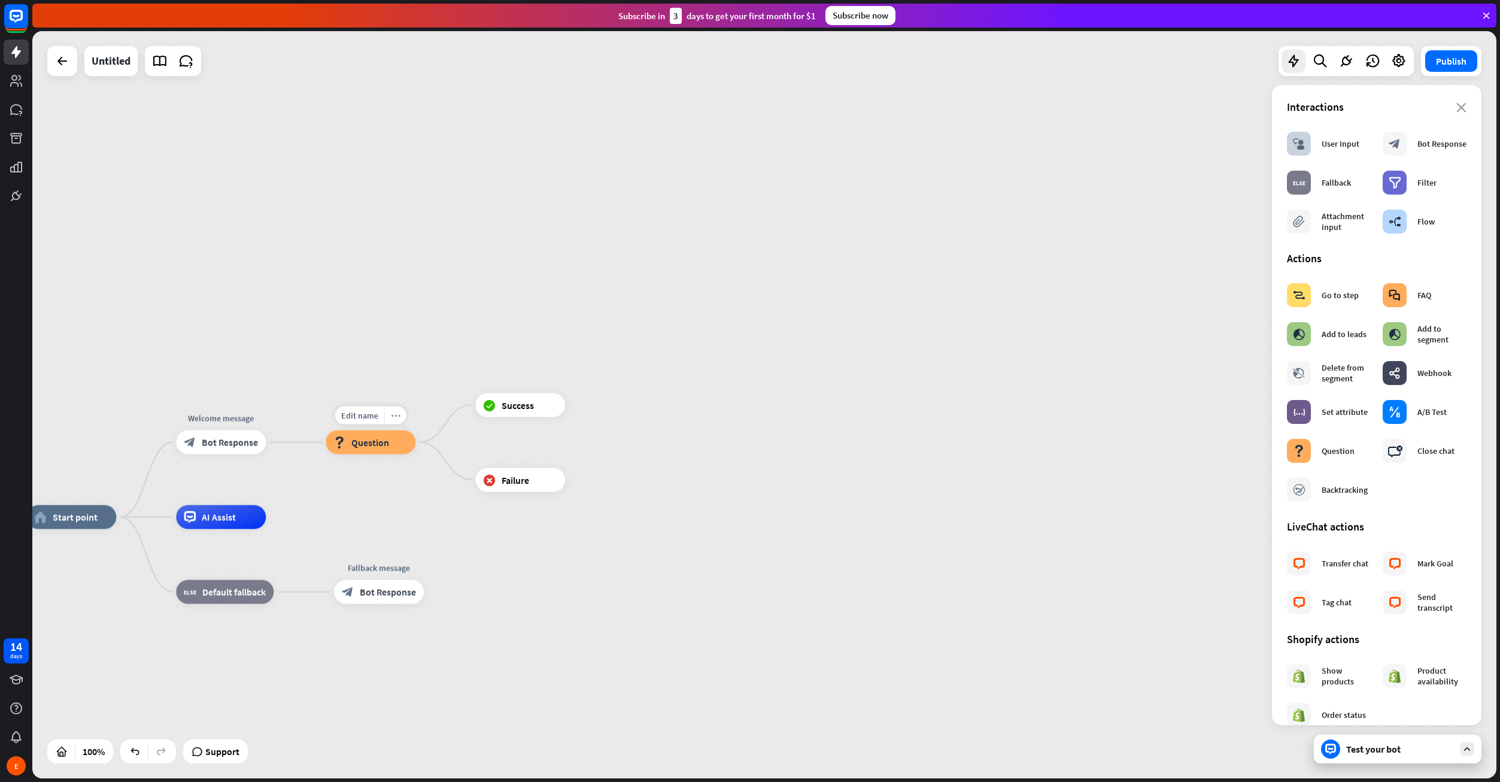
click at [399, 412] on icon "more_horiz" at bounding box center [396, 415] width 10 height 9
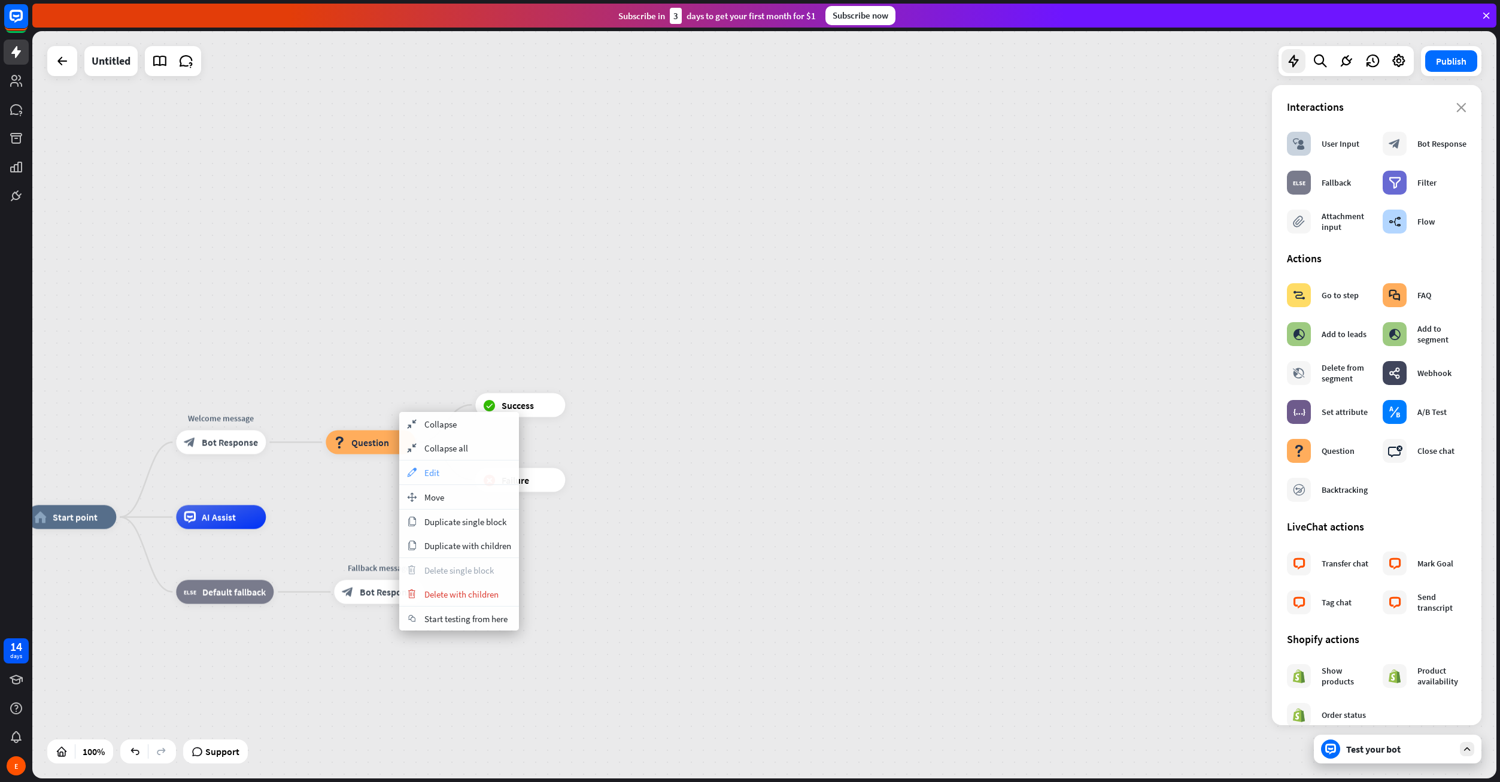
click at [432, 478] on span "Edit" at bounding box center [431, 472] width 15 height 11
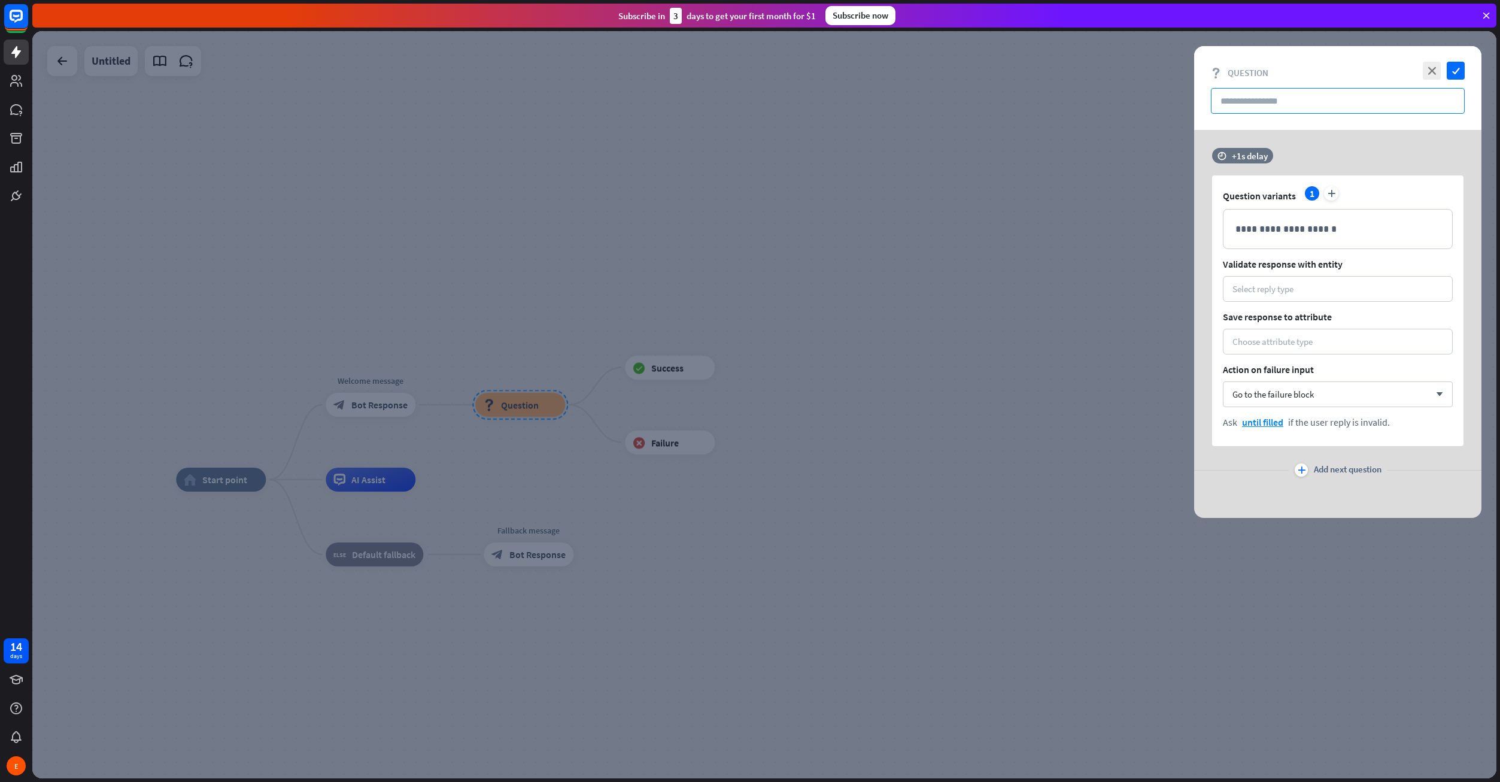
click at [1253, 104] on input "text" at bounding box center [1338, 101] width 254 height 26
paste input "**********"
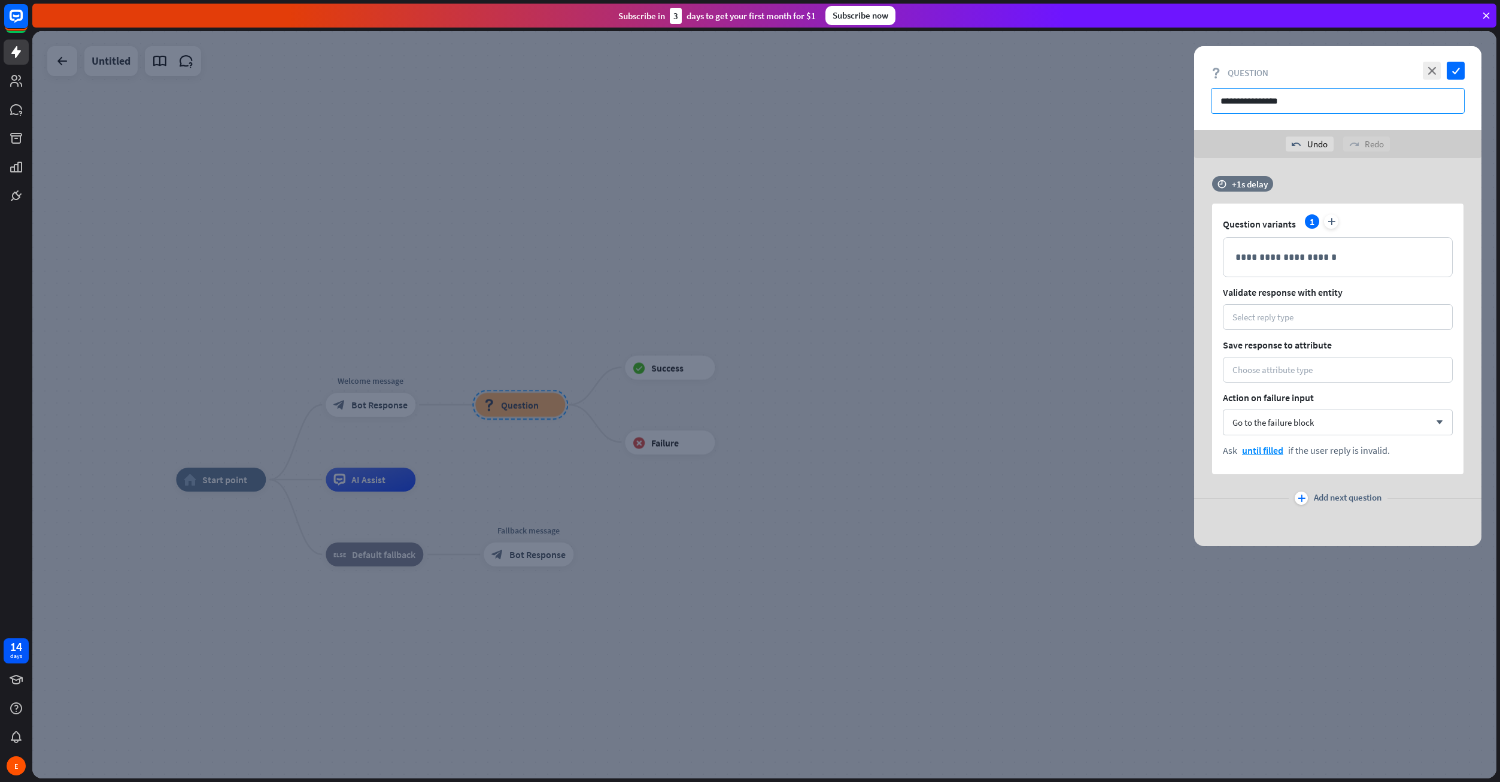
type input "**********"
click at [1405, 178] on div "time +1s delay" at bounding box center [1334, 190] width 245 height 28
click at [1253, 182] on div "+1s" at bounding box center [1345, 184] width 191 height 12
click at [1264, 156] on div "undo Undo redo Redo" at bounding box center [1337, 144] width 287 height 28
click at [1377, 169] on div "**********" at bounding box center [1337, 352] width 287 height 388
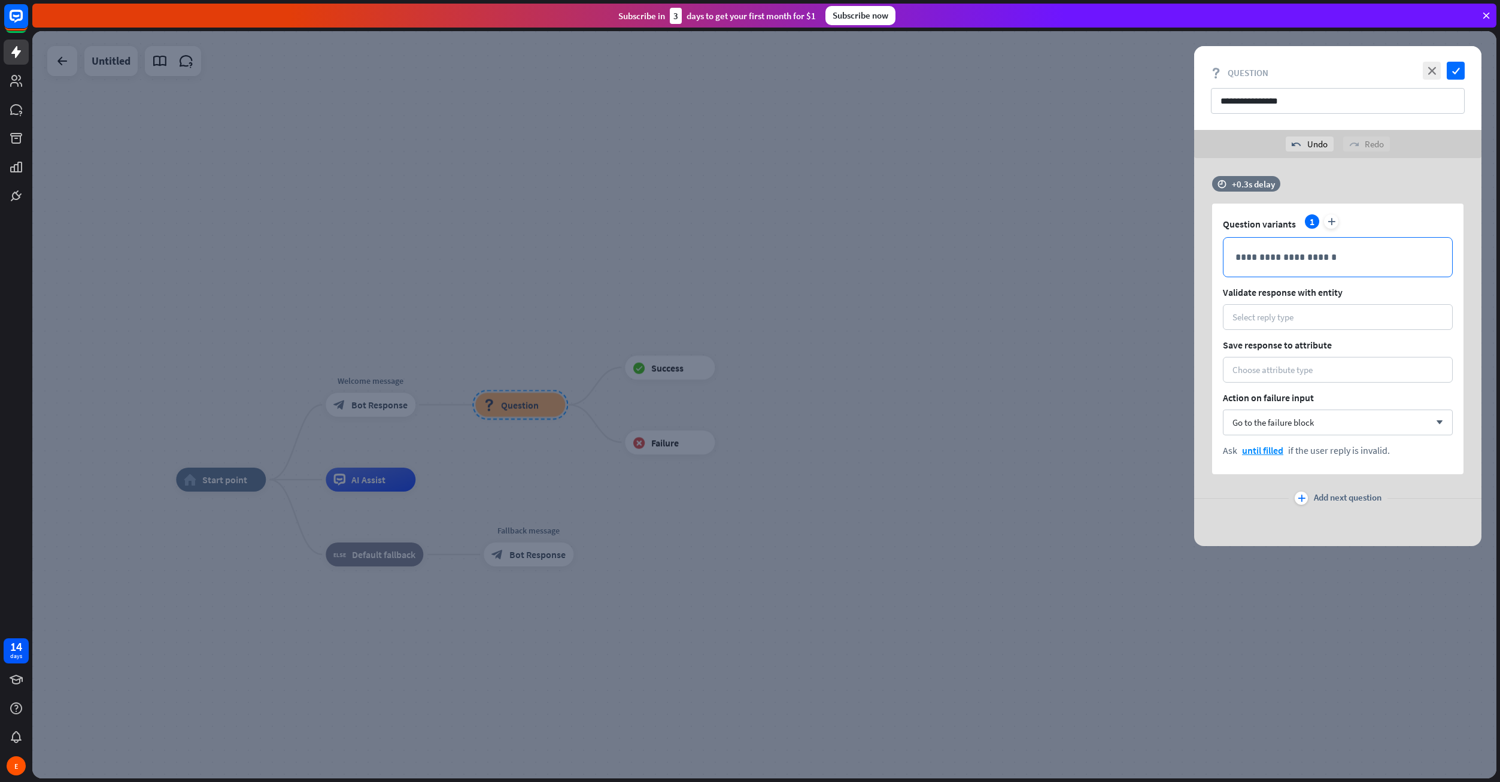
click at [1274, 255] on p "**********" at bounding box center [1337, 257] width 205 height 15
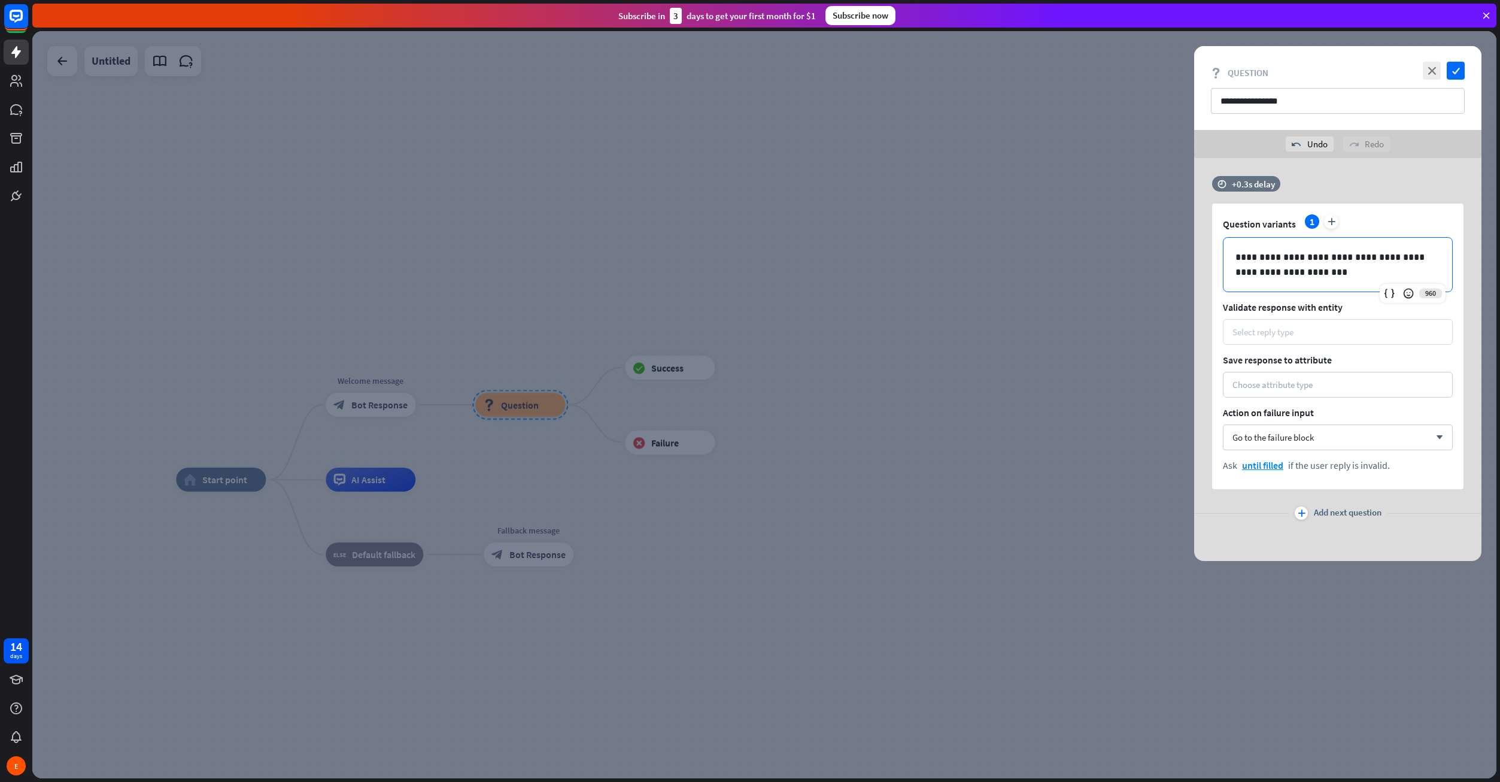
click at [1316, 332] on div "Select reply type" at bounding box center [1337, 331] width 211 height 11
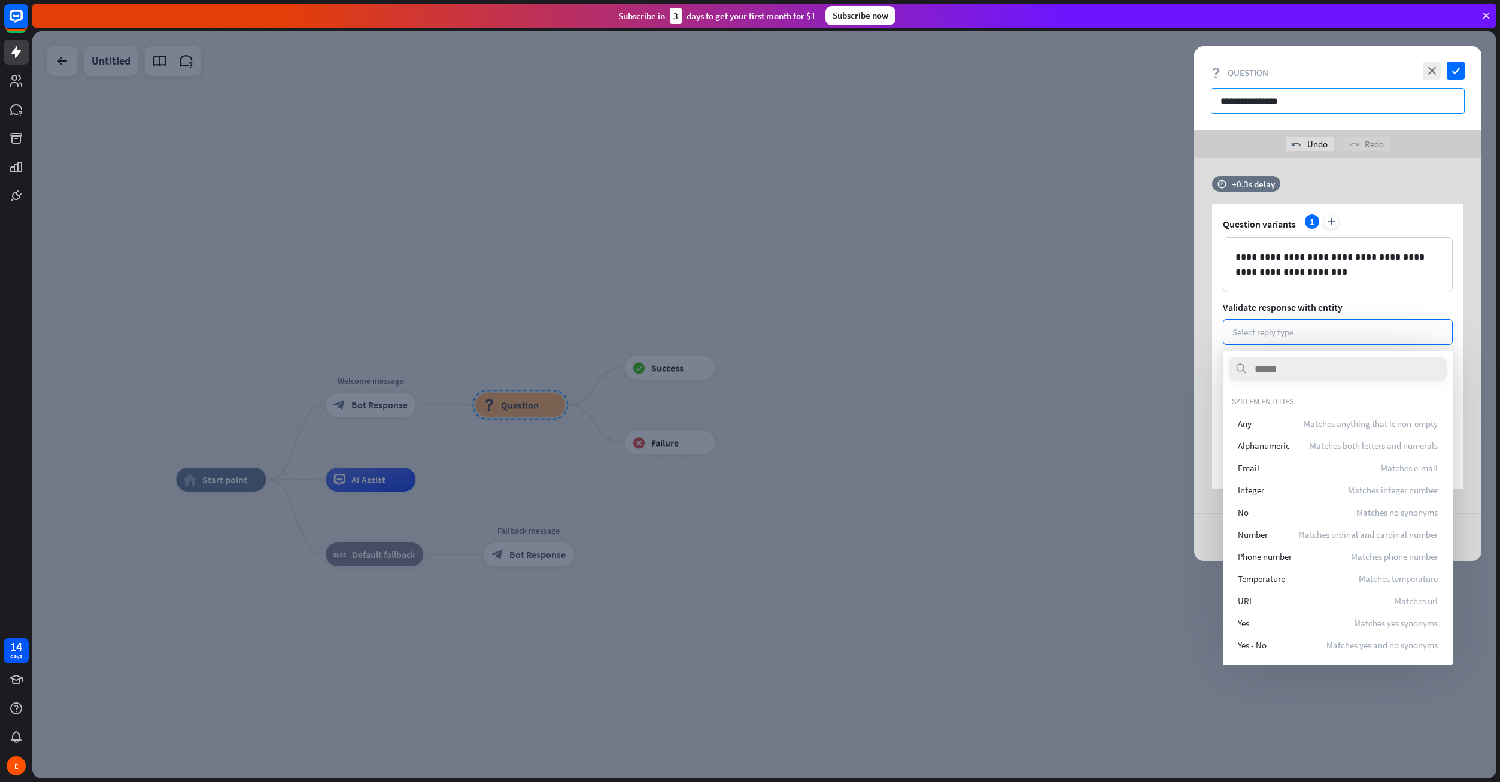
click at [1298, 99] on input "**********" at bounding box center [1338, 101] width 254 height 26
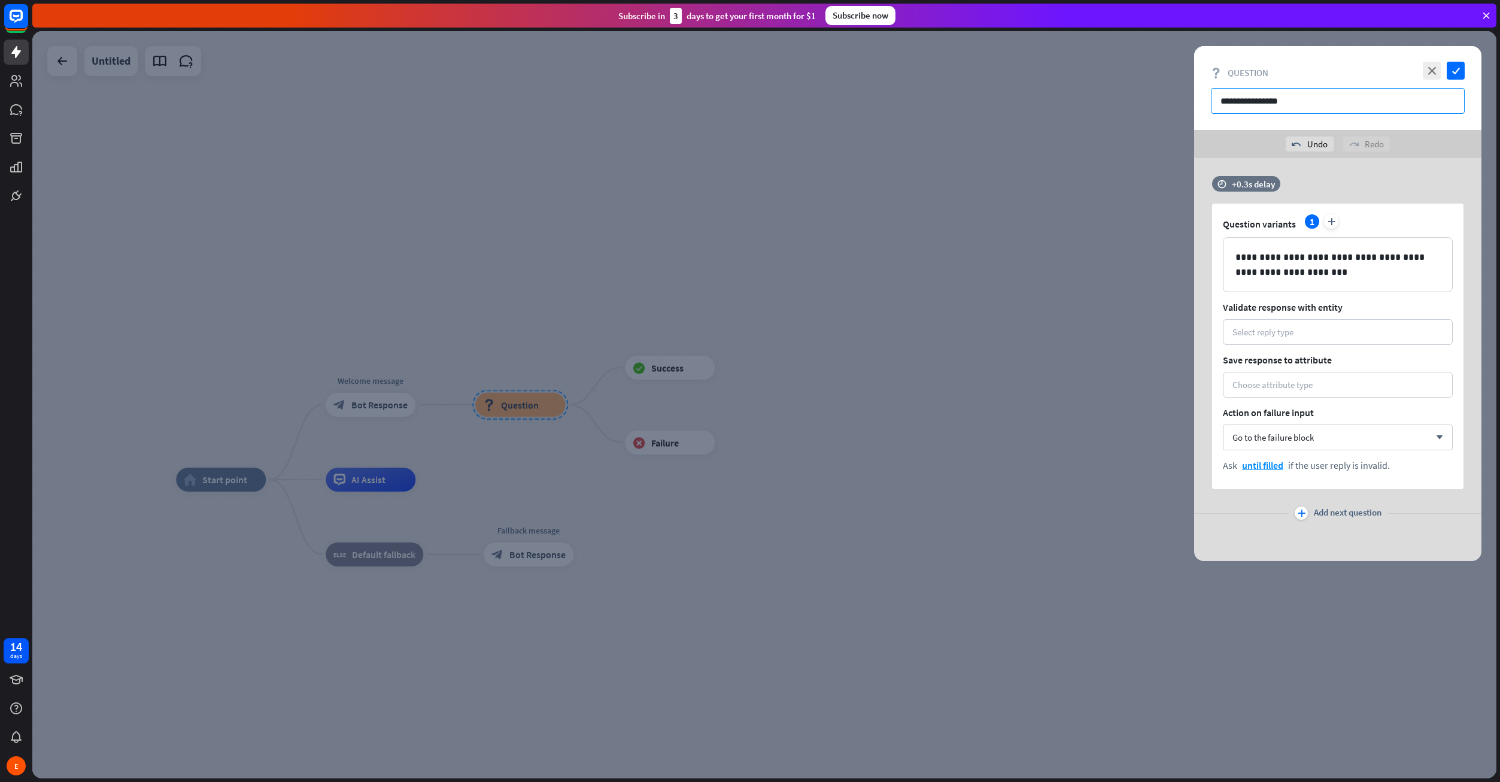
drag, startPoint x: 1298, startPoint y: 99, endPoint x: 1201, endPoint y: 97, distance: 96.4
click at [1201, 97] on div "**********" at bounding box center [1337, 88] width 287 height 84
click at [1296, 99] on input "text" at bounding box center [1338, 101] width 254 height 26
paste input "********"
type input "********"
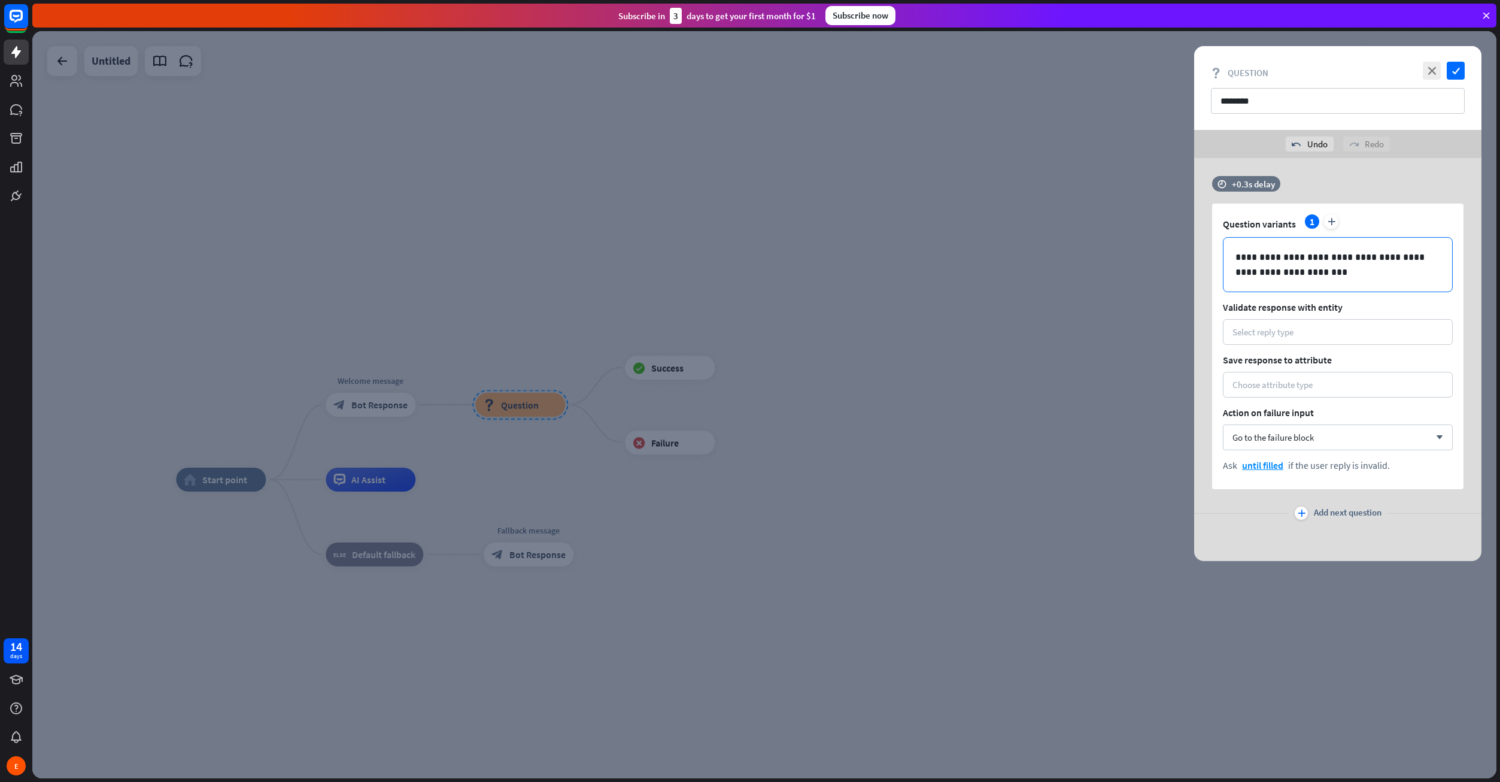
click at [1311, 269] on p "**********" at bounding box center [1337, 265] width 205 height 30
click at [1326, 330] on div "Select reply type" at bounding box center [1337, 331] width 211 height 11
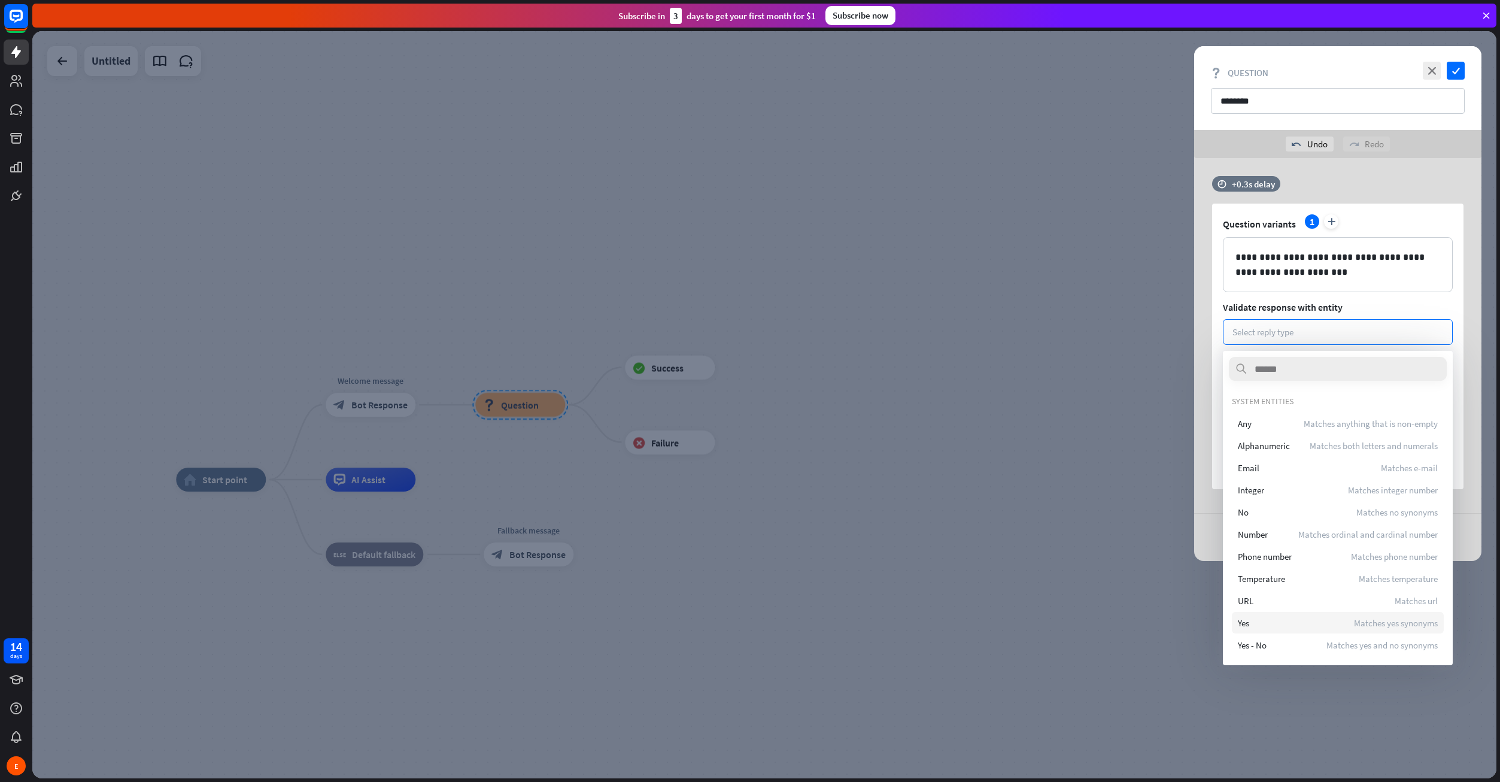
click at [1278, 628] on div "Yes Matches yes synonyms" at bounding box center [1338, 623] width 212 height 22
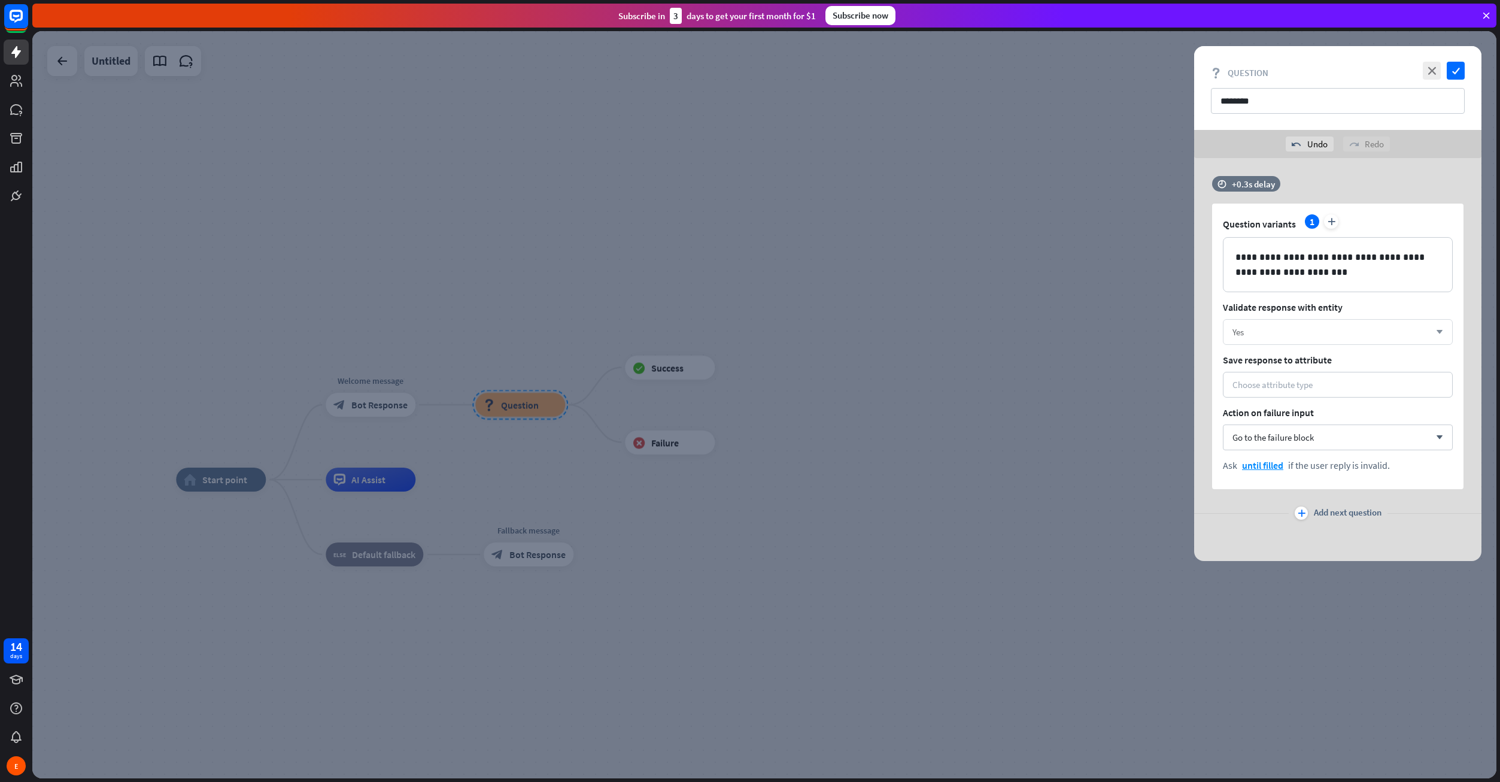
click at [1317, 323] on div "Yes arrow_down" at bounding box center [1338, 332] width 230 height 26
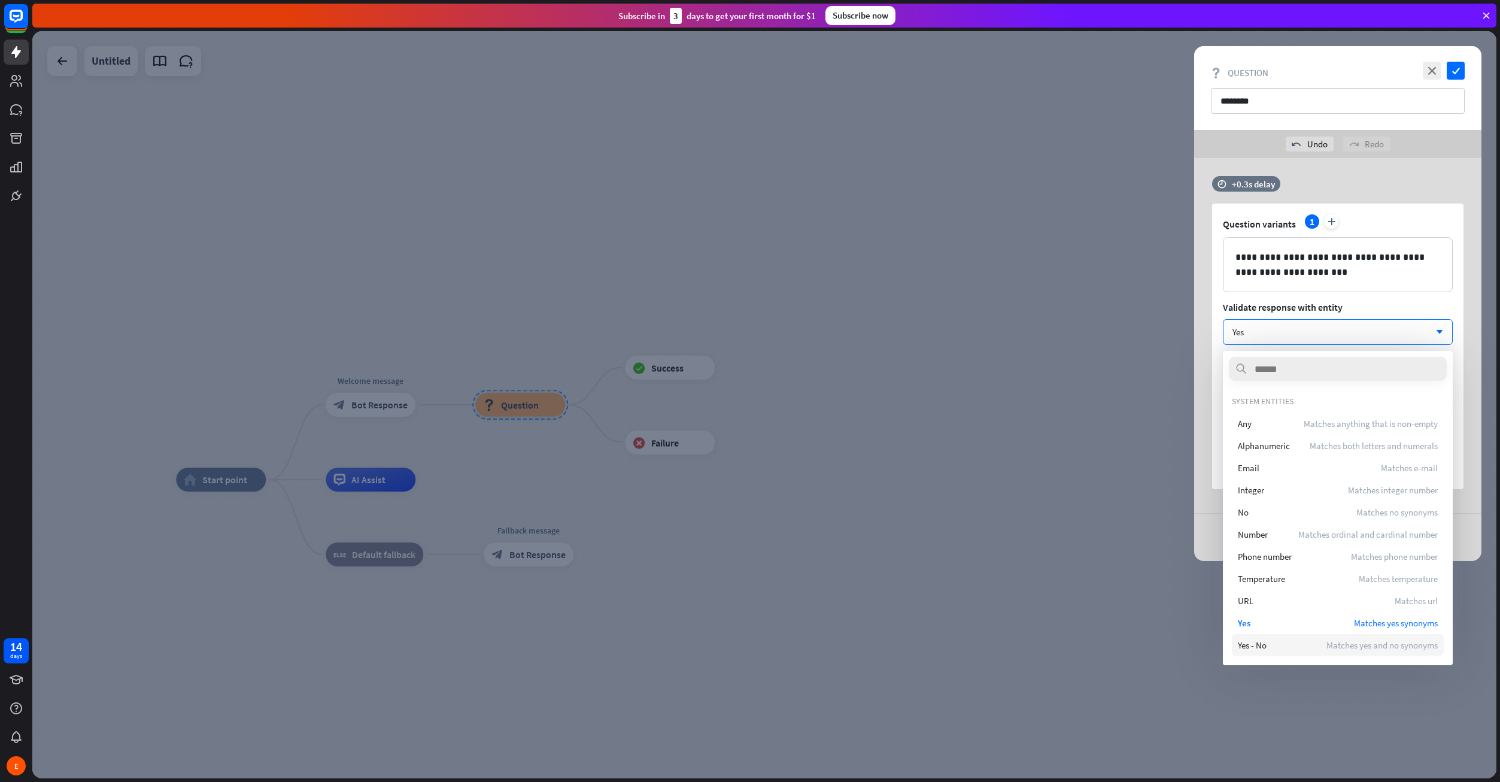
click at [1297, 646] on div "Yes - No Matches yes and no synonyms" at bounding box center [1338, 645] width 212 height 22
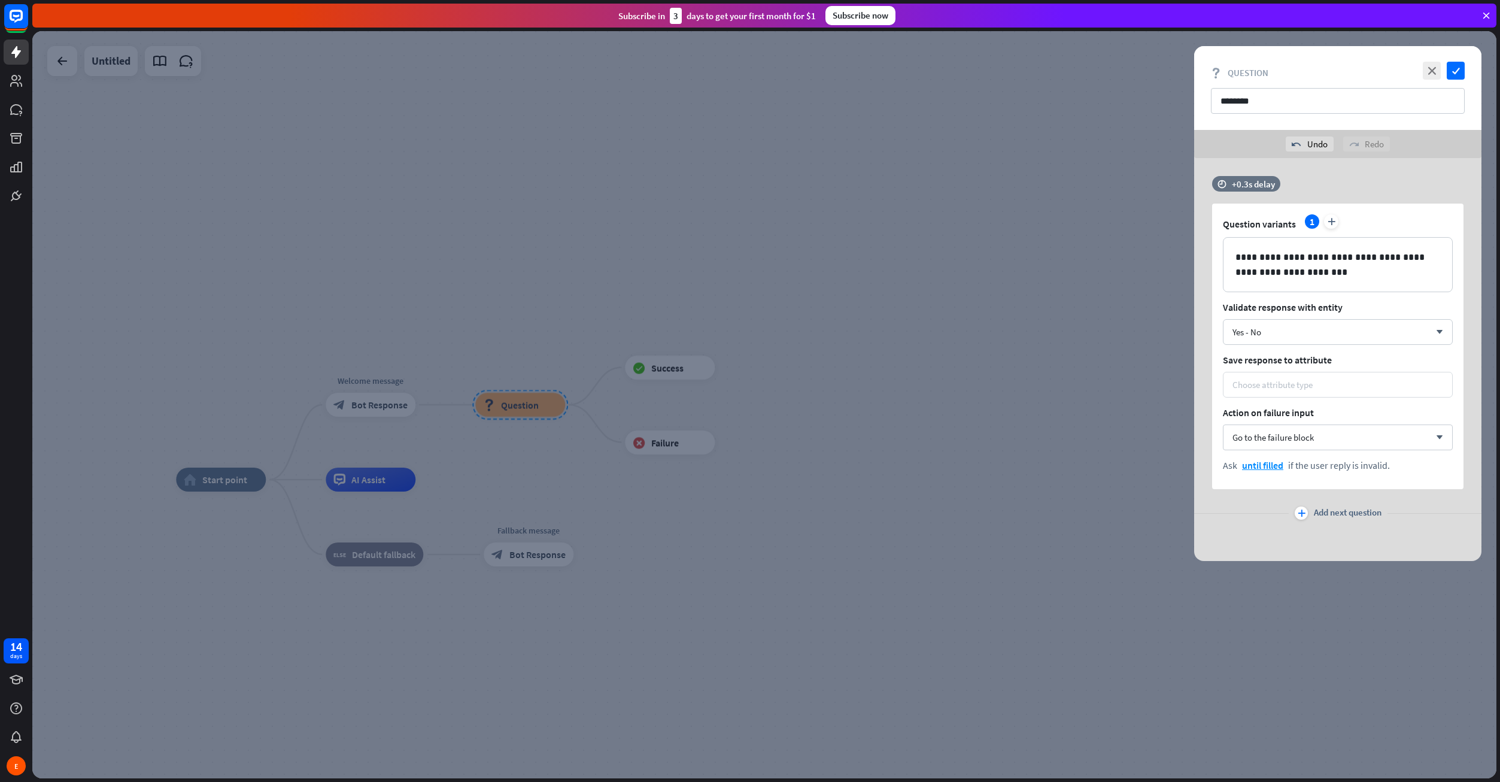
click at [1320, 390] on div "Choose attribute type" at bounding box center [1337, 384] width 211 height 11
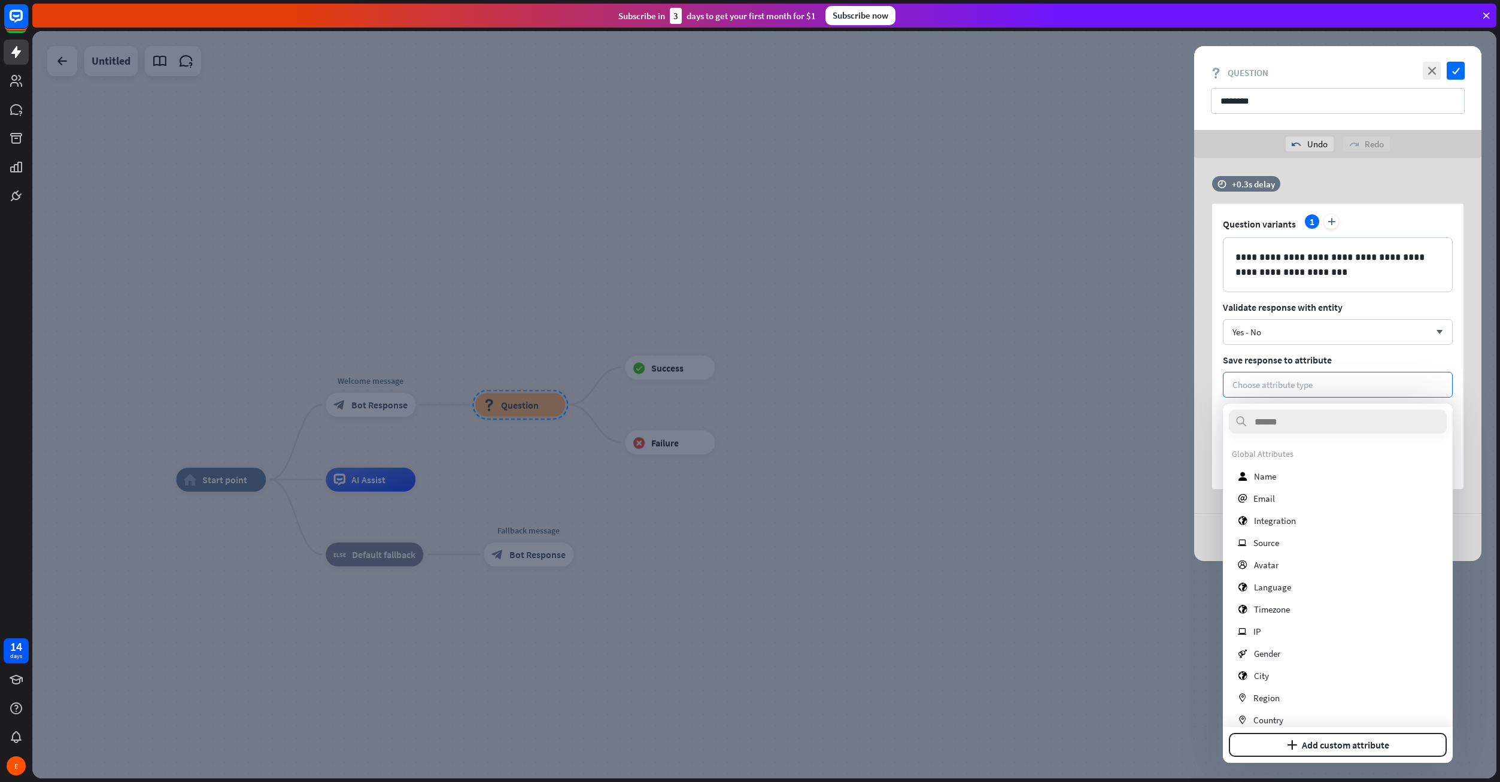
click at [1298, 356] on span "Save response to attribute" at bounding box center [1338, 360] width 230 height 12
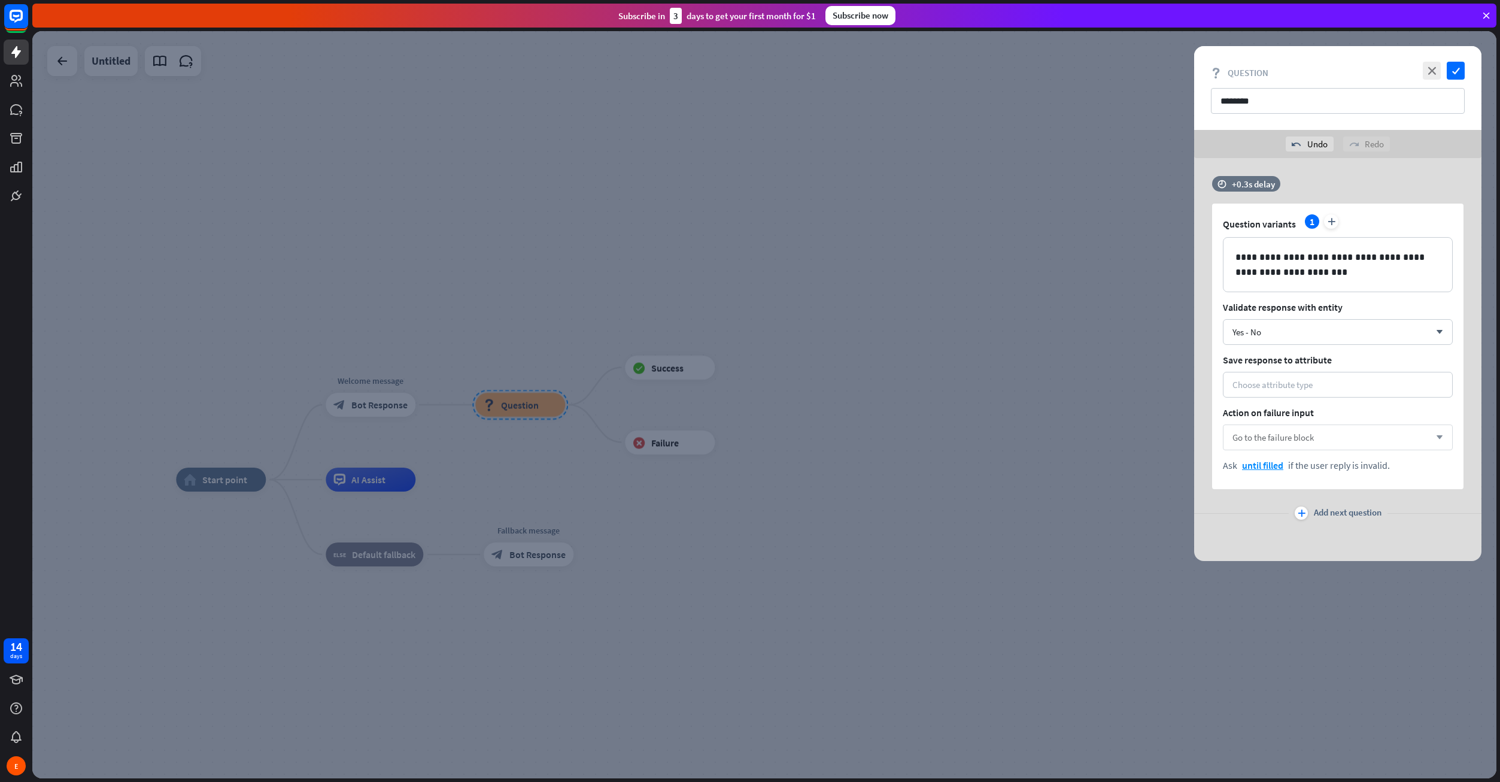
click at [1328, 435] on div "Go to the failure block arrow_down" at bounding box center [1338, 437] width 230 height 26
click at [1337, 405] on div "**********" at bounding box center [1337, 347] width 251 height 286
drag, startPoint x: 1348, startPoint y: 307, endPoint x: 1225, endPoint y: 300, distance: 123.5
click at [1225, 300] on div "**********" at bounding box center [1337, 347] width 251 height 286
copy span "Validate response with entity"
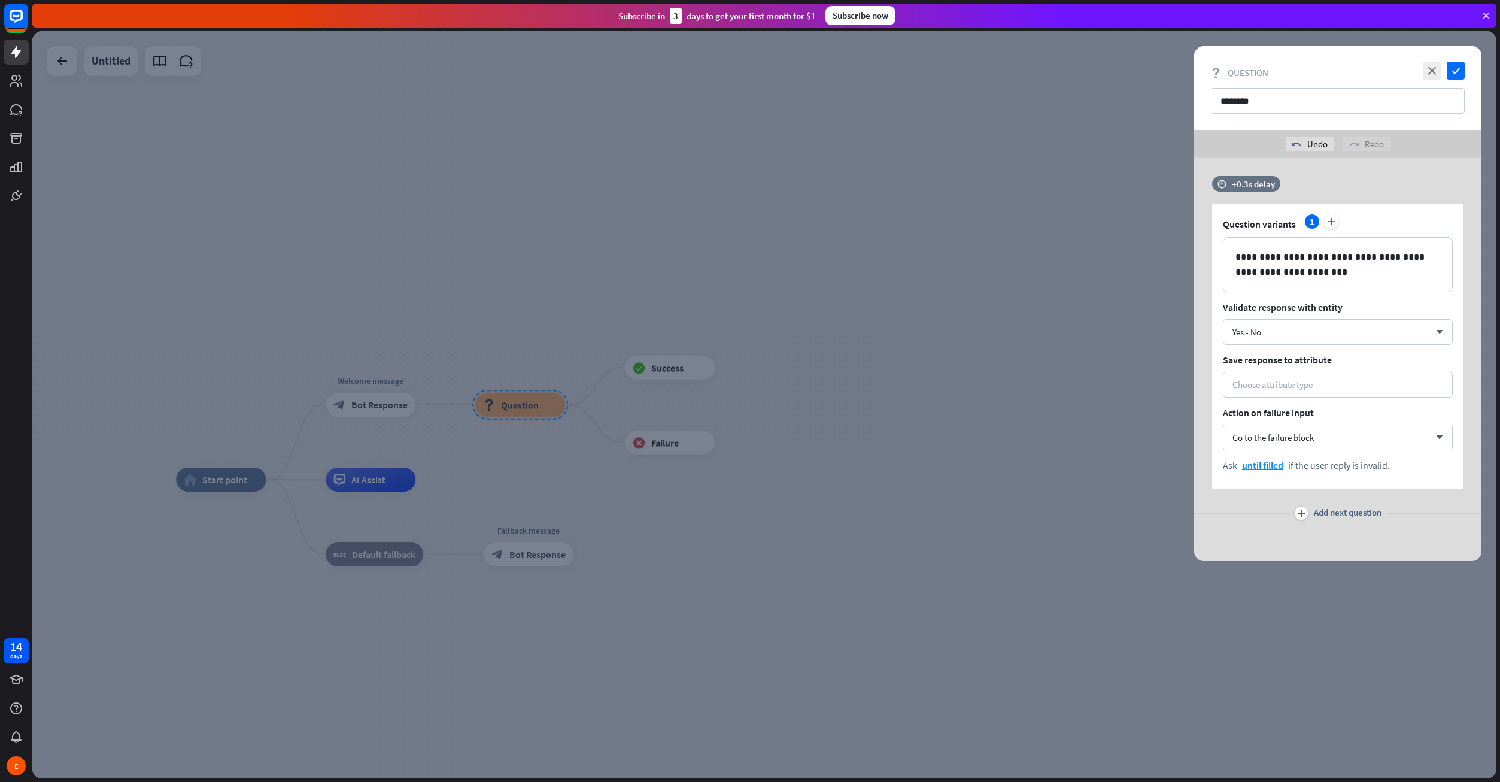
click at [104, 116] on div at bounding box center [764, 404] width 1464 height 747
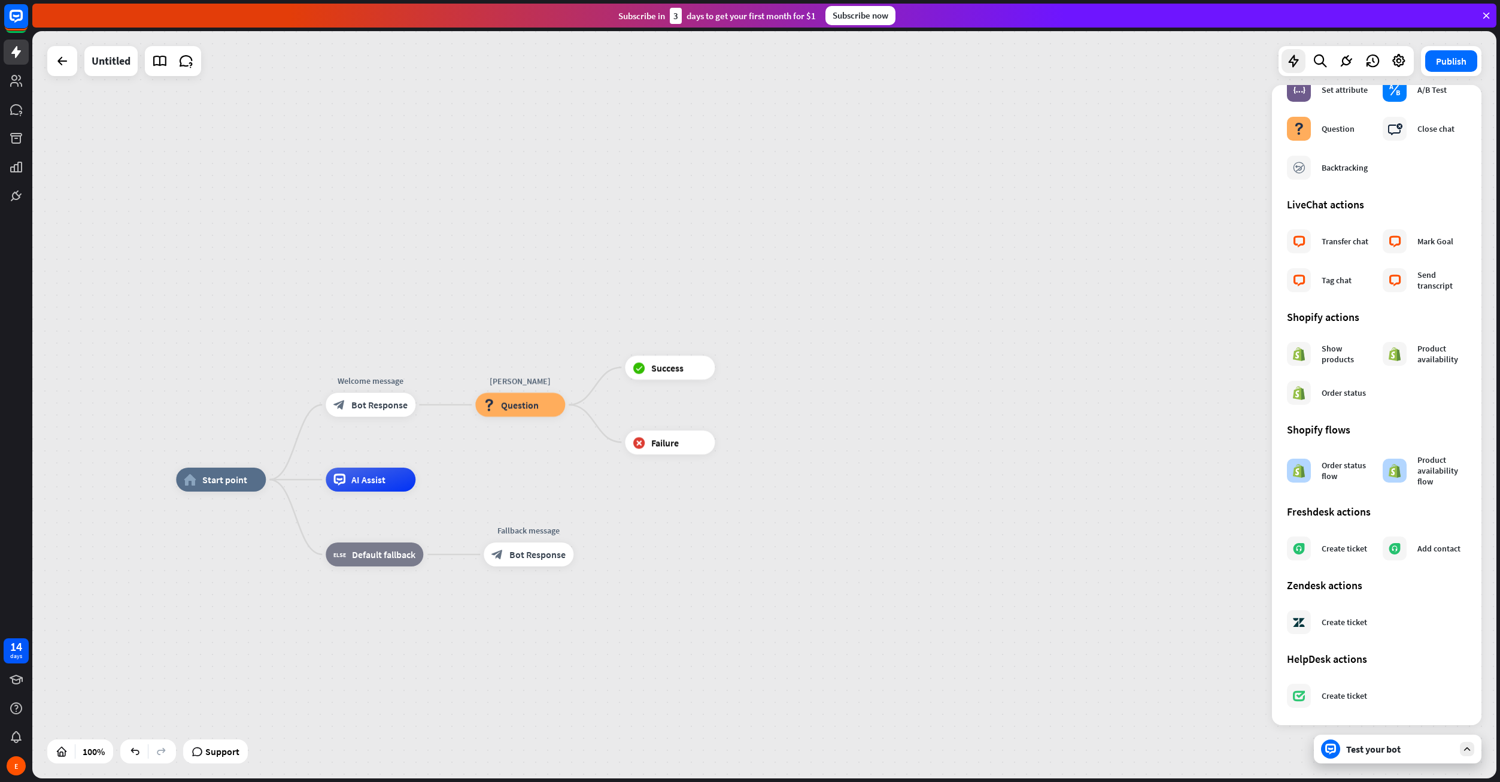
scroll to position [326, 0]
click at [226, 750] on span "Support" at bounding box center [222, 751] width 34 height 19
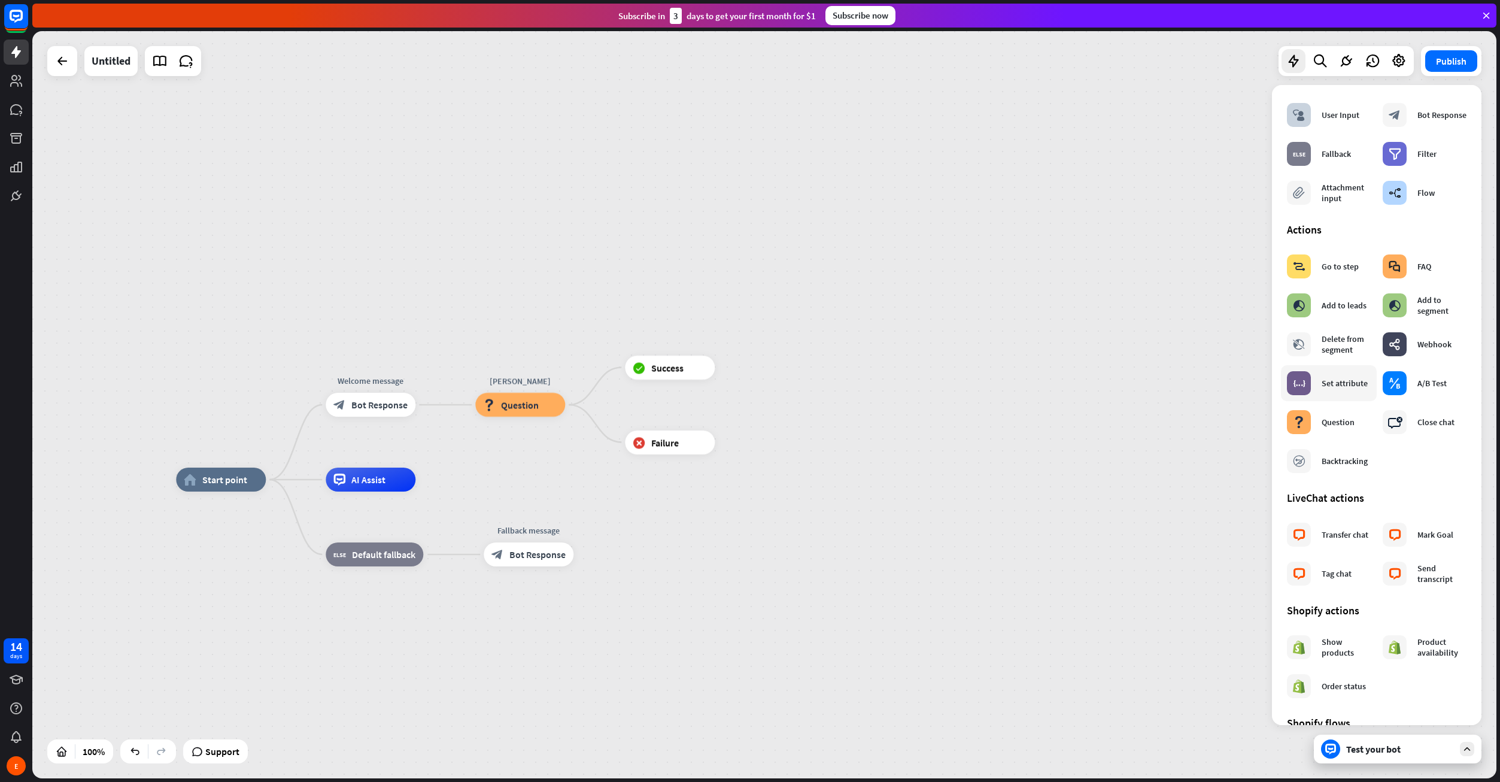
scroll to position [0, 0]
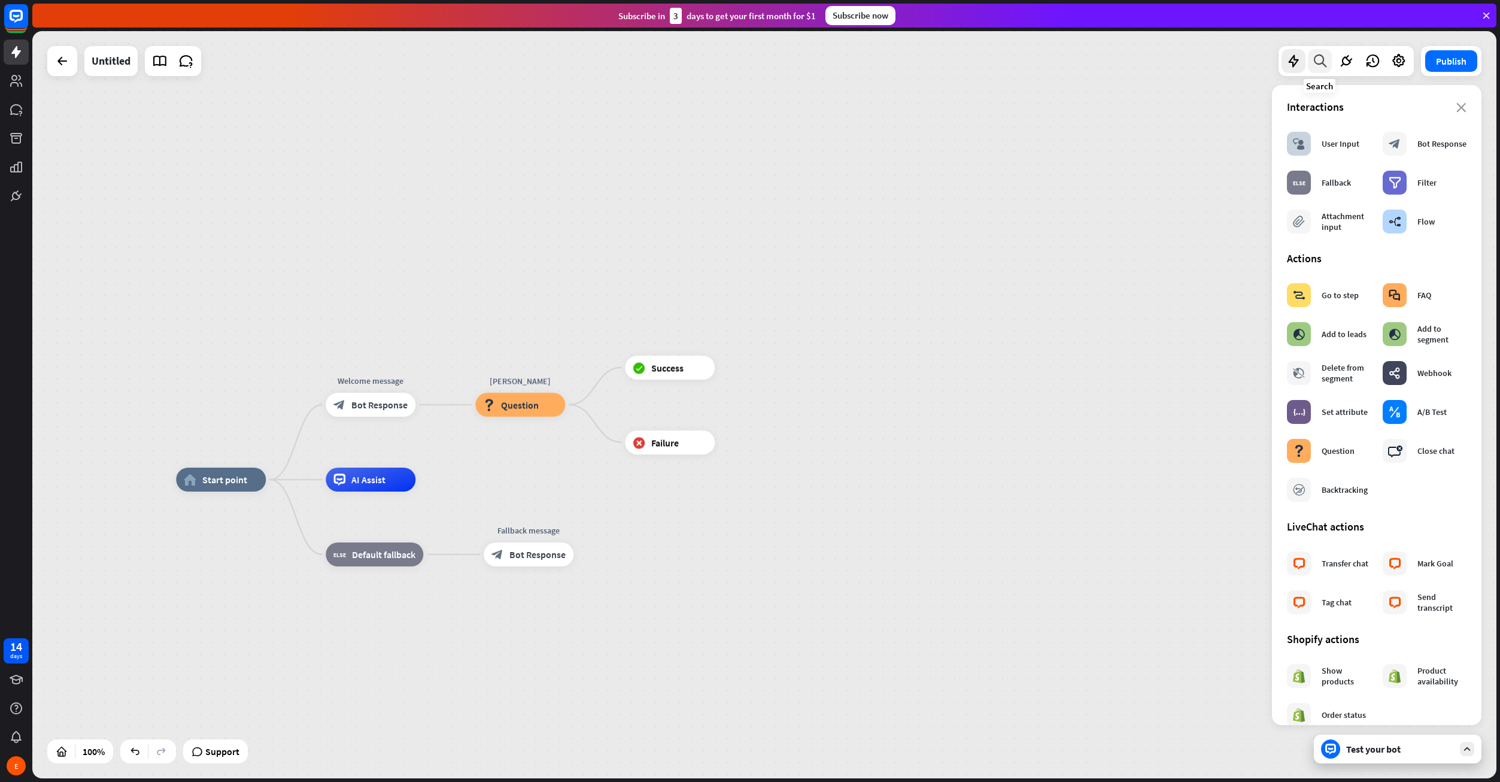
click at [1323, 57] on icon at bounding box center [1320, 61] width 16 height 16
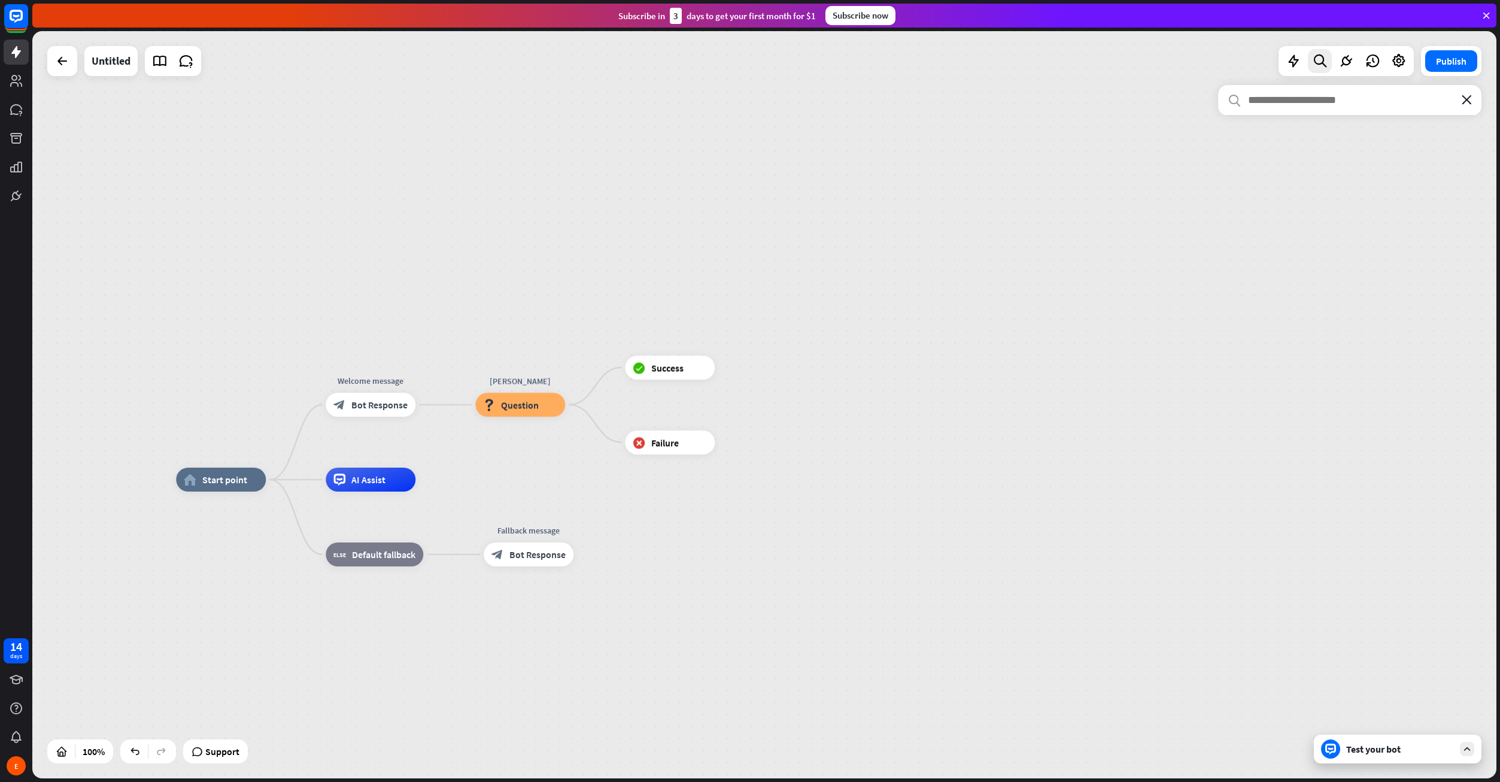
click at [1469, 98] on icon "close" at bounding box center [1467, 100] width 10 height 10
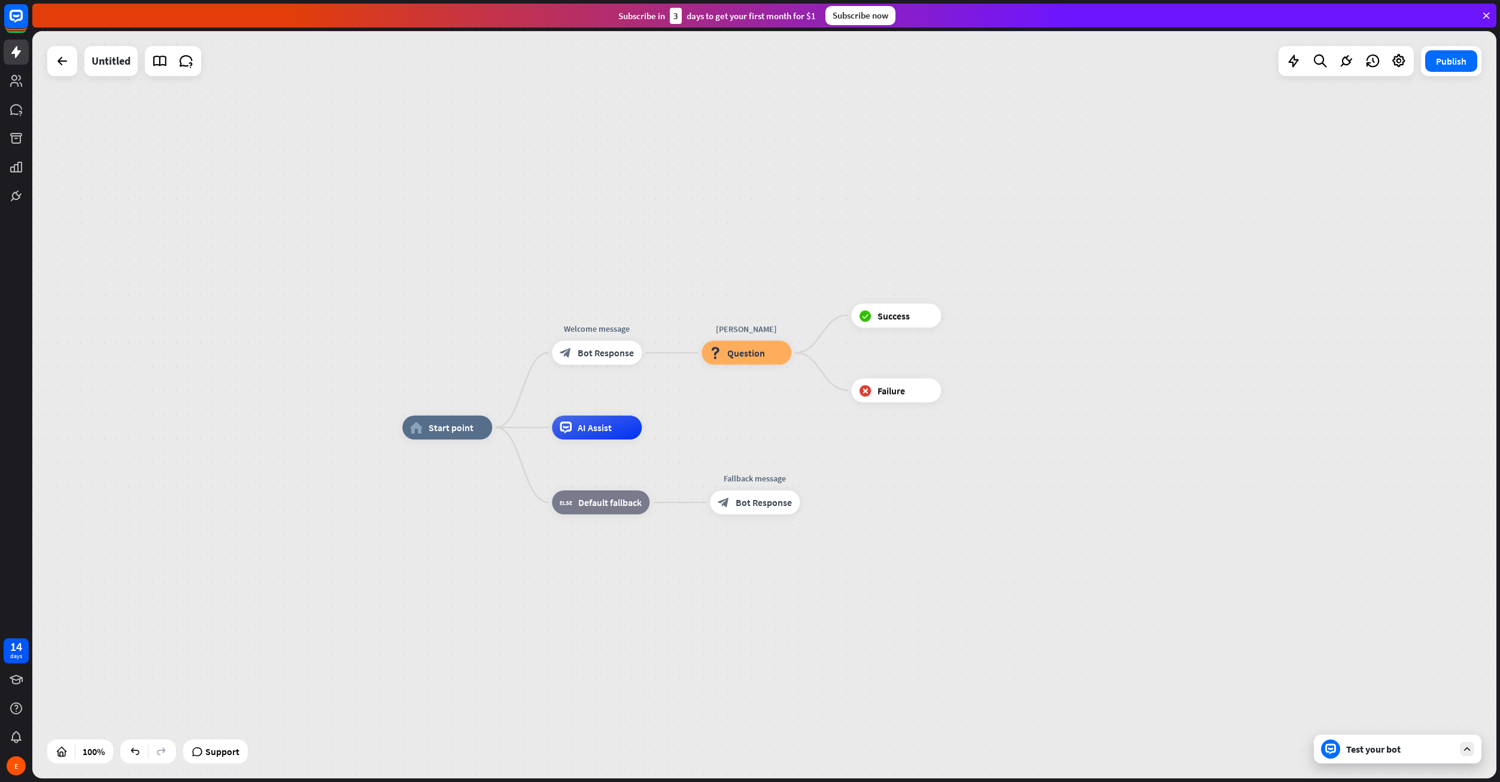
drag, startPoint x: 547, startPoint y: 286, endPoint x: 655, endPoint y: 241, distance: 117.0
click at [655, 241] on div "home_2 Start point Welcome message block_bot_response Bot Response [PERSON_NAME…" at bounding box center [764, 404] width 1464 height 747
click at [767, 327] on icon "more_horiz" at bounding box center [772, 325] width 10 height 9
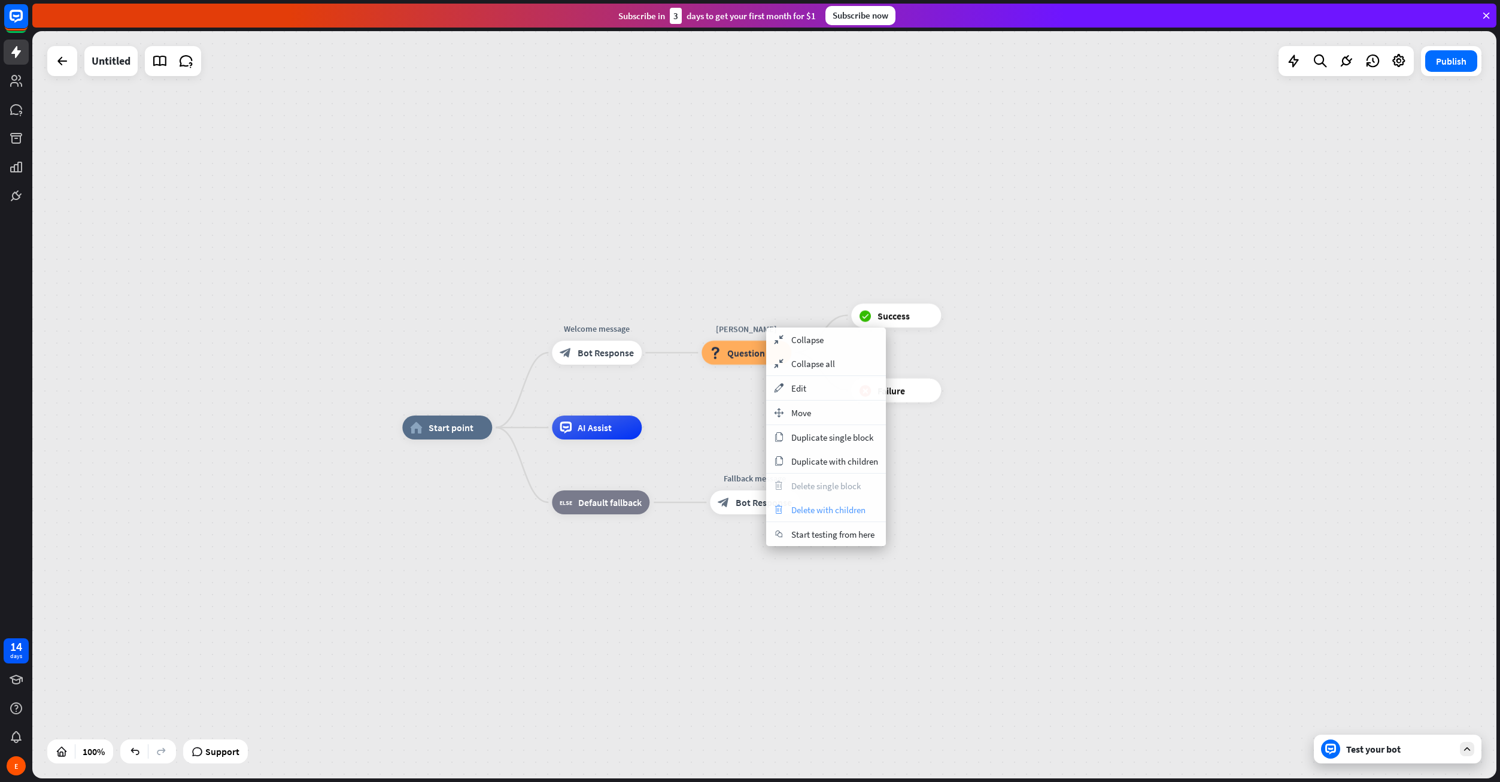
click at [843, 508] on span "Delete with children" at bounding box center [828, 509] width 74 height 11
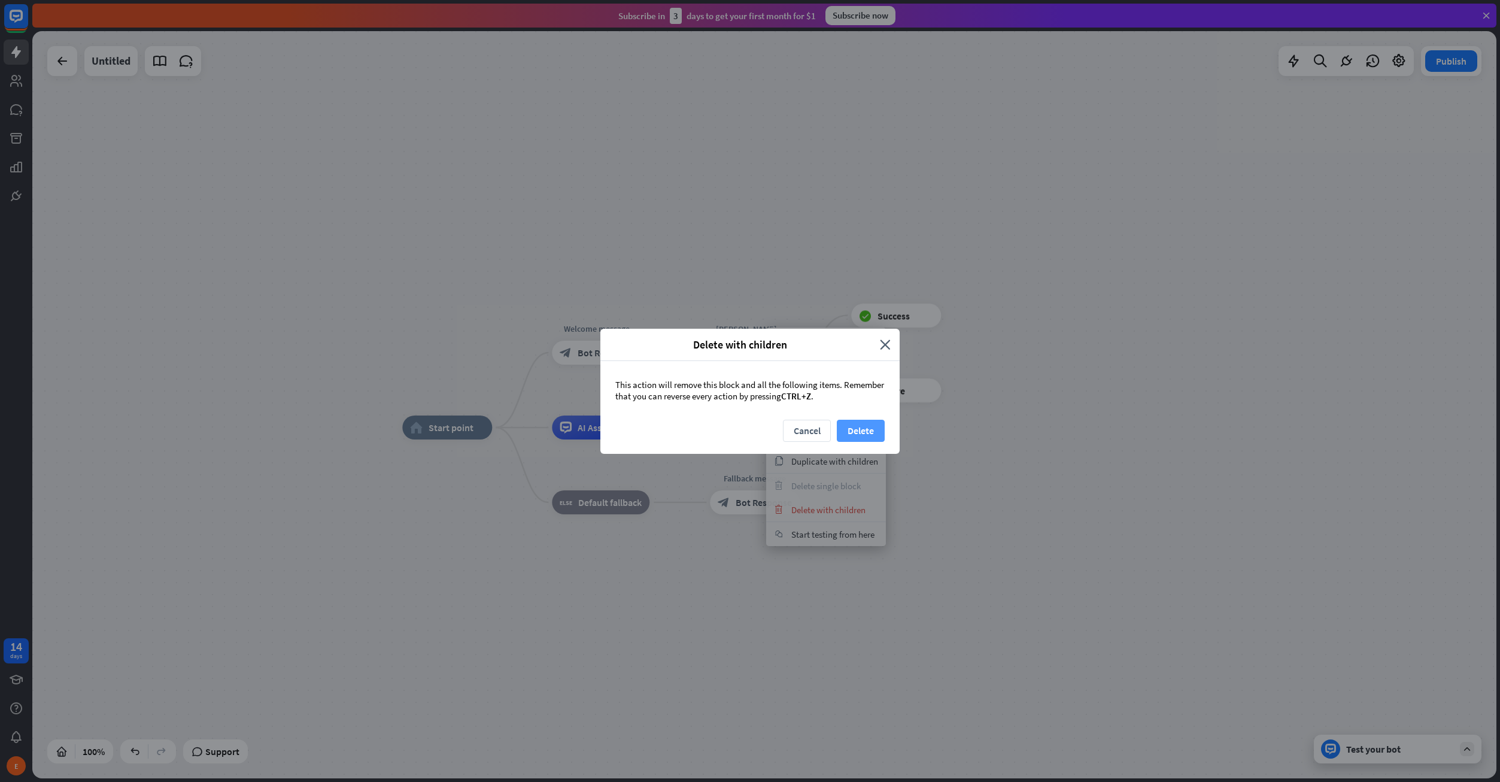
click at [866, 432] on button "Delete" at bounding box center [861, 431] width 48 height 22
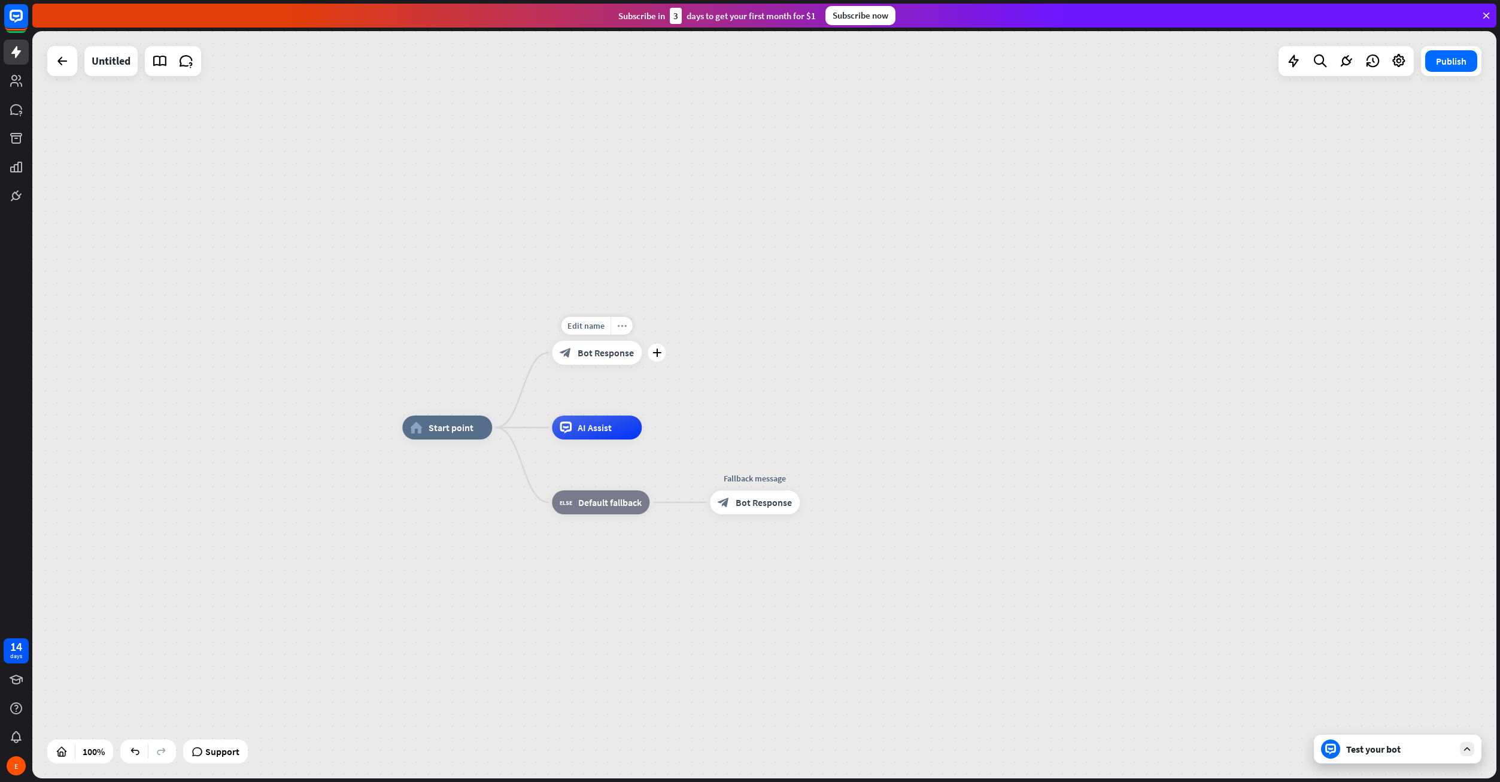
click at [625, 324] on icon "more_horiz" at bounding box center [622, 325] width 10 height 9
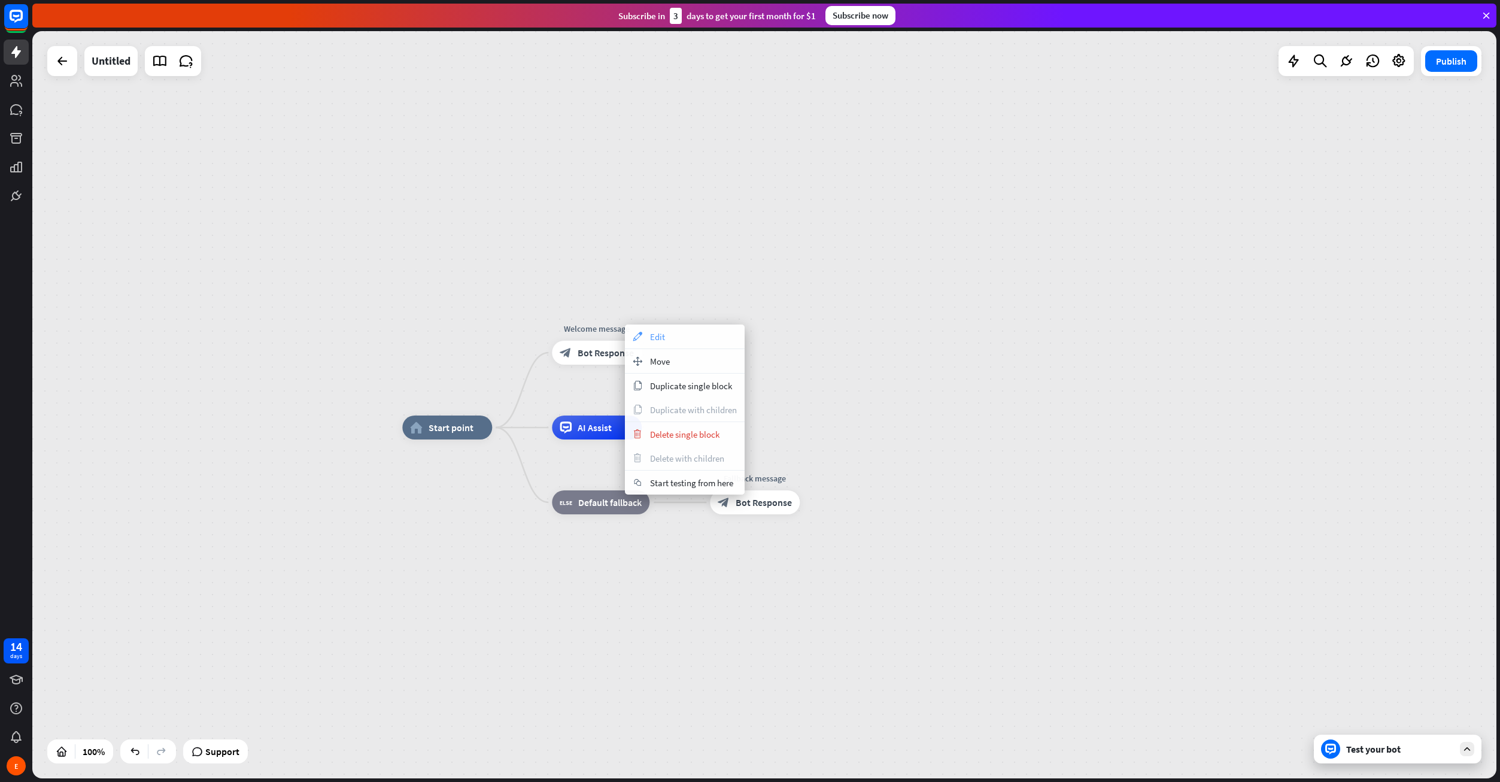
click at [672, 332] on div "appearance Edit" at bounding box center [685, 336] width 120 height 24
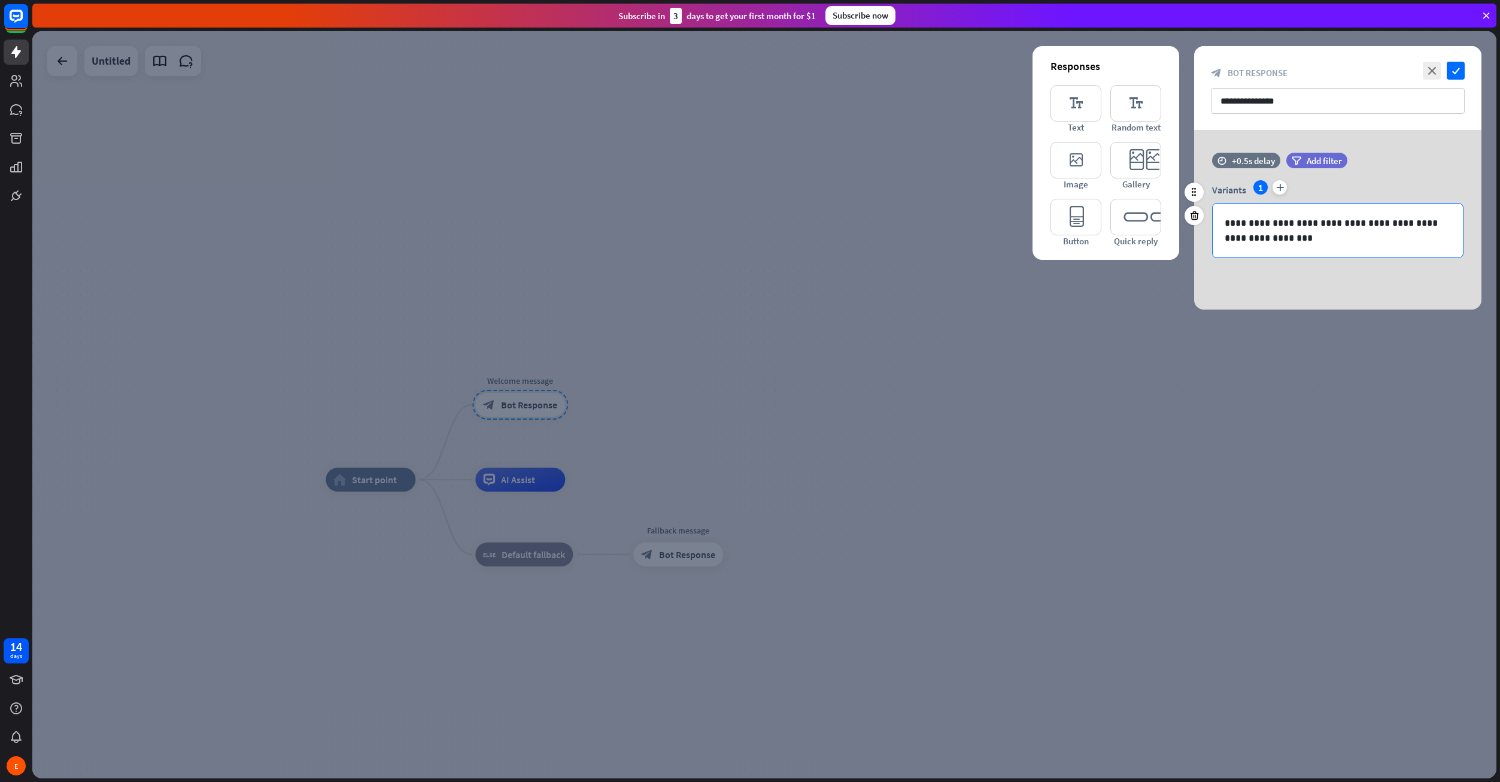
click at [1283, 228] on p "**********" at bounding box center [1338, 230] width 226 height 30
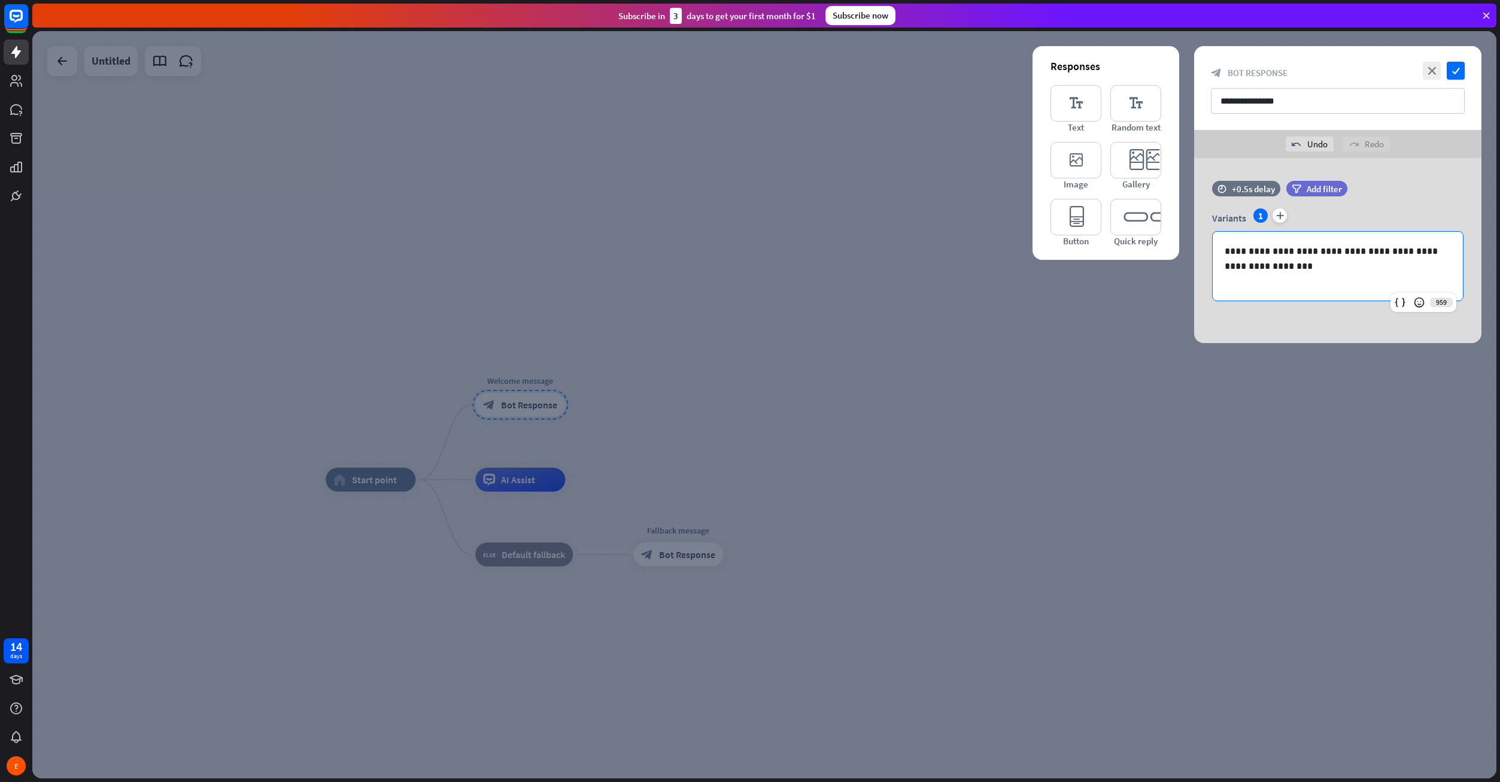
click at [1319, 318] on div "**********" at bounding box center [1337, 250] width 287 height 185
drag, startPoint x: 1128, startPoint y: 220, endPoint x: 1155, endPoint y: 233, distance: 30.0
click at [1128, 220] on icon "editor_quick_replies" at bounding box center [1135, 217] width 51 height 37
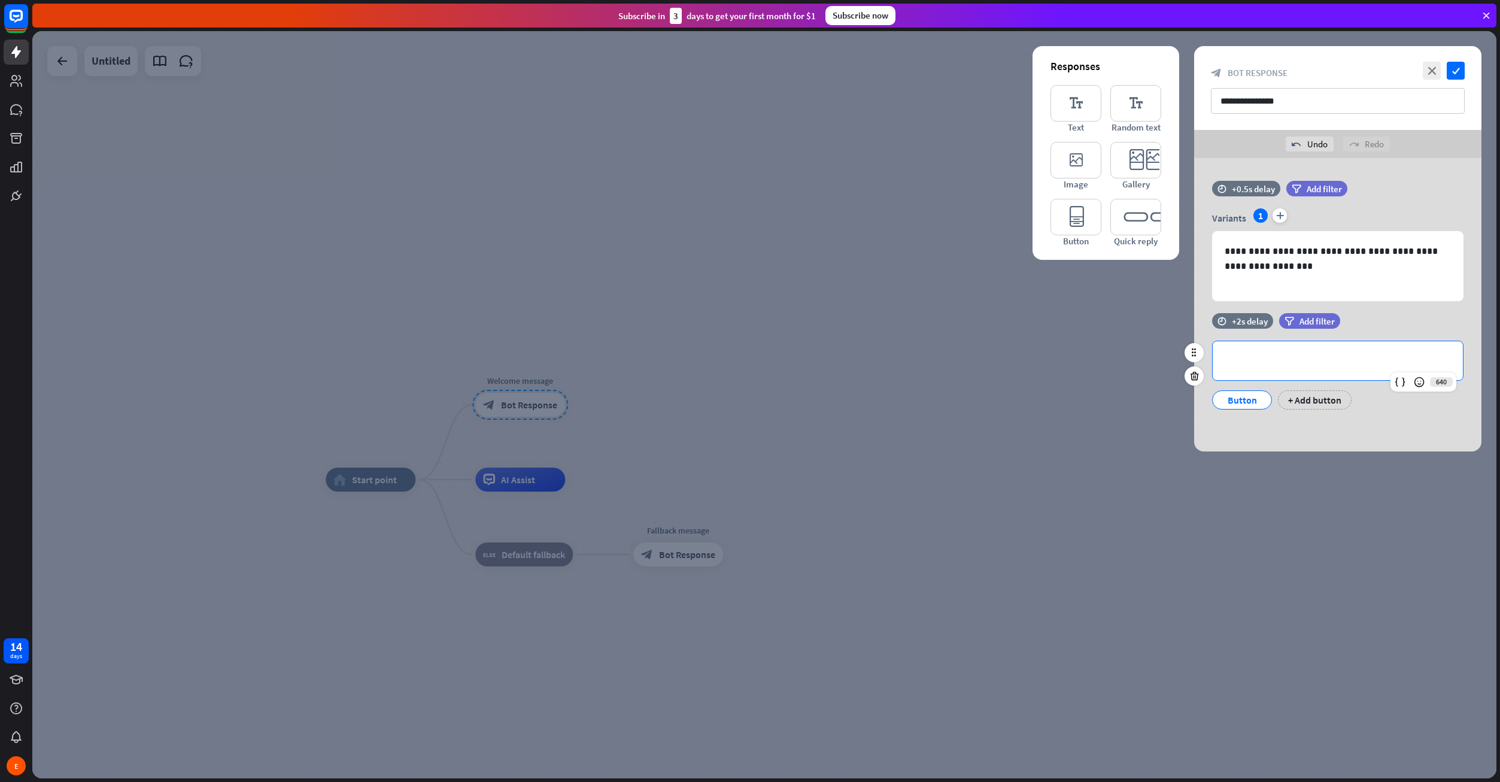
click at [1299, 355] on p "**********" at bounding box center [1338, 360] width 226 height 15
click at [1262, 357] on p "**********" at bounding box center [1338, 360] width 226 height 15
click at [1256, 401] on div "Button" at bounding box center [1242, 400] width 40 height 18
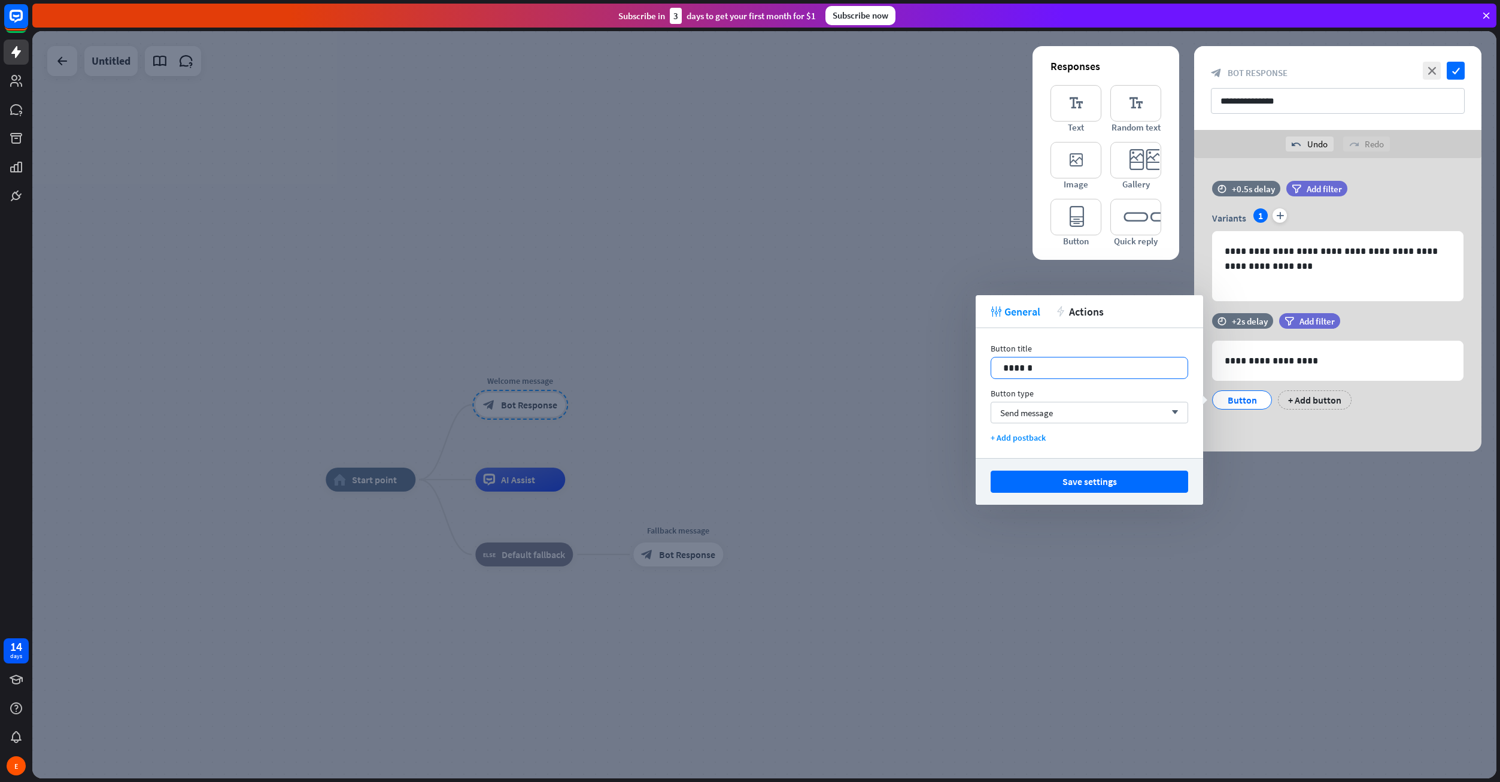
click at [1063, 368] on p "******" at bounding box center [1089, 367] width 172 height 15
click at [1073, 409] on div "Send message arrow_down" at bounding box center [1090, 413] width 198 height 22
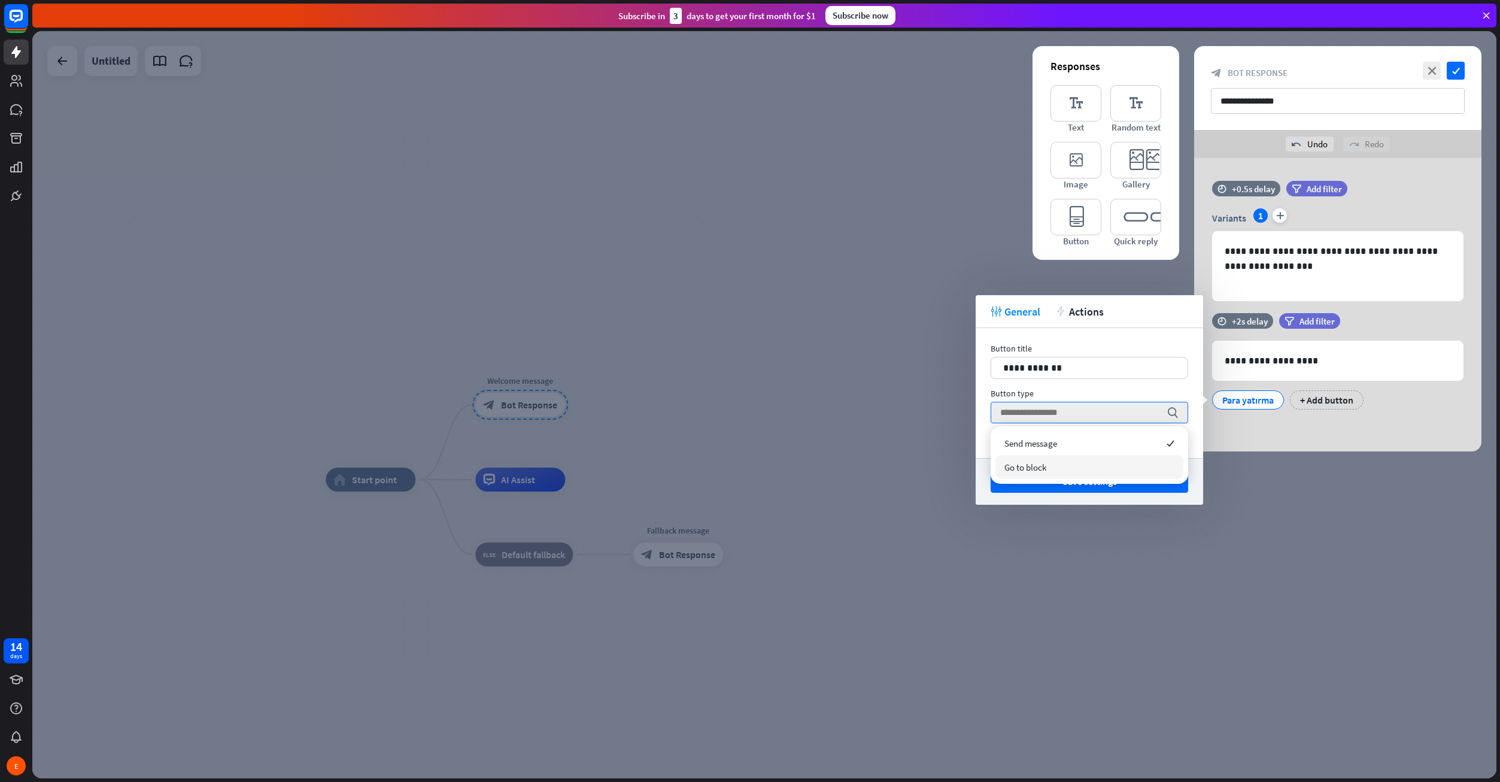
click at [1079, 462] on div "Go to block" at bounding box center [1089, 467] width 188 height 24
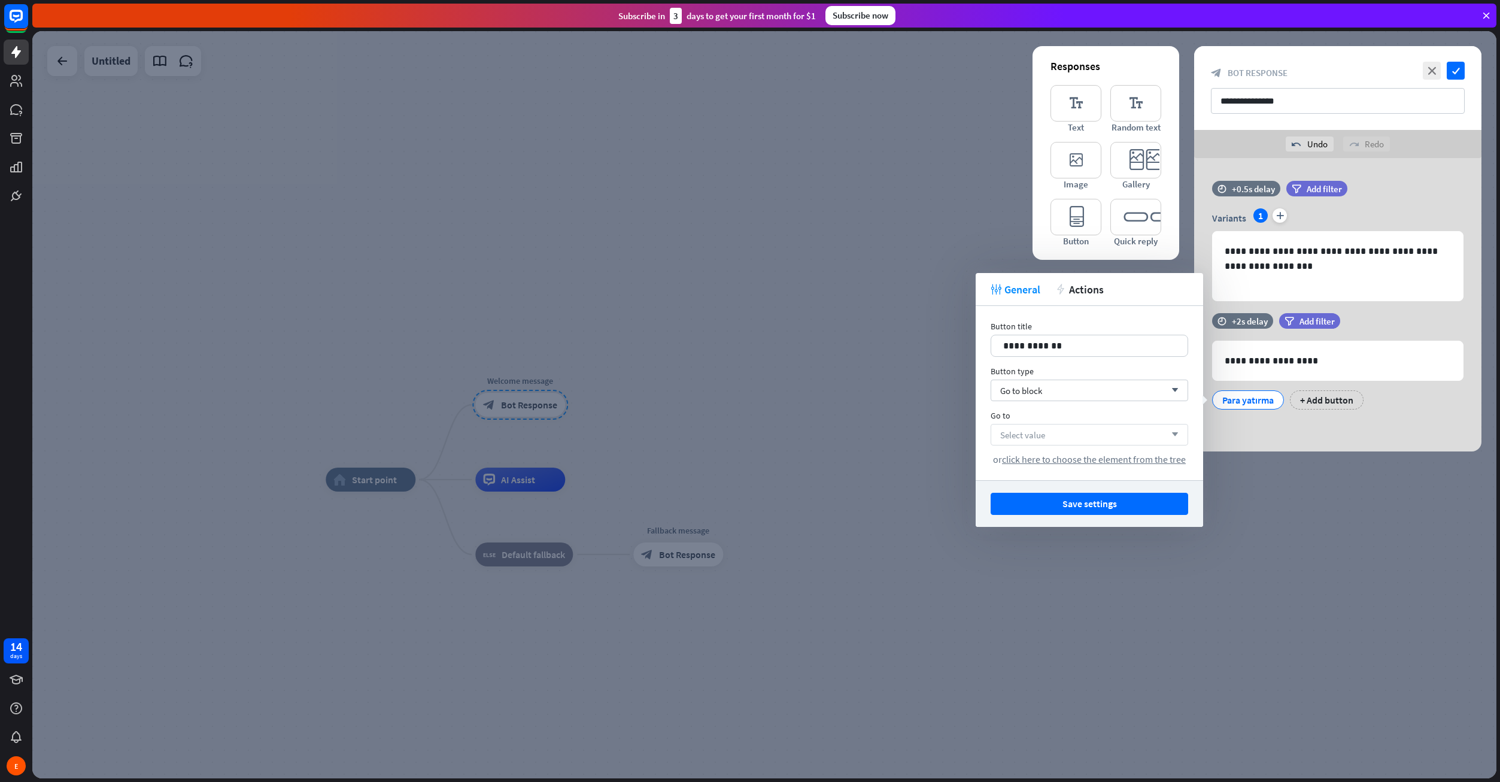
click at [1042, 438] on span "Select value" at bounding box center [1022, 434] width 45 height 11
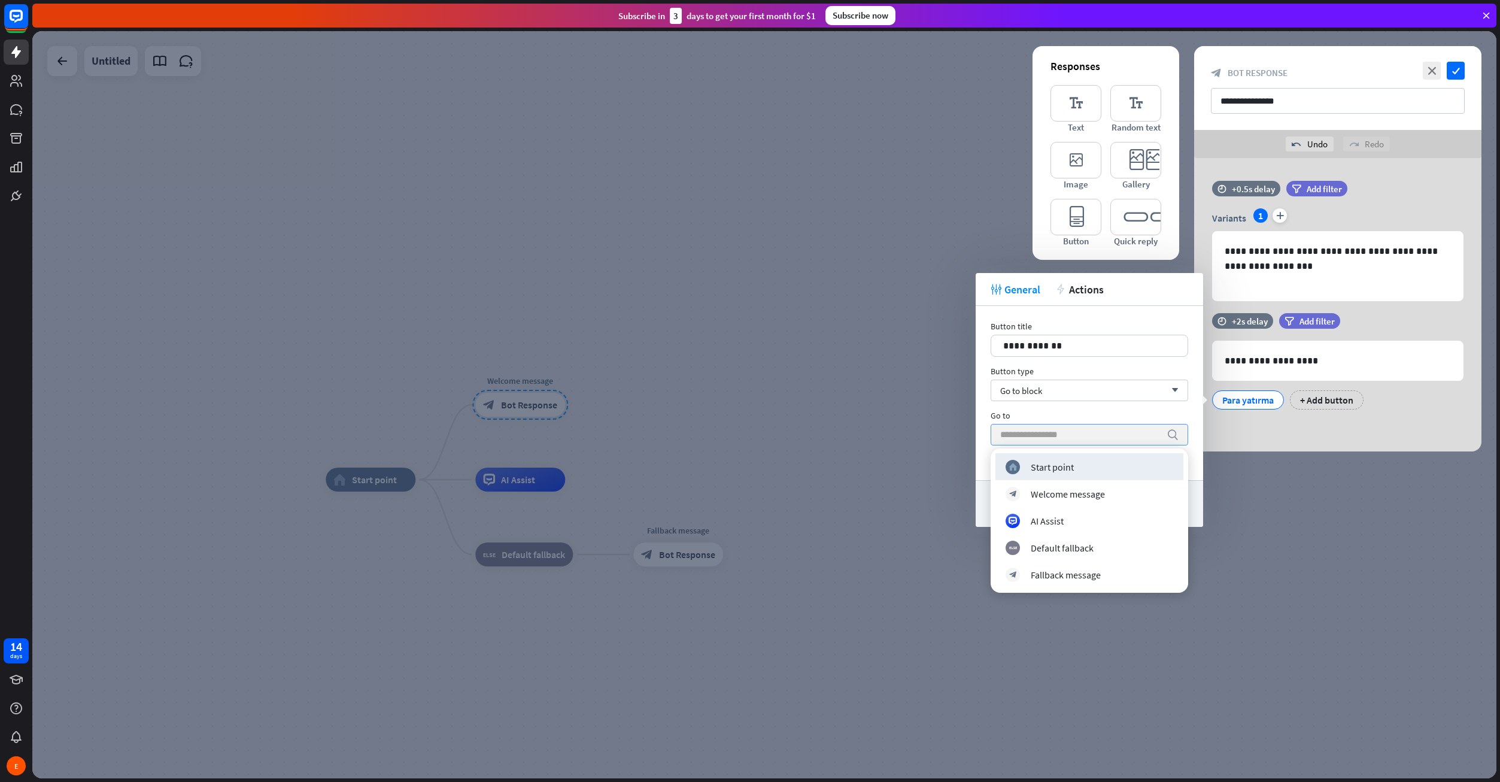
click at [1083, 435] on input "search" at bounding box center [1080, 434] width 160 height 20
click at [1077, 389] on div "Go to block arrow_down" at bounding box center [1090, 390] width 198 height 22
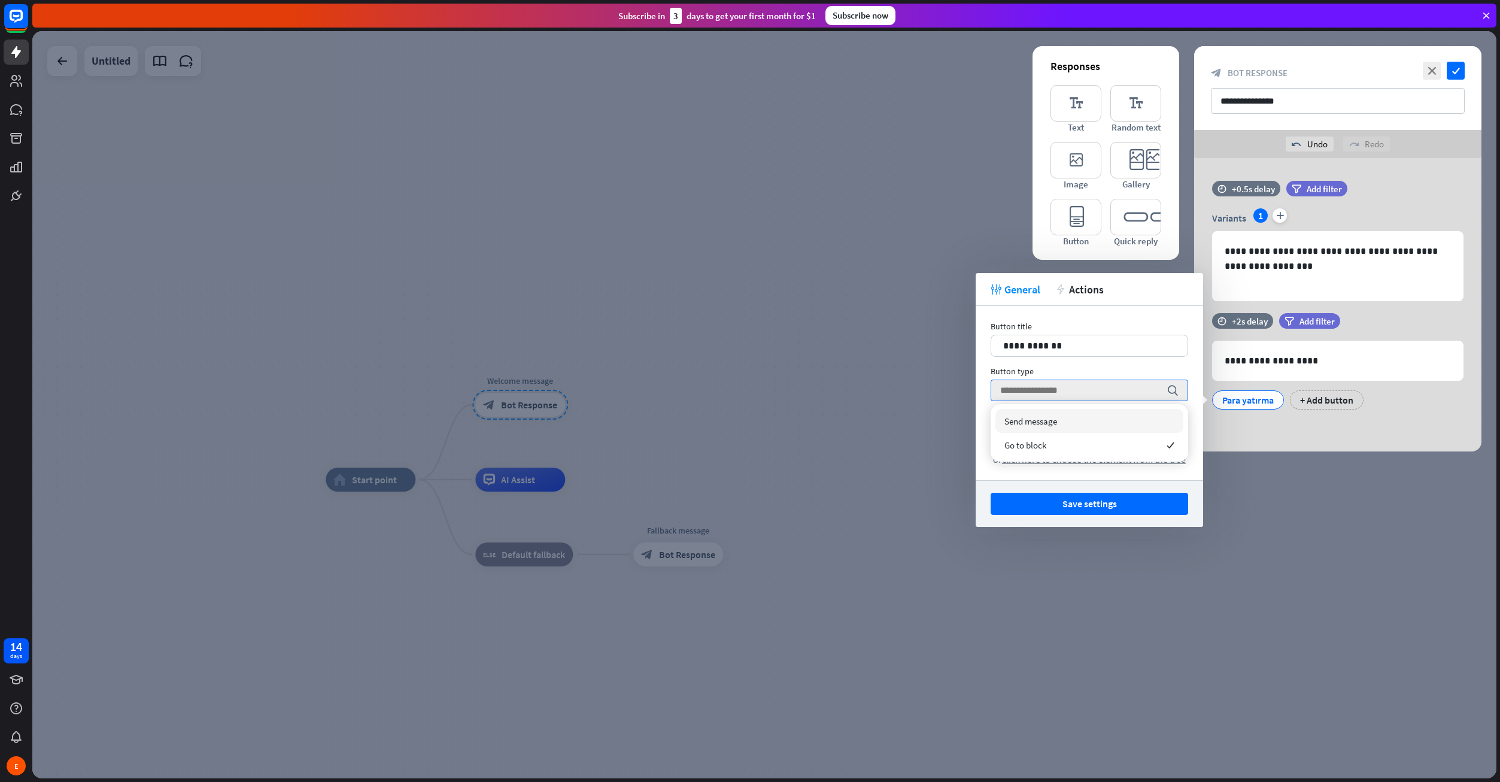
click at [1053, 426] on span "Send message" at bounding box center [1030, 420] width 53 height 11
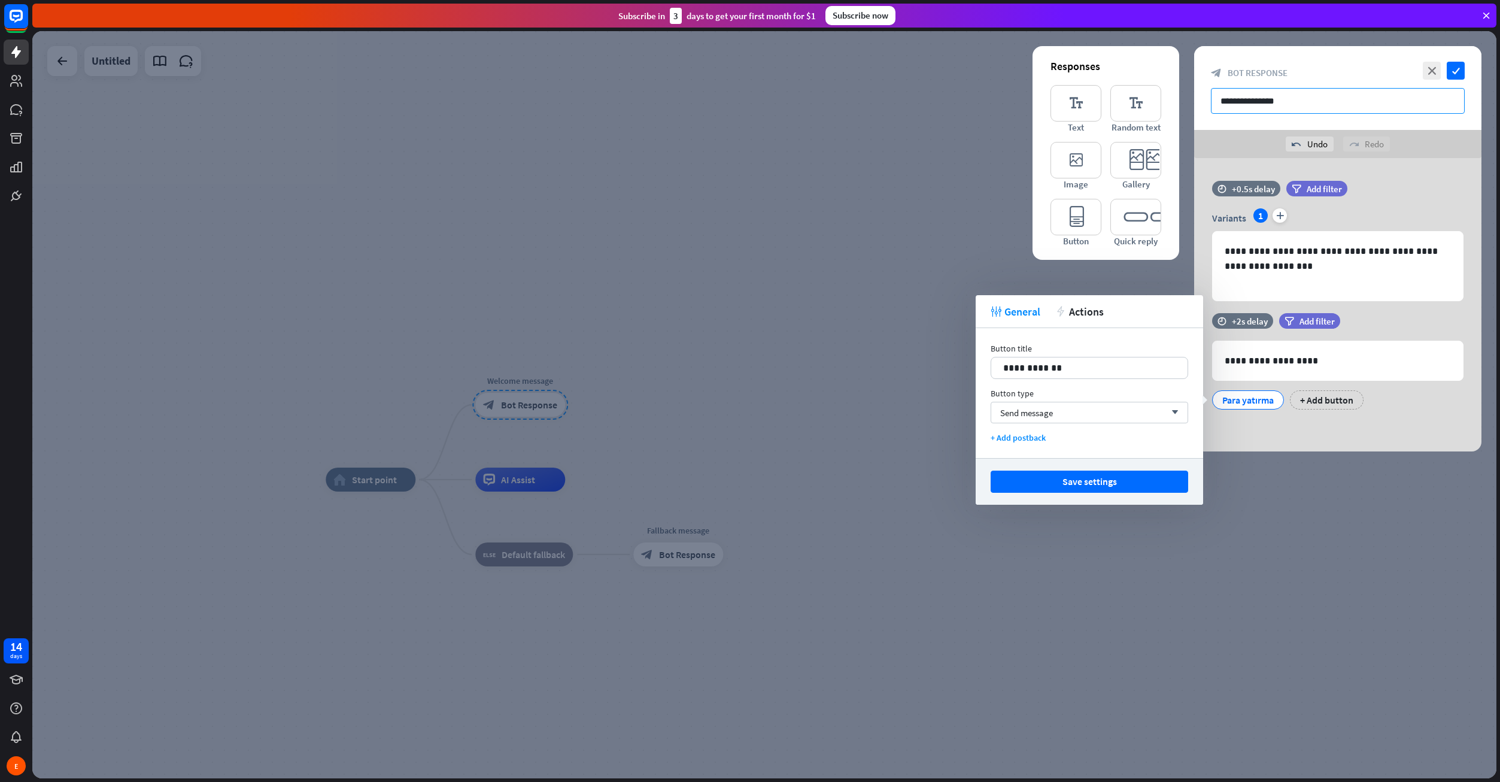
click at [1205, 99] on div "**********" at bounding box center [1337, 88] width 287 height 84
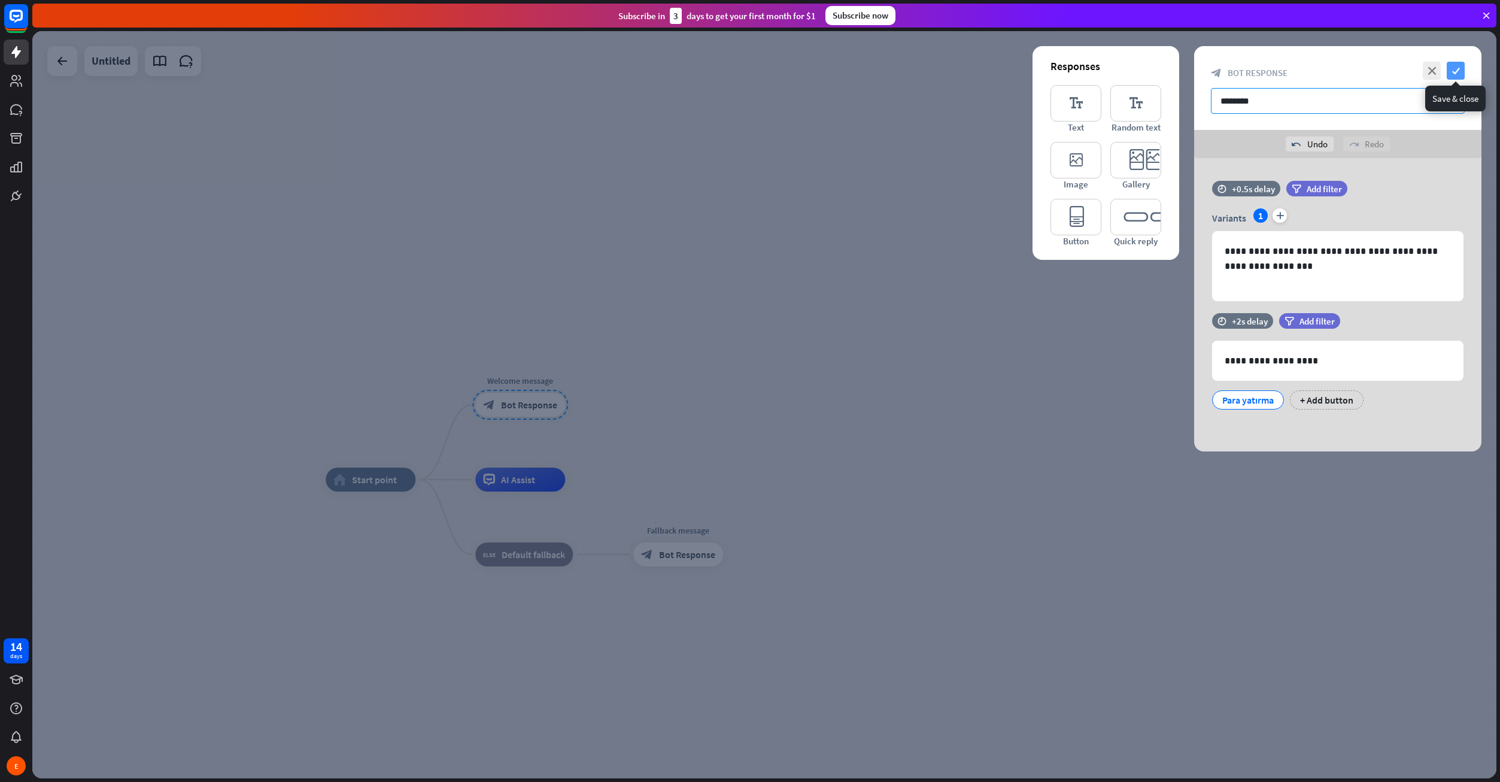
type input "********"
click at [1451, 70] on icon "check" at bounding box center [1456, 71] width 18 height 18
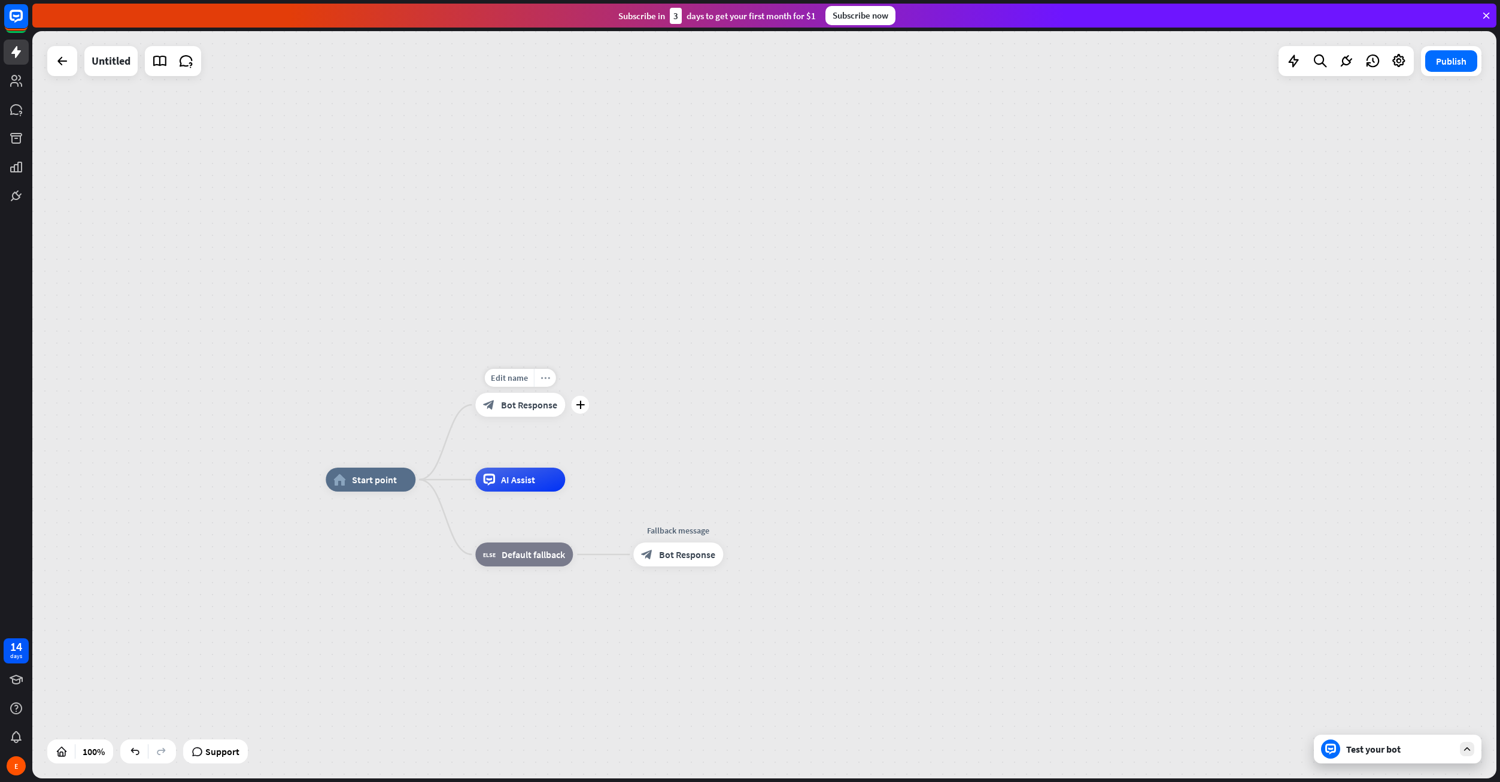
click at [546, 379] on icon "more_horiz" at bounding box center [546, 378] width 10 height 9
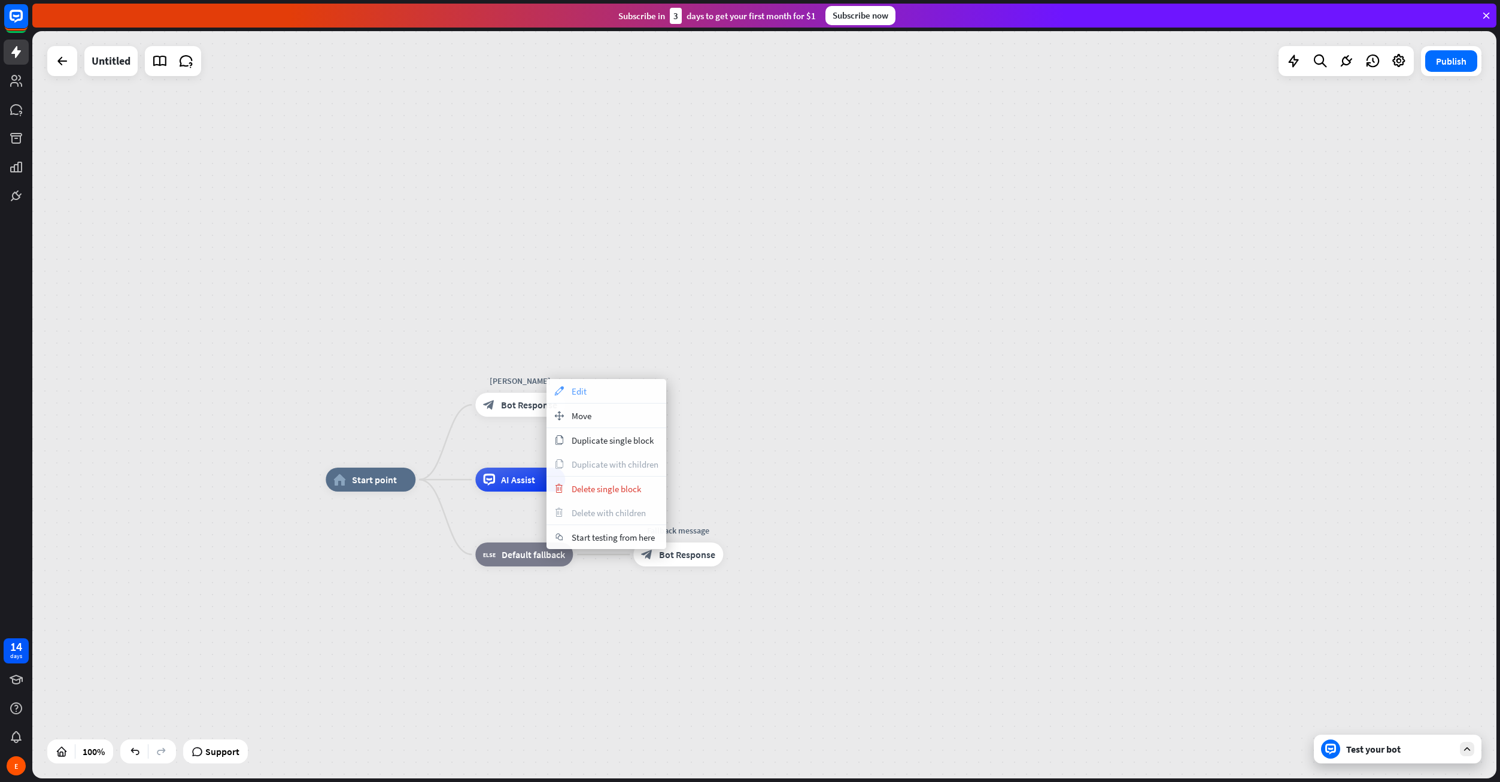
click at [573, 390] on span "Edit" at bounding box center [579, 390] width 15 height 11
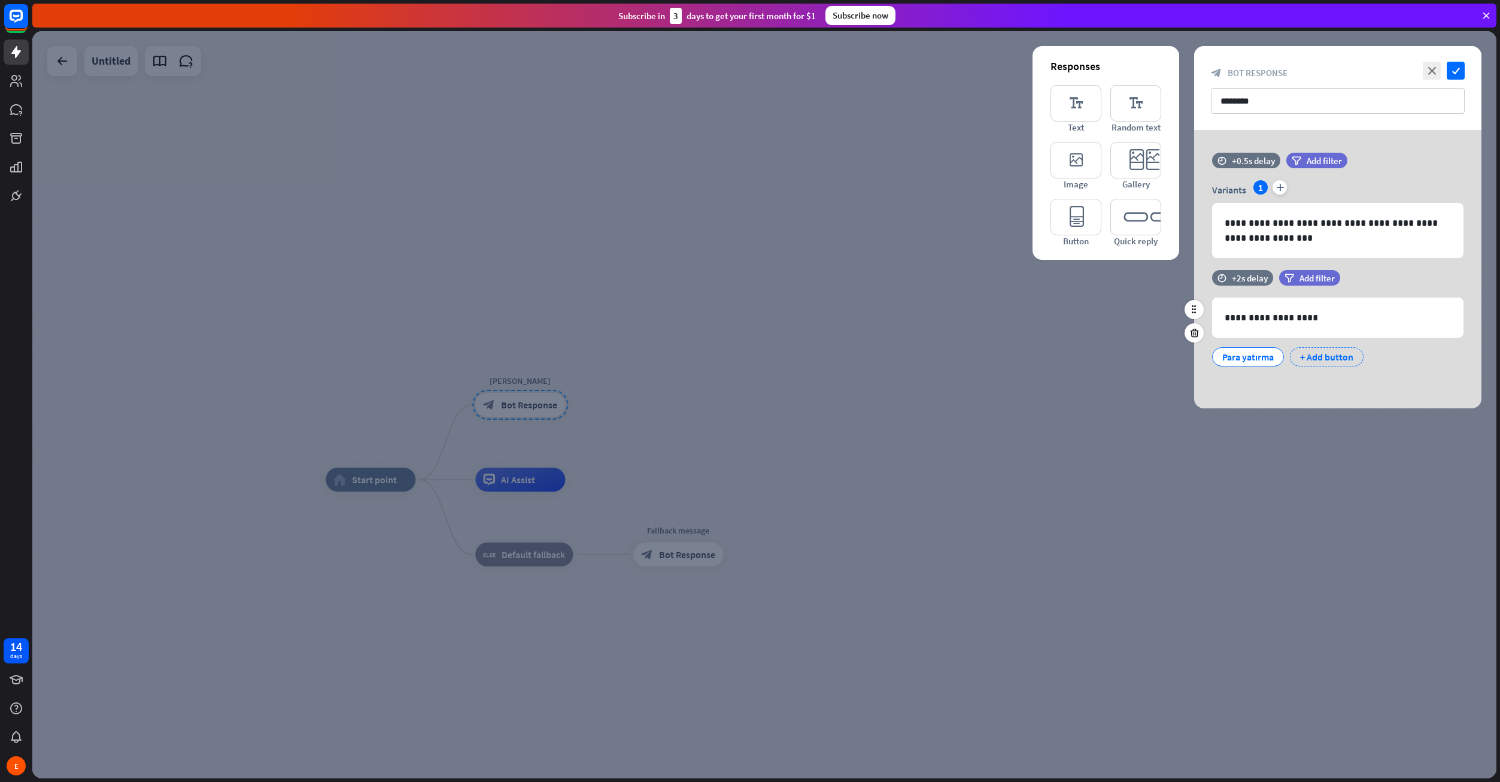
click at [1308, 355] on div "+ Add button" at bounding box center [1327, 356] width 74 height 19
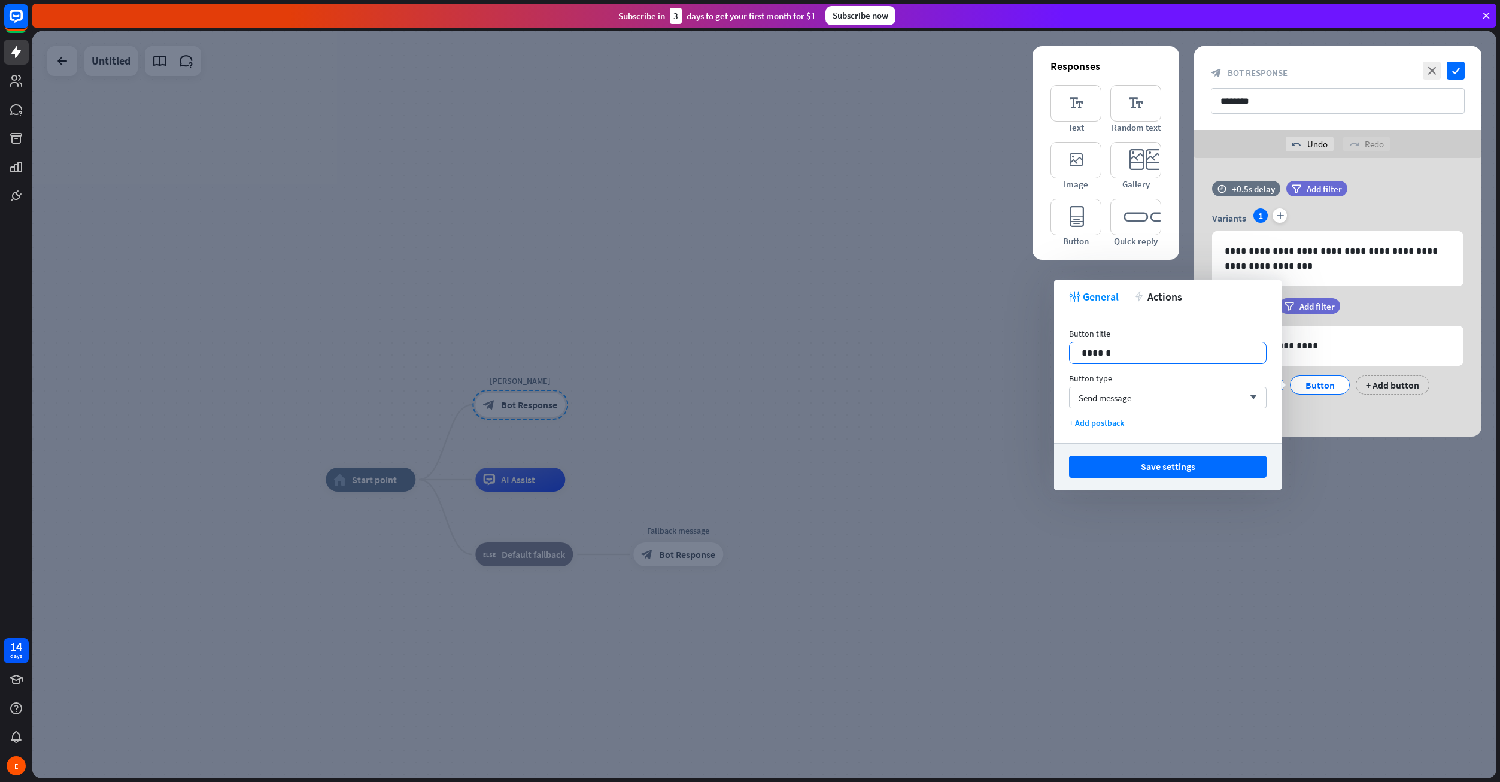
click at [1137, 357] on p "******" at bounding box center [1168, 352] width 172 height 15
click at [1171, 464] on button "Save settings" at bounding box center [1168, 467] width 198 height 22
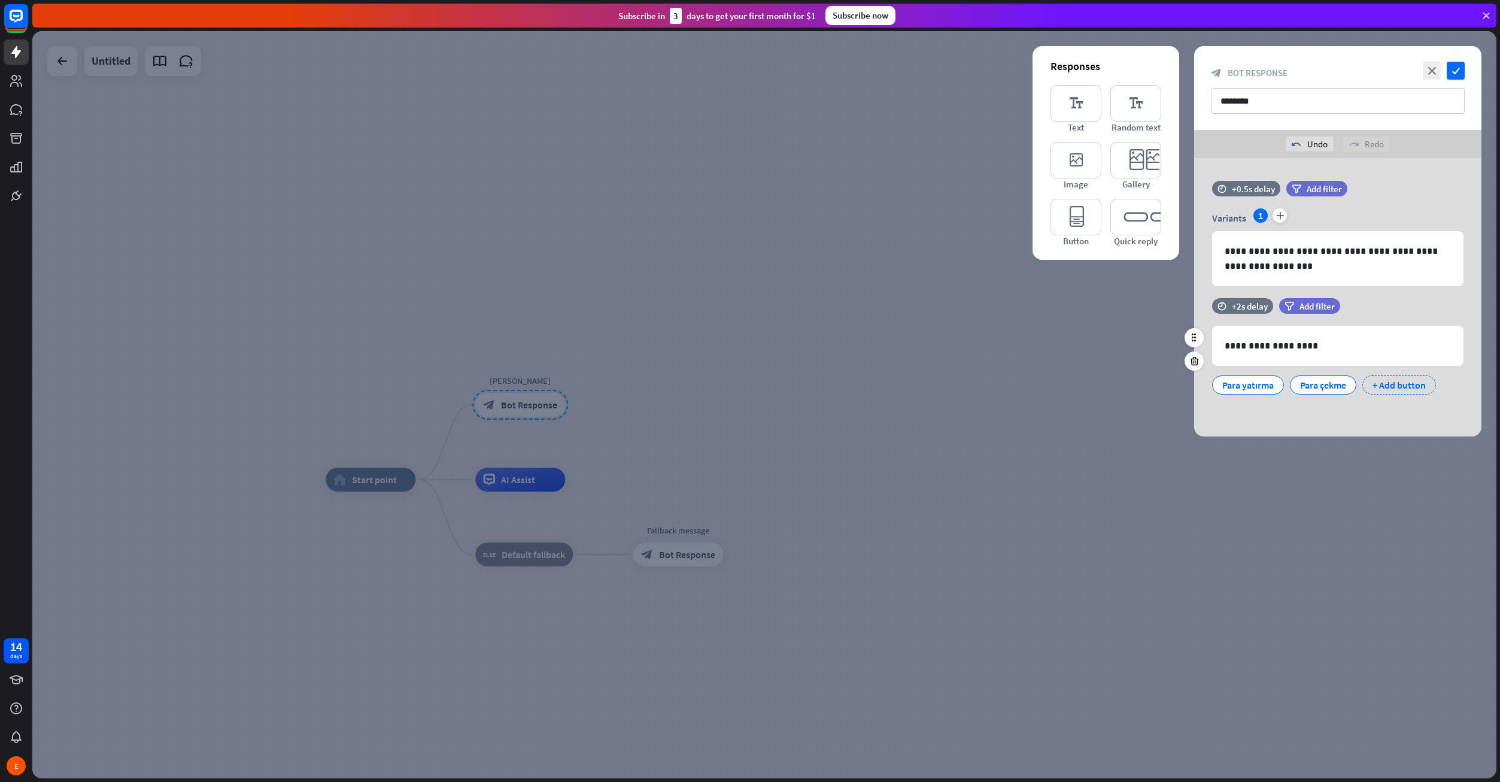
click at [1377, 381] on div "+ Add button" at bounding box center [1399, 384] width 74 height 19
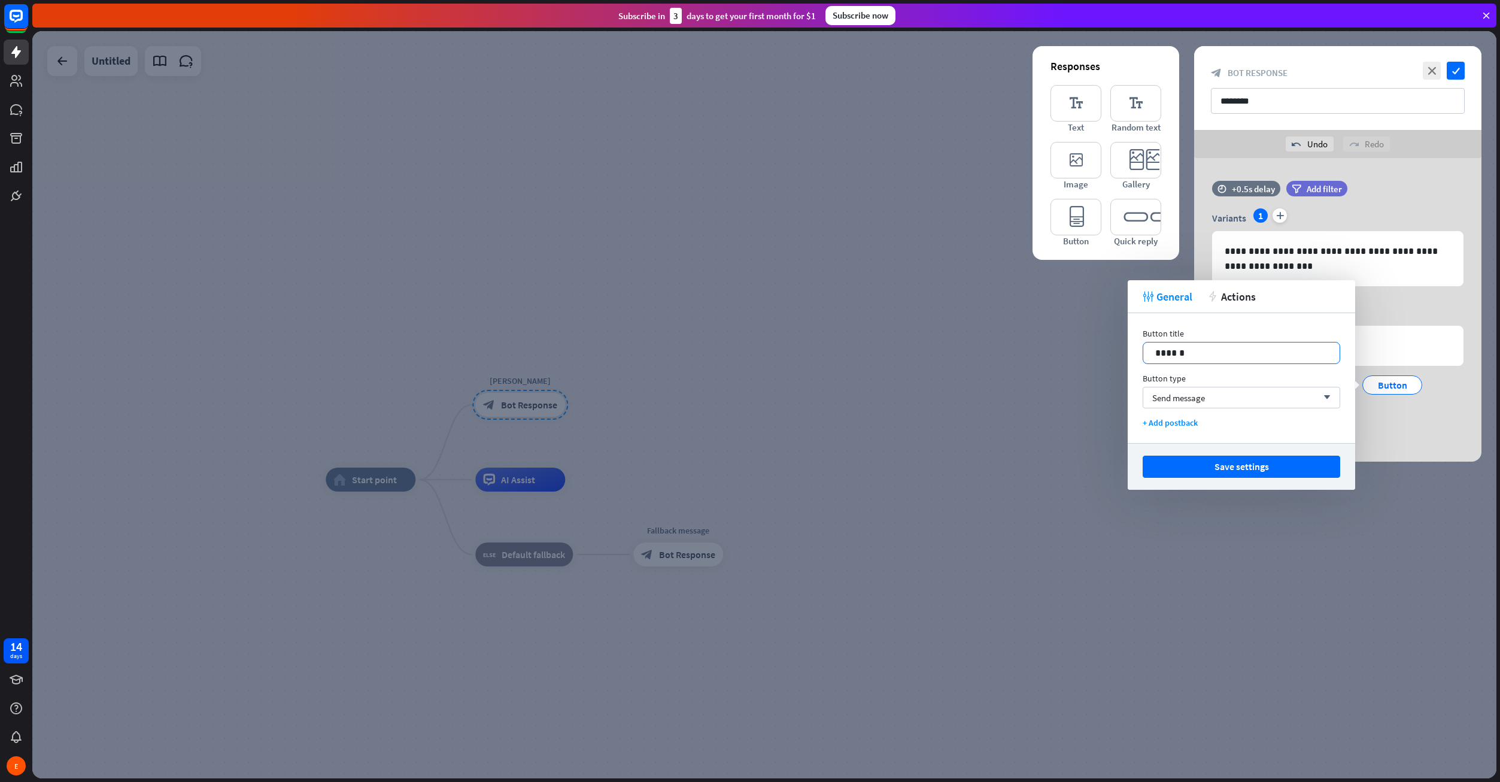
click at [1215, 350] on p "******" at bounding box center [1241, 352] width 172 height 15
click at [1241, 472] on button "Save settings" at bounding box center [1242, 467] width 198 height 22
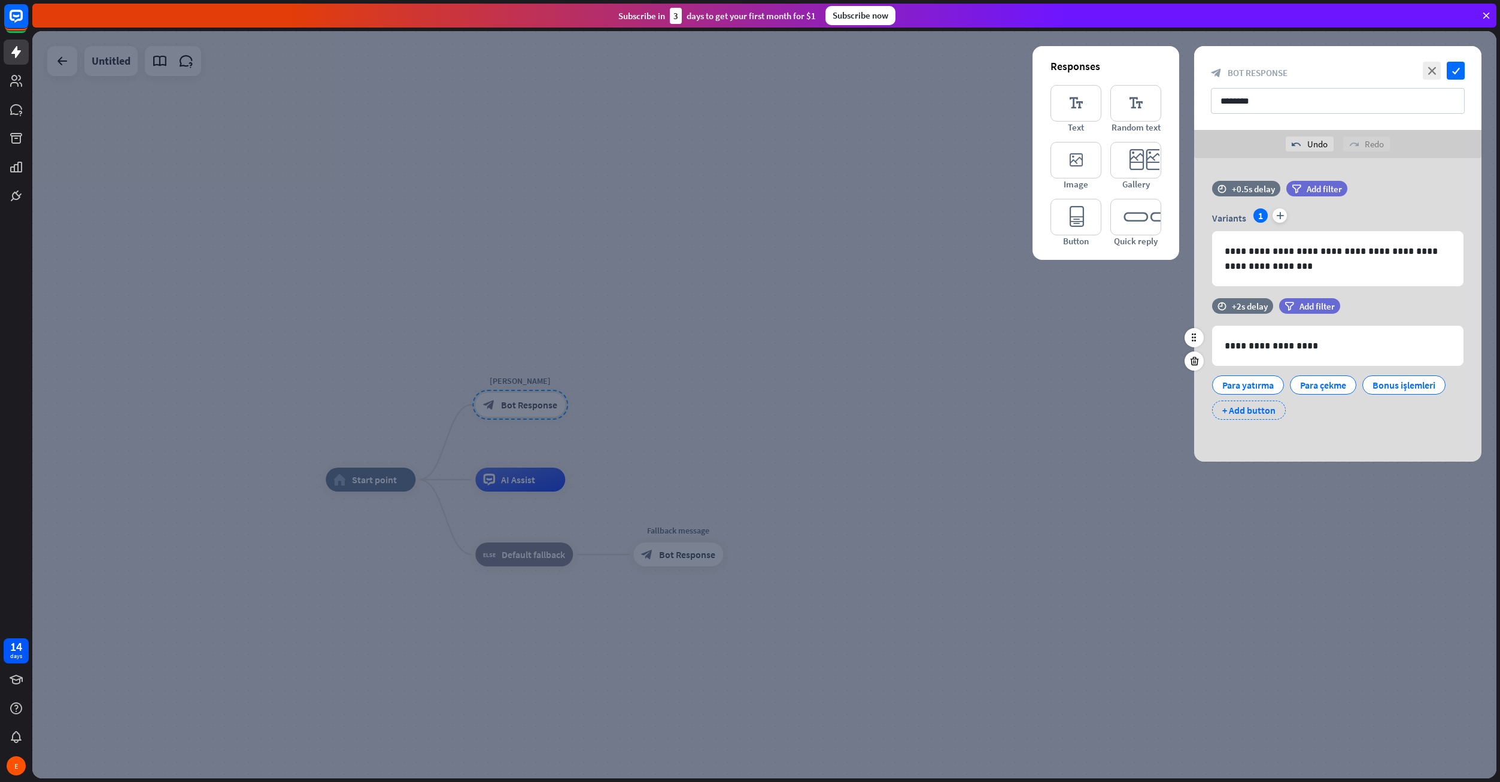
click at [1267, 412] on div "+ Add button" at bounding box center [1249, 409] width 74 height 19
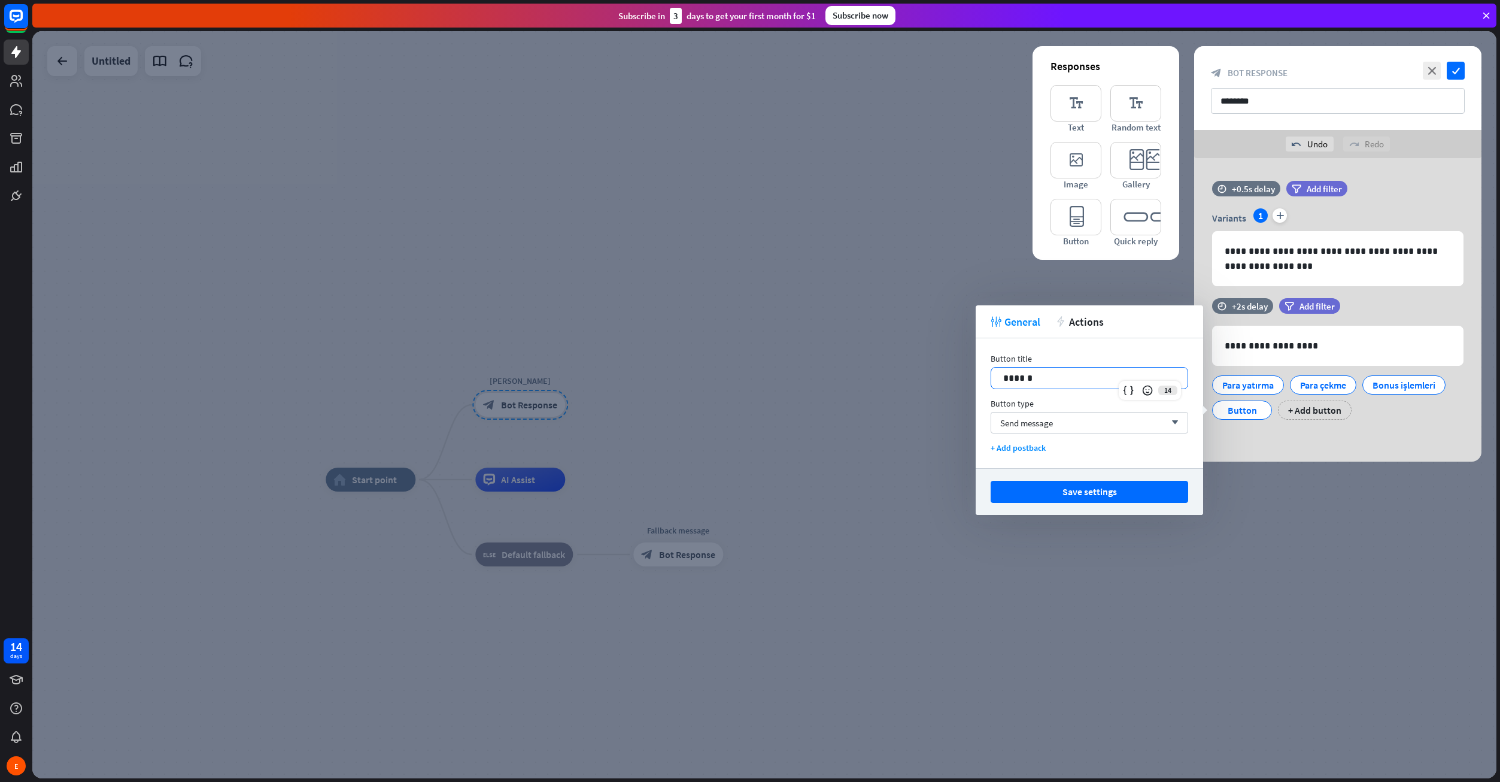
click at [1078, 379] on p "******" at bounding box center [1089, 378] width 172 height 15
click at [1091, 485] on button "Save settings" at bounding box center [1090, 492] width 198 height 22
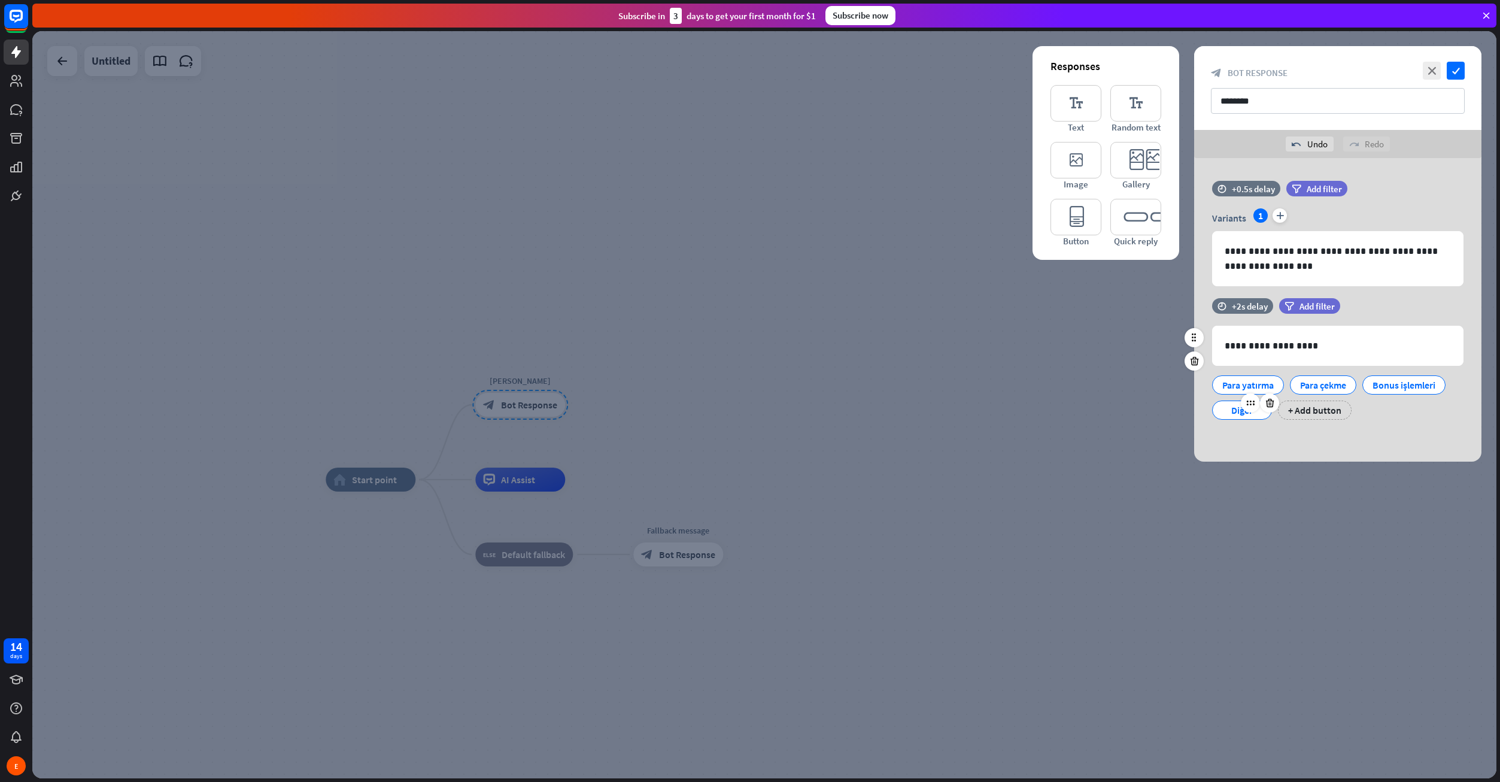
click at [1230, 411] on div "Diğer" at bounding box center [1242, 410] width 40 height 18
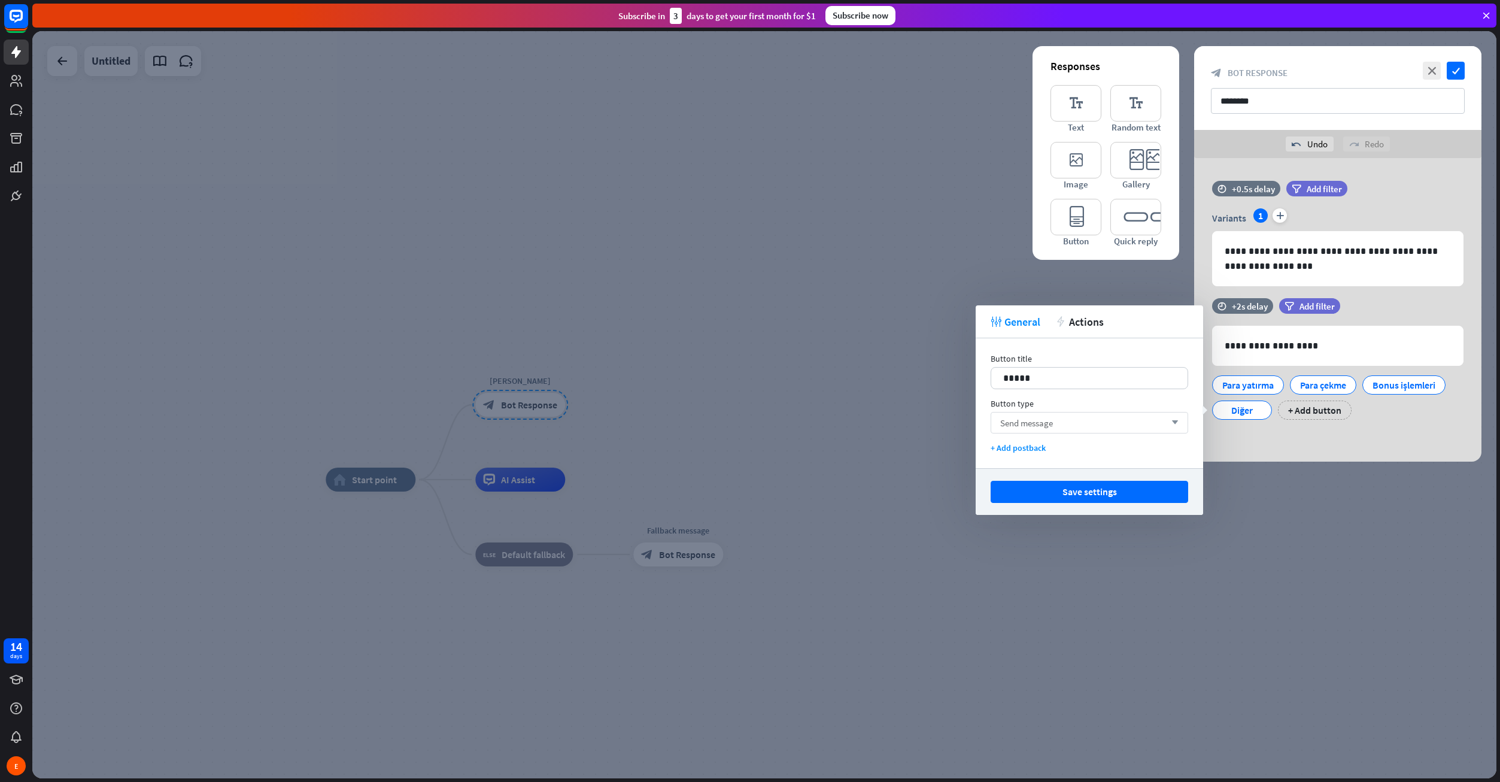
click at [1099, 420] on div "Send message arrow_down" at bounding box center [1090, 423] width 198 height 22
click at [1085, 467] on div "Go to block" at bounding box center [1089, 477] width 188 height 24
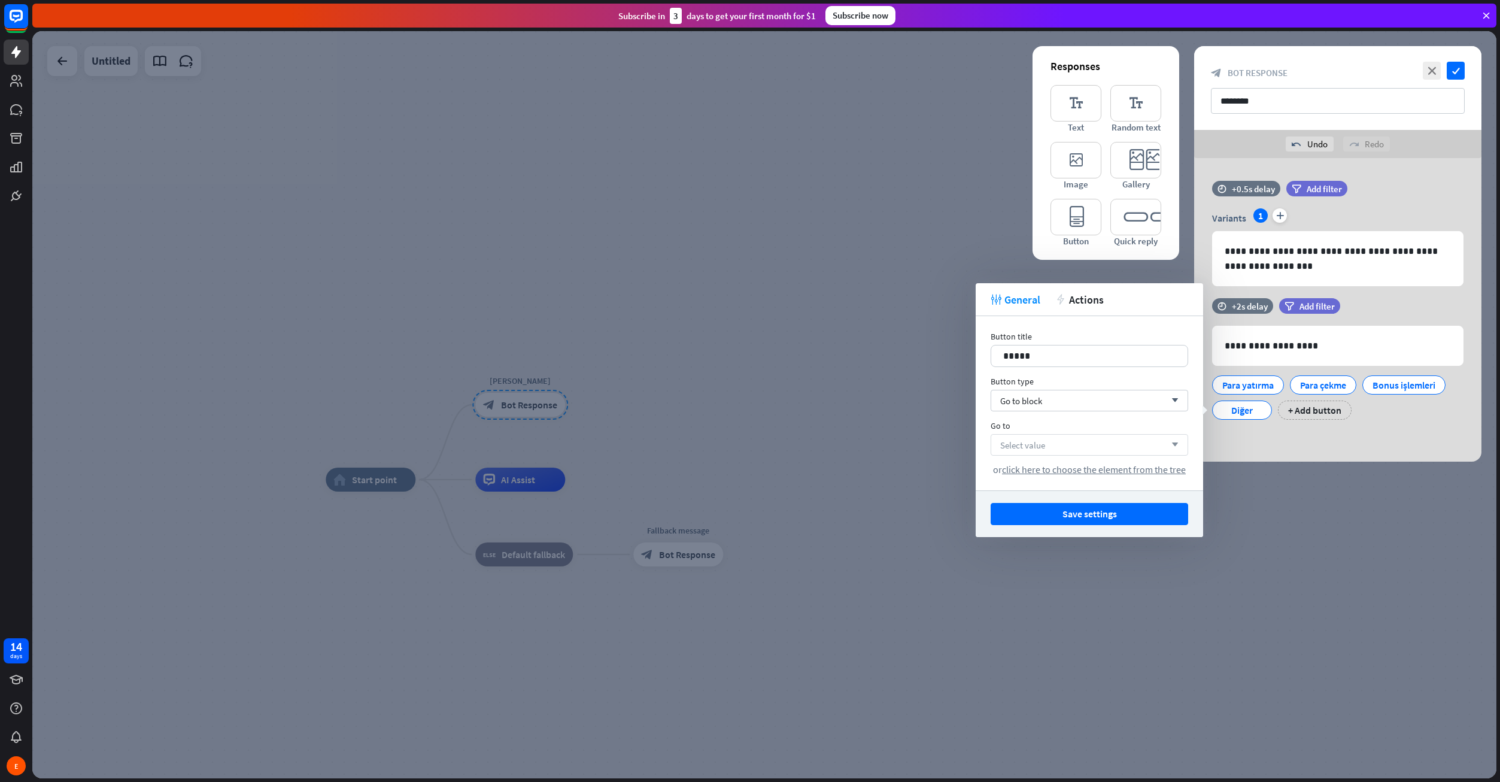
click at [1076, 450] on div "Select value arrow_down" at bounding box center [1090, 445] width 198 height 22
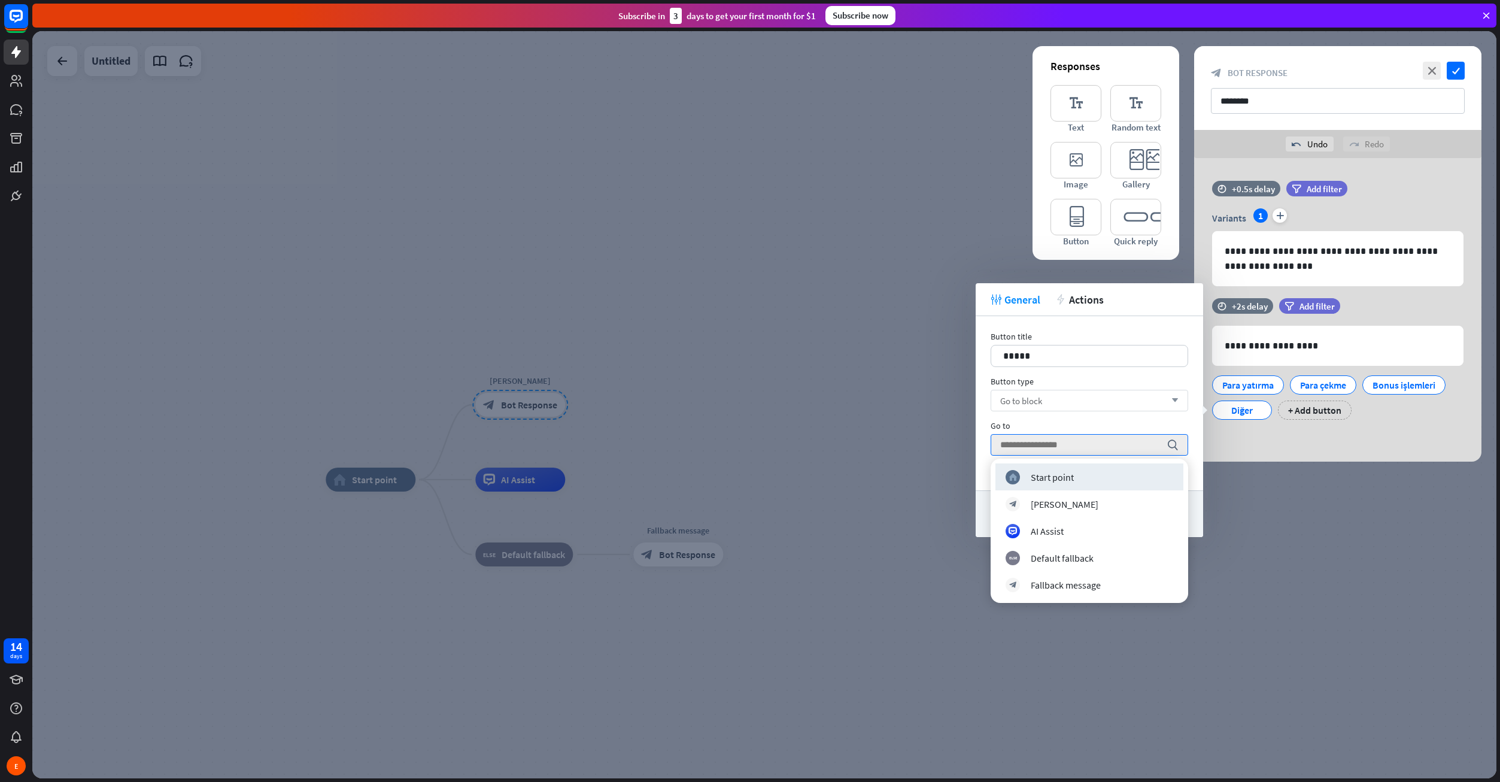
click at [1089, 405] on div "Go to block arrow_down" at bounding box center [1090, 401] width 198 height 22
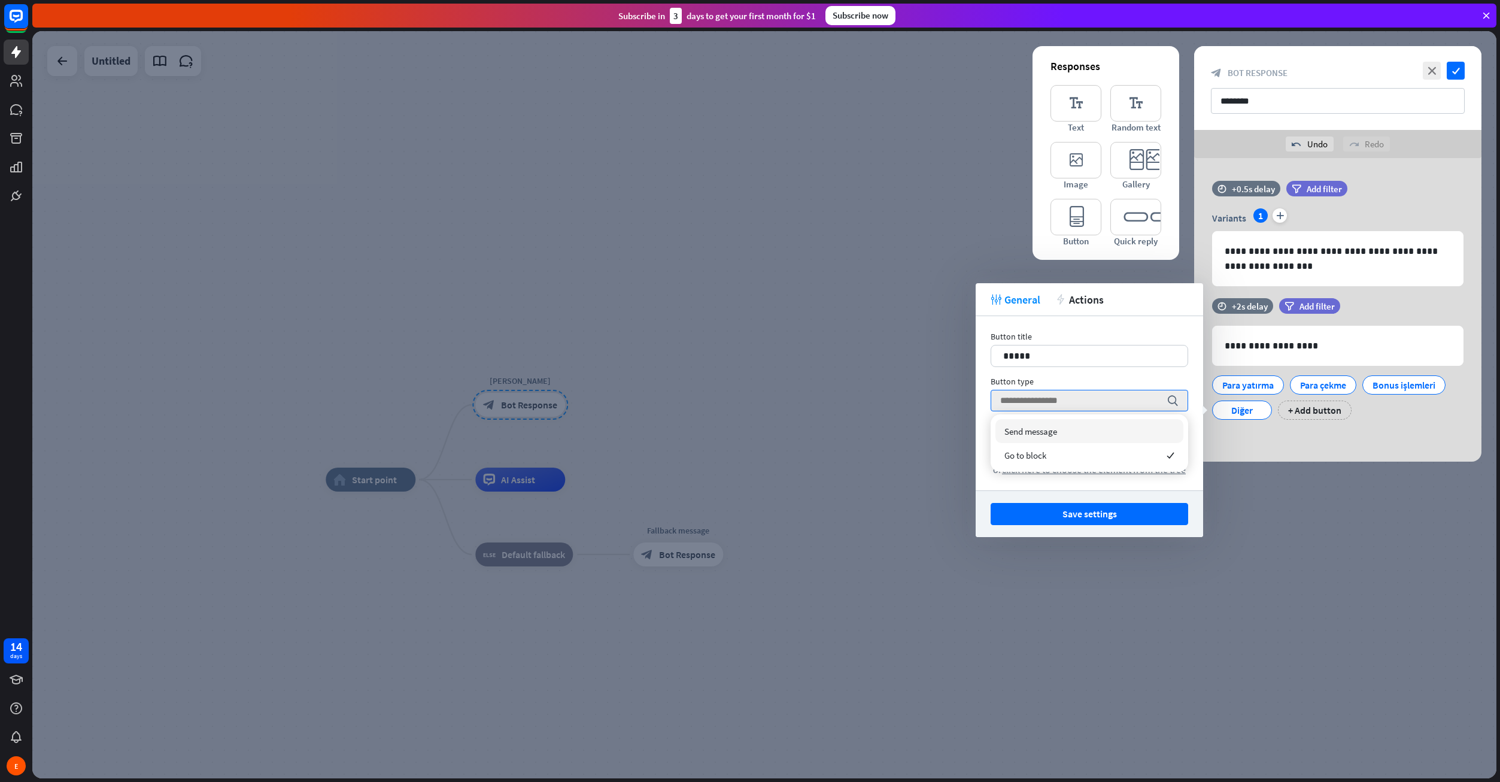
click at [1057, 424] on div "Send message" at bounding box center [1089, 431] width 188 height 24
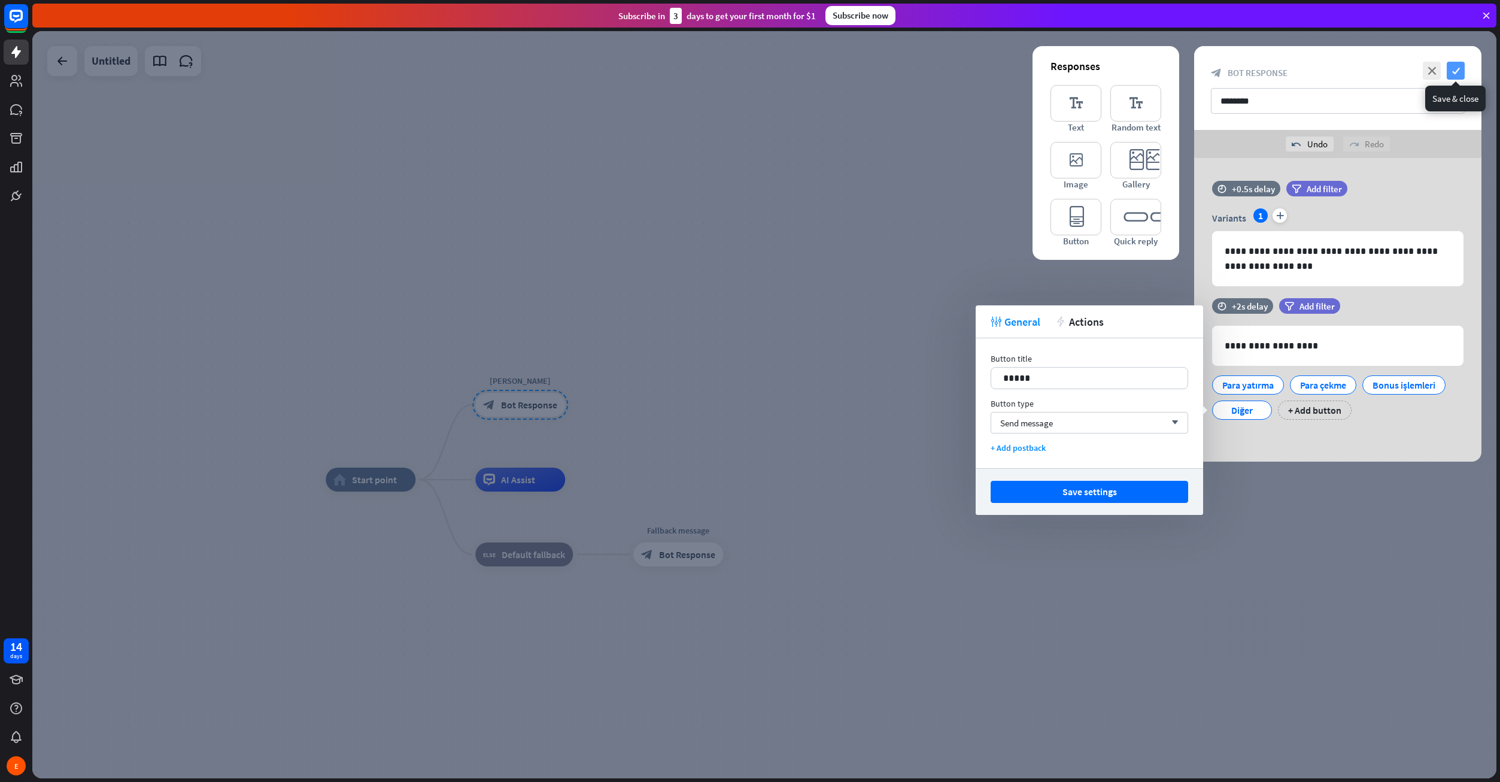
click at [1456, 77] on icon "check" at bounding box center [1456, 71] width 18 height 18
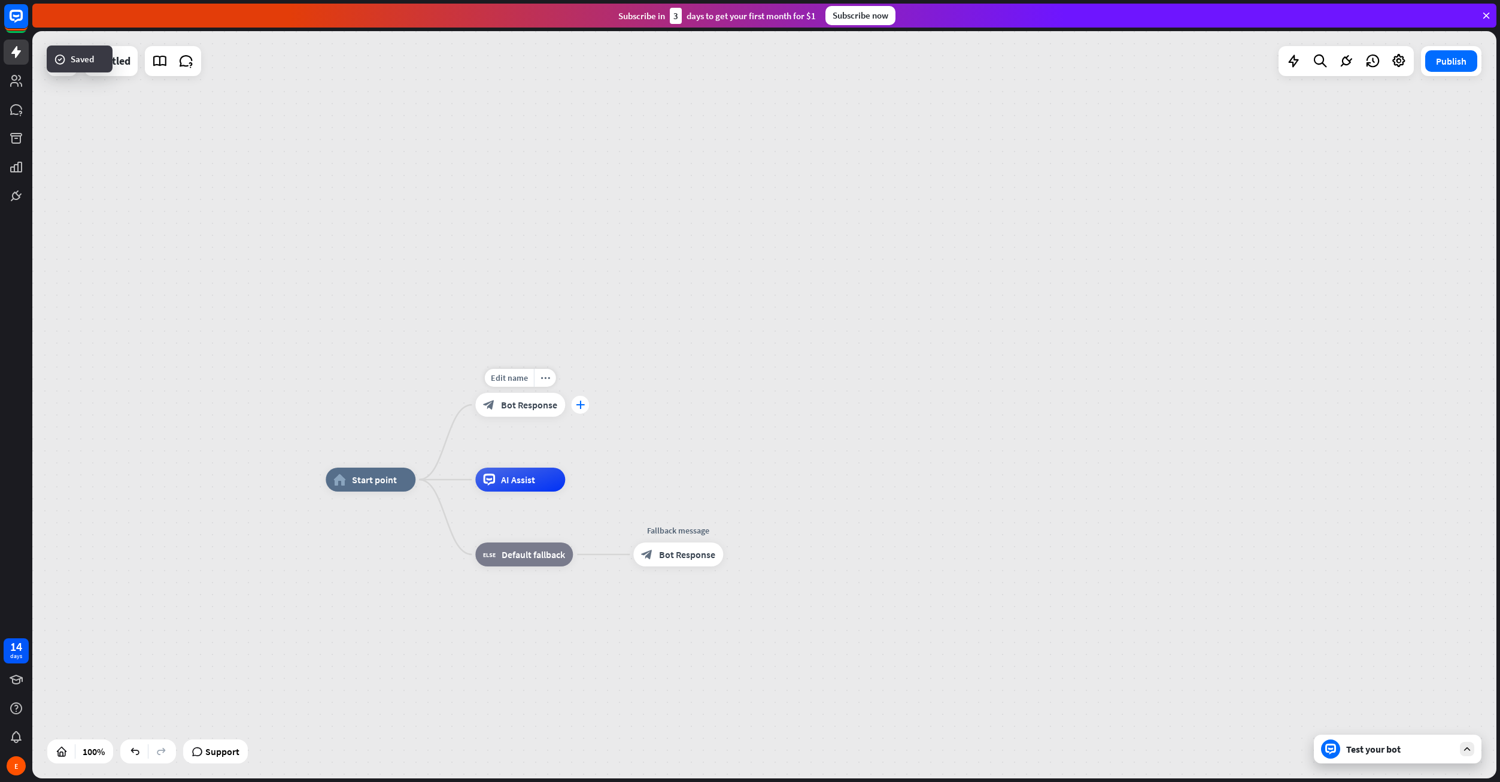
click at [576, 406] on icon "plus" at bounding box center [580, 404] width 9 height 8
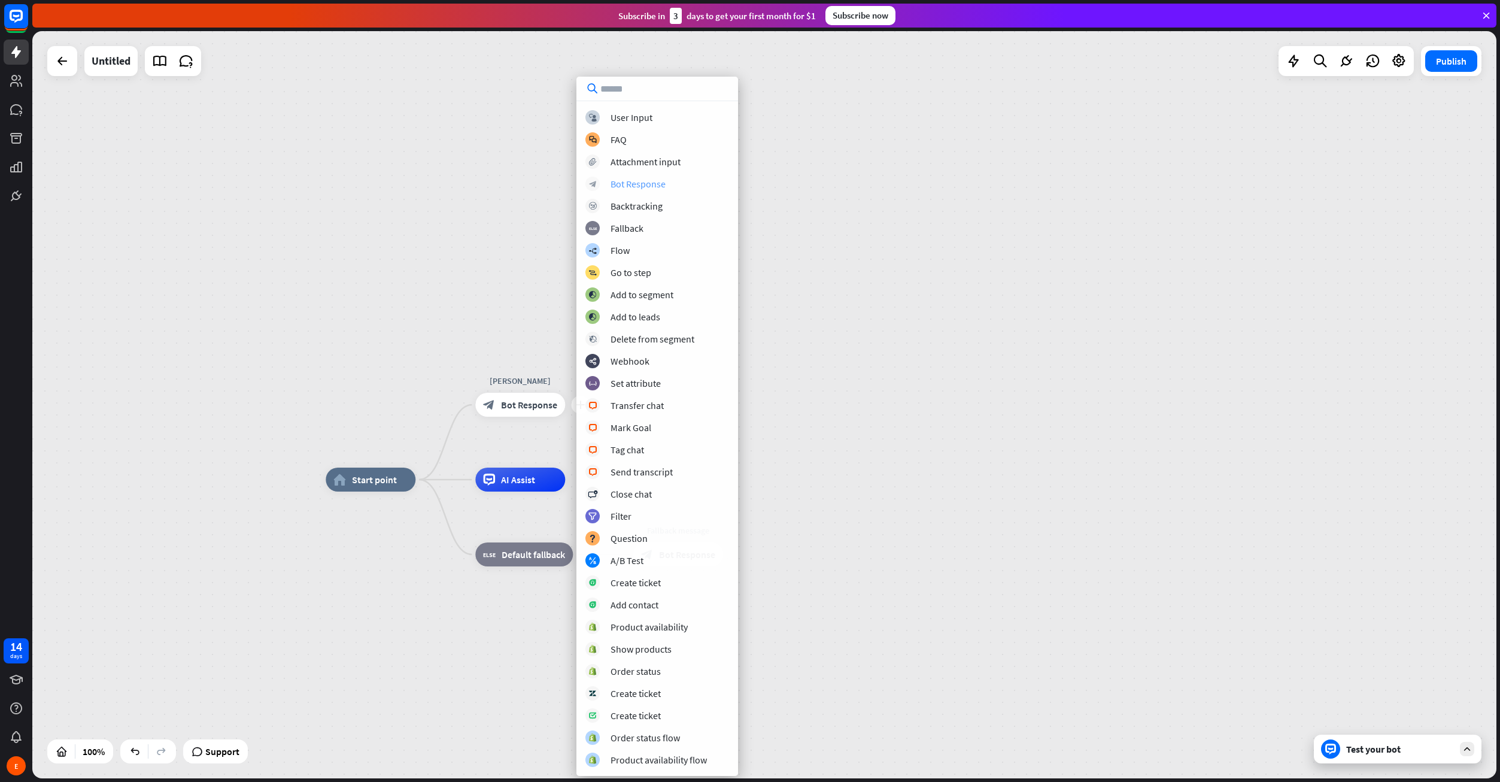
click at [650, 190] on div "block_bot_response Bot Response" at bounding box center [657, 184] width 144 height 14
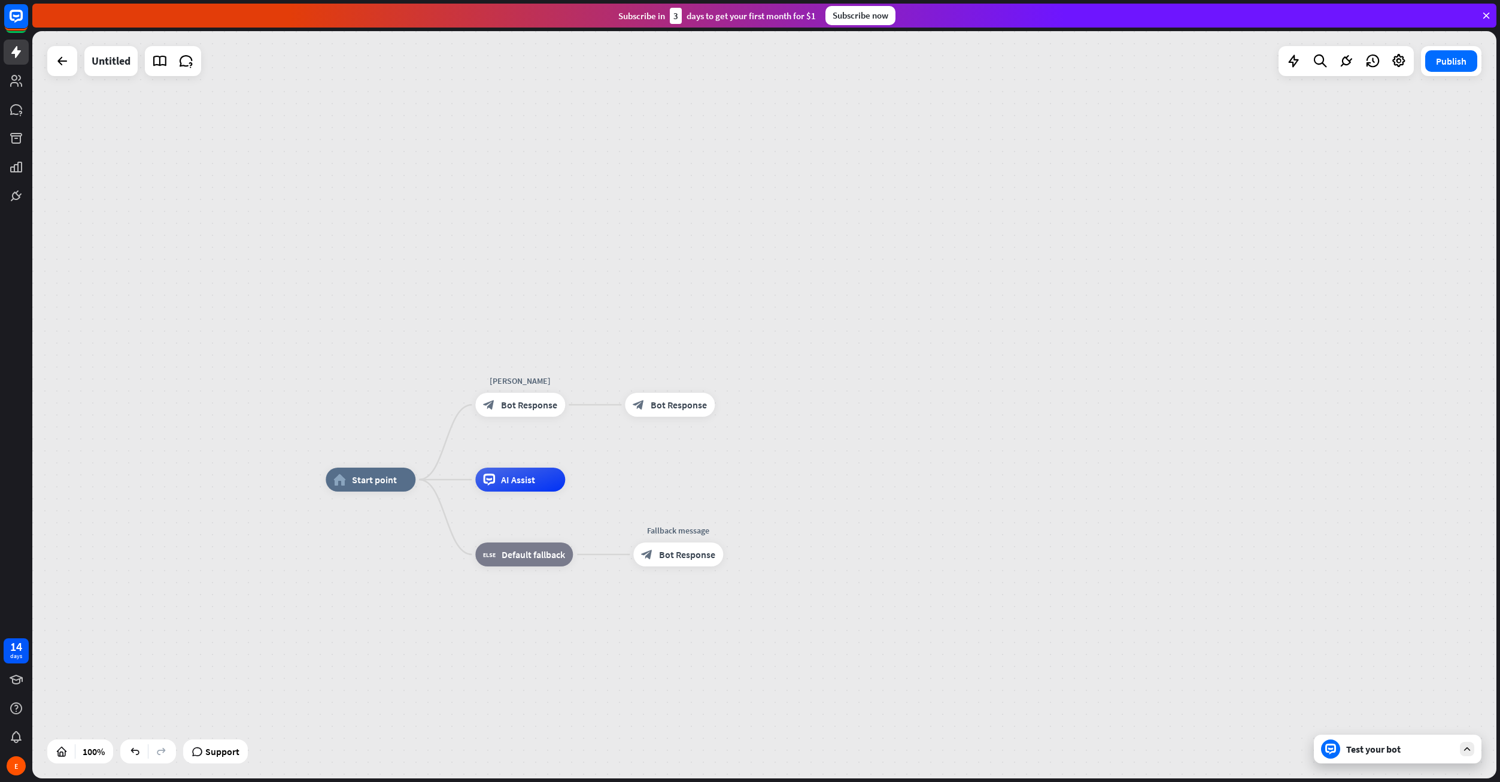
drag, startPoint x: 685, startPoint y: 399, endPoint x: 683, endPoint y: 330, distance: 68.9
click at [683, 330] on div "home_2 Start point [PERSON_NAME] MENÜ block_bot_response Bot Response block_bot…" at bounding box center [764, 404] width 1464 height 747
drag, startPoint x: 679, startPoint y: 409, endPoint x: 691, endPoint y: 317, distance: 93.6
click at [691, 317] on div "home_2 Start point [PERSON_NAME] MENÜ block_bot_response Bot Response Edit name…" at bounding box center [764, 404] width 1464 height 747
drag, startPoint x: 695, startPoint y: 377, endPoint x: 706, endPoint y: 358, distance: 22.0
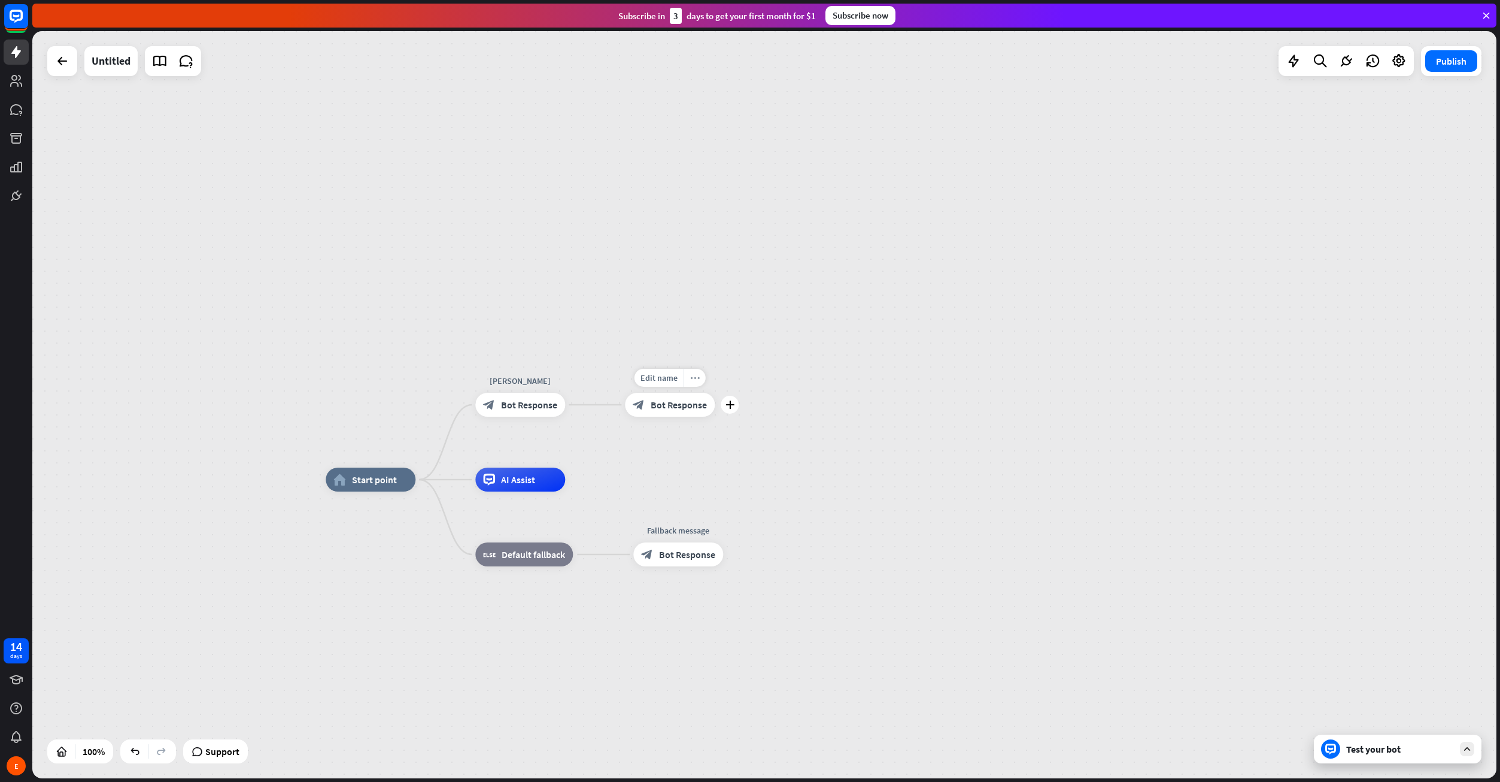
click at [693, 379] on icon "more_horiz" at bounding box center [695, 378] width 10 height 9
click at [738, 394] on div "appearance Edit" at bounding box center [753, 391] width 120 height 24
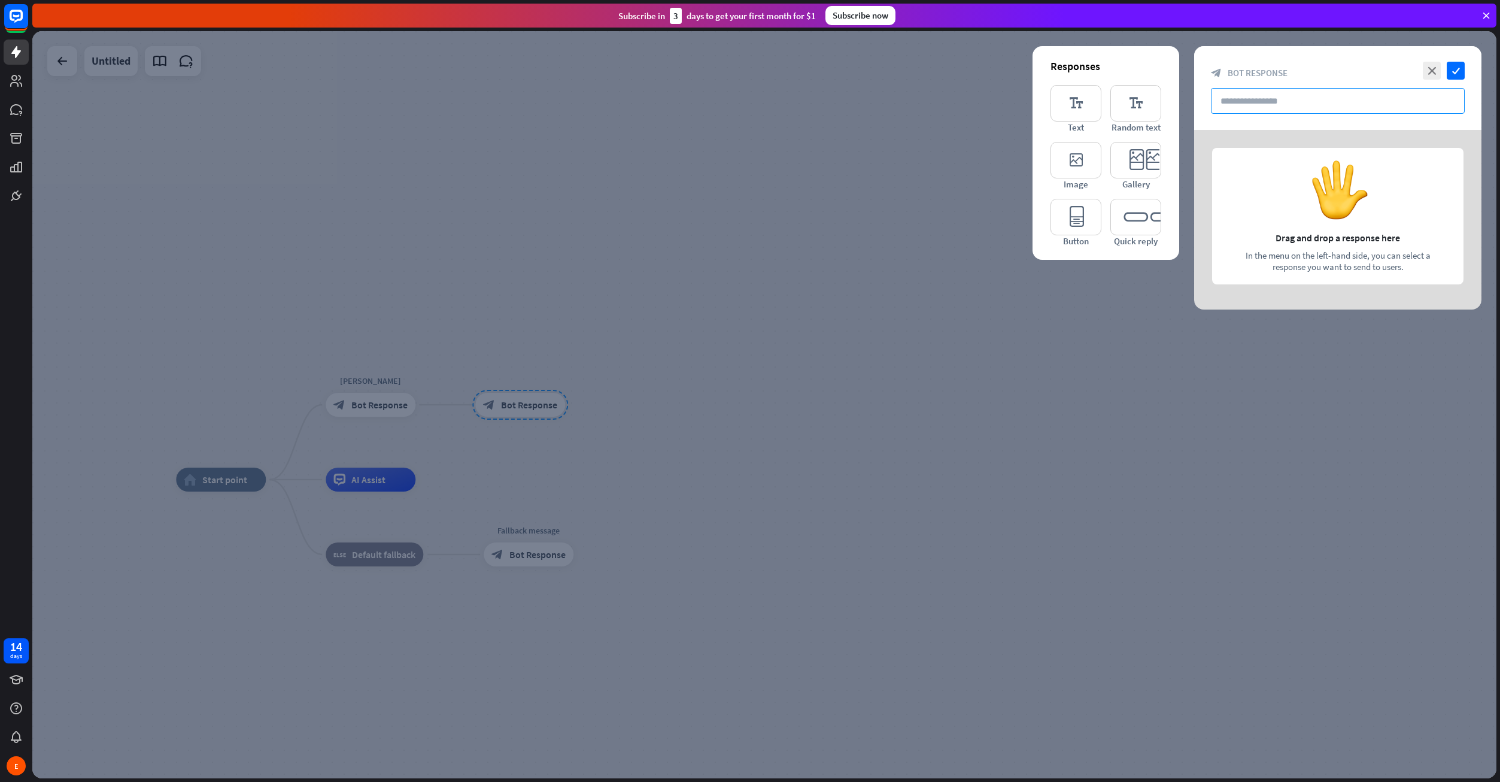
click at [1273, 99] on input "text" at bounding box center [1338, 101] width 254 height 26
paste input "*******"
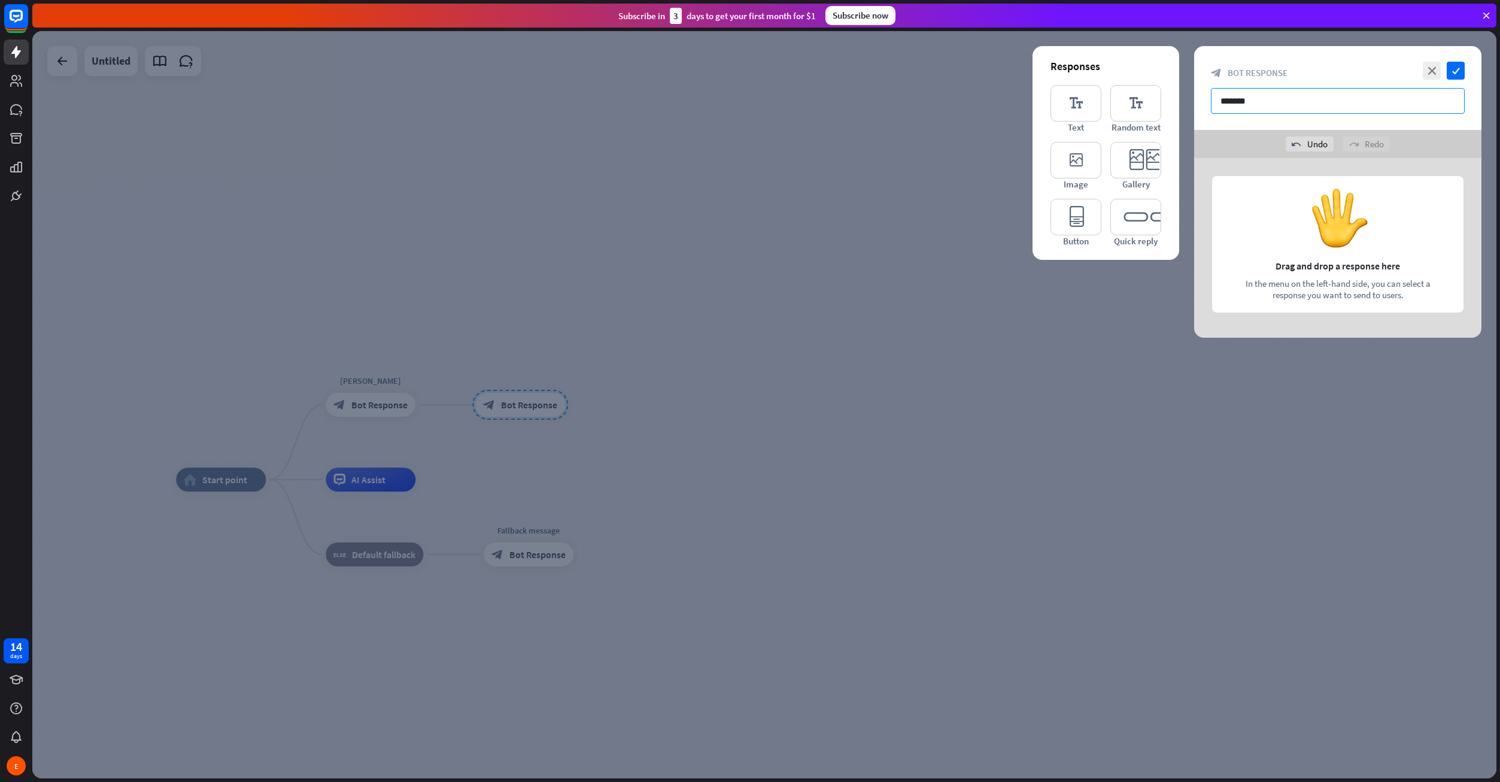
type input "*******"
click at [1334, 238] on div at bounding box center [1337, 248] width 287 height 180
click at [1454, 70] on icon "check" at bounding box center [1456, 71] width 18 height 18
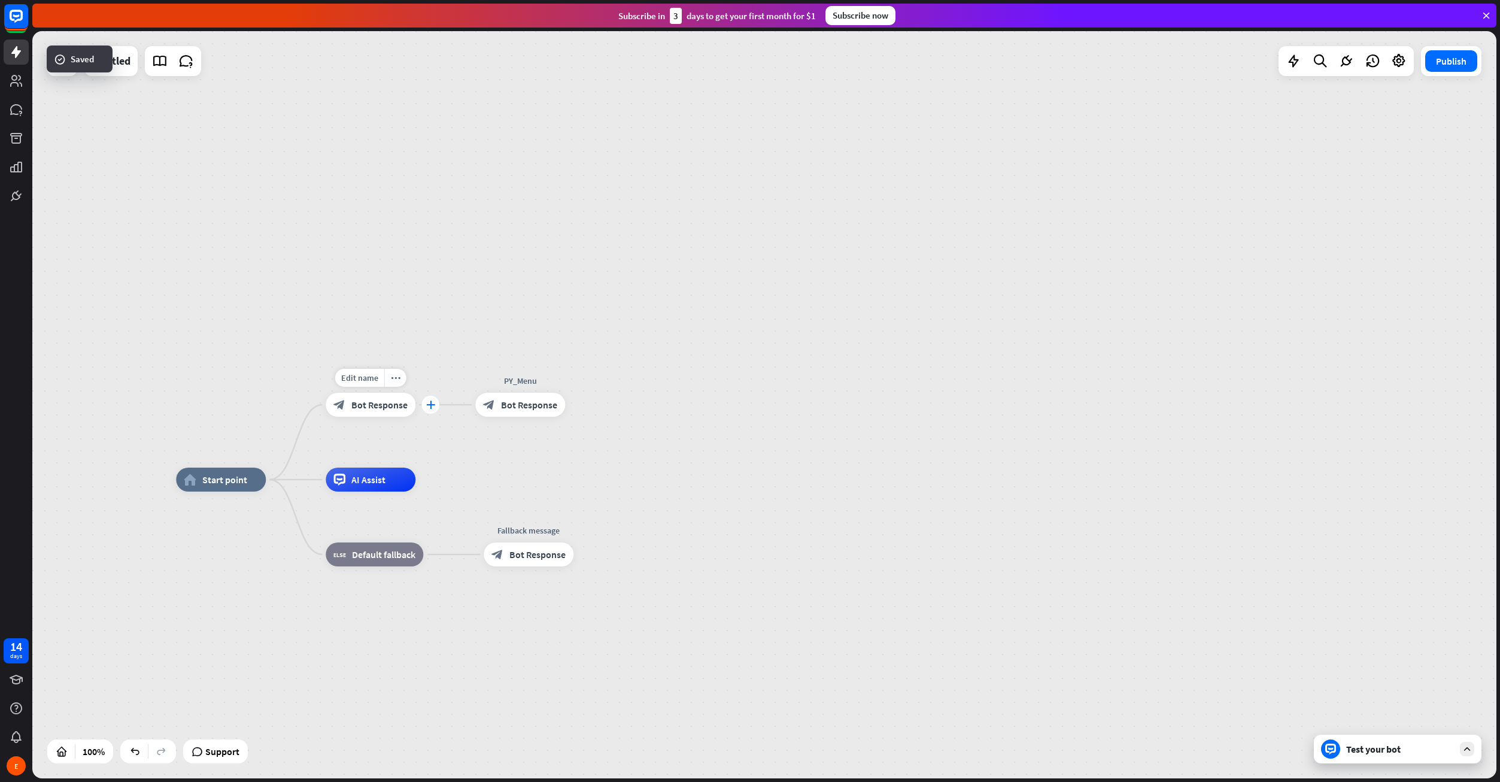
click at [435, 410] on div "plus" at bounding box center [430, 405] width 18 height 18
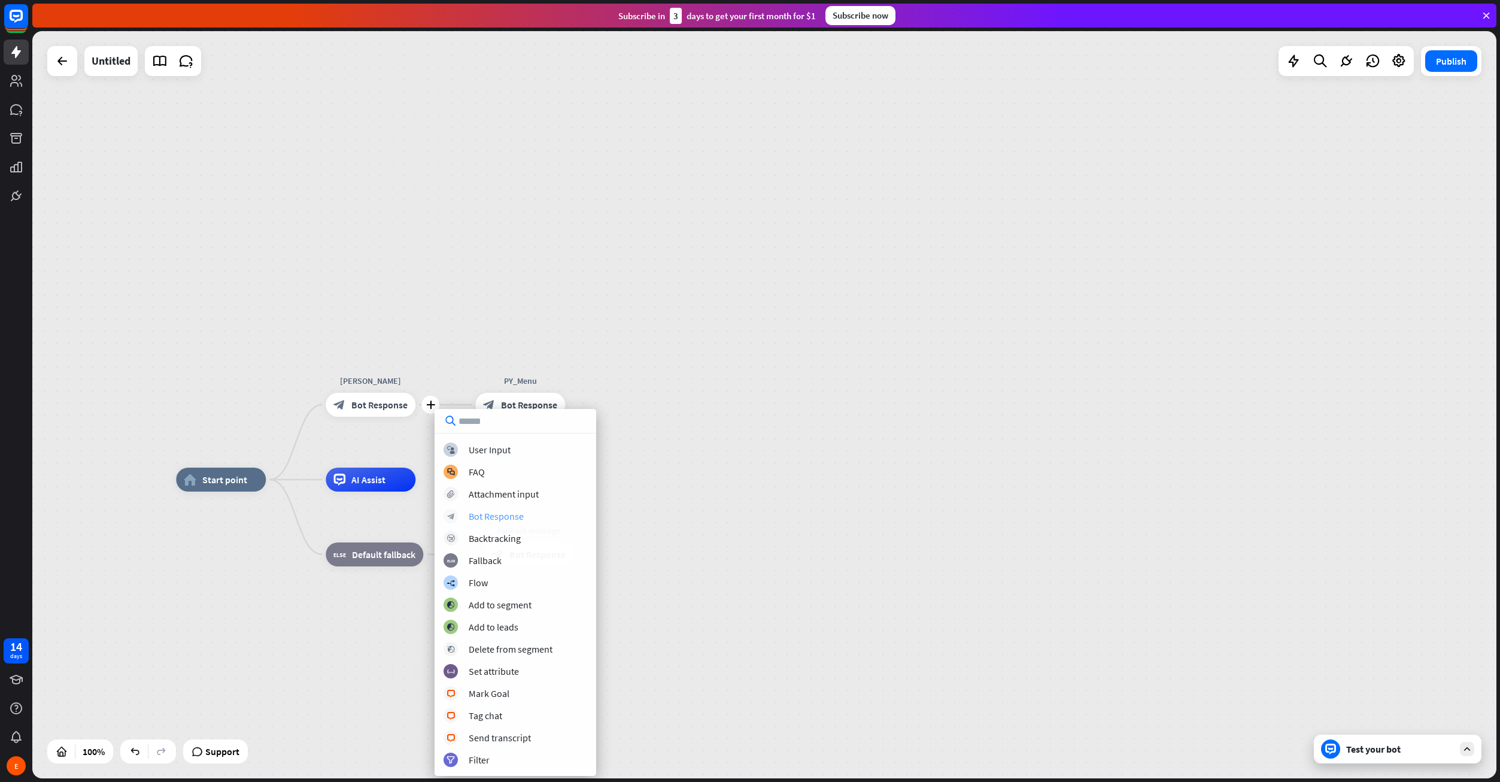
click at [508, 519] on div "Bot Response" at bounding box center [496, 516] width 55 height 12
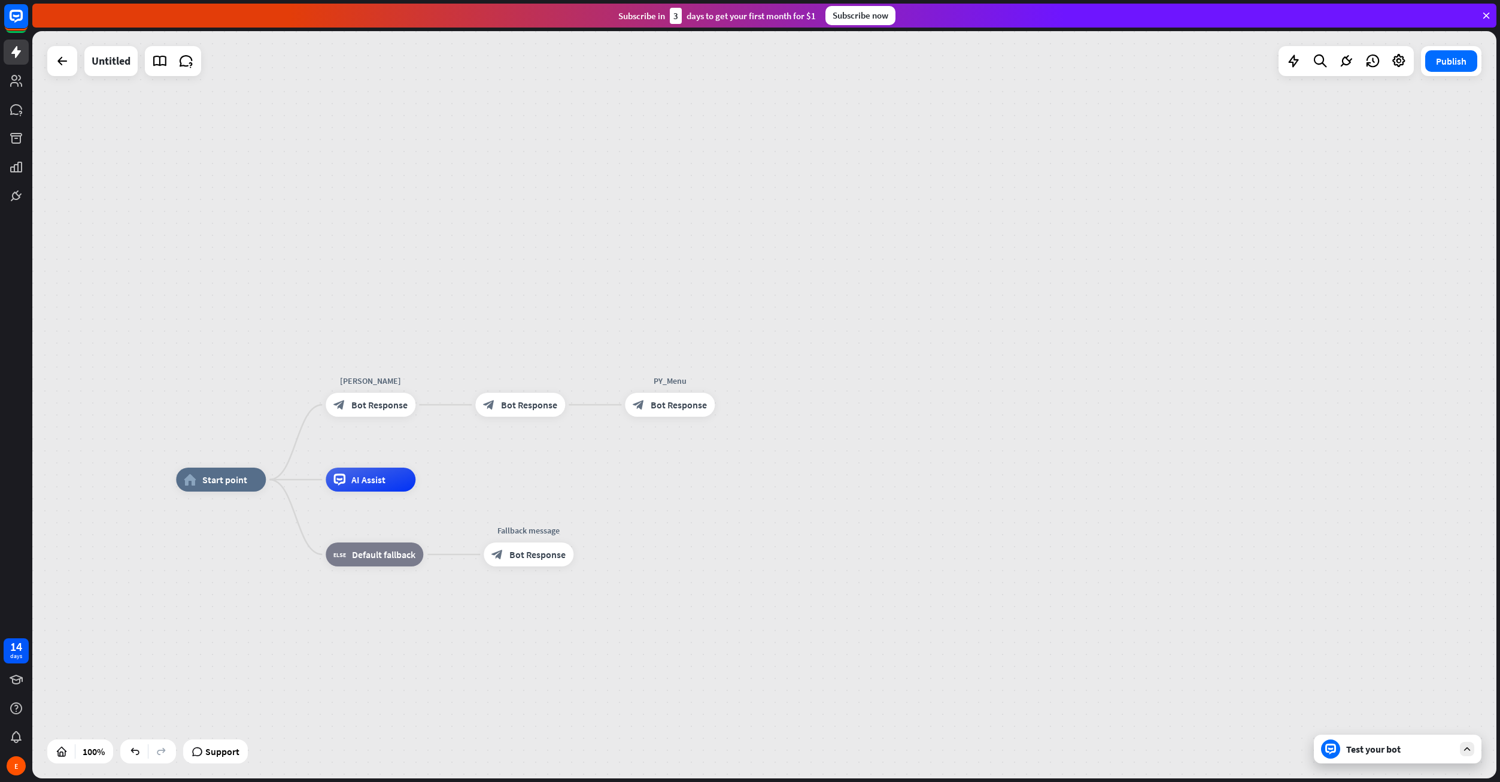
drag, startPoint x: 651, startPoint y: 401, endPoint x: 543, endPoint y: 362, distance: 114.0
click at [543, 362] on div "home_2 Start point [PERSON_NAME] MENÜ block_bot_response Bot Response Edit name…" at bounding box center [764, 404] width 1464 height 747
click at [551, 381] on div "more_horiz" at bounding box center [545, 378] width 22 height 18
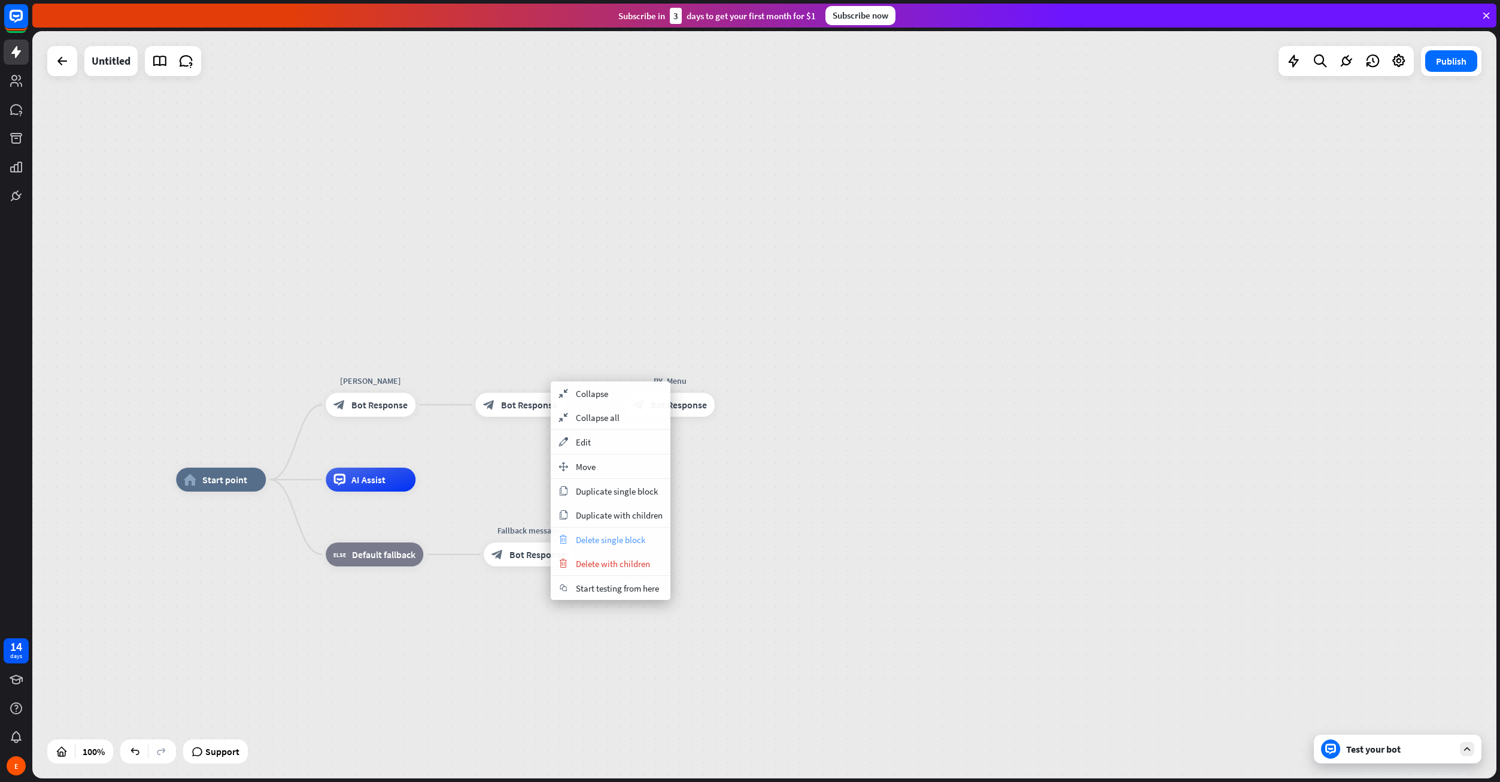
click at [640, 543] on span "Delete single block" at bounding box center [610, 539] width 69 height 11
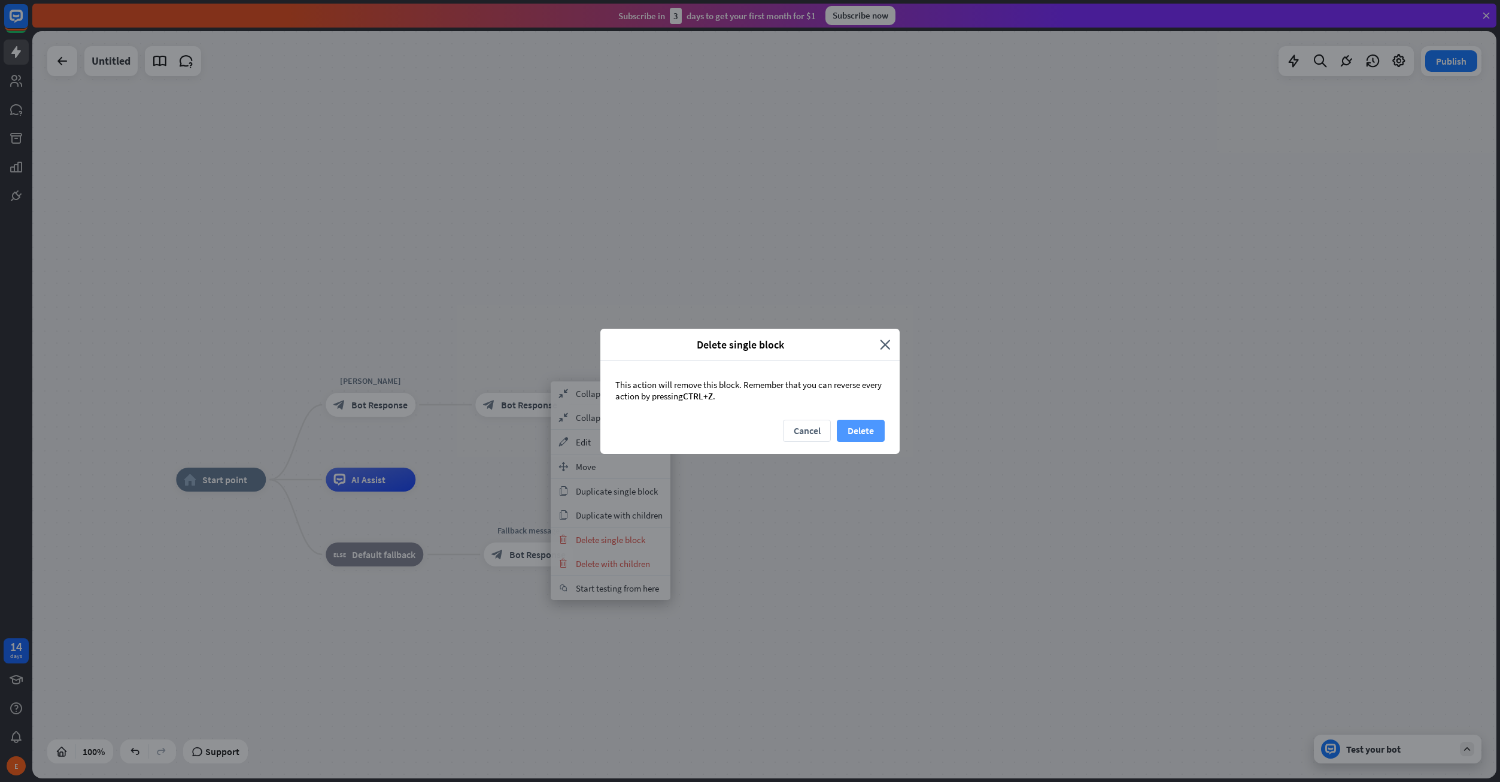
click at [840, 434] on button "Delete" at bounding box center [861, 431] width 48 height 22
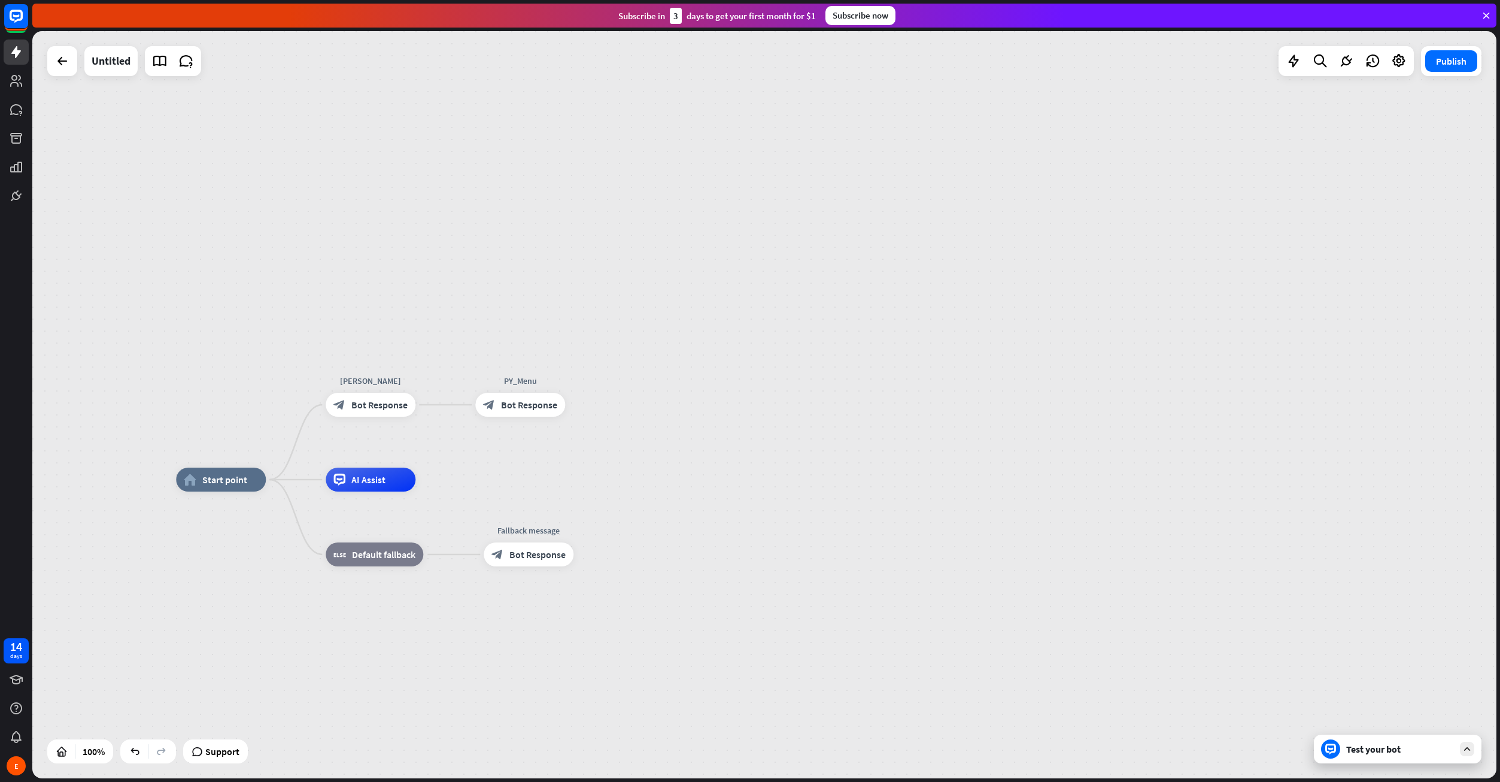
drag, startPoint x: 543, startPoint y: 416, endPoint x: 611, endPoint y: 314, distance: 122.7
click at [611, 314] on div "home_2 Start point [PERSON_NAME] MENÜ block_bot_response Bot Response Edit name…" at bounding box center [764, 404] width 1464 height 747
drag, startPoint x: 522, startPoint y: 406, endPoint x: 482, endPoint y: 335, distance: 80.9
click at [485, 334] on div "home_2 Start point [PERSON_NAME] MENÜ block_bot_response Bot Response Edit name…" at bounding box center [764, 404] width 1464 height 747
drag, startPoint x: 428, startPoint y: 406, endPoint x: 515, endPoint y: 450, distance: 97.4
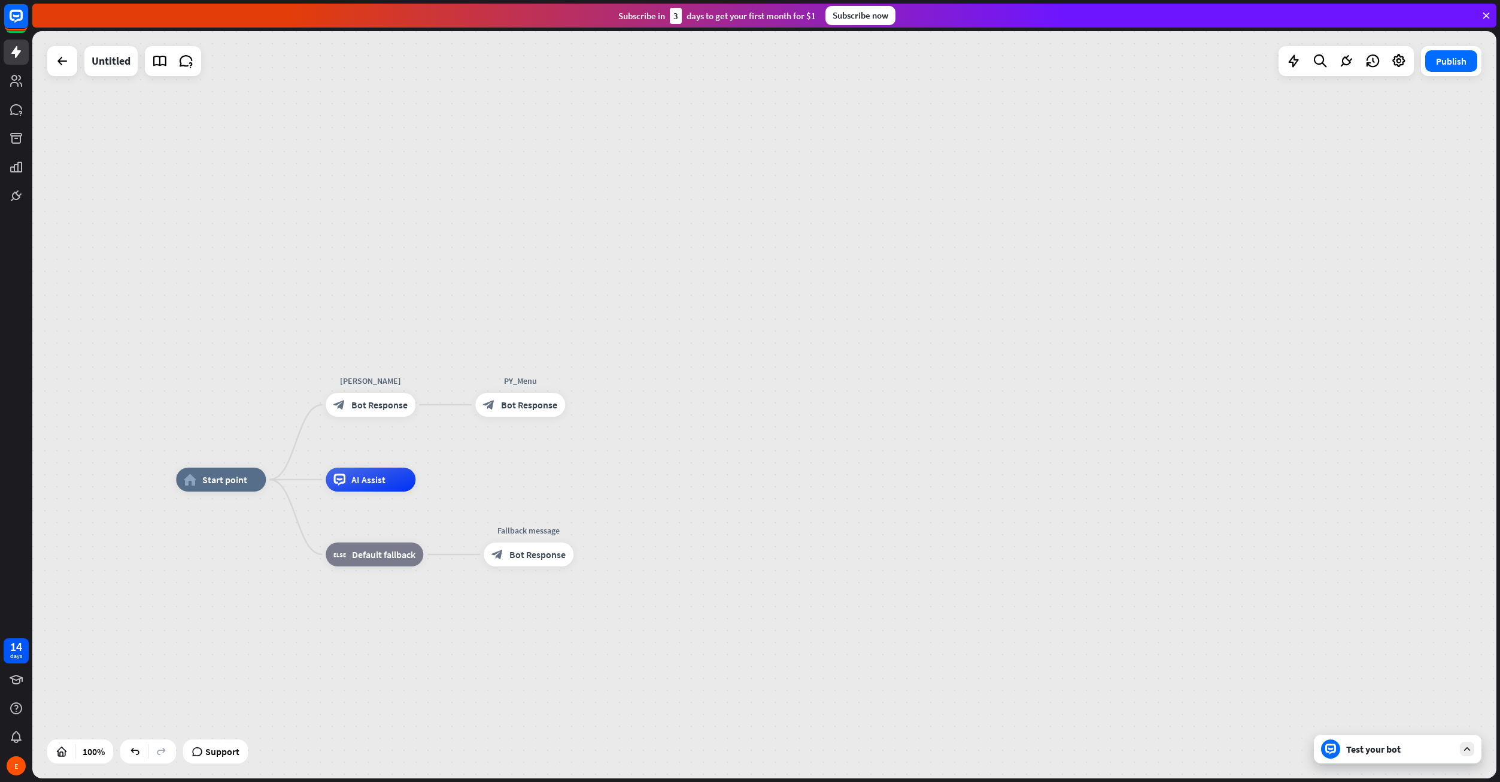
drag, startPoint x: 497, startPoint y: 406, endPoint x: 551, endPoint y: 366, distance: 67.5
click at [517, 344] on div "home_2 Start point [PERSON_NAME] MENÜ block_bot_response Bot Response Edit name…" at bounding box center [764, 404] width 1464 height 747
click at [542, 378] on icon "more_horiz" at bounding box center [546, 378] width 10 height 9
drag, startPoint x: 761, startPoint y: 500, endPoint x: 669, endPoint y: 468, distance: 97.7
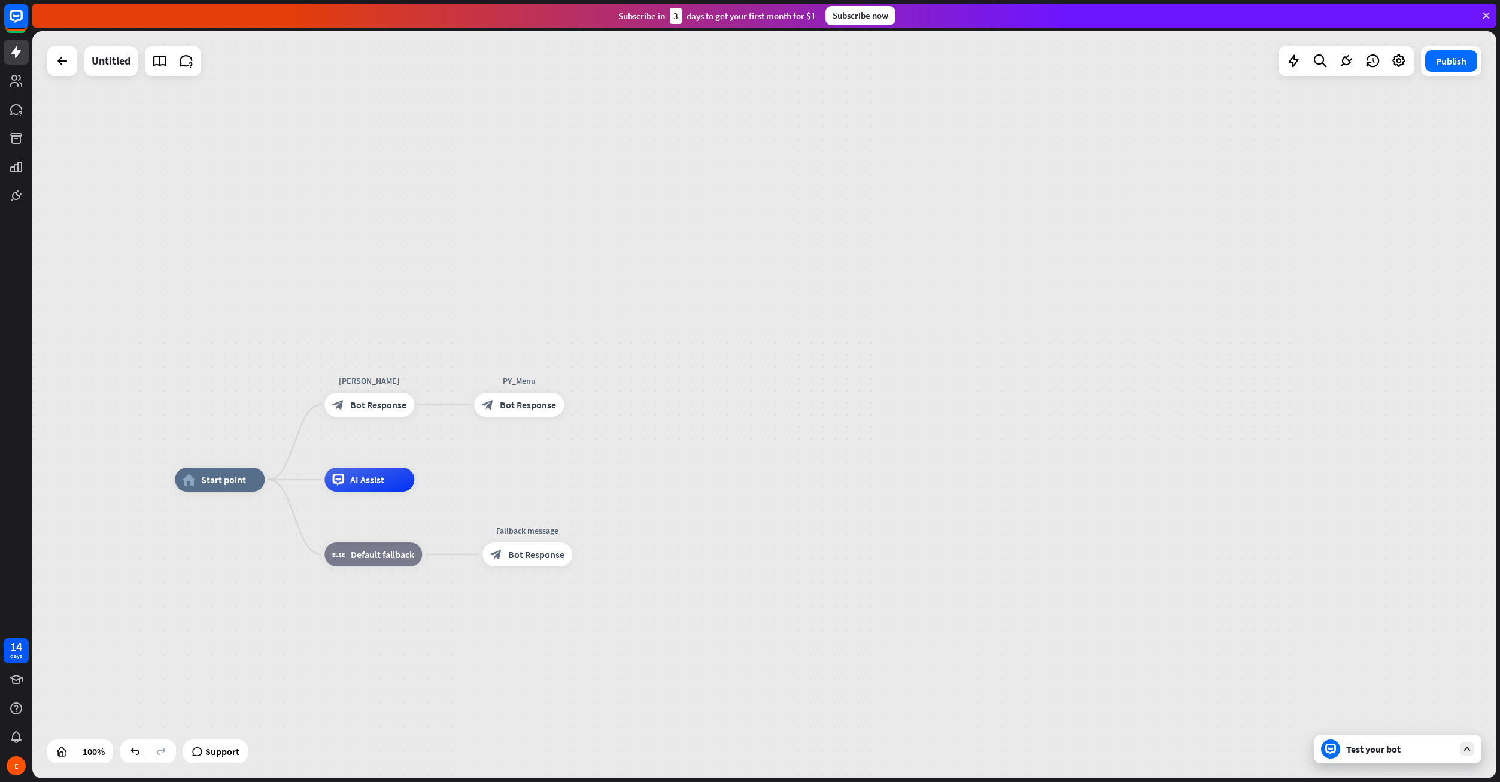
drag, startPoint x: 536, startPoint y: 414, endPoint x: 561, endPoint y: 341, distance: 78.0
click at [561, 341] on div "home_2 Start point [PERSON_NAME] MENÜ block_bot_response Bot Response Edit name…" at bounding box center [764, 404] width 1464 height 747
click at [578, 408] on icon "plus" at bounding box center [579, 404] width 9 height 8
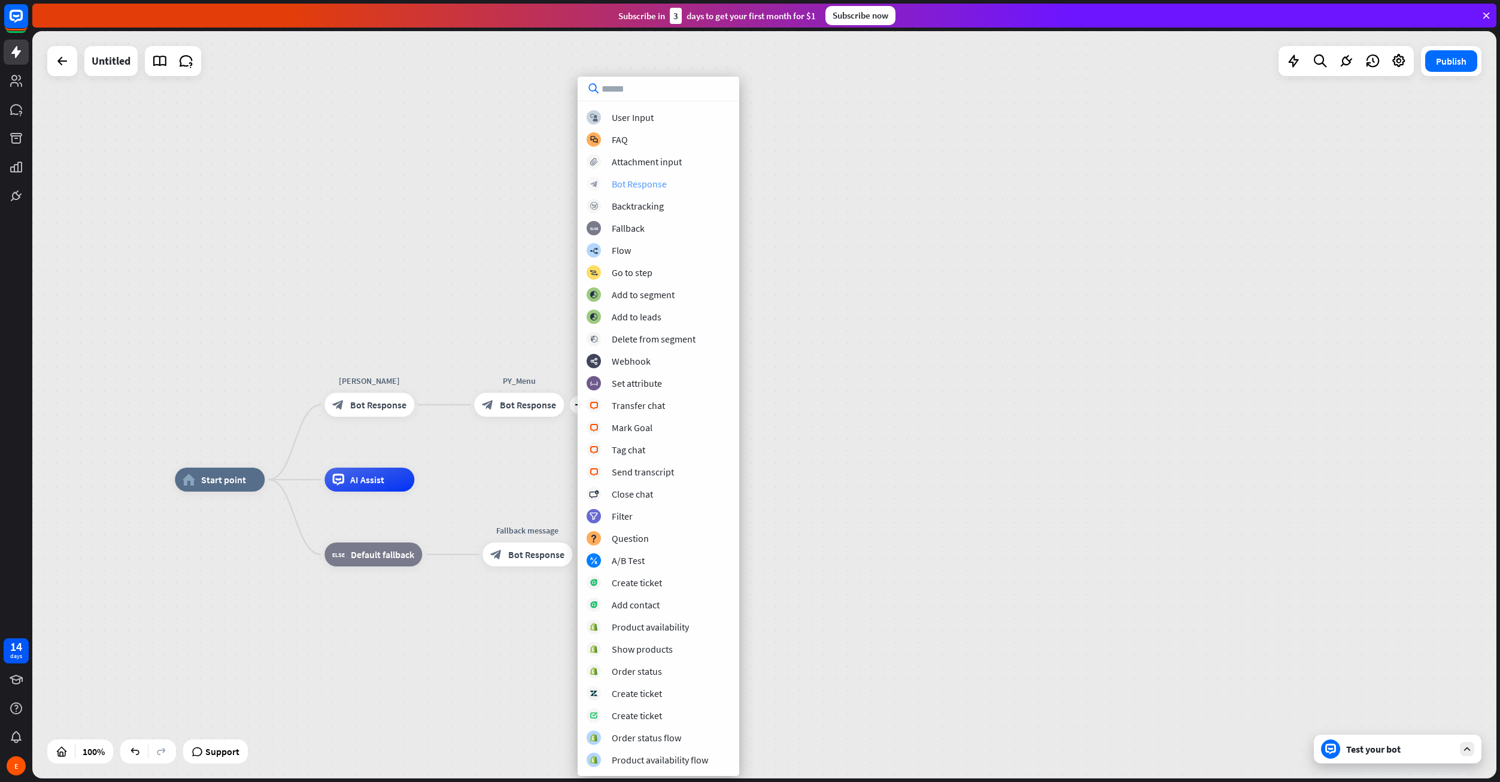
click at [655, 180] on div "Bot Response" at bounding box center [639, 184] width 55 height 12
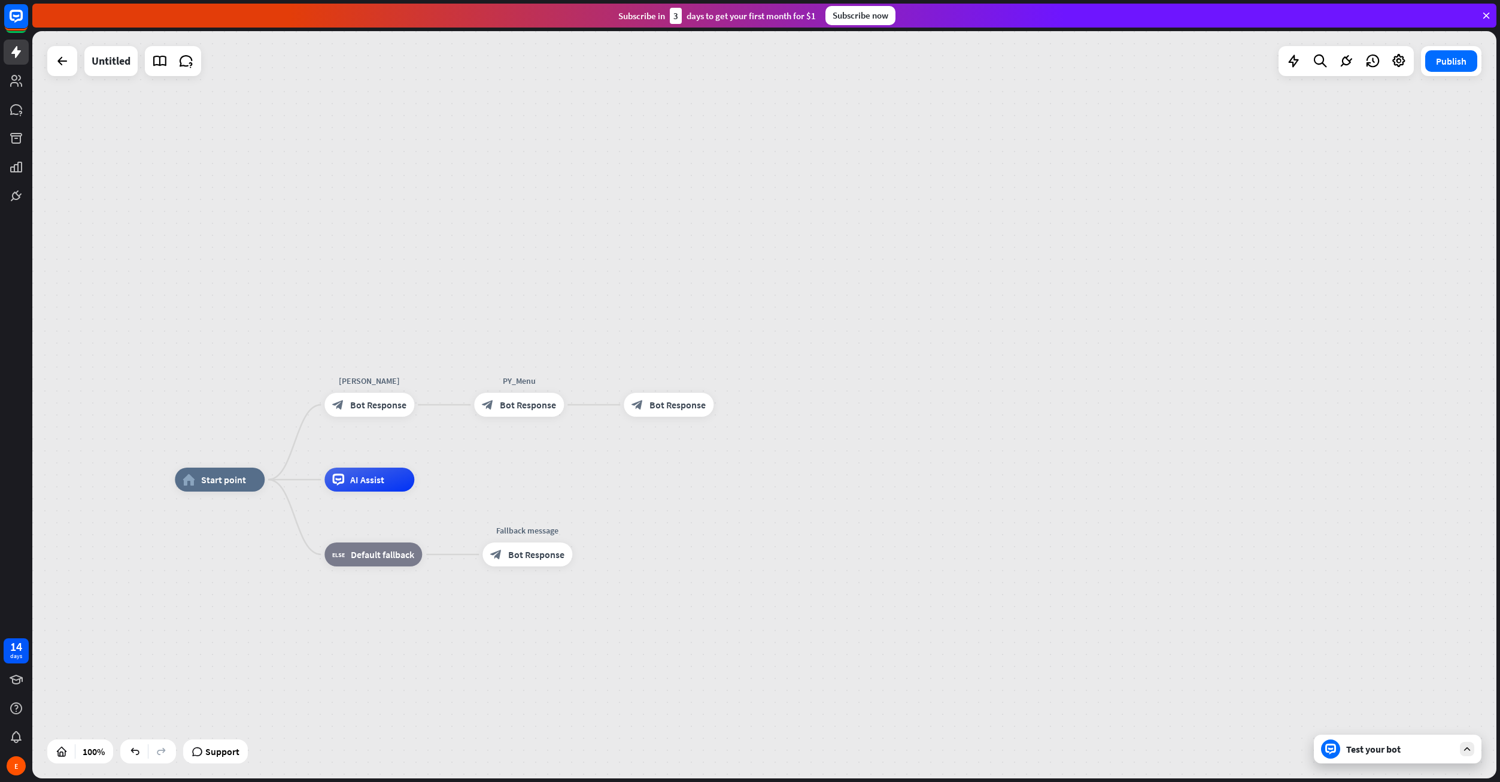
drag, startPoint x: 538, startPoint y: 411, endPoint x: 538, endPoint y: 356, distance: 54.5
click at [538, 356] on div "home_2 Start point [PERSON_NAME] MENÜ block_bot_response Bot Response Edit name…" at bounding box center [764, 404] width 1464 height 747
drag, startPoint x: 513, startPoint y: 408, endPoint x: 608, endPoint y: 394, distance: 96.2
click at [498, 393] on div "Edit name more_horiz plus block_bot_response Bot Response" at bounding box center [519, 405] width 90 height 24
drag, startPoint x: 637, startPoint y: 399, endPoint x: 412, endPoint y: 409, distance: 224.7
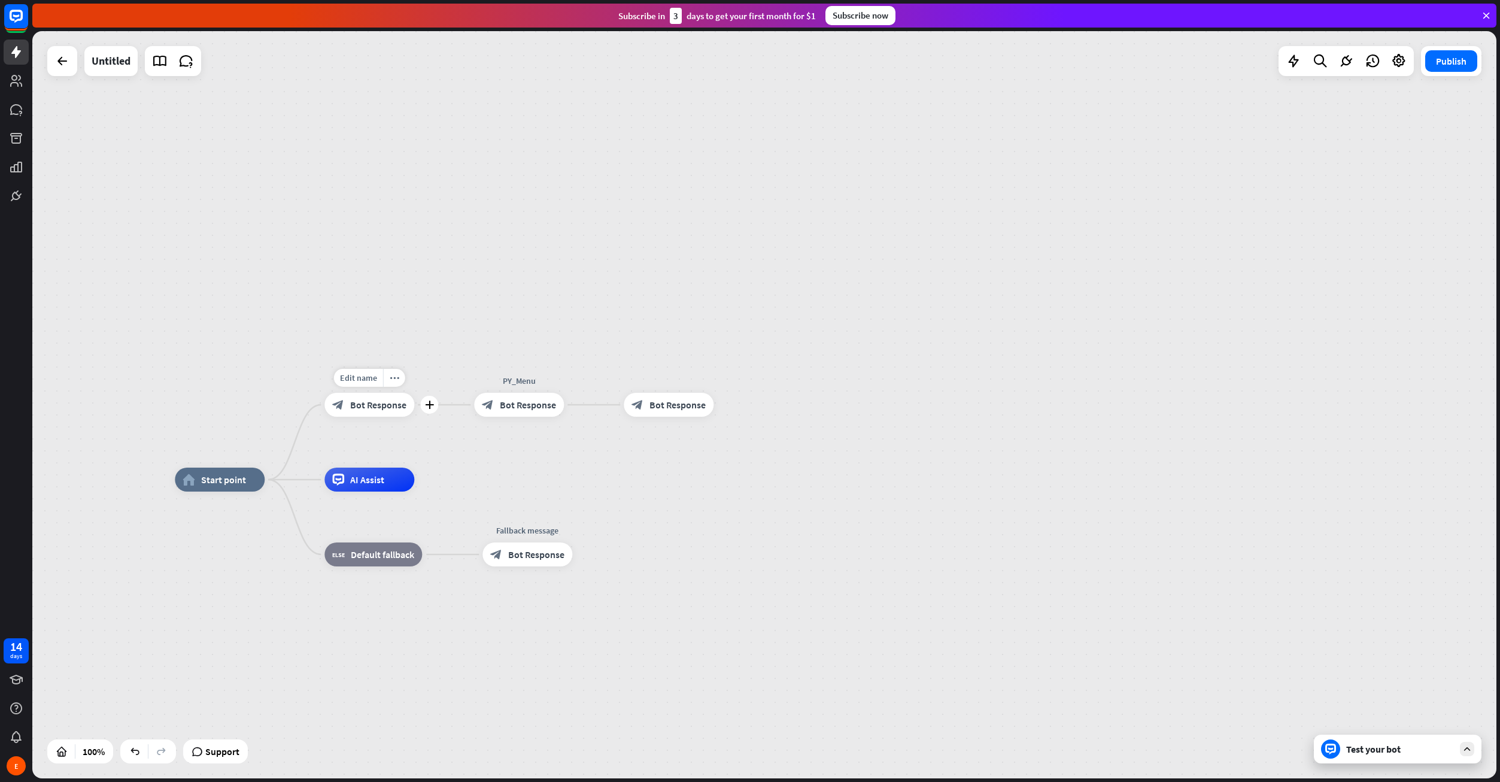
drag, startPoint x: 646, startPoint y: 400, endPoint x: 429, endPoint y: 414, distance: 218.3
click at [447, 449] on div "home_2 Start point [PERSON_NAME] MENÜ block_bot_response Bot Response PY_Menu b…" at bounding box center [764, 404] width 1464 height 747
click at [692, 380] on icon "more_horiz" at bounding box center [694, 378] width 10 height 9
click at [721, 494] on span "Delete single block" at bounding box center [751, 489] width 69 height 11
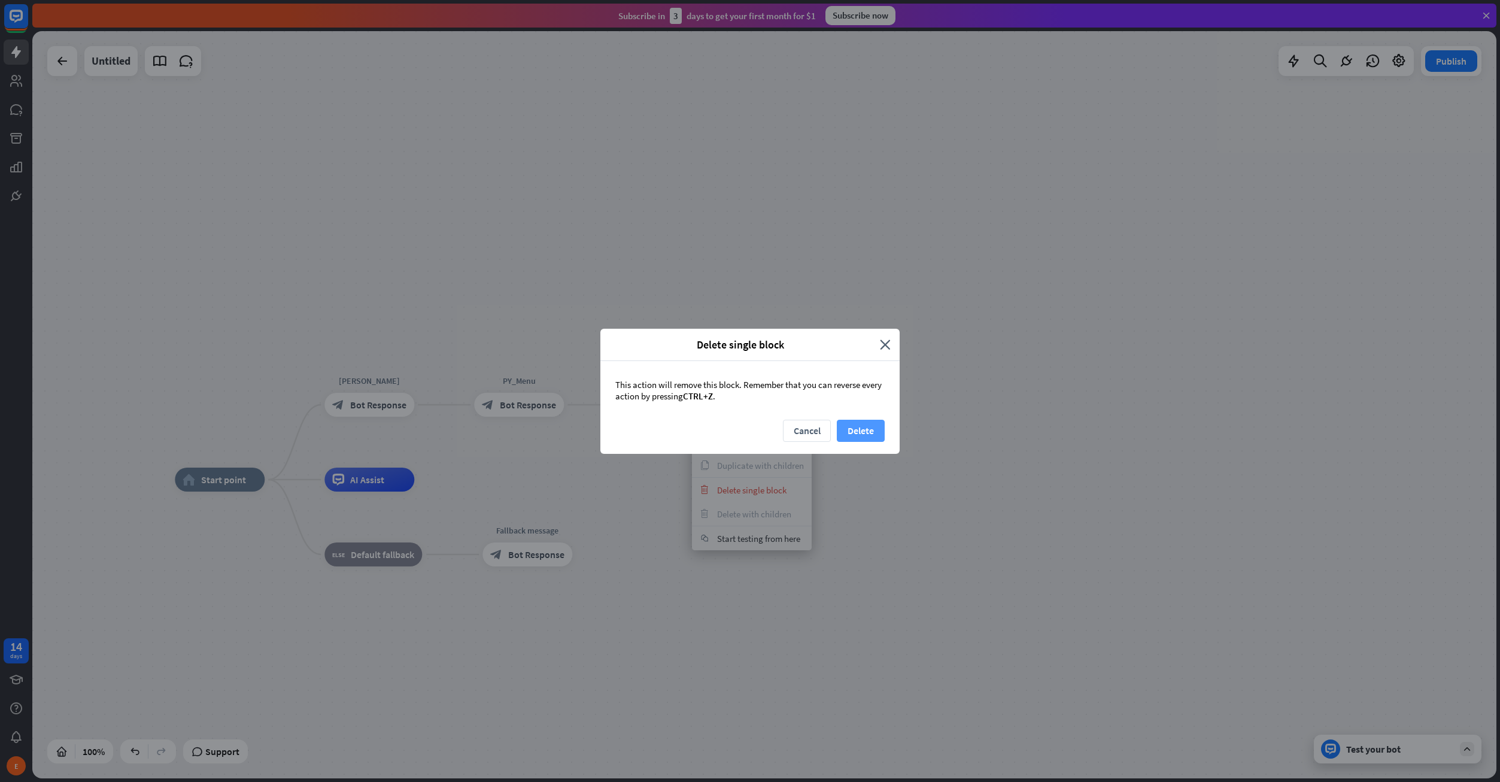
click at [840, 427] on button "Delete" at bounding box center [861, 431] width 48 height 22
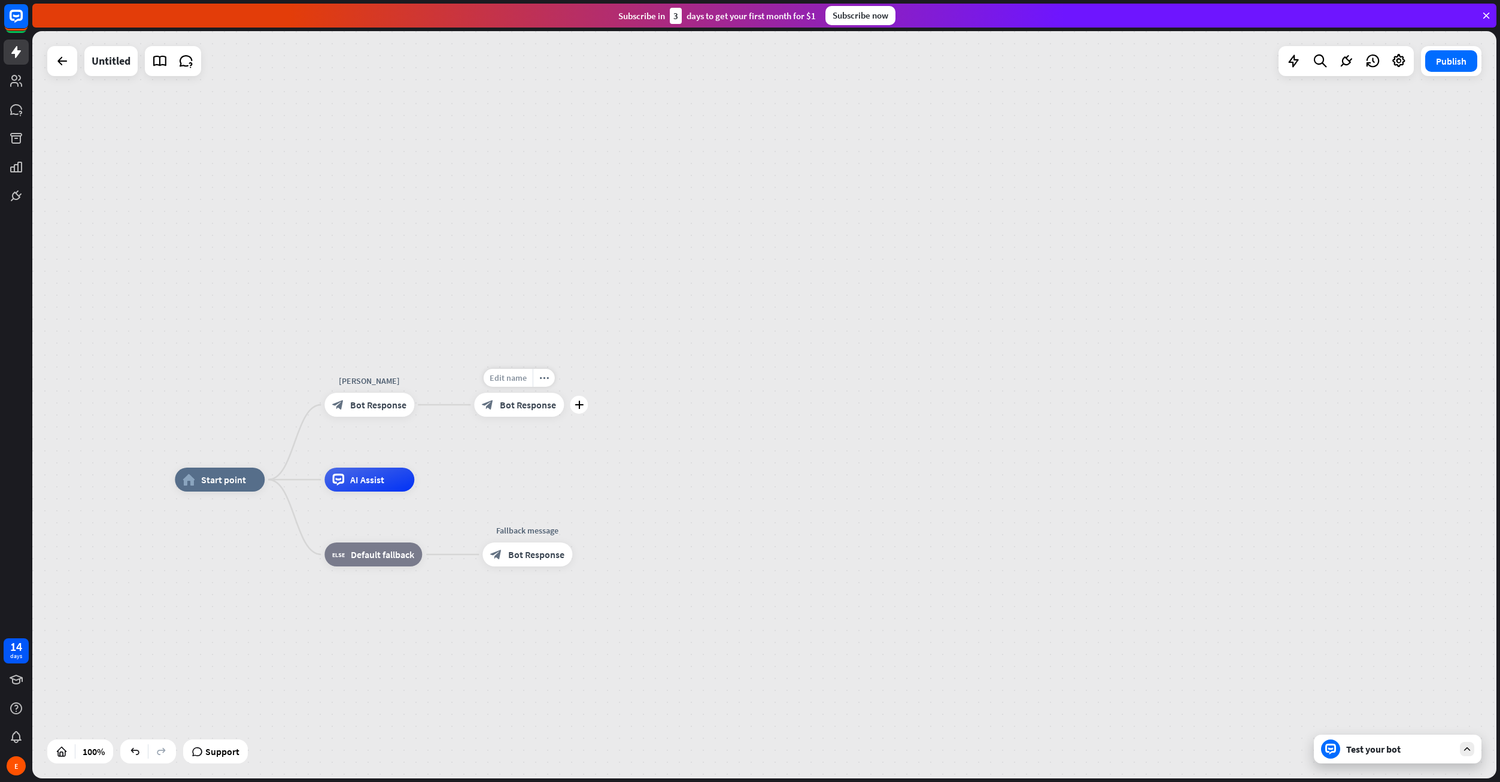
click at [514, 377] on span "Edit name" at bounding box center [508, 377] width 37 height 11
click at [652, 409] on div "home_2 Start point [PERSON_NAME] MENÜ block_bot_response Bot Response ******* b…" at bounding box center [764, 404] width 1464 height 747
click at [661, 467] on div "home_2 Start point [PERSON_NAME] MENÜ block_bot_response Bot Response PY_Menu b…" at bounding box center [764, 404] width 1464 height 747
click at [551, 384] on div "more_horiz" at bounding box center [544, 378] width 22 height 18
click at [587, 494] on span "Delete single block" at bounding box center [610, 493] width 69 height 11
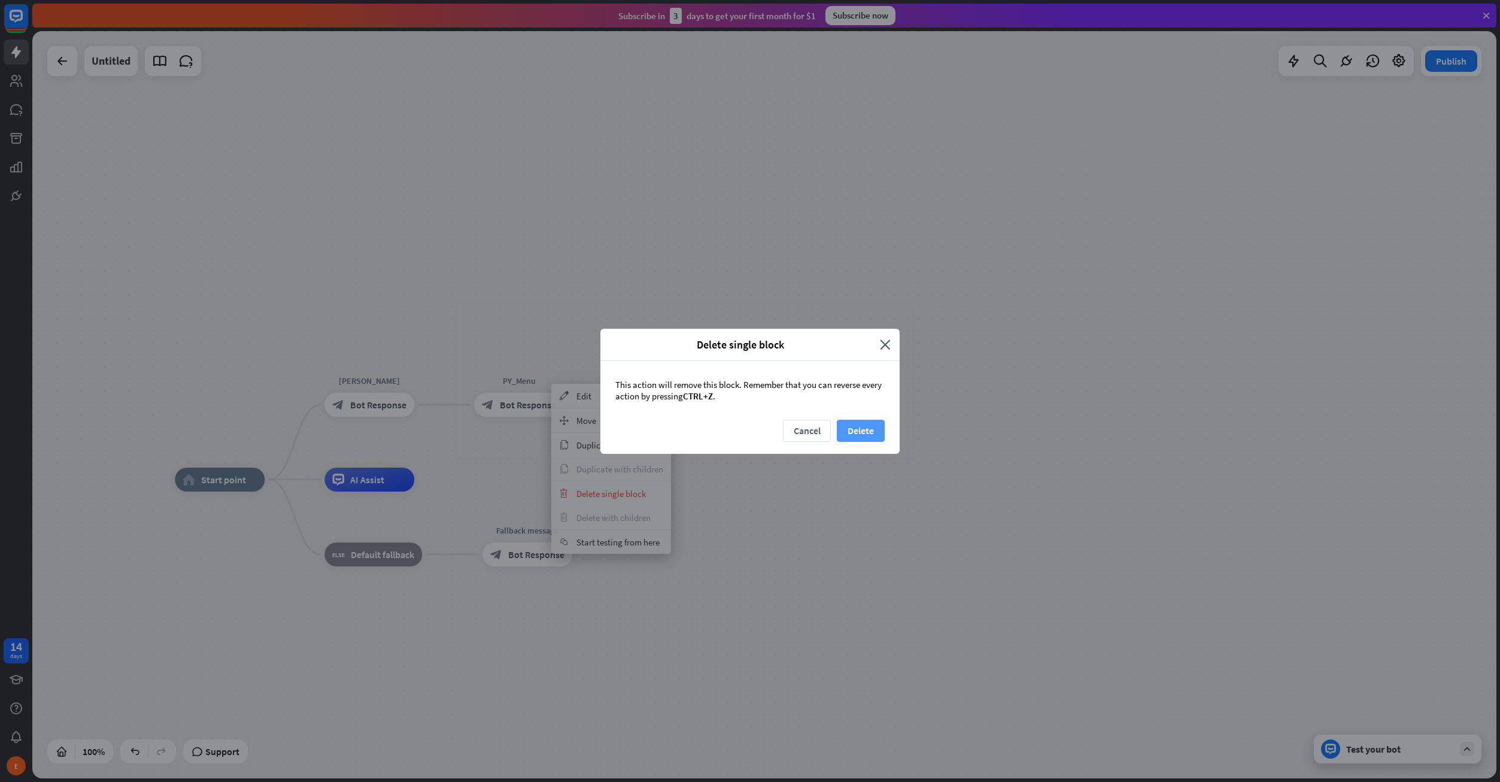
click at [860, 426] on button "Delete" at bounding box center [861, 431] width 48 height 22
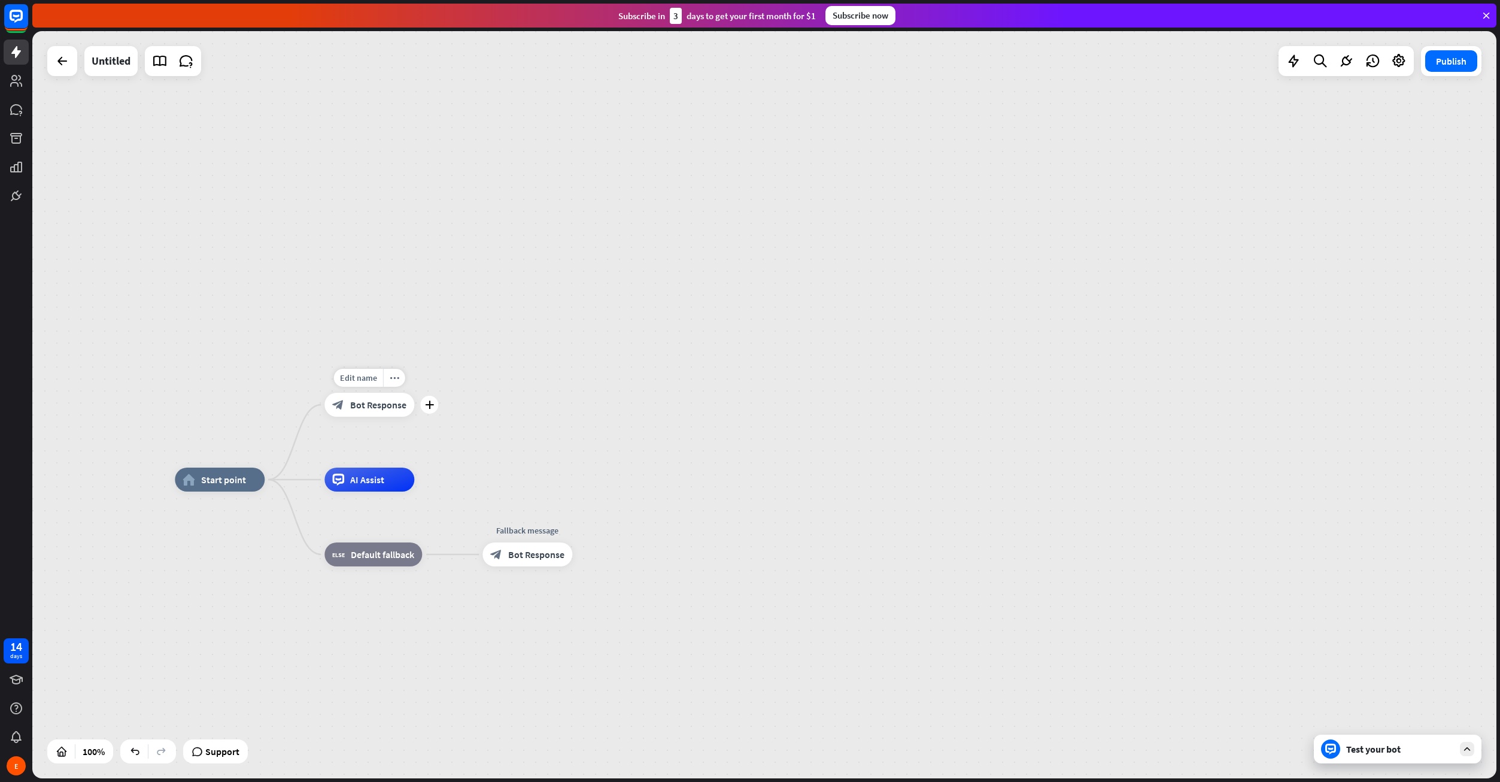
click at [402, 407] on span "Bot Response" at bounding box center [378, 405] width 56 height 12
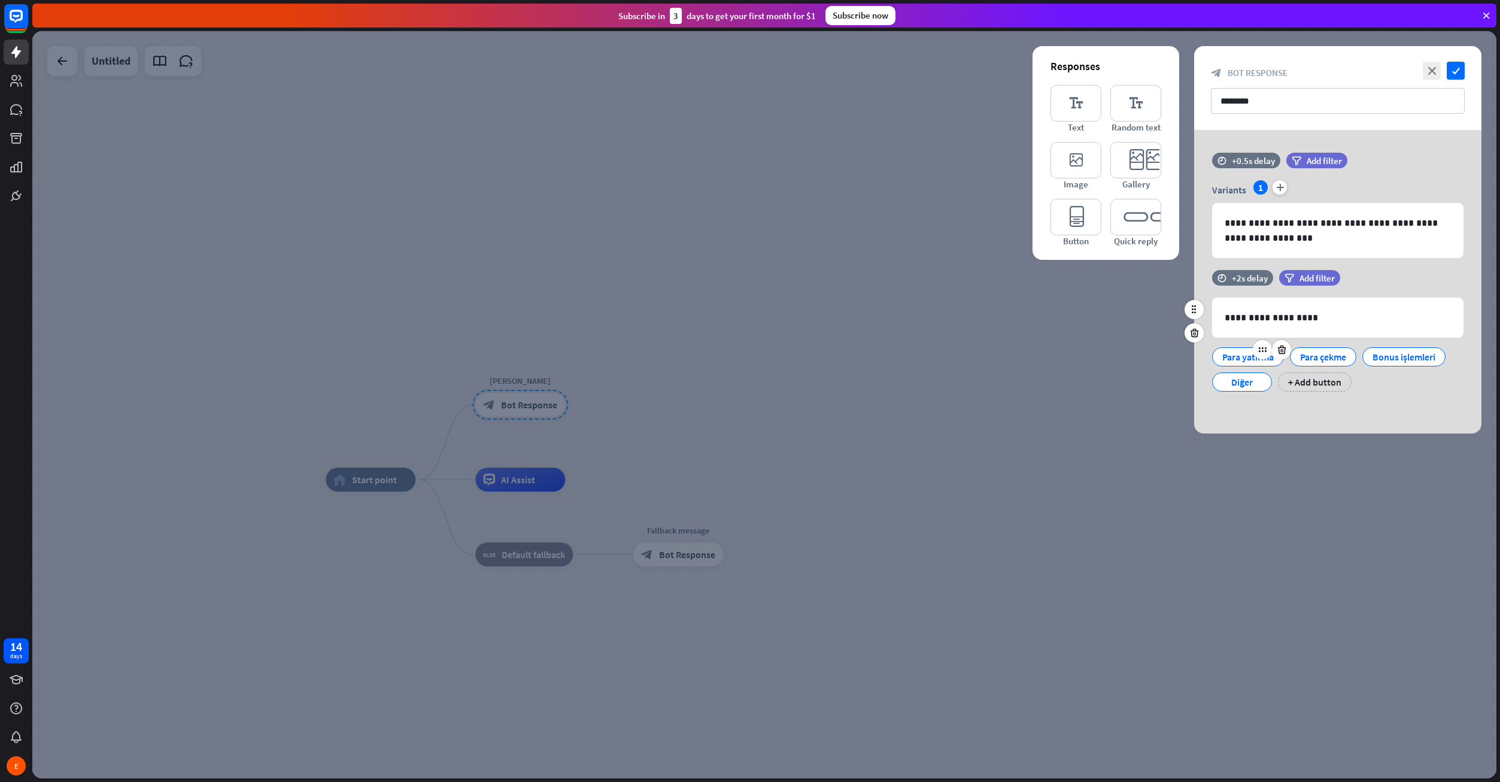
click at [1242, 354] on div "Para yatırma" at bounding box center [1247, 357] width 51 height 18
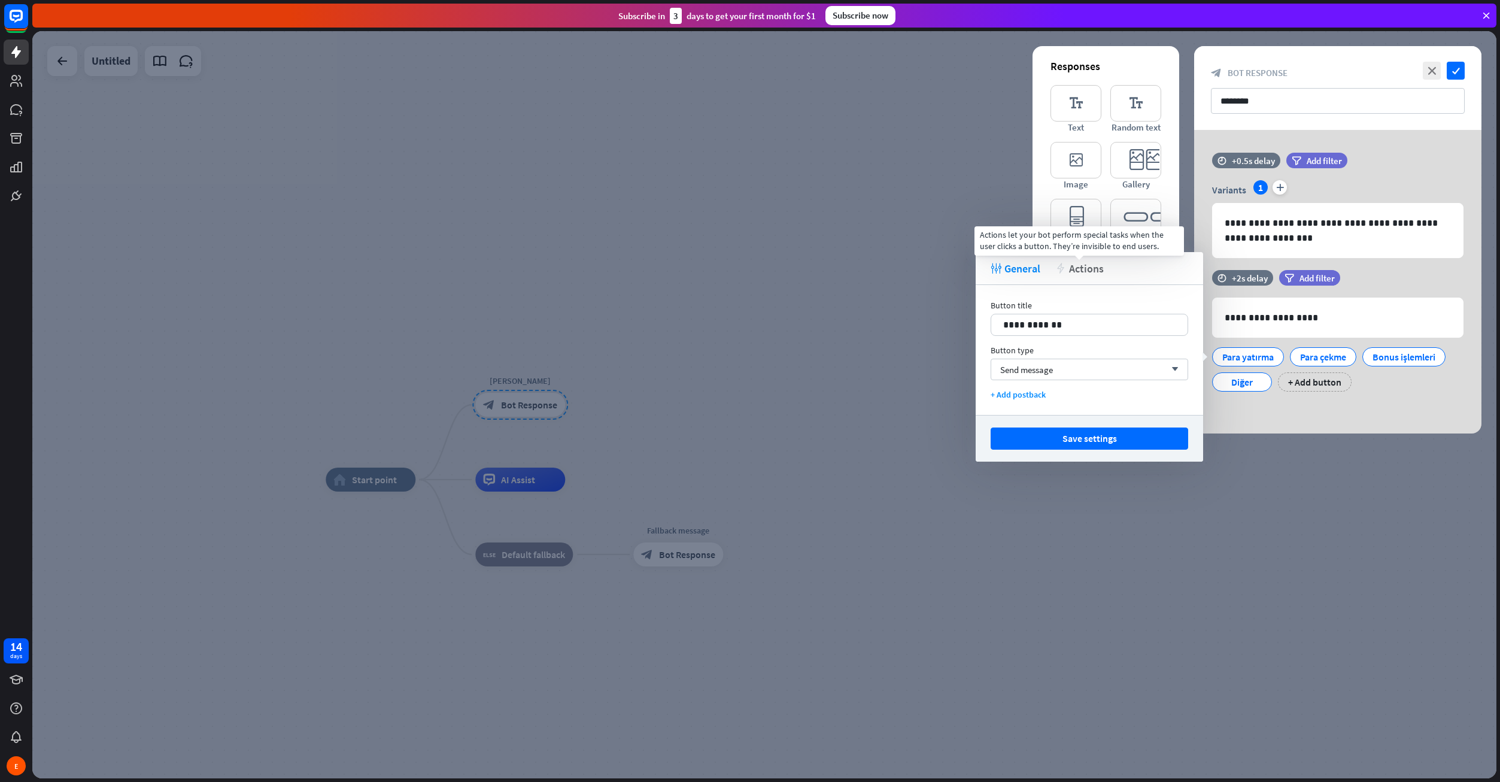
click at [1077, 273] on span "Actions" at bounding box center [1086, 269] width 35 height 14
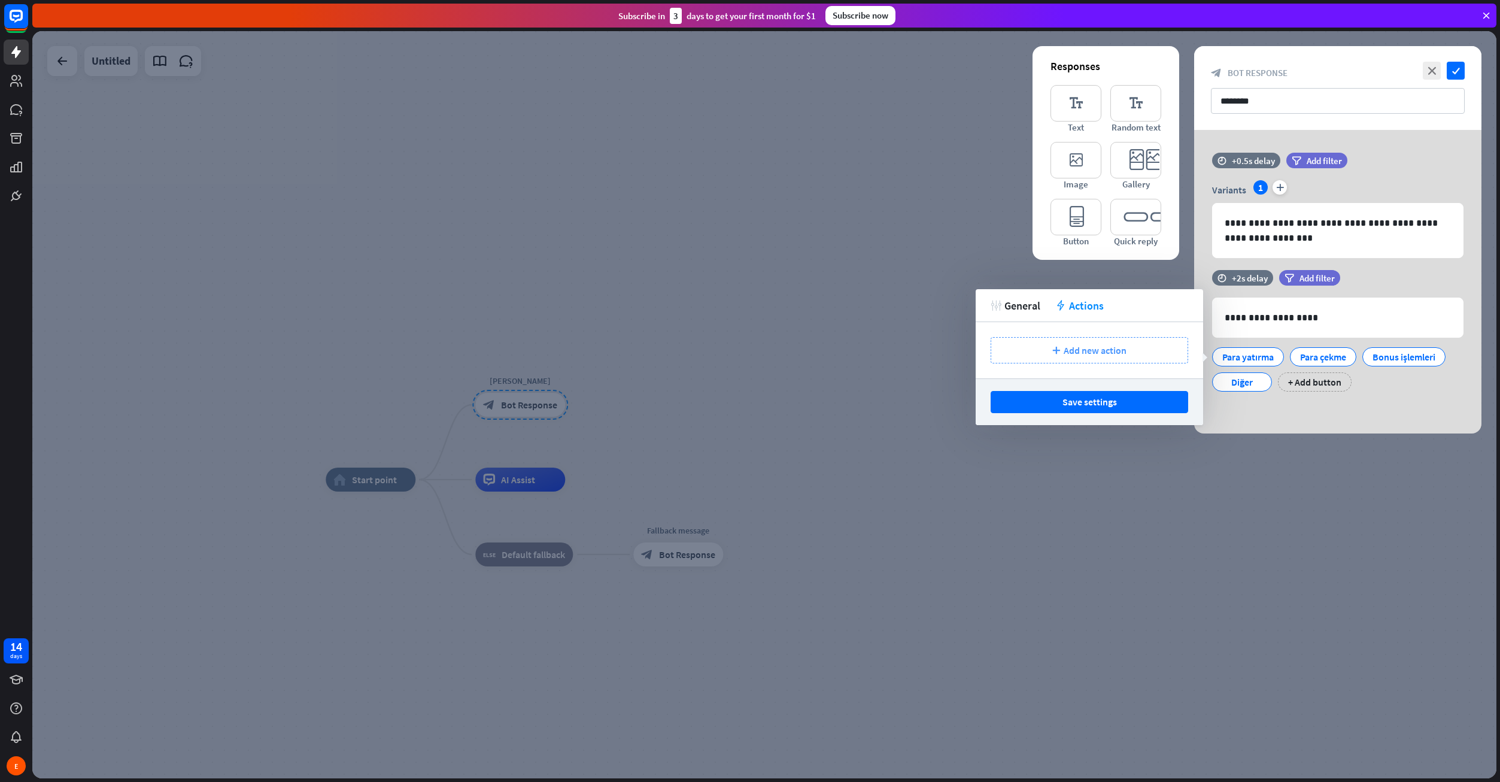
click at [1059, 358] on div "plus Add new action" at bounding box center [1090, 350] width 198 height 26
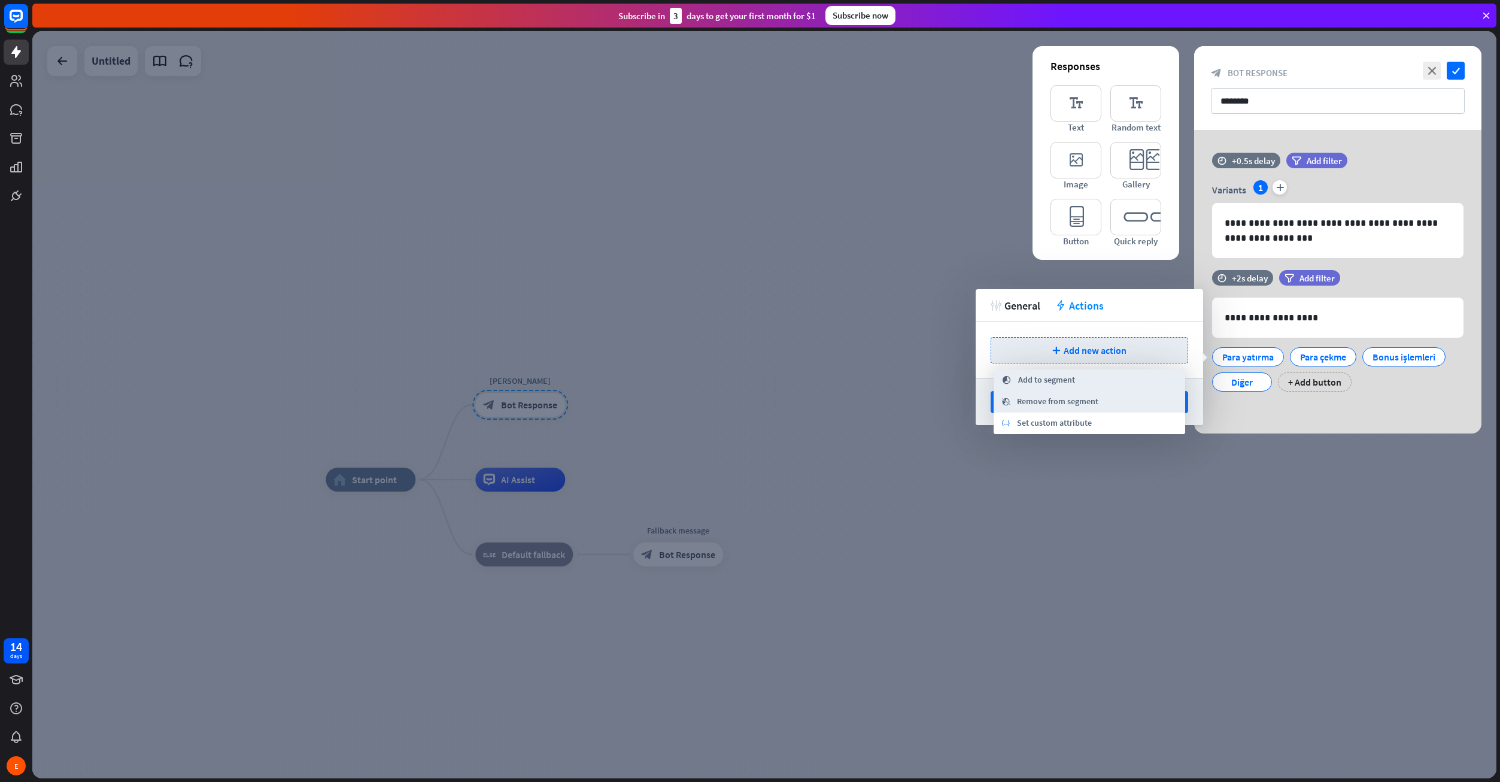
click at [1216, 524] on div at bounding box center [764, 404] width 1464 height 747
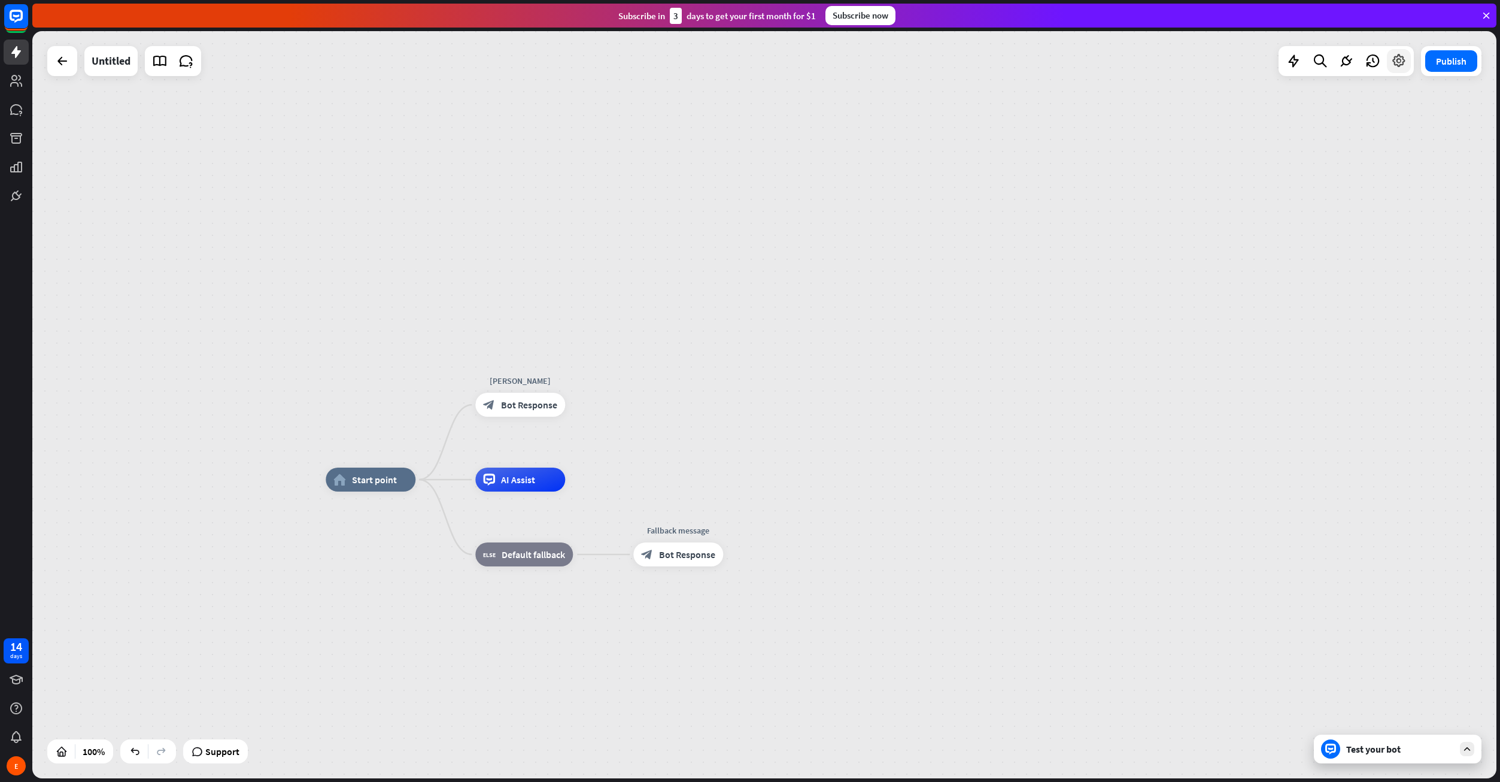
click at [1396, 63] on icon at bounding box center [1399, 61] width 16 height 16
click at [1387, 111] on span "Attributes & Entities" at bounding box center [1378, 107] width 83 height 12
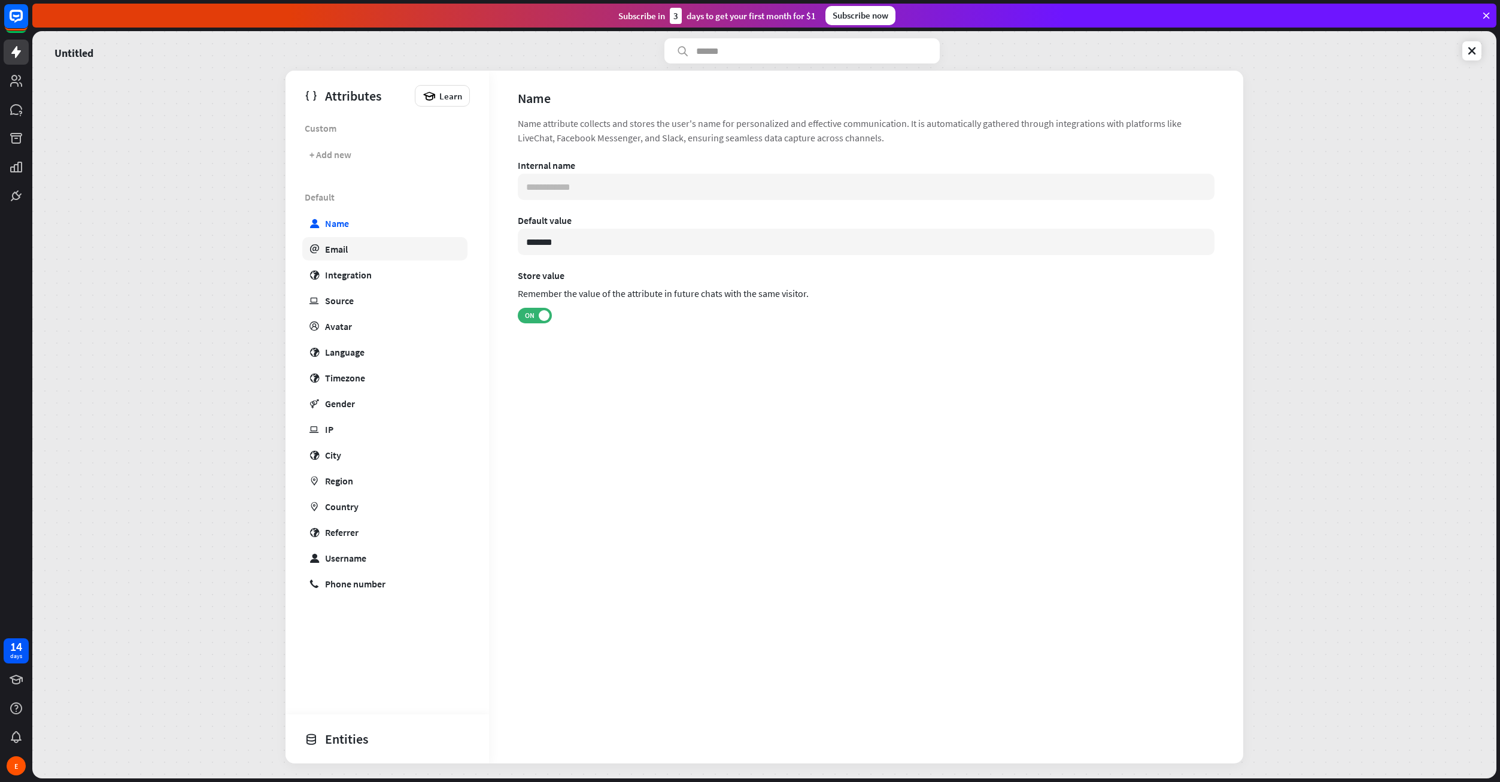
click at [368, 256] on link "email Email" at bounding box center [384, 248] width 165 height 23
type input "**********"
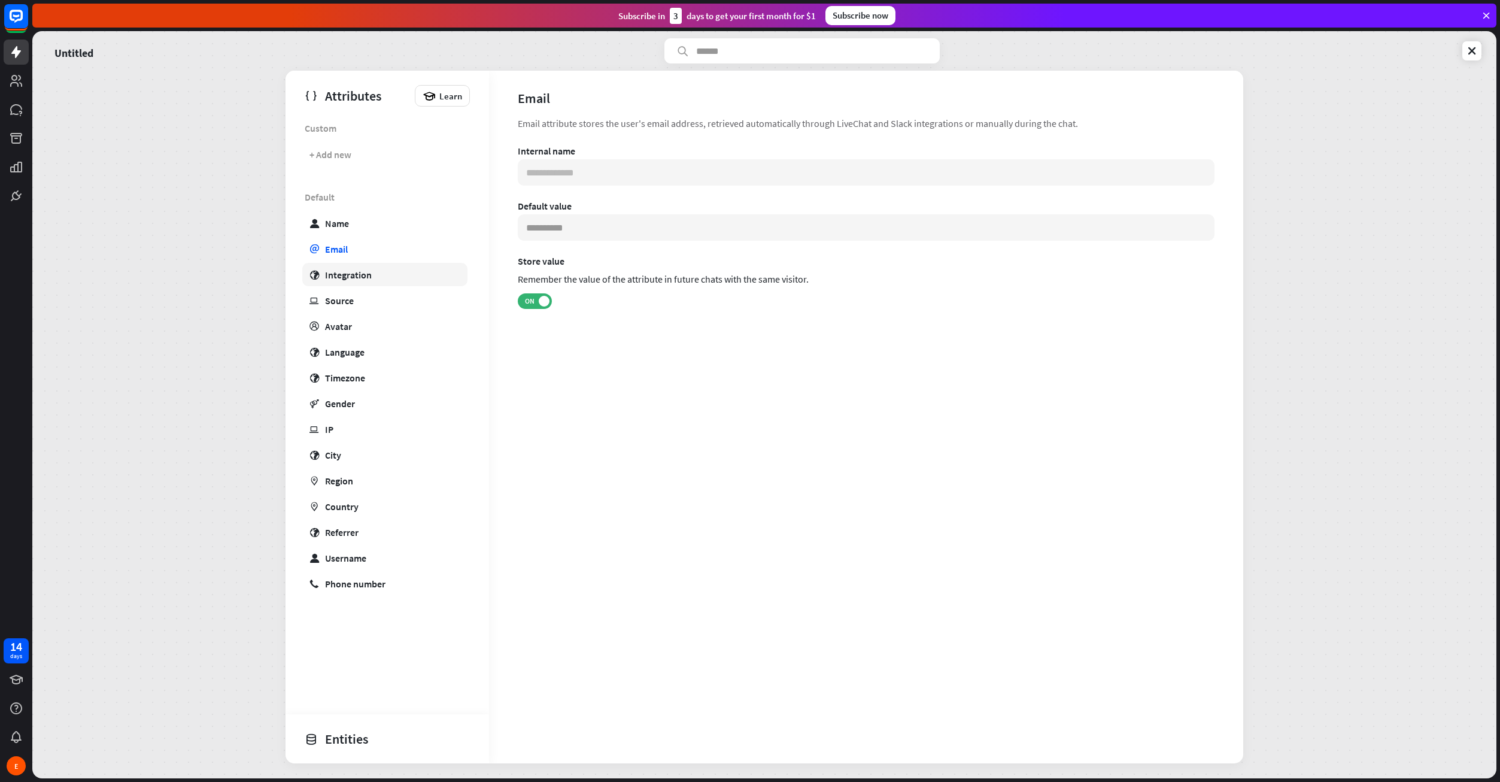
click at [365, 285] on link "globe Integration" at bounding box center [384, 274] width 165 height 23
type input "**********"
type input "***"
click at [366, 326] on link "profile Avatar" at bounding box center [384, 325] width 165 height 23
type input "**********"
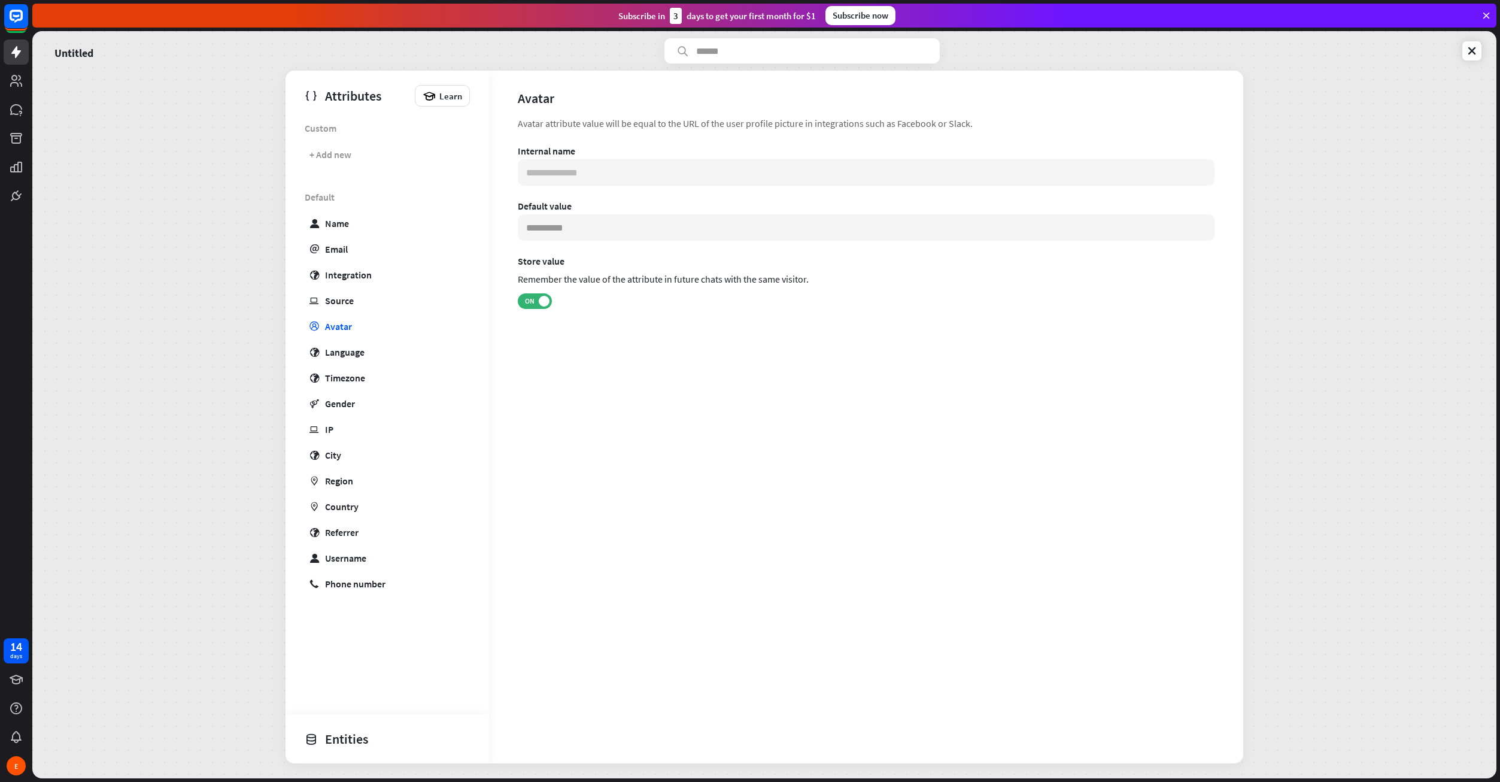
click at [366, 364] on div "Default user Name email Email globe Integration ip Source profile Avatar globe …" at bounding box center [388, 390] width 204 height 410
click at [370, 409] on link "gender Gender" at bounding box center [384, 402] width 165 height 23
click at [359, 377] on div "Timezone" at bounding box center [345, 378] width 40 height 12
click at [362, 353] on div "Language" at bounding box center [345, 352] width 40 height 12
click at [368, 405] on link "gender Gender" at bounding box center [384, 402] width 165 height 23
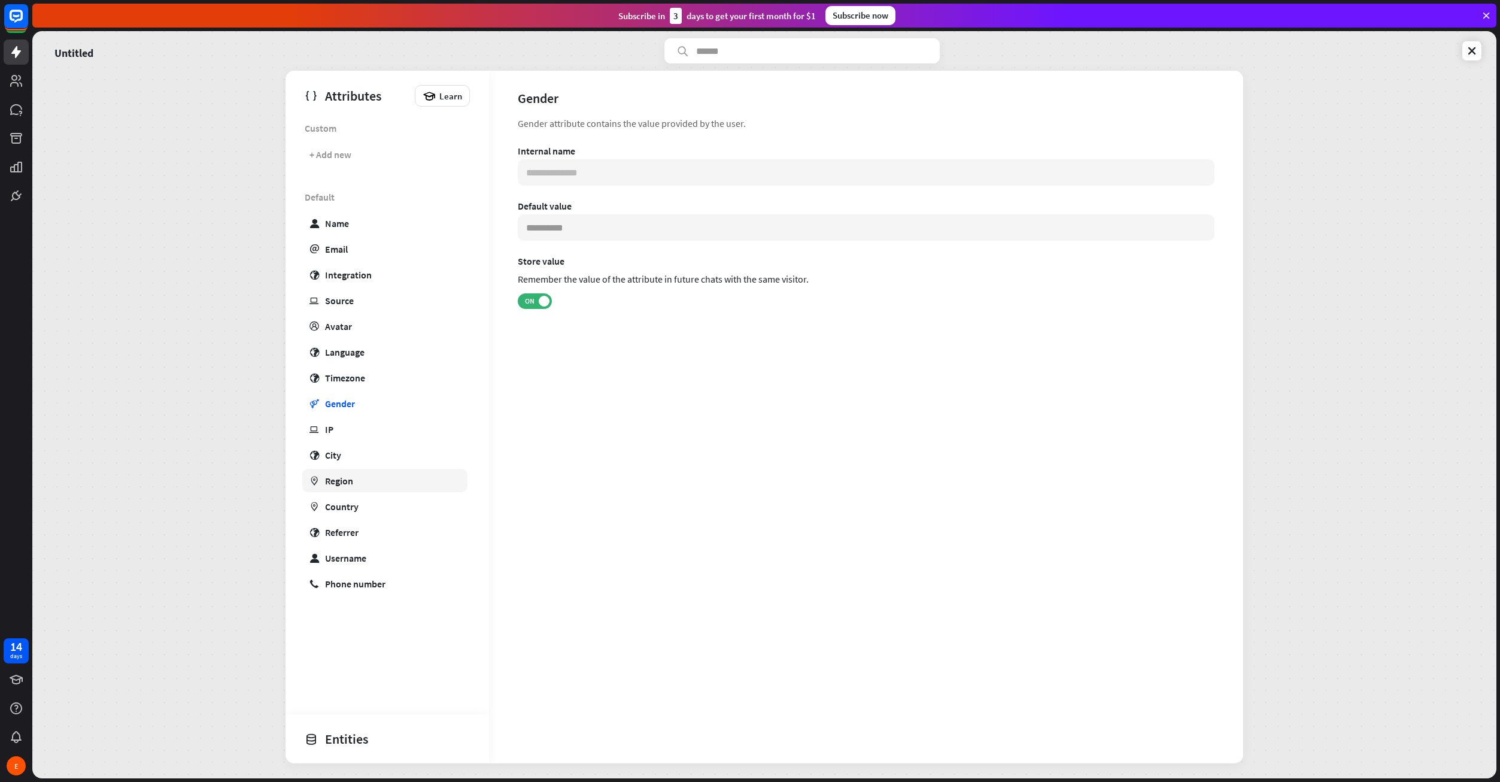
click at [359, 473] on link "marker Region" at bounding box center [384, 480] width 165 height 23
click at [373, 420] on link "ip IP" at bounding box center [384, 428] width 165 height 23
click at [387, 533] on link "globe Referrer" at bounding box center [384, 531] width 165 height 23
drag, startPoint x: 388, startPoint y: 557, endPoint x: 390, endPoint y: 579, distance: 22.2
click at [388, 558] on link "user Username" at bounding box center [384, 557] width 165 height 23
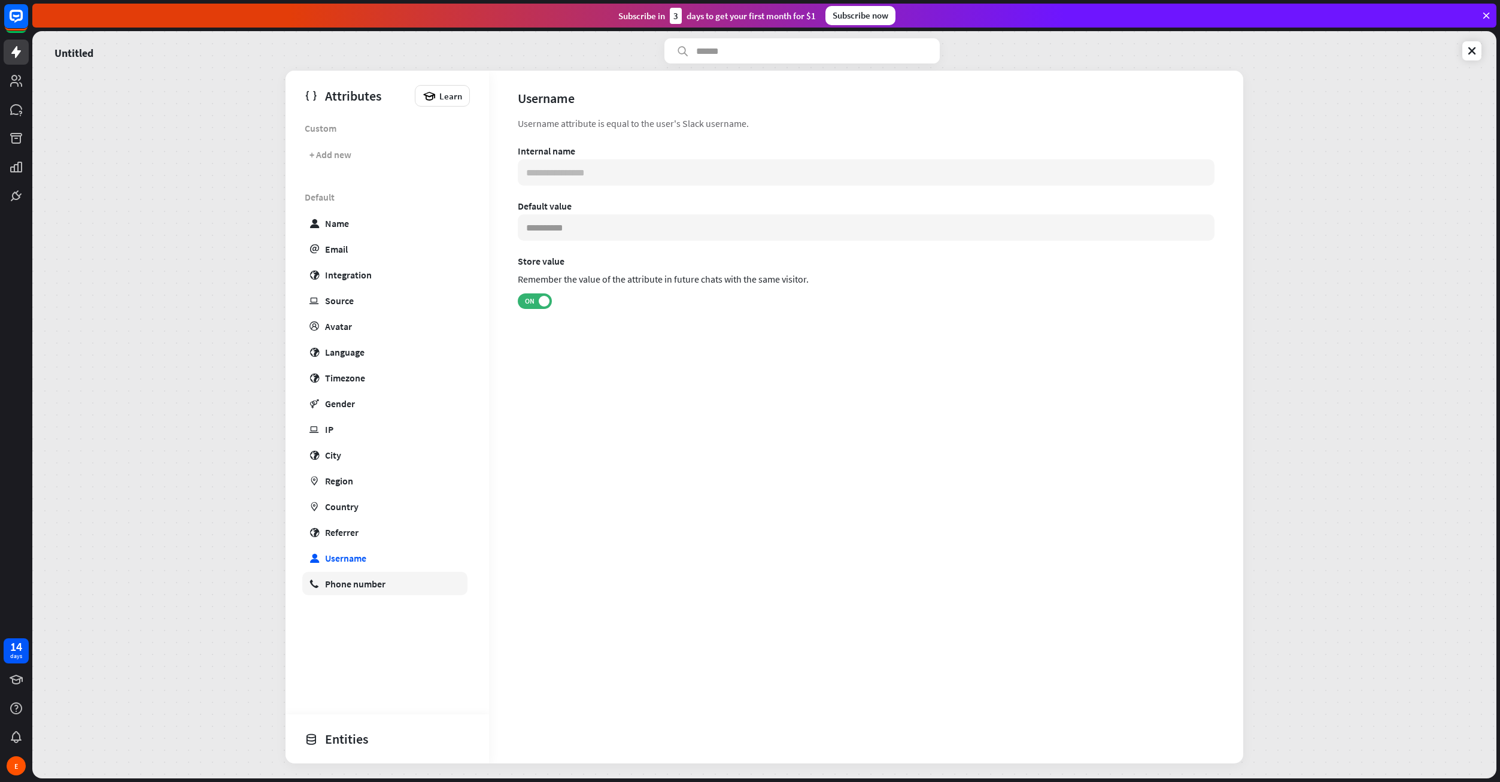
click at [390, 582] on link "phone Phone number" at bounding box center [384, 583] width 165 height 23
type input "**********"
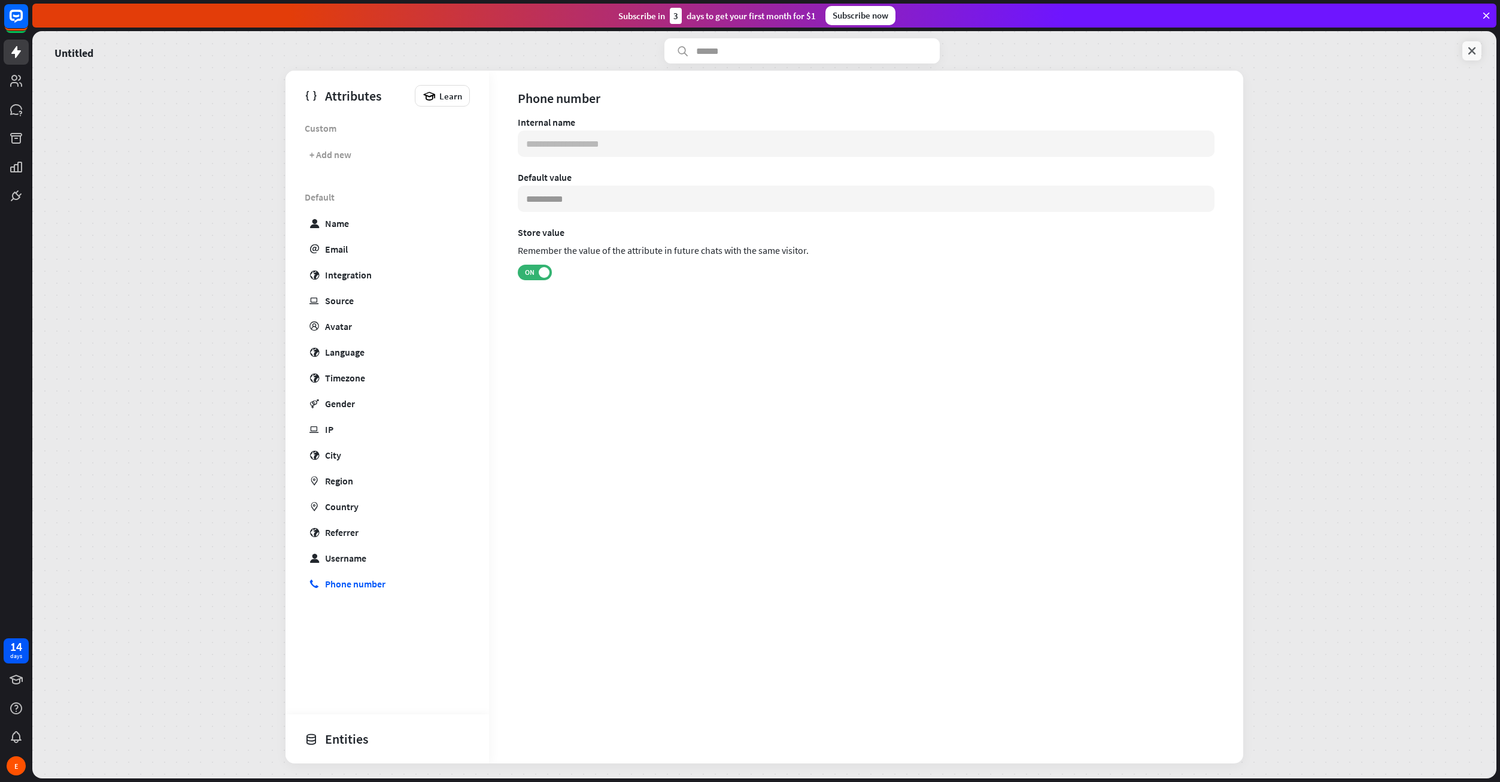
click at [1469, 41] on link at bounding box center [1471, 50] width 19 height 19
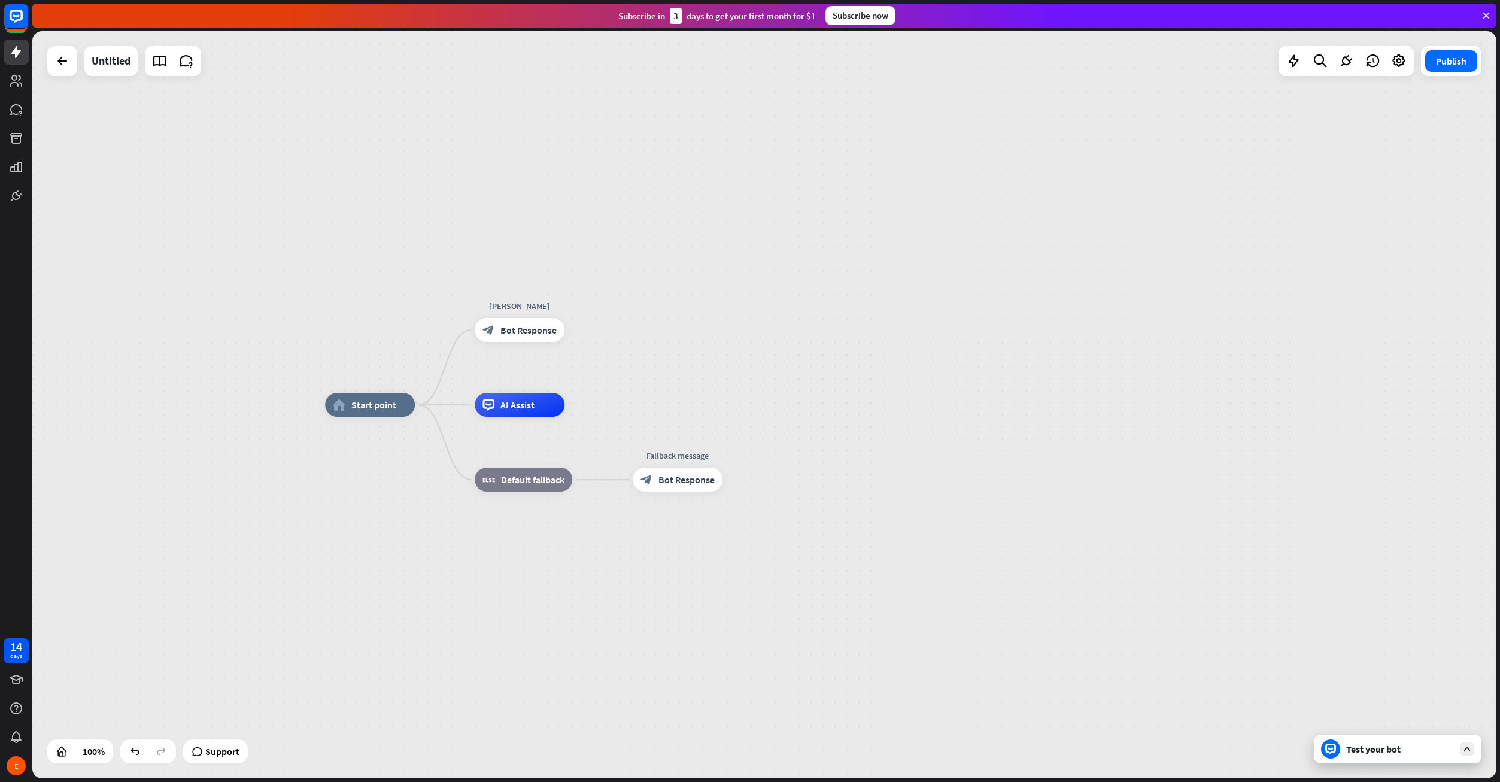
click at [892, 245] on div "home_2 Start point [PERSON_NAME] MENÜ block_bot_response Bot Response AI Assist…" at bounding box center [764, 404] width 1464 height 747
click at [1301, 59] on div at bounding box center [1294, 61] width 24 height 24
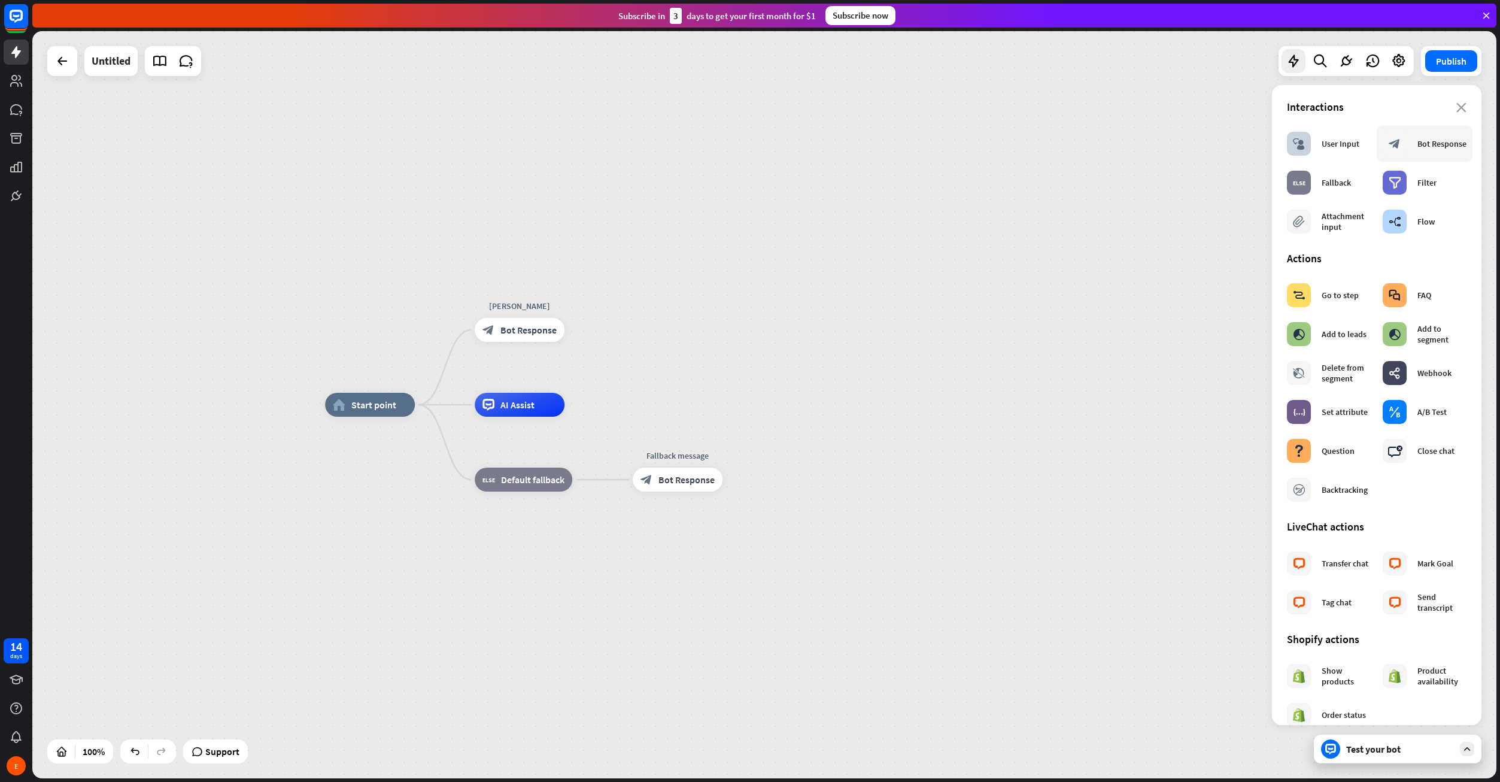
click at [1418, 154] on div "block_bot_response Bot Response" at bounding box center [1425, 144] width 84 height 24
click at [699, 301] on div "more_horiz" at bounding box center [694, 303] width 22 height 18
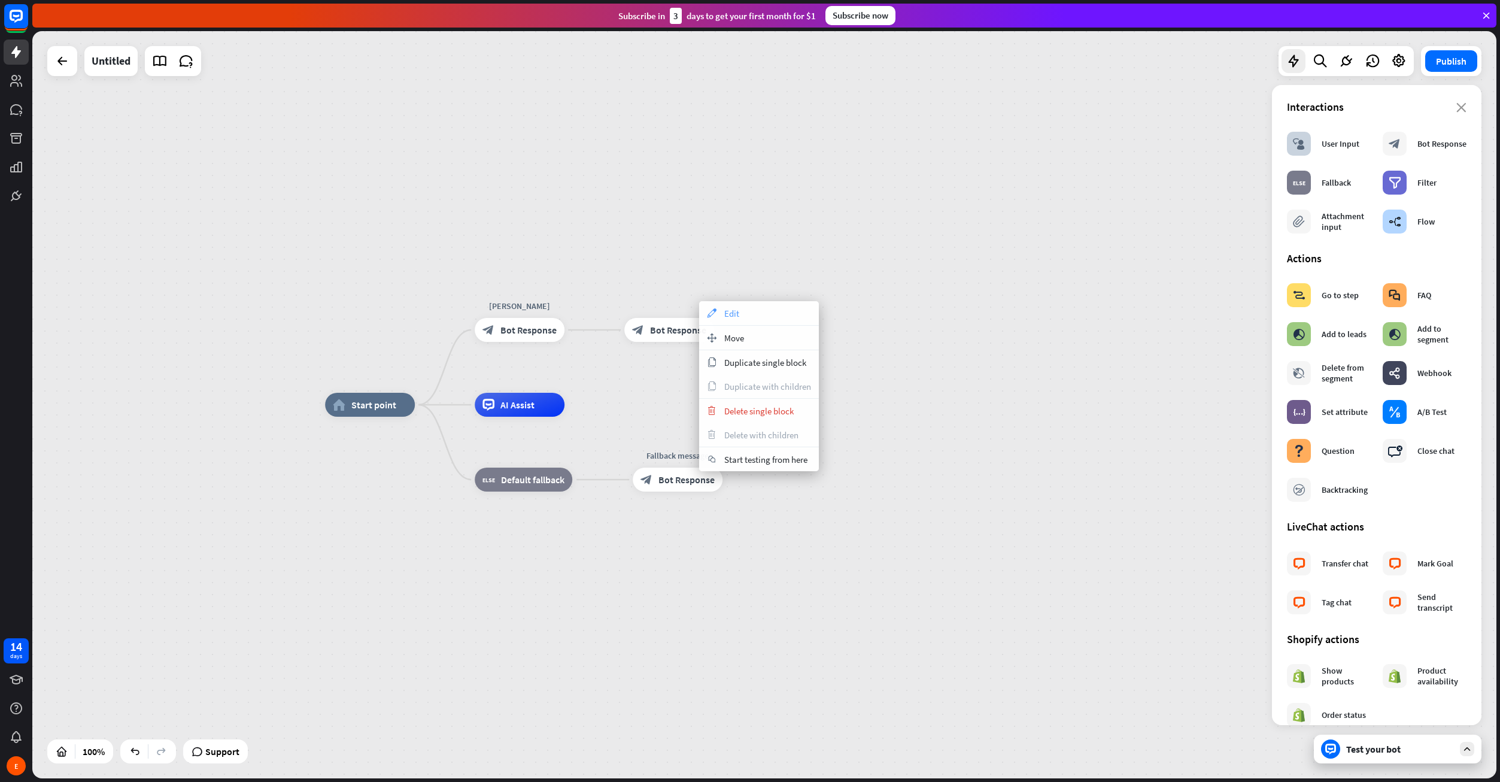
click at [723, 313] on div "appearance Edit" at bounding box center [759, 313] width 120 height 24
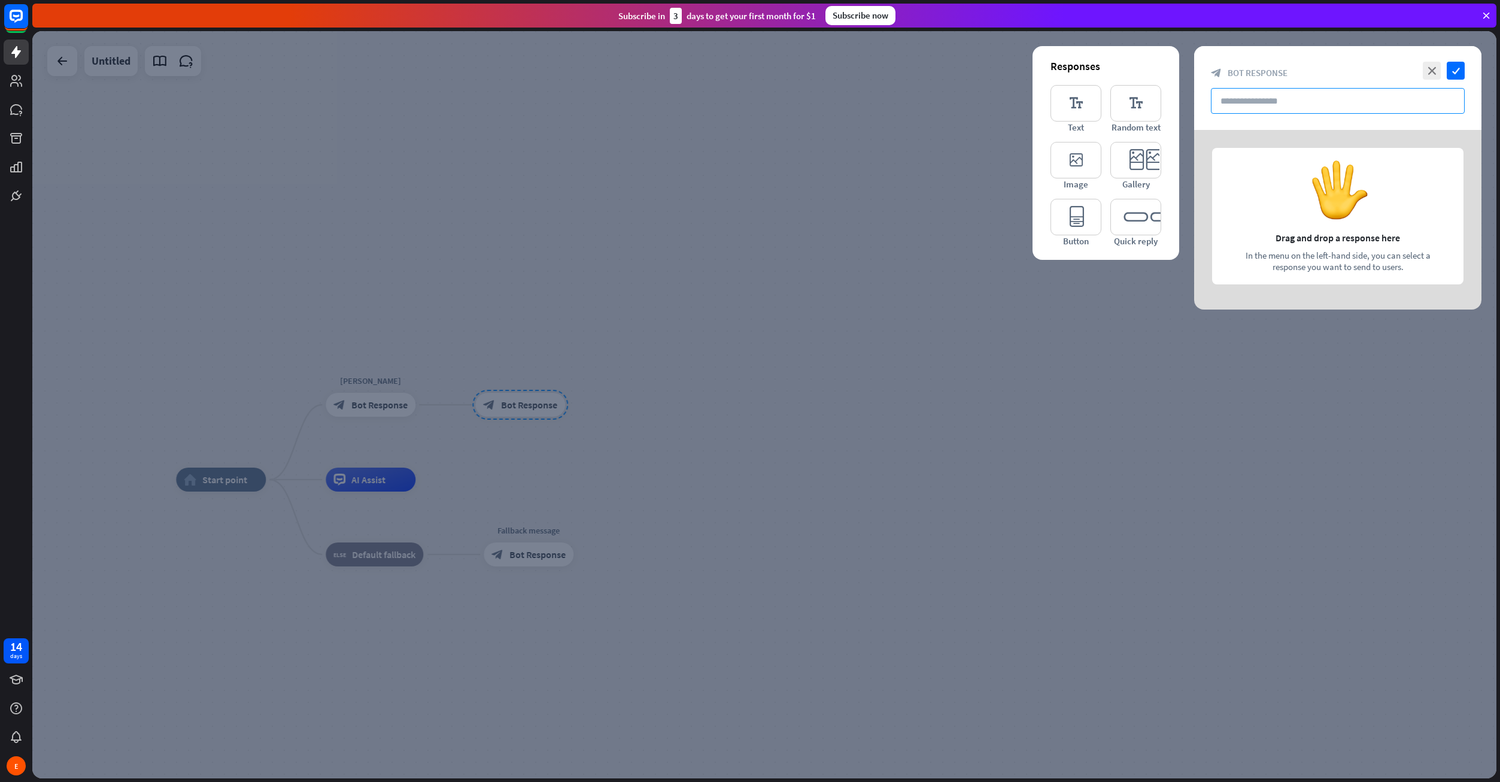
click at [1276, 96] on input "text" at bounding box center [1338, 101] width 254 height 26
paste input "**********"
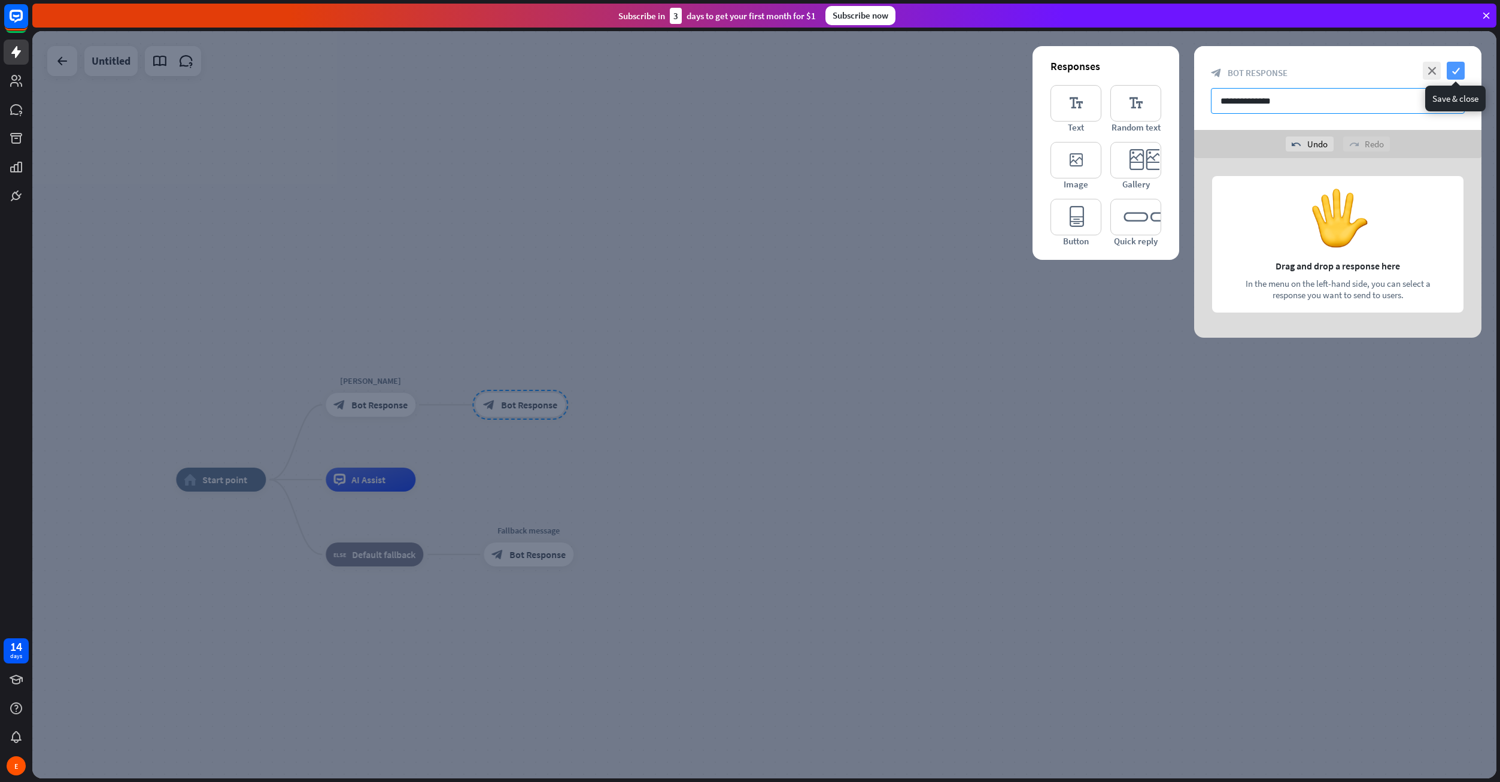
type input "**********"
click at [1454, 63] on icon "check" at bounding box center [1456, 71] width 18 height 18
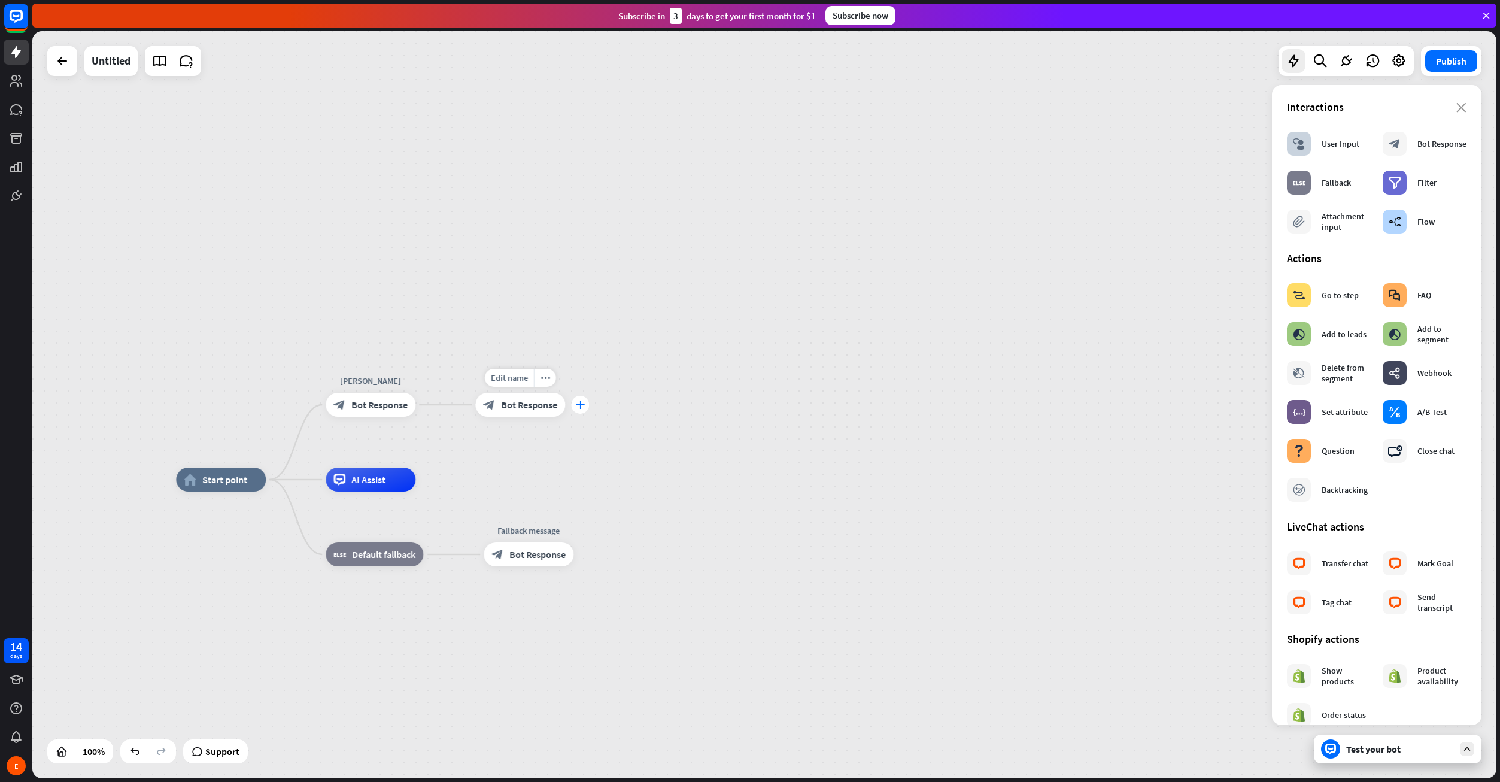
click at [583, 405] on icon "plus" at bounding box center [580, 404] width 9 height 8
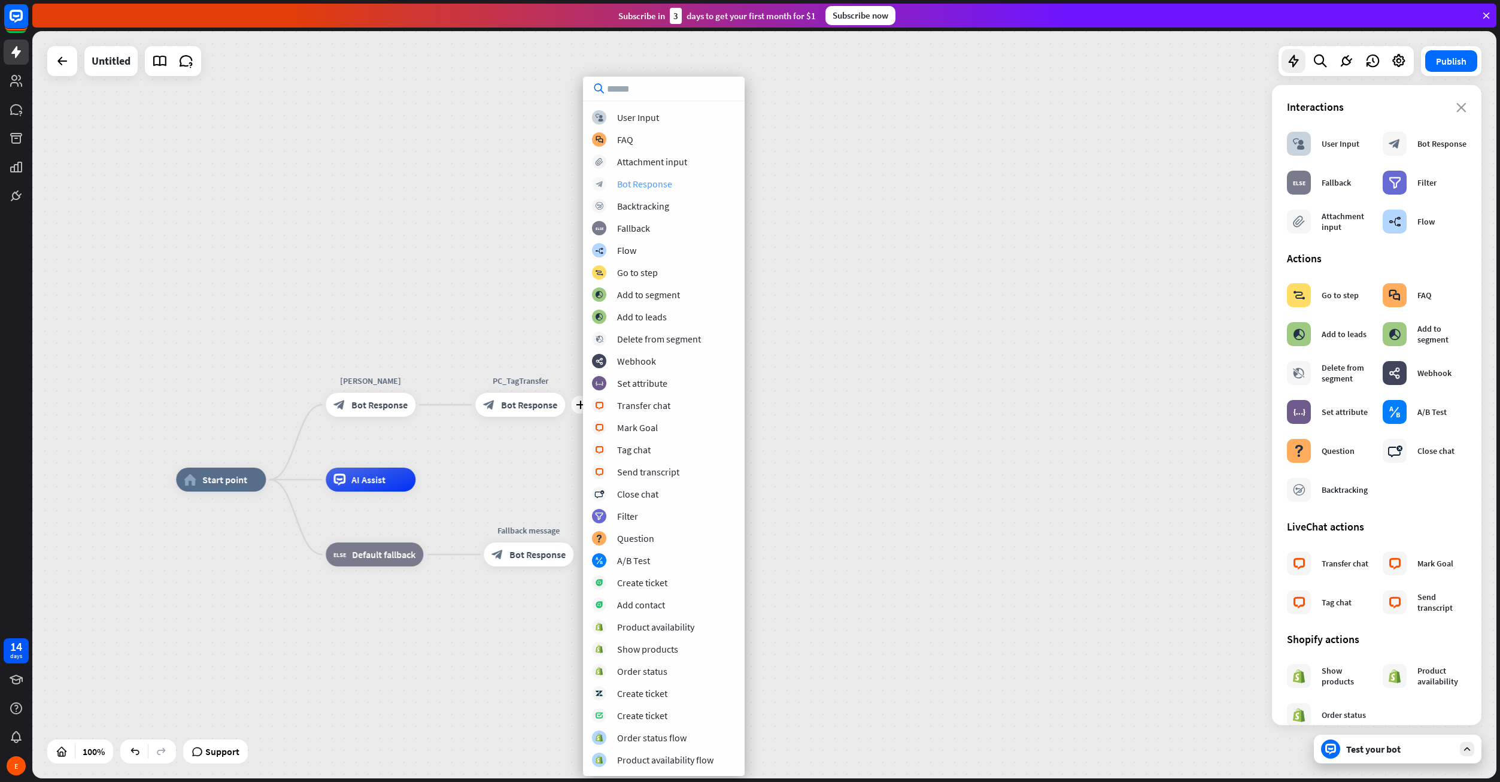
click at [659, 180] on div "Bot Response" at bounding box center [644, 184] width 55 height 12
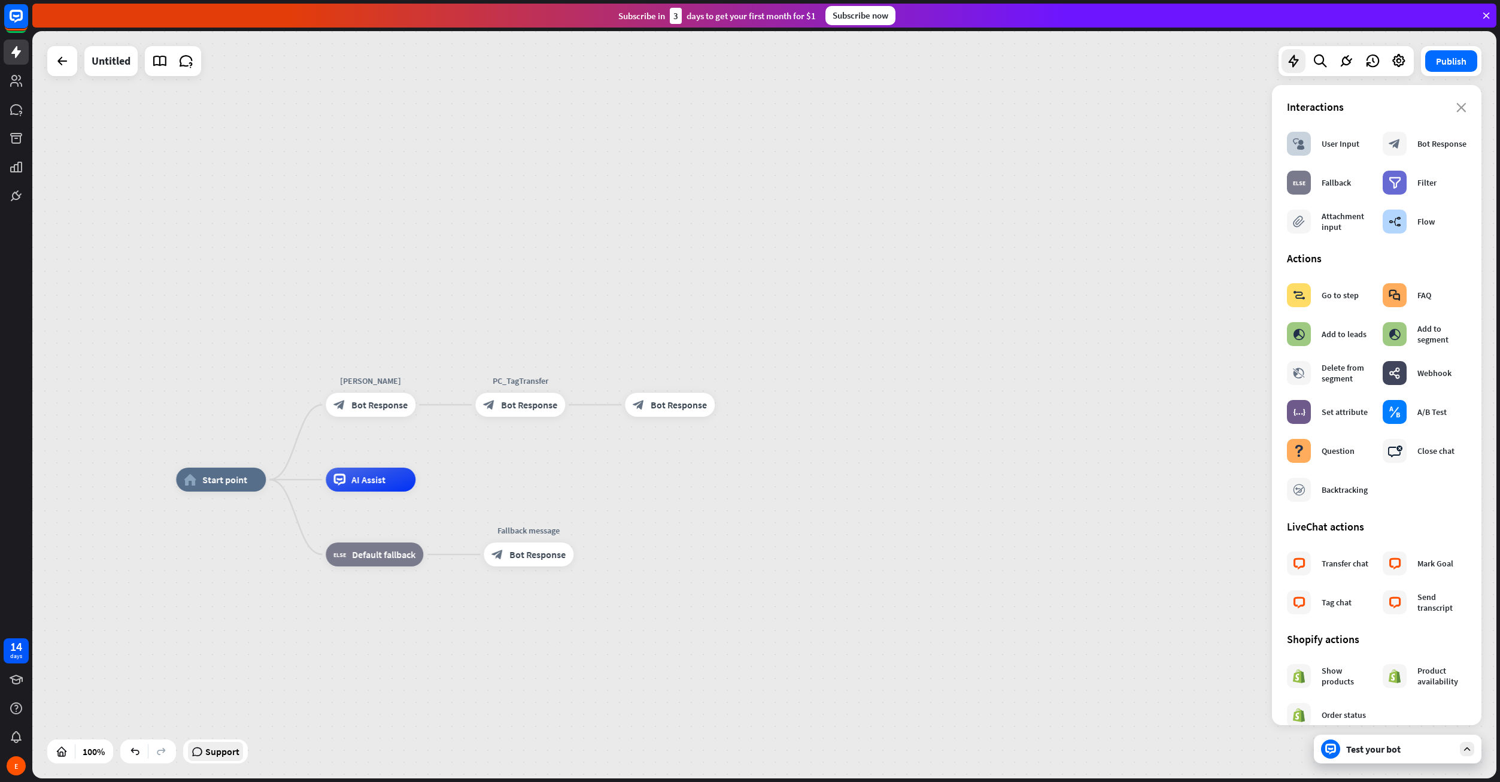
click at [232, 746] on span "Support" at bounding box center [222, 751] width 34 height 19
click at [1006, 389] on div "home_2 Start point [PERSON_NAME] MENÜ block_bot_response Bot Response PC_TagTra…" at bounding box center [764, 404] width 1464 height 747
click at [60, 59] on icon at bounding box center [62, 61] width 14 height 14
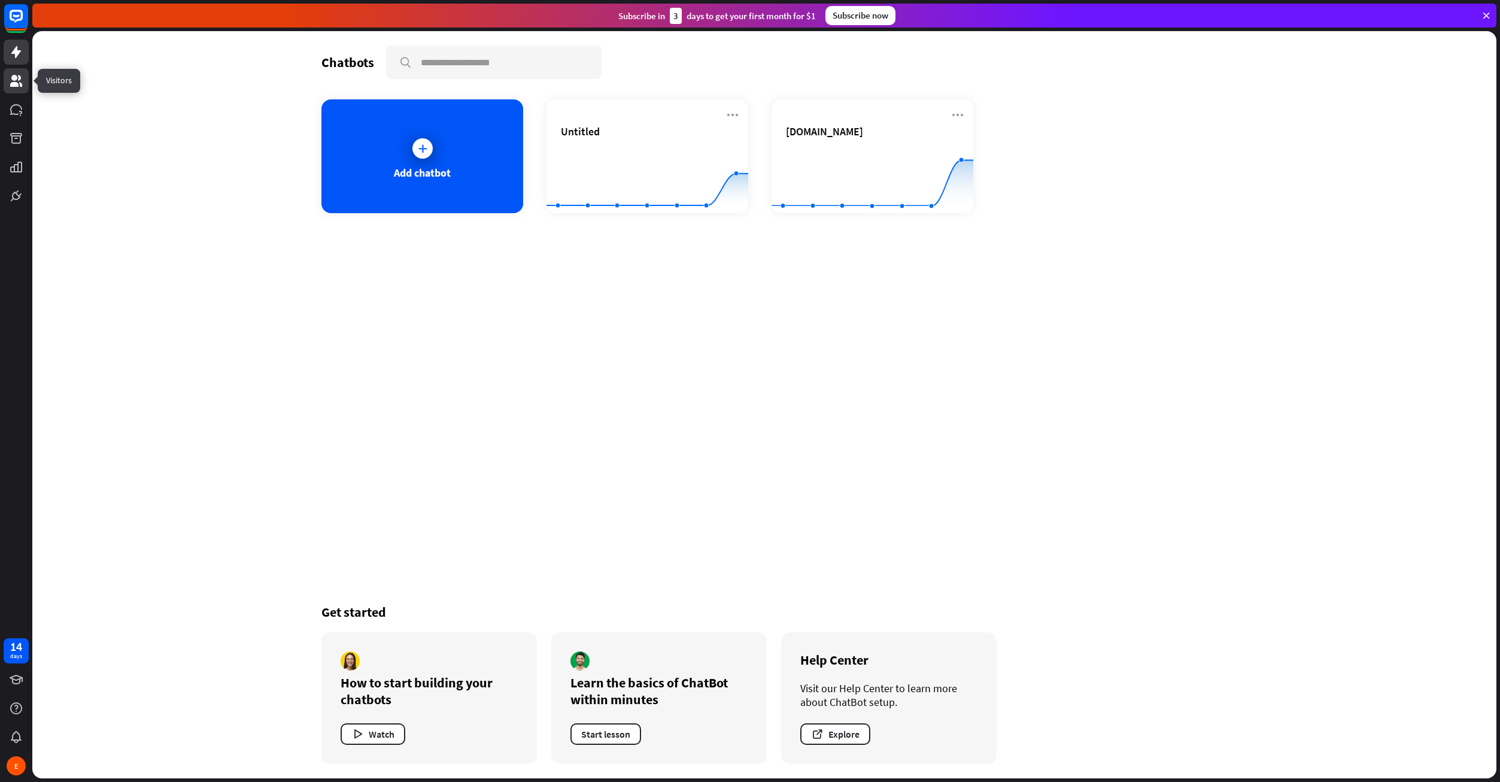
click at [17, 81] on icon at bounding box center [16, 81] width 14 height 14
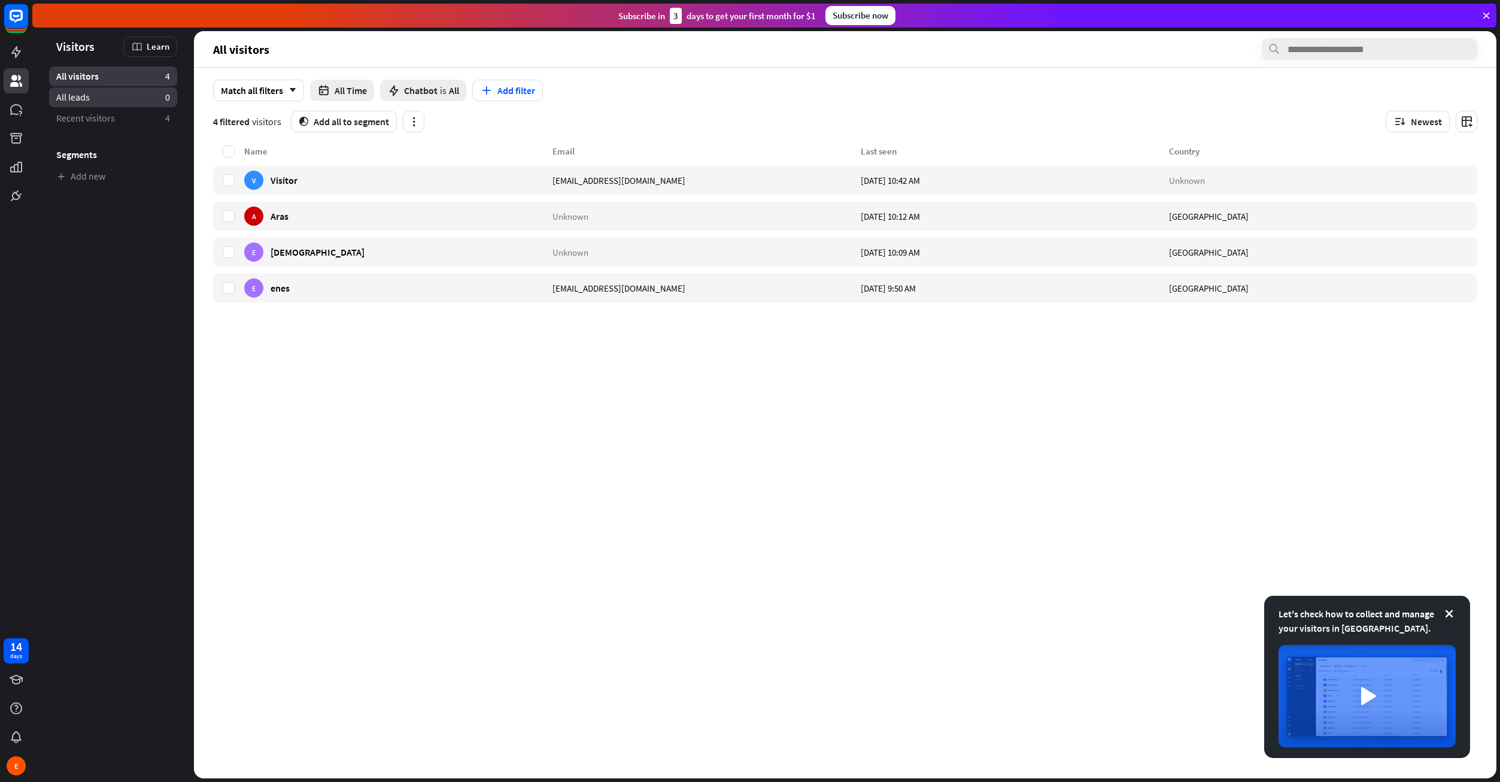
click at [140, 101] on link "All leads 0" at bounding box center [113, 97] width 128 height 20
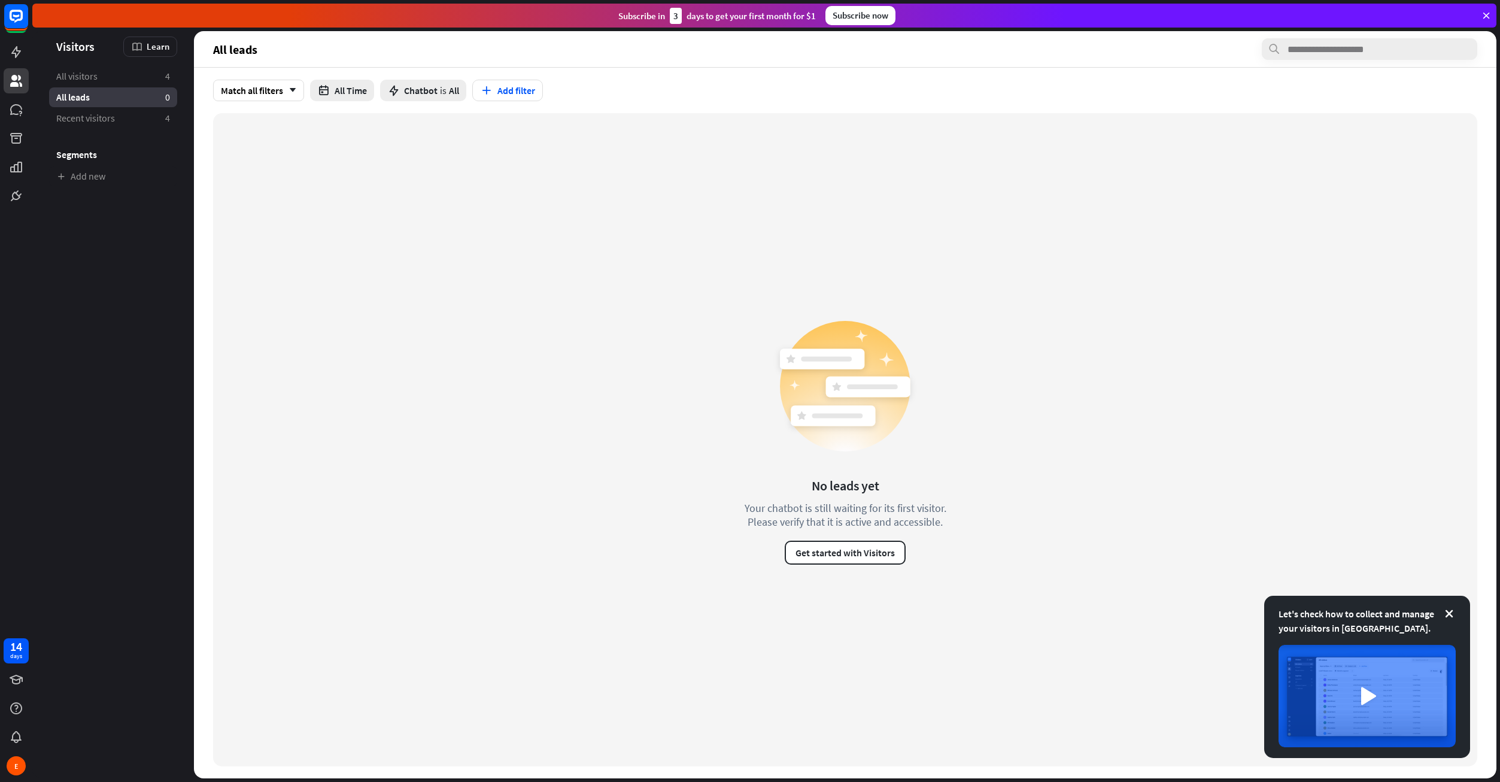
click at [141, 117] on link "Recent visitors 4" at bounding box center [113, 118] width 128 height 20
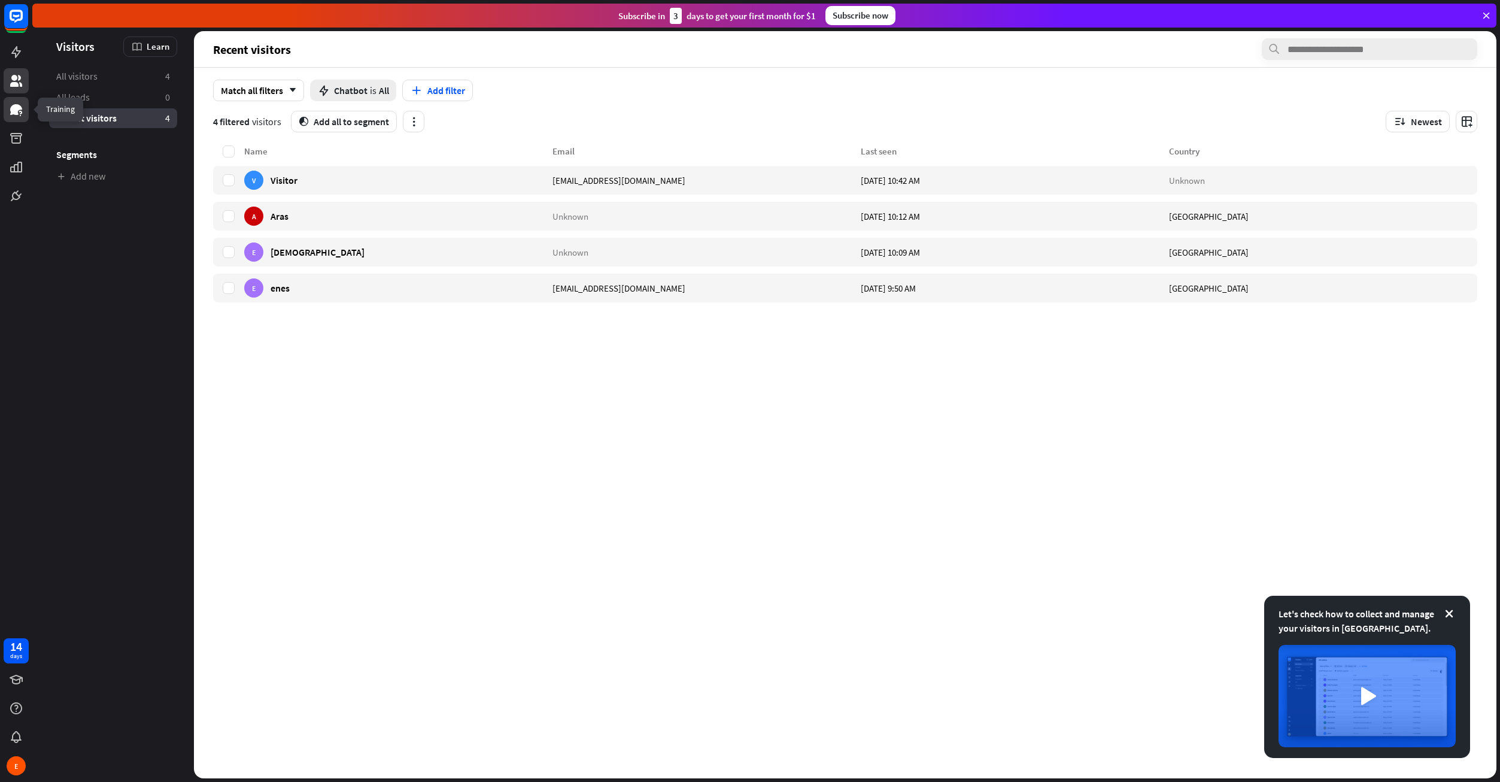
click at [23, 102] on link at bounding box center [16, 109] width 25 height 25
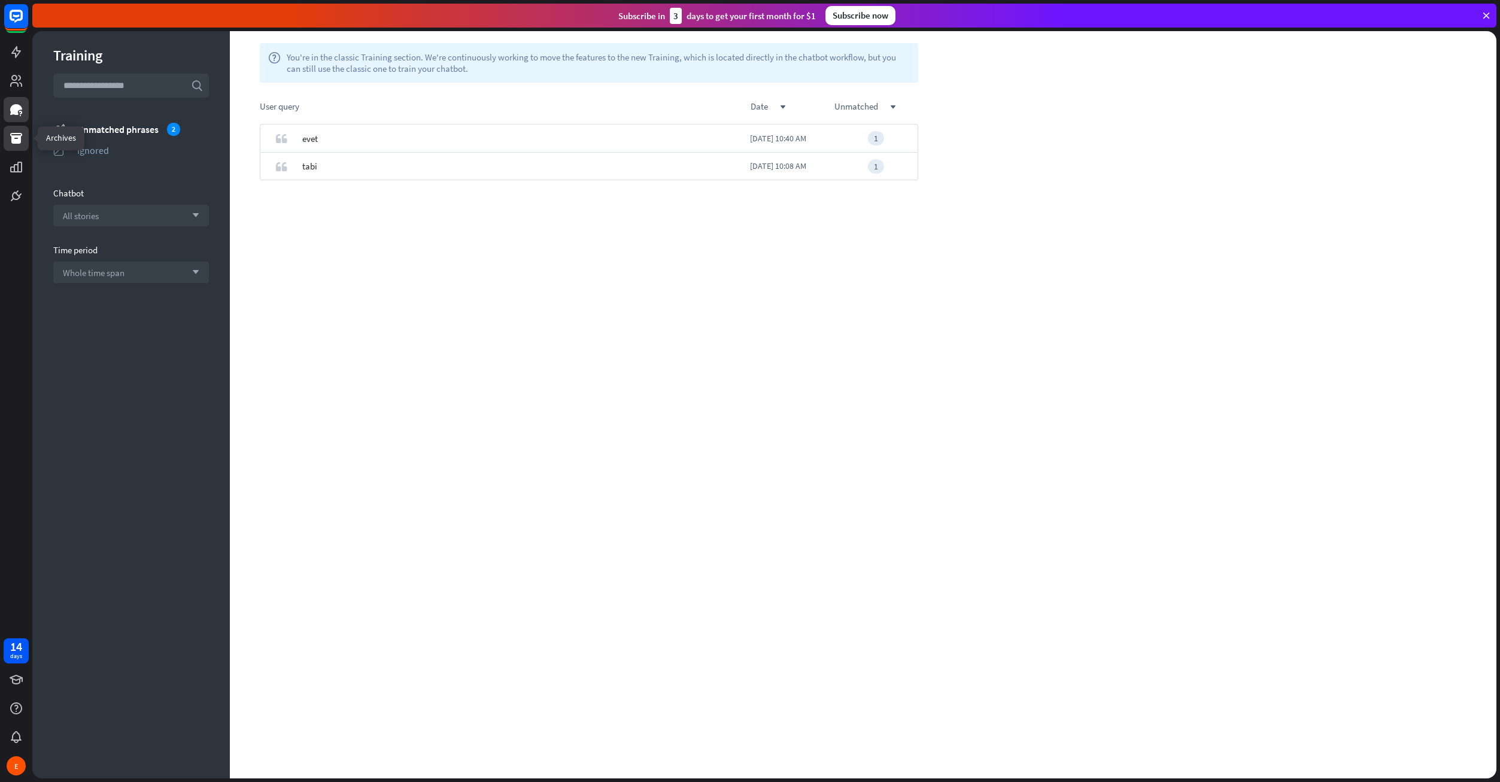
click at [14, 132] on icon at bounding box center [16, 138] width 14 height 14
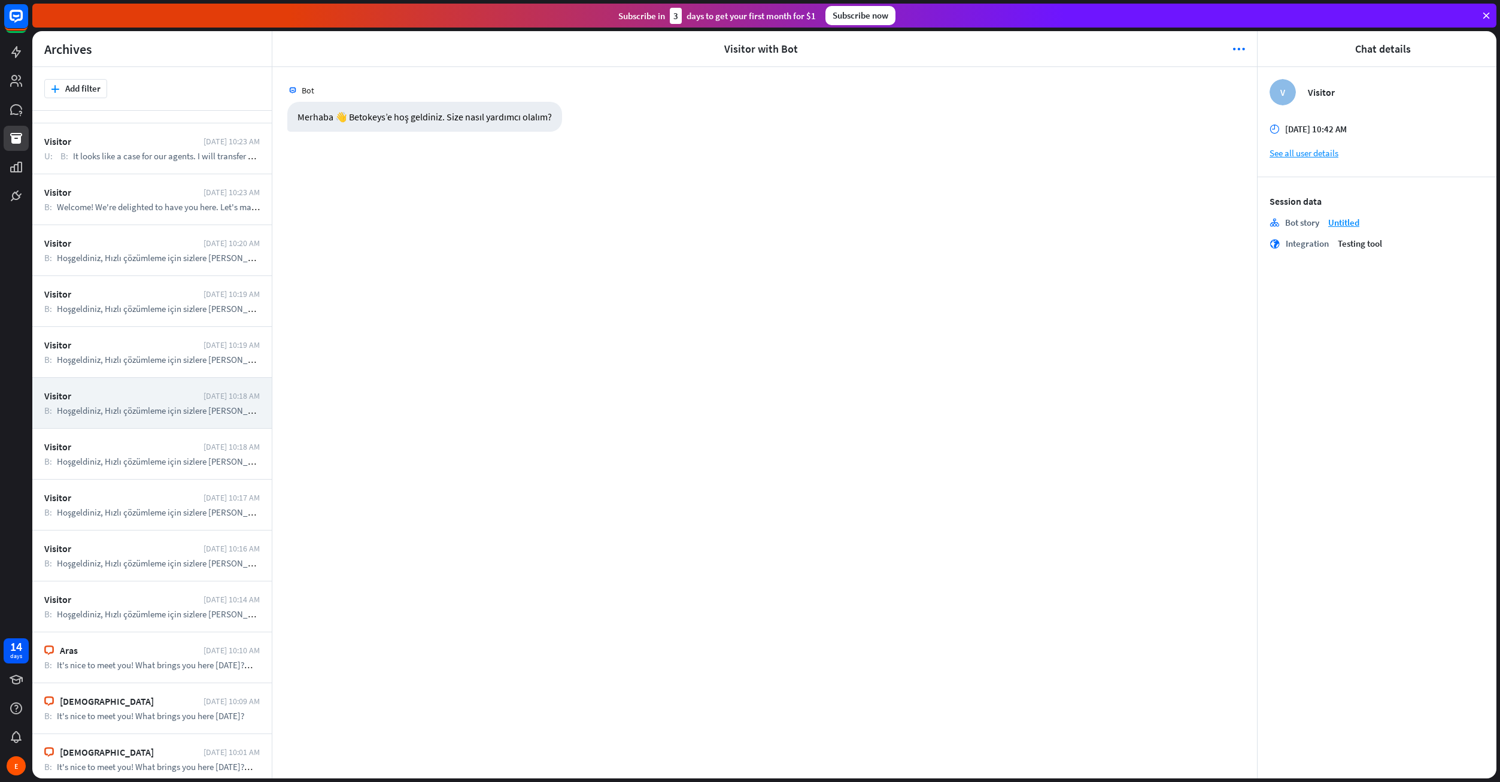
scroll to position [554, 0]
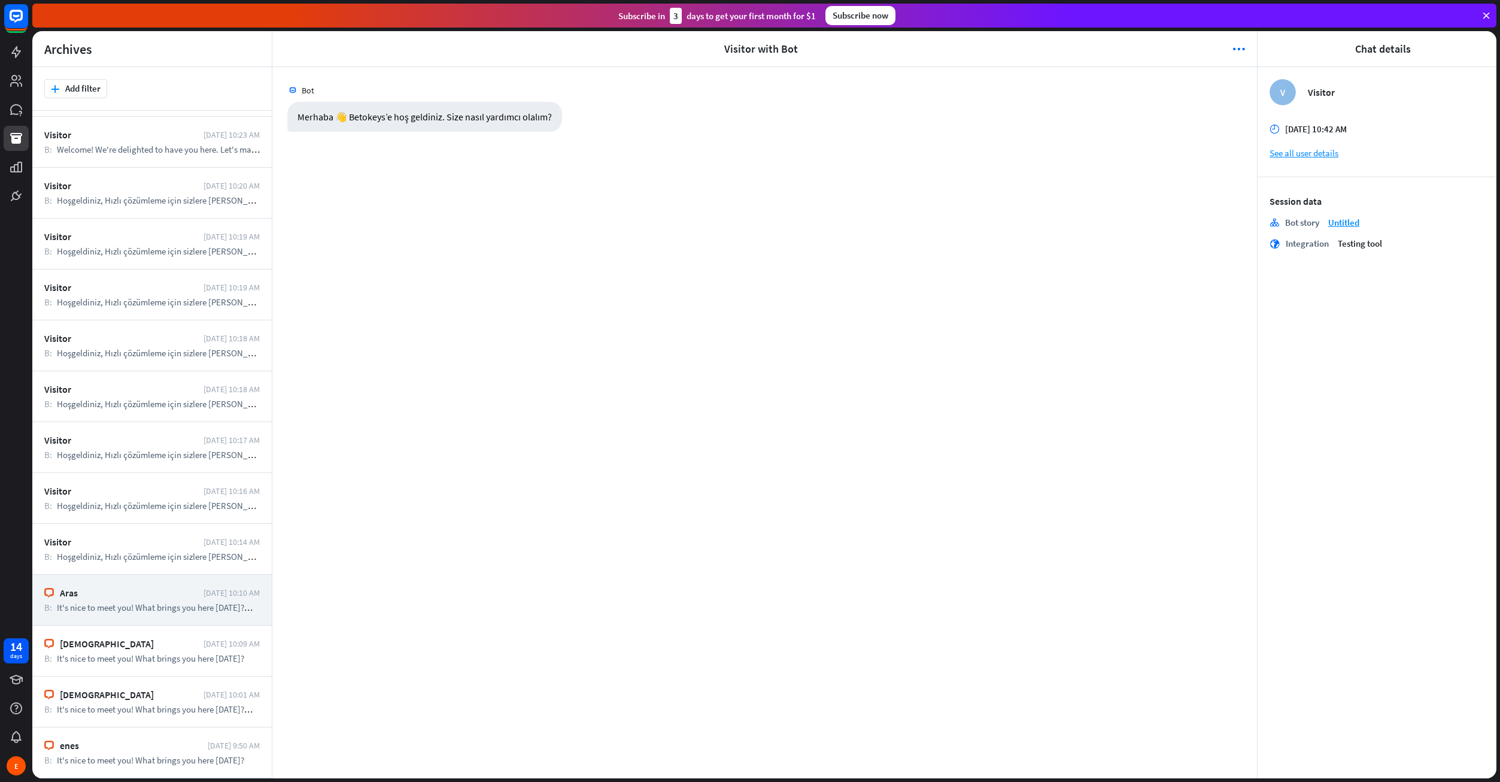
click at [147, 600] on div "Aras [DATE] 10:10 AM B: It's nice to meet you! What brings you here [DATE]? U: …" at bounding box center [151, 600] width 239 height 51
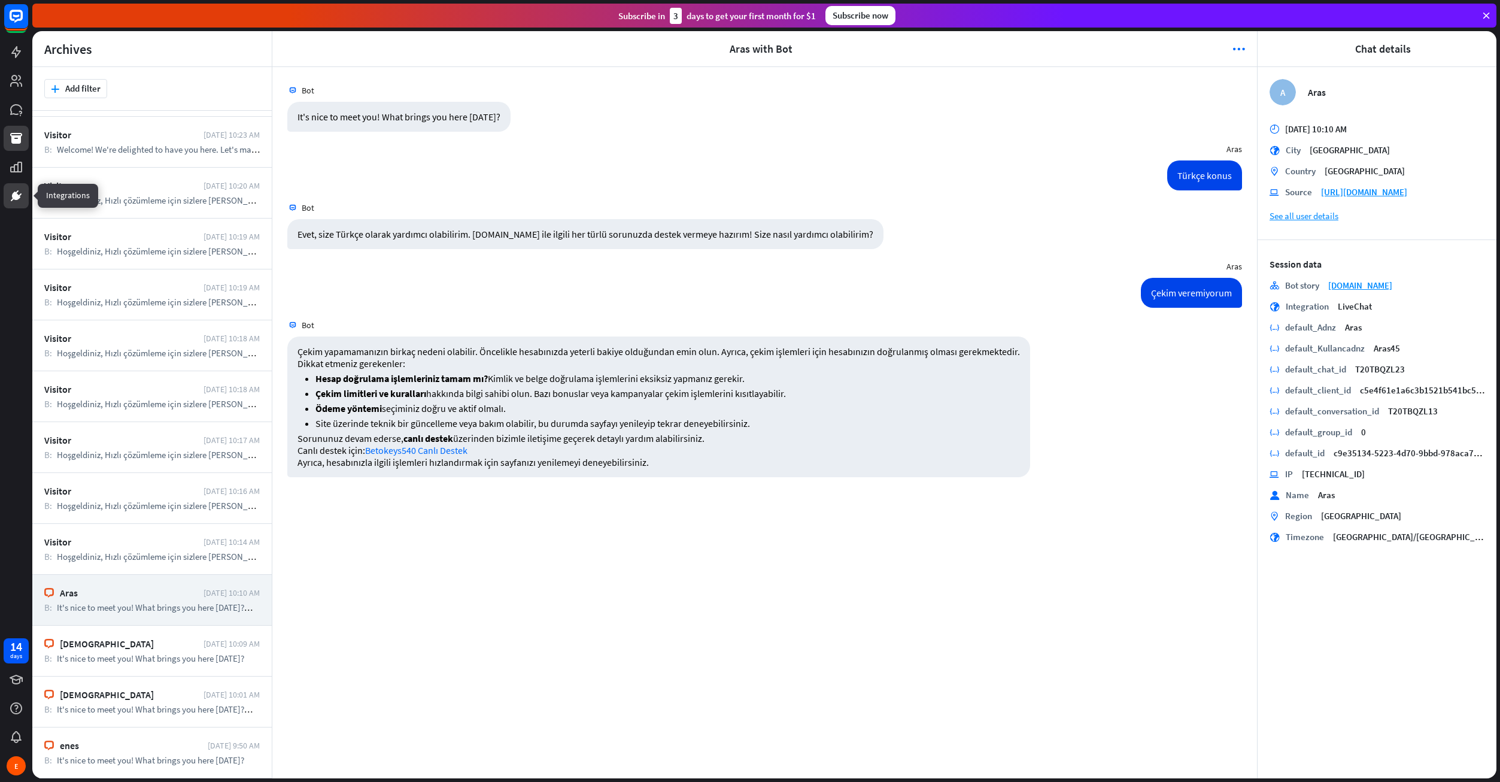
click at [21, 193] on icon at bounding box center [16, 196] width 14 height 14
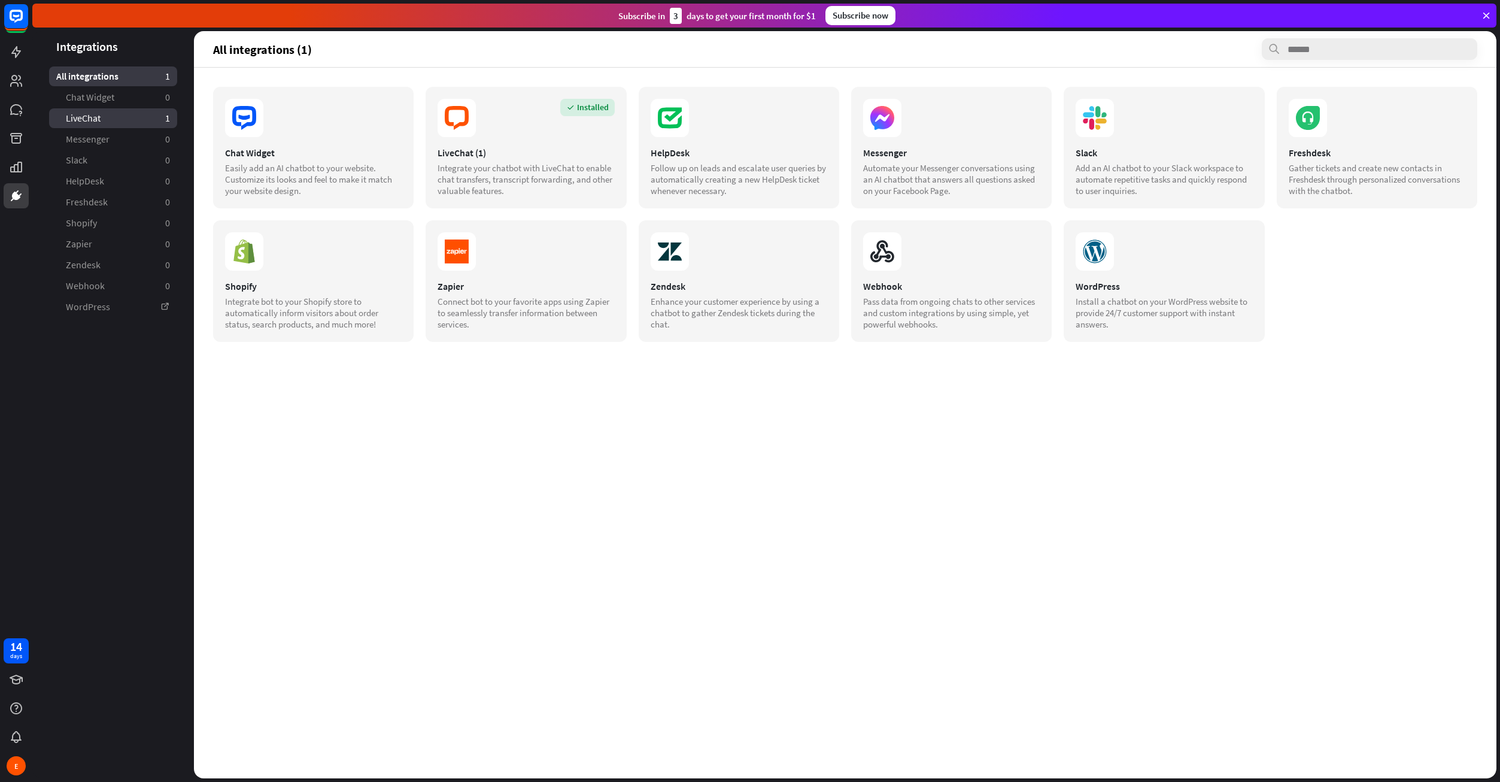
click at [157, 115] on link "LiveChat 1" at bounding box center [113, 118] width 128 height 20
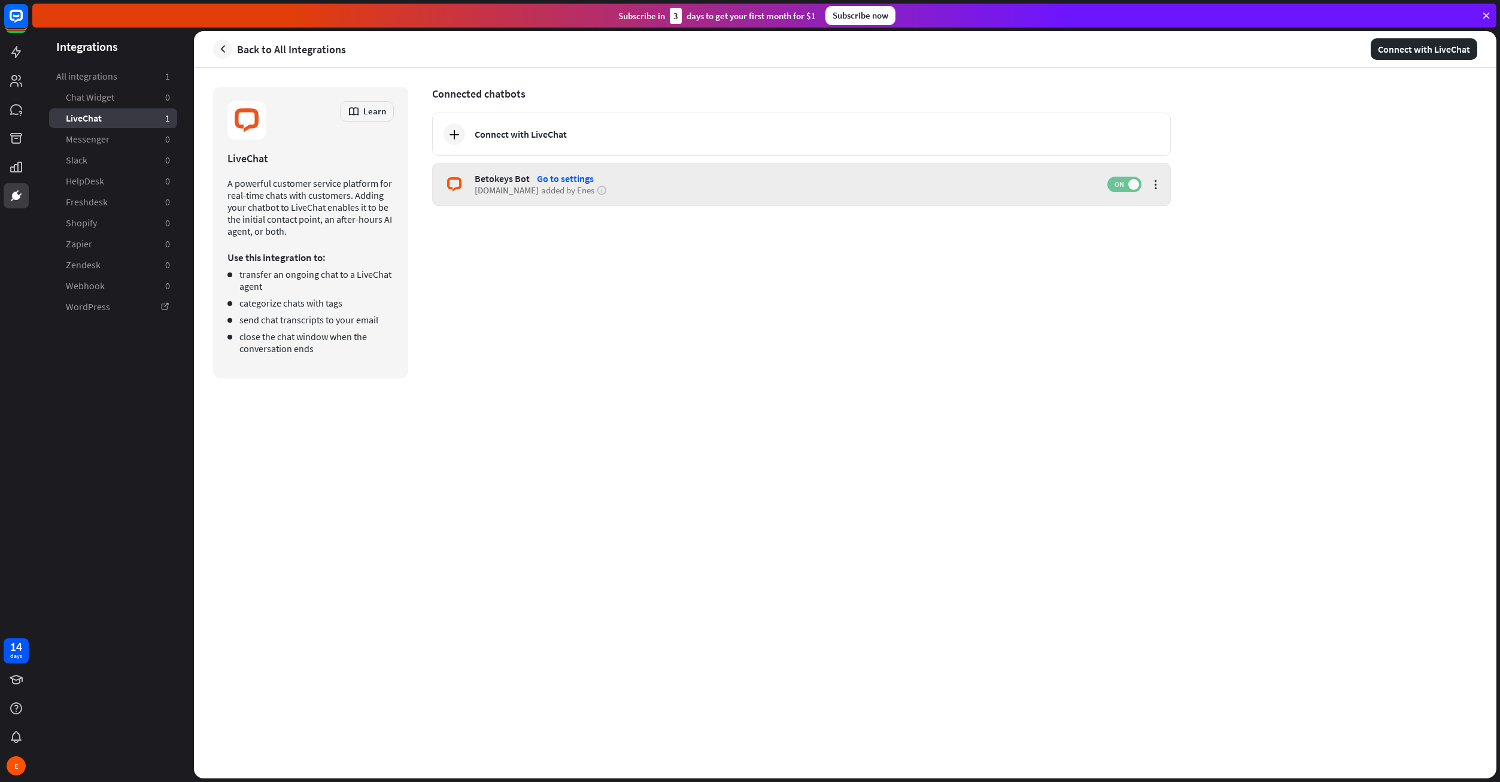
click at [1118, 189] on label "ON" at bounding box center [1124, 185] width 34 height 16
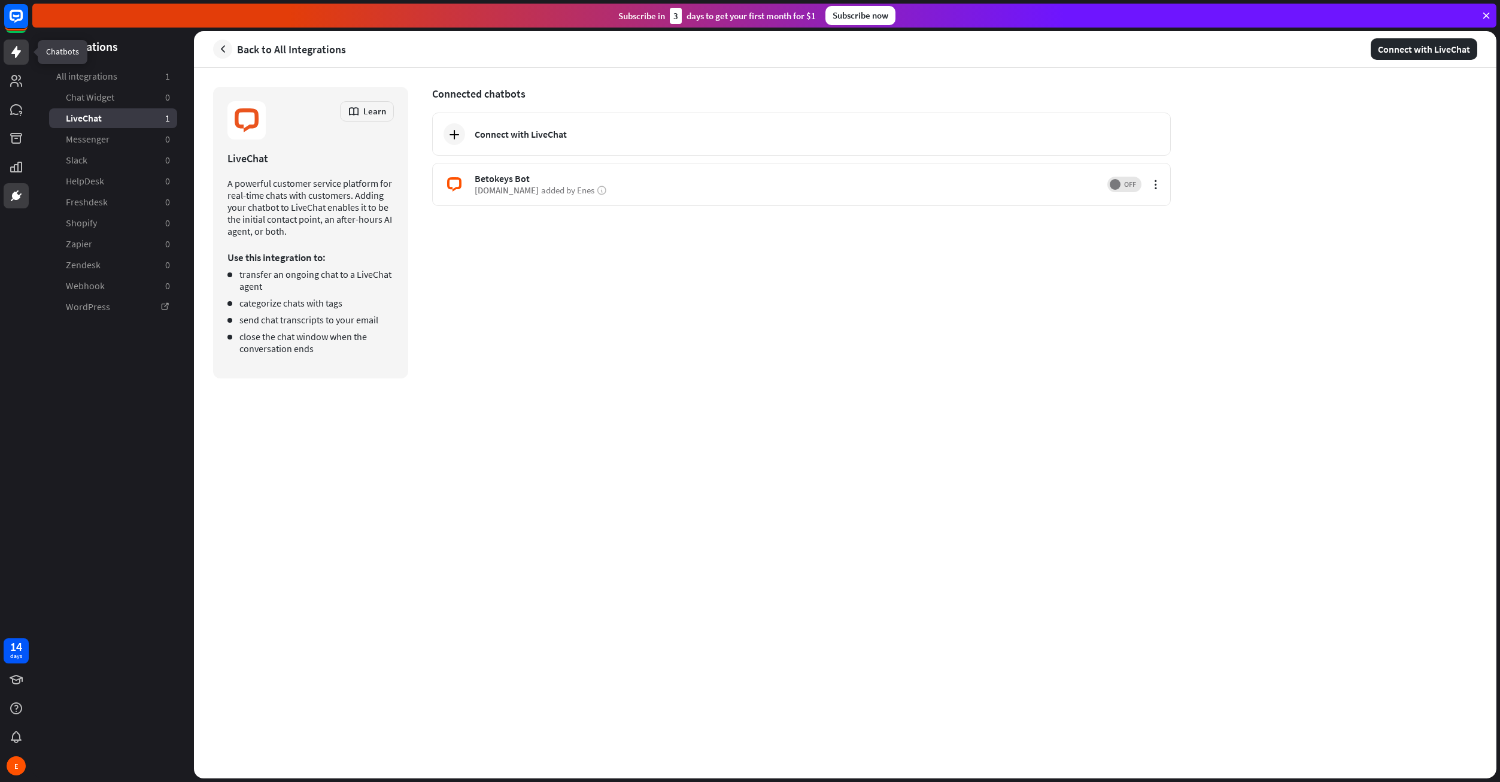
click at [19, 59] on icon at bounding box center [16, 52] width 14 height 14
